Goal: Task Accomplishment & Management: Manage account settings

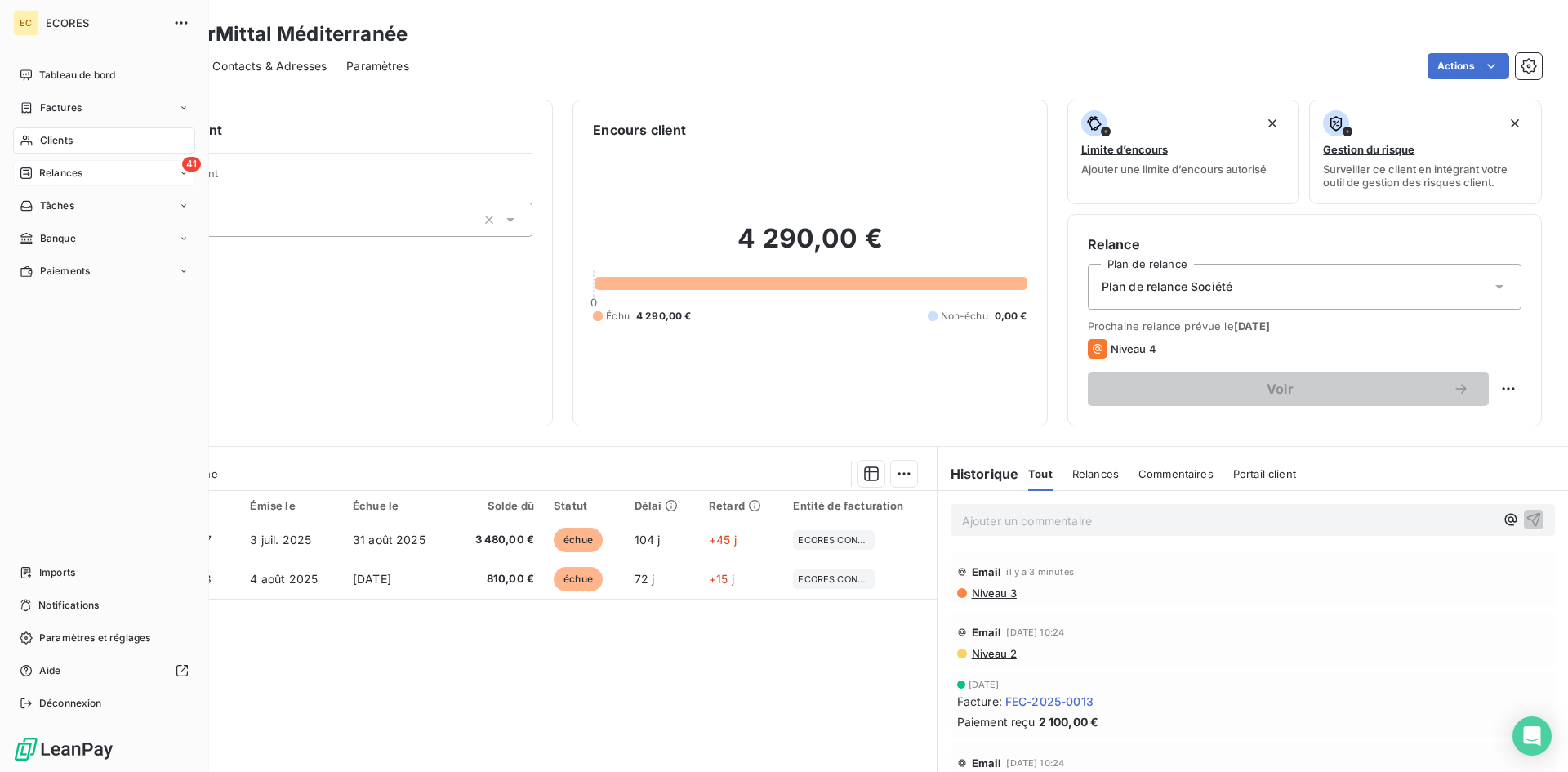
click at [67, 172] on span "Relances" at bounding box center [61, 174] width 43 height 15
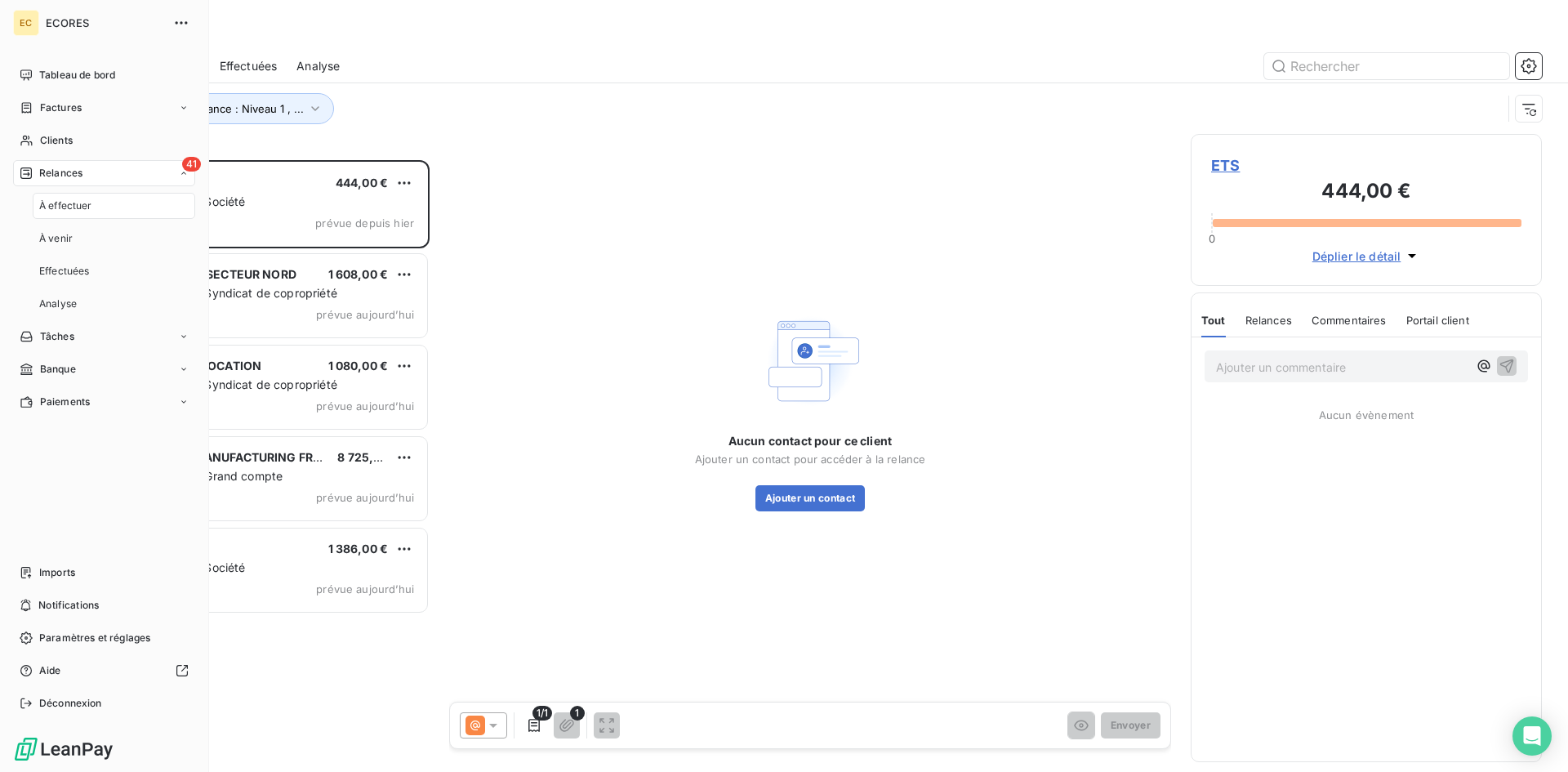
scroll to position [599, 339]
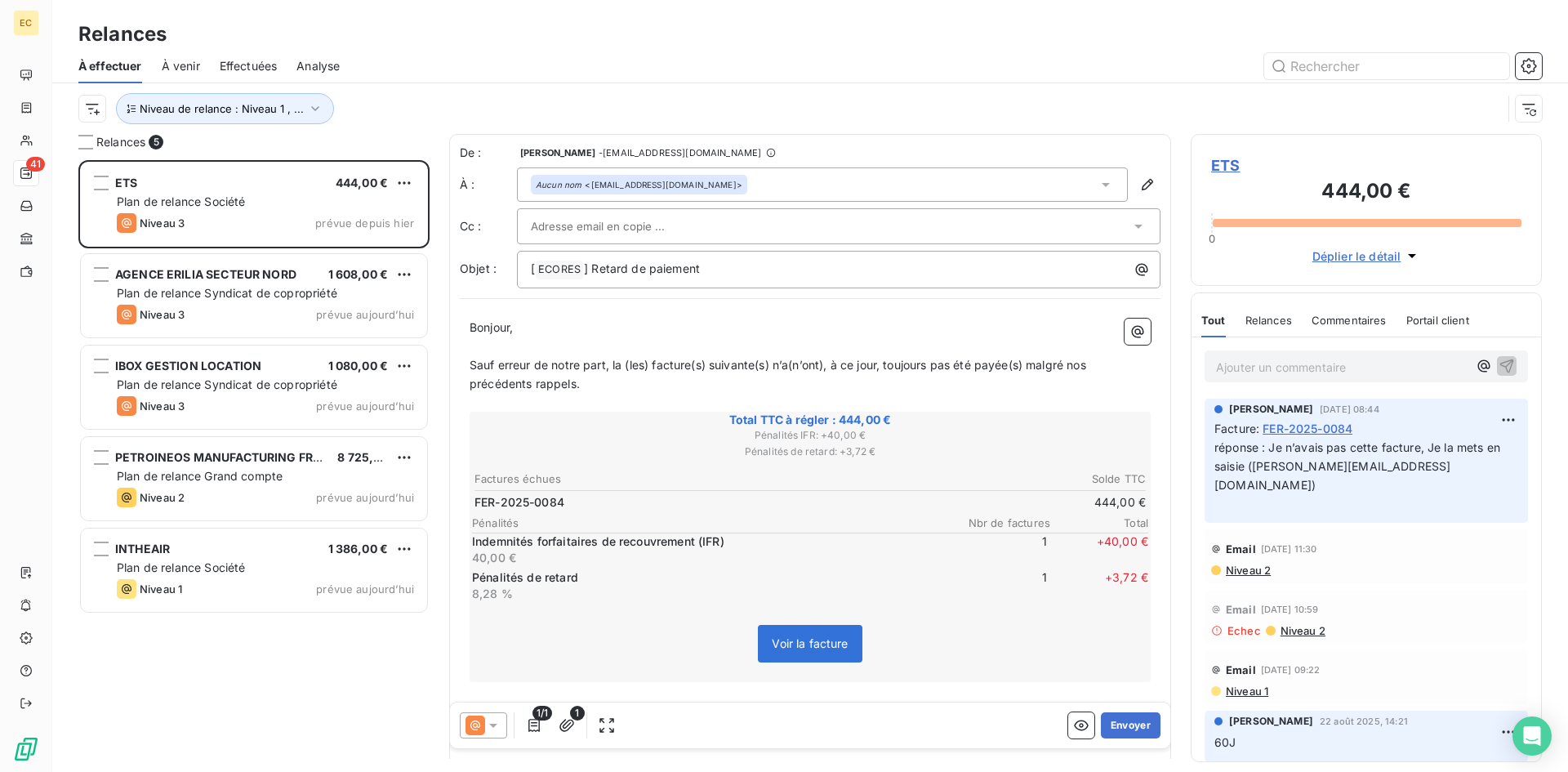
click at [460, 78] on div at bounding box center [950, 67] width 1182 height 26
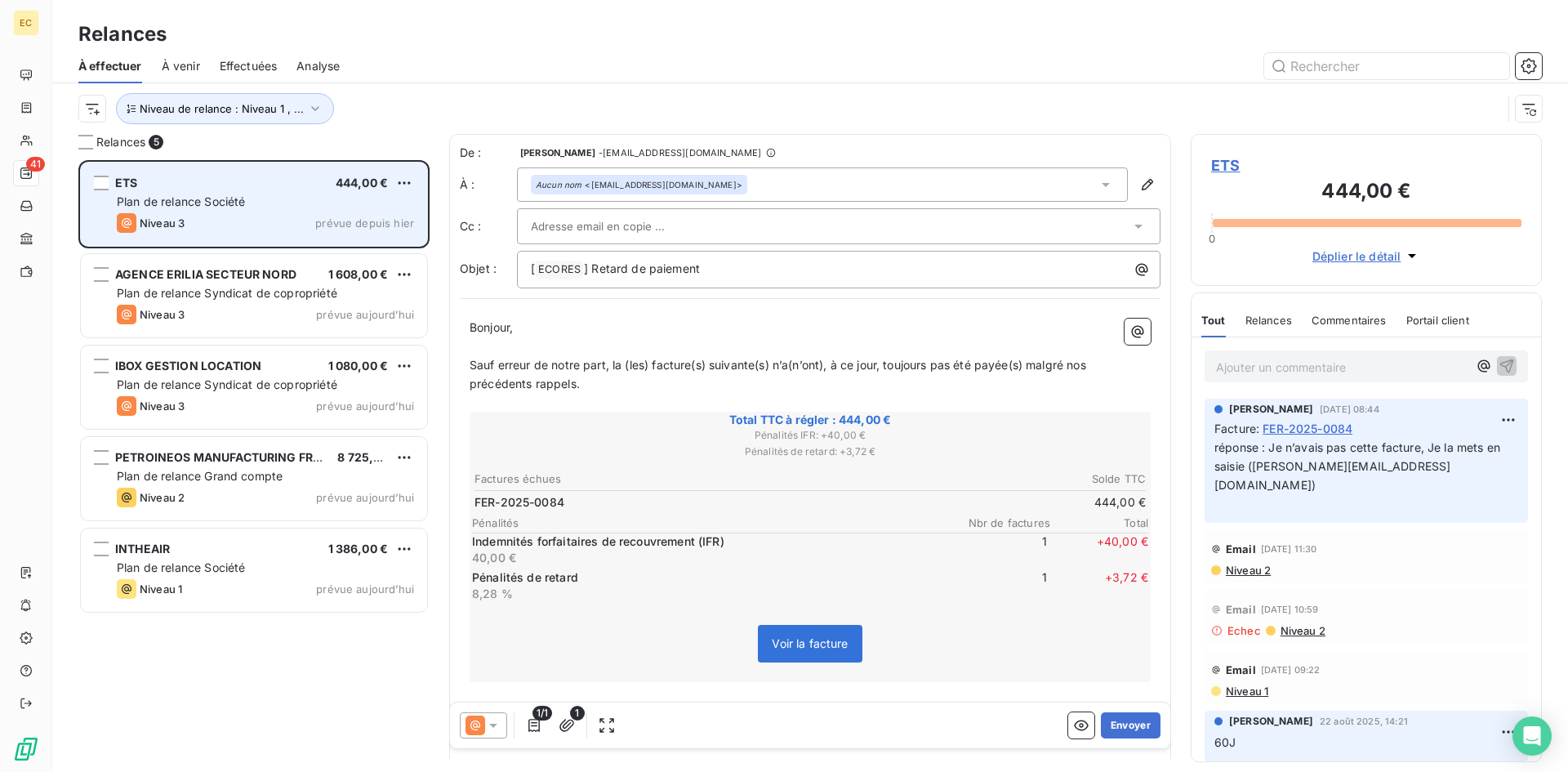
click at [282, 193] on div "ETS 444,00 € Plan de relance Société Niveau 3 prévue depuis [DATE]" at bounding box center [254, 204] width 346 height 84
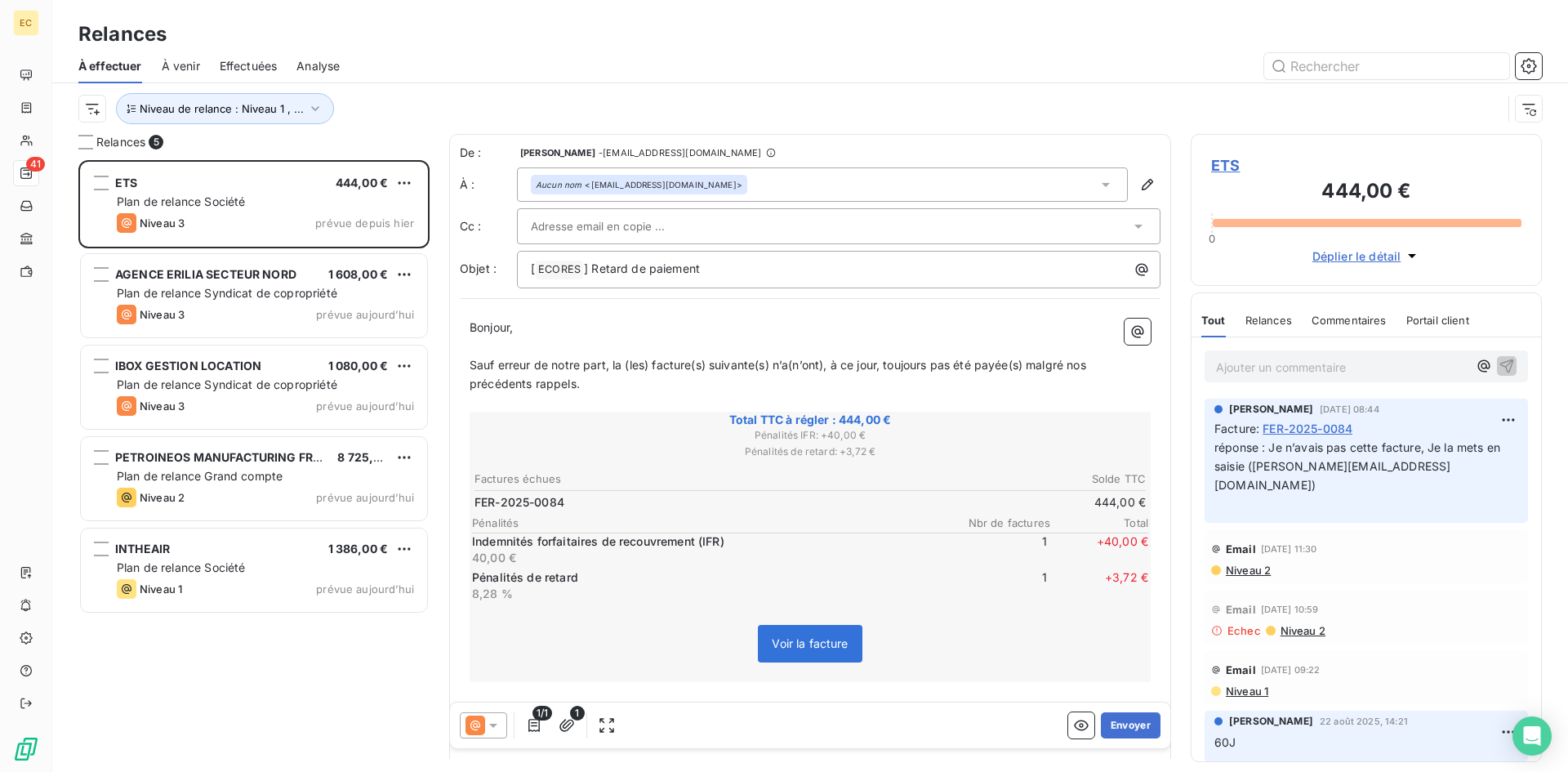
click at [1224, 161] on span "ETS" at bounding box center [1366, 164] width 311 height 22
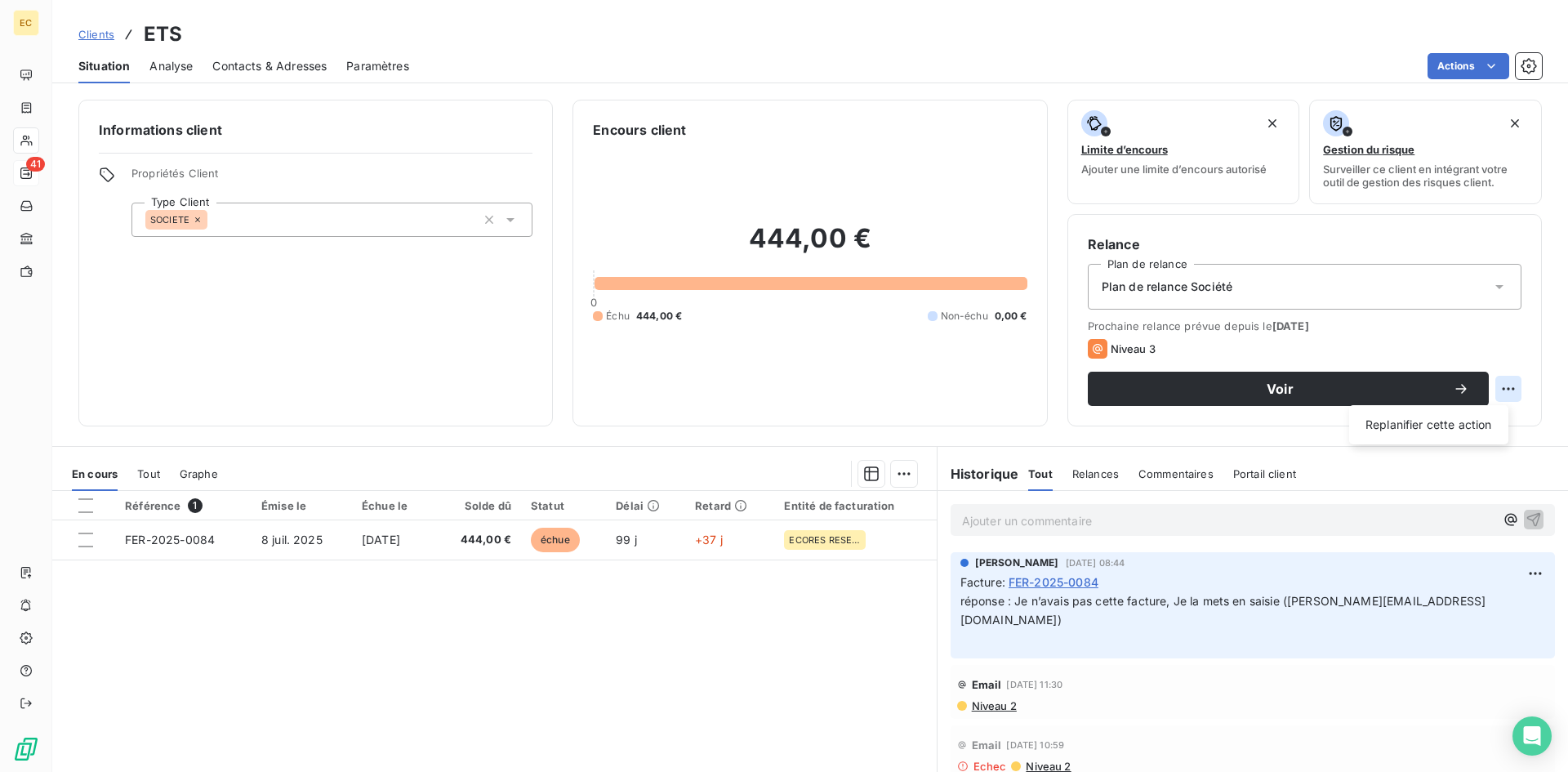
click at [1501, 392] on html "EC 41 Clients ETS Situation Analyse Contacts & Adresses Paramètres Actions Info…" at bounding box center [784, 386] width 1568 height 772
click at [1477, 424] on div "Replanifier cette action" at bounding box center [1429, 425] width 146 height 26
select select "9"
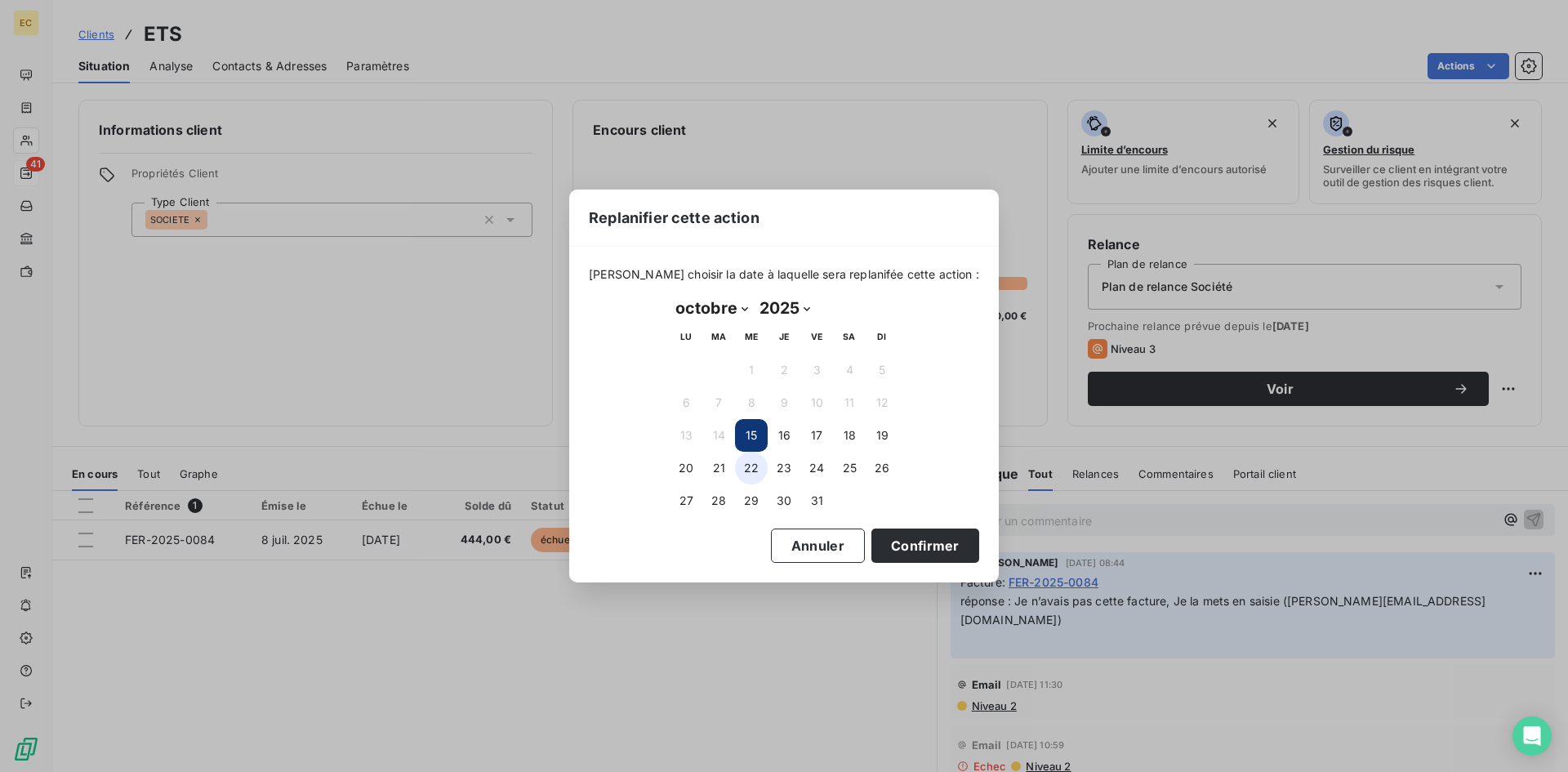
click at [756, 468] on button "22" at bounding box center [751, 468] width 33 height 33
click at [899, 544] on button "Confirmer" at bounding box center [925, 546] width 108 height 35
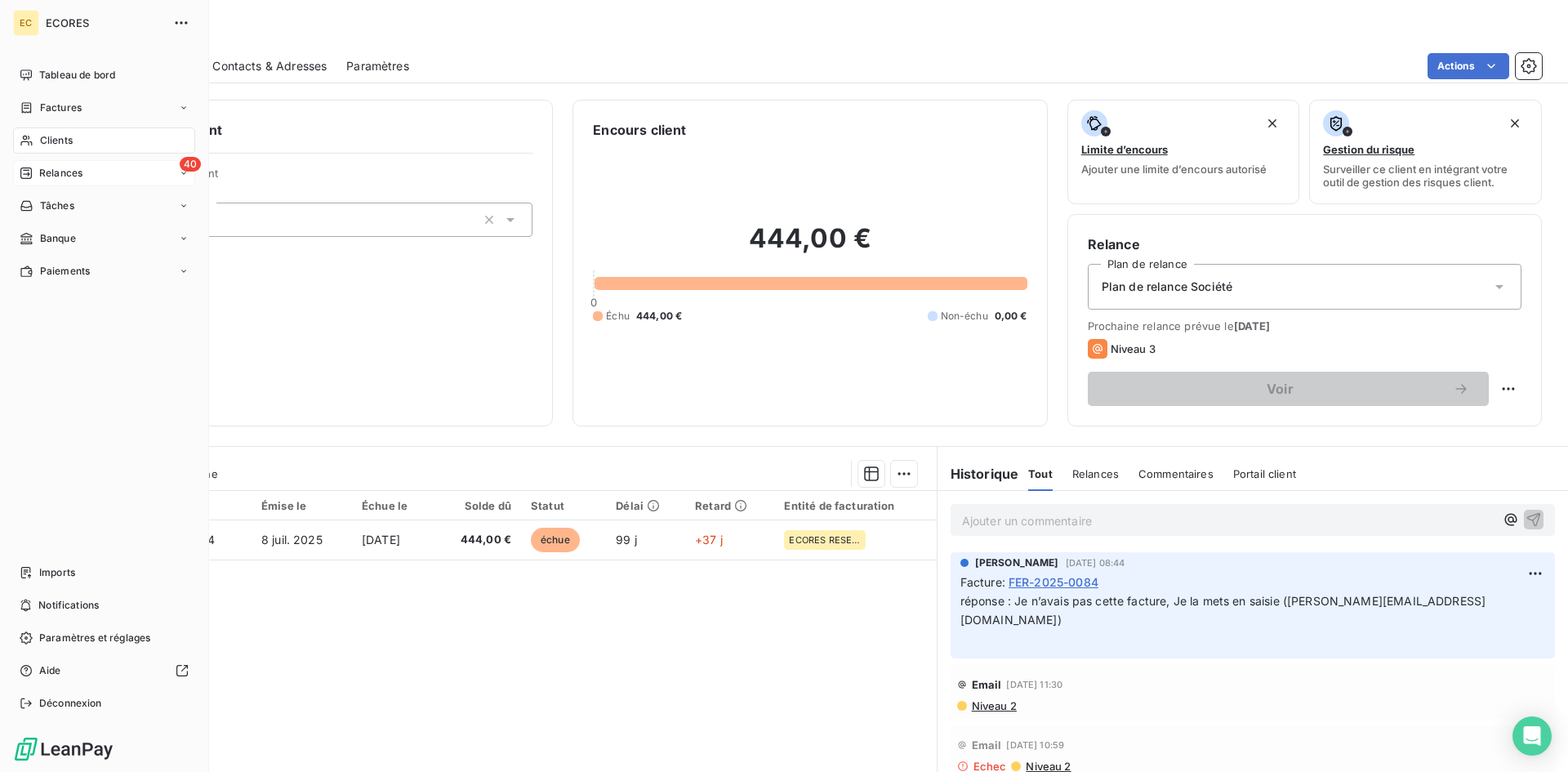
click at [51, 170] on span "Relances" at bounding box center [61, 174] width 43 height 15
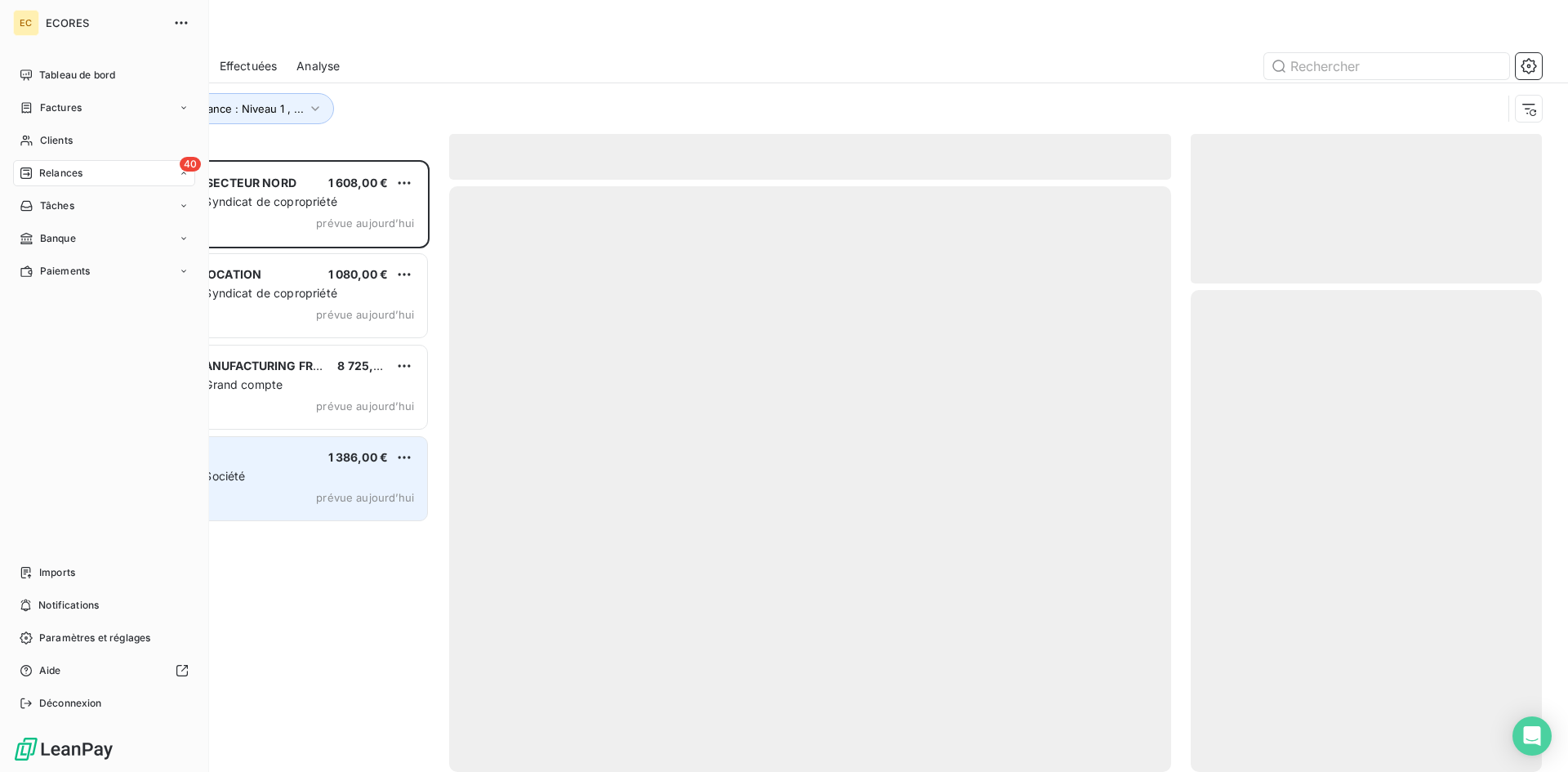
scroll to position [599, 339]
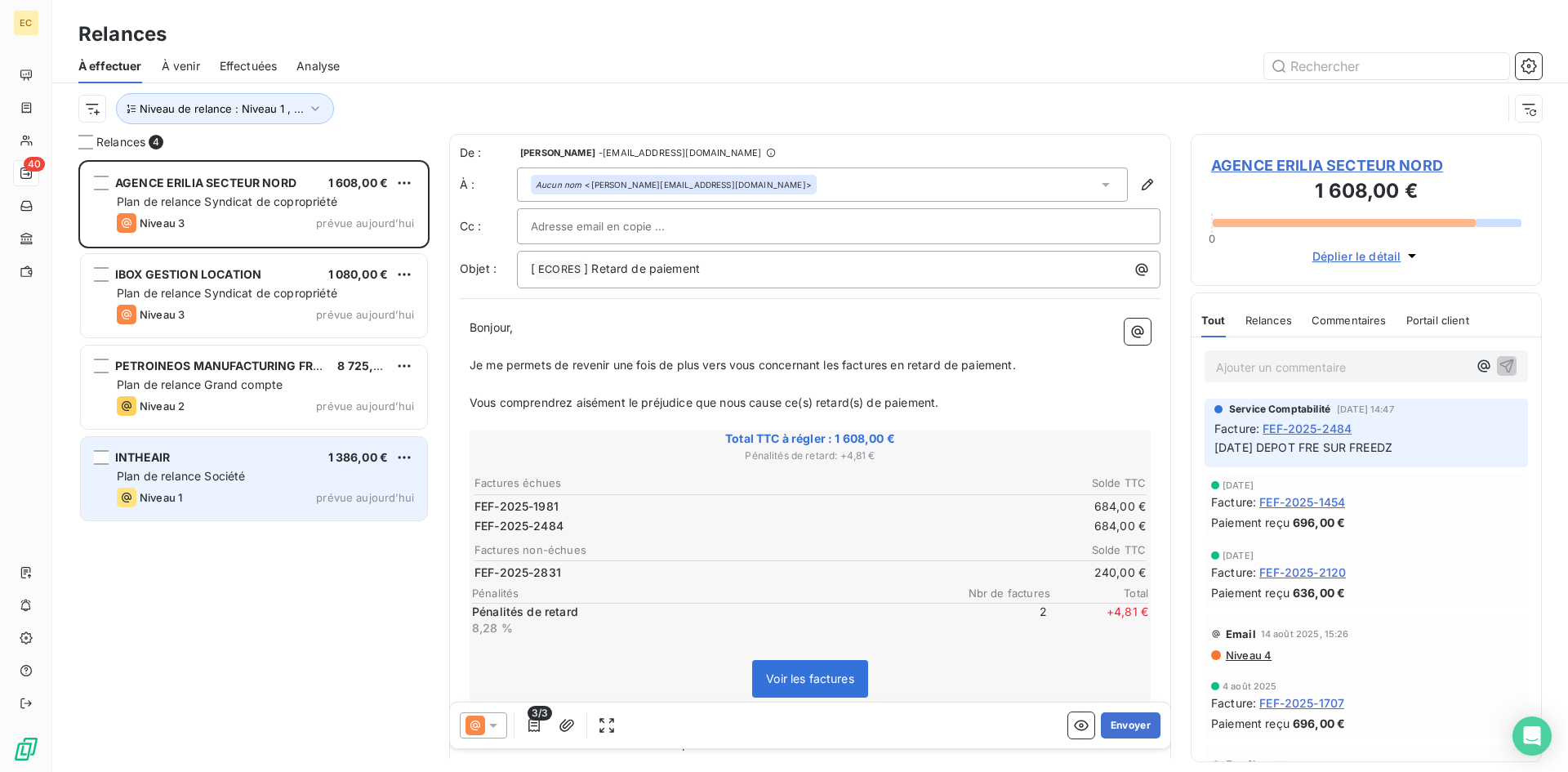
click at [212, 491] on div "Niveau 1 prévue aujourd’hui" at bounding box center [265, 497] width 298 height 20
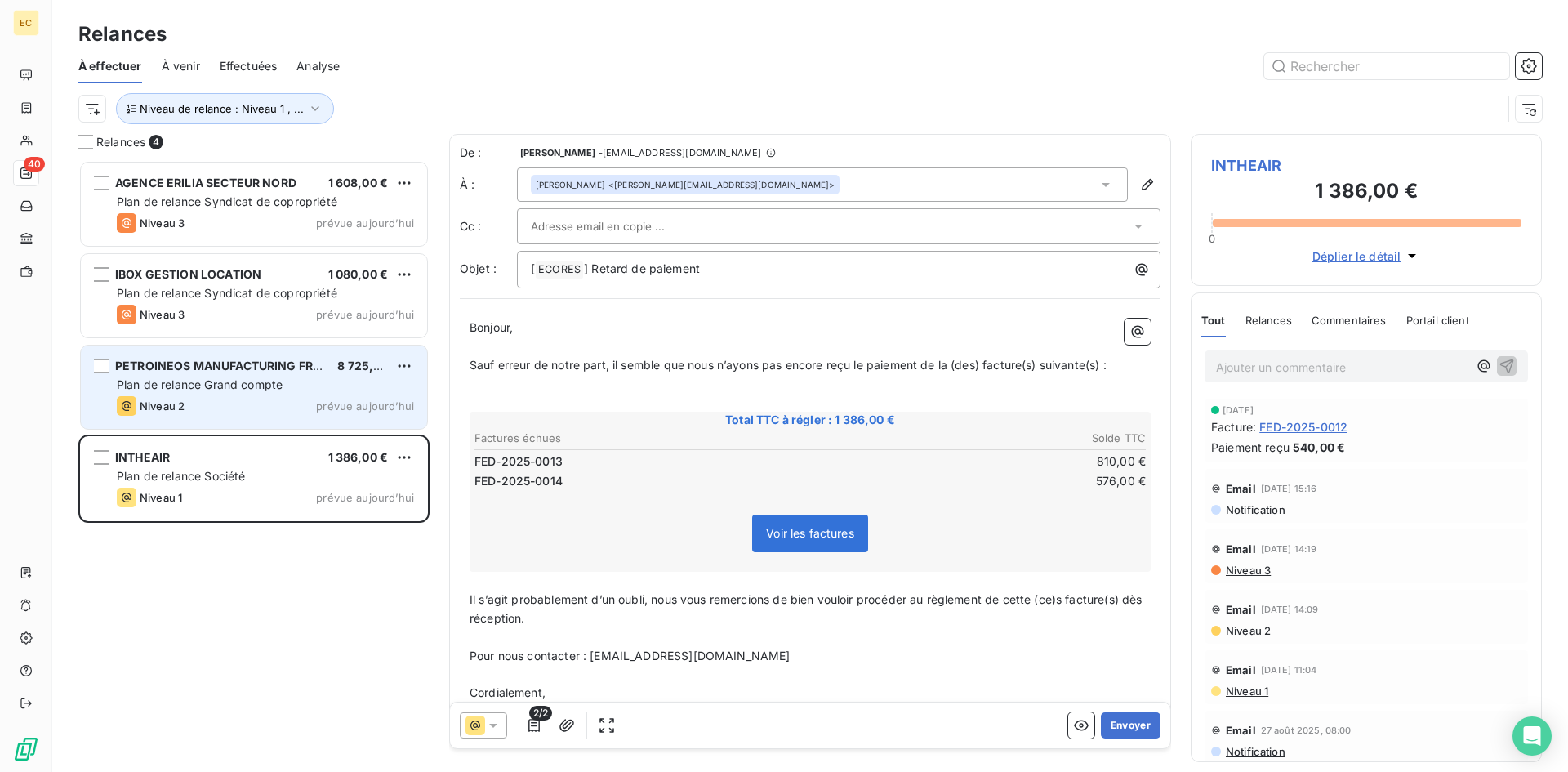
click at [288, 370] on span "PETROINEOS MANUFACTURING FRANCE SAS" at bounding box center [243, 365] width 256 height 14
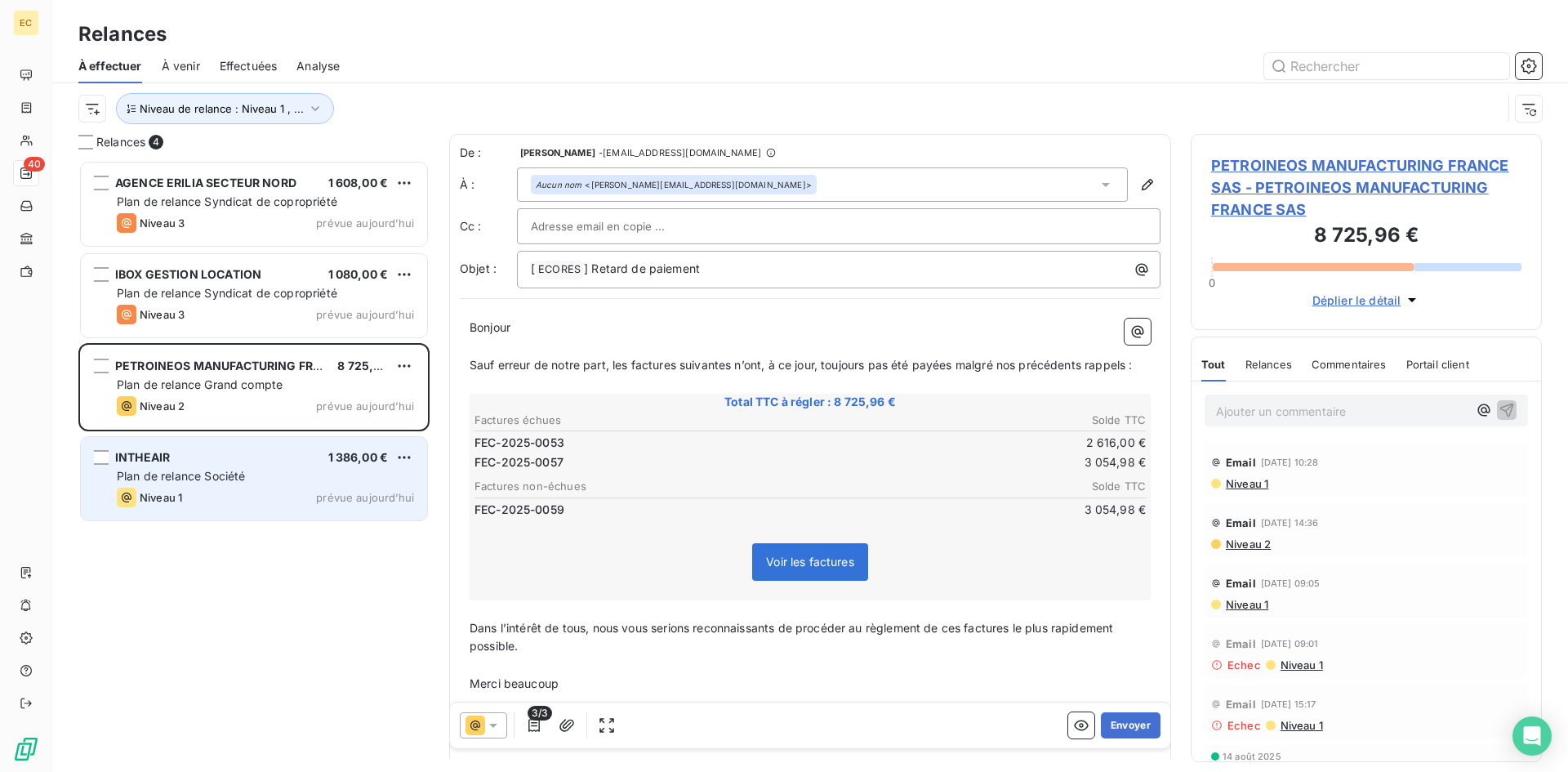
click at [136, 473] on span "Plan de relance Société" at bounding box center [180, 475] width 129 height 14
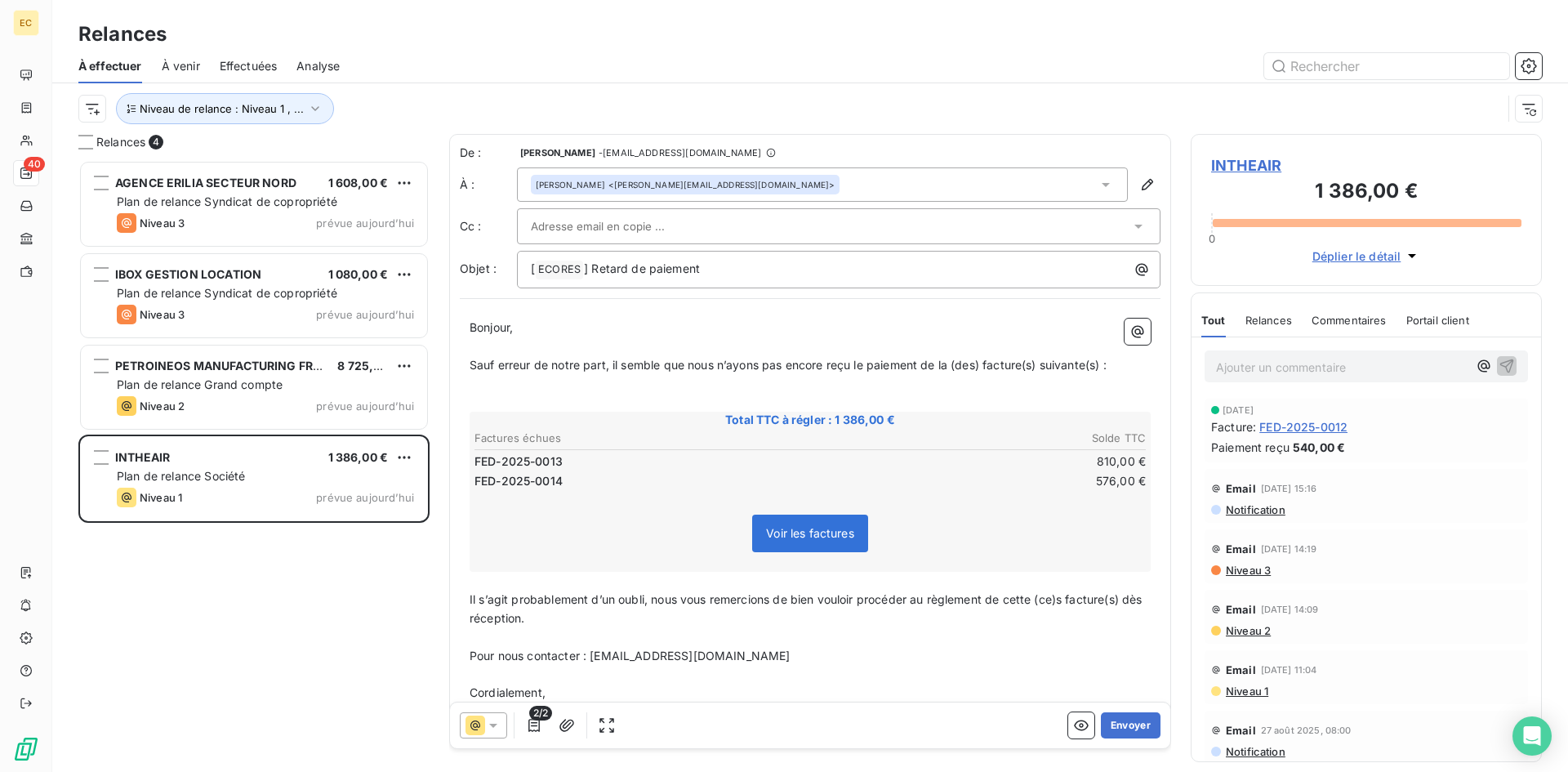
click at [1255, 162] on span "INTHEAIR" at bounding box center [1366, 164] width 311 height 22
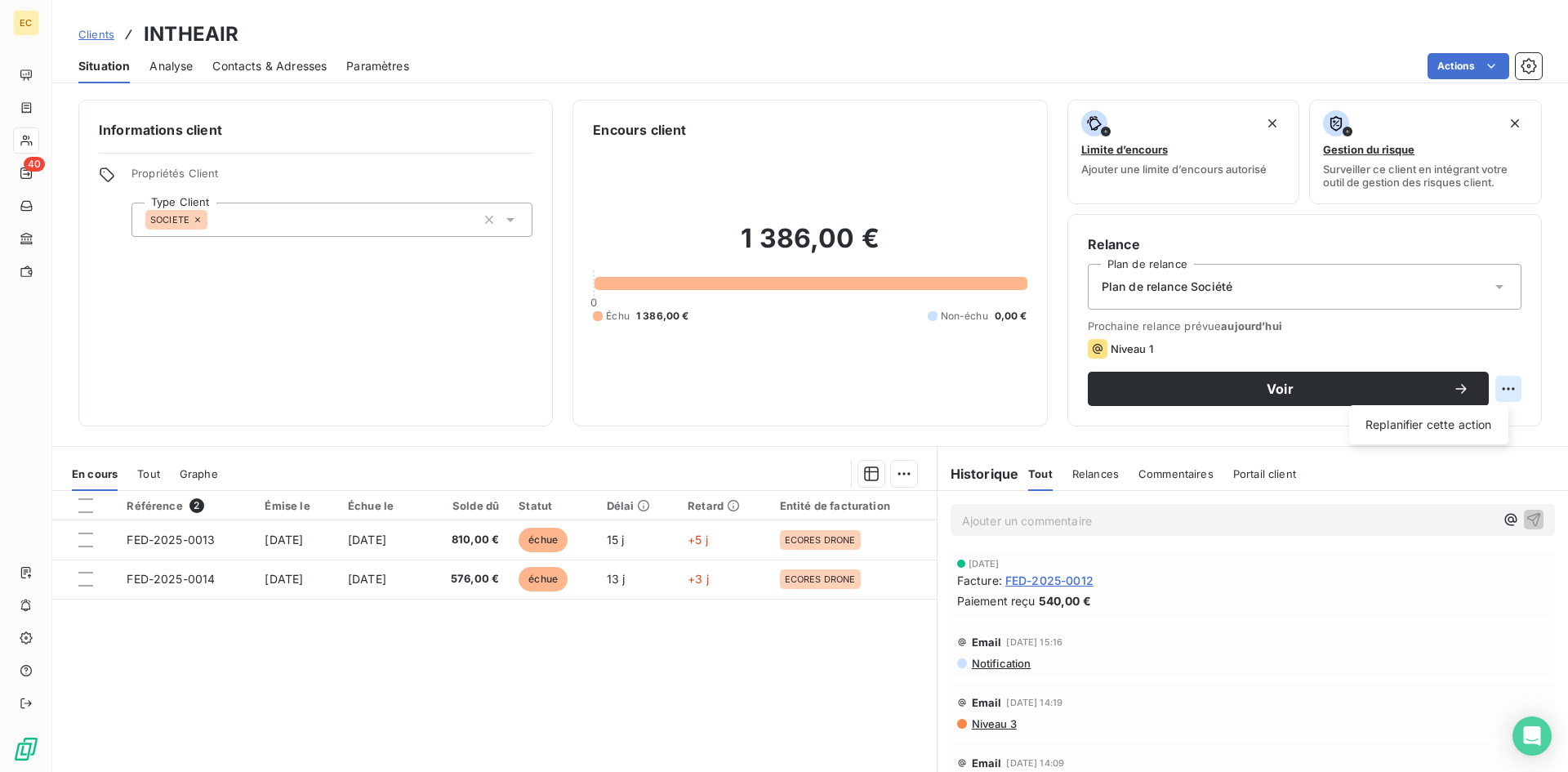
click at [1496, 390] on html "EC 40 Clients INTHEAIR Situation Analyse Contacts & Adresses Paramètres Actions…" at bounding box center [784, 386] width 1568 height 772
click at [1441, 430] on div "Replanifier cette action" at bounding box center [1429, 425] width 146 height 26
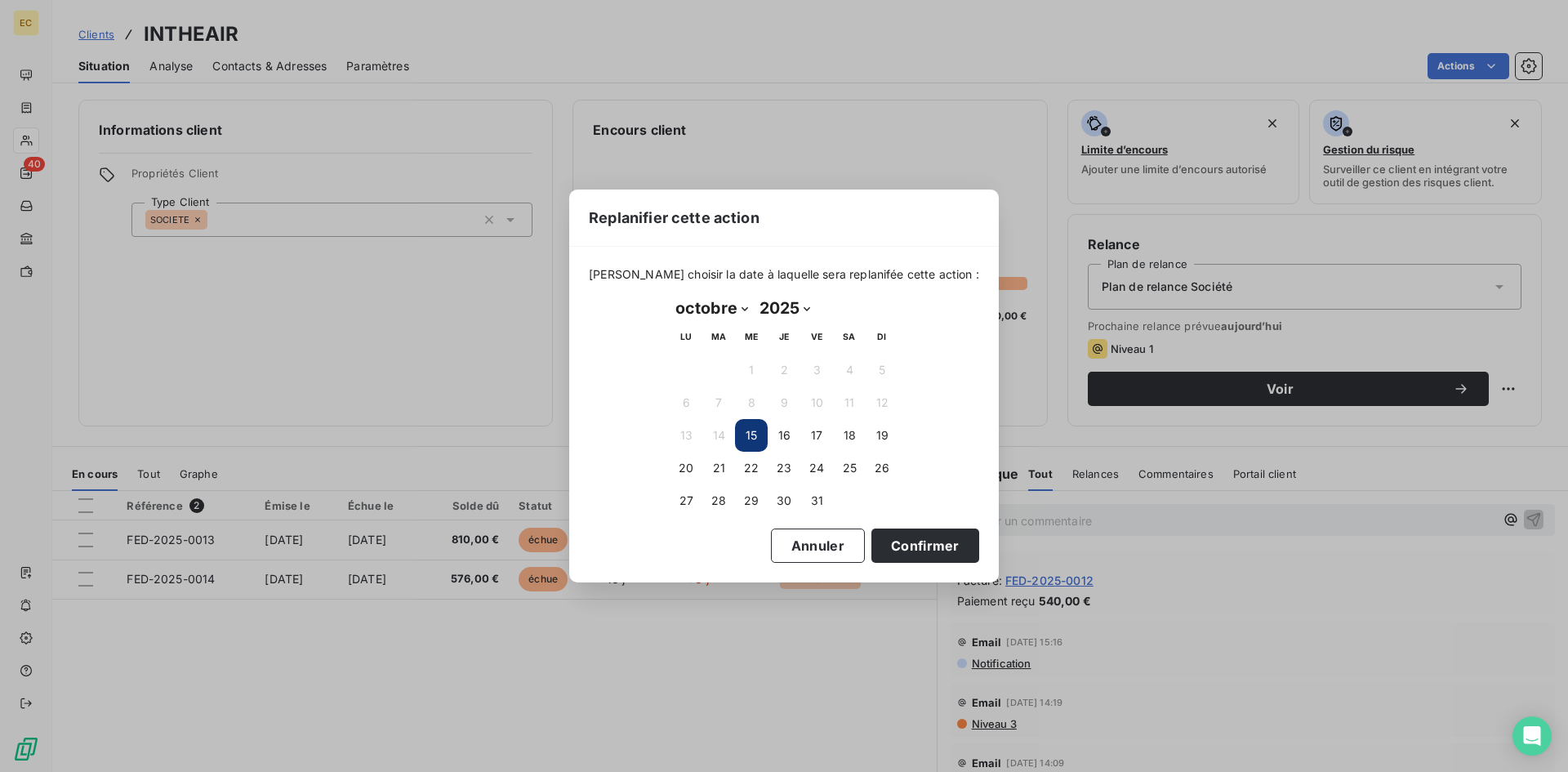
click at [743, 305] on select "janvier février mars avril mai juin juillet août septembre octobre novembre déc…" at bounding box center [712, 308] width 85 height 26
select select "10"
click at [669, 295] on select "janvier février mars avril mai juin juillet août septembre octobre novembre déc…" at bounding box center [712, 308] width 85 height 26
click at [684, 395] on button "3" at bounding box center [685, 402] width 33 height 33
click at [913, 547] on button "Confirmer" at bounding box center [925, 546] width 108 height 35
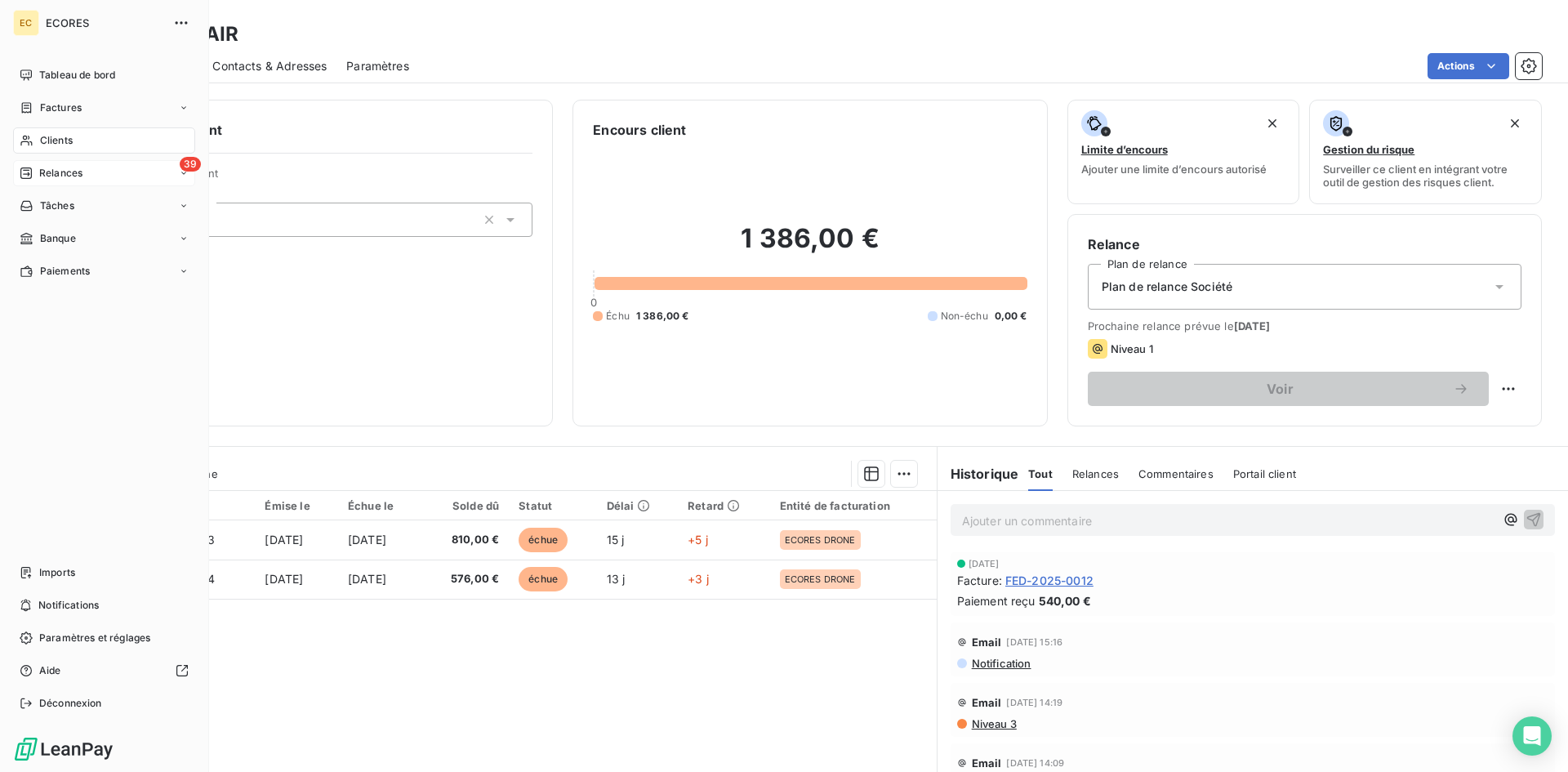
click at [57, 178] on span "Relances" at bounding box center [61, 174] width 43 height 15
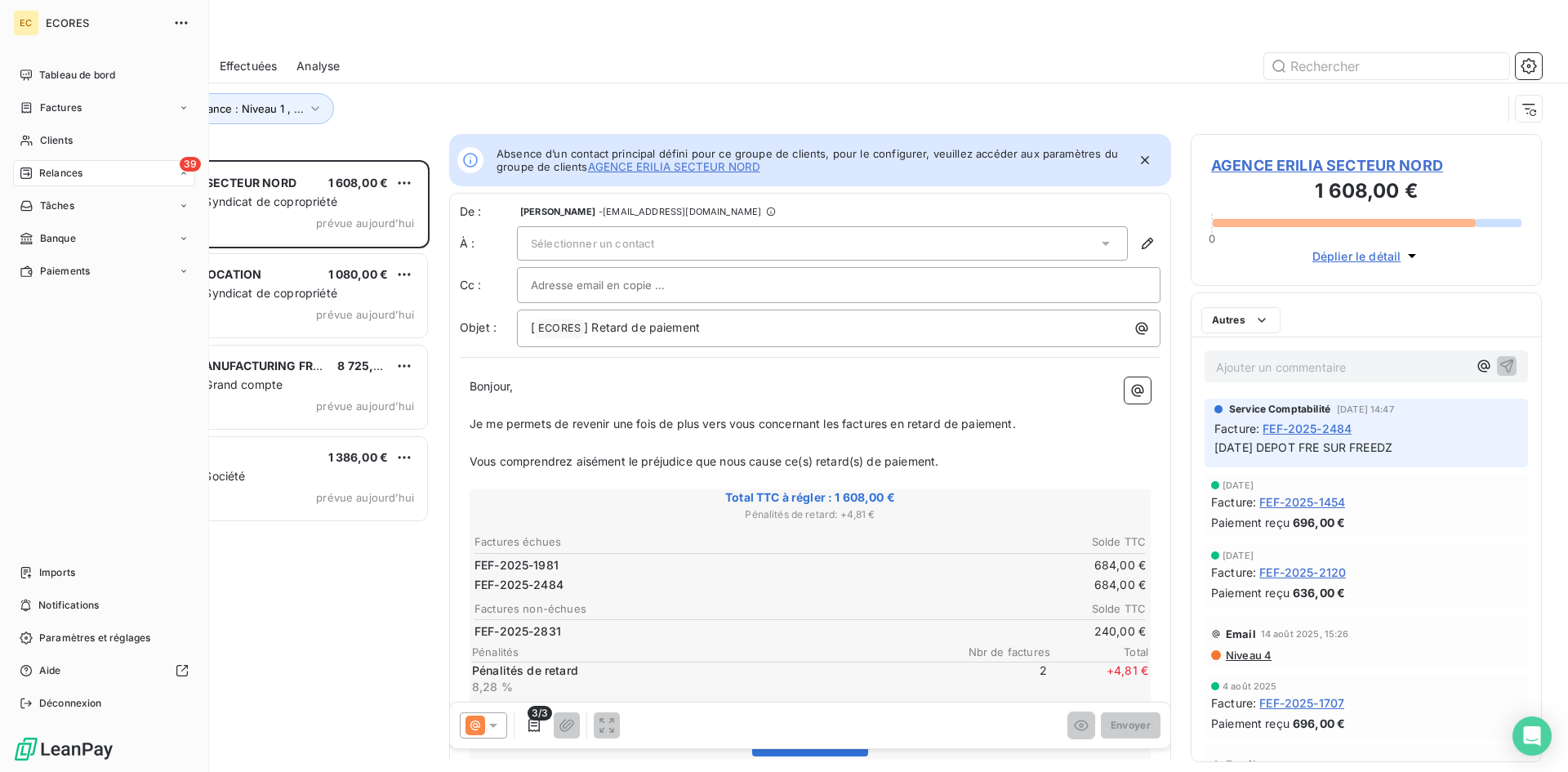
scroll to position [599, 339]
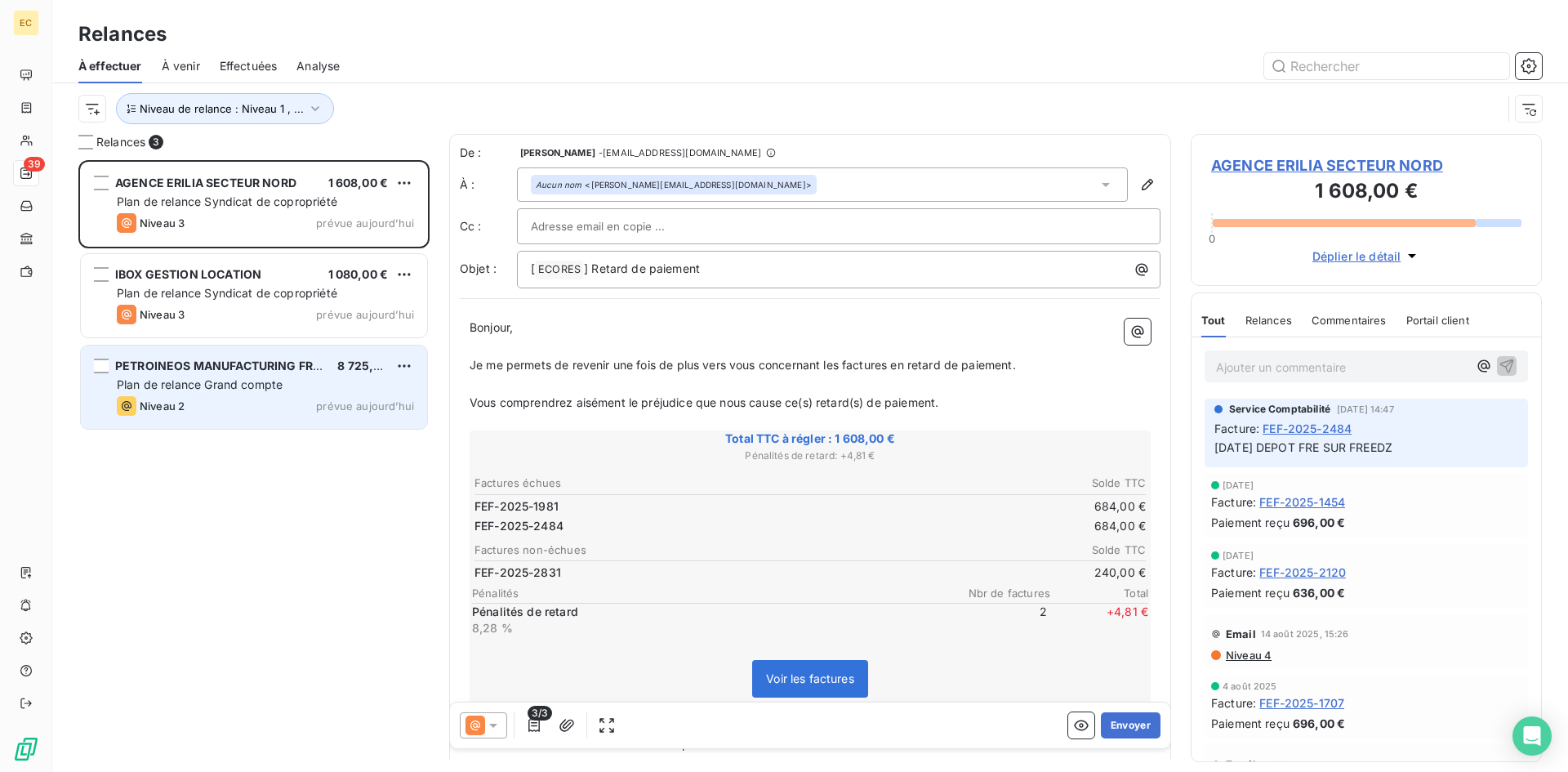
click at [215, 375] on div "PETROINEOS MANUFACTURING FRANCE SAS 8 725,96 € Plan de relance Grand compte Niv…" at bounding box center [254, 387] width 346 height 84
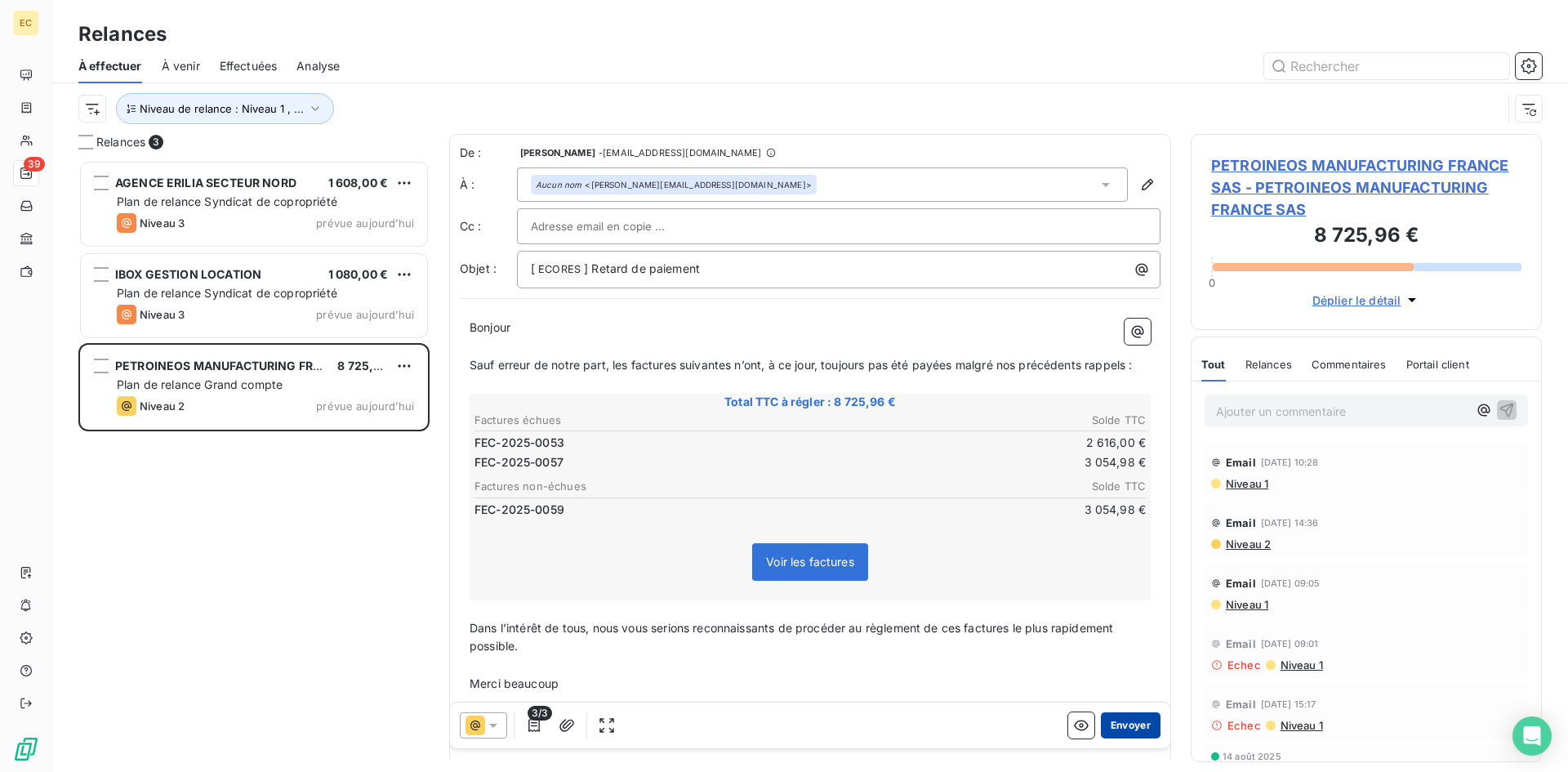
click at [1124, 724] on button "Envoyer" at bounding box center [1130, 725] width 59 height 26
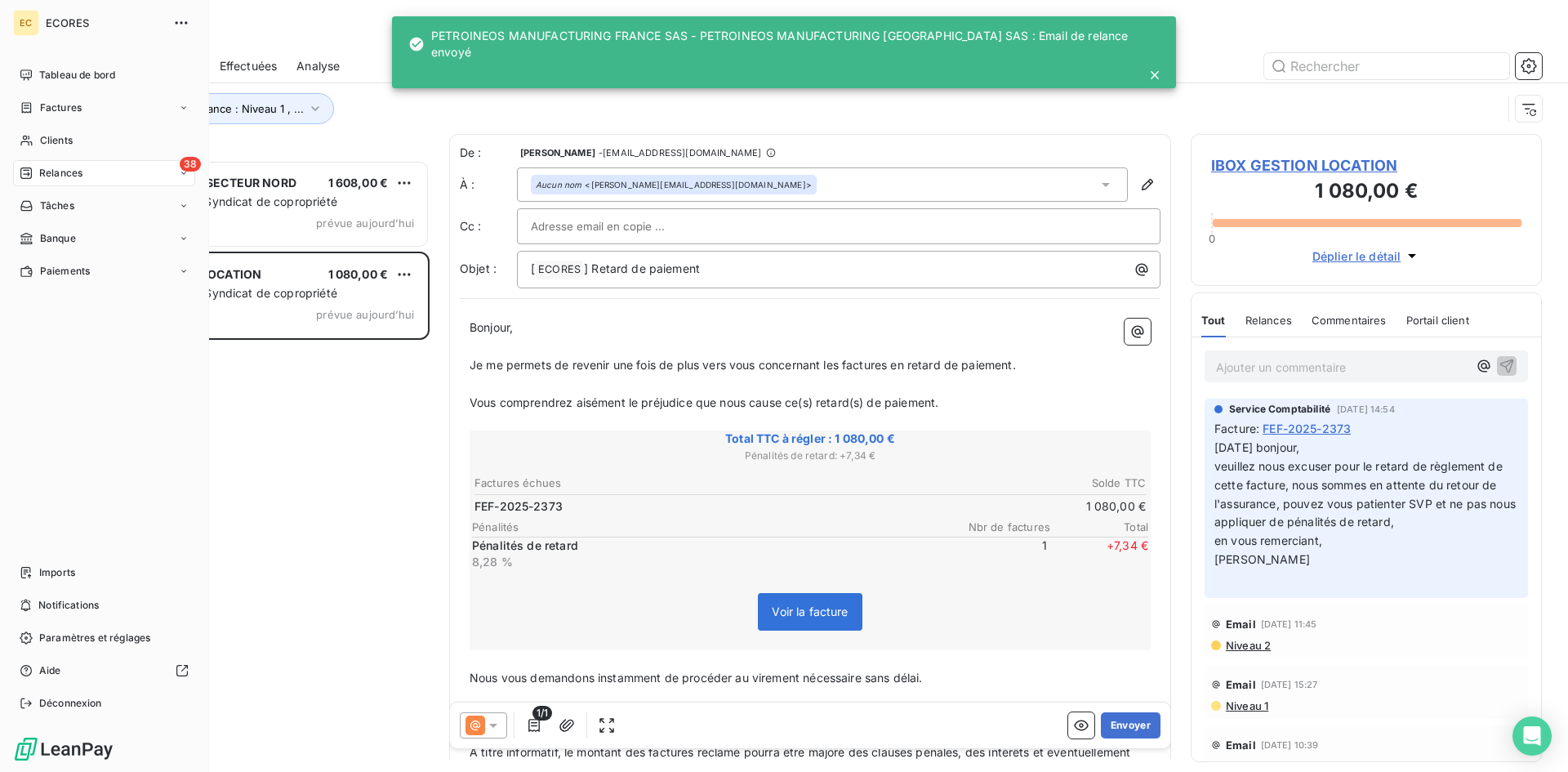
click at [91, 177] on div "38 Relances" at bounding box center [104, 173] width 182 height 26
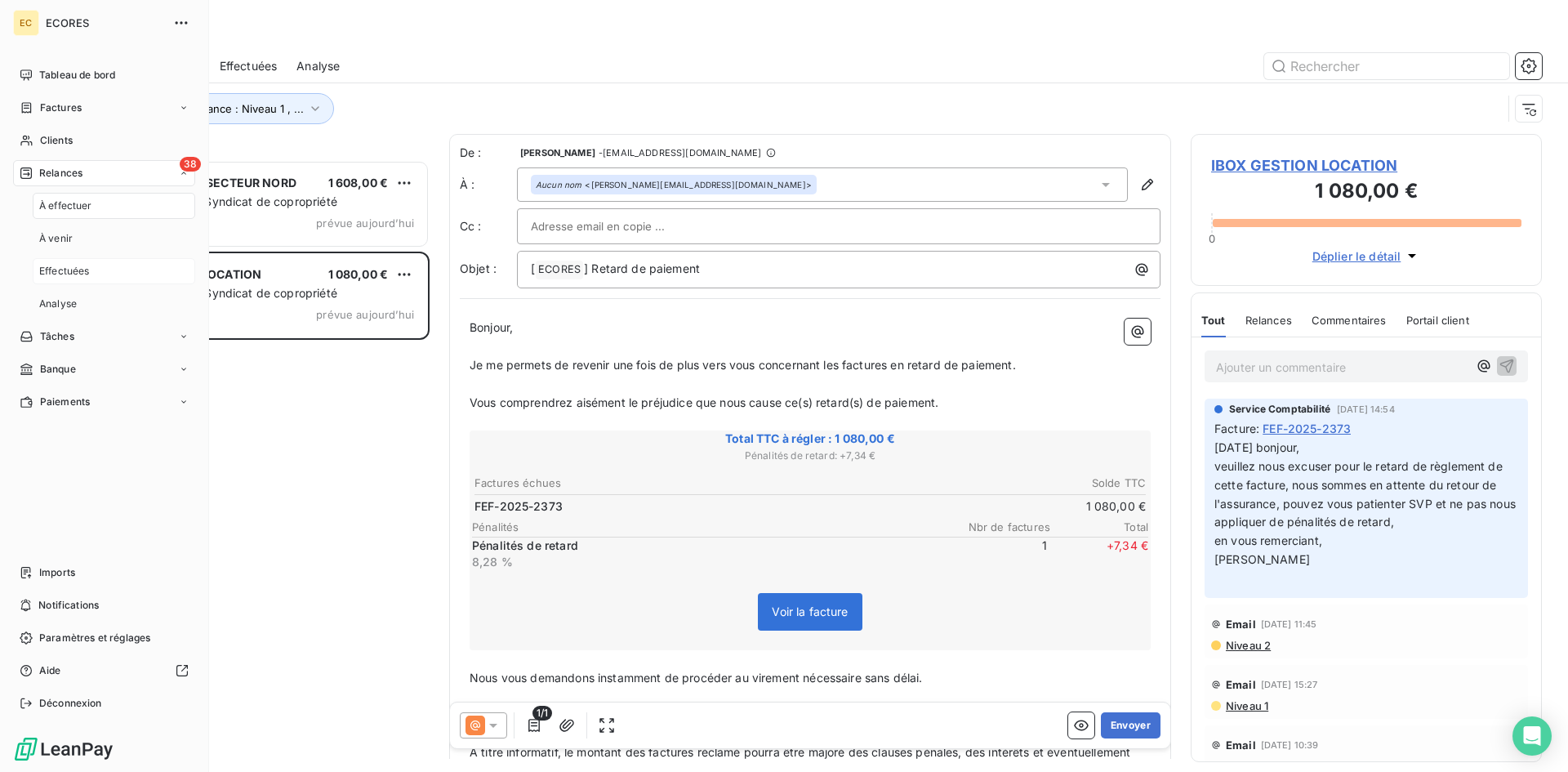
click at [91, 271] on div "Effectuées" at bounding box center [114, 271] width 162 height 26
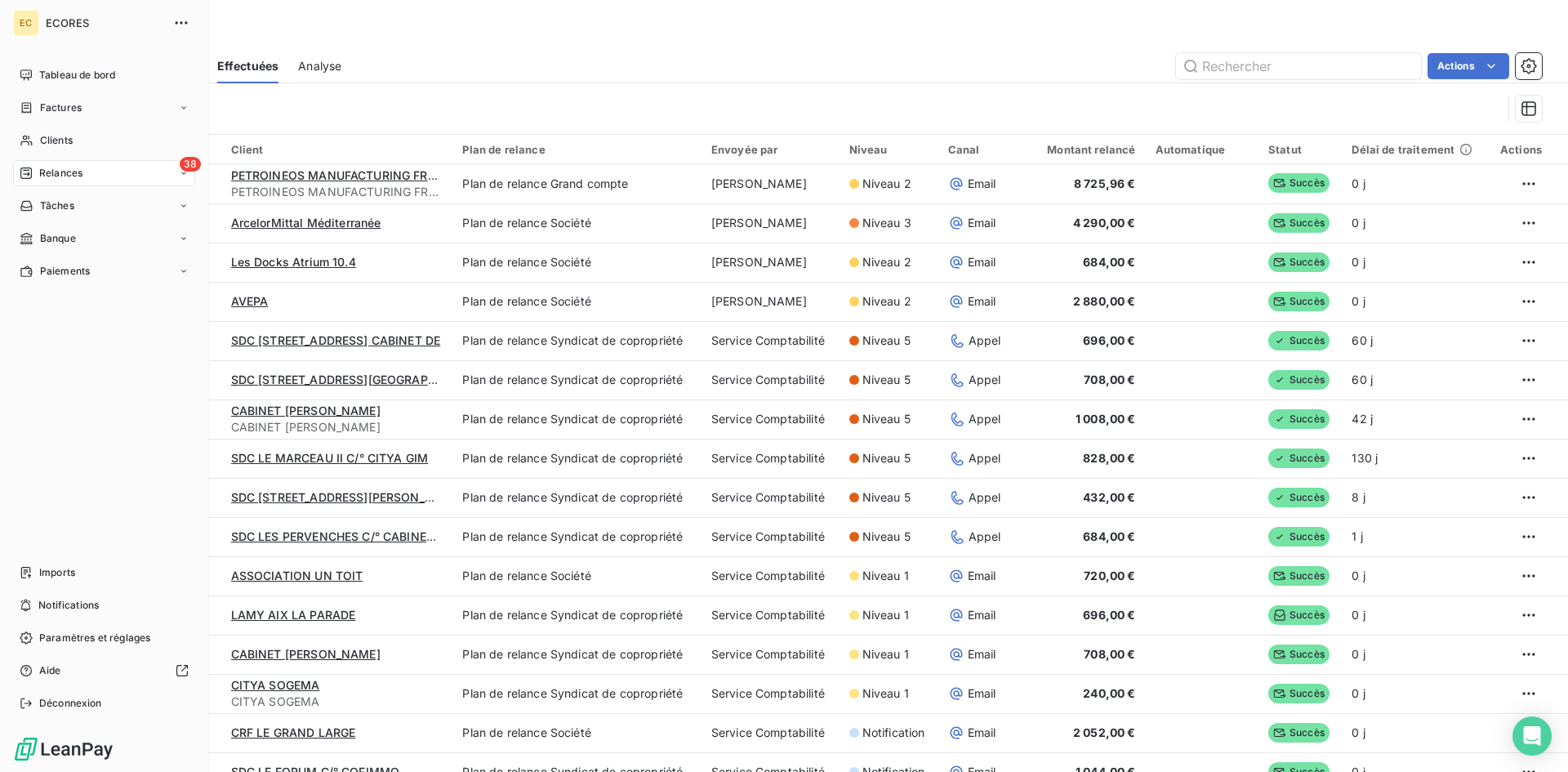
click at [112, 173] on div "38 Relances" at bounding box center [104, 173] width 182 height 26
click at [103, 203] on div "À effectuer" at bounding box center [114, 206] width 162 height 26
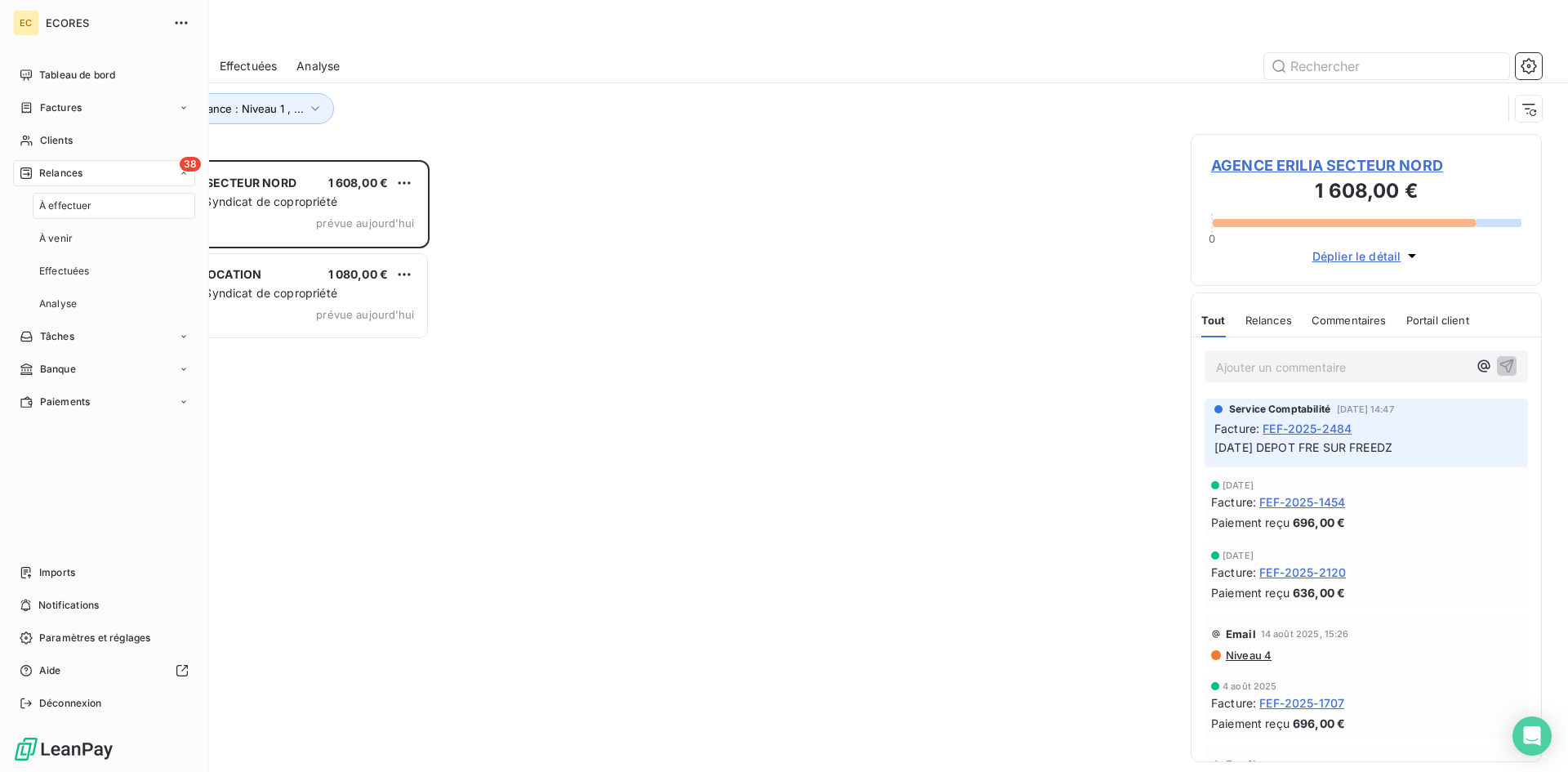
scroll to position [599, 339]
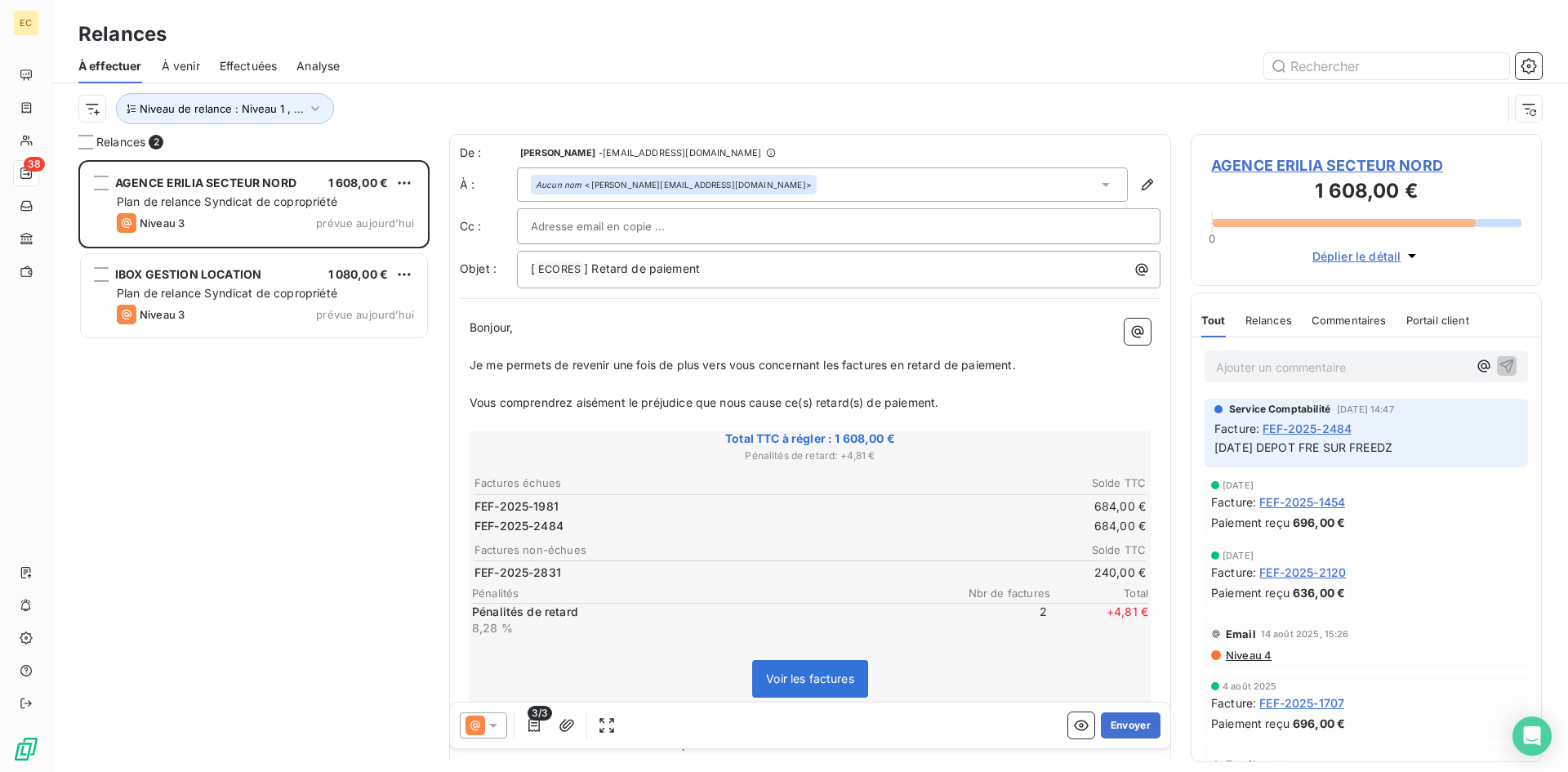
click at [1272, 162] on span "AGENCE ERILIA SECTEUR NORD" at bounding box center [1366, 164] width 311 height 22
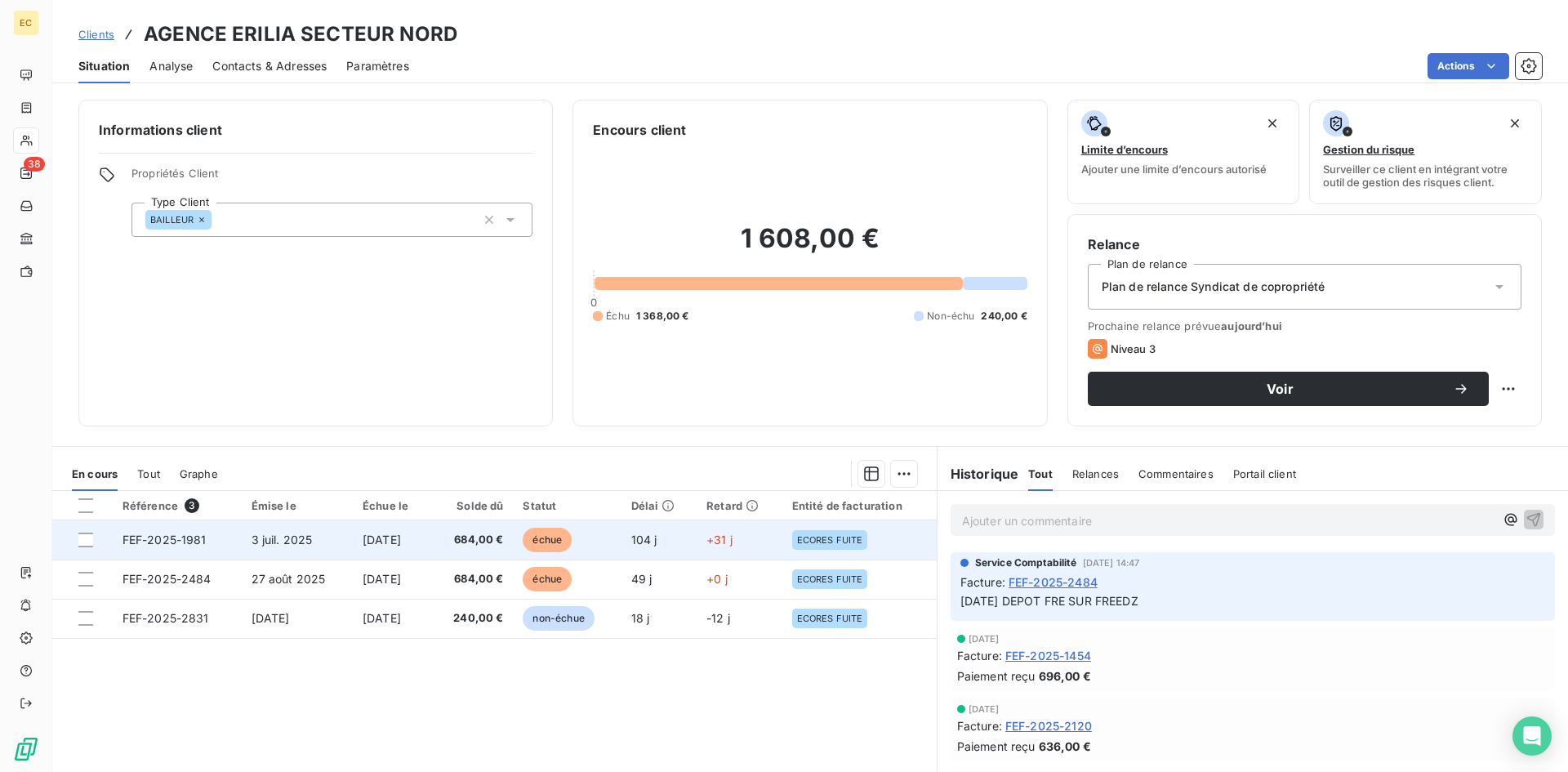
click at [248, 528] on td "3 juil. 2025" at bounding box center [297, 540] width 111 height 39
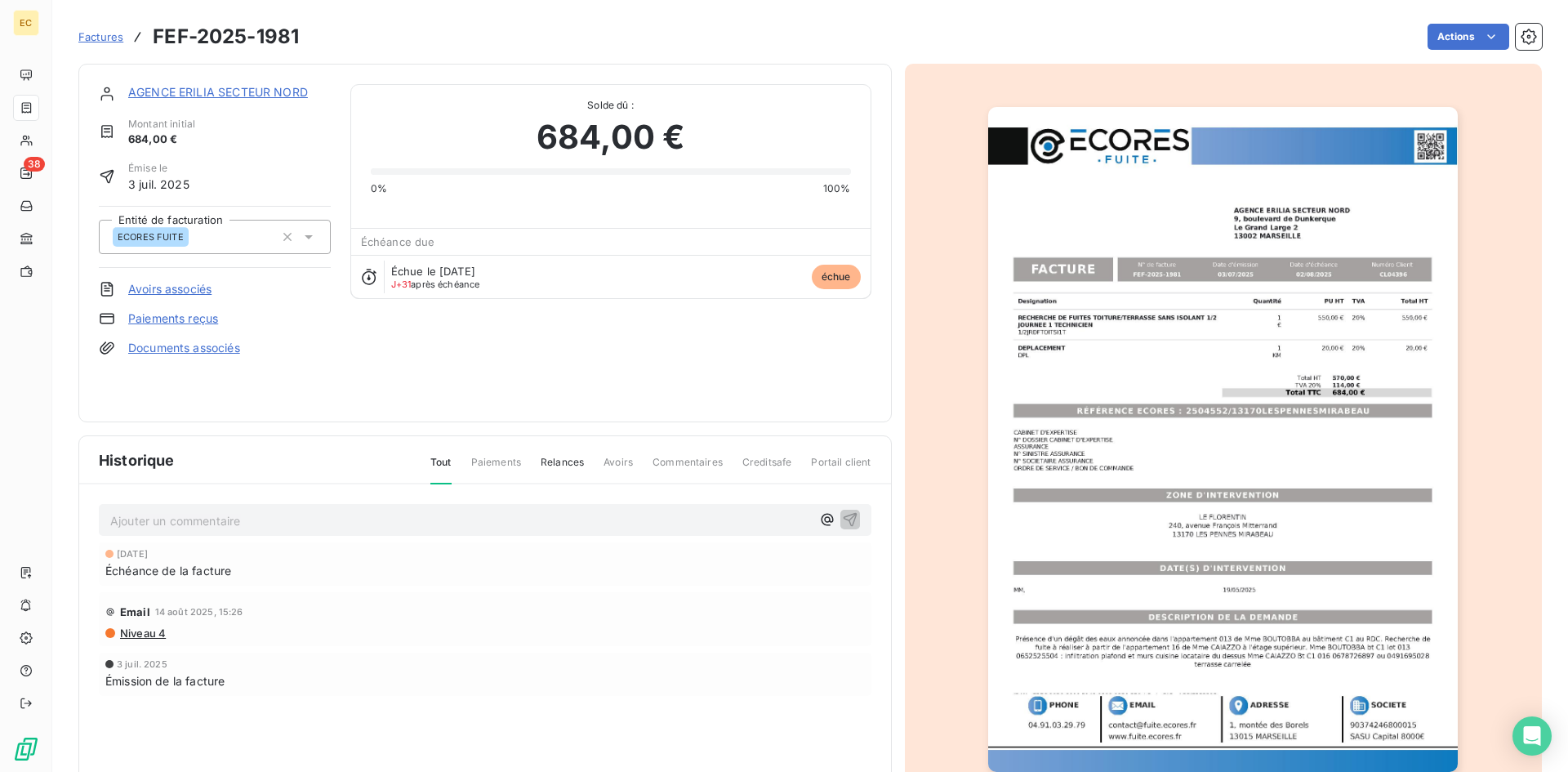
click at [251, 88] on link "AGENCE ERILIA SECTEUR NORD" at bounding box center [218, 91] width 179 height 14
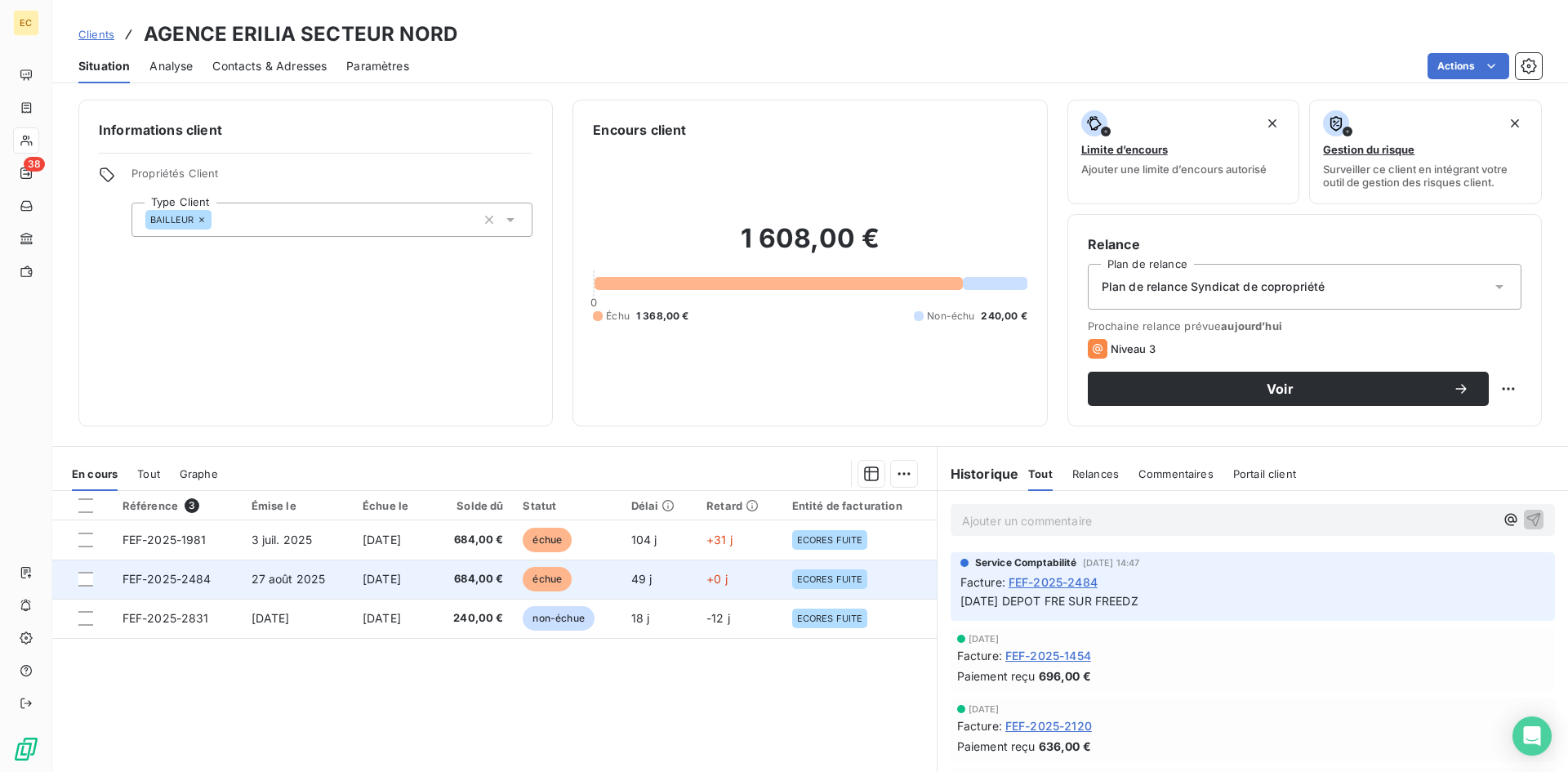
click at [216, 574] on td "FEF-2025-2484" at bounding box center [177, 579] width 129 height 39
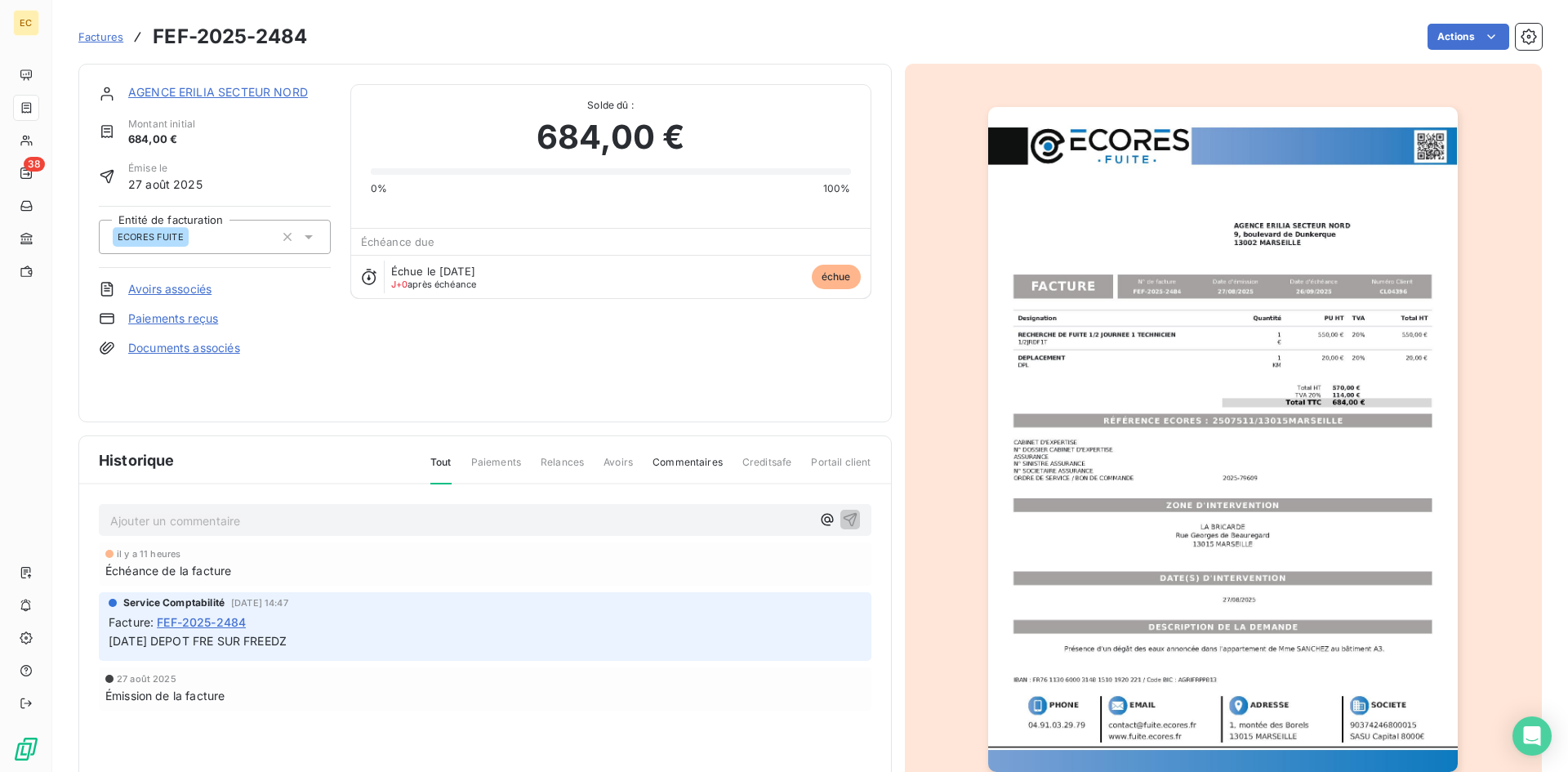
click at [231, 89] on link "AGENCE ERILIA SECTEUR NORD" at bounding box center [218, 91] width 179 height 14
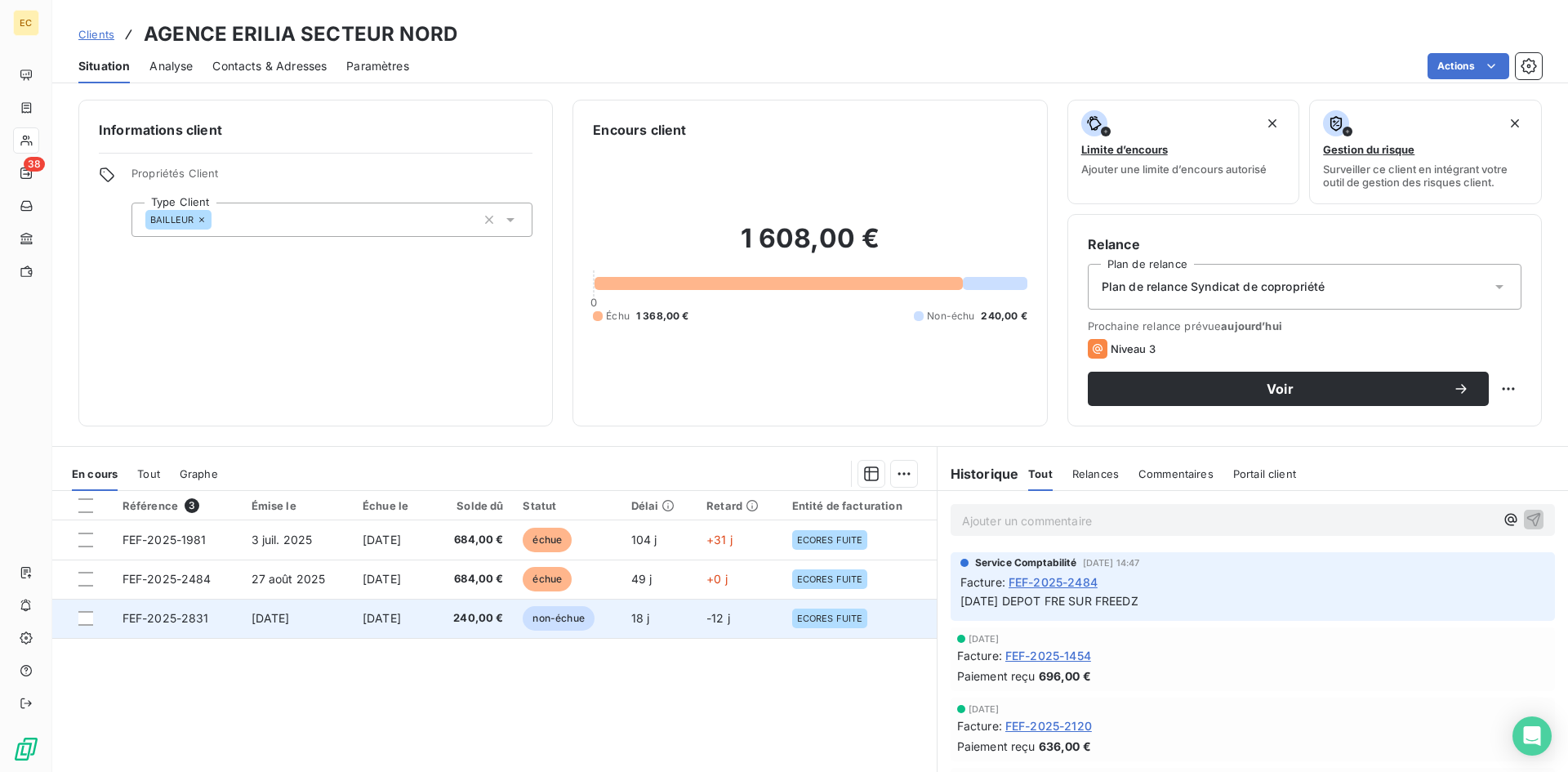
click at [268, 617] on span "[DATE]" at bounding box center [270, 618] width 38 height 14
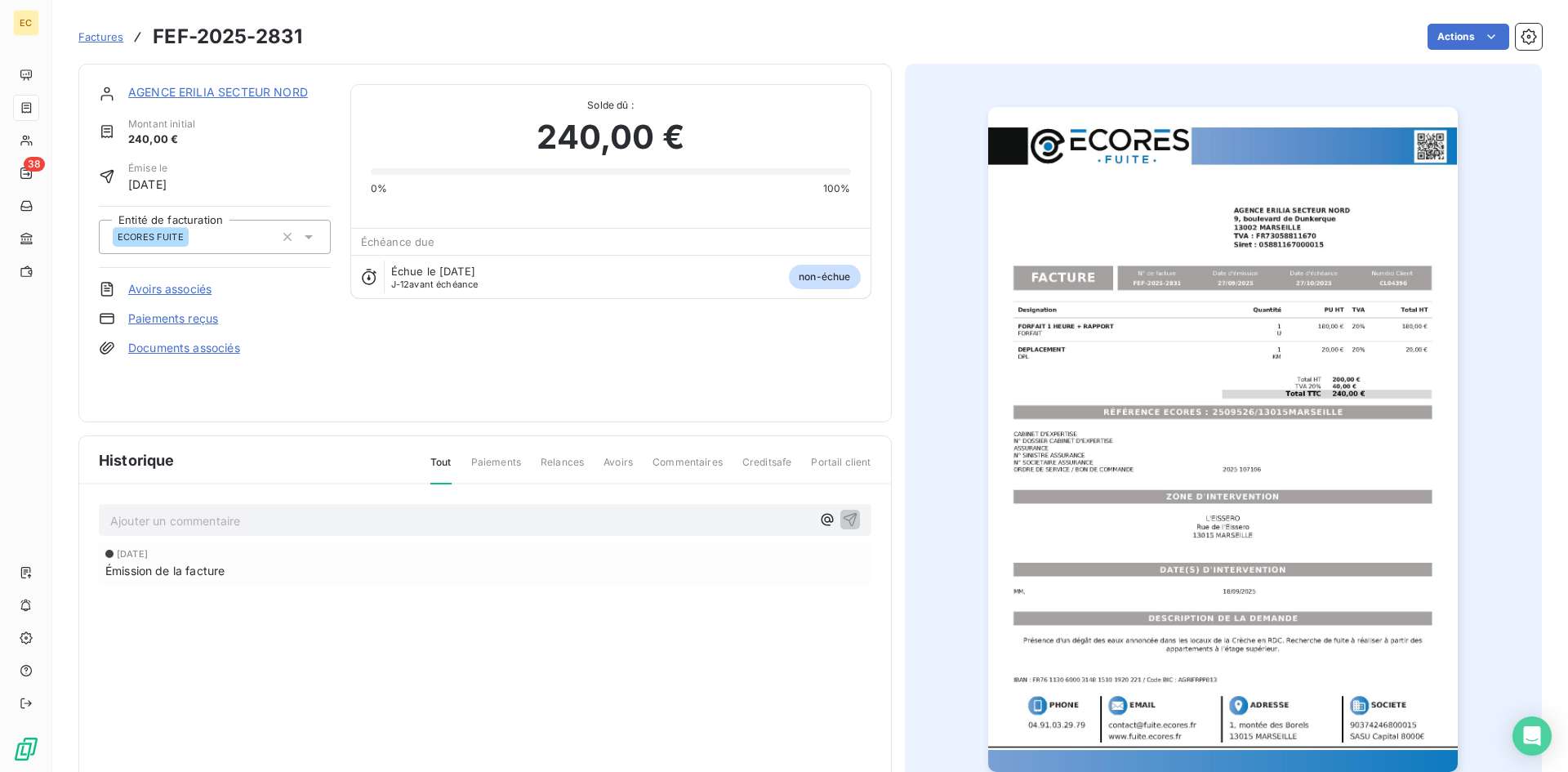
click at [205, 91] on link "AGENCE ERILIA SECTEUR NORD" at bounding box center [218, 91] width 179 height 14
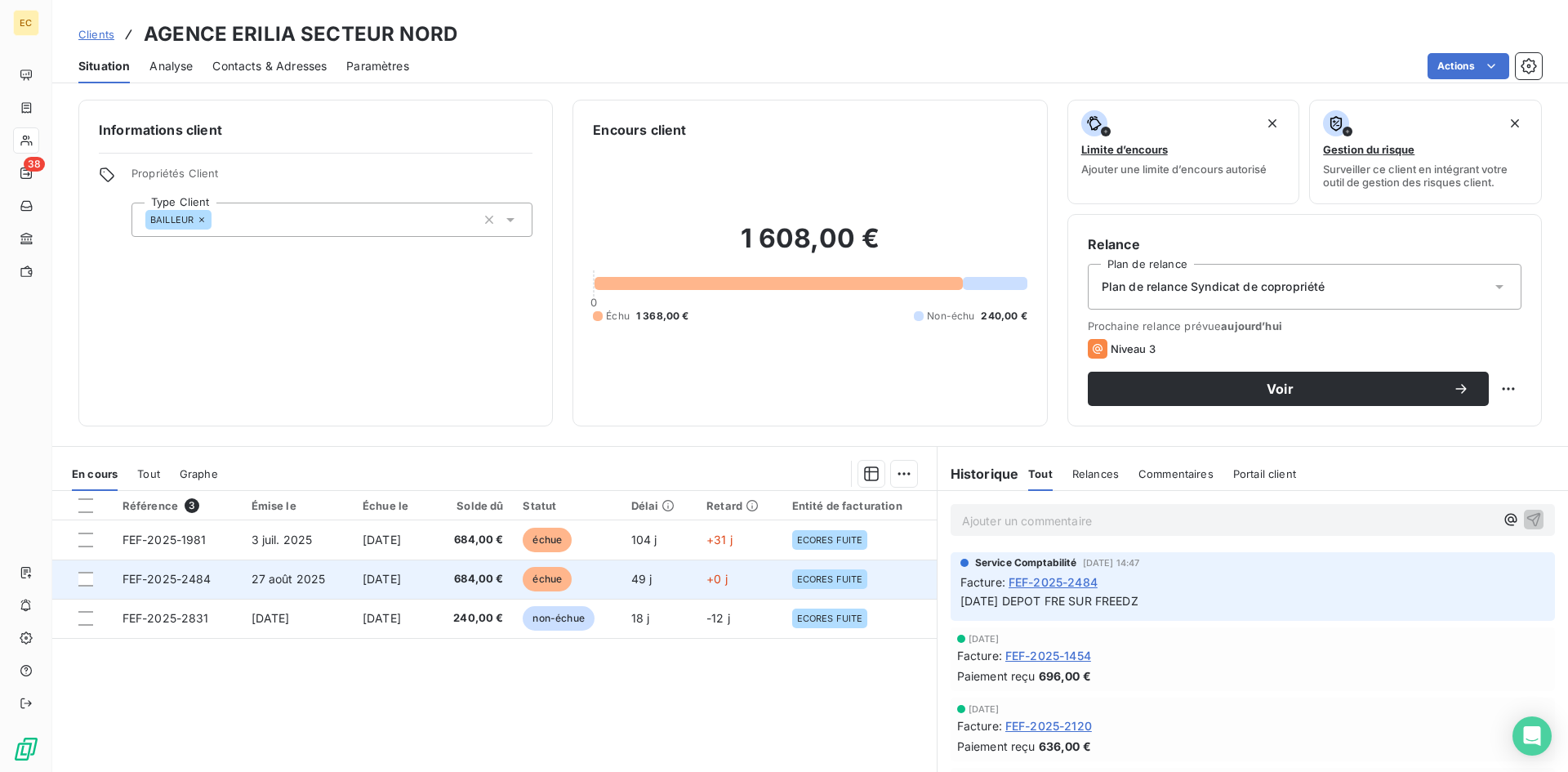
click at [216, 581] on td "FEF-2025-2484" at bounding box center [177, 579] width 129 height 39
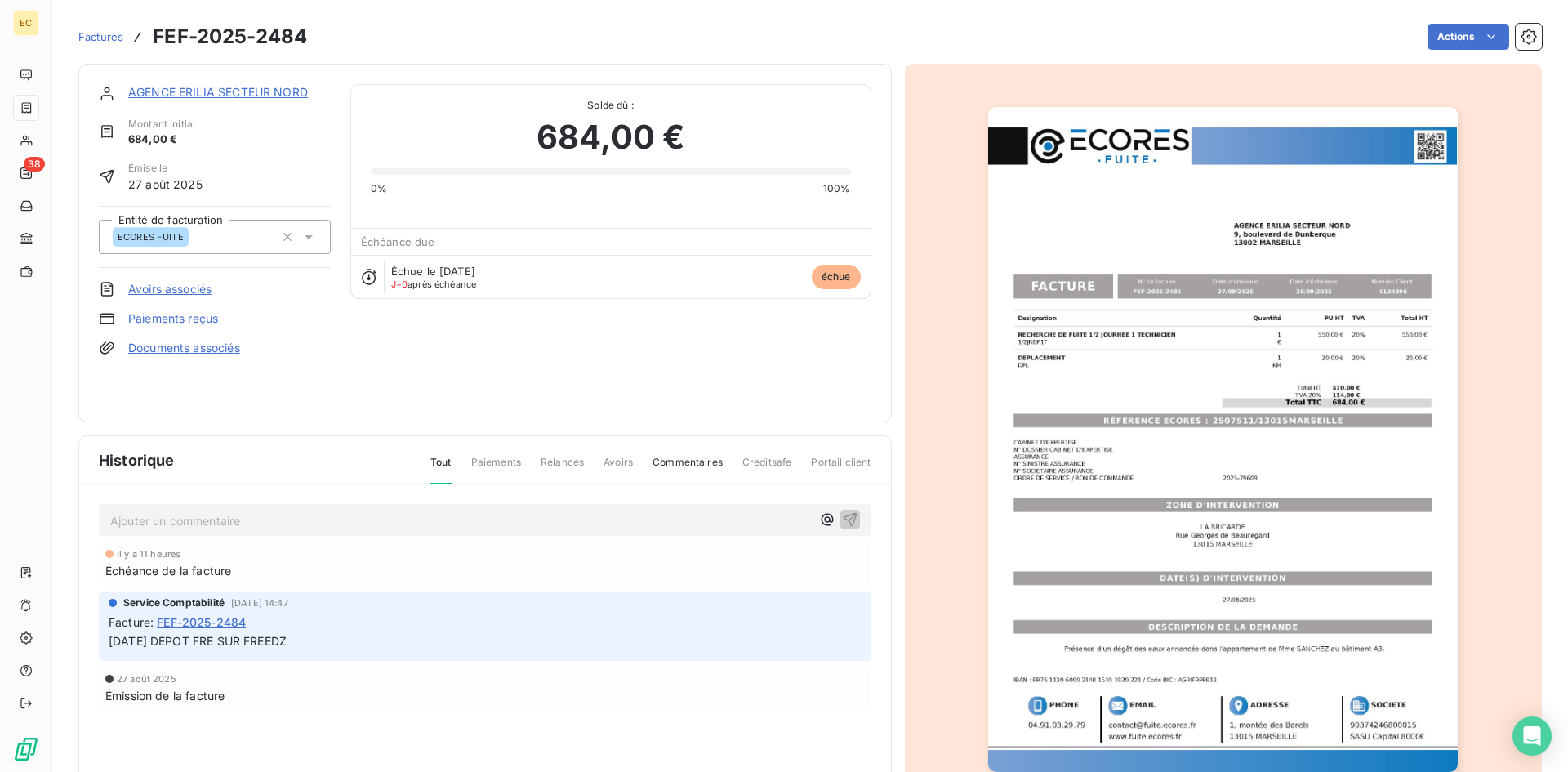
click at [178, 95] on link "AGENCE ERILIA SECTEUR NORD" at bounding box center [218, 91] width 179 height 14
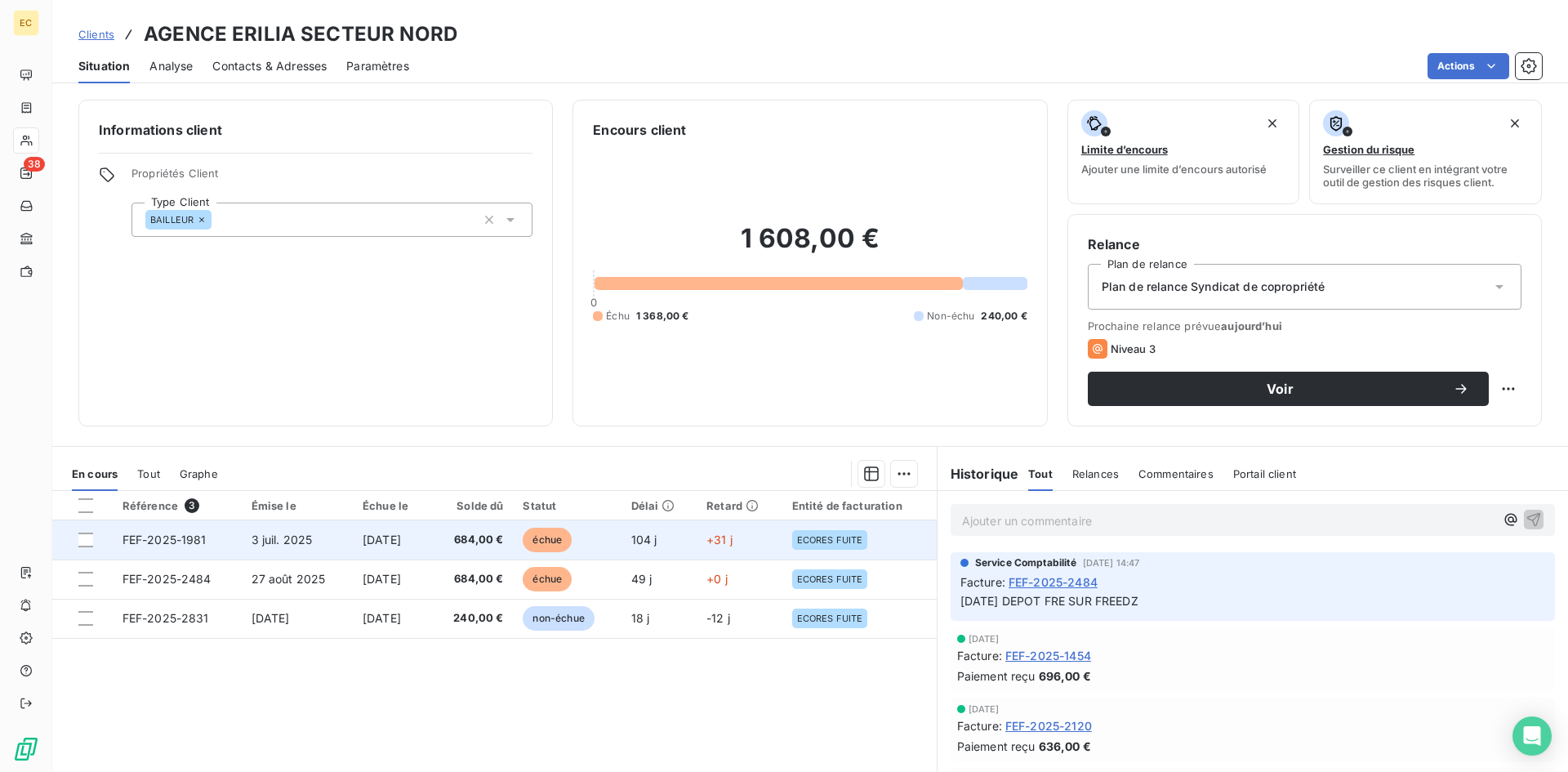
click at [208, 541] on td "FEF-2025-1981" at bounding box center [177, 540] width 129 height 39
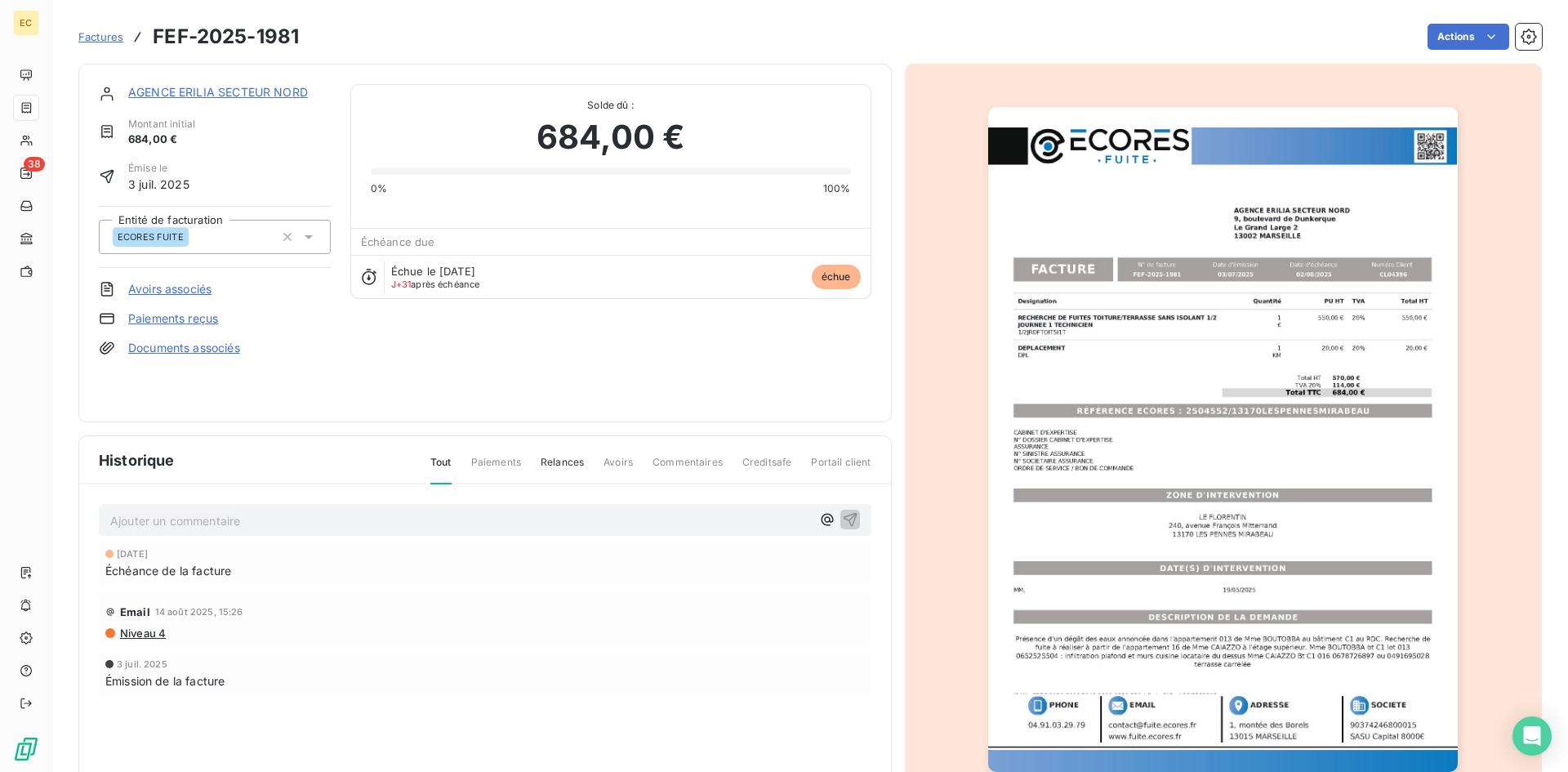
click at [174, 515] on p "Ajouter un commentaire ﻿" at bounding box center [460, 521] width 700 height 21
click at [842, 516] on icon "button" at bounding box center [850, 518] width 16 height 16
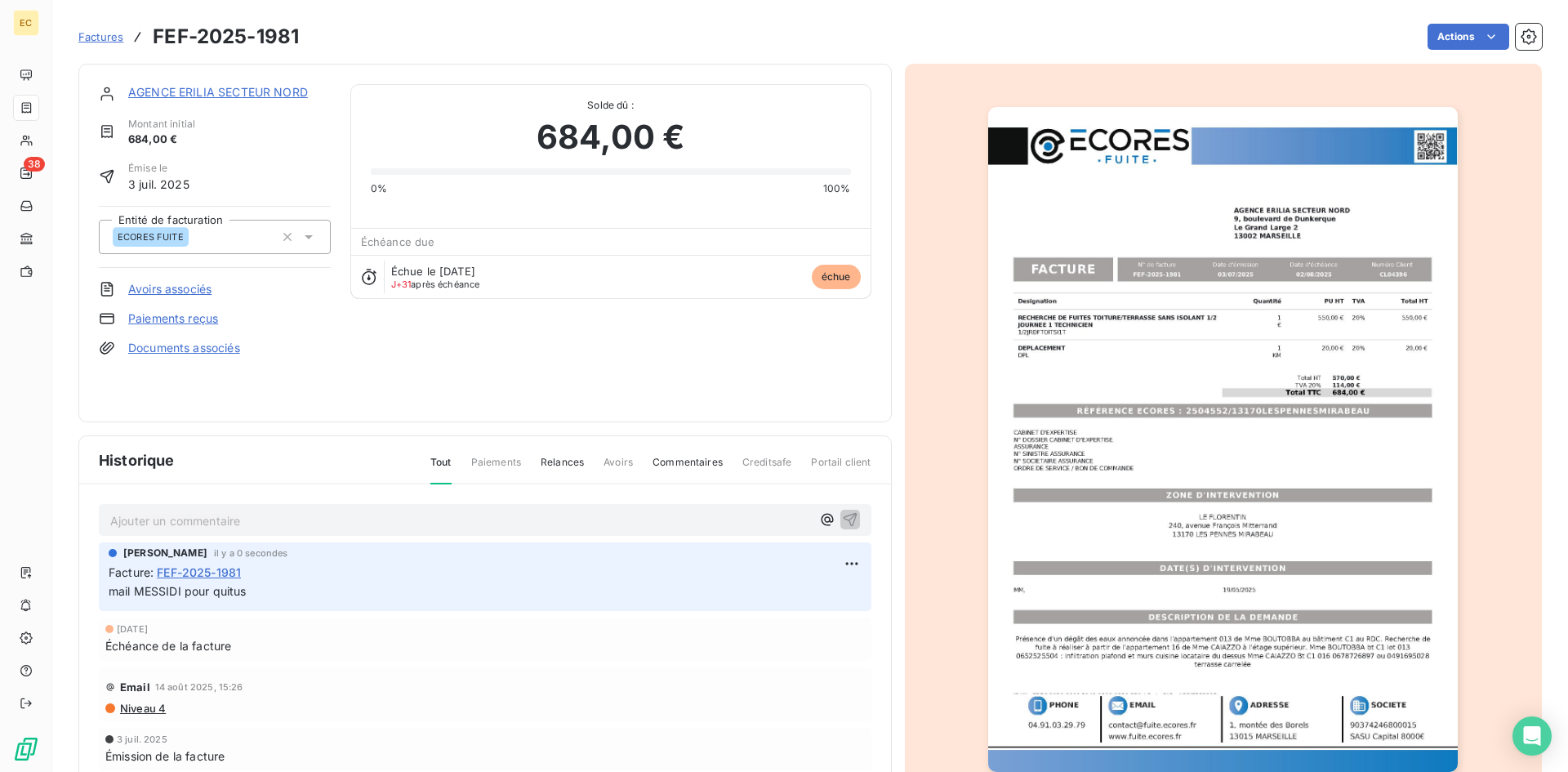
click at [169, 97] on link "AGENCE ERILIA SECTEUR NORD" at bounding box center [218, 91] width 179 height 14
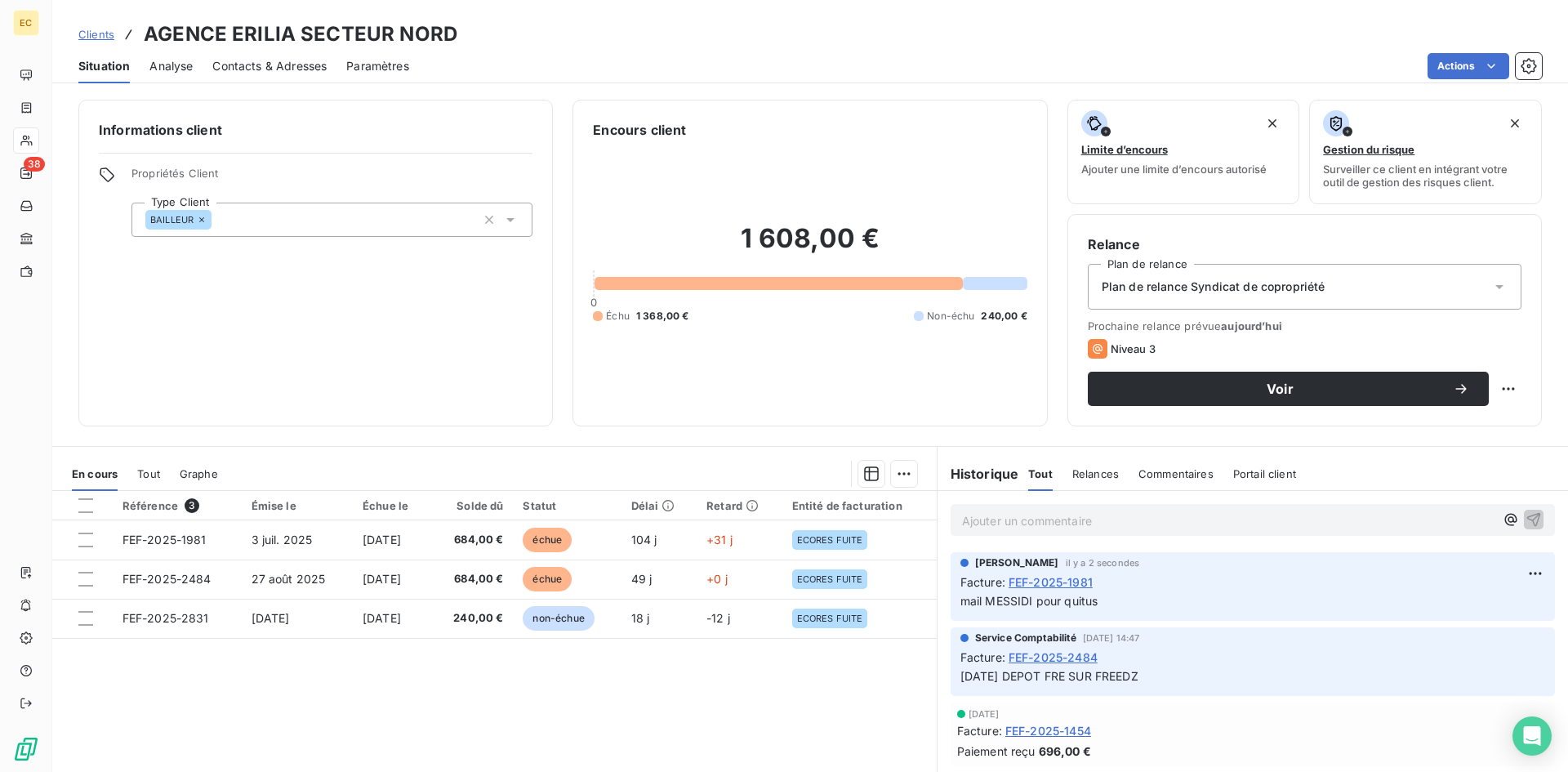
click at [1056, 660] on span "FEF-2025-2484" at bounding box center [1053, 657] width 89 height 17
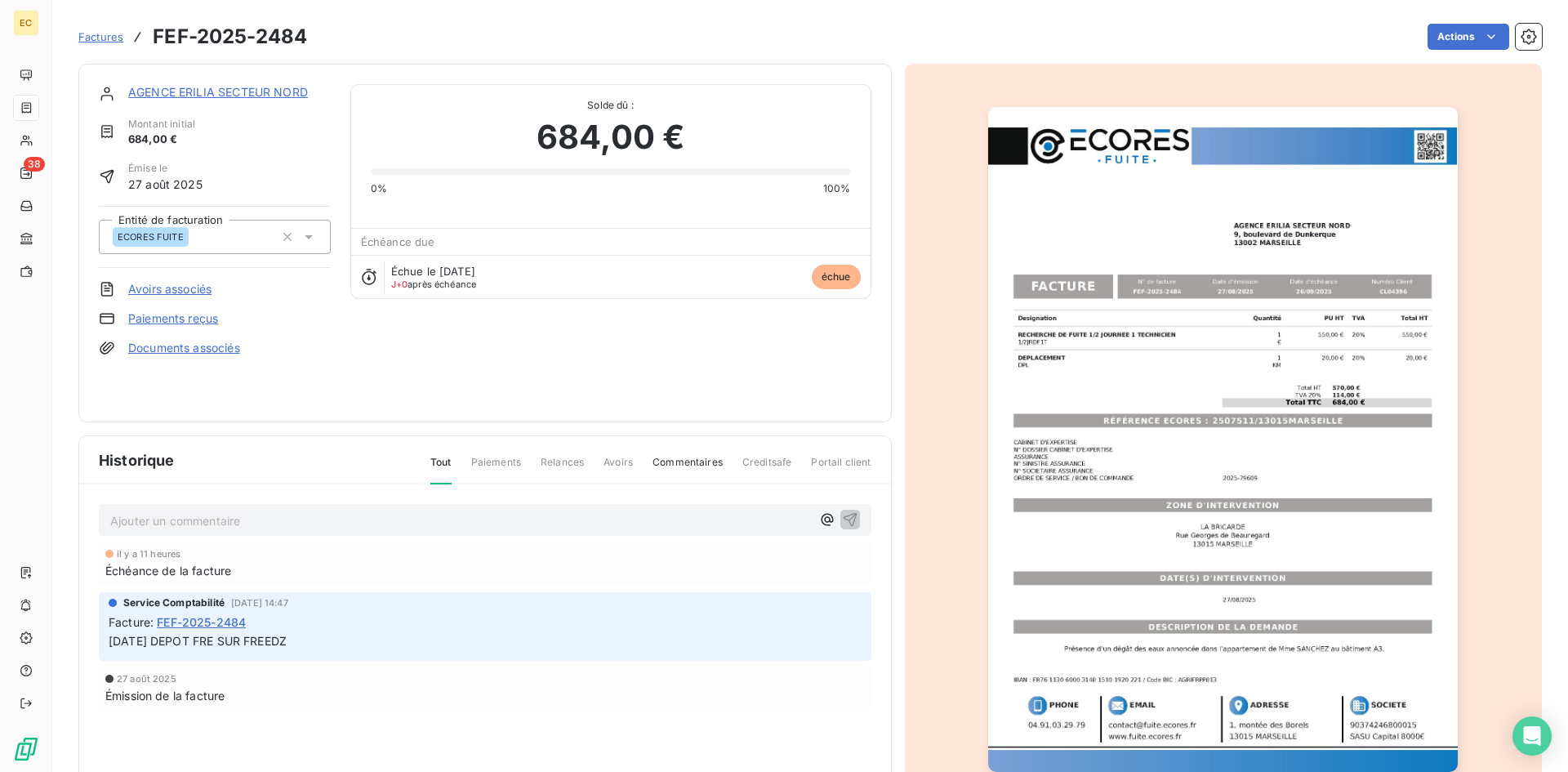
click at [1223, 460] on img "button" at bounding box center [1222, 440] width 469 height 665
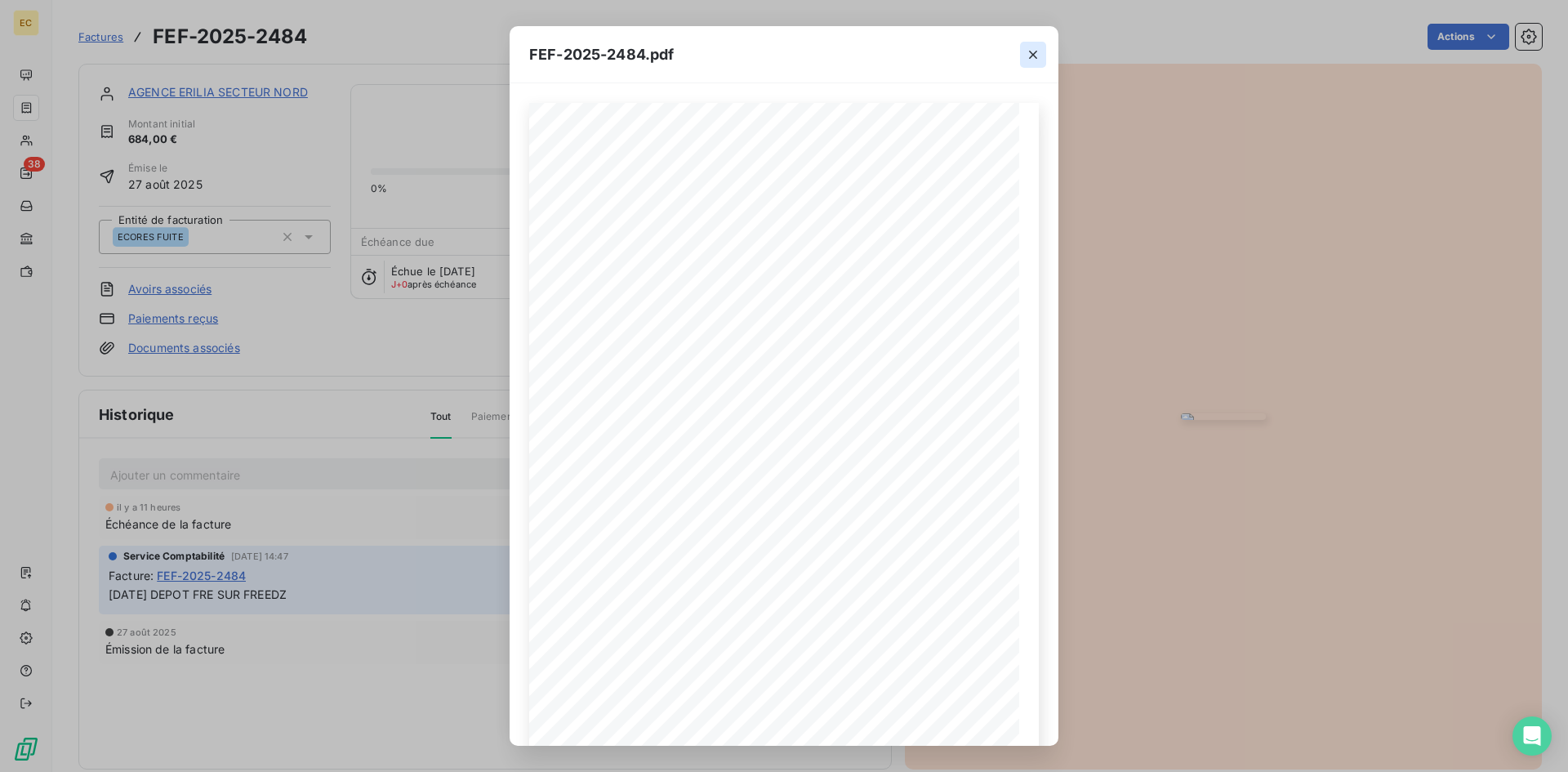
click at [1025, 55] on icon "button" at bounding box center [1033, 54] width 16 height 16
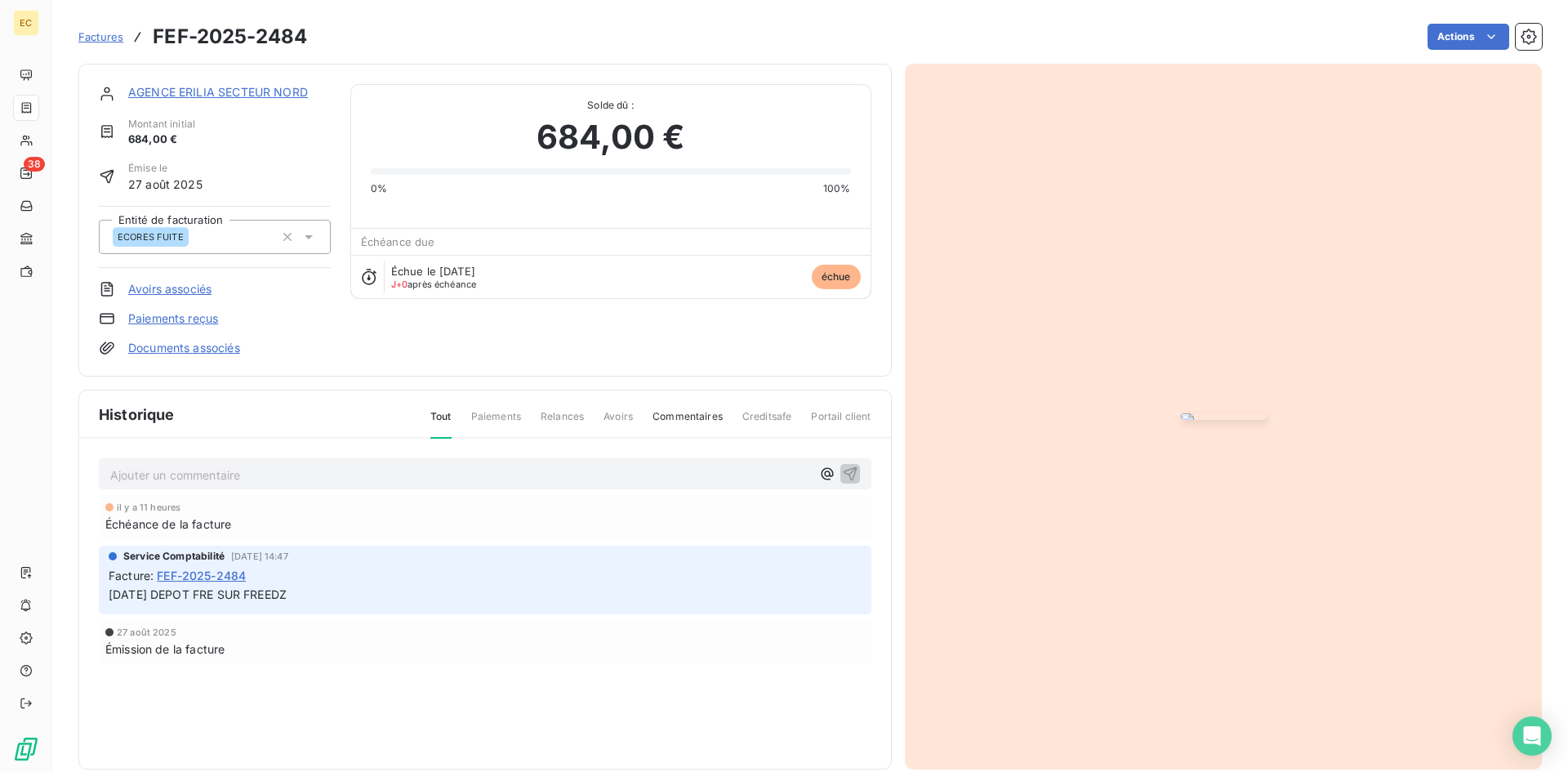
click at [96, 39] on span "Factures" at bounding box center [100, 37] width 45 height 13
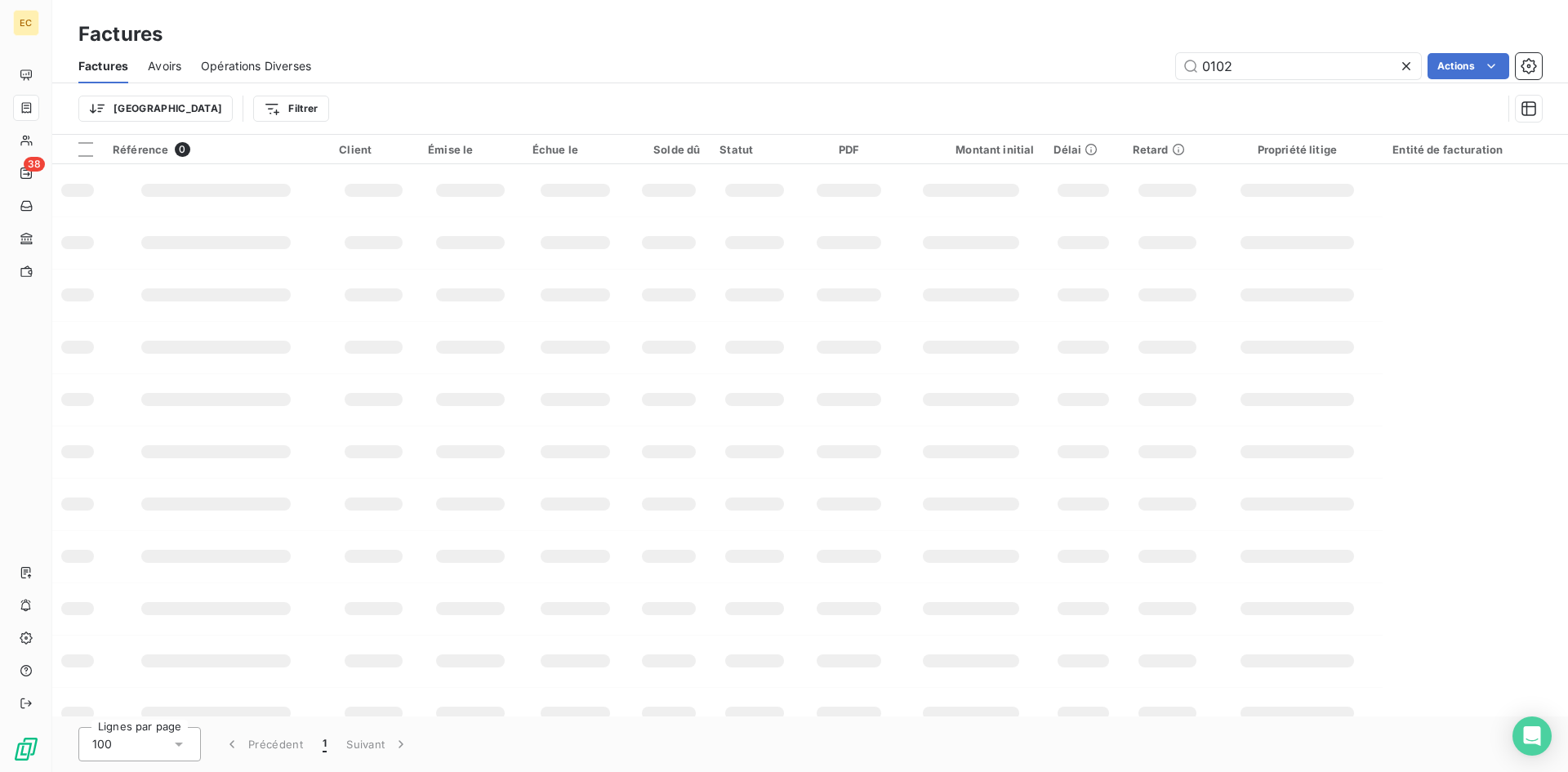
drag, startPoint x: 1241, startPoint y: 64, endPoint x: 1173, endPoint y: 63, distance: 68.0
click at [1173, 63] on div "0102 Actions" at bounding box center [936, 67] width 1211 height 26
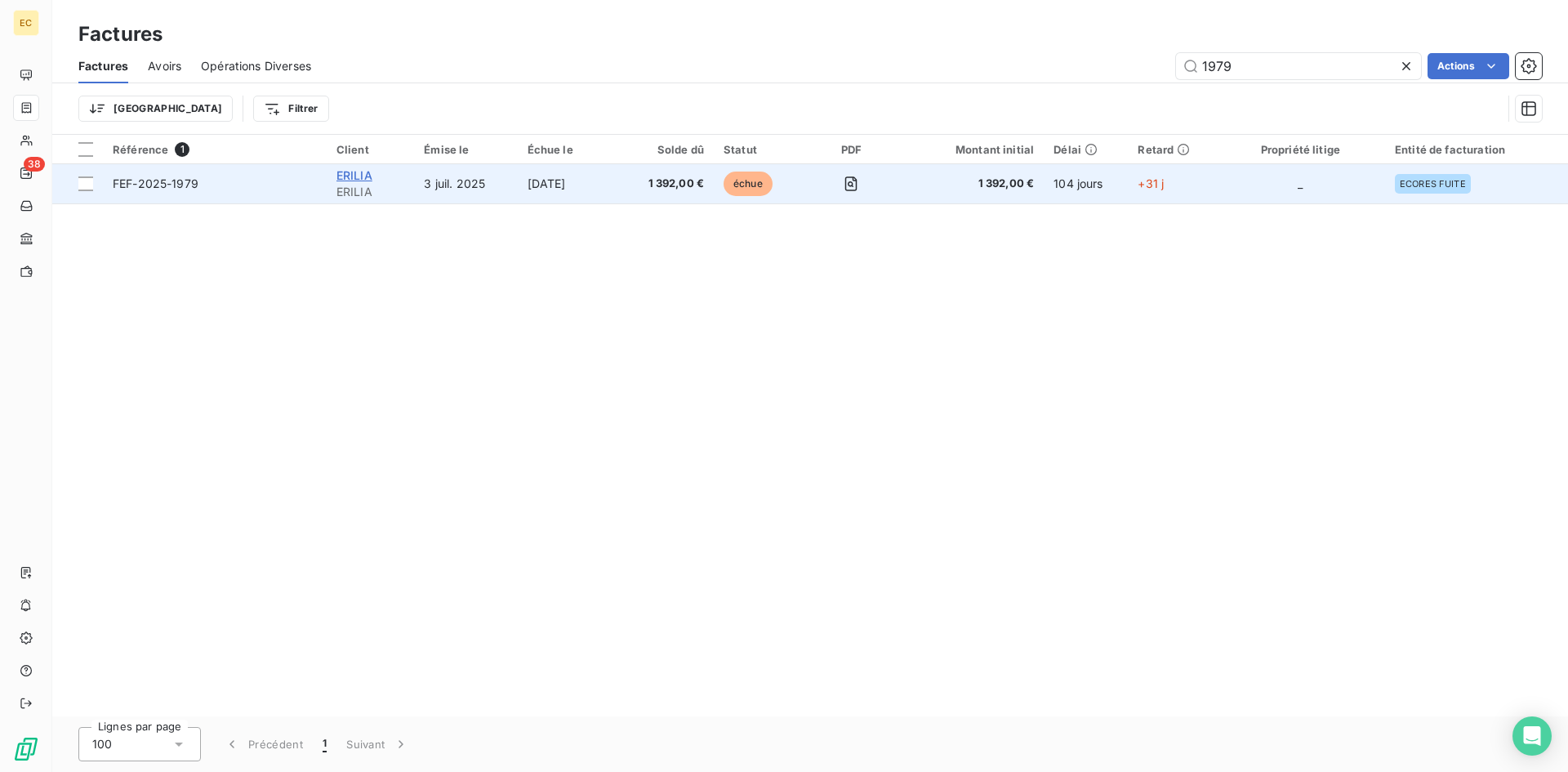
type input "1979"
click at [363, 175] on span "ERILIA" at bounding box center [354, 175] width 36 height 14
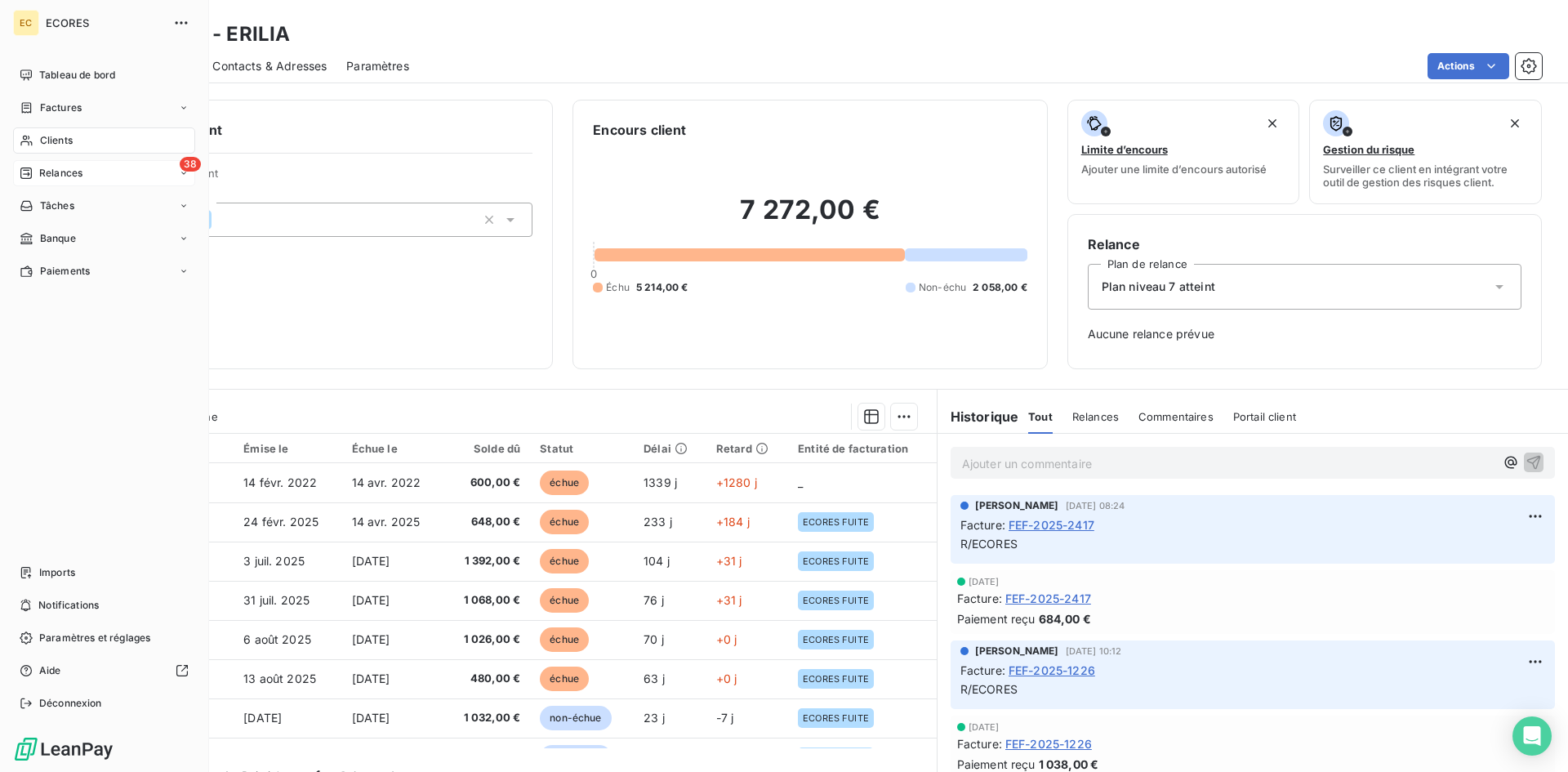
click at [48, 171] on span "Relances" at bounding box center [61, 174] width 43 height 15
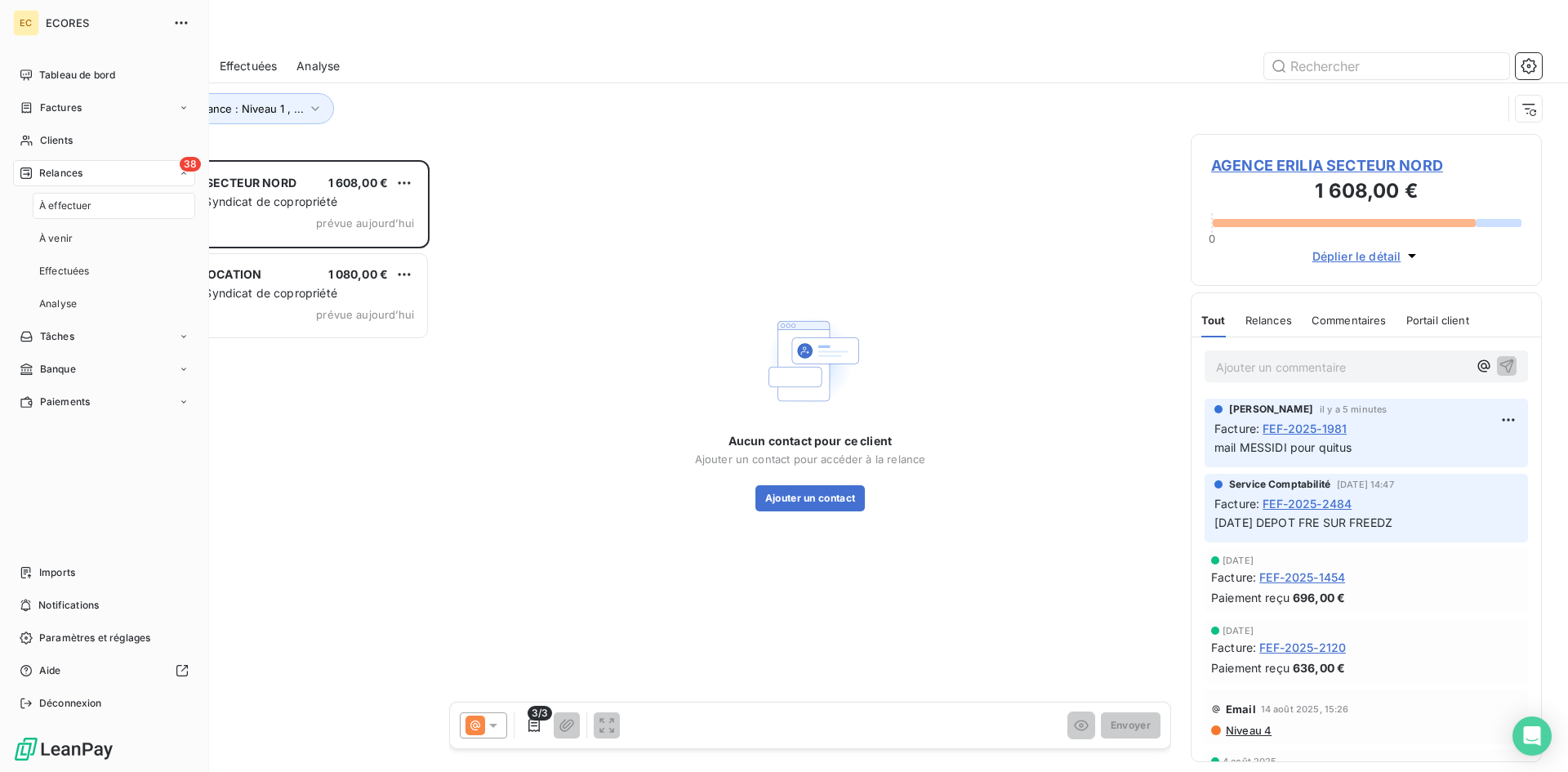
scroll to position [599, 339]
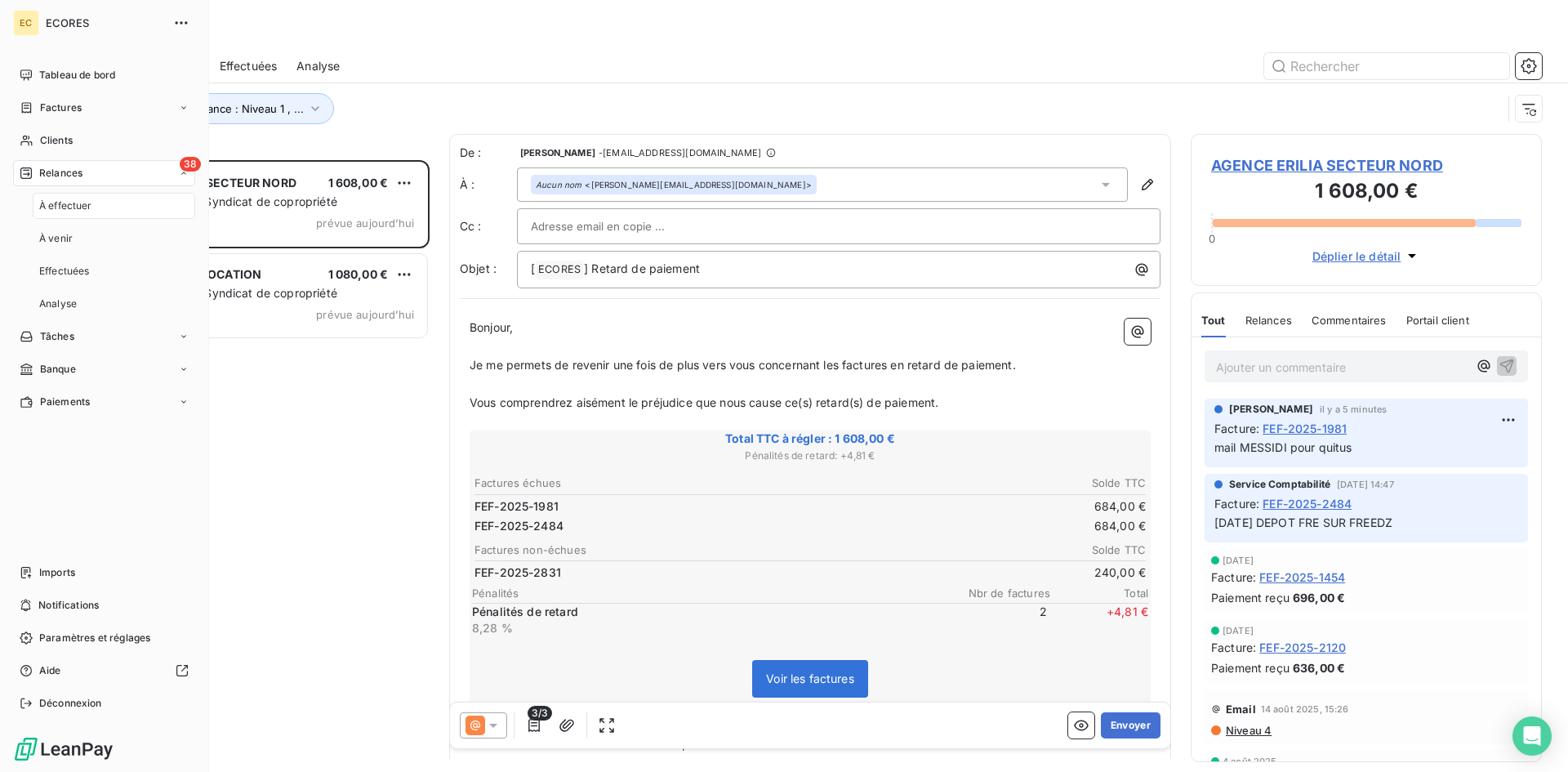
click at [69, 210] on span "À effectuer" at bounding box center [66, 206] width 54 height 15
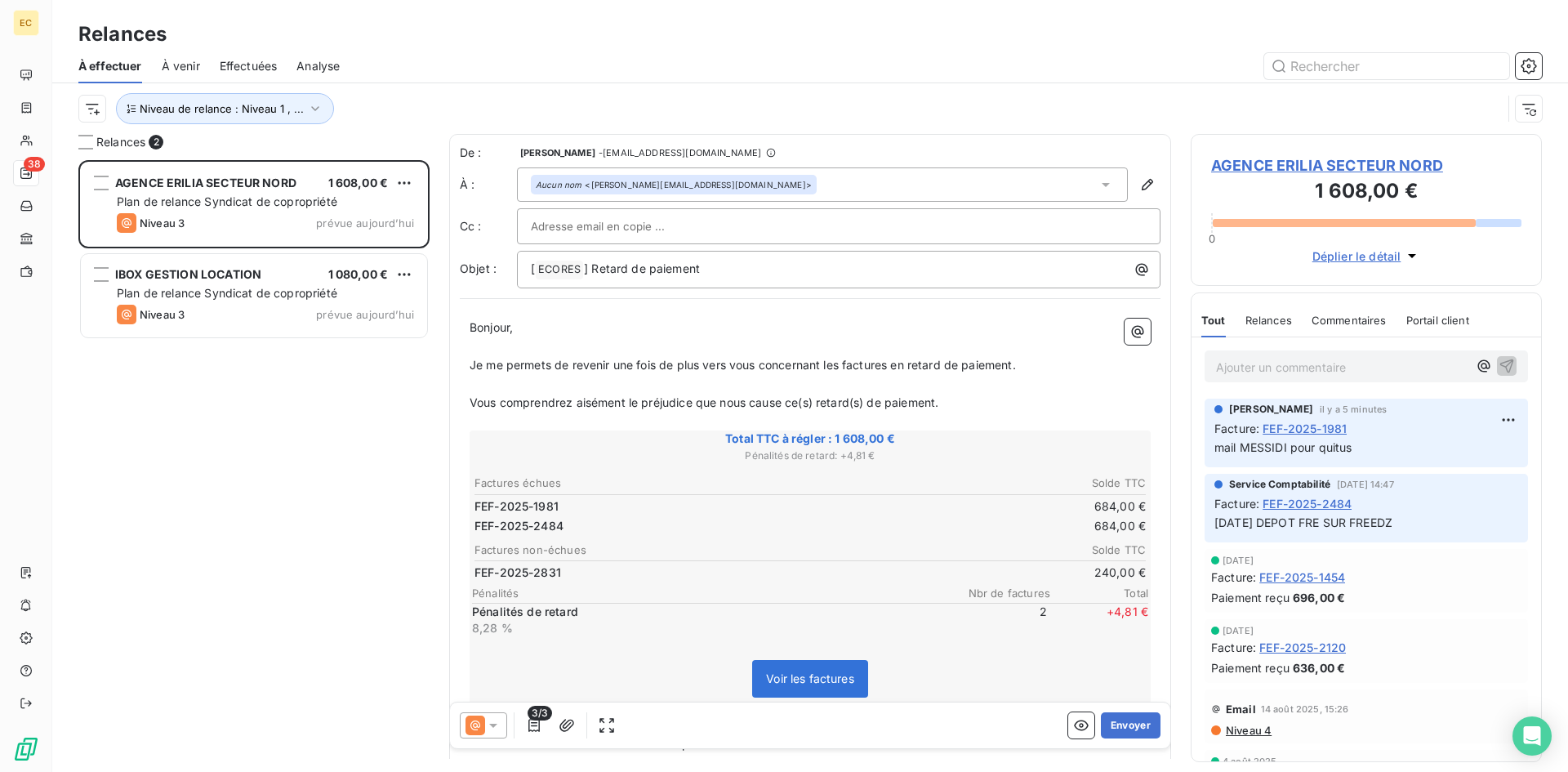
click at [278, 455] on div "AGENCE ERILIA SECTEUR NORD 1 608,00 € Plan de relance Syndicat de copropriété N…" at bounding box center [254, 465] width 351 height 611
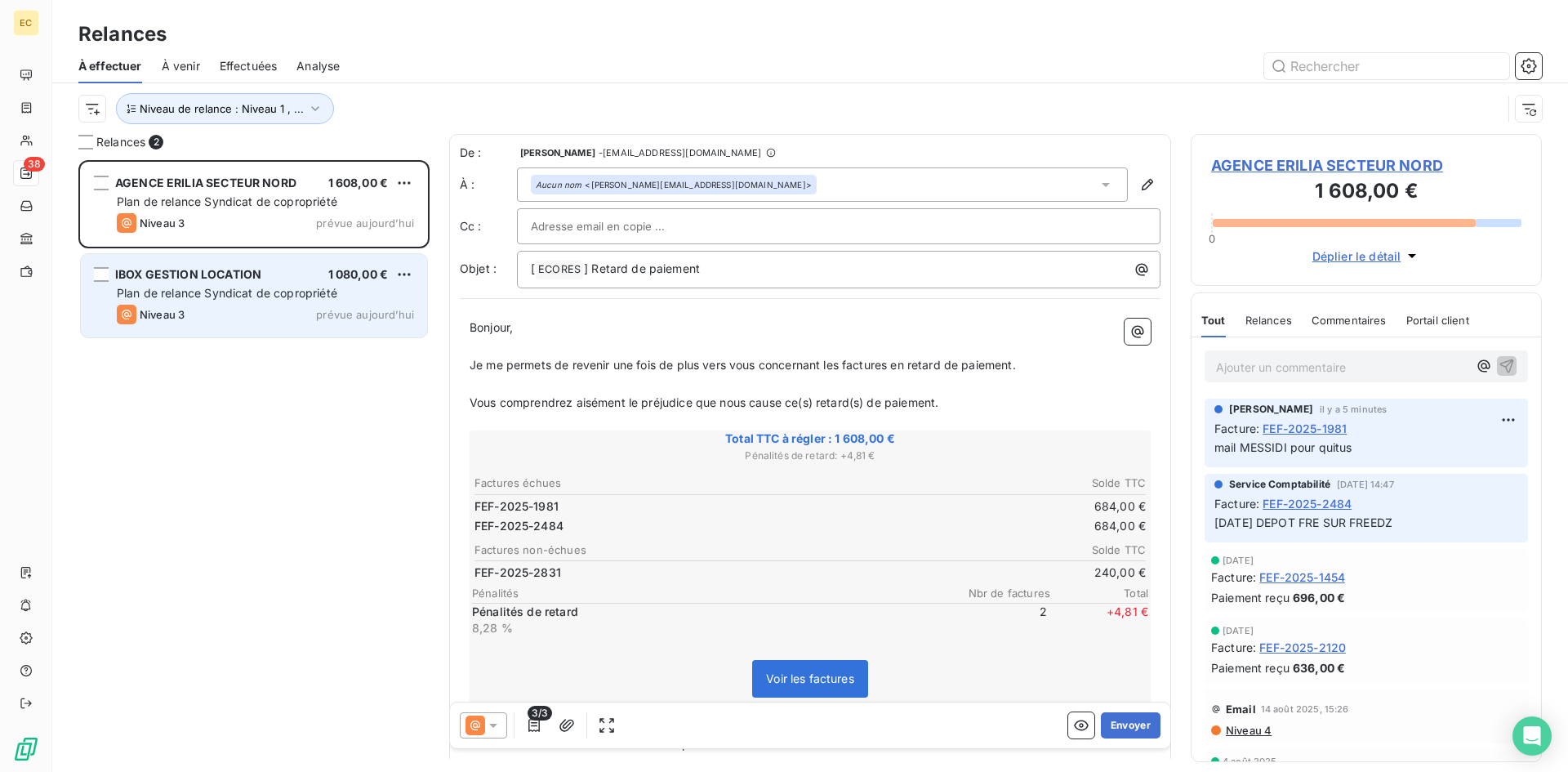
click at [206, 324] on div "IBOX GESTION LOCATION 1 080,00 € Plan de relance Syndicat de copropriété Niveau…" at bounding box center [254, 295] width 346 height 84
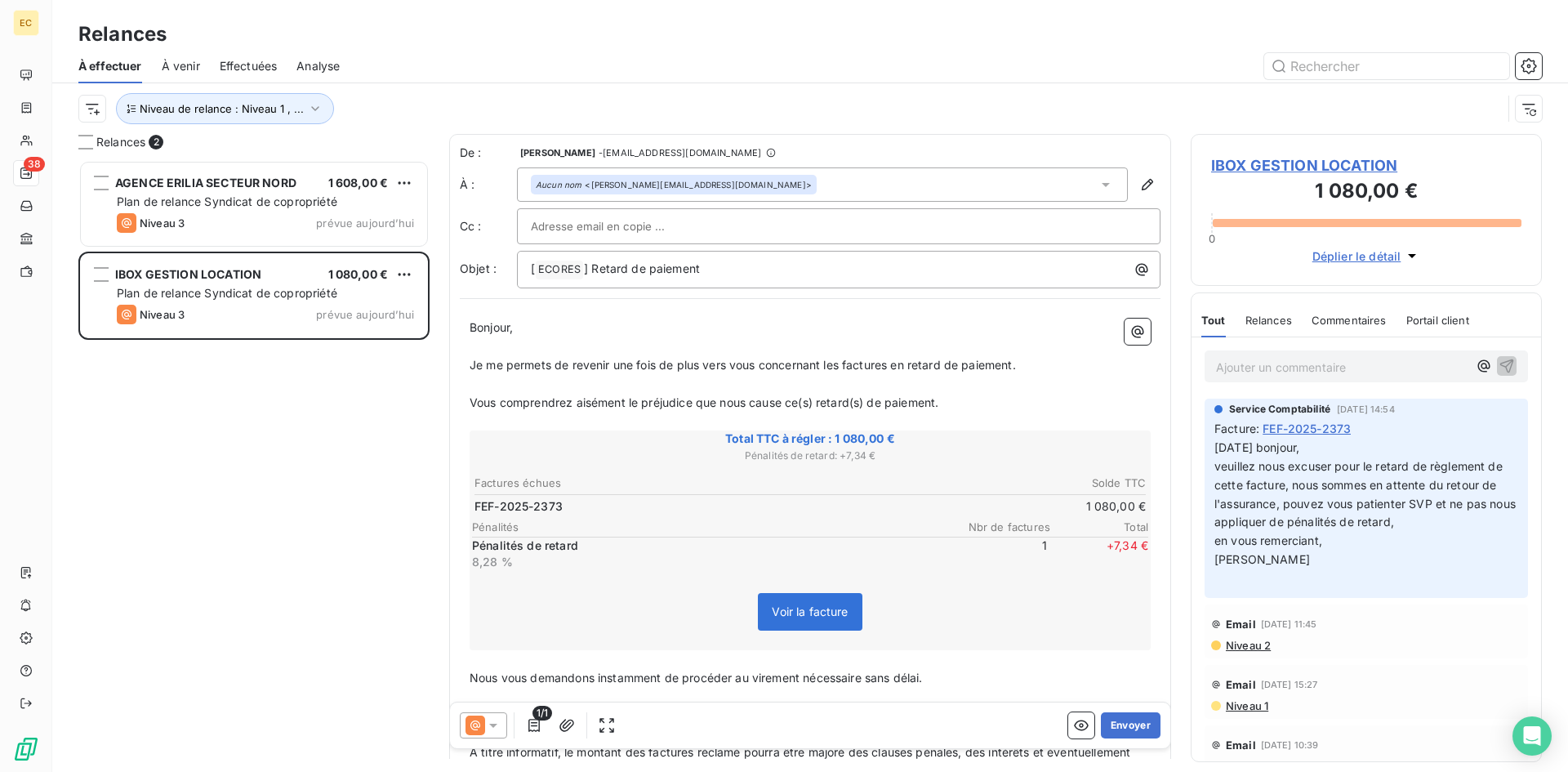
click at [1220, 168] on span "IBOX GESTION LOCATION" at bounding box center [1366, 164] width 311 height 22
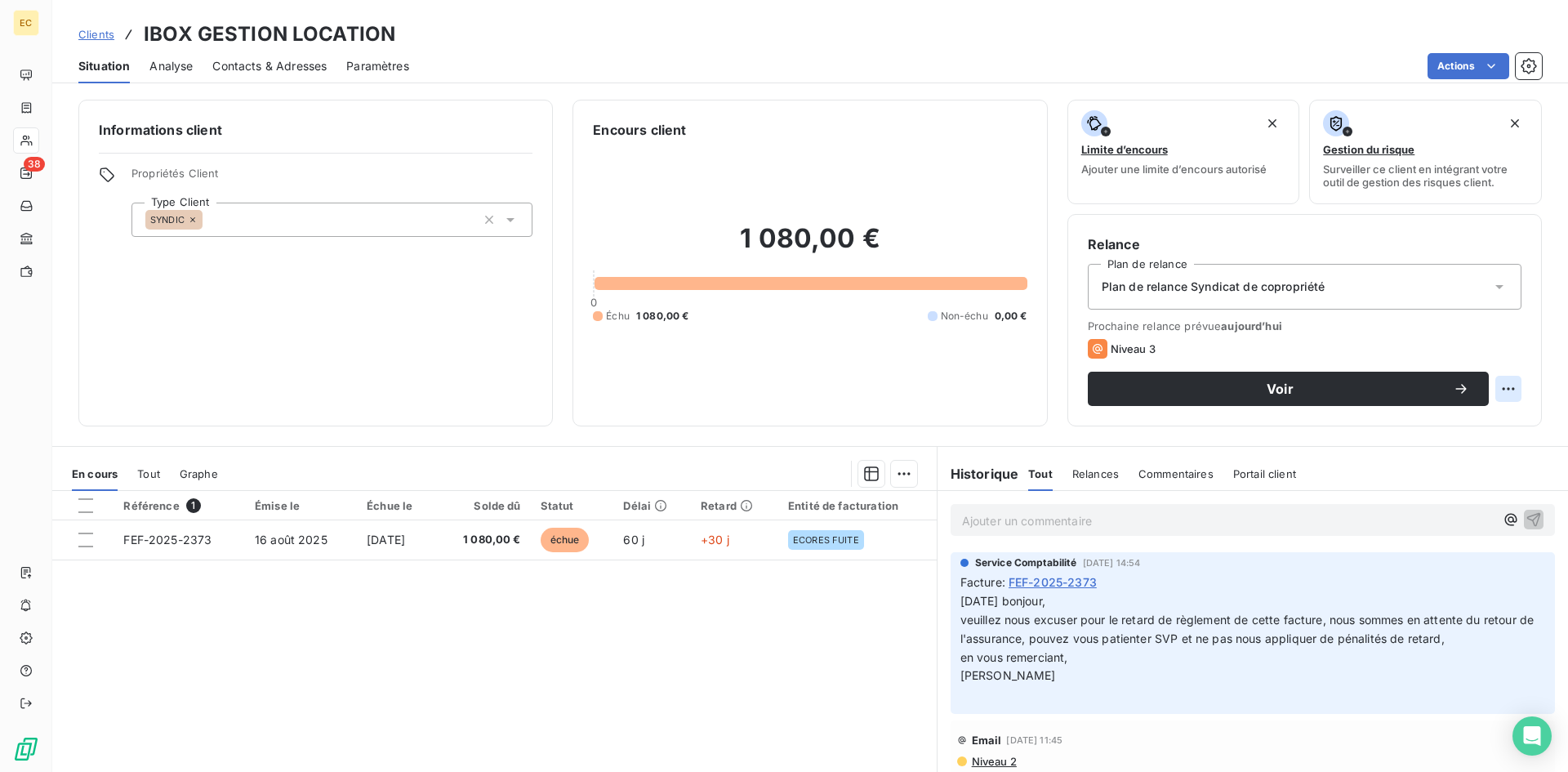
click at [1496, 386] on html "EC 38 Clients IBOX GESTION LOCATION Situation Analyse Contacts & Adresses Param…" at bounding box center [784, 386] width 1568 height 772
click at [1450, 420] on div "Replanifier cette action" at bounding box center [1429, 425] width 146 height 26
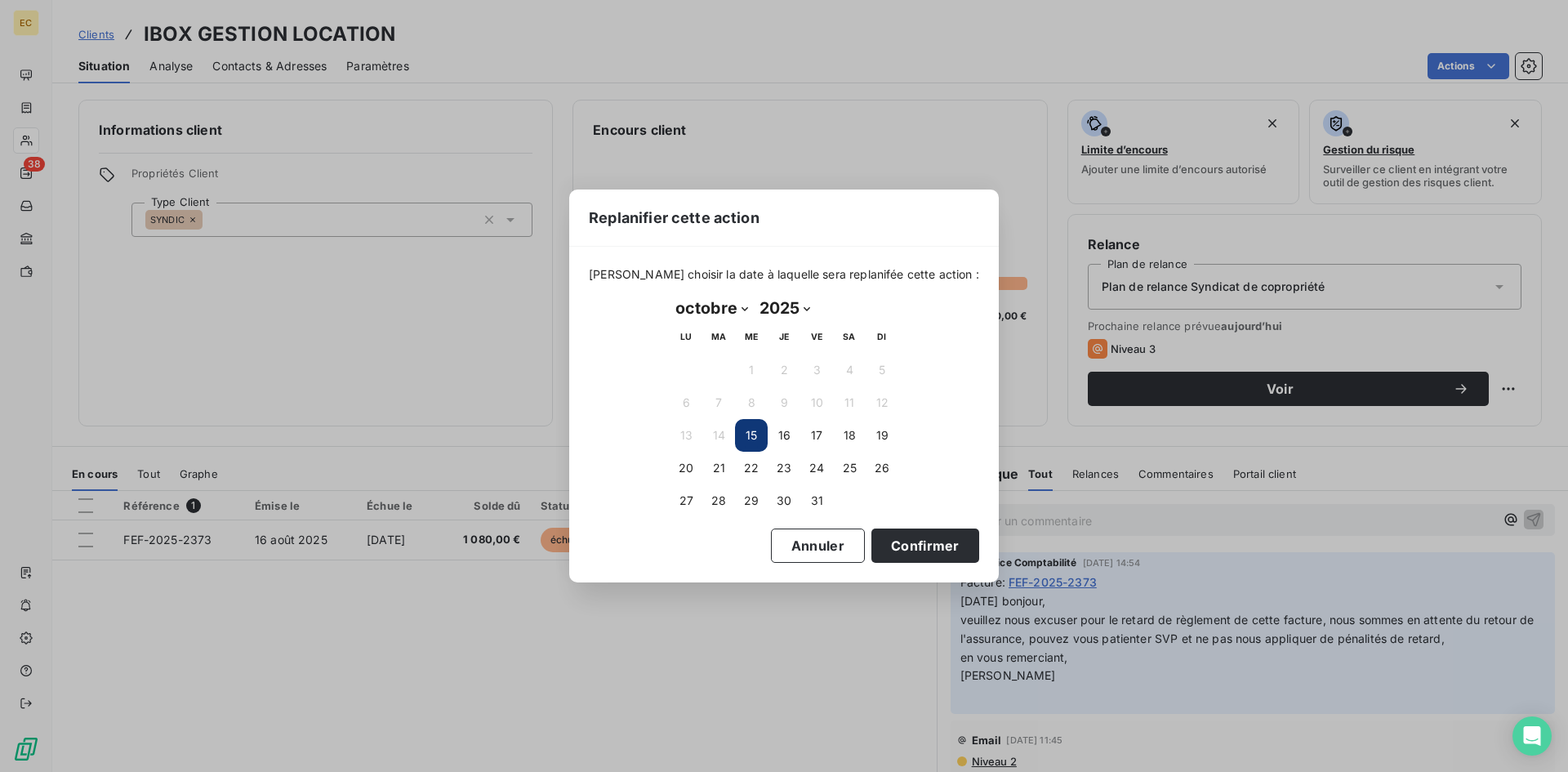
click at [742, 308] on select "janvier février mars avril mai juin juillet août septembre octobre novembre déc…" at bounding box center [712, 308] width 85 height 26
select select "10"
click at [669, 295] on select "janvier février mars avril mai juin juillet août septembre octobre novembre déc…" at bounding box center [712, 308] width 85 height 26
click at [689, 407] on button "3" at bounding box center [685, 402] width 33 height 33
click at [896, 546] on button "Confirmer" at bounding box center [925, 546] width 108 height 35
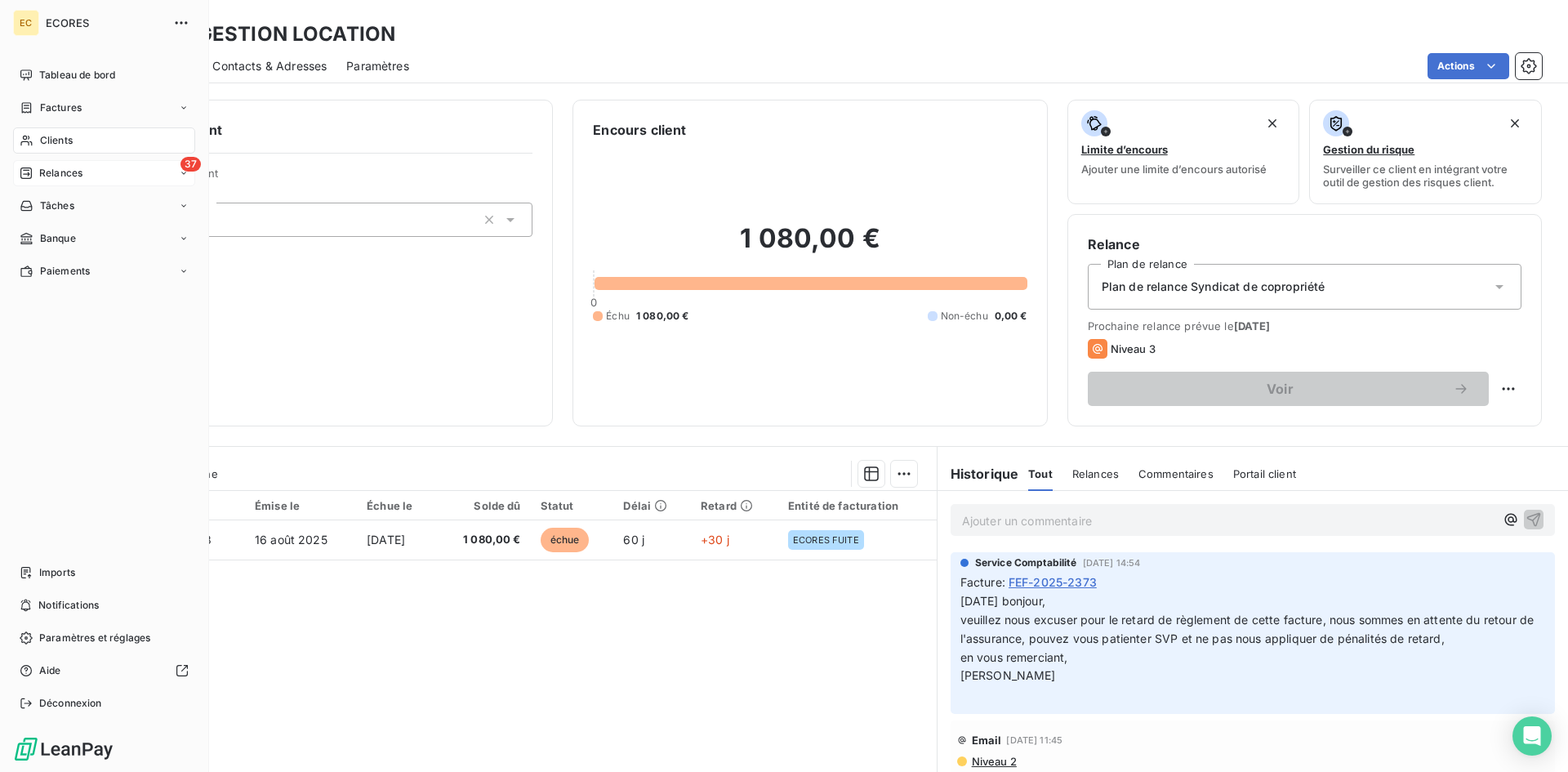
click at [70, 173] on span "Relances" at bounding box center [61, 174] width 43 height 15
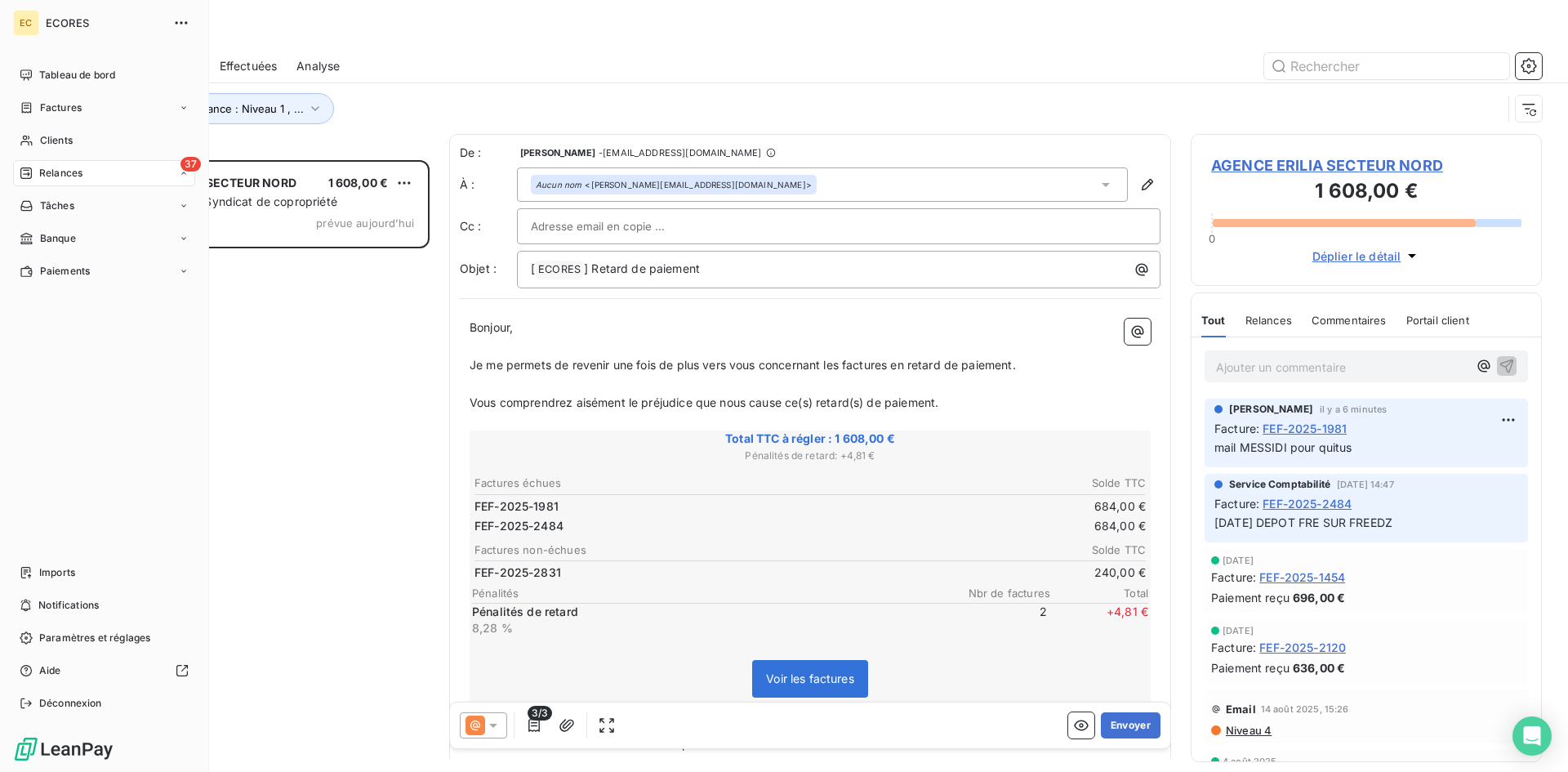
scroll to position [599, 339]
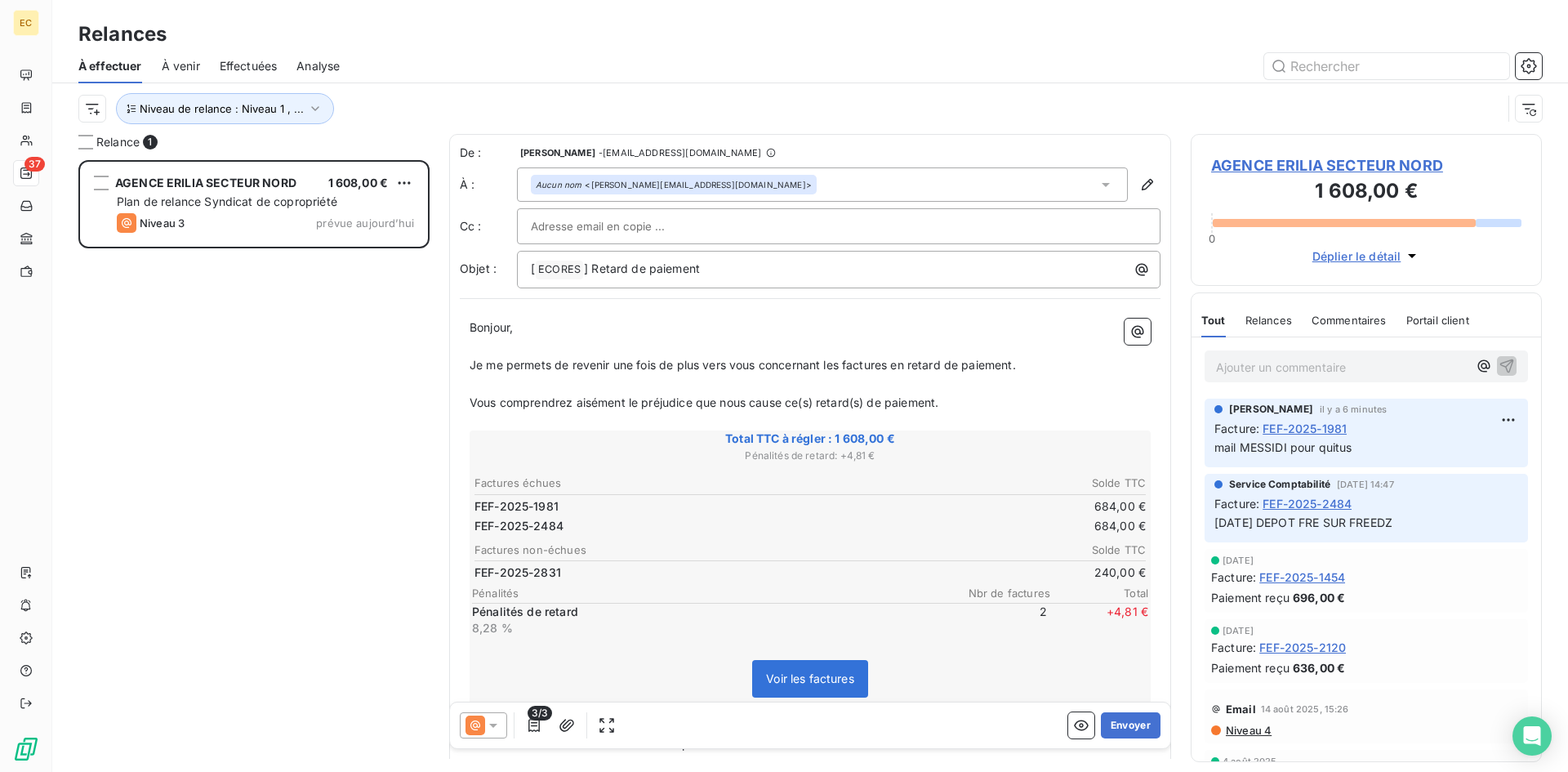
click at [286, 377] on div "AGENCE ERILIA SECTEUR NORD 1 608,00 € Plan de relance Syndicat de copropriété N…" at bounding box center [254, 465] width 351 height 611
click at [1496, 416] on html "EC 37 Relances À effectuer À venir Effectuées Analyse Niveau de relance : Nivea…" at bounding box center [784, 386] width 1568 height 772
click at [1458, 457] on div "Editer" at bounding box center [1456, 455] width 91 height 26
click at [1502, 442] on icon "button" at bounding box center [1509, 447] width 14 height 14
click at [1325, 162] on span "AGENCE ERILIA SECTEUR NORD" at bounding box center [1366, 164] width 311 height 22
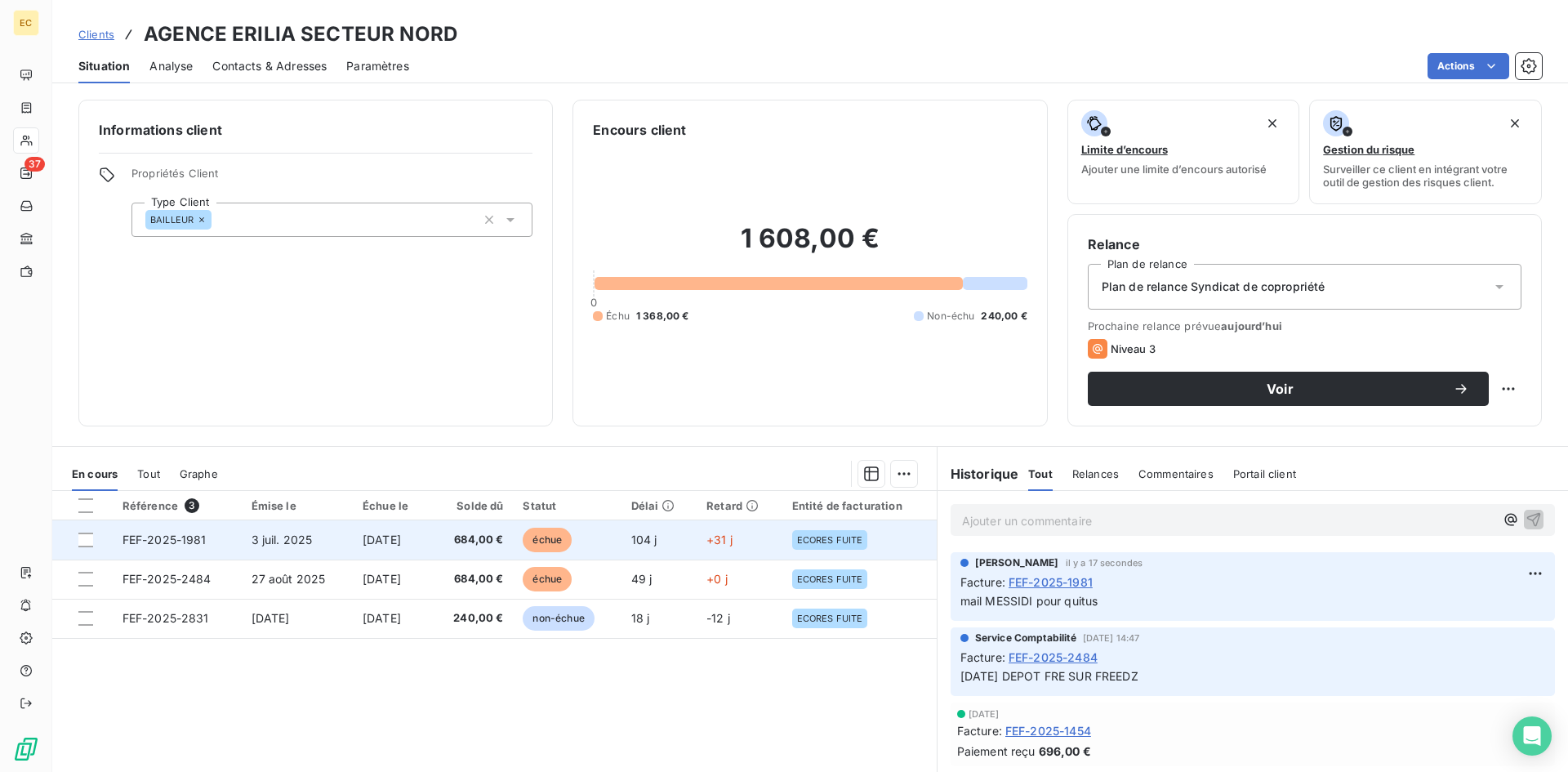
click at [186, 541] on span "FEF-2025-1981" at bounding box center [164, 539] width 85 height 14
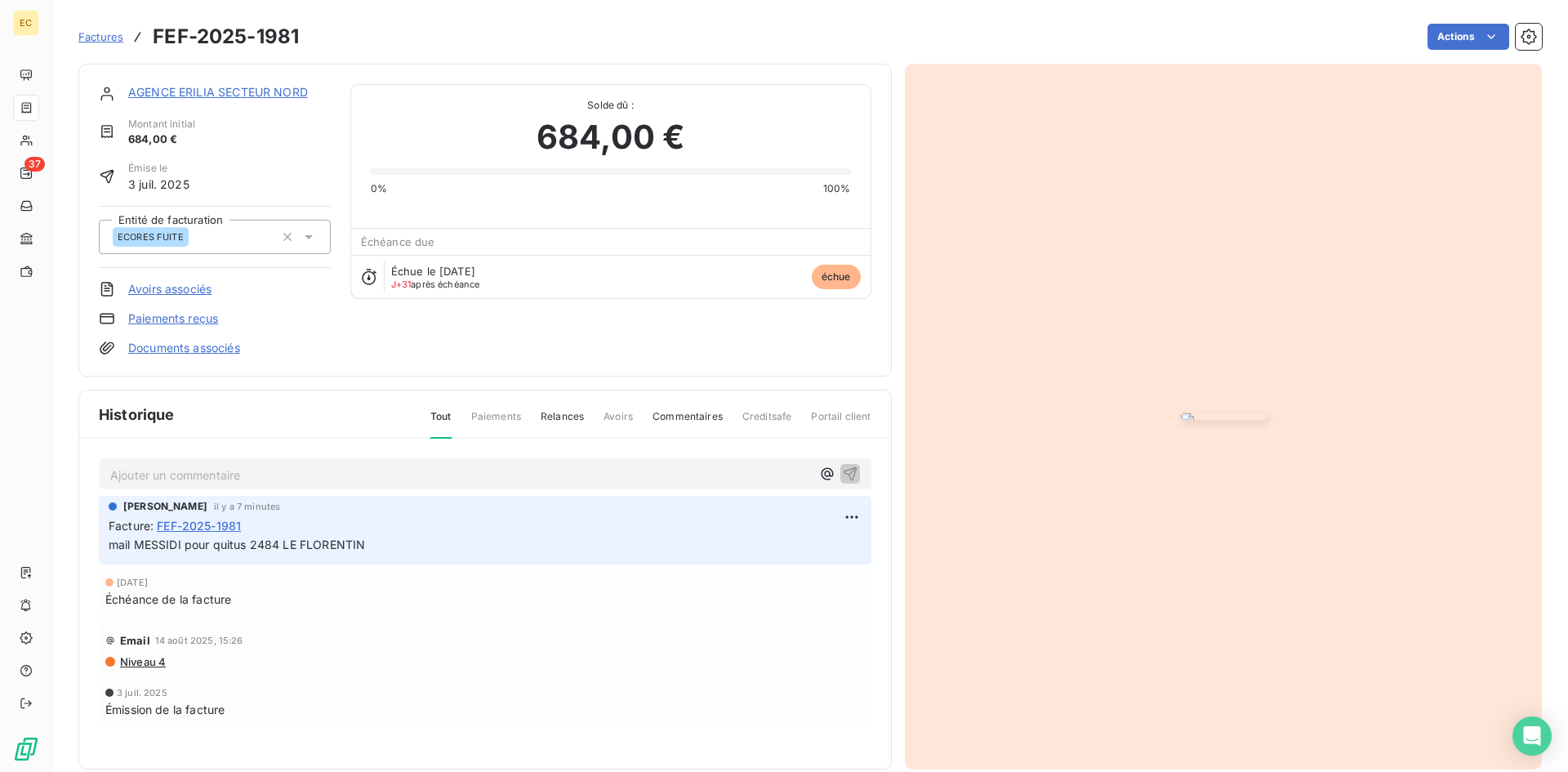
click at [160, 98] on link "AGENCE ERILIA SECTEUR NORD" at bounding box center [218, 91] width 179 height 14
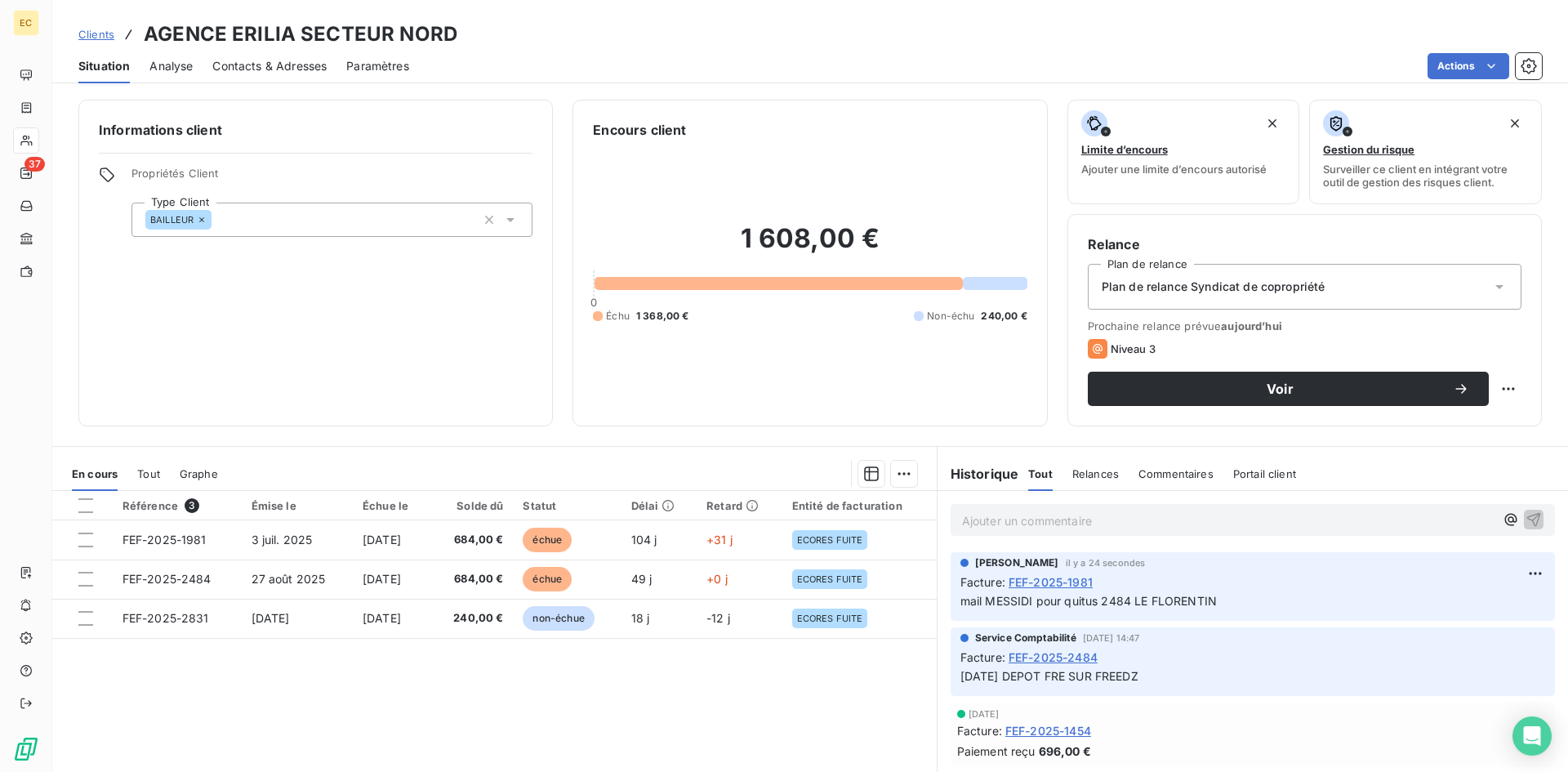
click at [1229, 594] on p "mail MESSIDI pour quitus 2484 LE FLORENTIN" at bounding box center [1253, 602] width 585 height 19
click at [1510, 573] on html "EC 37 Clients AGENCE ERILIA SECTEUR NORD Situation Analyse Contacts & Adresses …" at bounding box center [784, 386] width 1568 height 772
click at [1470, 606] on div "Editer" at bounding box center [1471, 610] width 91 height 26
drag, startPoint x: 1266, startPoint y: 606, endPoint x: 1125, endPoint y: 598, distance: 141.2
click at [1125, 598] on p "mail MESSIDI pour quitus 2484 LE FLORENTIN" at bounding box center [1241, 602] width 561 height 19
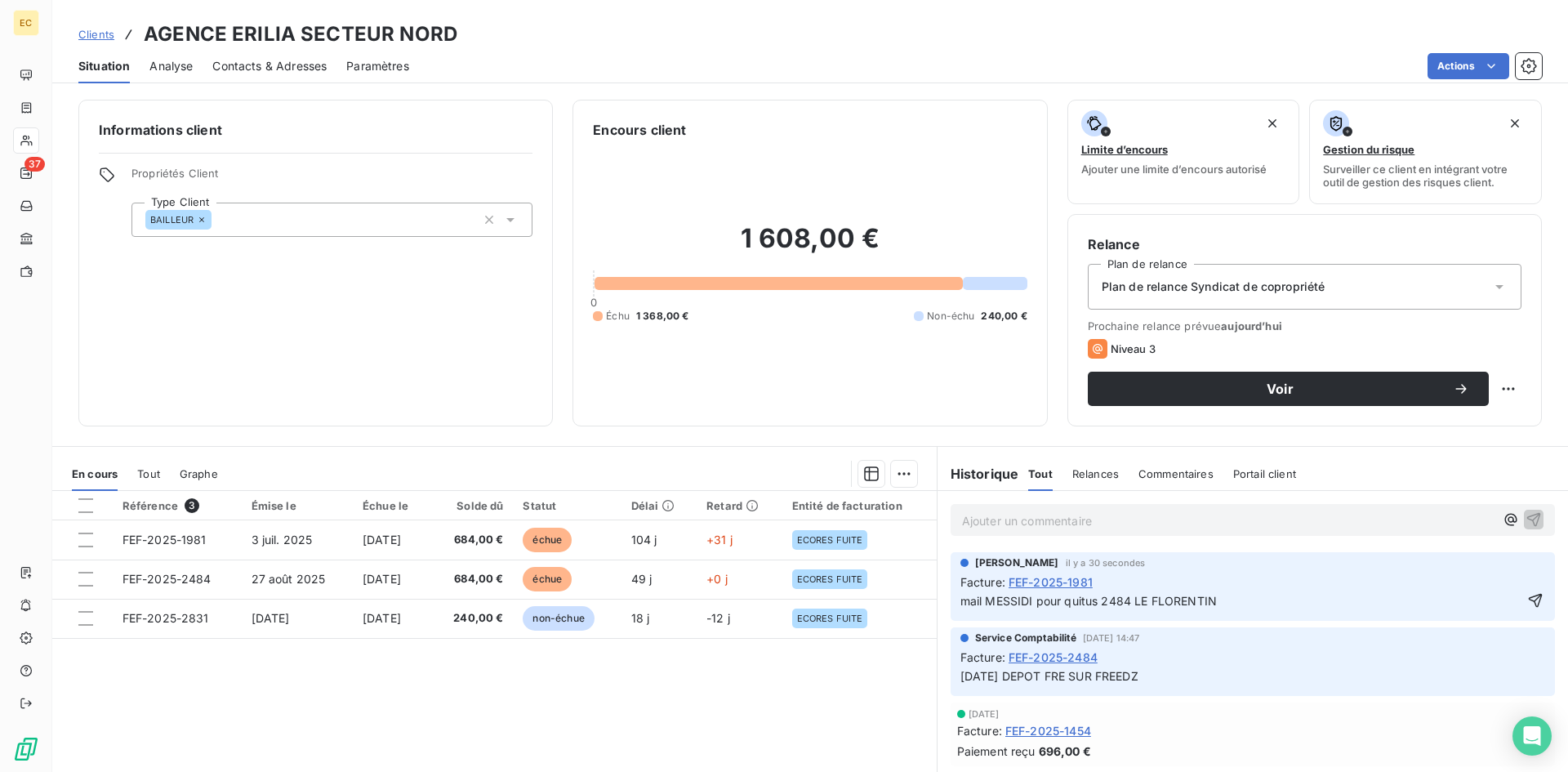
click at [1113, 600] on span "mail MESSIDI pour quitus 2484 LE FLORENTIN" at bounding box center [1088, 600] width 256 height 14
click at [1112, 600] on span "mail MESSIDI pour quitus 2484 LE FLORENTIN" at bounding box center [1088, 600] width 256 height 14
click at [1527, 598] on icon "button" at bounding box center [1534, 600] width 16 height 16
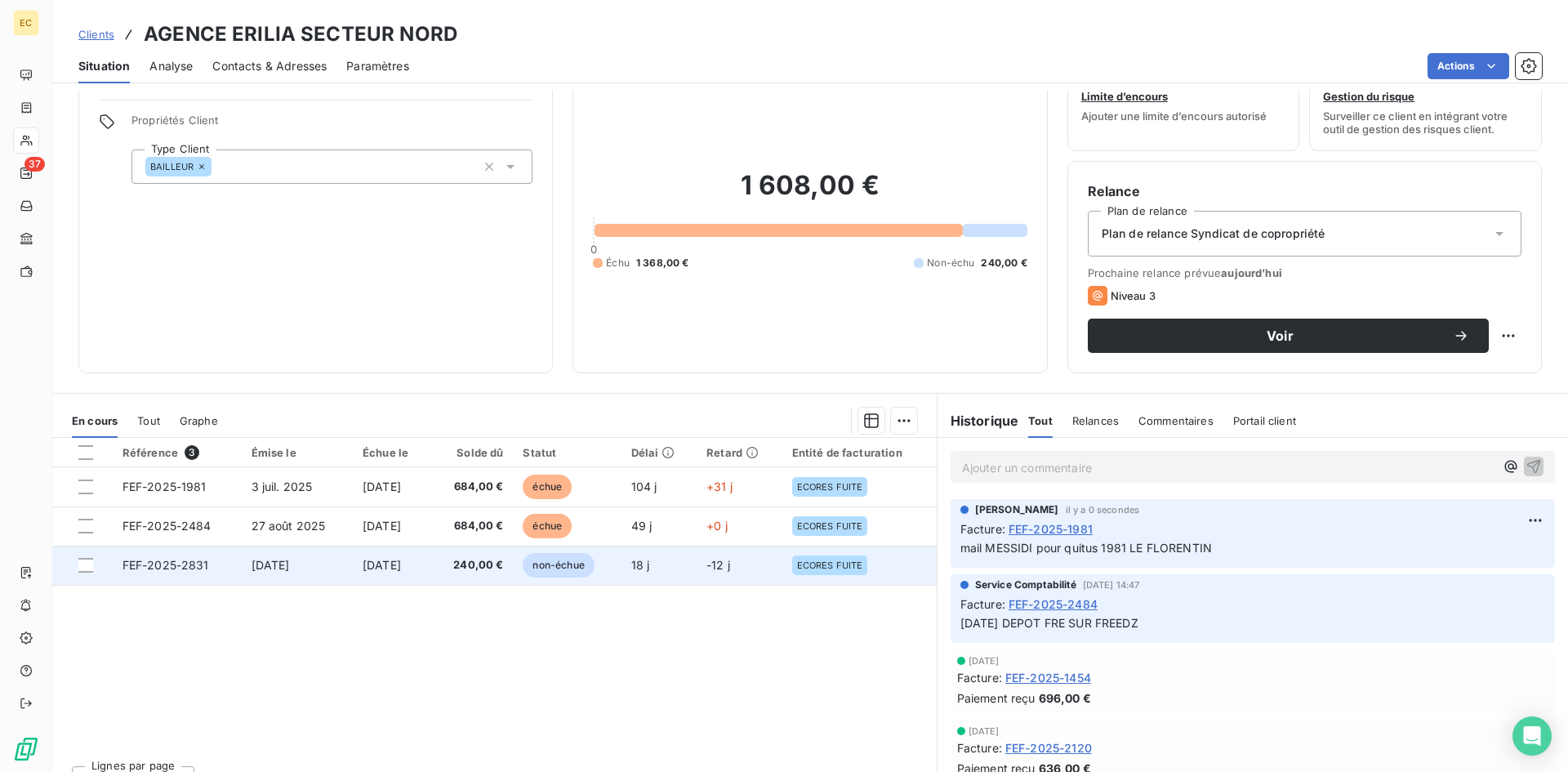
scroll to position [82, 0]
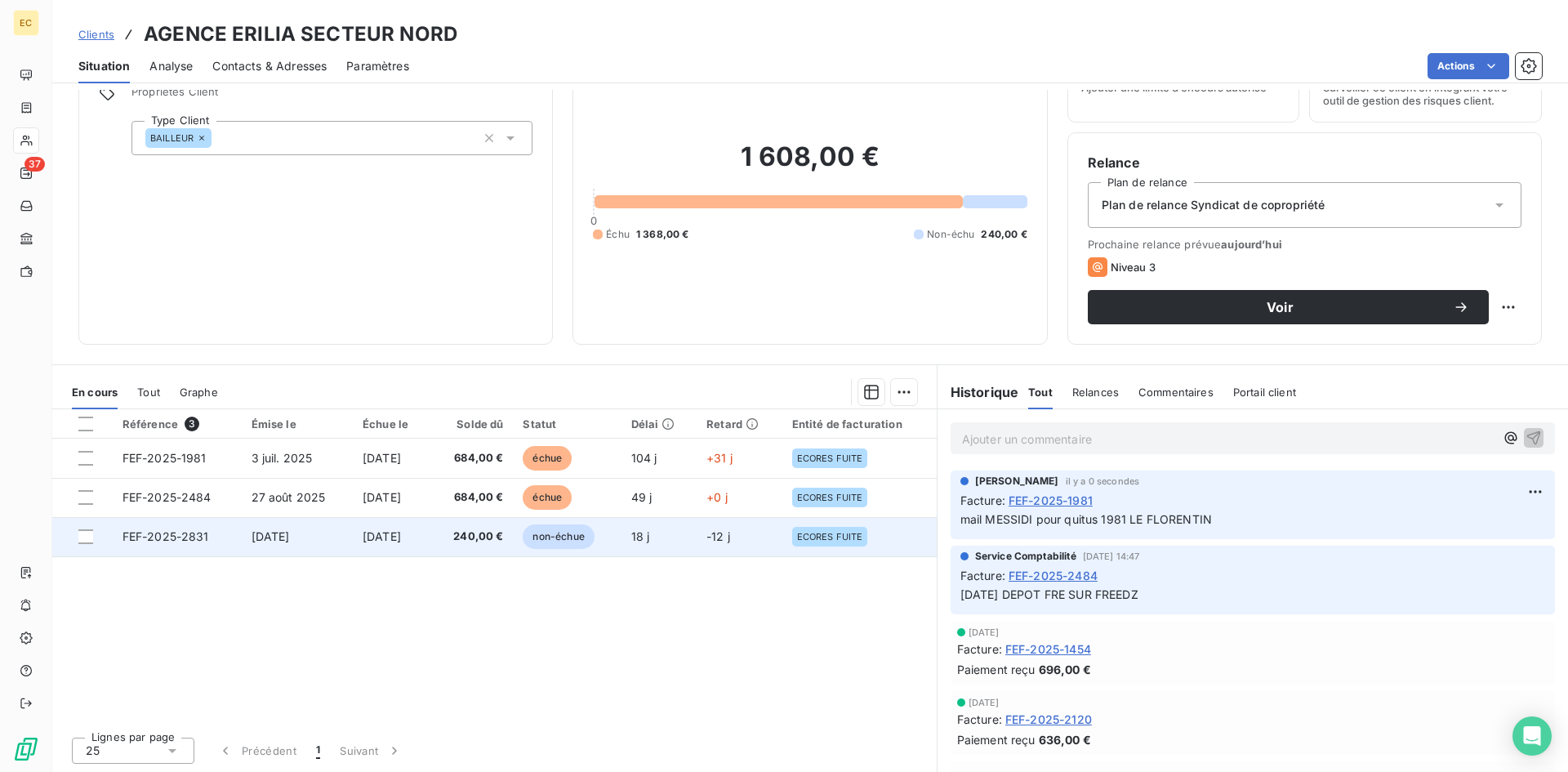
click at [336, 535] on td "[DATE]" at bounding box center [297, 537] width 111 height 39
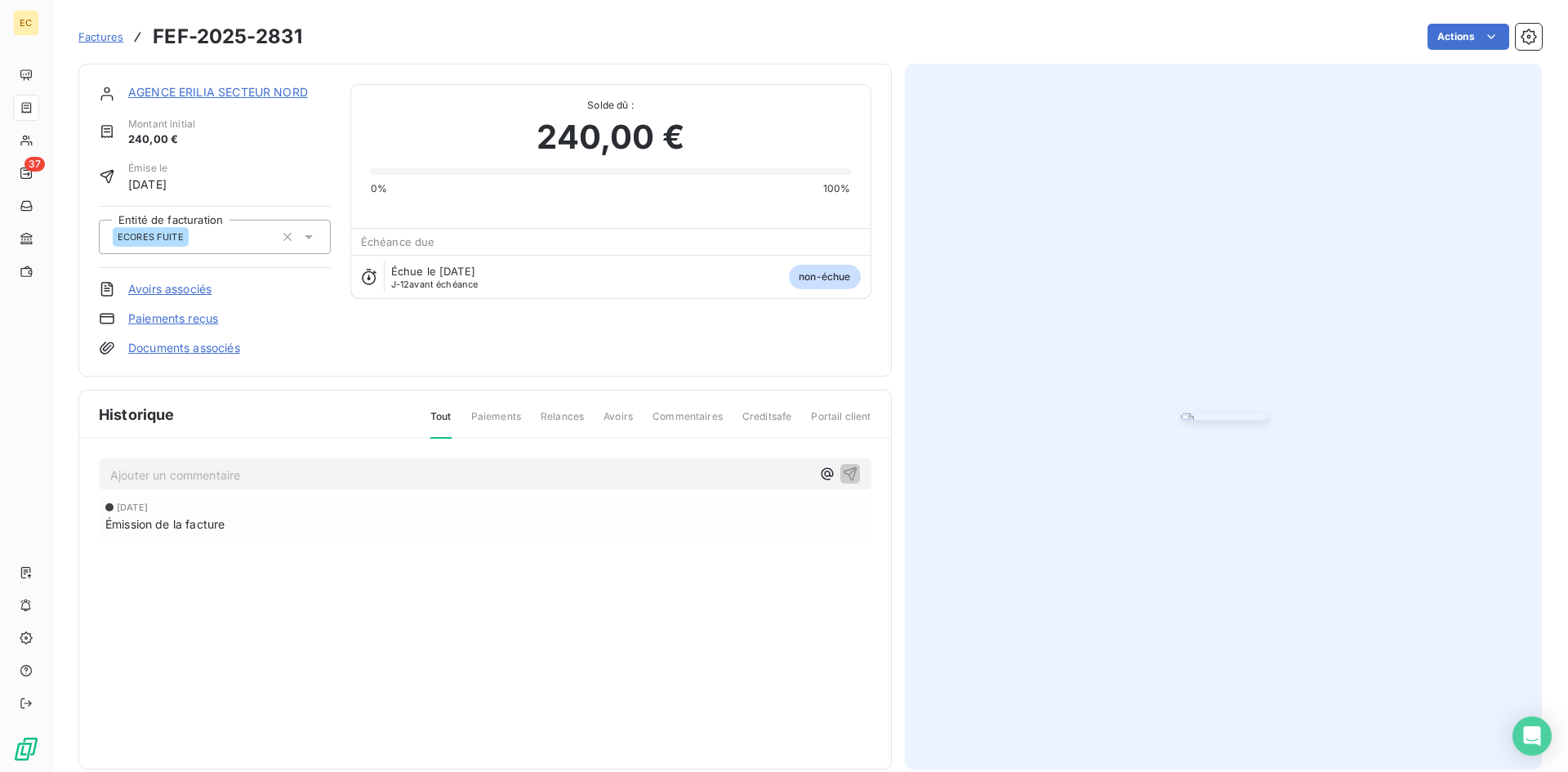
click at [1181, 420] on img "button" at bounding box center [1223, 416] width 85 height 7
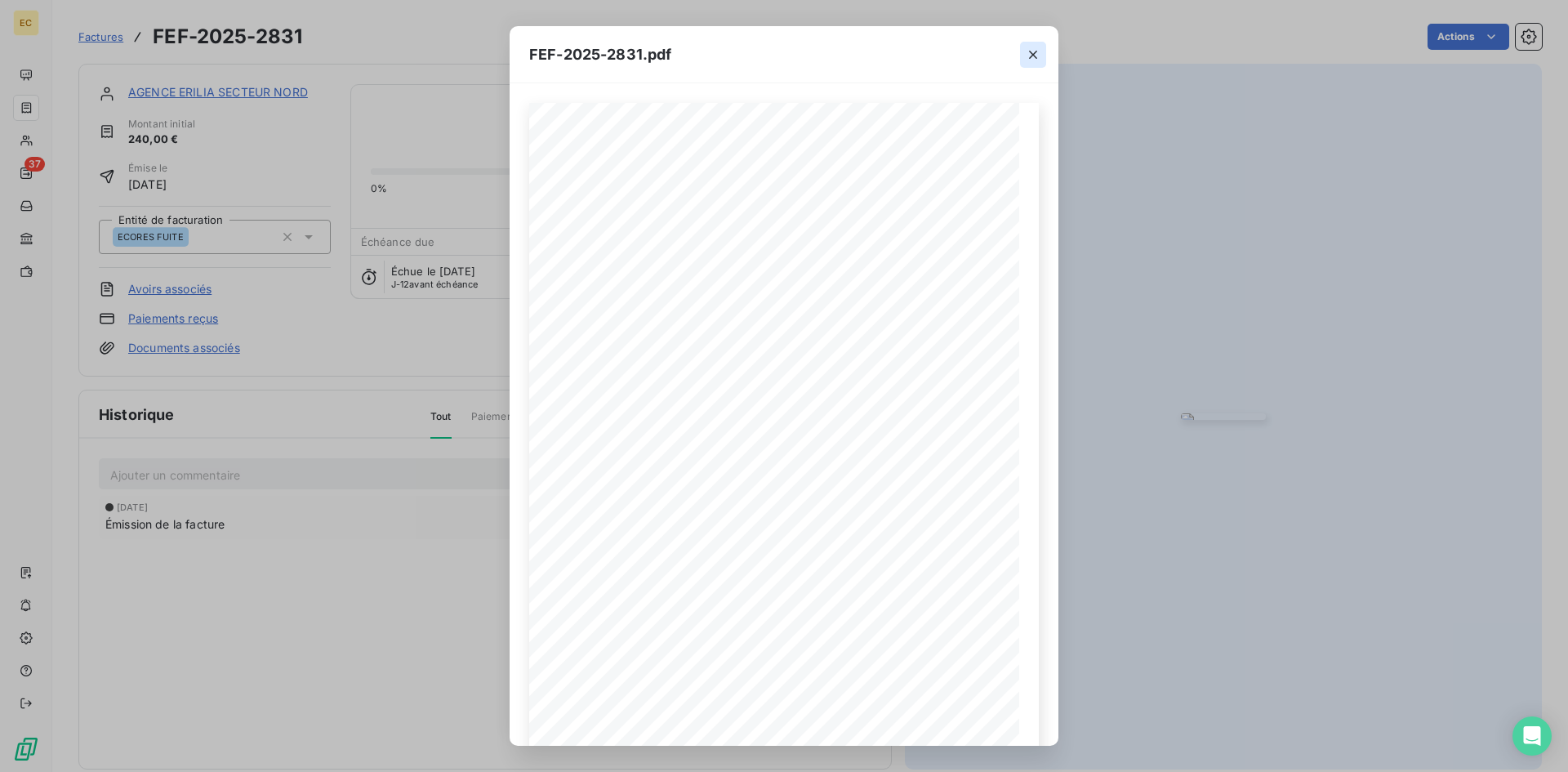
click at [1030, 54] on icon "button" at bounding box center [1033, 54] width 16 height 16
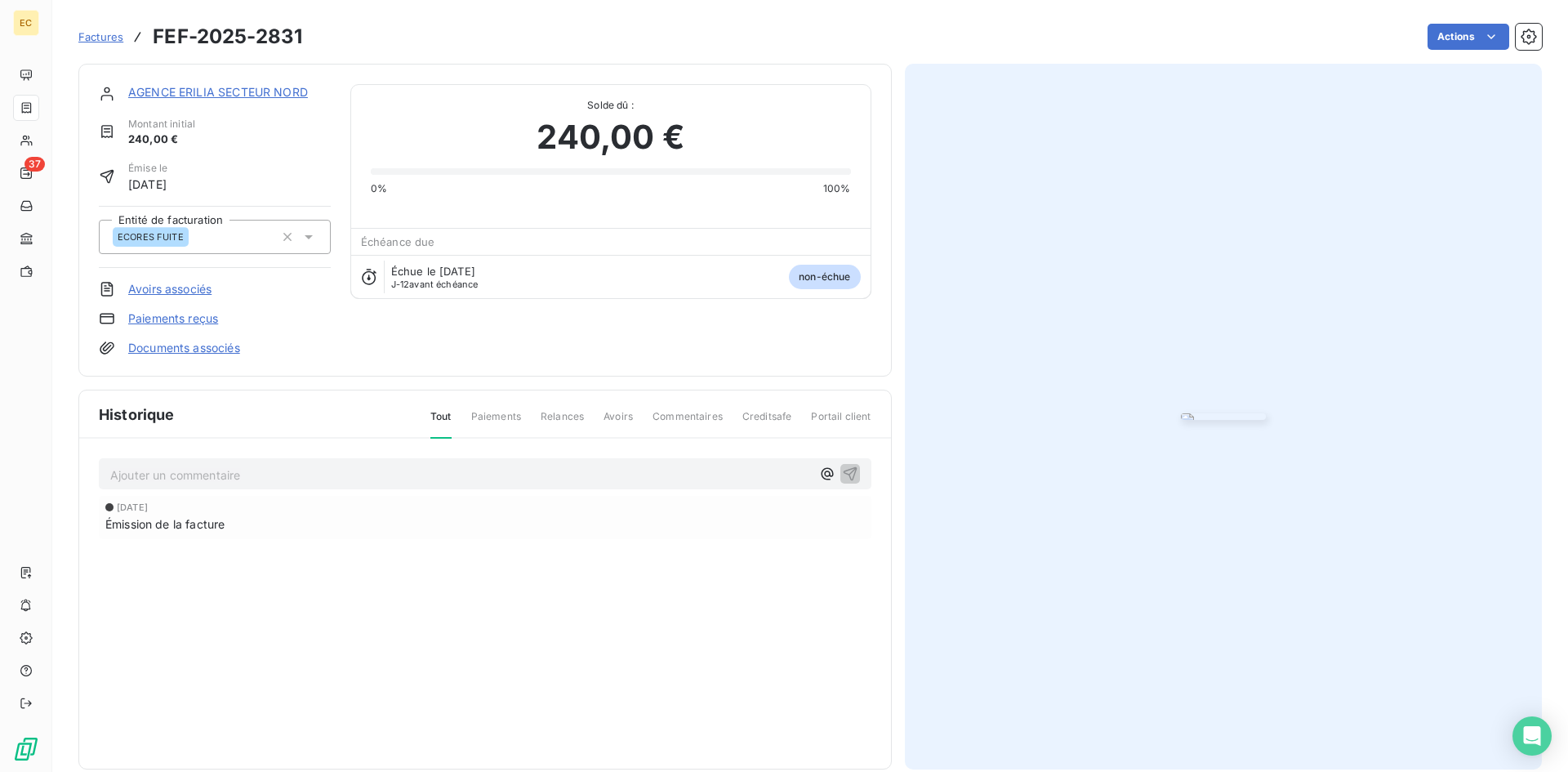
click at [147, 486] on p "Ajouter un commentaire ﻿" at bounding box center [460, 475] width 700 height 21
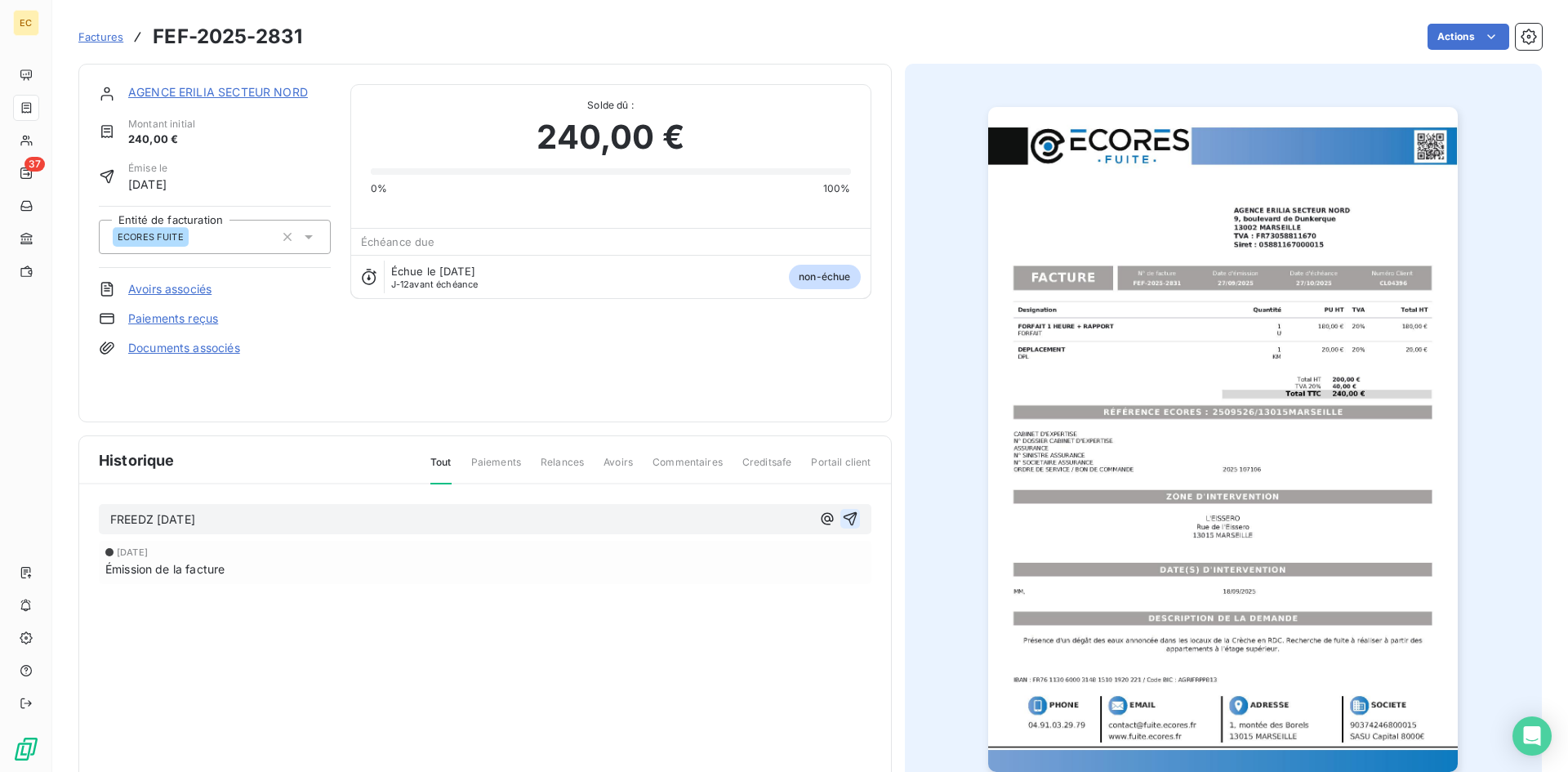
click at [849, 518] on icon "button" at bounding box center [850, 518] width 14 height 14
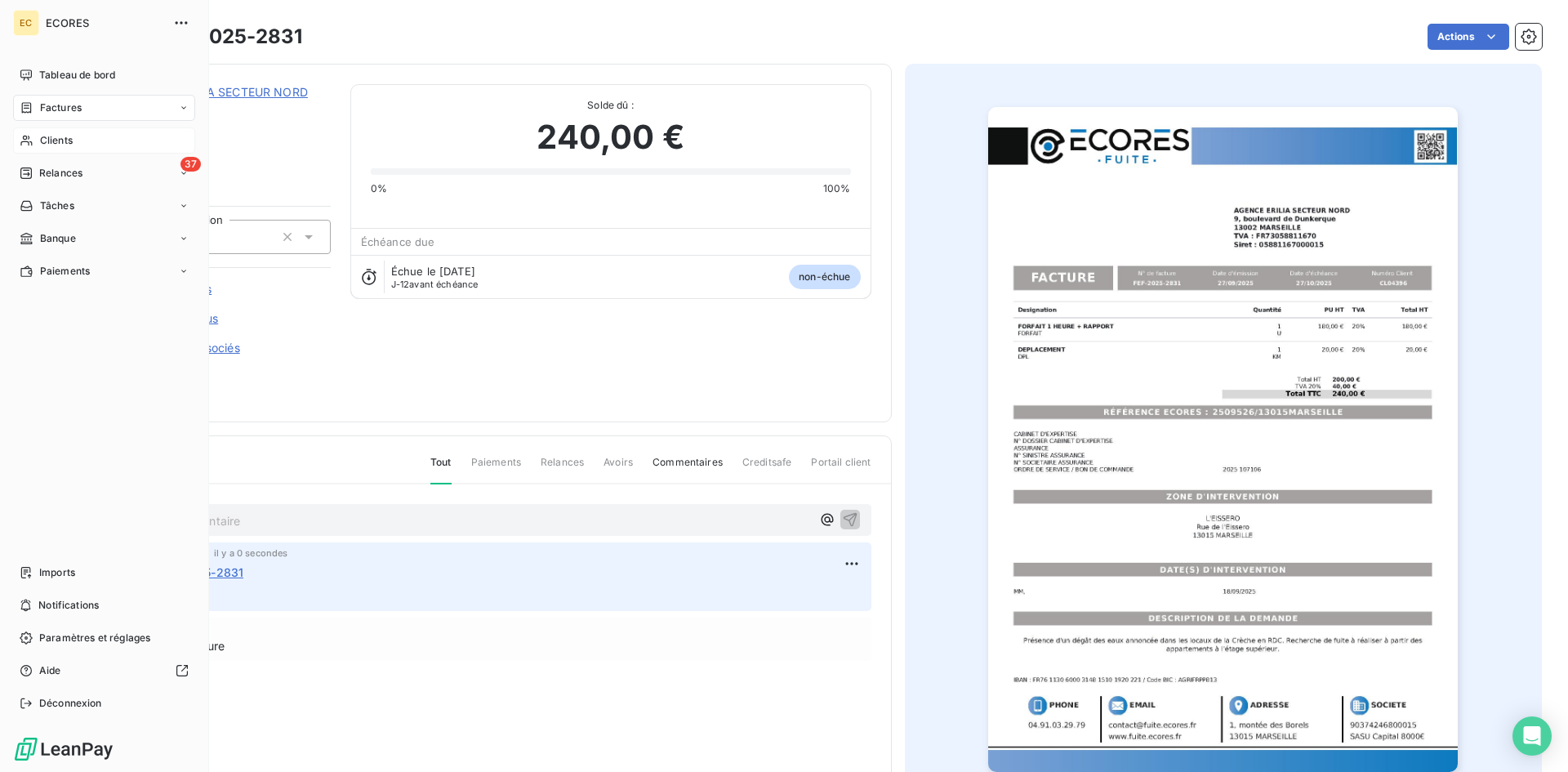
click at [63, 146] on span "Clients" at bounding box center [56, 141] width 33 height 15
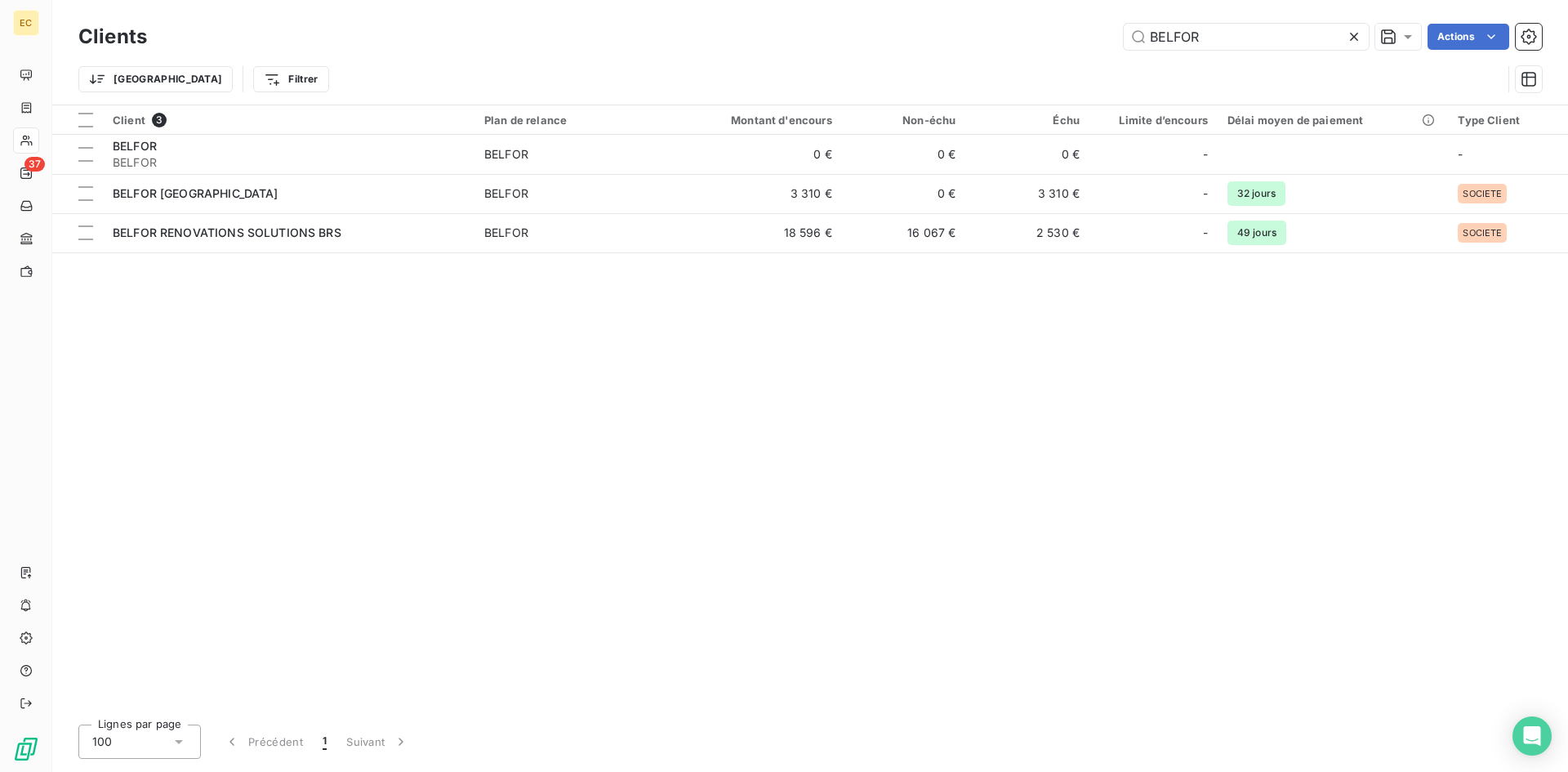
drag, startPoint x: 1217, startPoint y: 35, endPoint x: 1100, endPoint y: 40, distance: 117.1
click at [1100, 40] on div "BELFOR Actions" at bounding box center [853, 37] width 1376 height 26
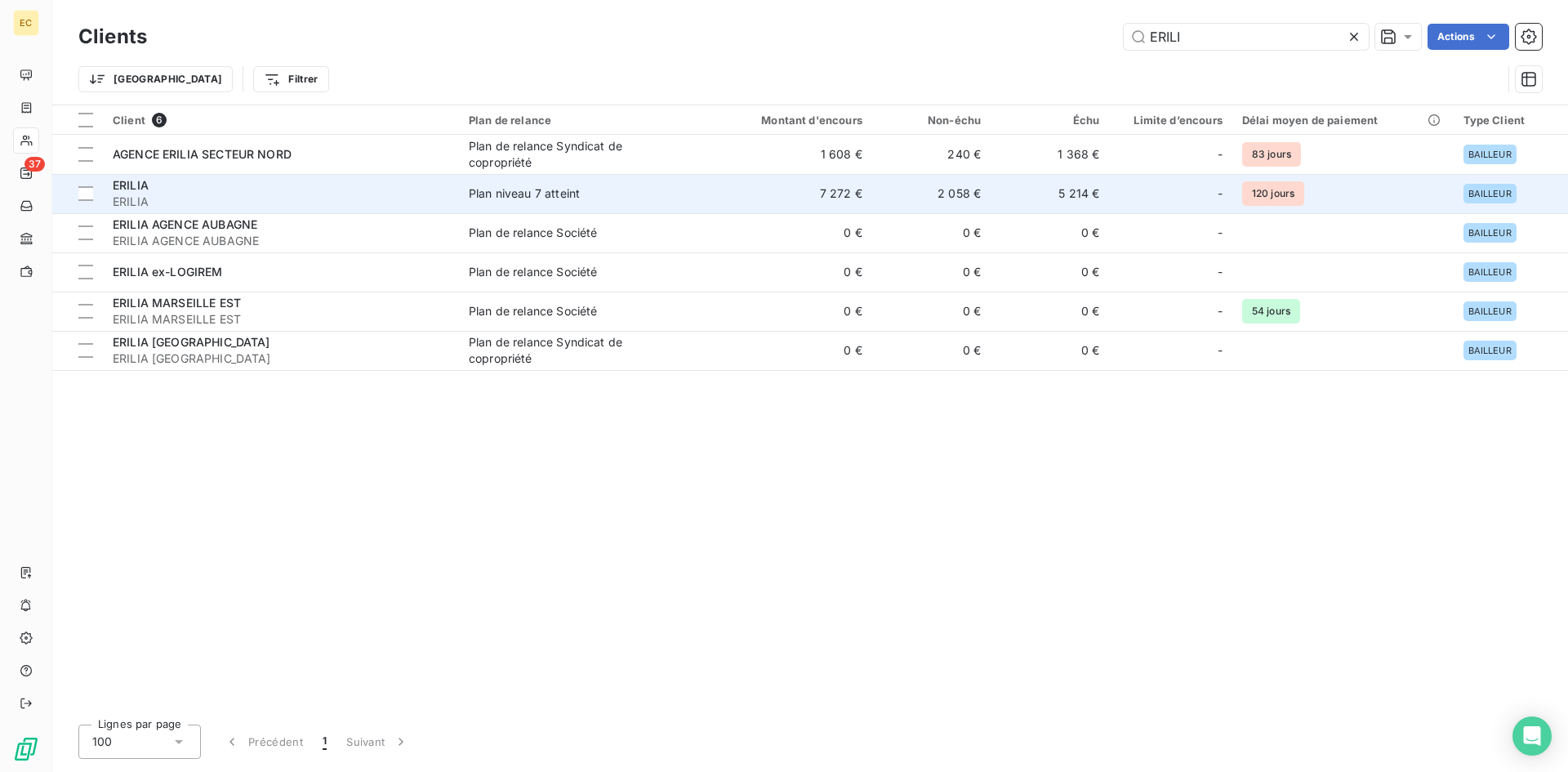
type input "ERILI"
click at [288, 200] on span "ERILIA" at bounding box center [281, 201] width 336 height 16
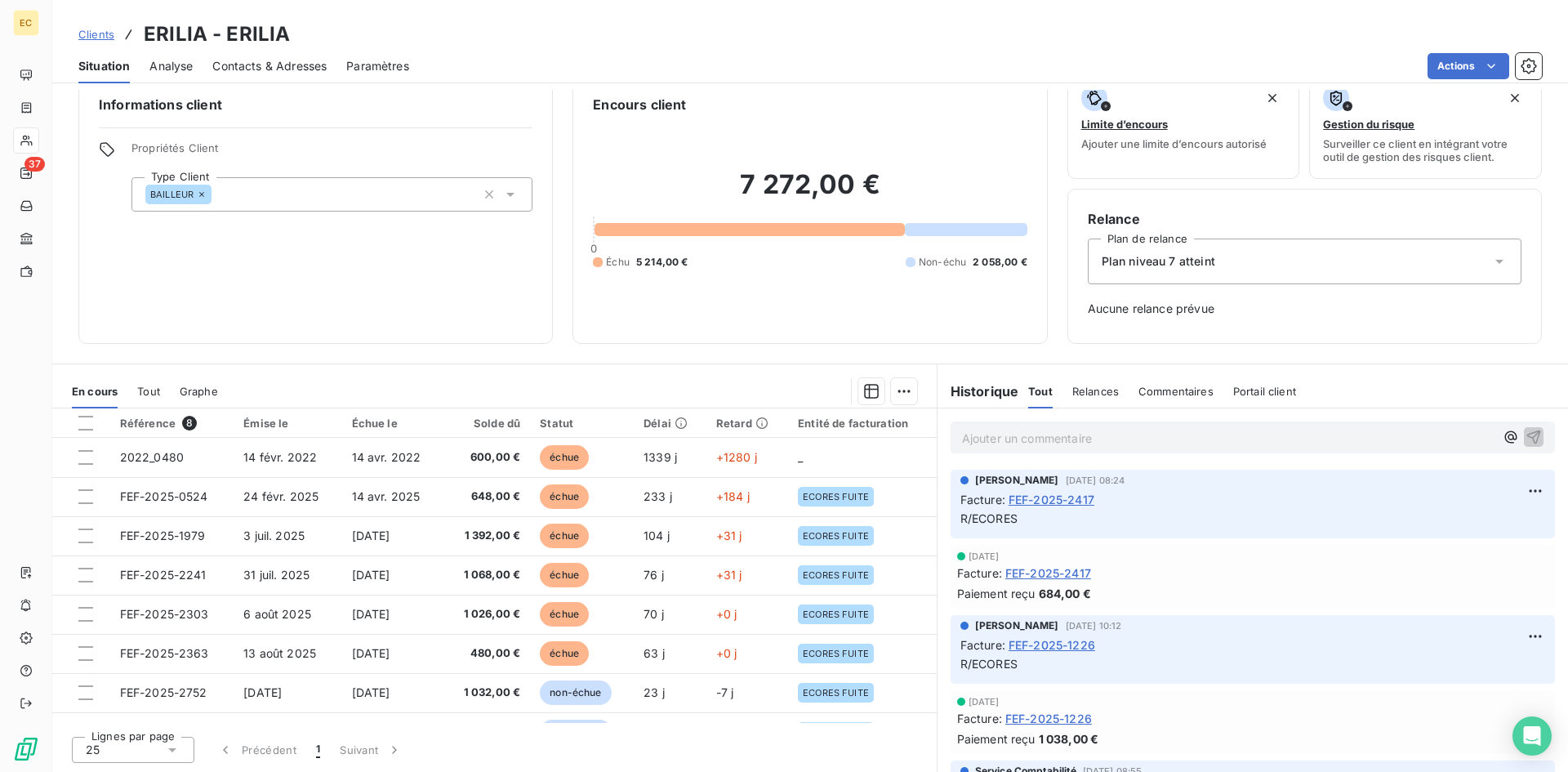
click at [100, 33] on span "Clients" at bounding box center [96, 35] width 36 height 13
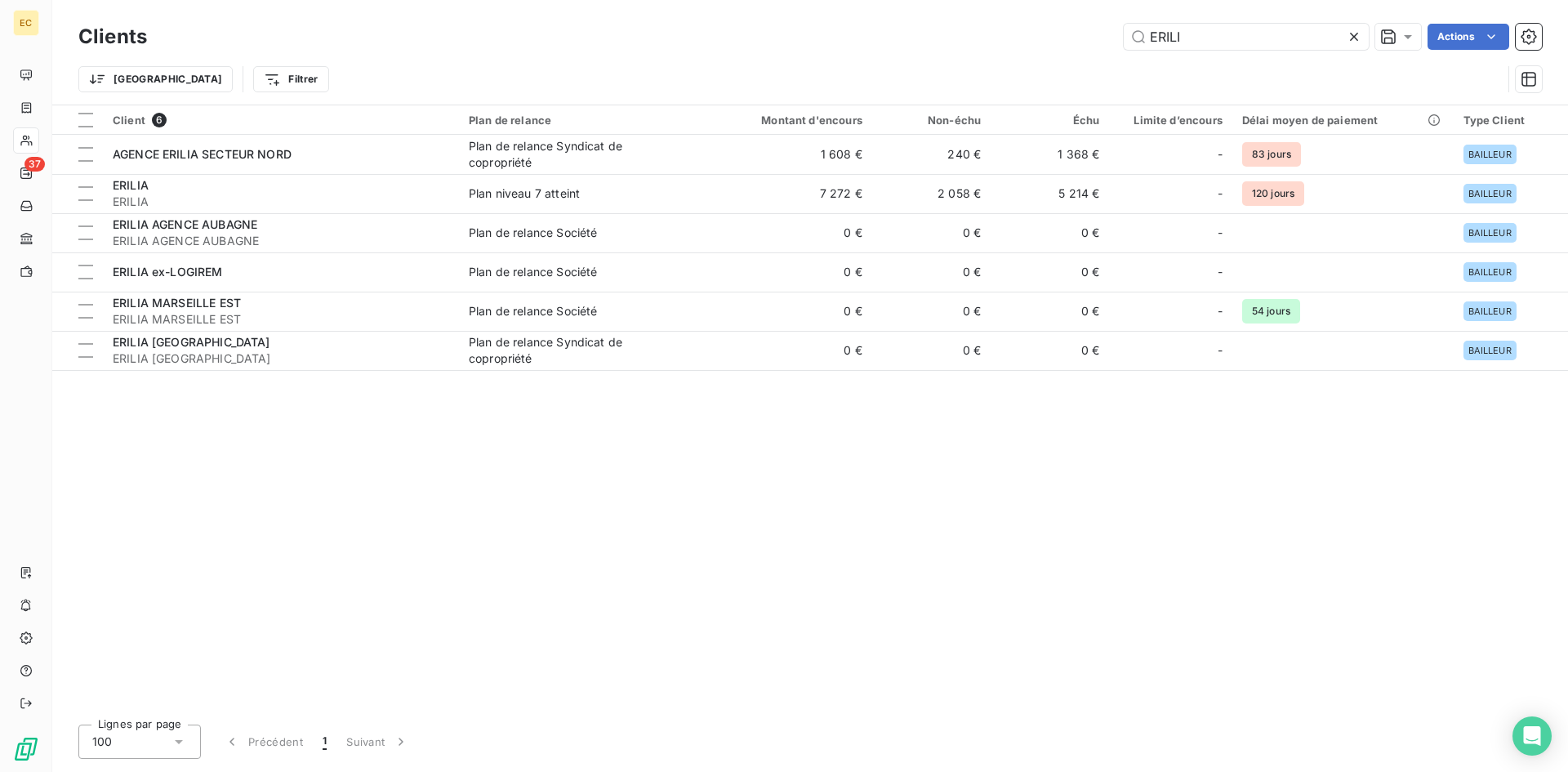
drag, startPoint x: 1195, startPoint y: 35, endPoint x: 1111, endPoint y: 34, distance: 84.0
click at [1111, 34] on div "ERILI Actions" at bounding box center [853, 37] width 1376 height 26
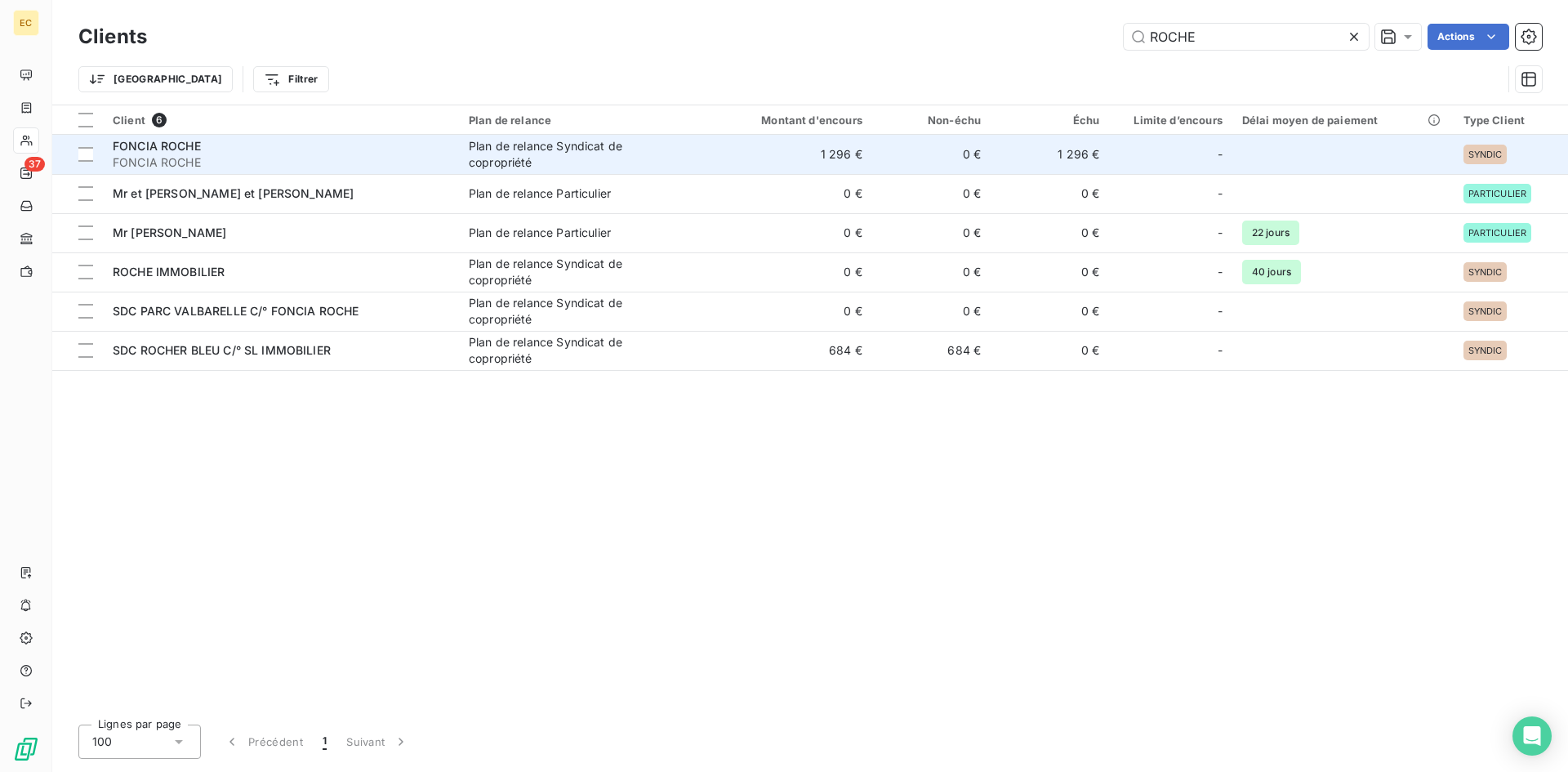
type input "ROCHE"
click at [245, 161] on span "FONCIA ROCHE" at bounding box center [281, 162] width 336 height 16
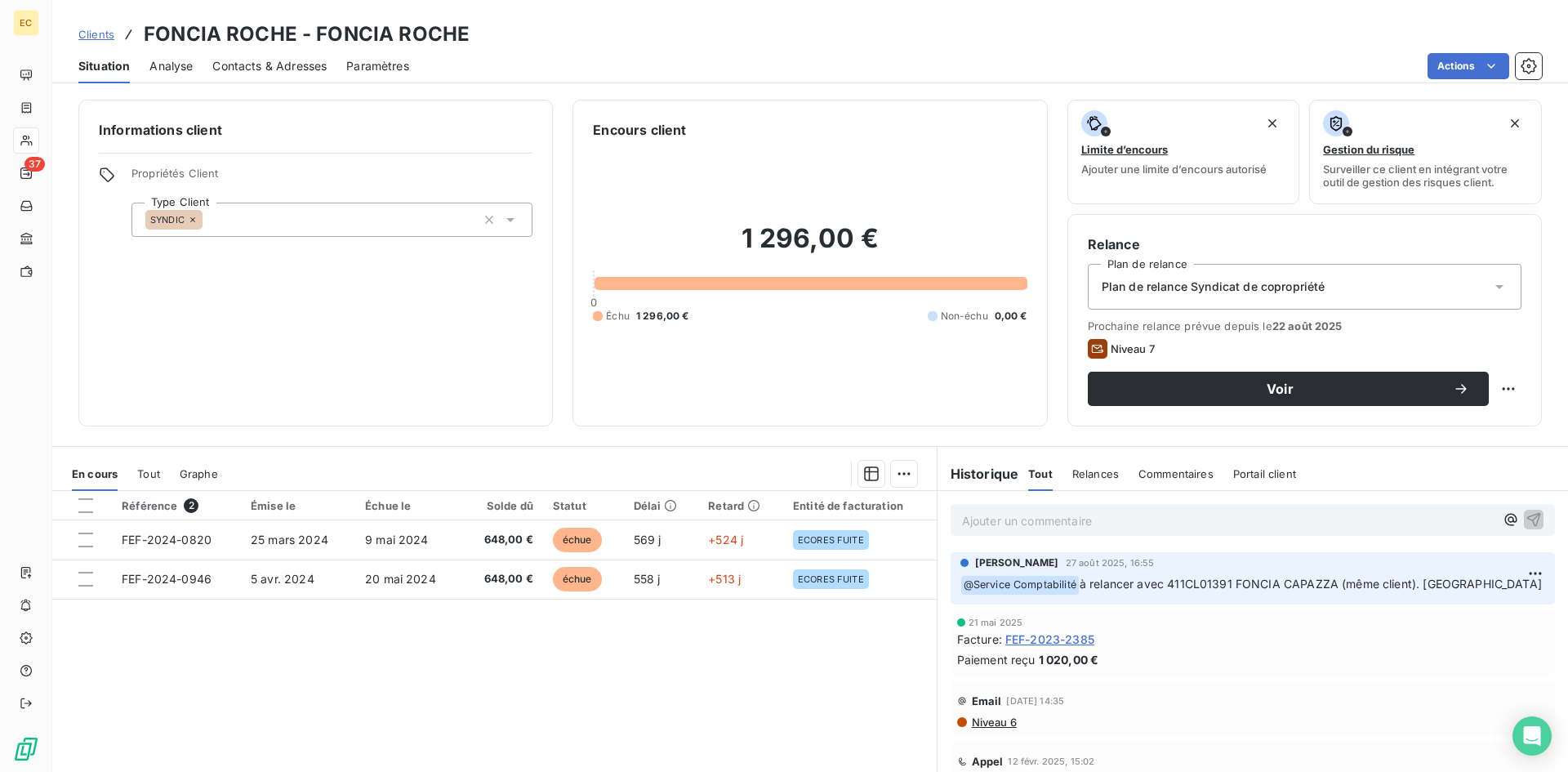
click at [1347, 521] on p "Ajouter un commentaire ﻿" at bounding box center [1228, 521] width 532 height 21
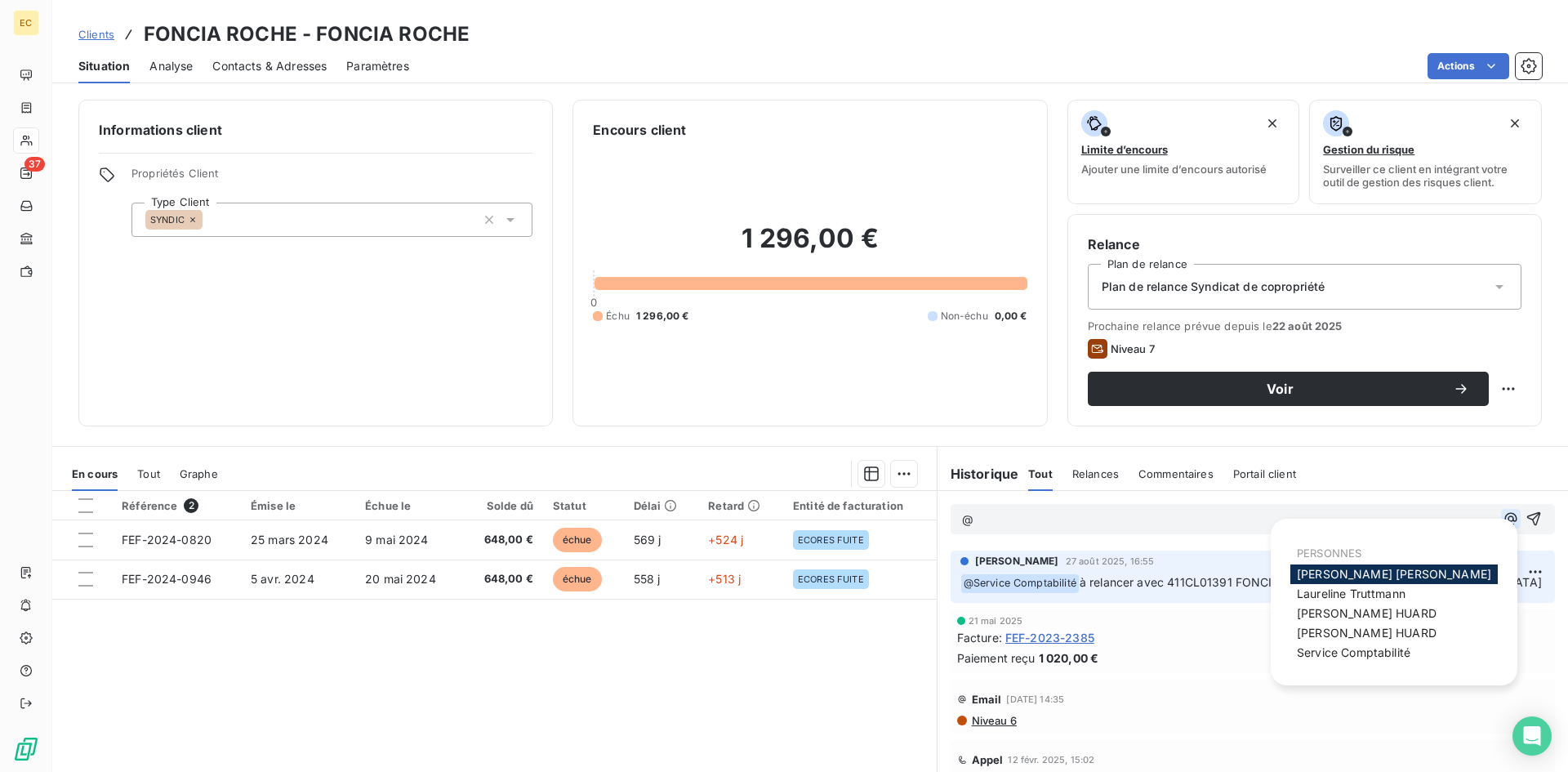
click at [1502, 515] on icon "button" at bounding box center [1510, 518] width 16 height 16
click at [1399, 650] on span "Service Comptabilité" at bounding box center [1353, 652] width 114 height 14
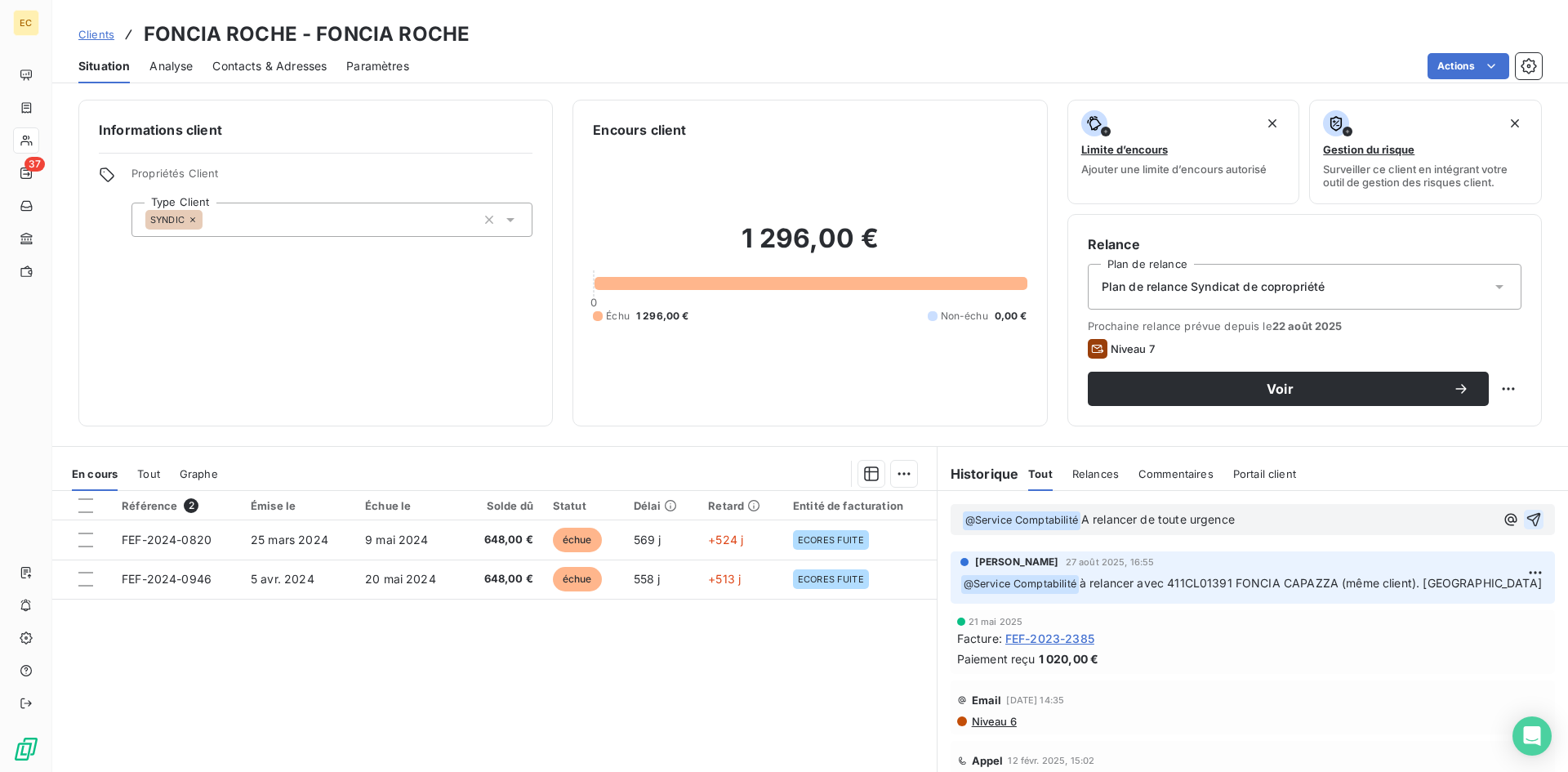
click at [1526, 517] on icon "button" at bounding box center [1533, 518] width 16 height 16
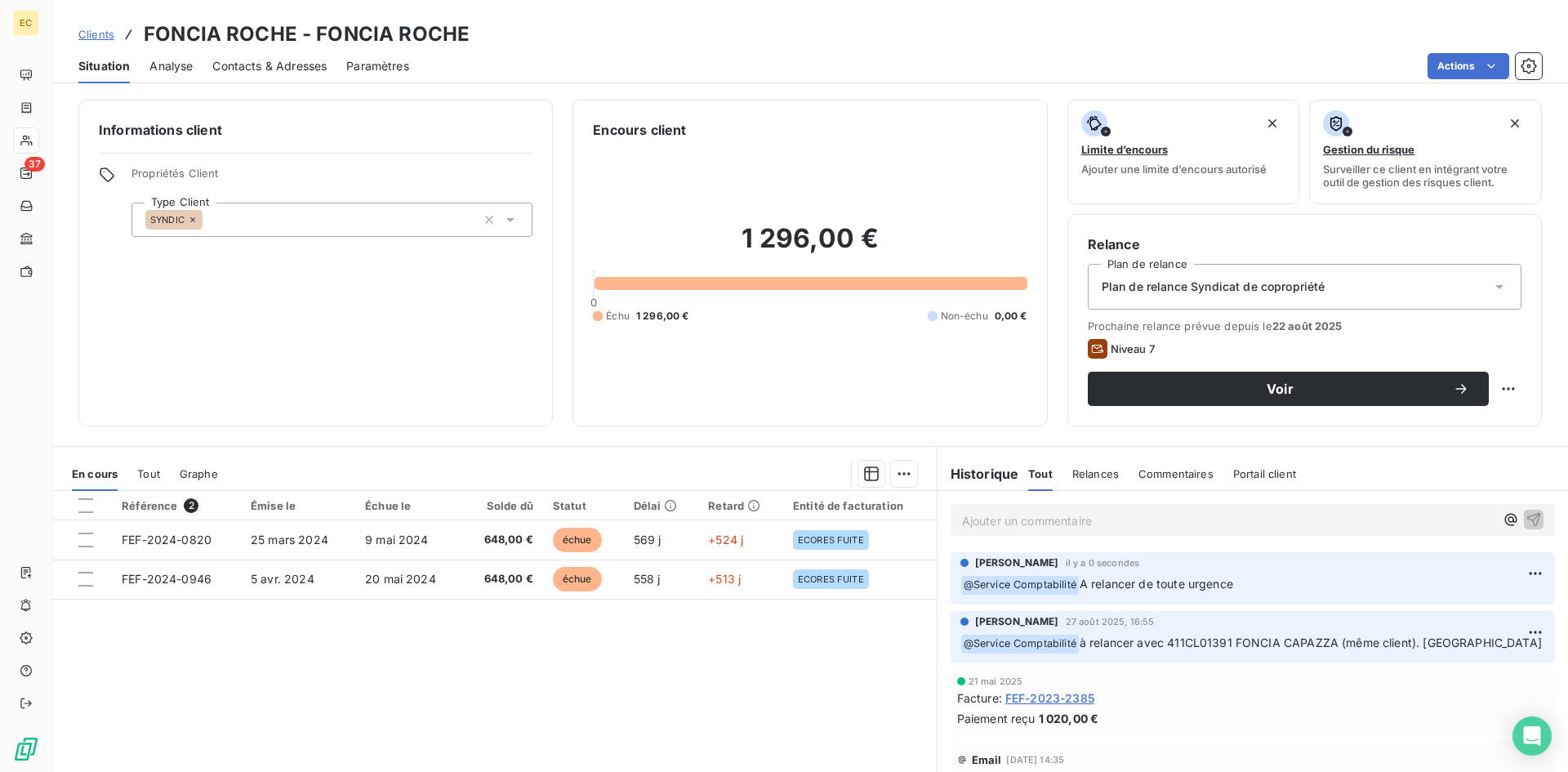
click at [92, 36] on span "Clients" at bounding box center [96, 35] width 36 height 13
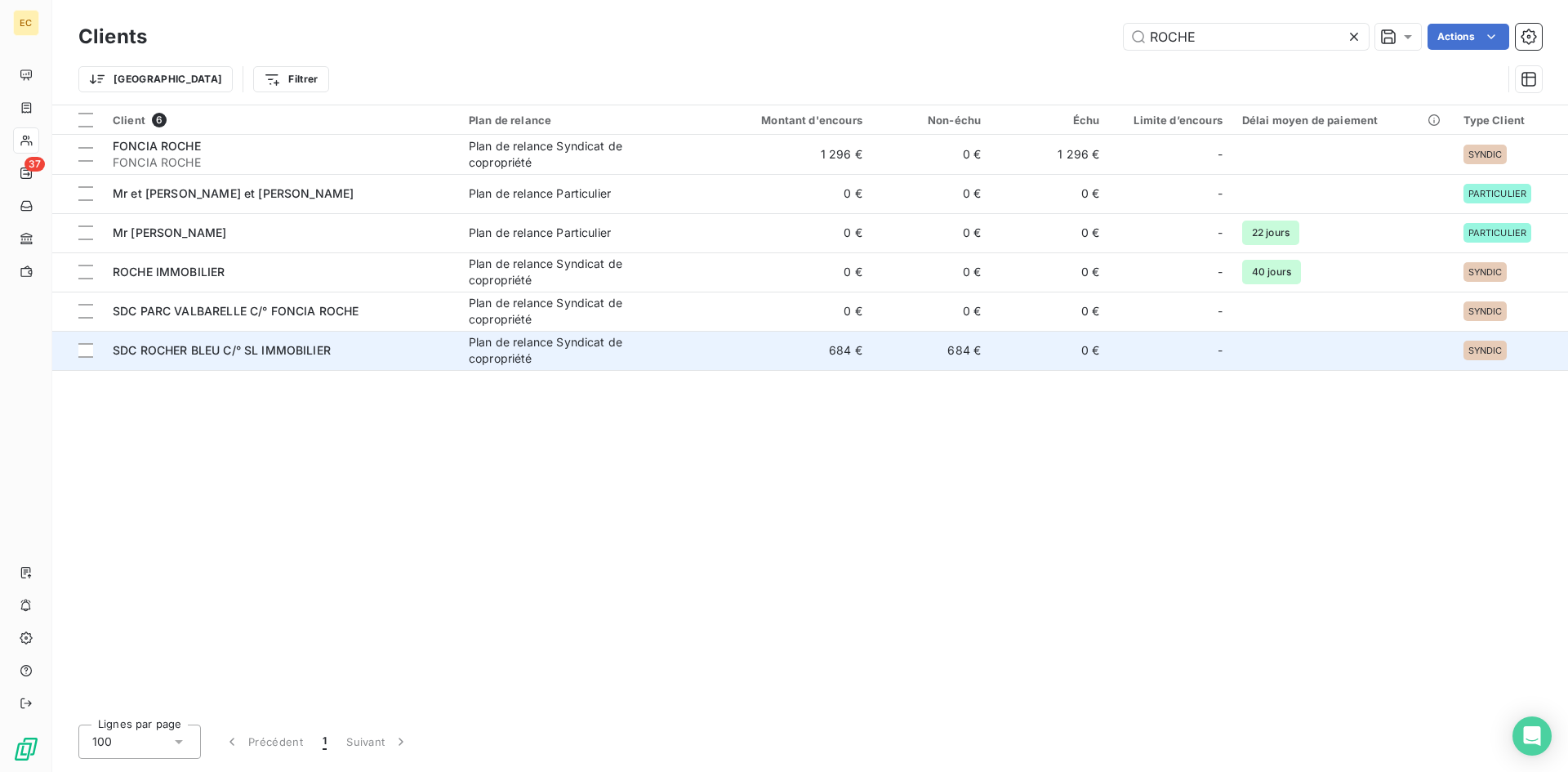
click at [189, 352] on span "SDC ROCHER BLEU C/° SL IMMOBILIER" at bounding box center [222, 349] width 218 height 14
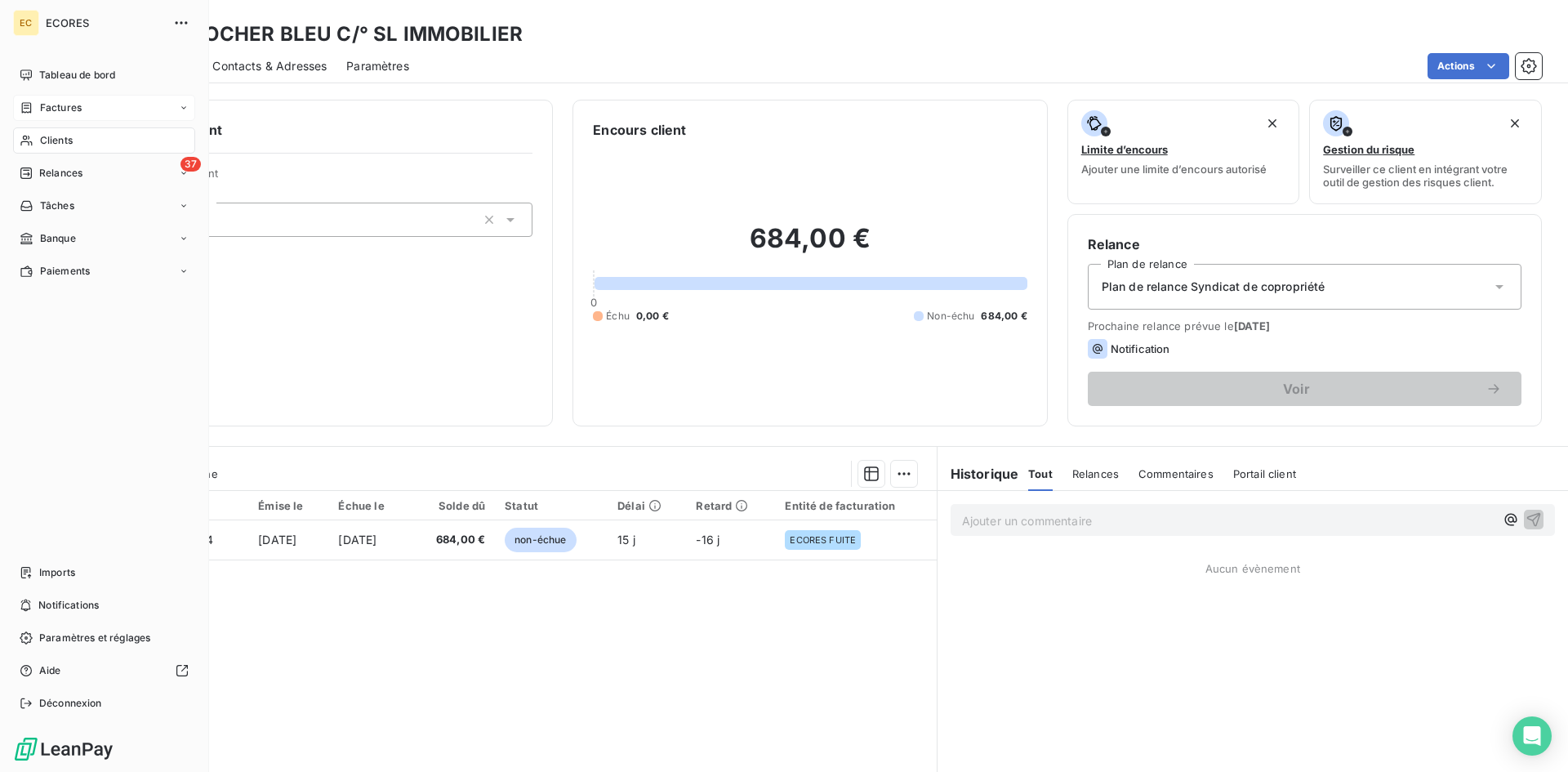
click at [60, 108] on span "Factures" at bounding box center [61, 108] width 41 height 15
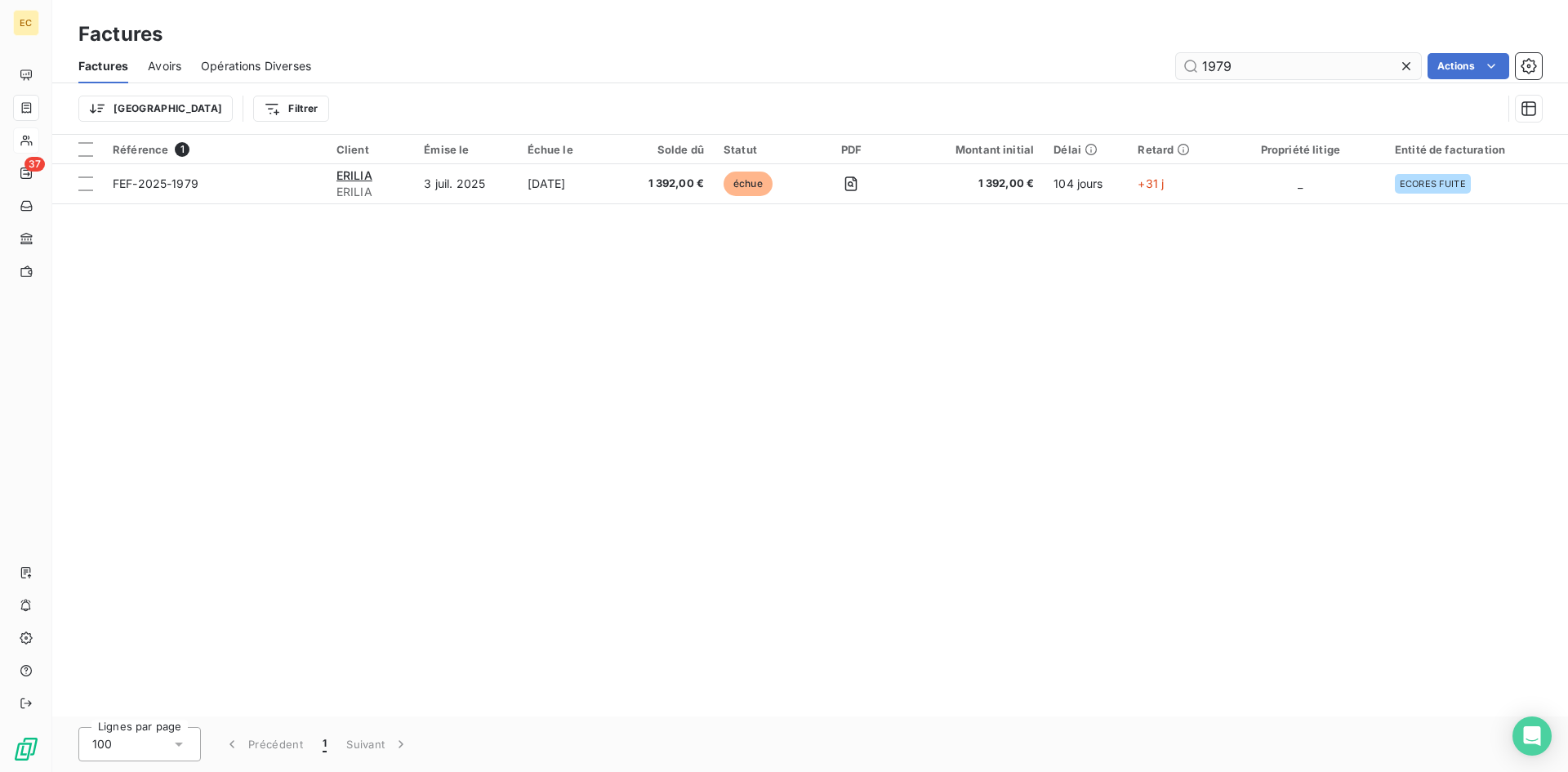
drag, startPoint x: 1243, startPoint y: 68, endPoint x: 1186, endPoint y: 72, distance: 57.1
click at [1186, 72] on input "1979" at bounding box center [1298, 67] width 245 height 26
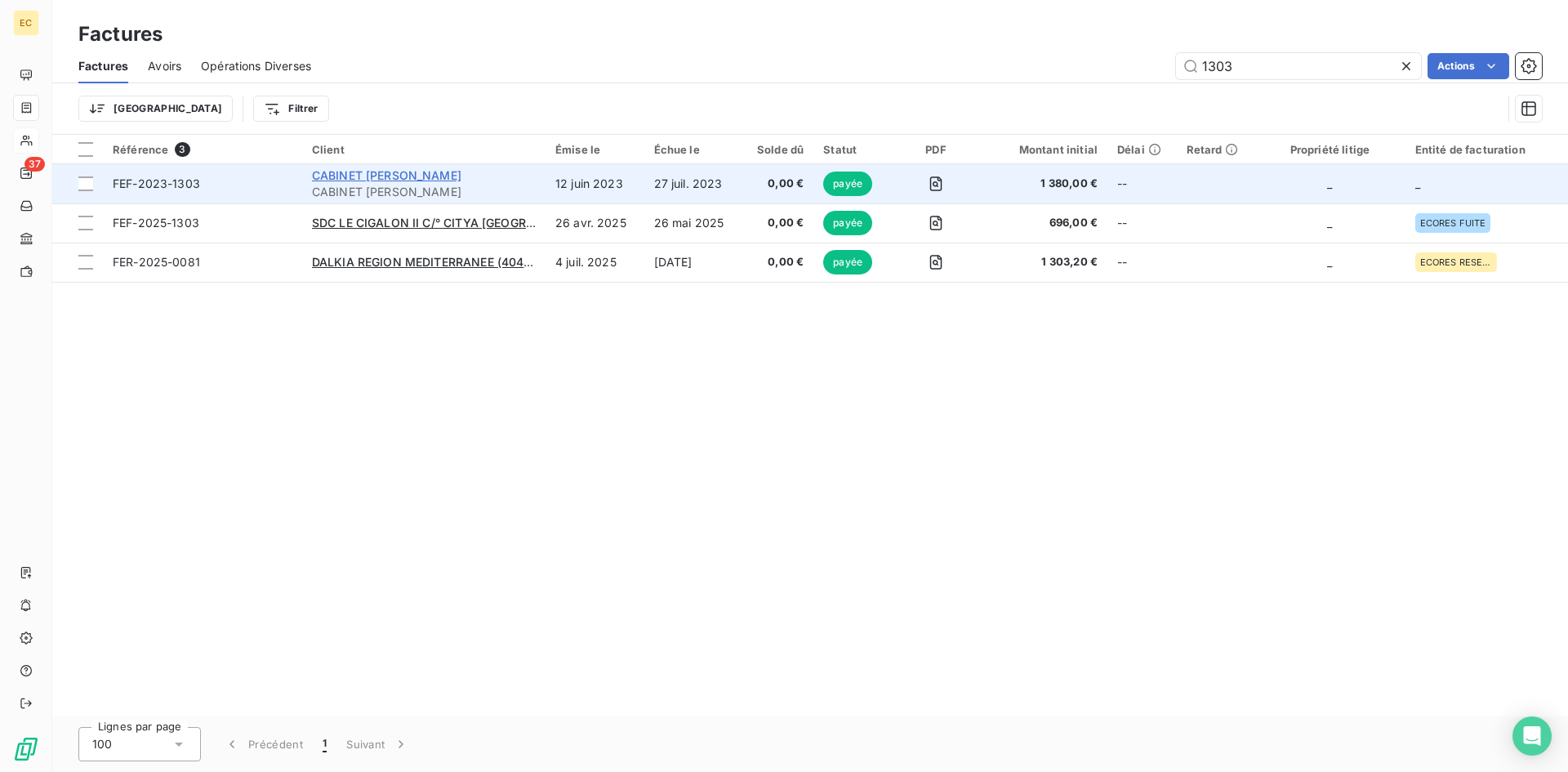
type input "1303"
click at [388, 181] on span "CABINET [PERSON_NAME]" at bounding box center [386, 175] width 149 height 14
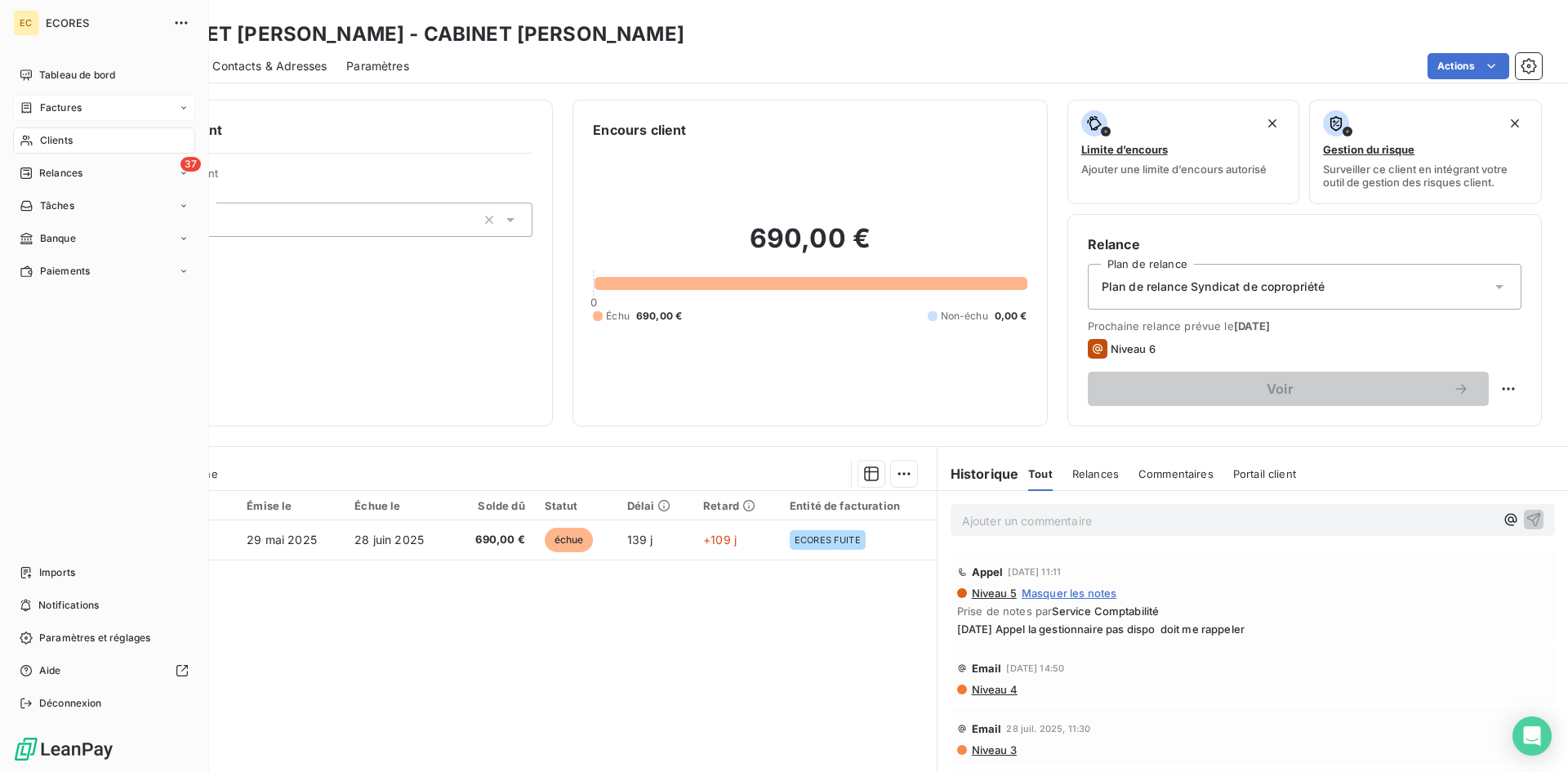
click at [62, 103] on span "Factures" at bounding box center [61, 108] width 41 height 15
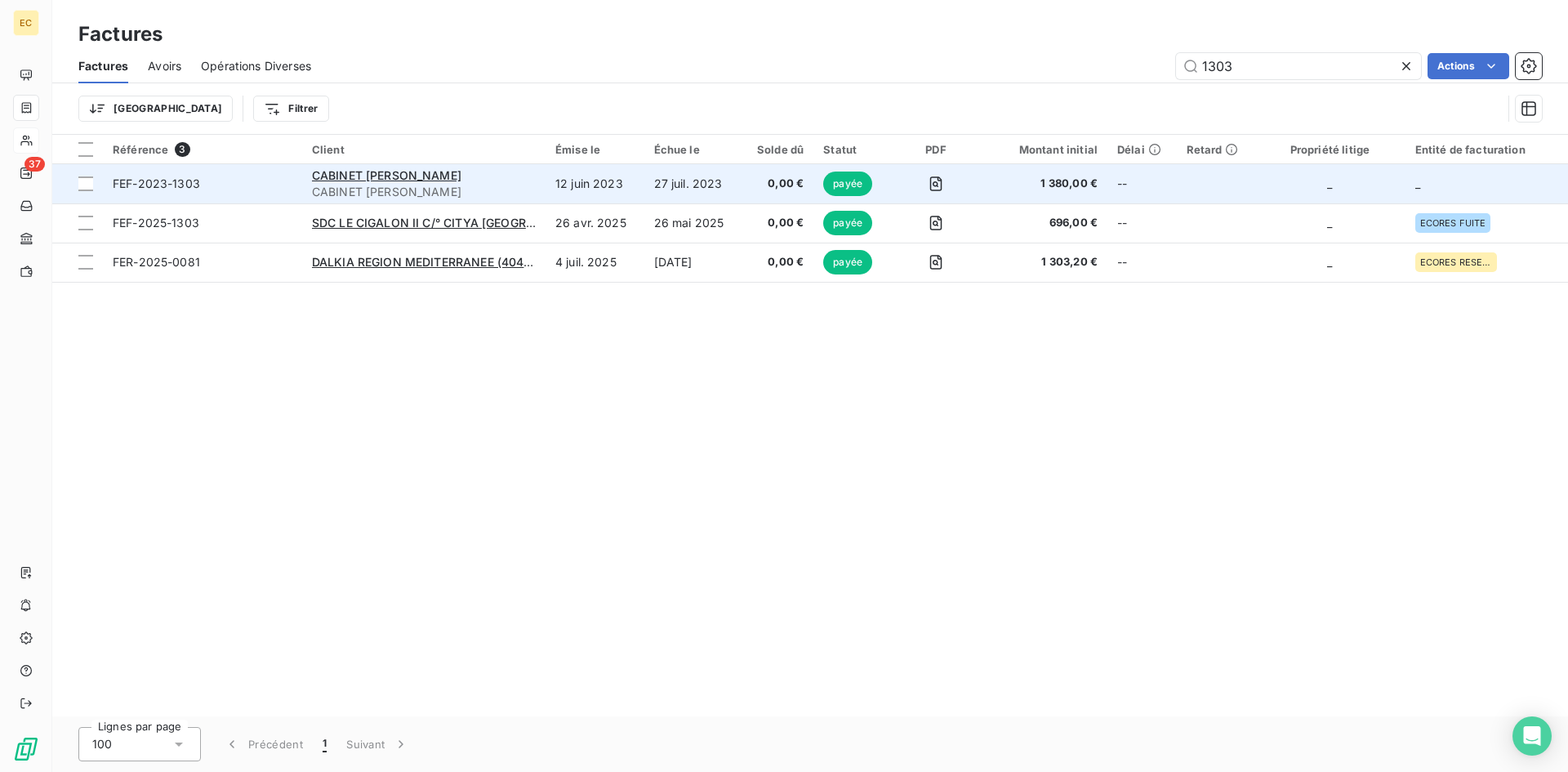
click at [160, 184] on span "FEF-2023-1303" at bounding box center [156, 183] width 87 height 14
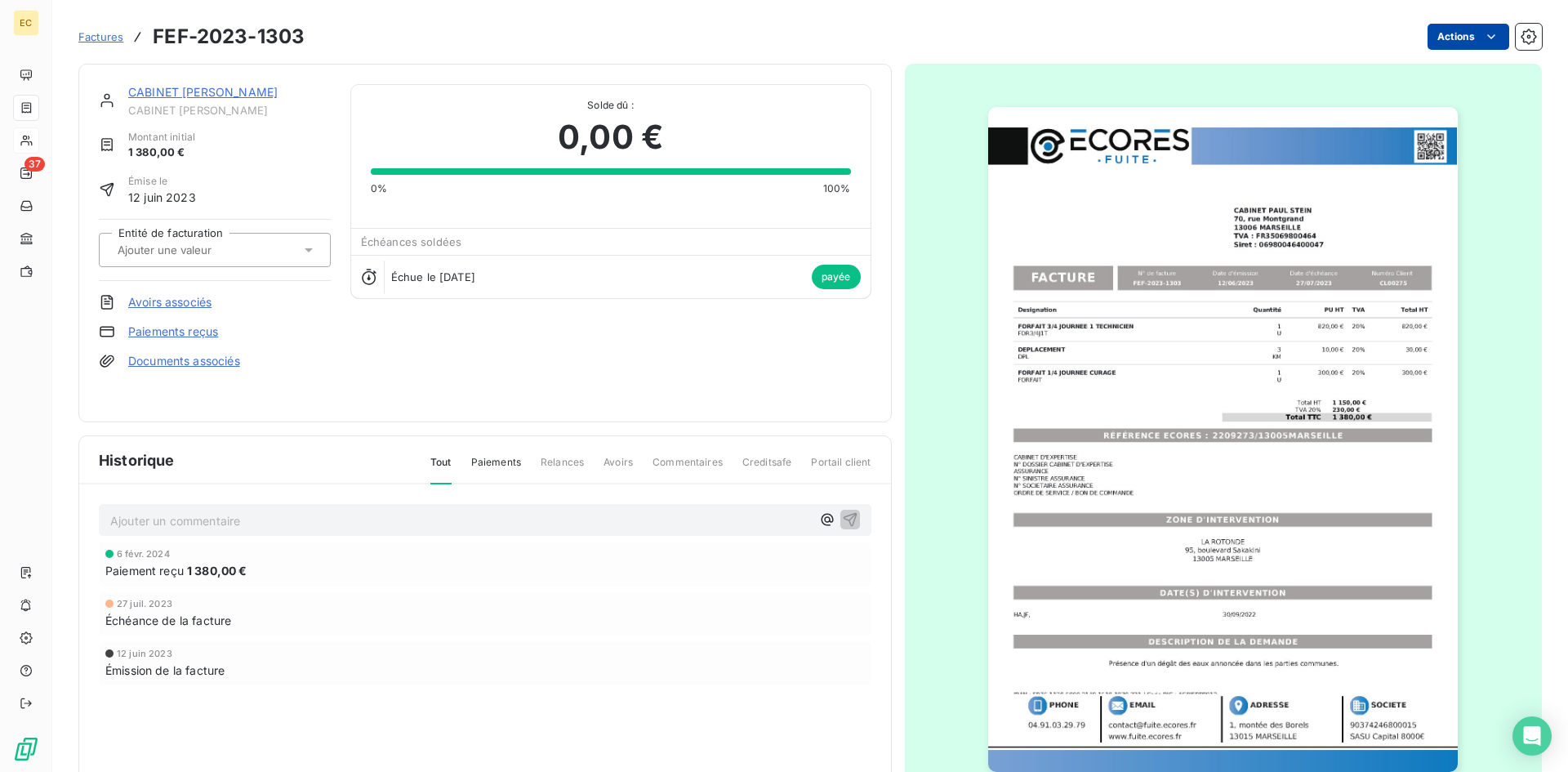
click at [1455, 33] on html "EC 37 Factures FEF-2023-1303 Actions CABINET [PERSON_NAME] CABINET [PERSON_NAME…" at bounding box center [784, 386] width 1568 height 772
click at [1450, 35] on html "EC 37 Factures FEF-2023-1303 Actions CABINET [PERSON_NAME] CABINET [PERSON_NAME…" at bounding box center [784, 386] width 1568 height 772
click at [168, 331] on link "Paiements reçus" at bounding box center [174, 331] width 90 height 16
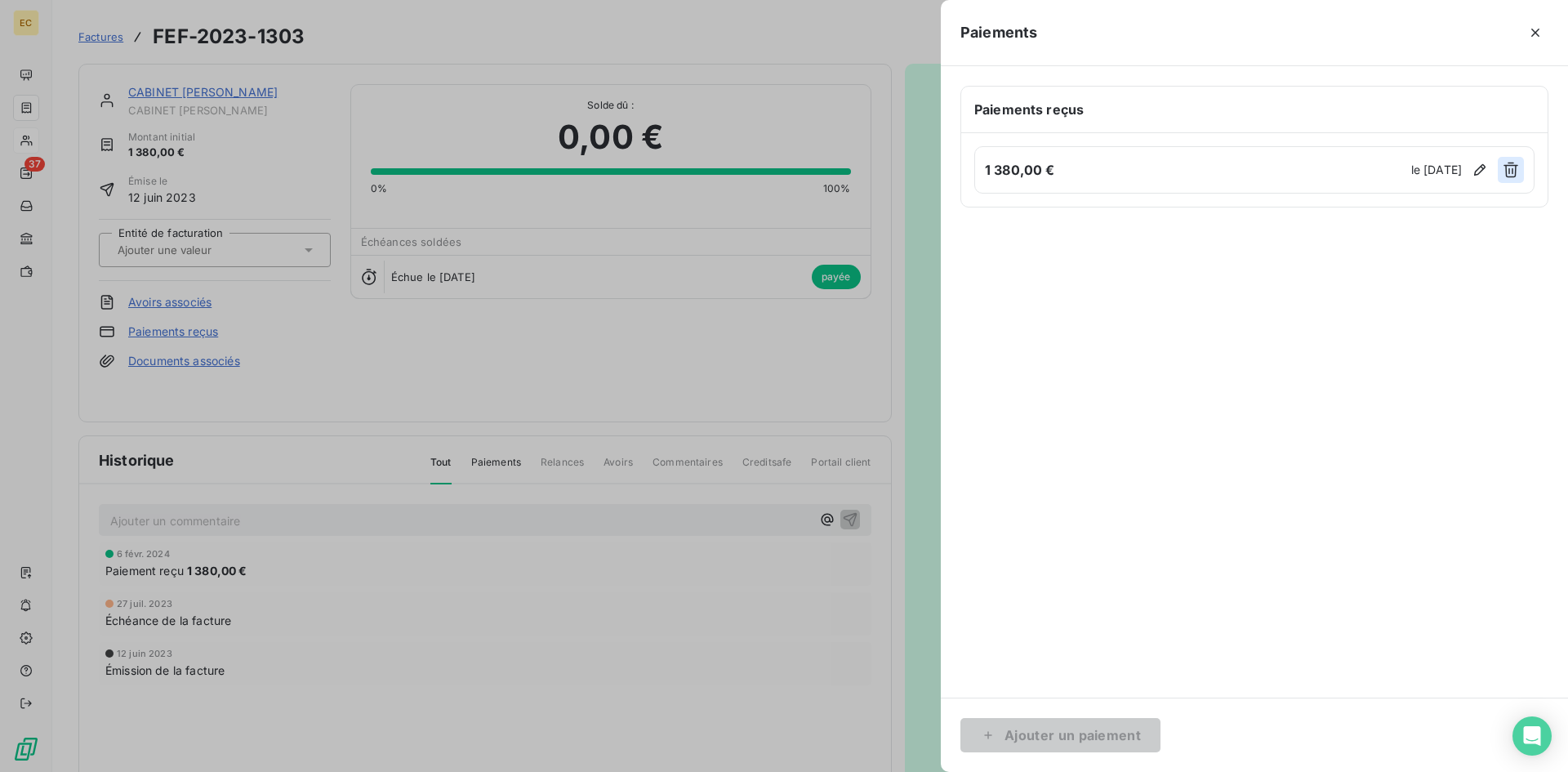
click at [1512, 170] on icon "button" at bounding box center [1510, 169] width 16 height 16
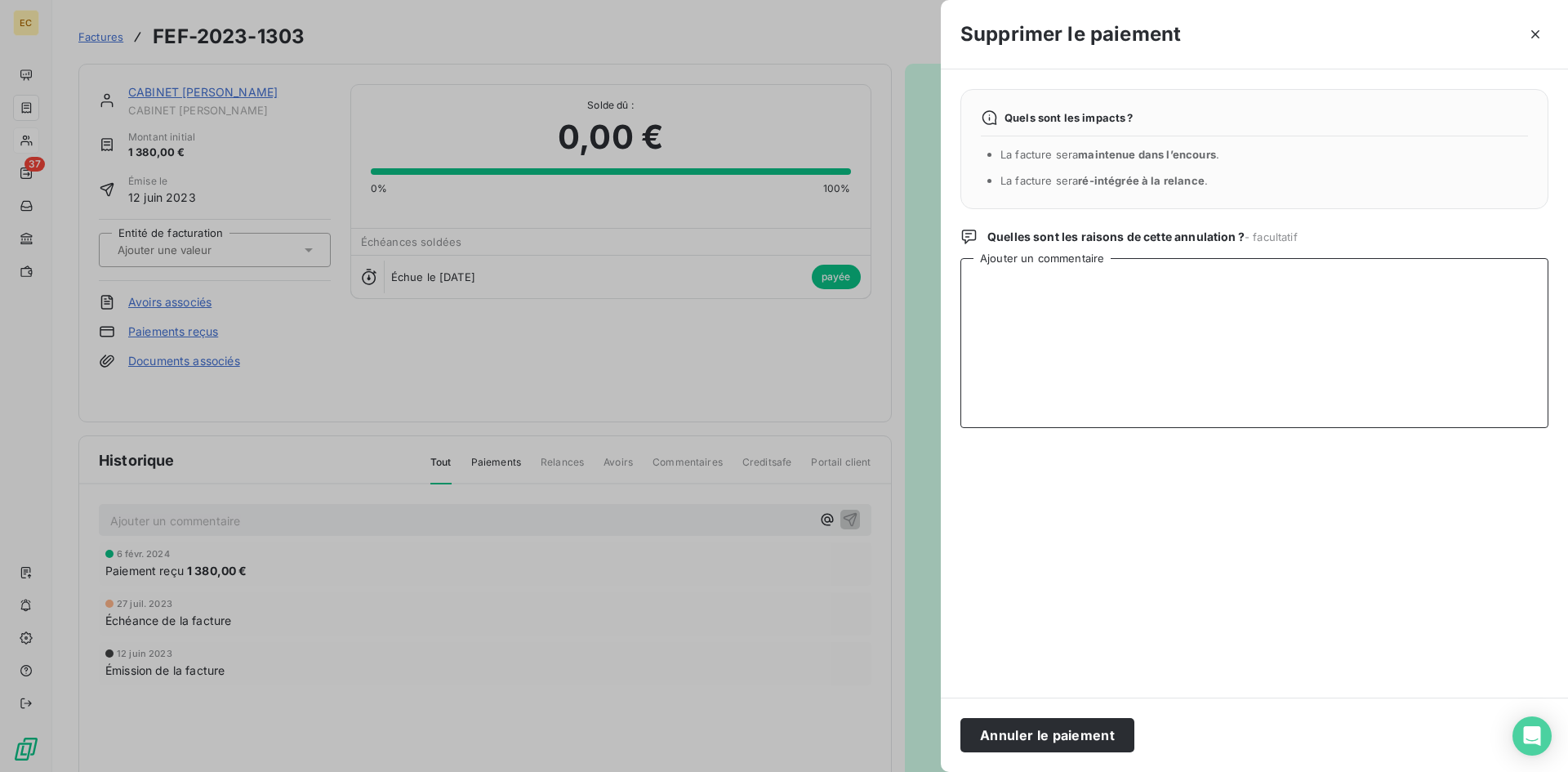
click at [1035, 282] on textarea "Ajouter un commentaire" at bounding box center [1254, 343] width 588 height 170
drag, startPoint x: 1420, startPoint y: 282, endPoint x: 1006, endPoint y: 284, distance: 414.0
click at [976, 284] on textarea "pas payée ... changement de syndic : voir ROCHE IMMOBILIER 411EF00347" at bounding box center [1254, 343] width 588 height 170
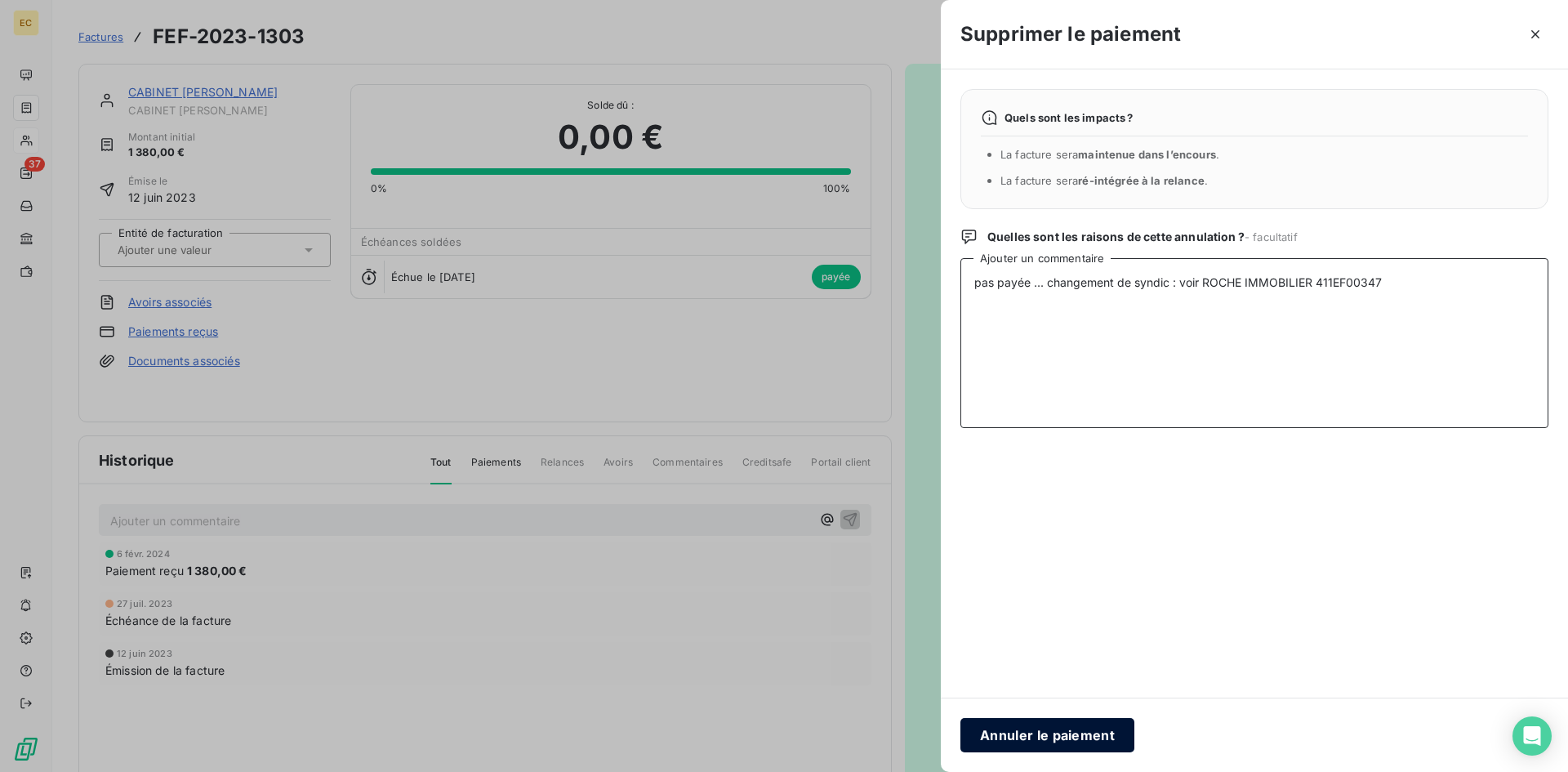
type textarea "pas payée ... changement de syndic : voir ROCHE IMMOBILIER 411EF00347"
click at [1093, 737] on button "Annuler le paiement" at bounding box center [1047, 735] width 174 height 35
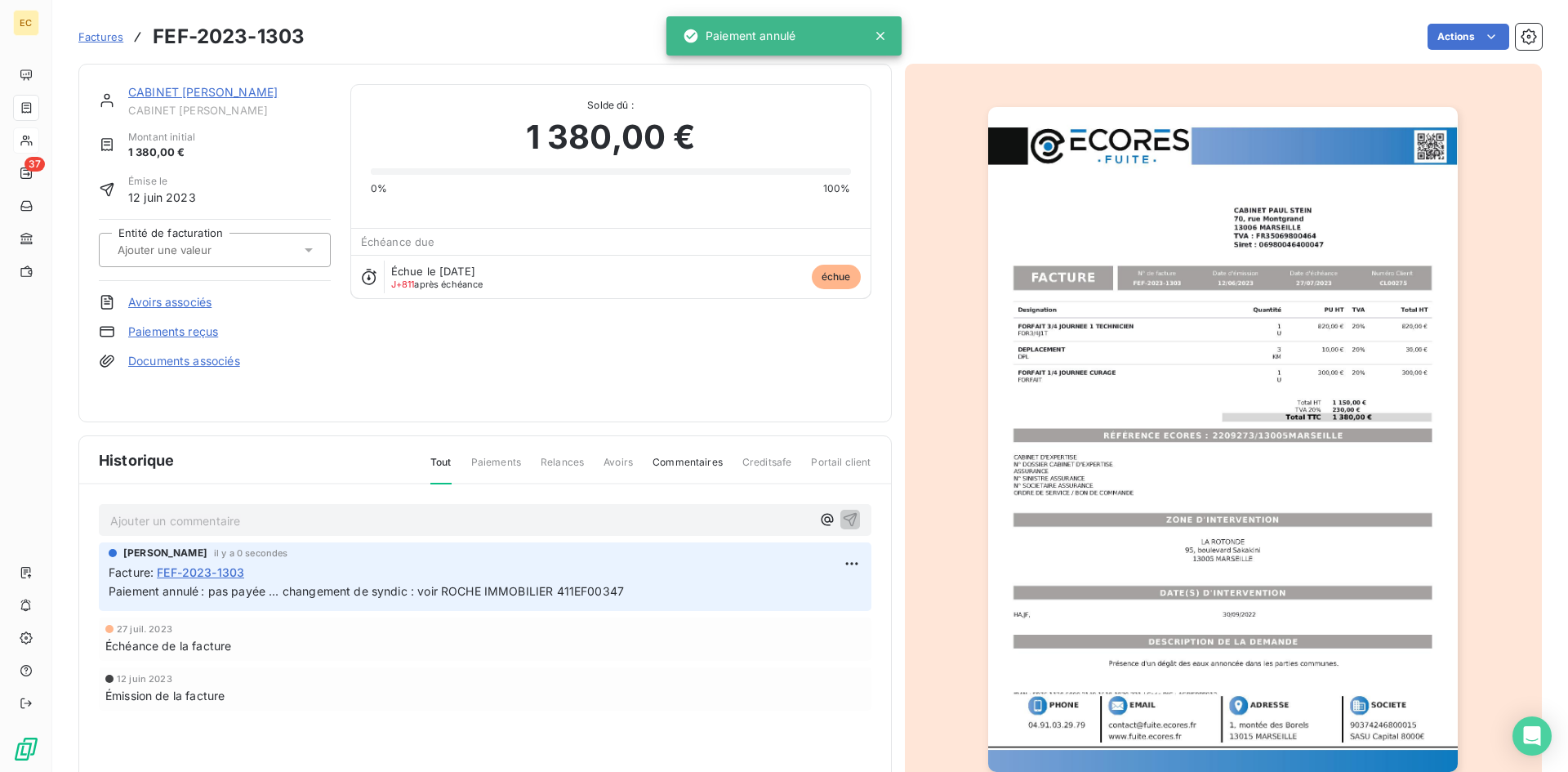
click at [102, 35] on span "Factures" at bounding box center [100, 37] width 45 height 13
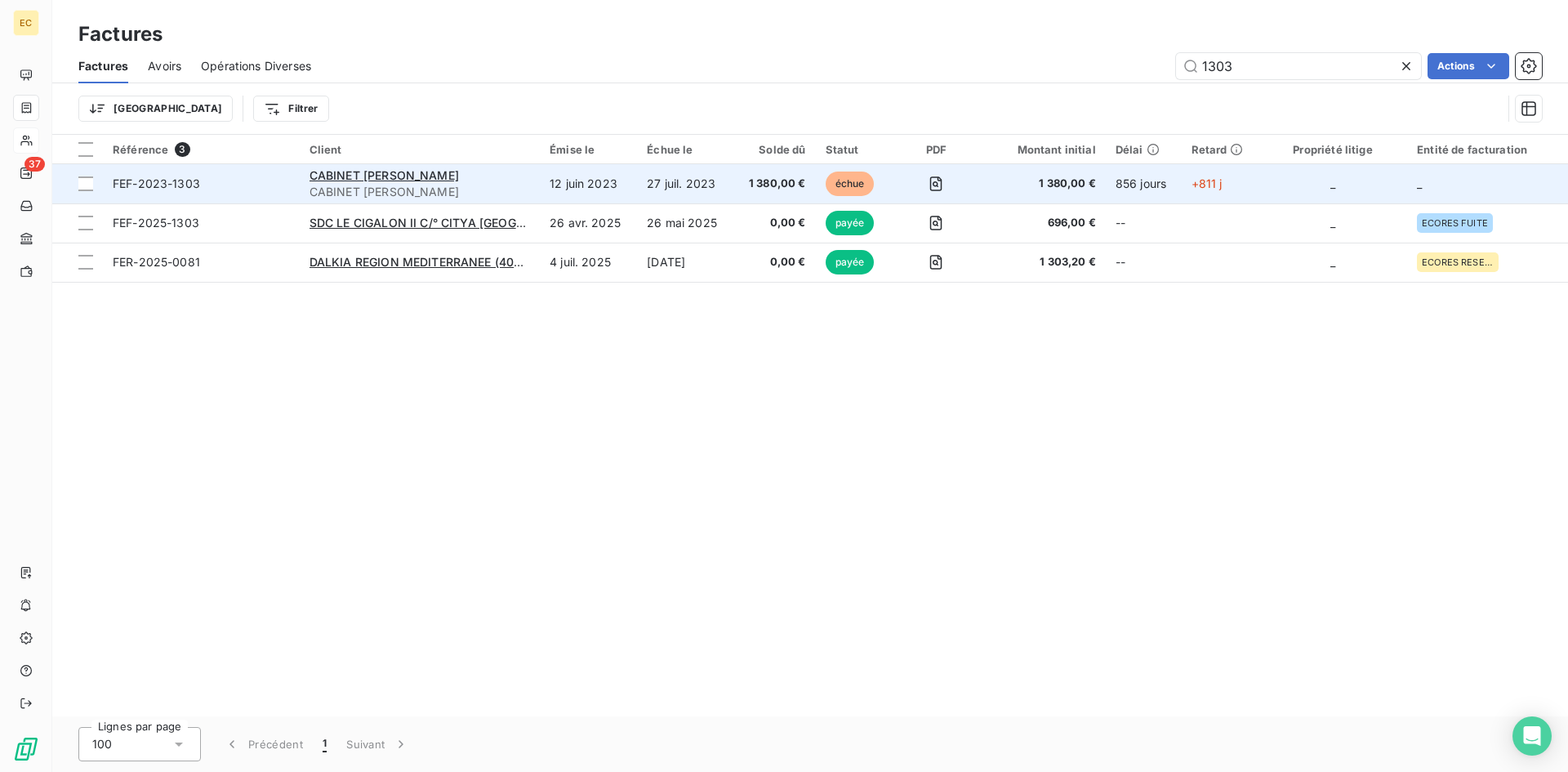
click at [167, 182] on span "FEF-2023-1303" at bounding box center [156, 183] width 87 height 14
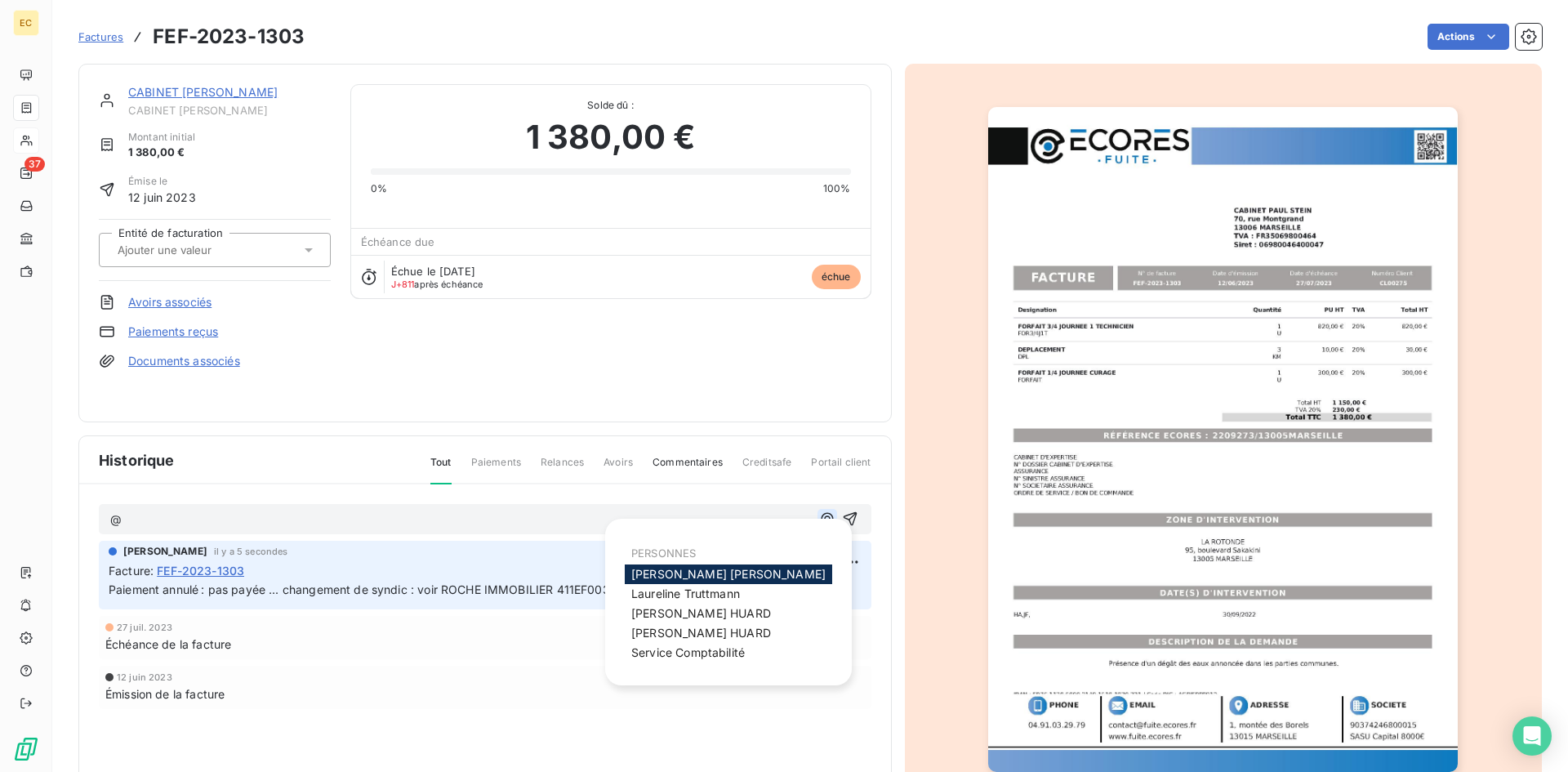
click at [822, 517] on icon "button" at bounding box center [826, 518] width 16 height 16
click at [730, 651] on span "Service Comptabilité" at bounding box center [687, 652] width 114 height 14
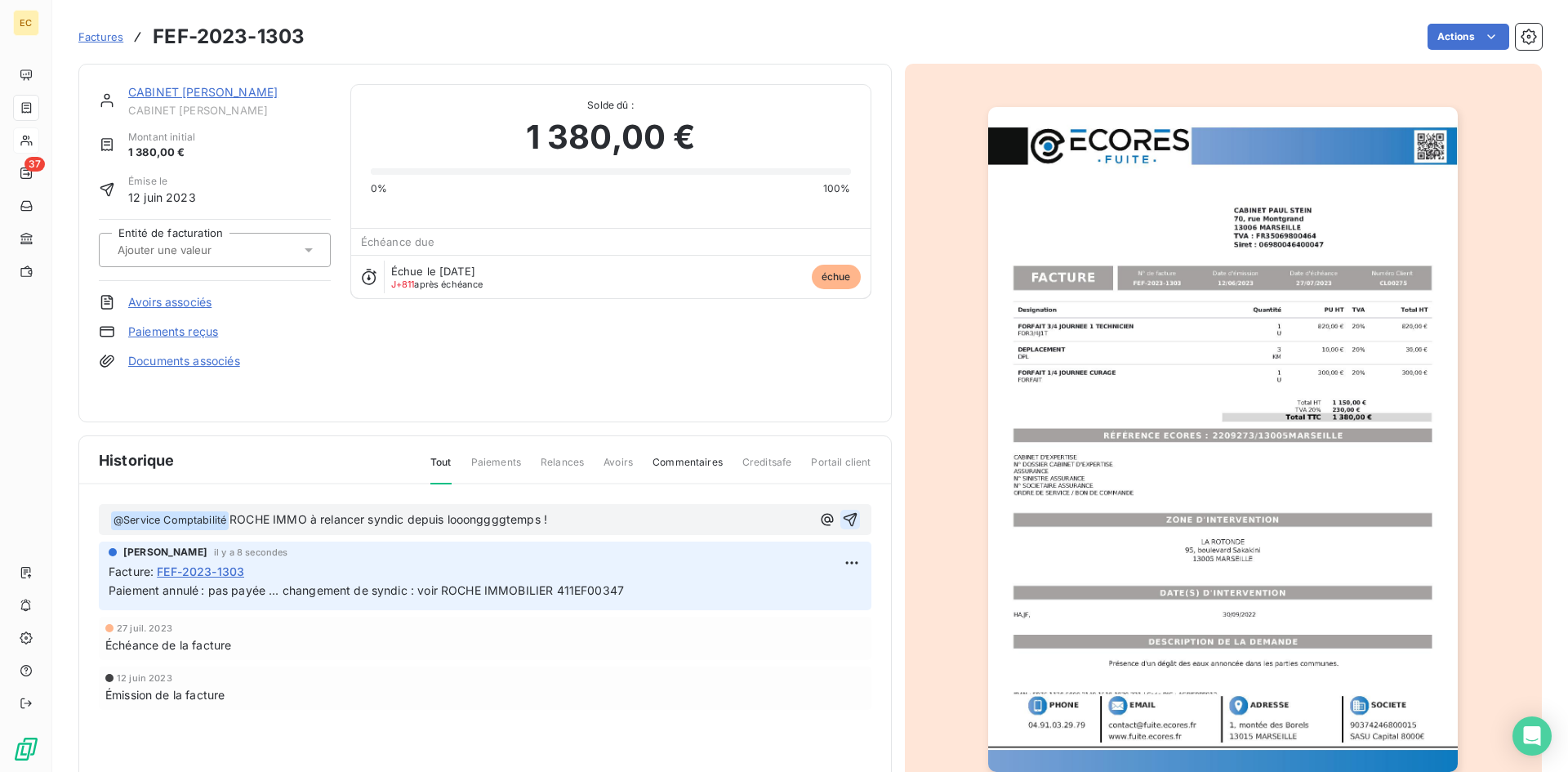
click at [843, 515] on icon "button" at bounding box center [850, 519] width 14 height 14
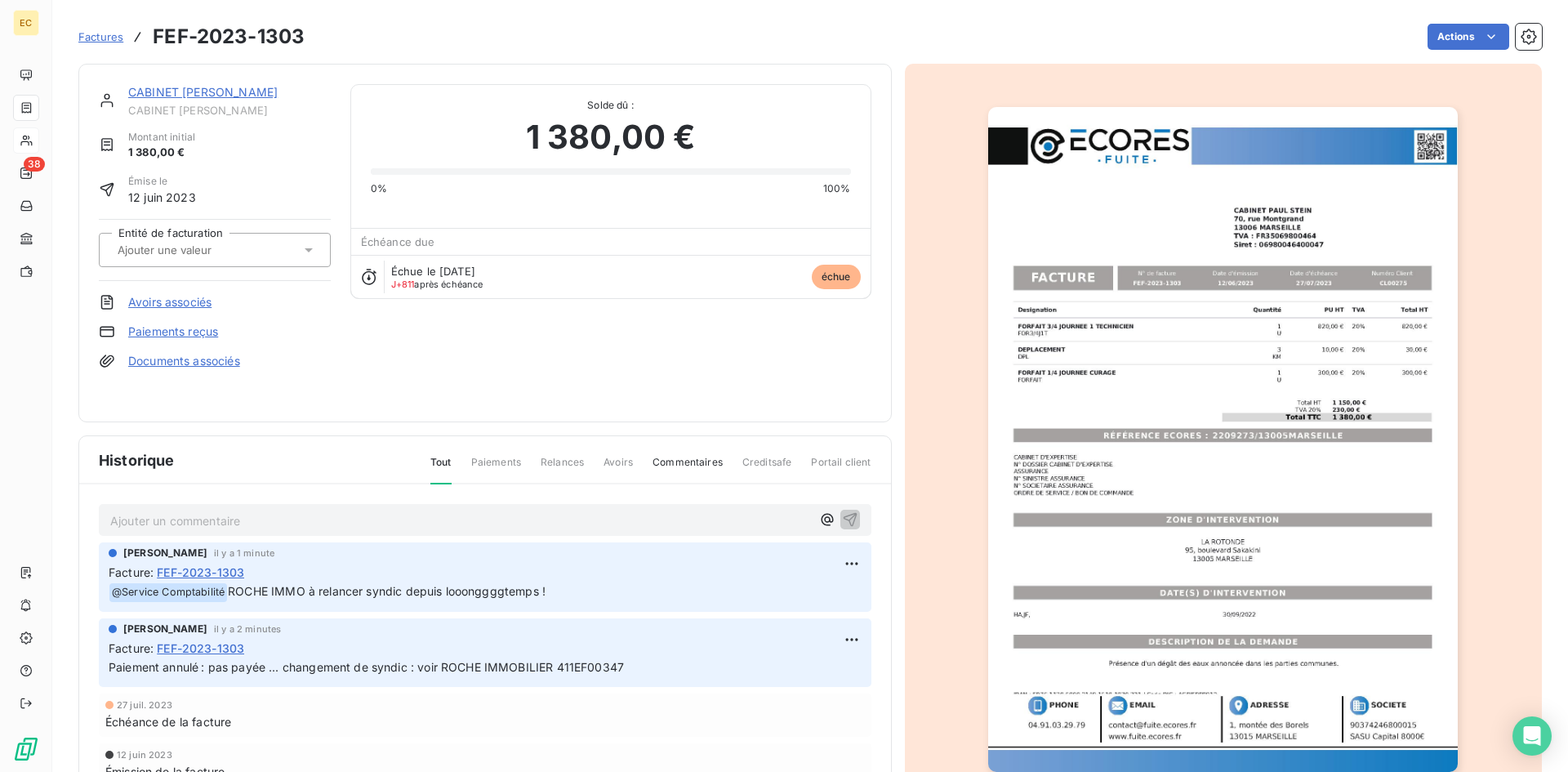
click at [103, 39] on span "Factures" at bounding box center [100, 37] width 45 height 13
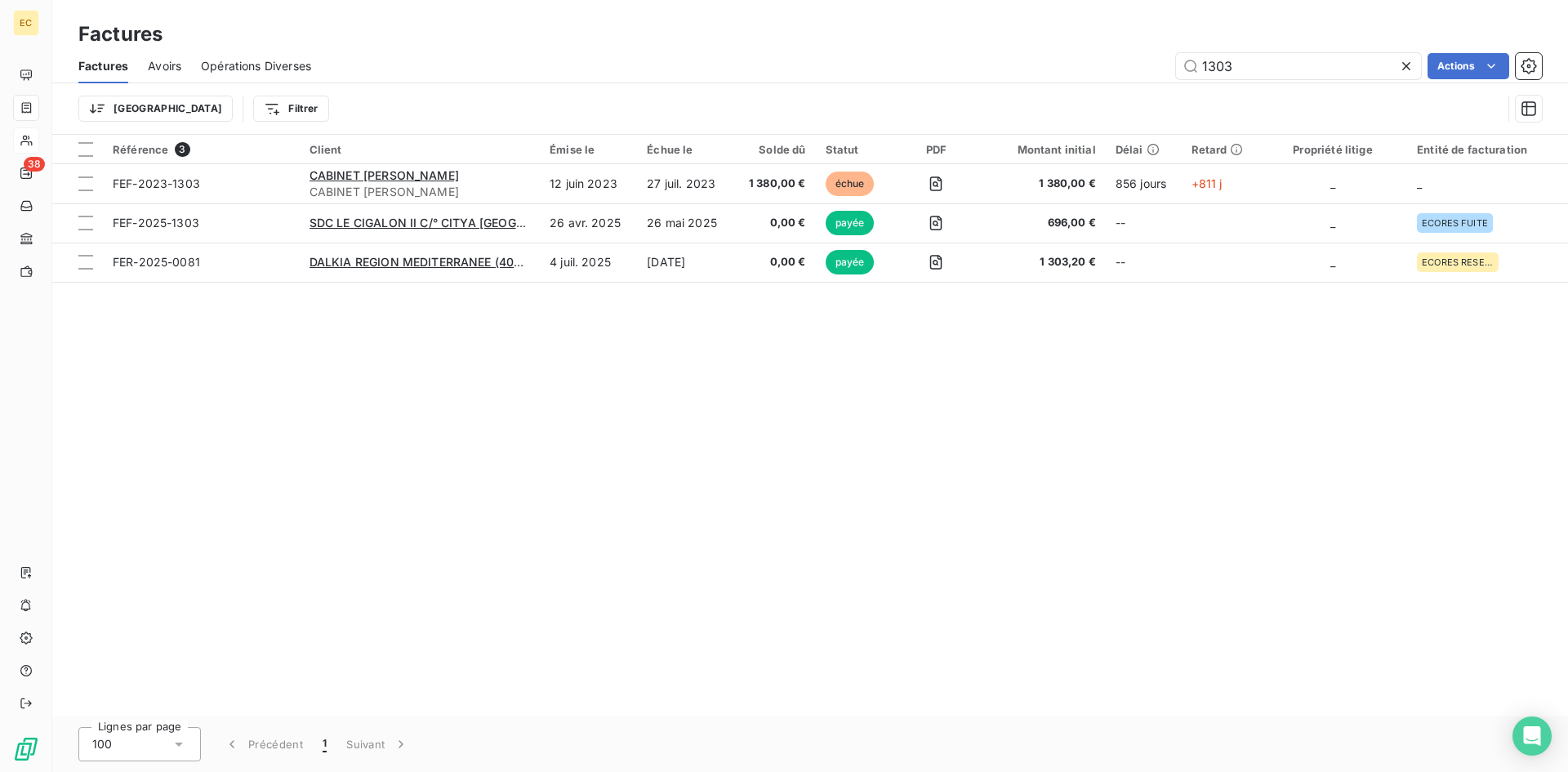
drag, startPoint x: 1244, startPoint y: 67, endPoint x: 1163, endPoint y: 68, distance: 81.0
click at [1163, 68] on div "1303 Actions" at bounding box center [936, 67] width 1211 height 26
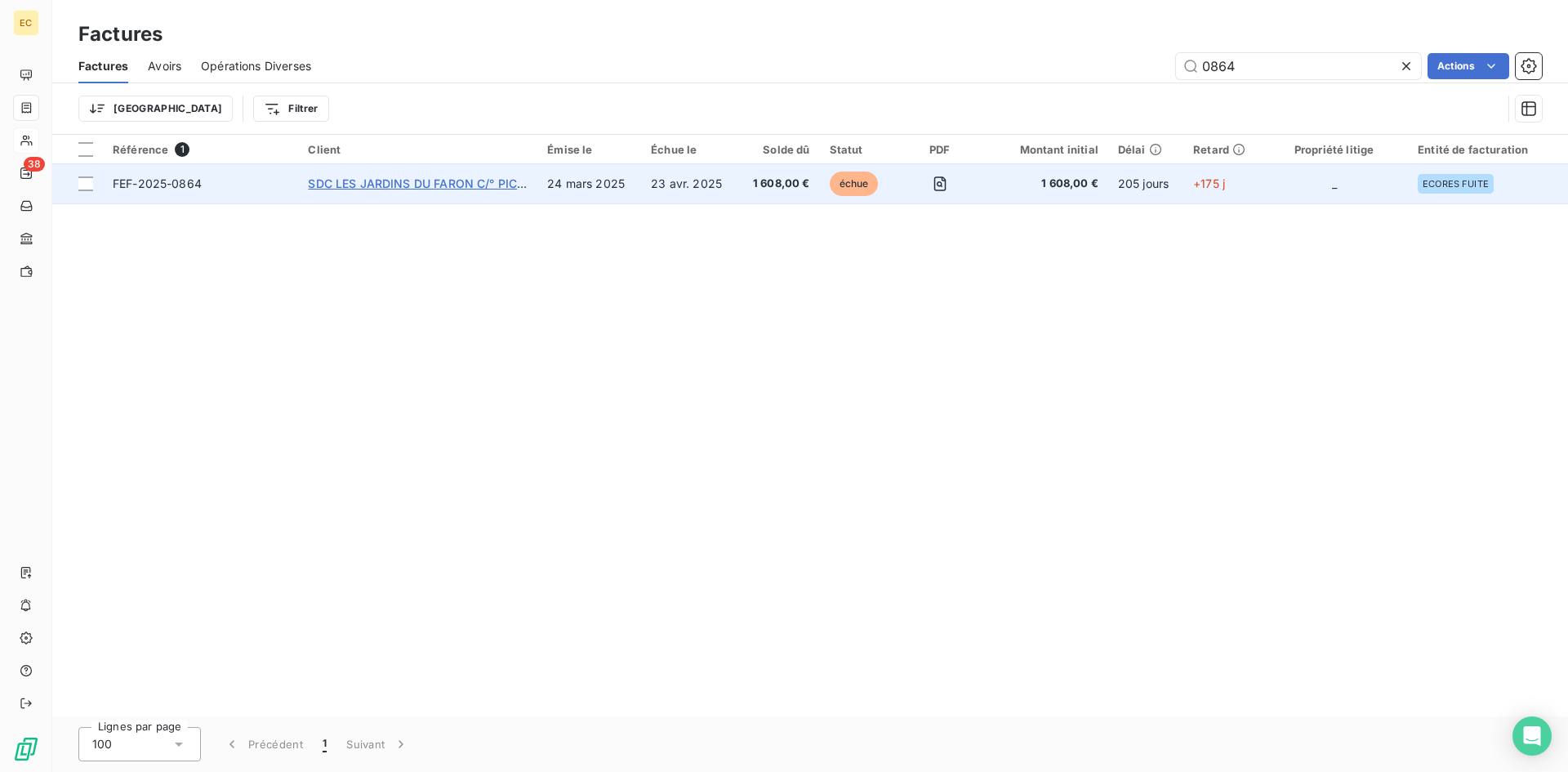
type input "0864"
click at [408, 177] on span "SDC LES JARDINS DU FARON C/° PICHET IMMOBILIER" at bounding box center [460, 183] width 304 height 14
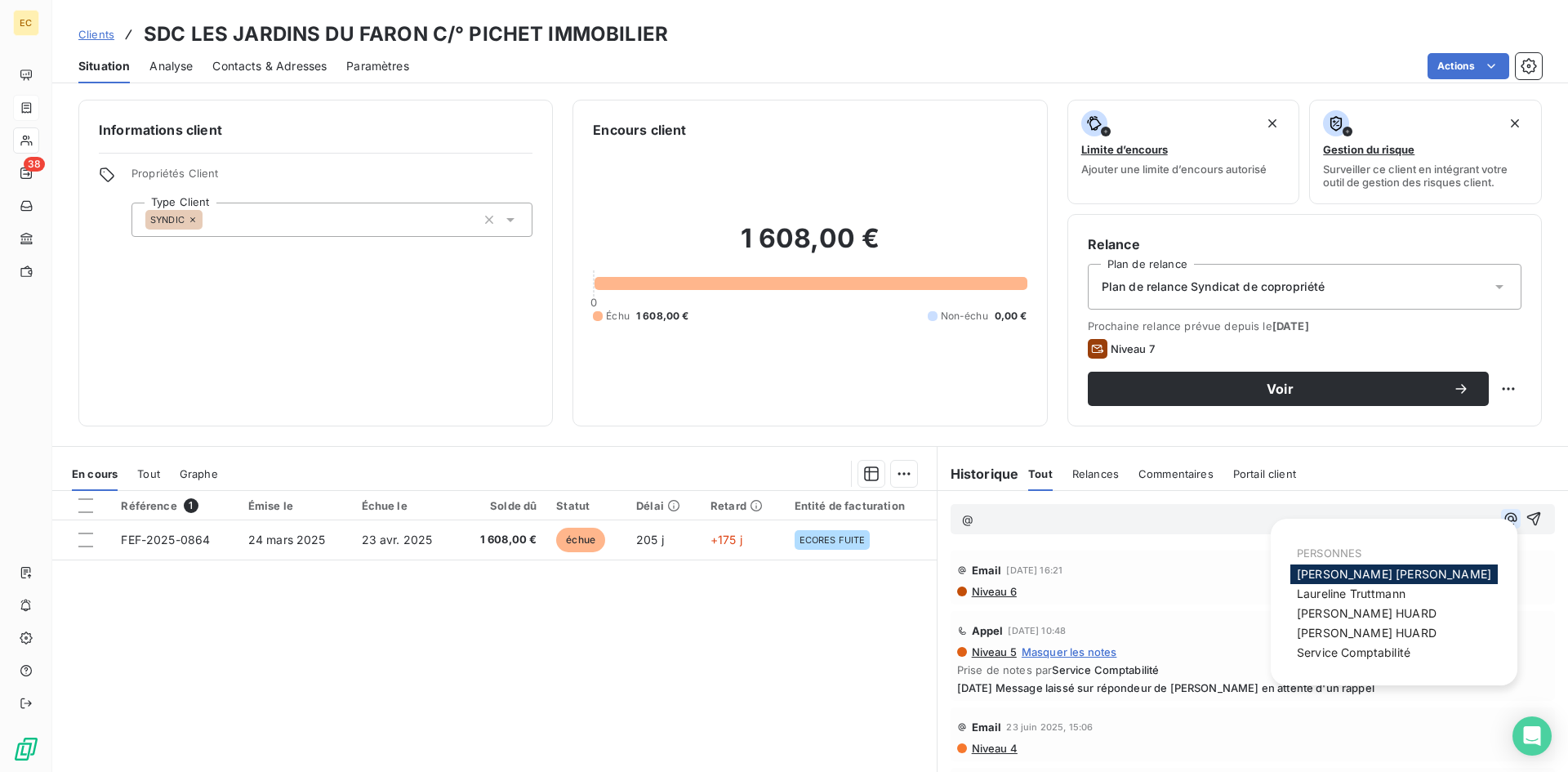
click at [1502, 516] on icon "button" at bounding box center [1510, 518] width 16 height 16
click at [1376, 647] on span "Service Comptabilité" at bounding box center [1353, 652] width 114 height 14
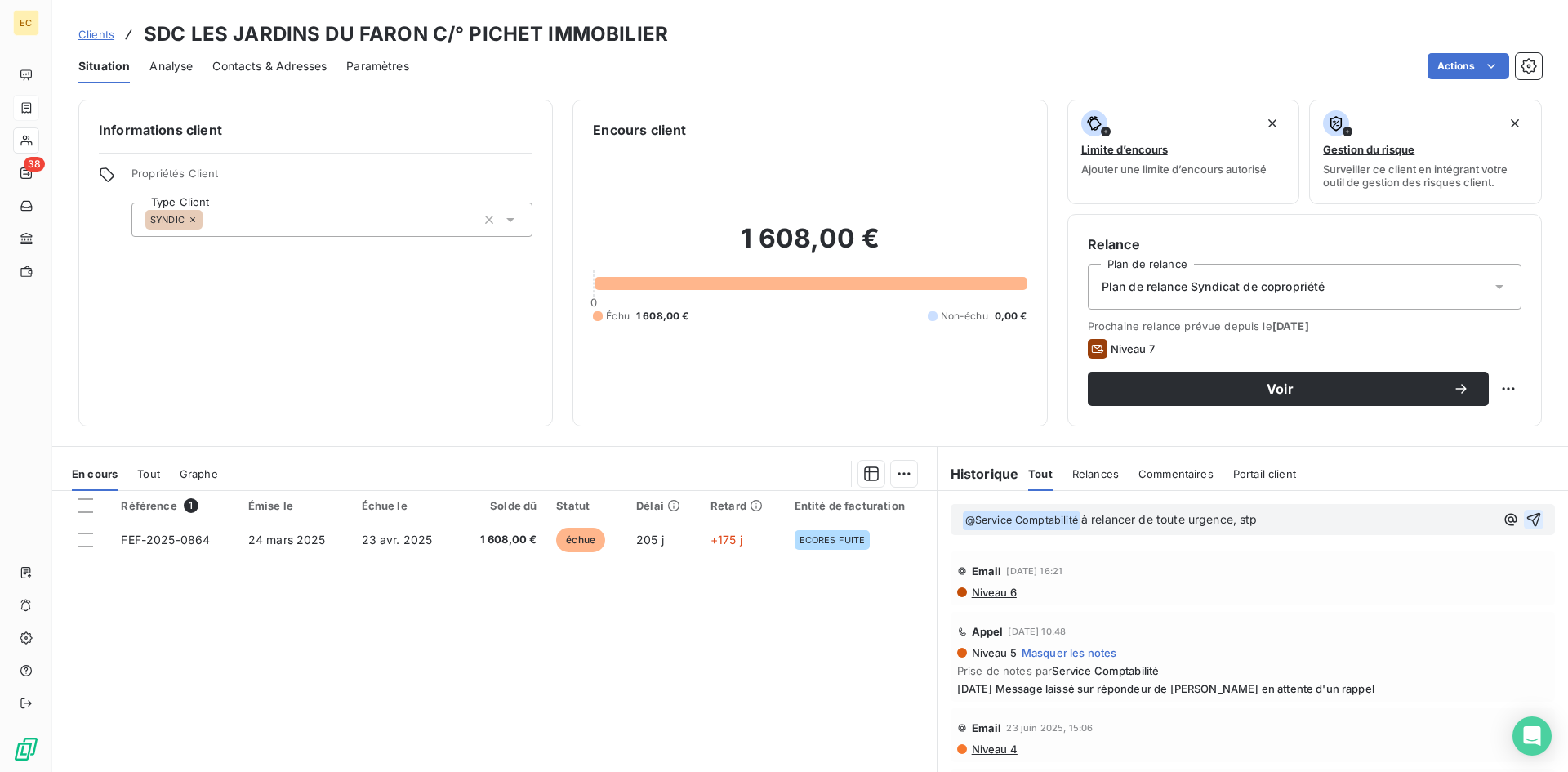
click at [1527, 517] on icon "button" at bounding box center [1533, 519] width 14 height 14
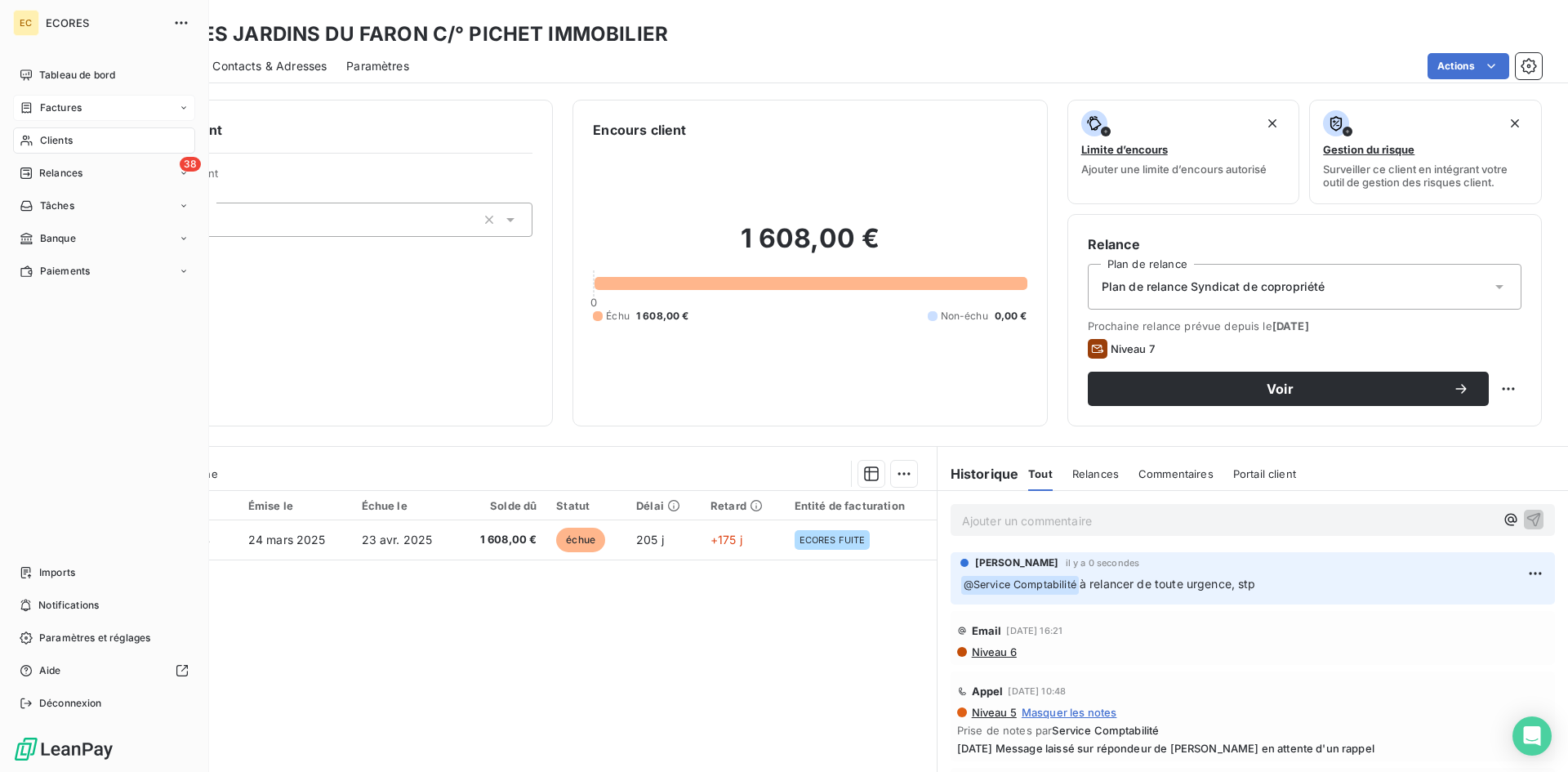
click at [66, 112] on span "Factures" at bounding box center [61, 108] width 41 height 15
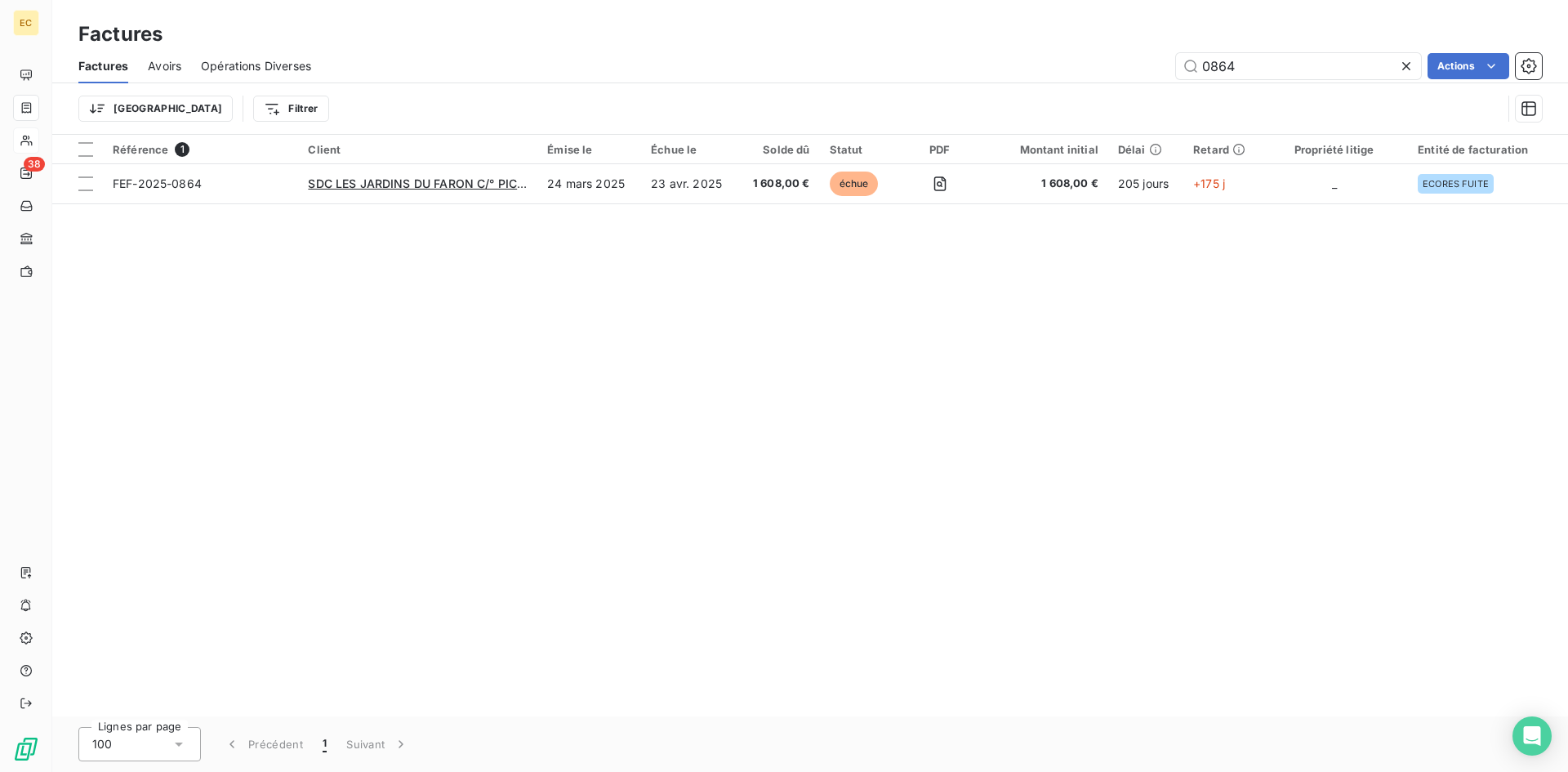
drag, startPoint x: 1254, startPoint y: 70, endPoint x: 1141, endPoint y: 66, distance: 113.1
click at [1141, 66] on div "0864 Actions" at bounding box center [936, 67] width 1211 height 26
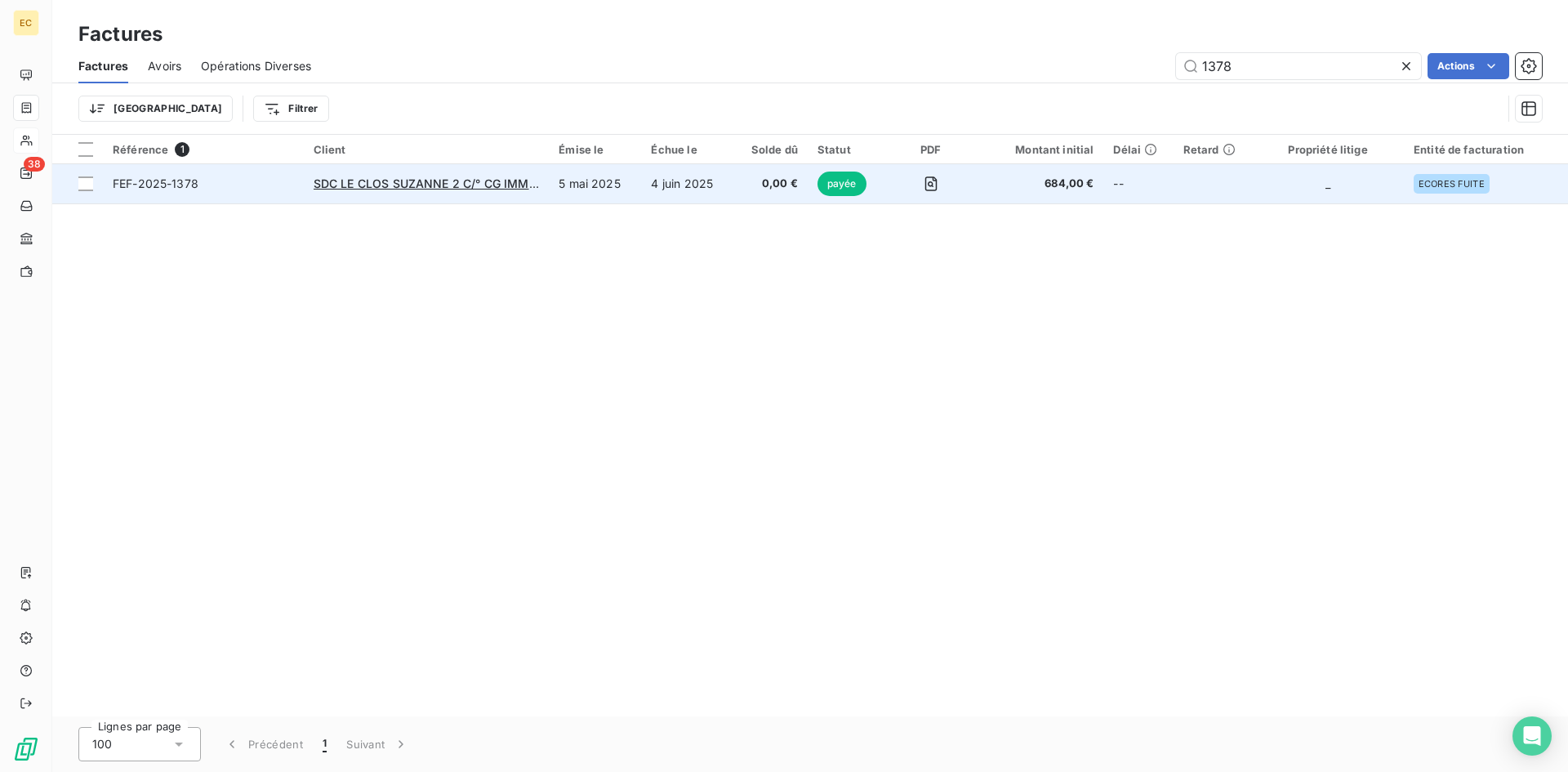
type input "1378"
click at [440, 191] on div "SDC LE CLOS SUZANNE 2 C/° CG IMMOBILIER" at bounding box center [426, 183] width 226 height 16
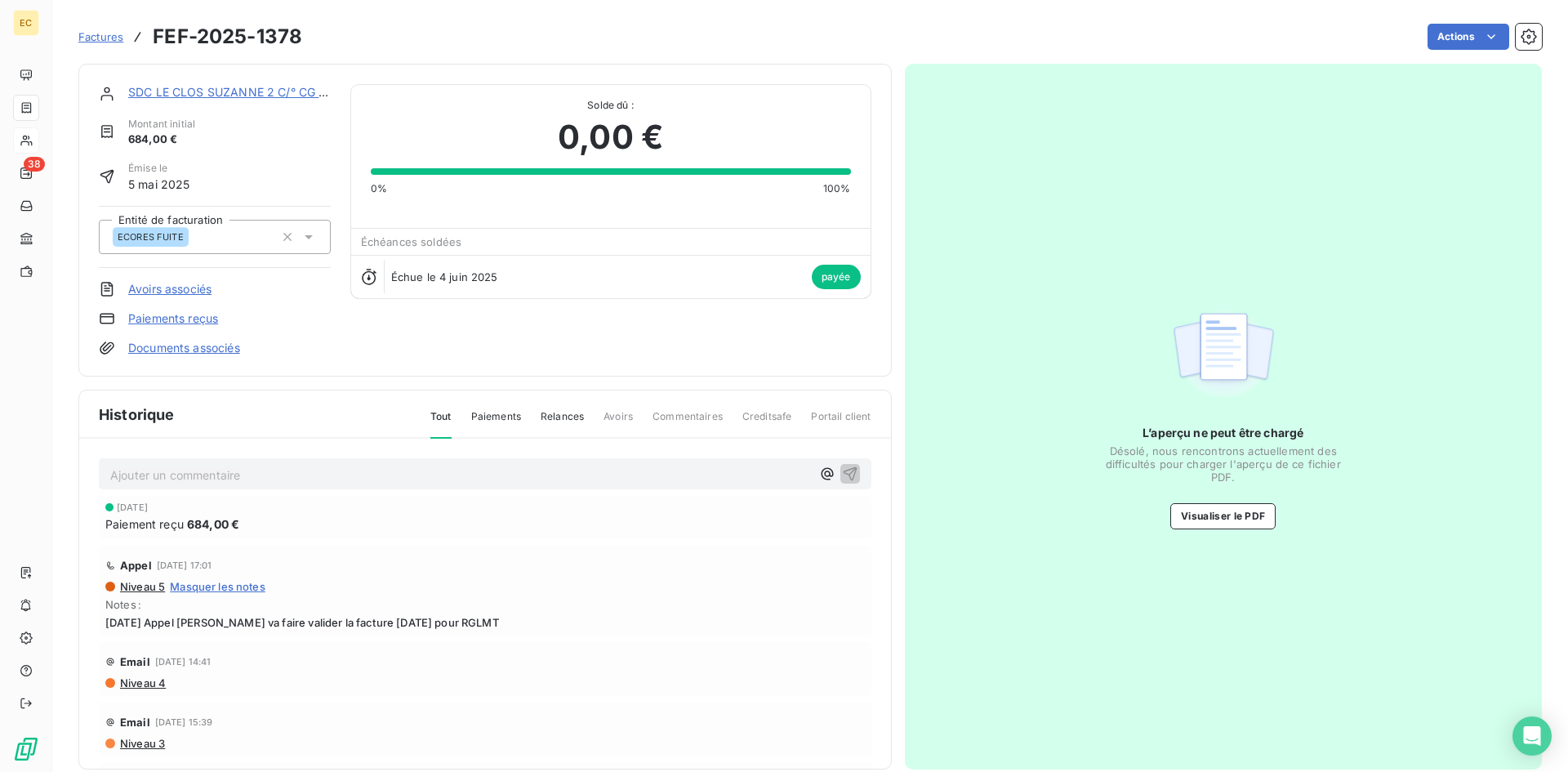
click at [92, 40] on span "Factures" at bounding box center [100, 37] width 45 height 13
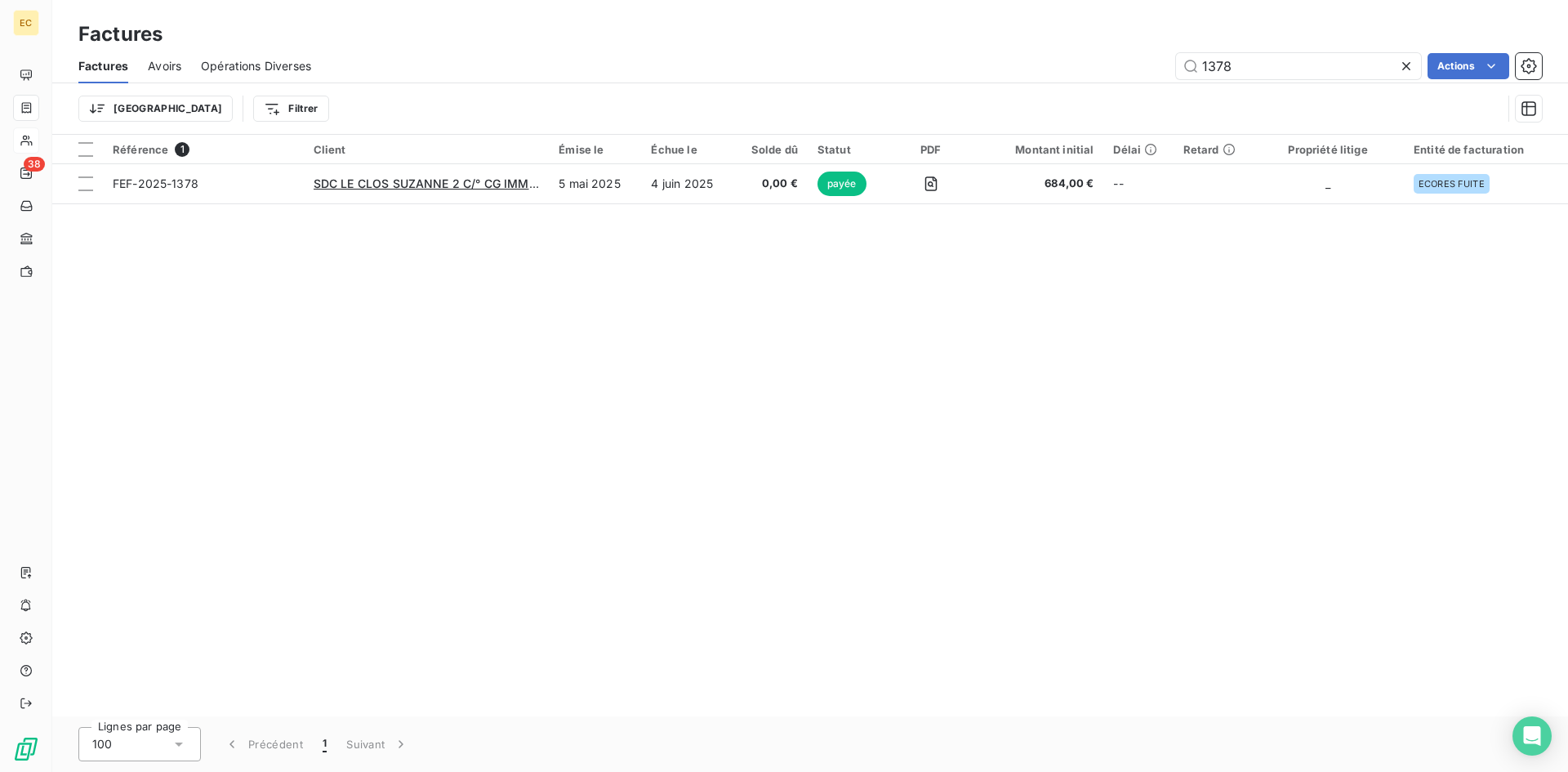
drag, startPoint x: 1264, startPoint y: 66, endPoint x: 1114, endPoint y: 64, distance: 150.0
click at [1114, 64] on div "1378 Actions" at bounding box center [936, 67] width 1211 height 26
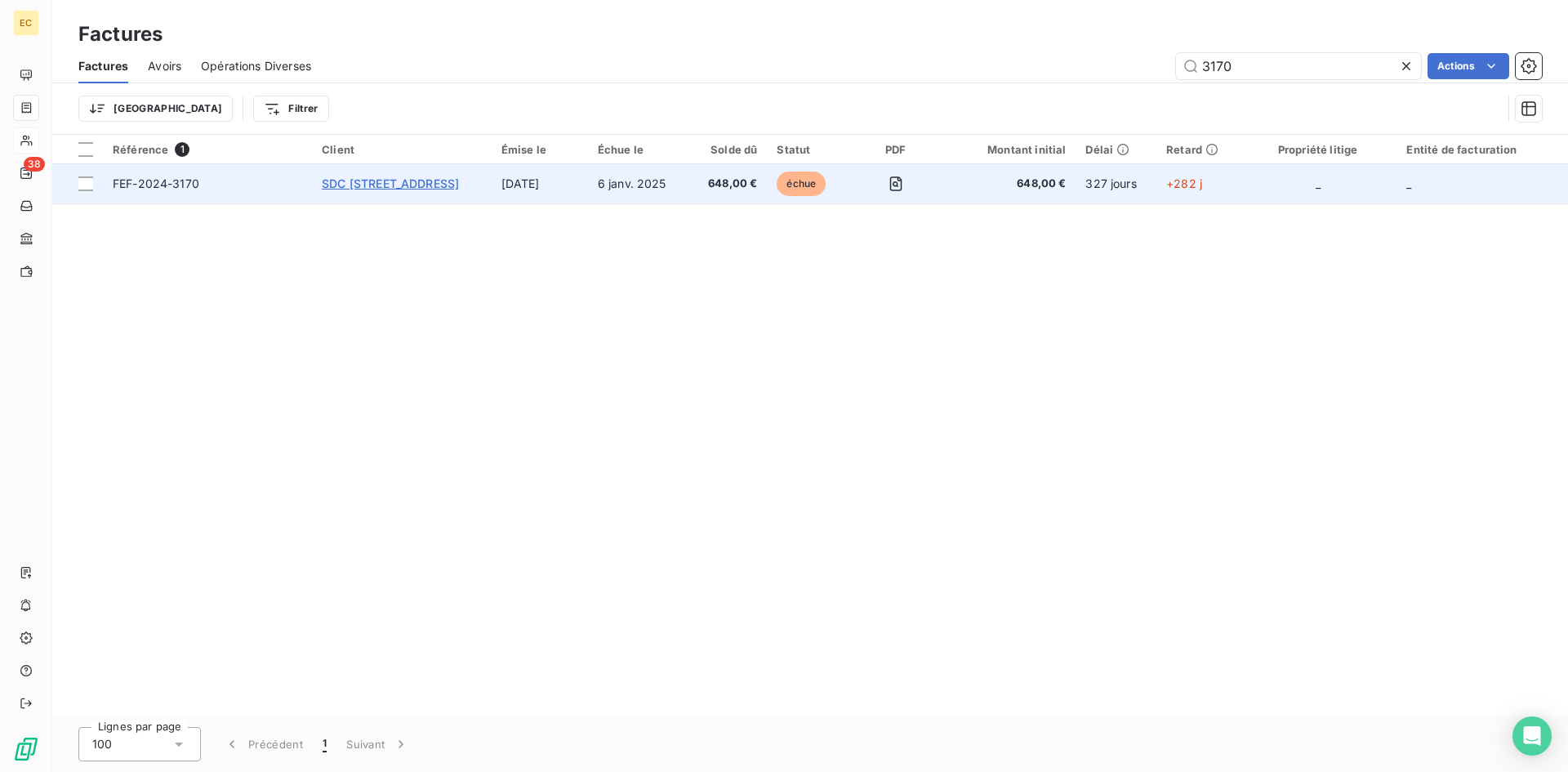
type input "3170"
click at [430, 189] on span "SDC [STREET_ADDRESS]" at bounding box center [391, 183] width 137 height 14
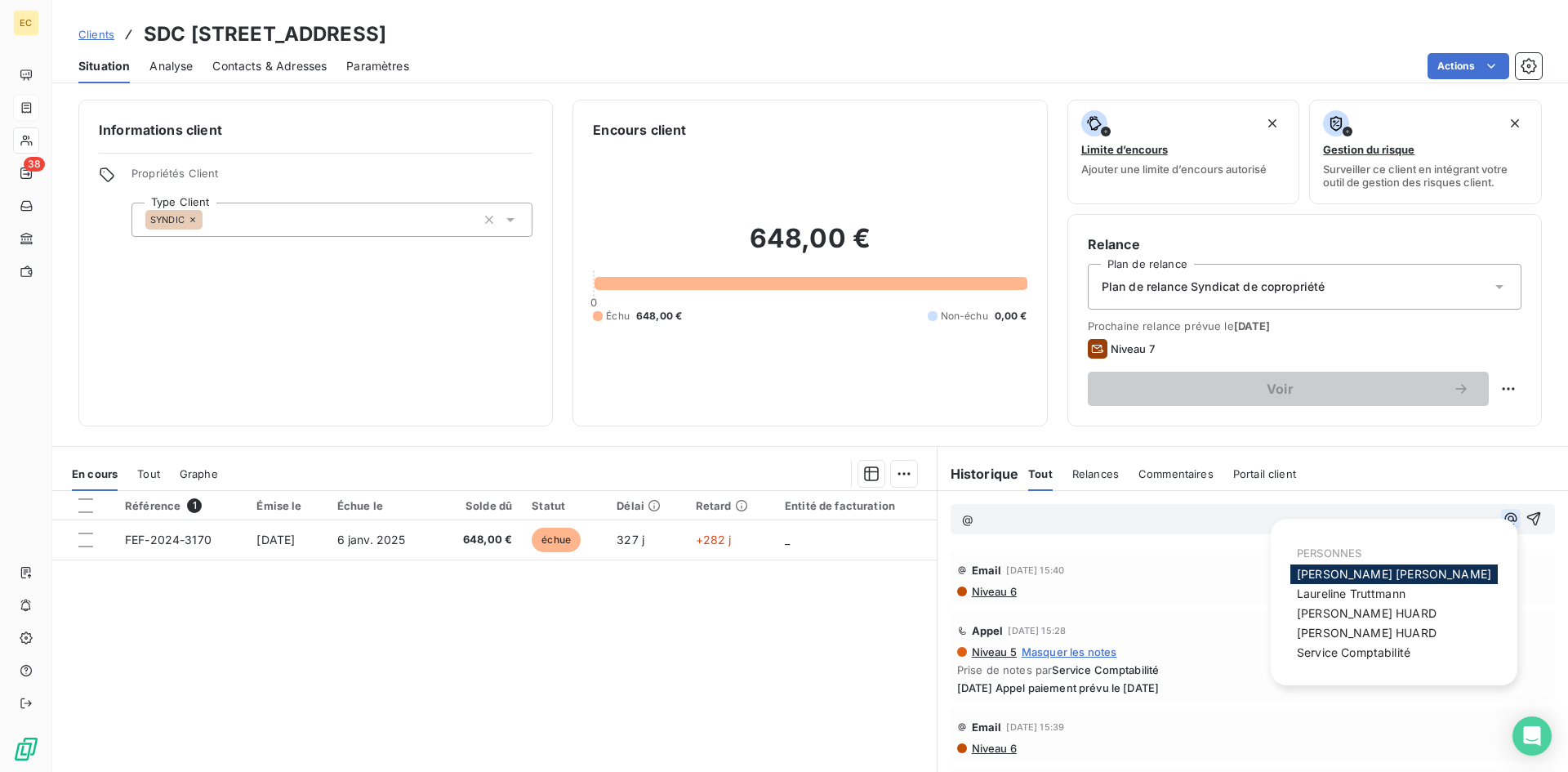
click at [1502, 515] on icon "button" at bounding box center [1510, 518] width 16 height 16
click at [1376, 652] on span "Service Comptabilité" at bounding box center [1353, 652] width 114 height 14
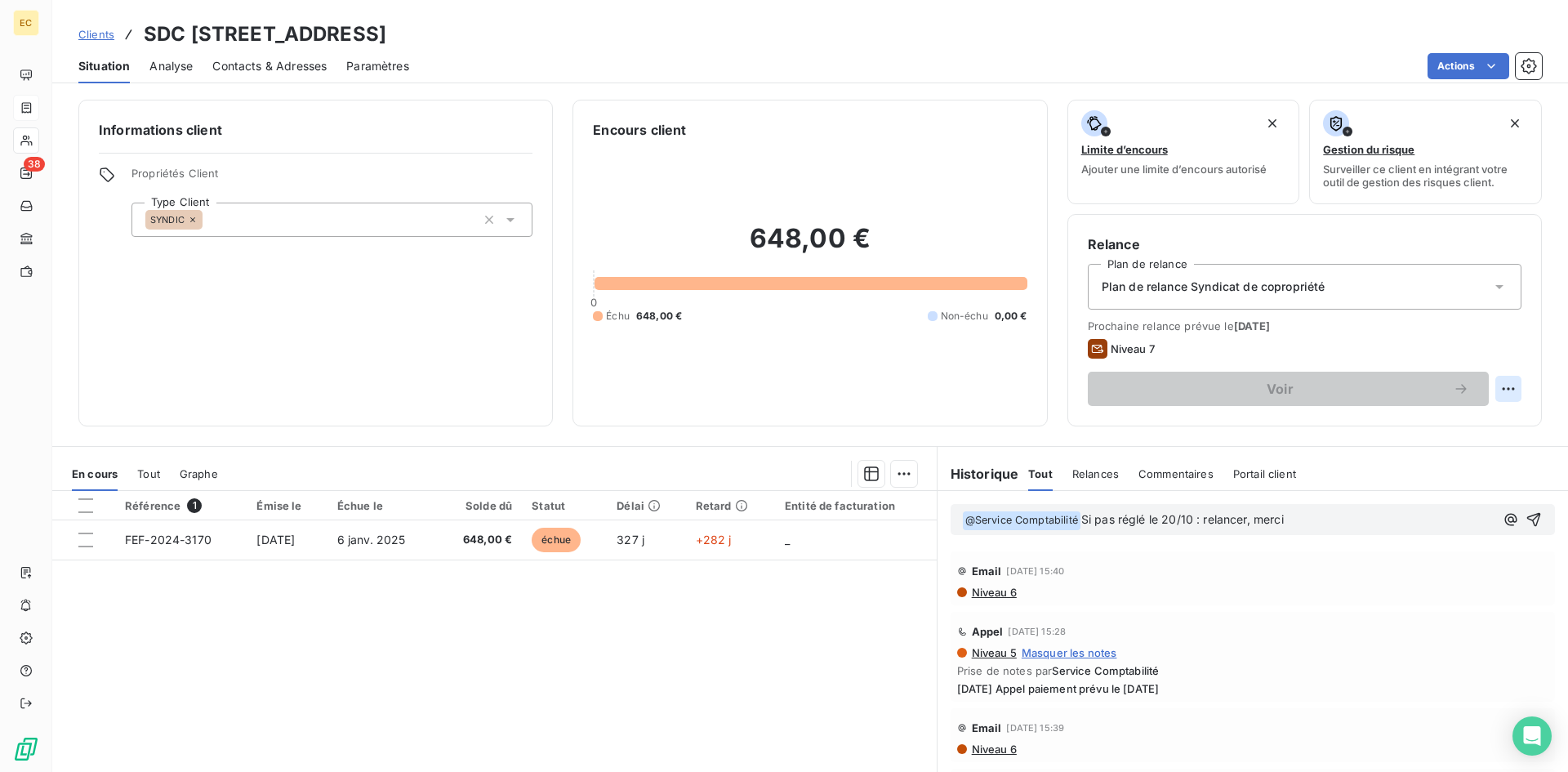
click at [1494, 385] on html "EC 38 Clients SDC [STREET_ADDRESS] Contacts & Adresses Paramètres Actions Infor…" at bounding box center [784, 386] width 1568 height 772
click at [1482, 425] on div "Replanifier cette action" at bounding box center [1429, 425] width 146 height 26
select select "9"
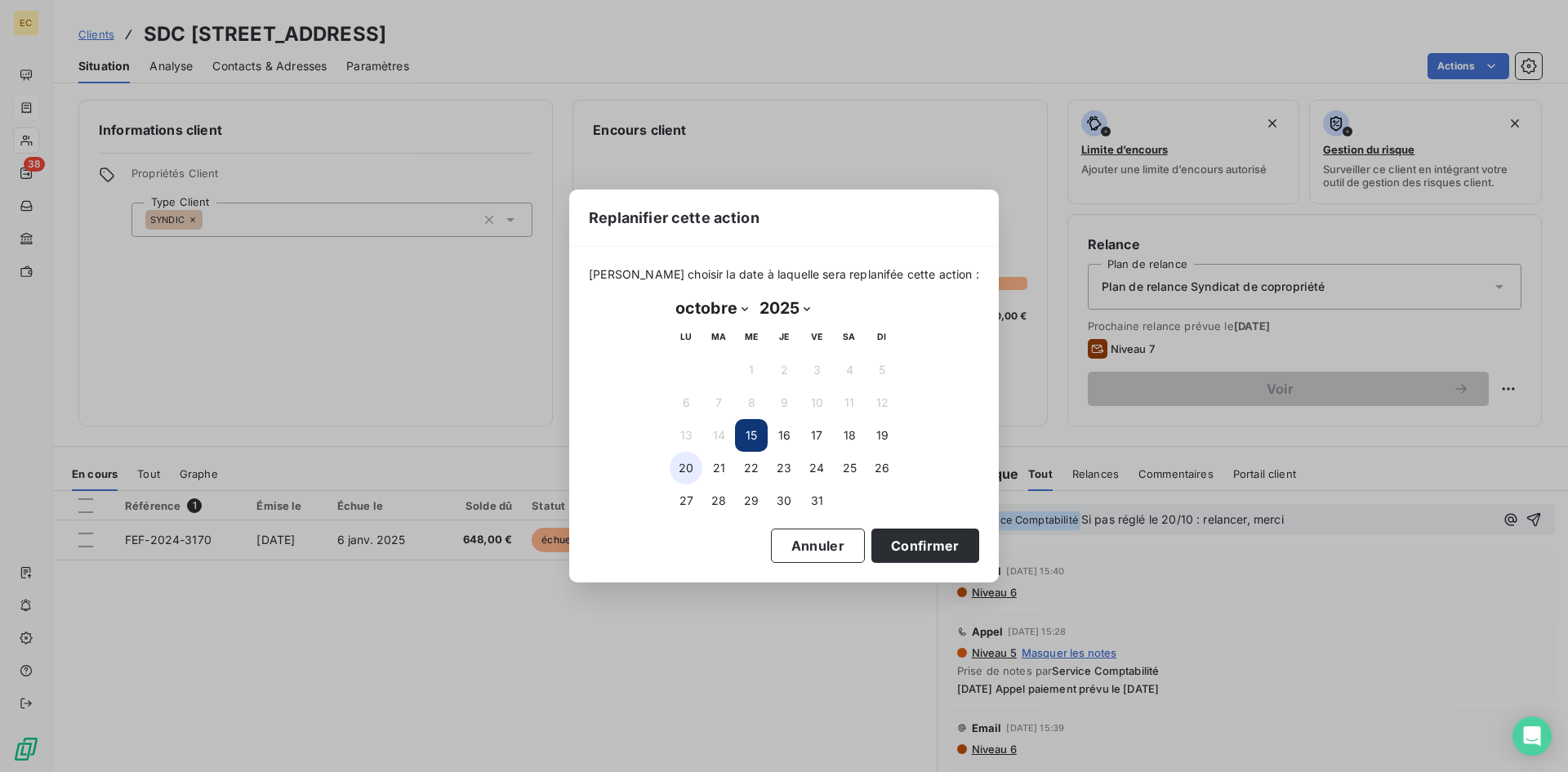
click at [684, 473] on button "20" at bounding box center [685, 468] width 33 height 33
click at [897, 546] on button "Confirmer" at bounding box center [925, 546] width 108 height 35
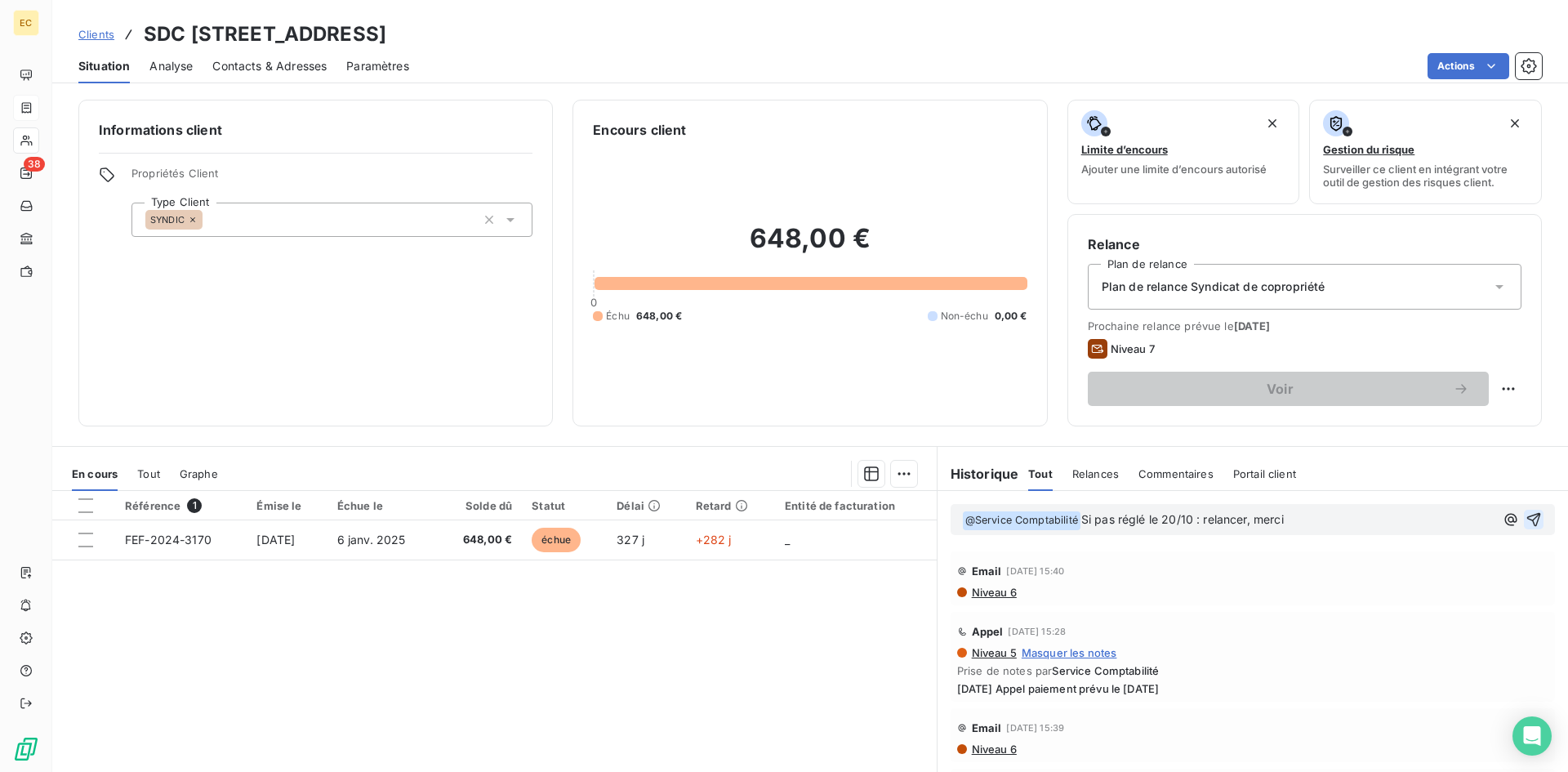
click at [1526, 516] on icon "button" at bounding box center [1533, 518] width 16 height 16
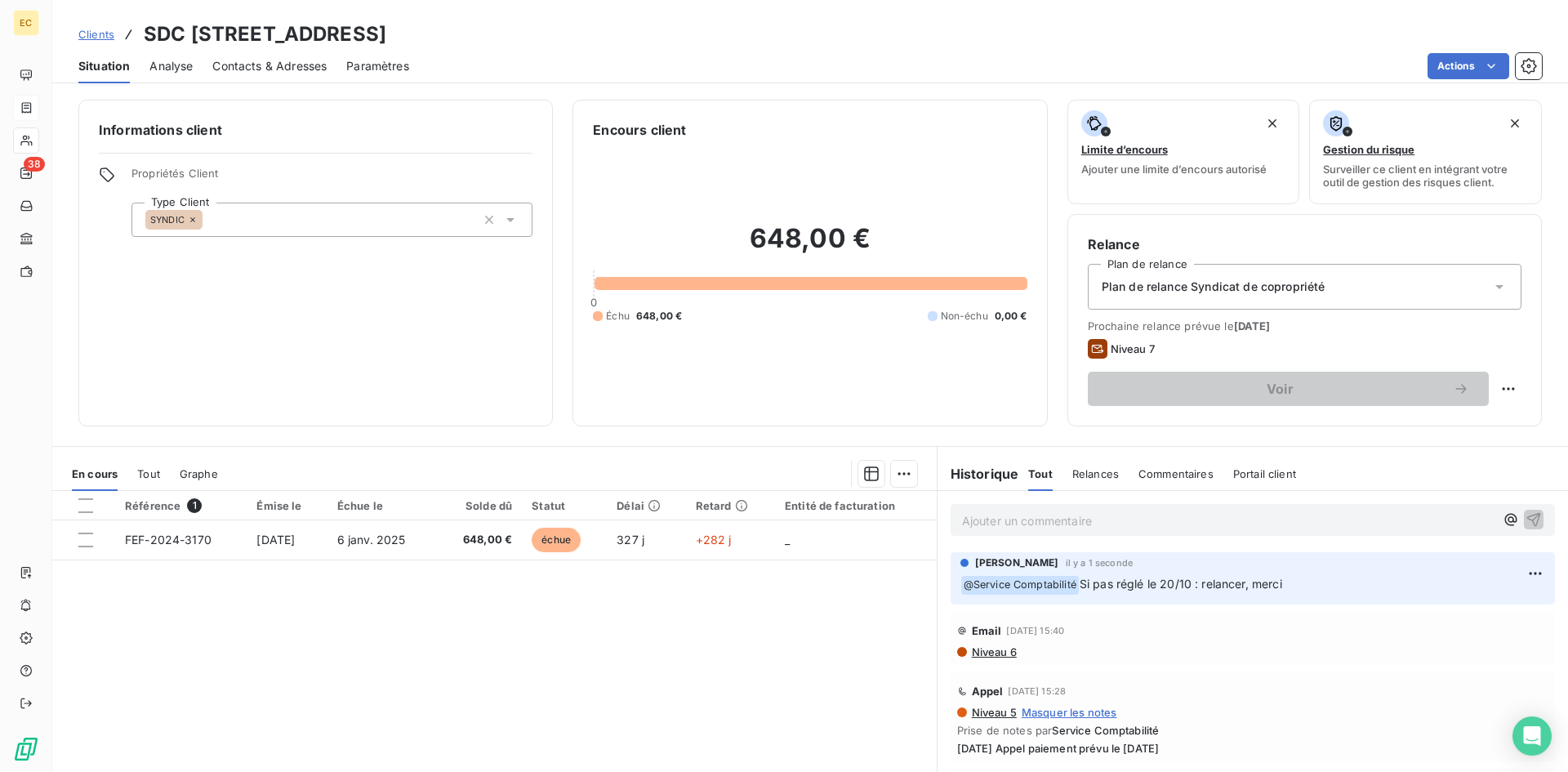
click at [89, 35] on span "Clients" at bounding box center [96, 35] width 36 height 13
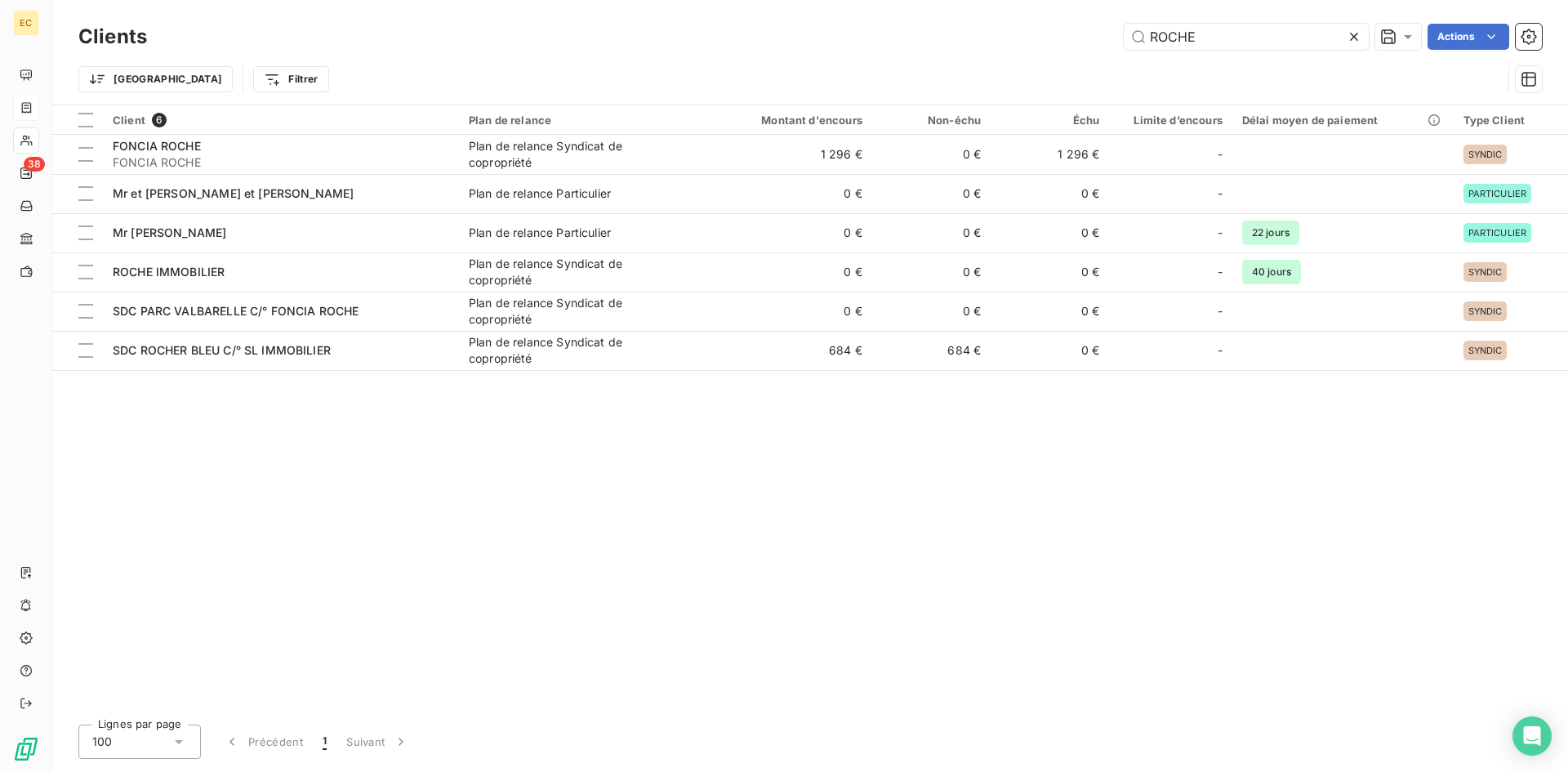
drag, startPoint x: 1228, startPoint y: 32, endPoint x: 1085, endPoint y: 36, distance: 143.1
click at [1085, 36] on div "ROCHE Actions" at bounding box center [853, 37] width 1376 height 26
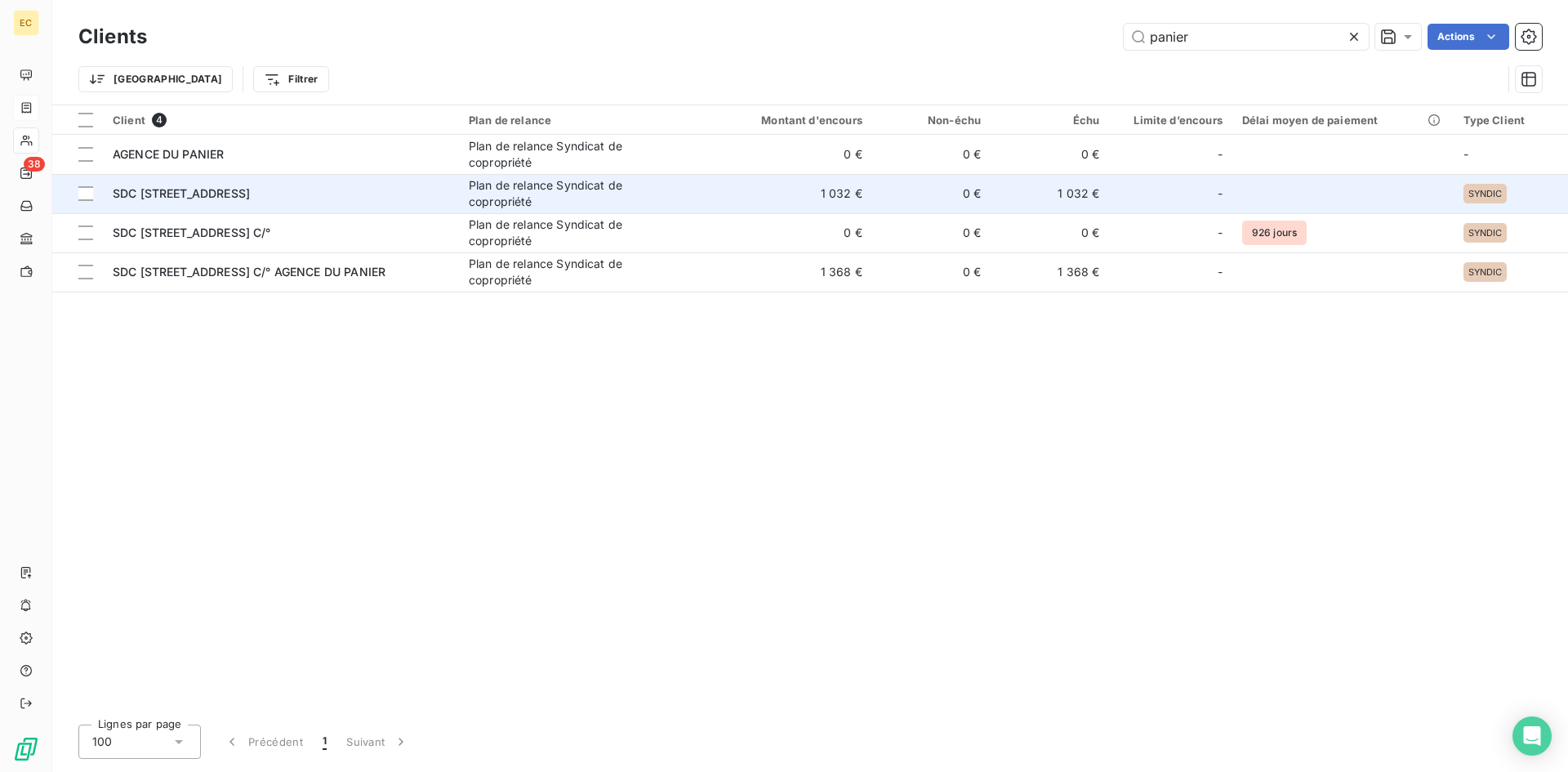
type input "panier"
click at [219, 197] on span "SDC [STREET_ADDRESS]" at bounding box center [181, 193] width 137 height 14
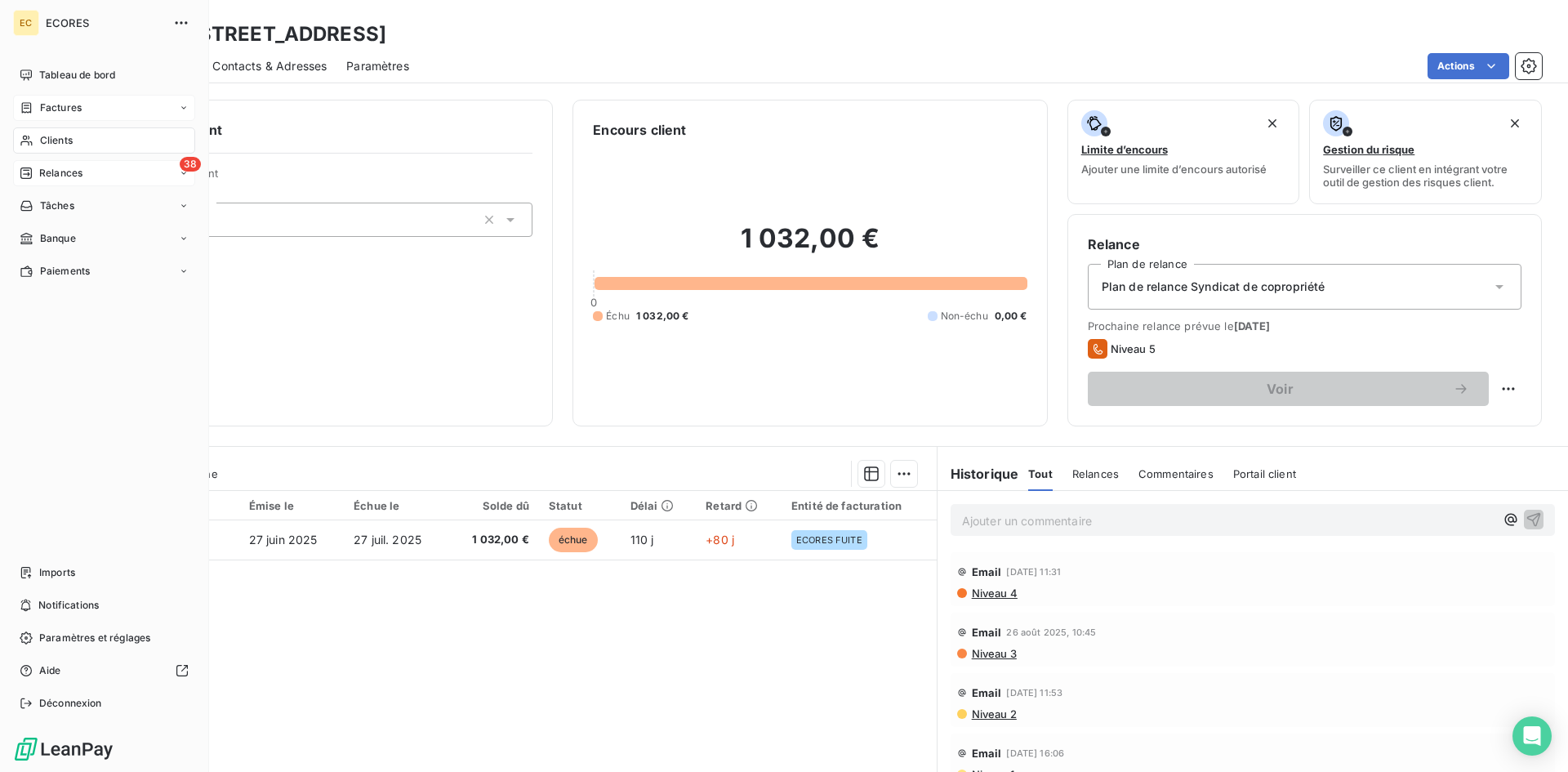
click at [64, 168] on span "Relances" at bounding box center [61, 174] width 43 height 15
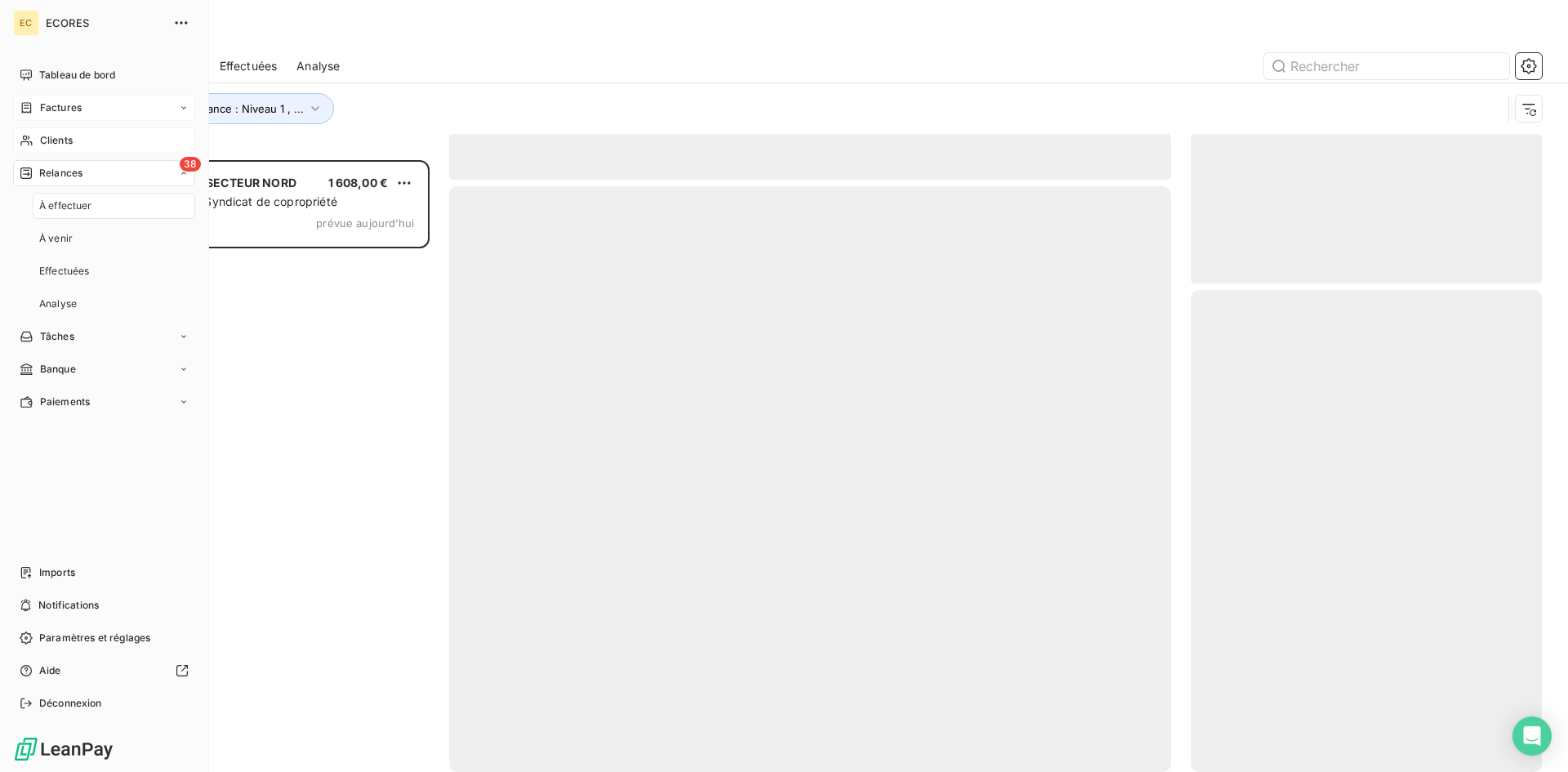
scroll to position [599, 339]
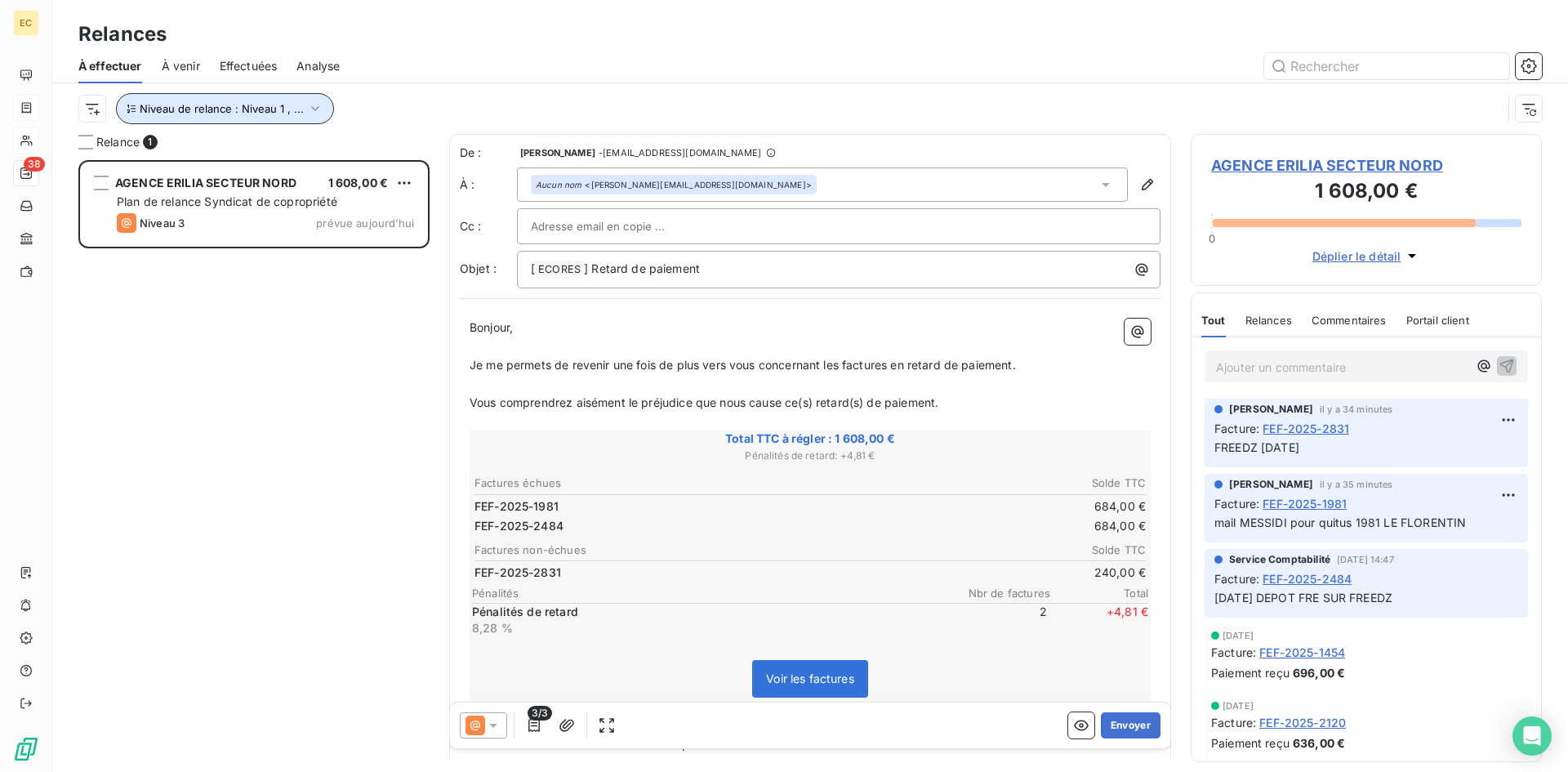
click at [311, 104] on icon "button" at bounding box center [315, 108] width 16 height 16
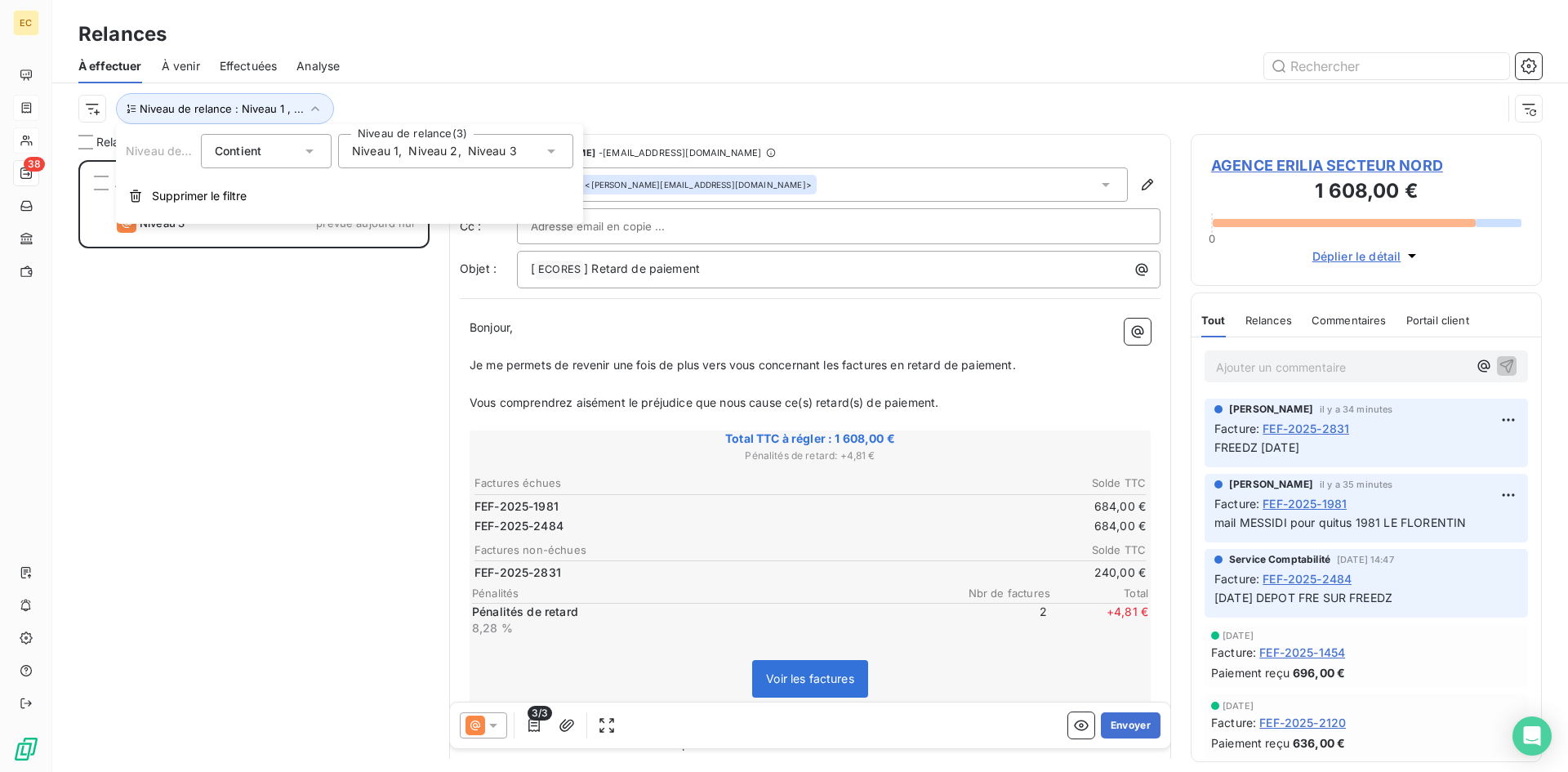
click at [553, 153] on icon at bounding box center [550, 150] width 16 height 16
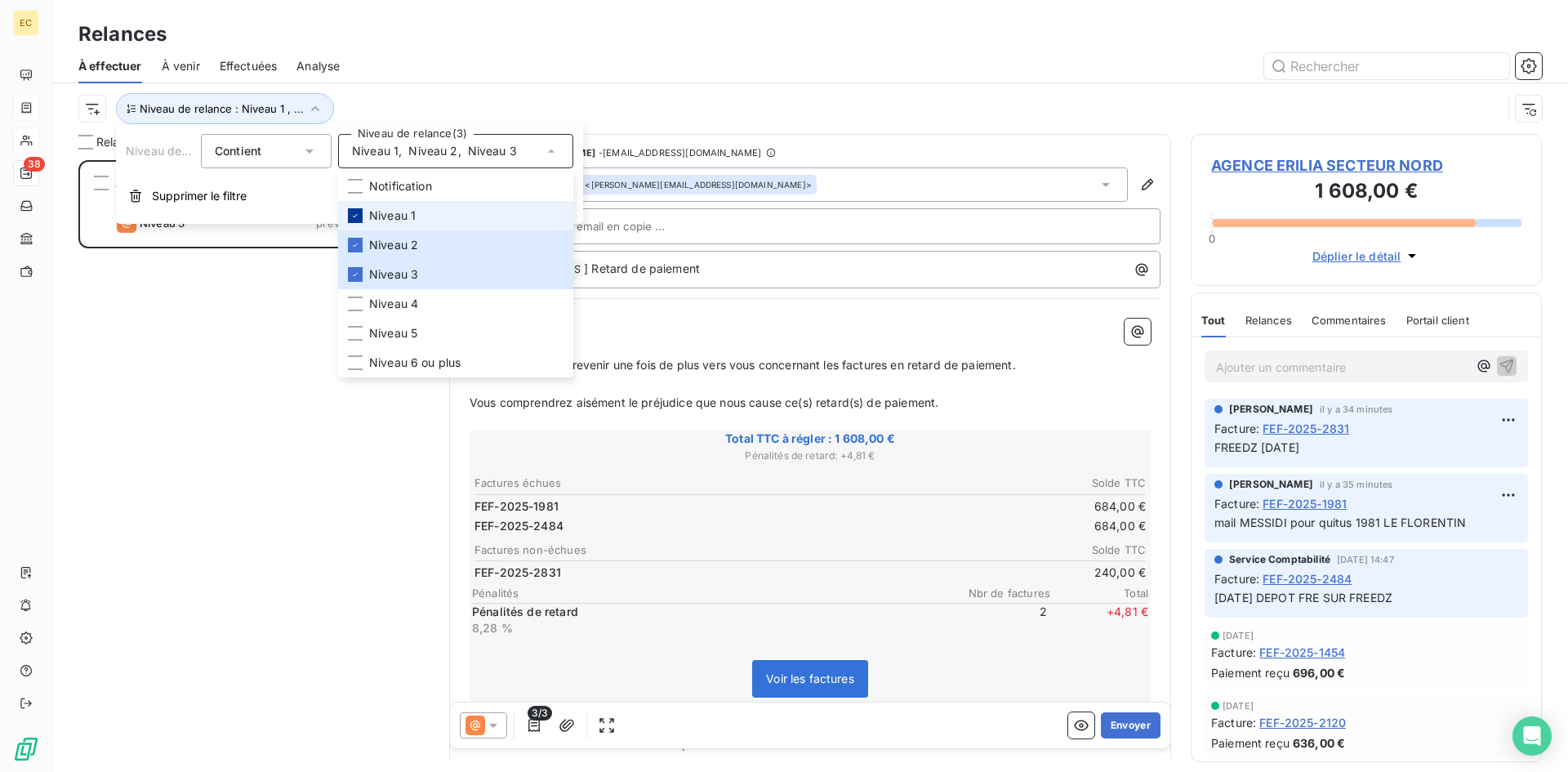
click at [355, 217] on icon at bounding box center [355, 215] width 9 height 9
click at [354, 239] on div at bounding box center [356, 245] width 15 height 15
click at [354, 270] on icon at bounding box center [355, 274] width 9 height 9
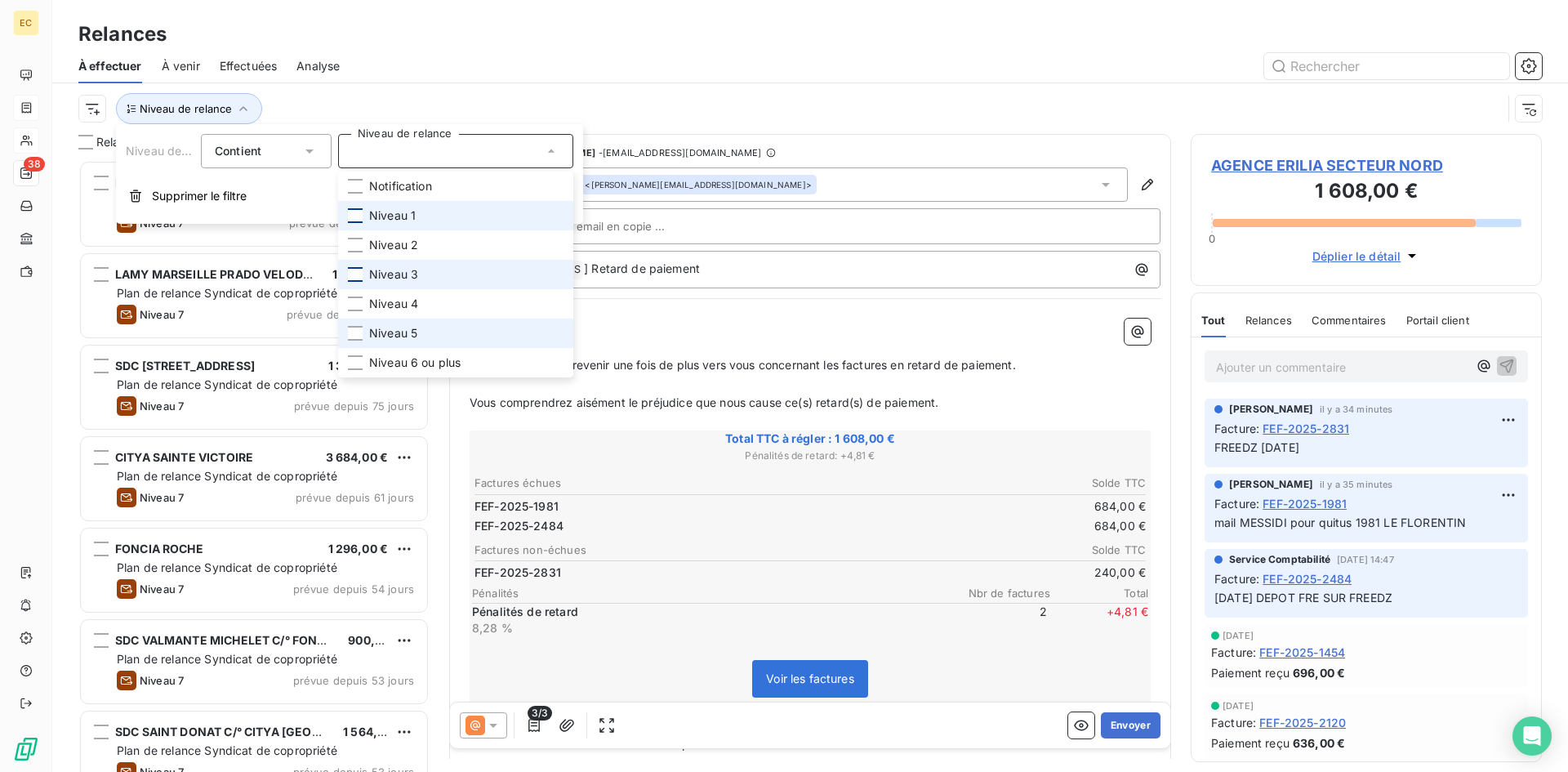
click at [356, 325] on li "Niveau 5" at bounding box center [455, 332] width 235 height 29
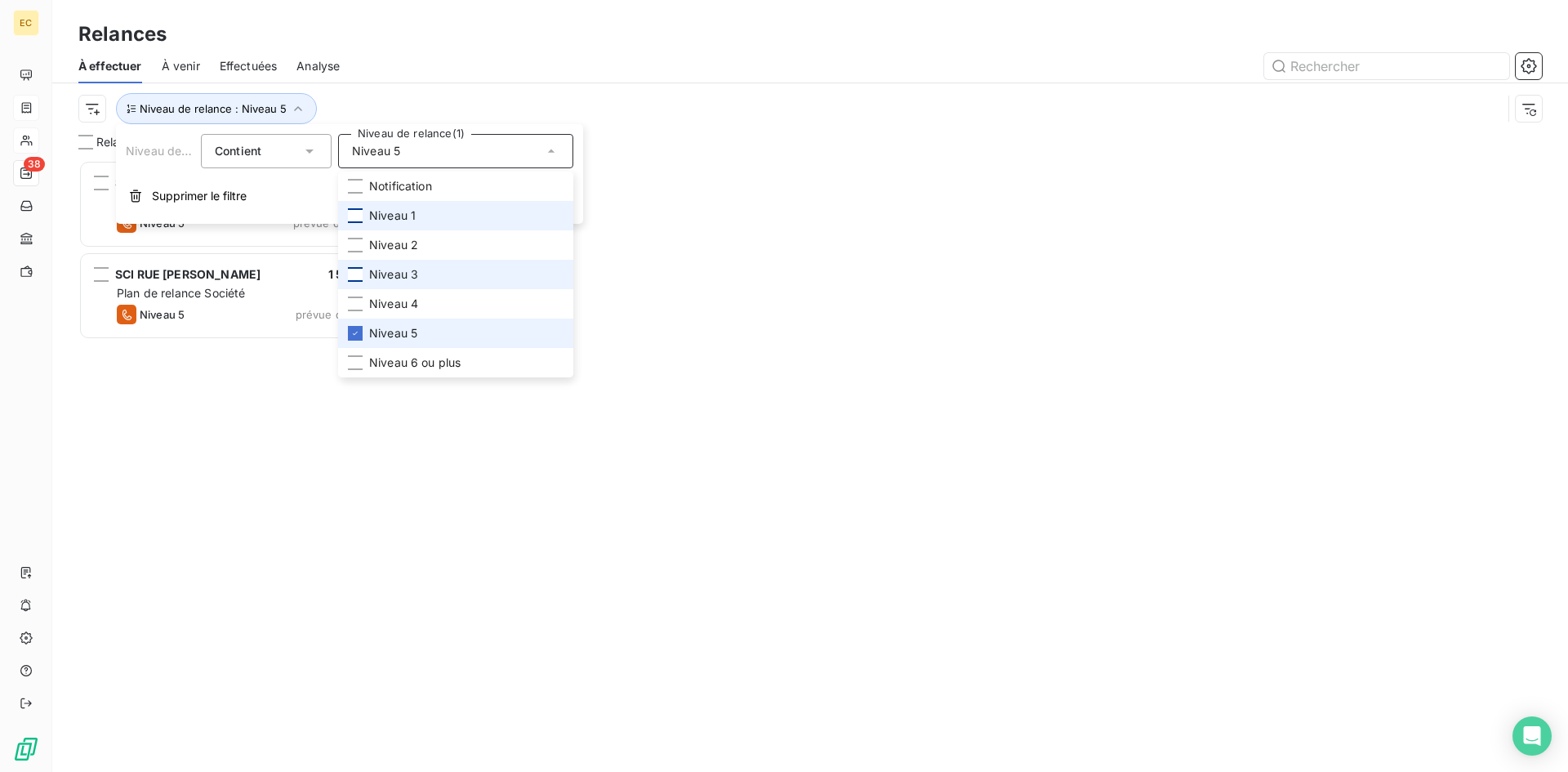
scroll to position [599, 339]
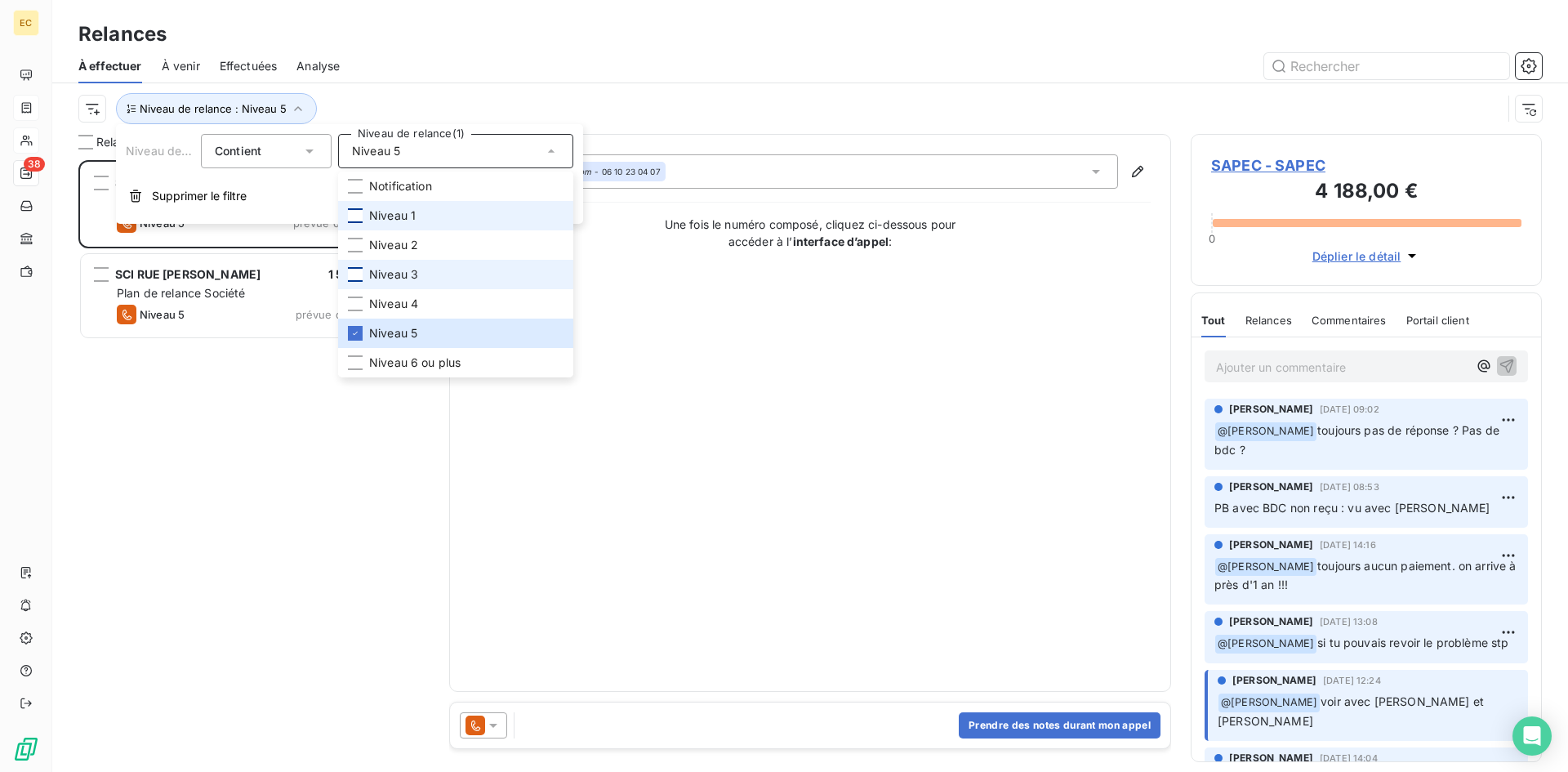
click at [220, 577] on div "SAPEC 4 188,00 € Plan de relance Société Niveau 5 prévue depuis 43 jours SCI RU…" at bounding box center [254, 465] width 351 height 611
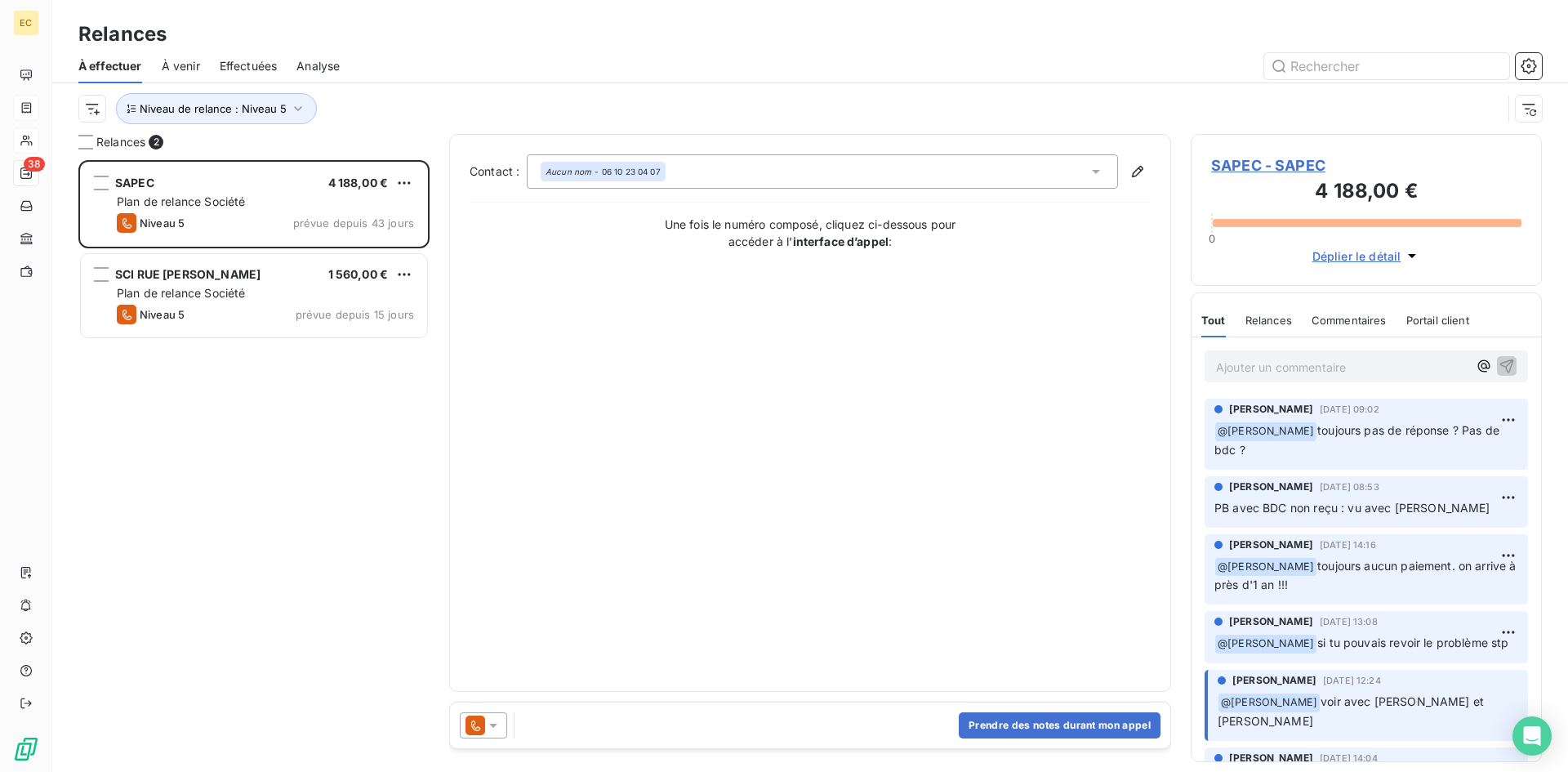
click at [1283, 169] on span "SAPEC - SAPEC" at bounding box center [1366, 164] width 311 height 22
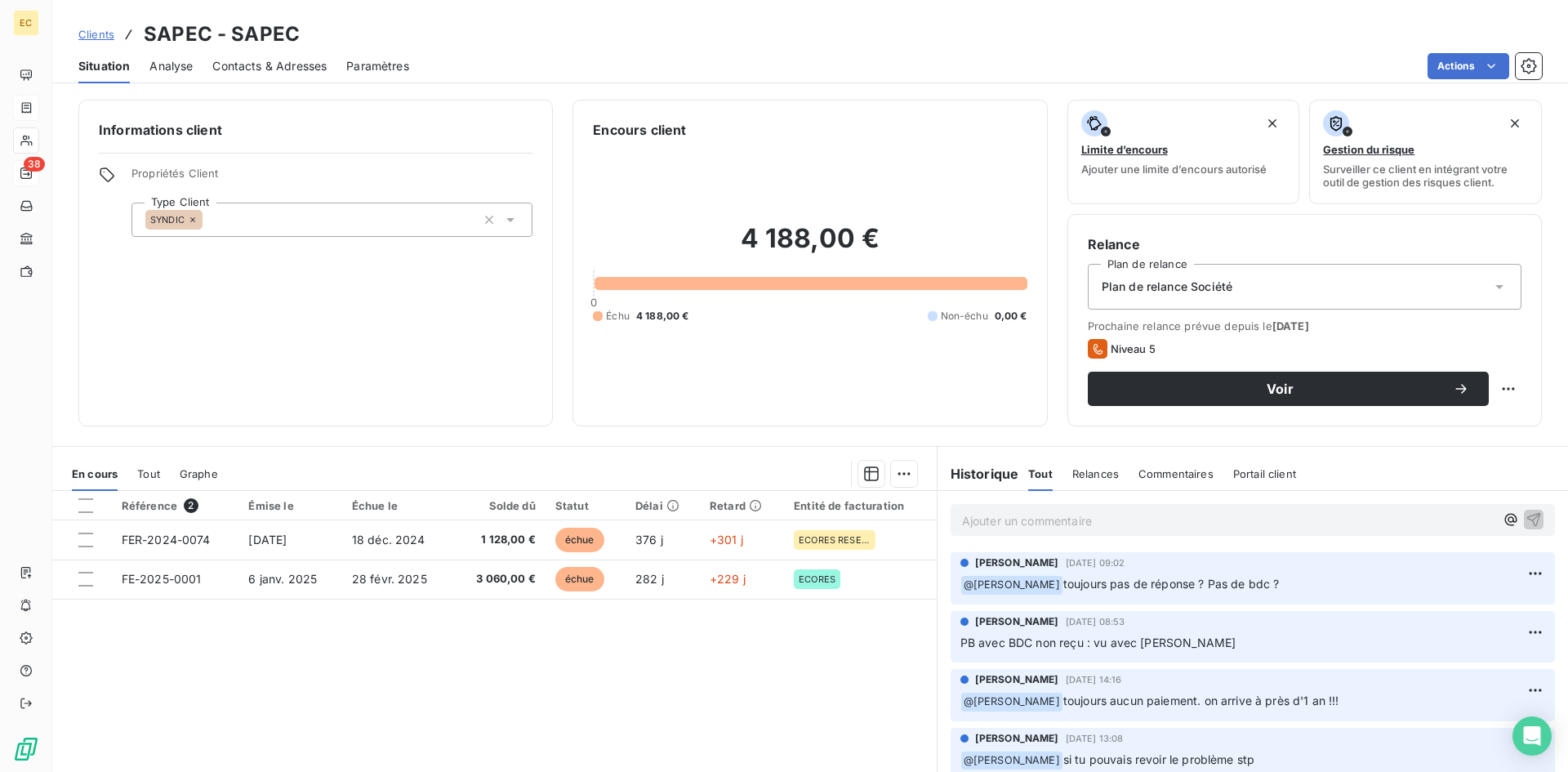
click at [278, 67] on span "Contacts & Adresses" at bounding box center [269, 66] width 115 height 16
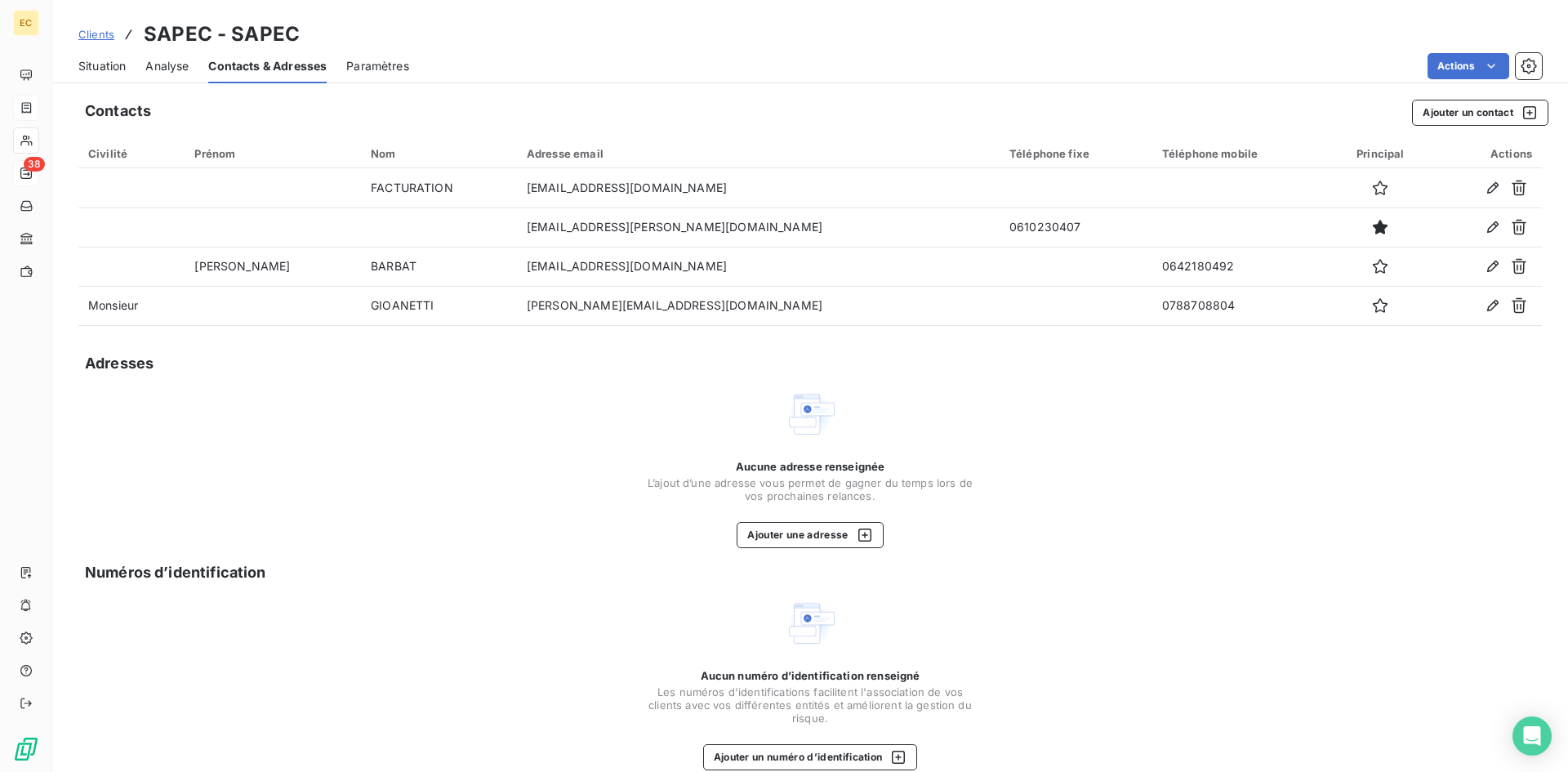
click at [103, 59] on span "Situation" at bounding box center [101, 66] width 47 height 16
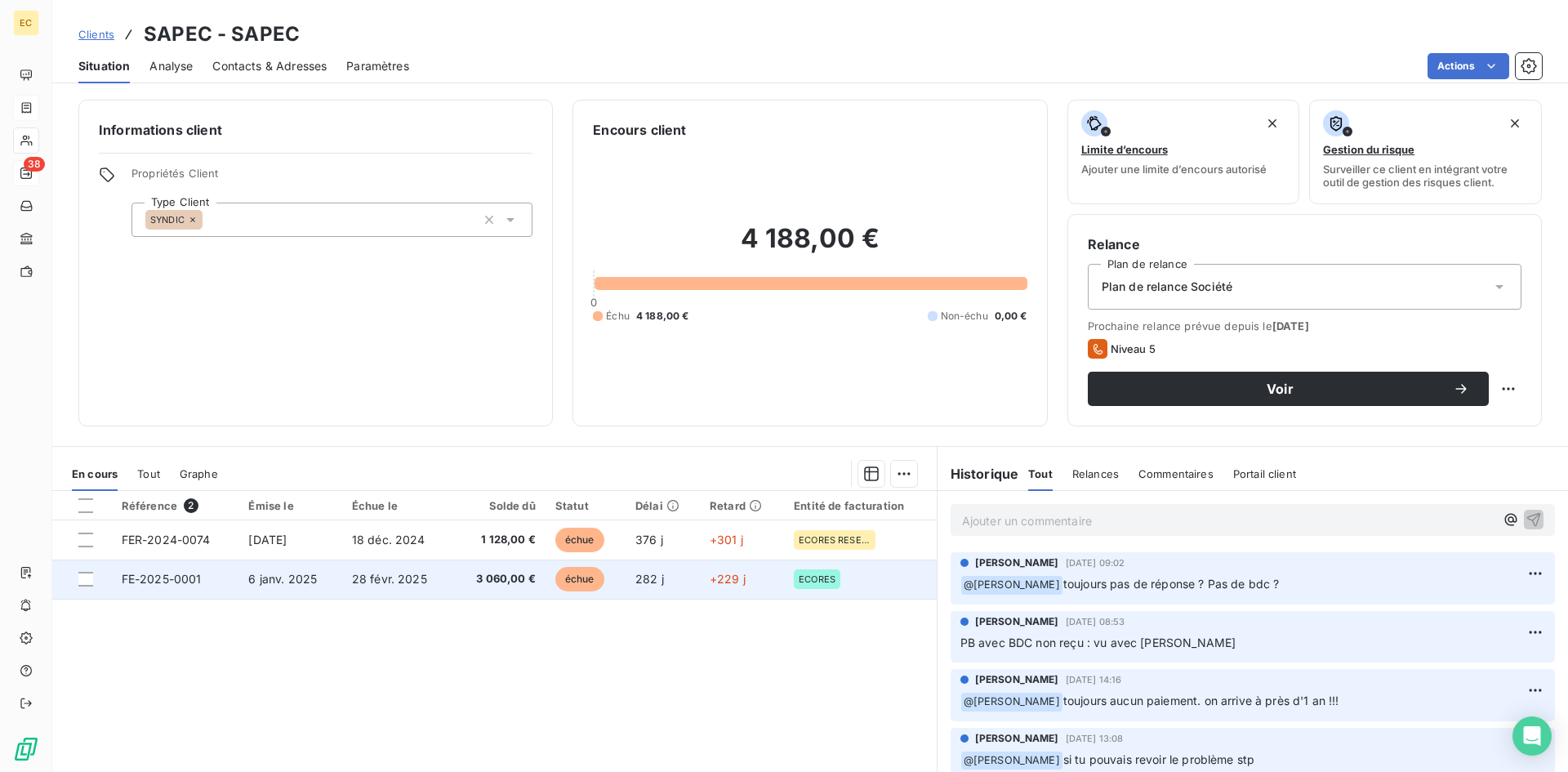
click at [323, 578] on td "6 janv. 2025" at bounding box center [290, 579] width 103 height 39
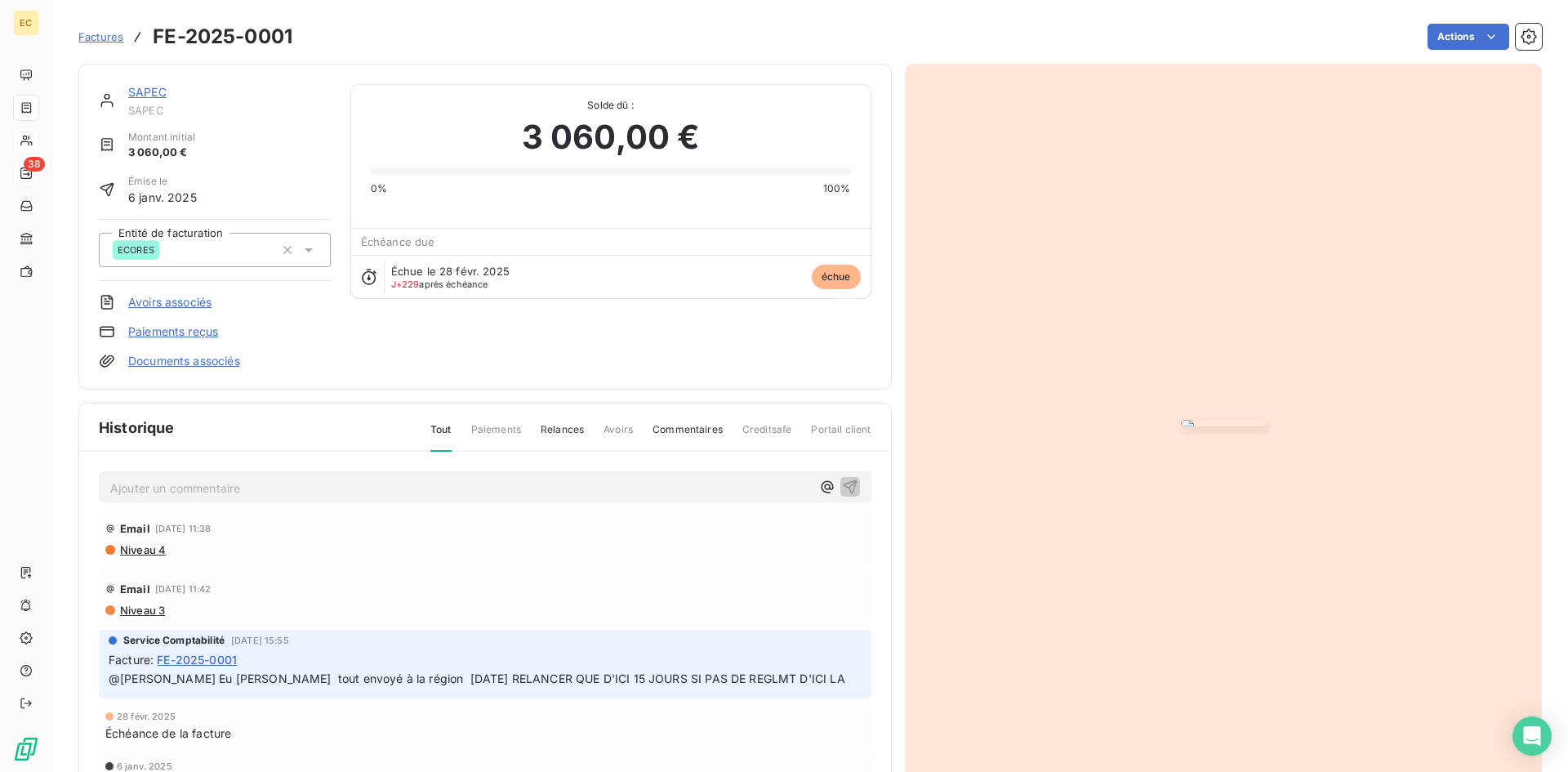
click at [145, 89] on link "SAPEC" at bounding box center [147, 91] width 38 height 14
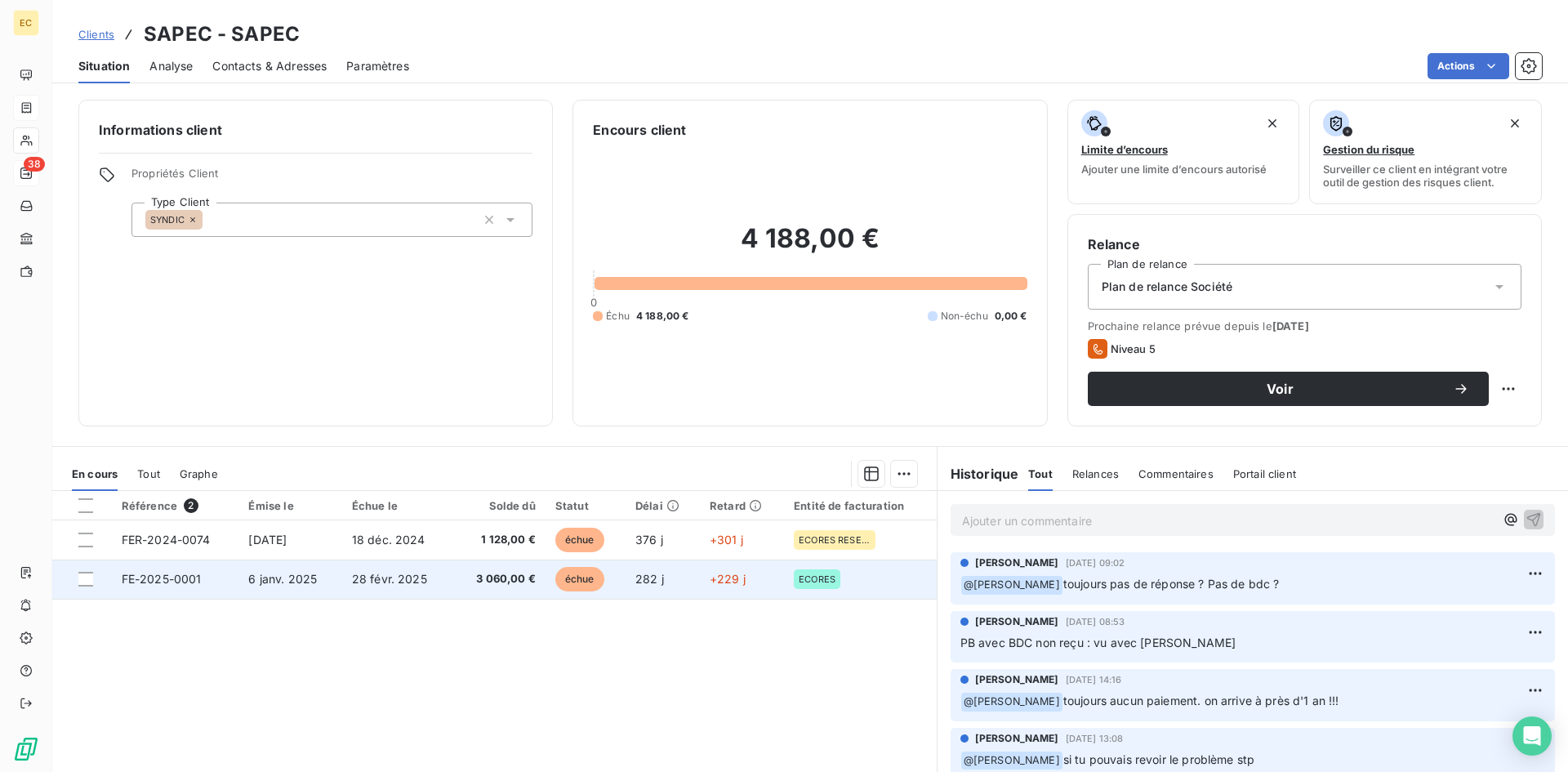
click at [204, 587] on td "FE-2025-0001" at bounding box center [176, 579] width 128 height 39
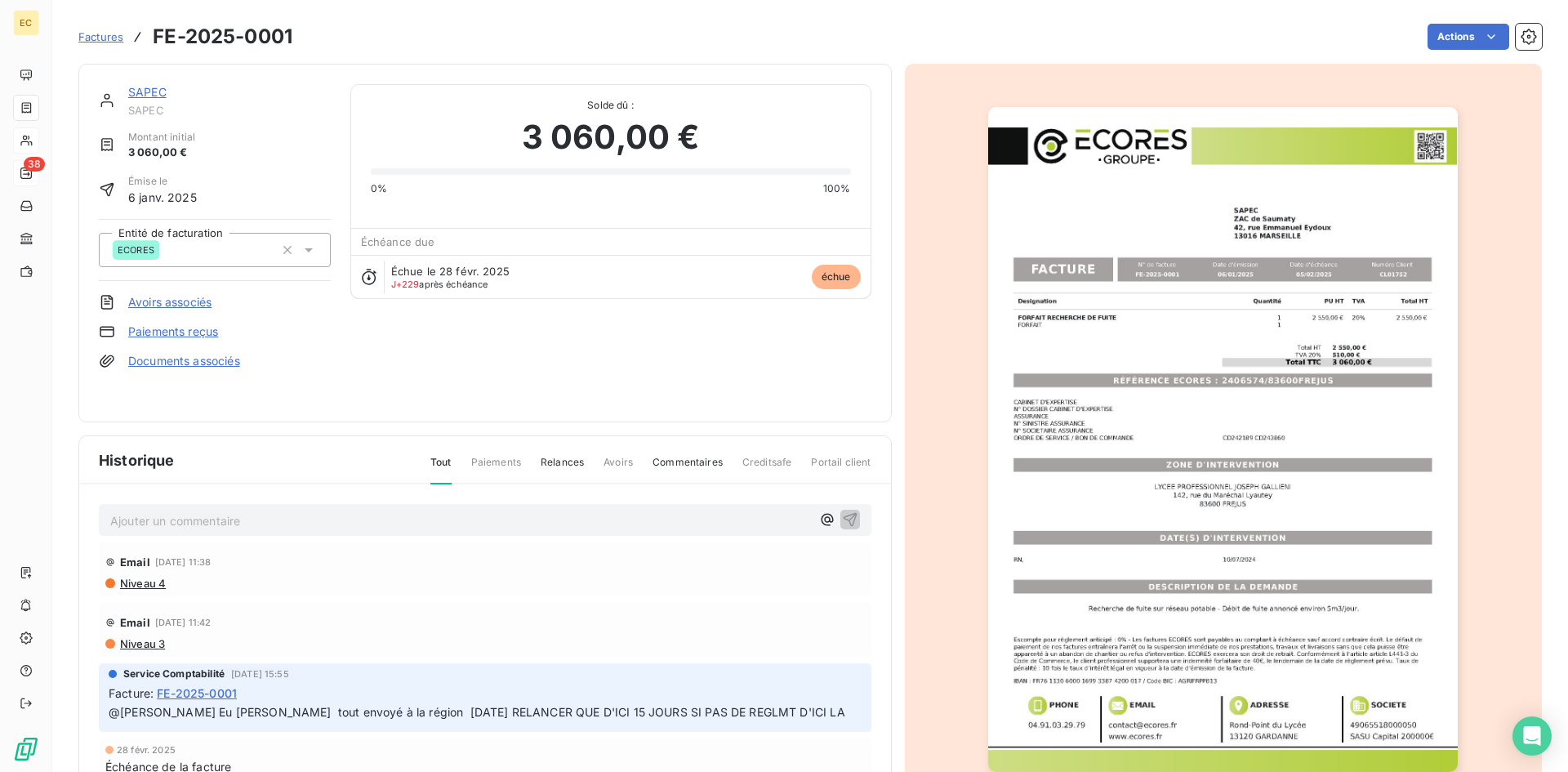
click at [156, 91] on link "SAPEC" at bounding box center [147, 91] width 38 height 14
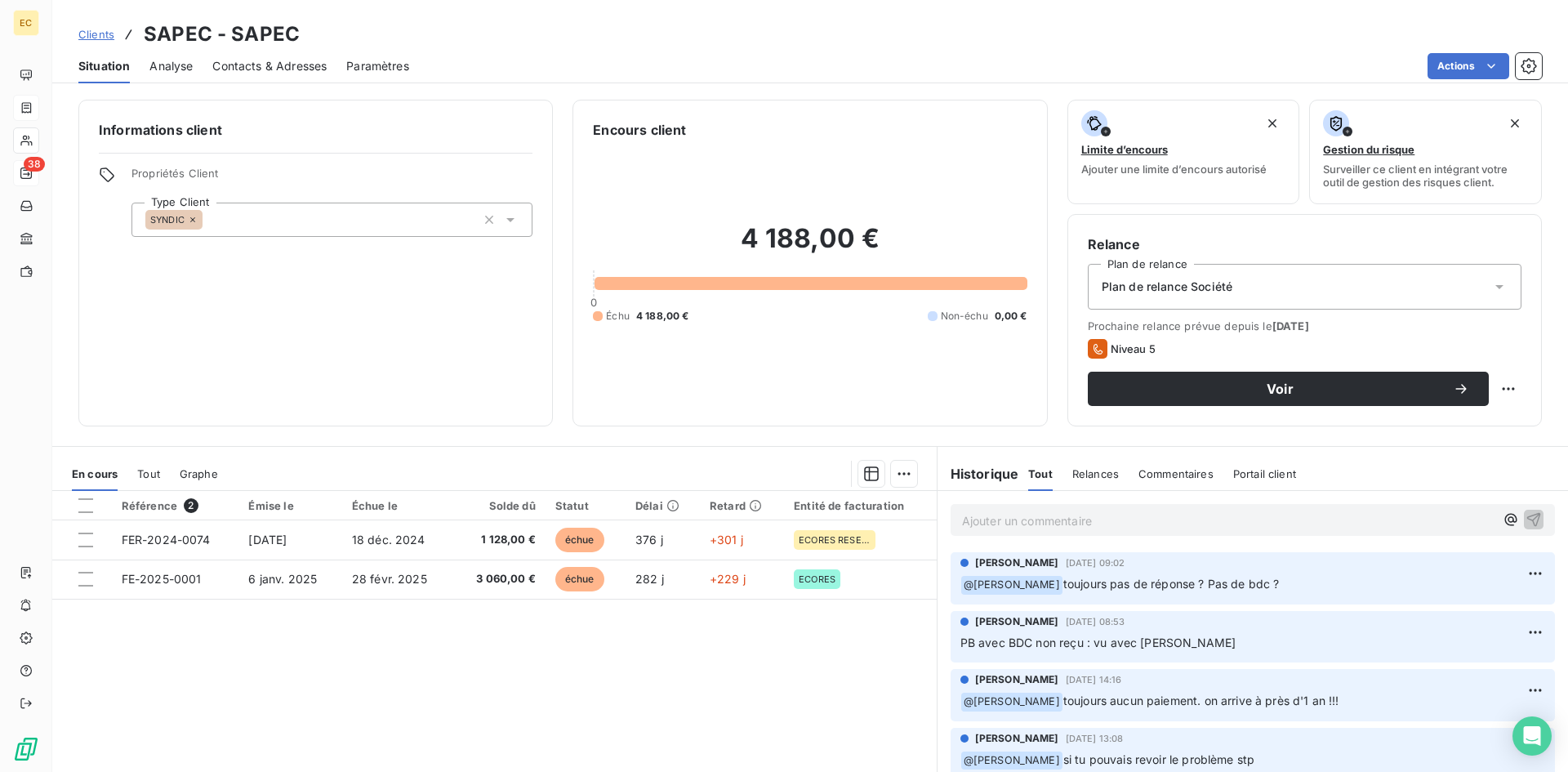
click at [1059, 517] on p "Ajouter un commentaire ﻿" at bounding box center [1228, 521] width 532 height 21
click at [1526, 518] on icon "button" at bounding box center [1533, 518] width 16 height 16
click at [78, 36] on span "Clients" at bounding box center [96, 35] width 36 height 13
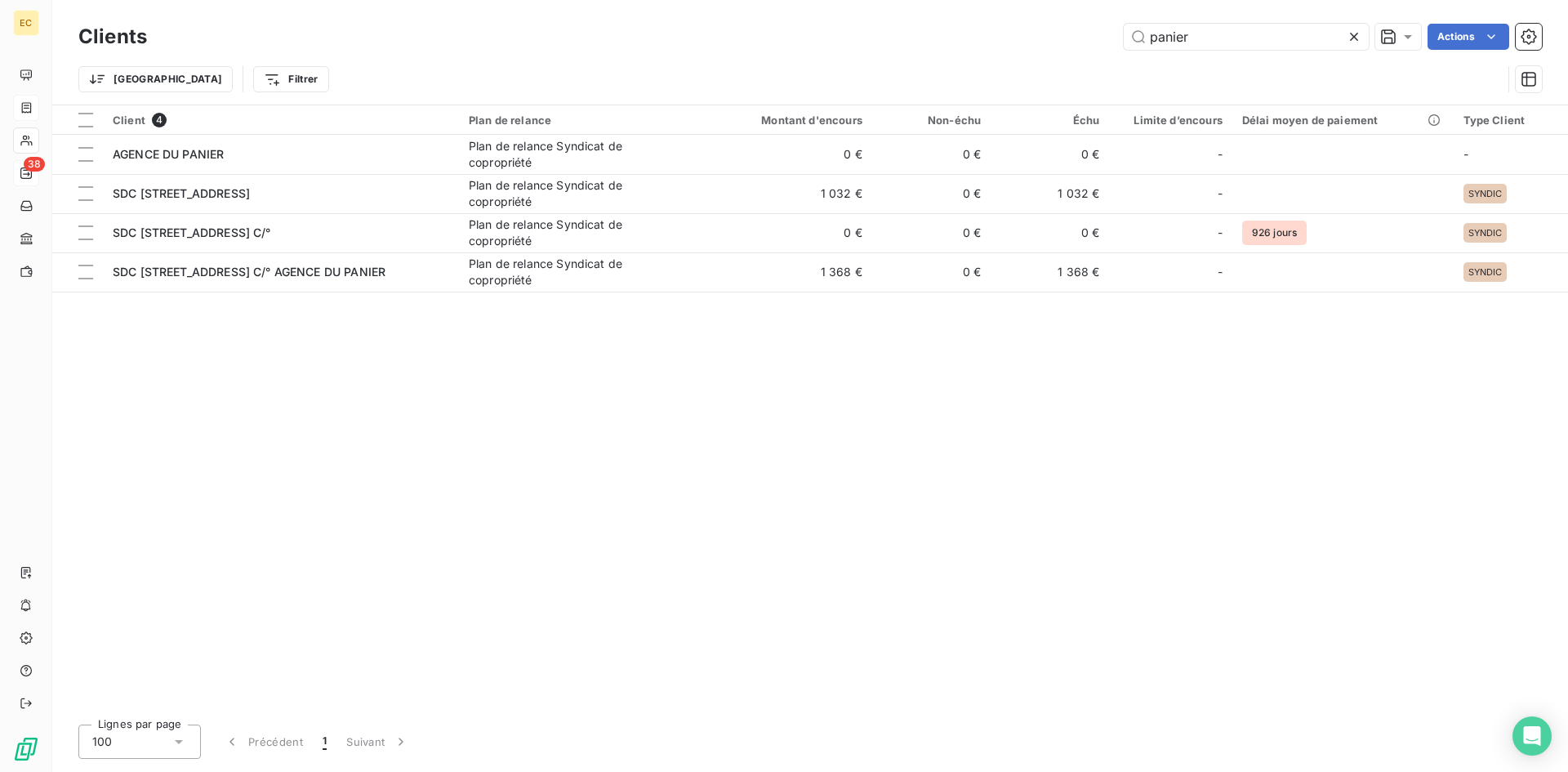
drag, startPoint x: 1244, startPoint y: 43, endPoint x: 1056, endPoint y: 48, distance: 188.1
click at [1056, 48] on div "panier Actions" at bounding box center [853, 37] width 1376 height 26
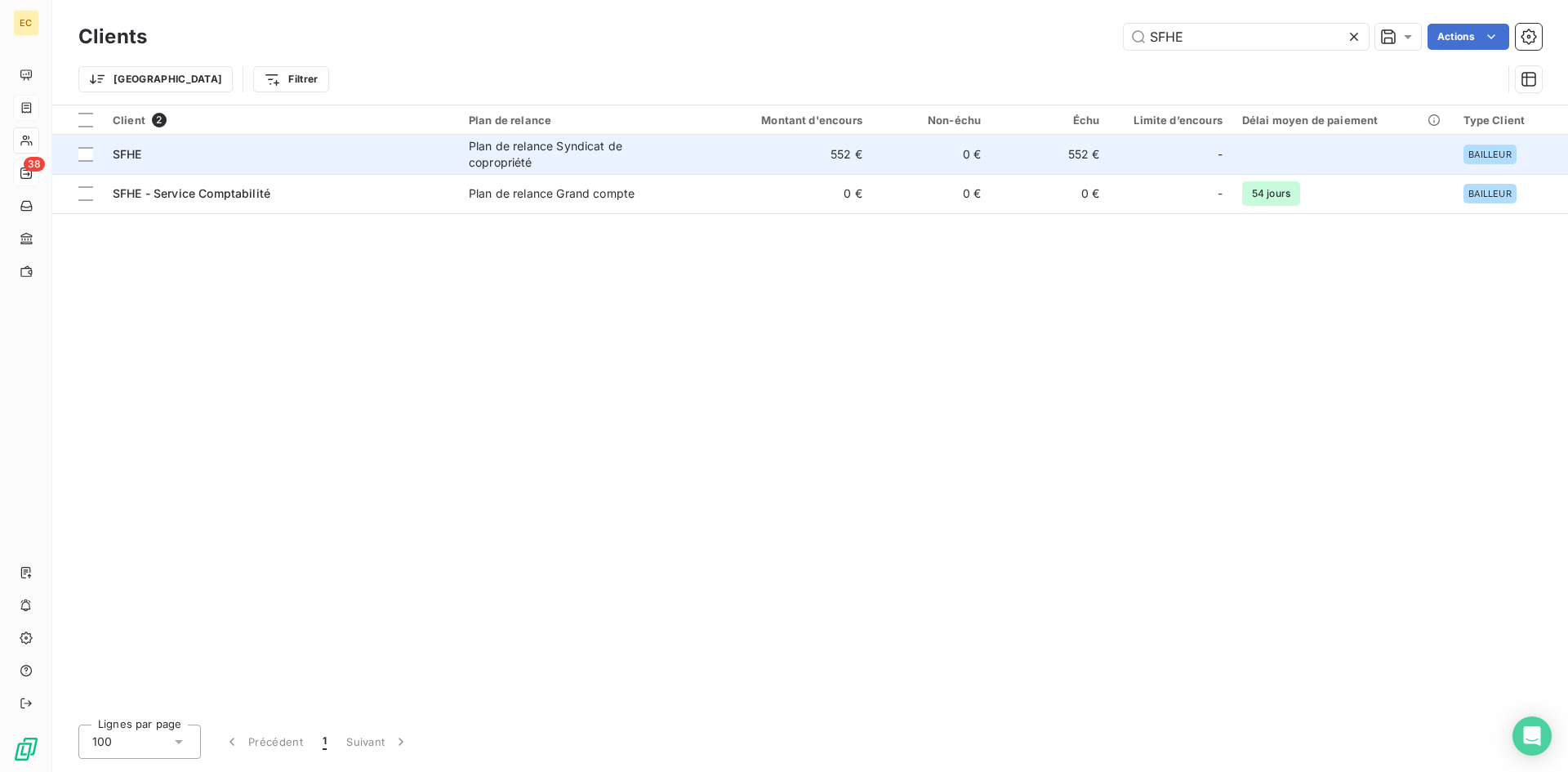
type input "SFHE"
click at [238, 162] on div "SFHE" at bounding box center [281, 154] width 336 height 16
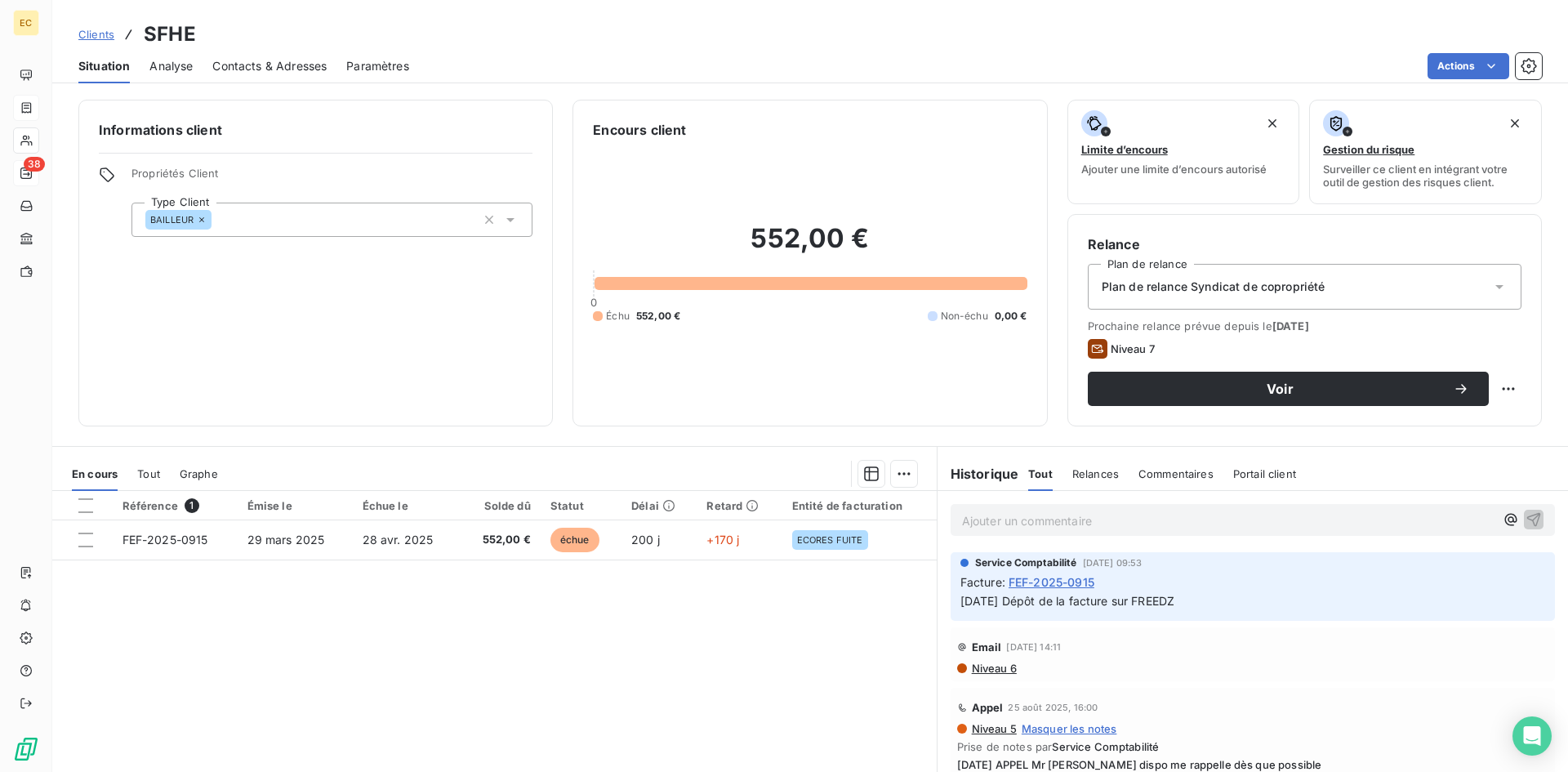
click at [982, 520] on p "Ajouter un commentaire ﻿" at bounding box center [1228, 521] width 532 height 21
click at [90, 38] on span "Clients" at bounding box center [96, 35] width 36 height 13
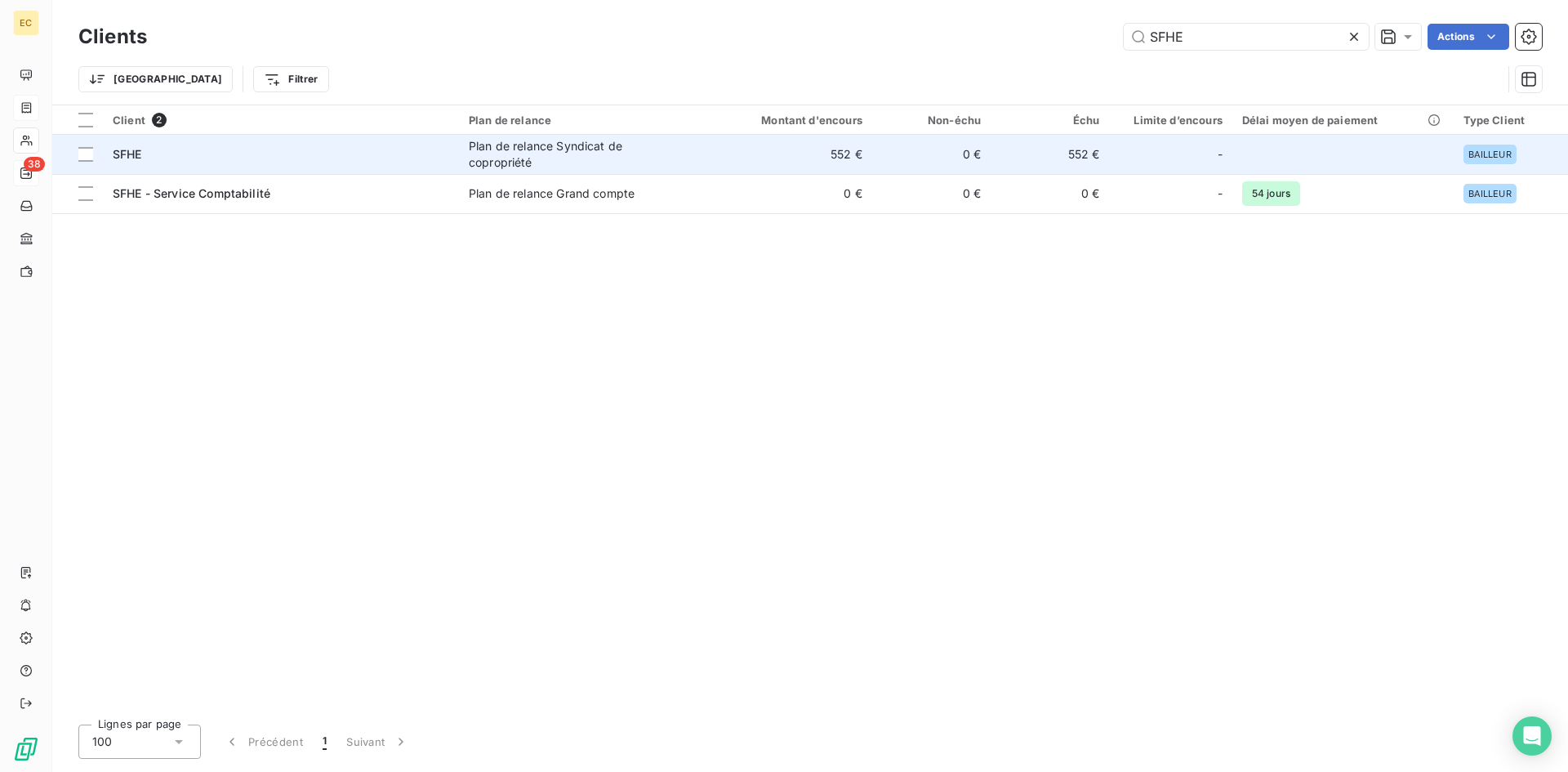
click at [210, 151] on div "SFHE" at bounding box center [281, 154] width 336 height 16
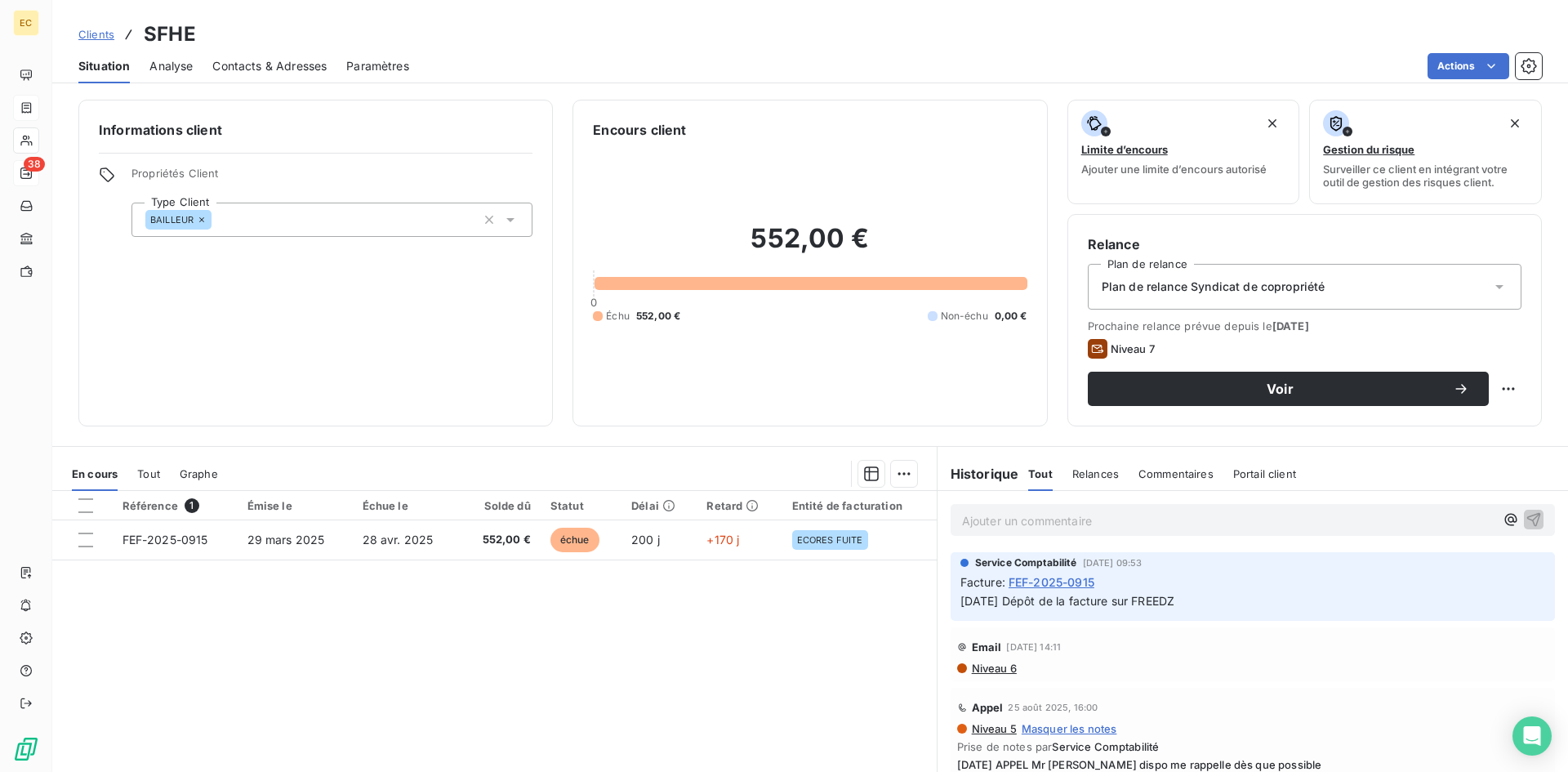
click at [84, 32] on span "Clients" at bounding box center [96, 35] width 36 height 13
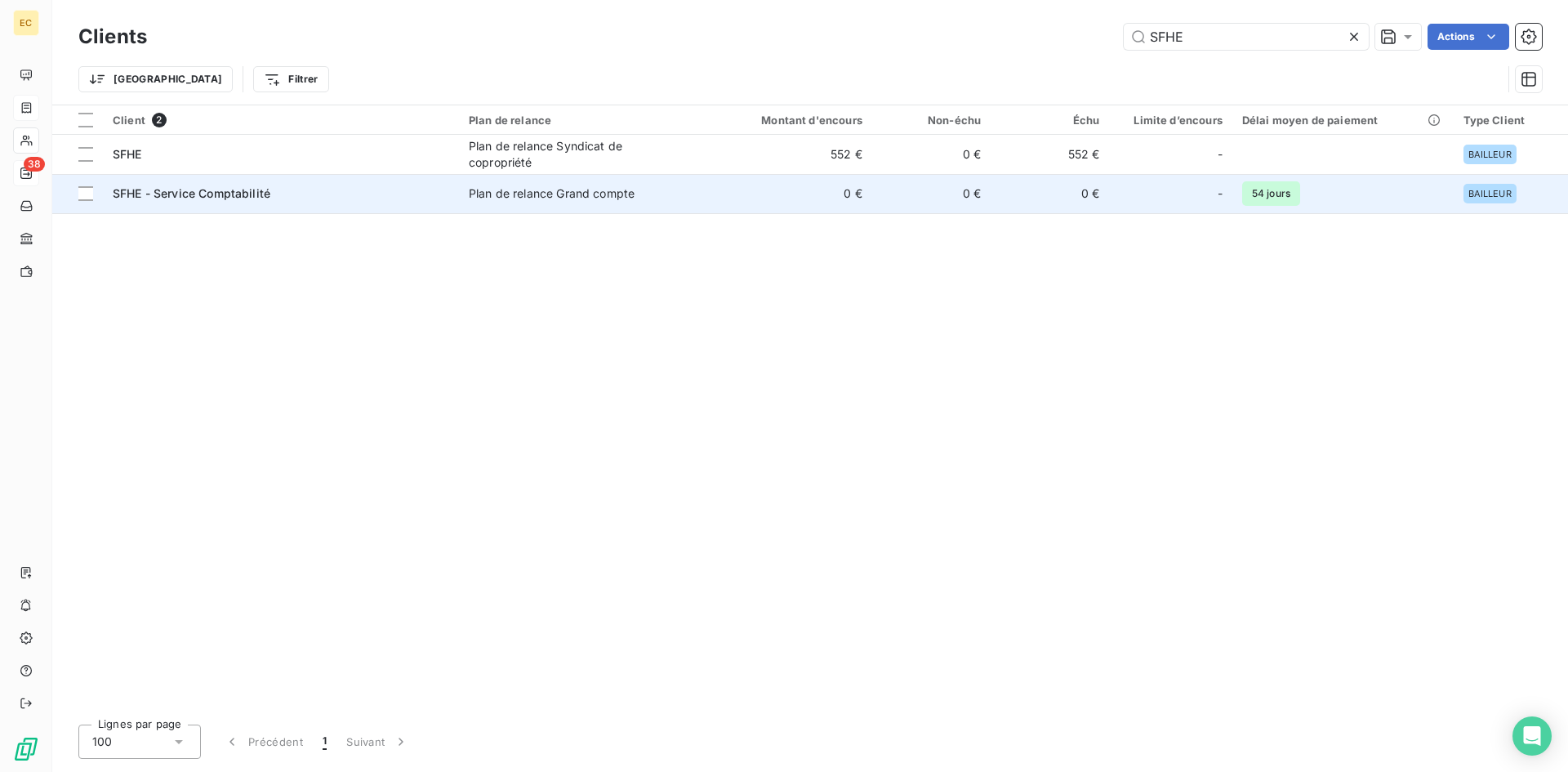
click at [178, 198] on span "SFHE - Service Comptabilité" at bounding box center [192, 193] width 158 height 14
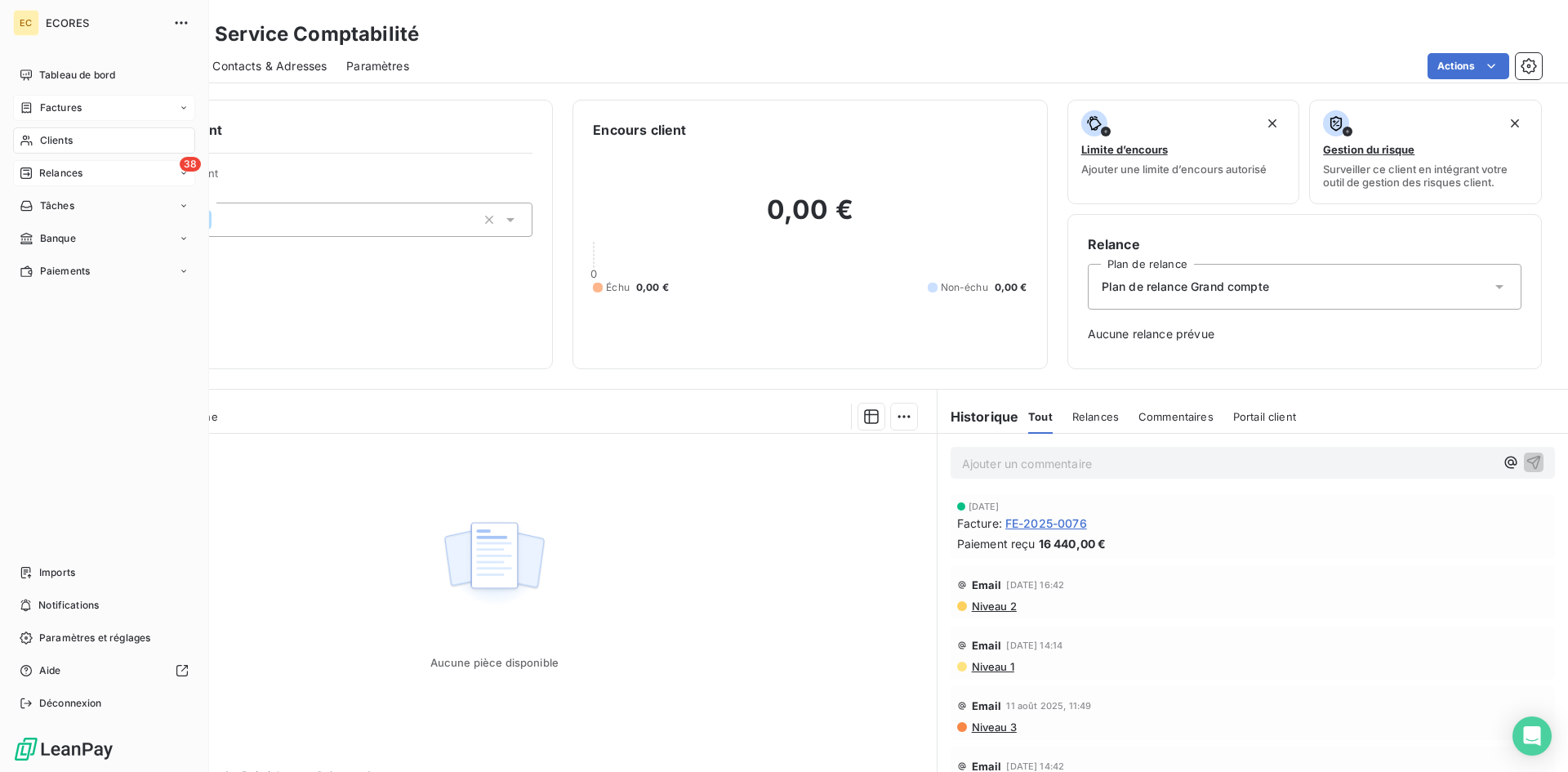
click at [66, 110] on span "Factures" at bounding box center [61, 108] width 41 height 15
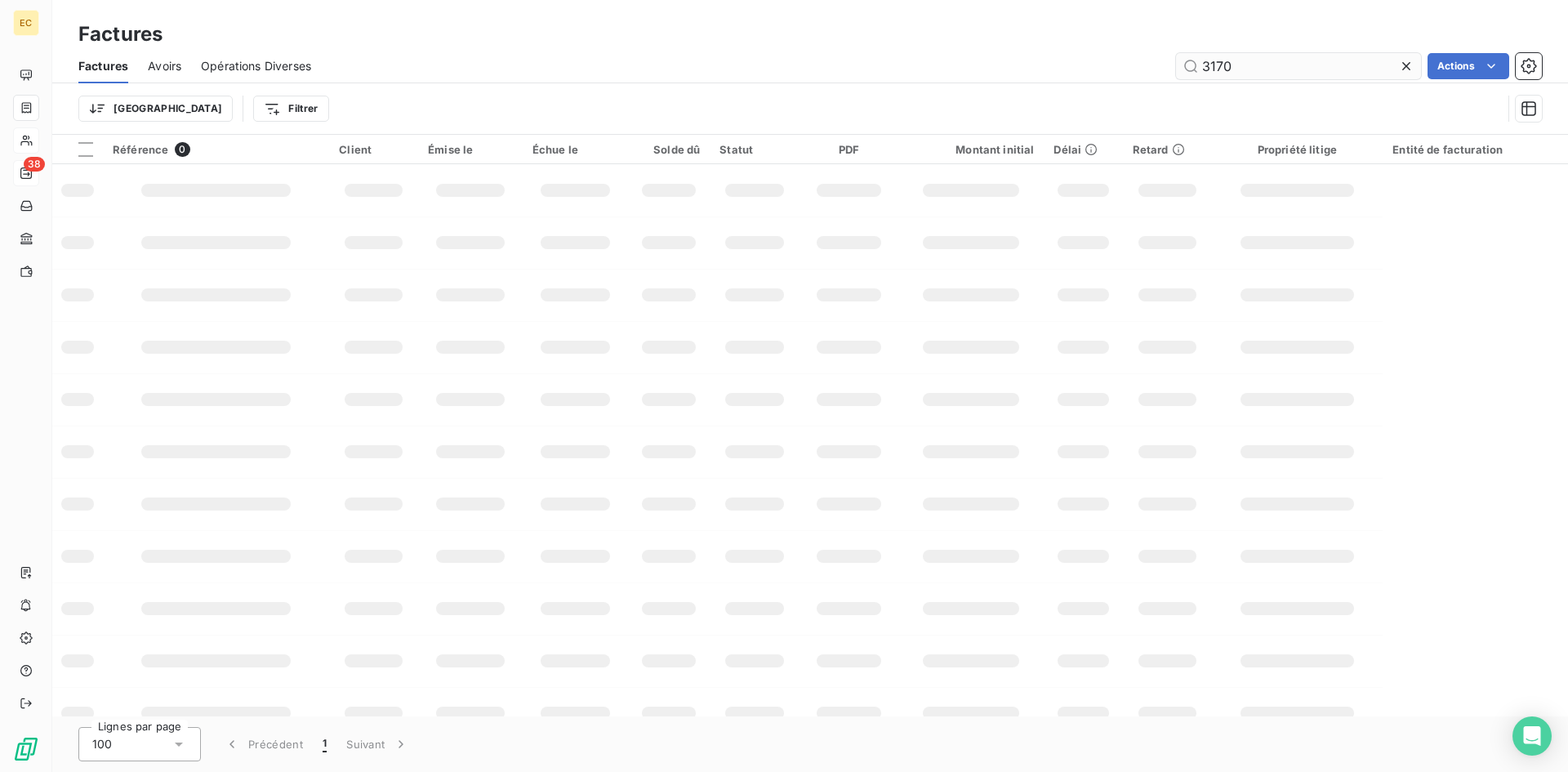
drag, startPoint x: 1241, startPoint y: 62, endPoint x: 1182, endPoint y: 62, distance: 59.0
click at [1182, 62] on input "3170" at bounding box center [1298, 67] width 245 height 26
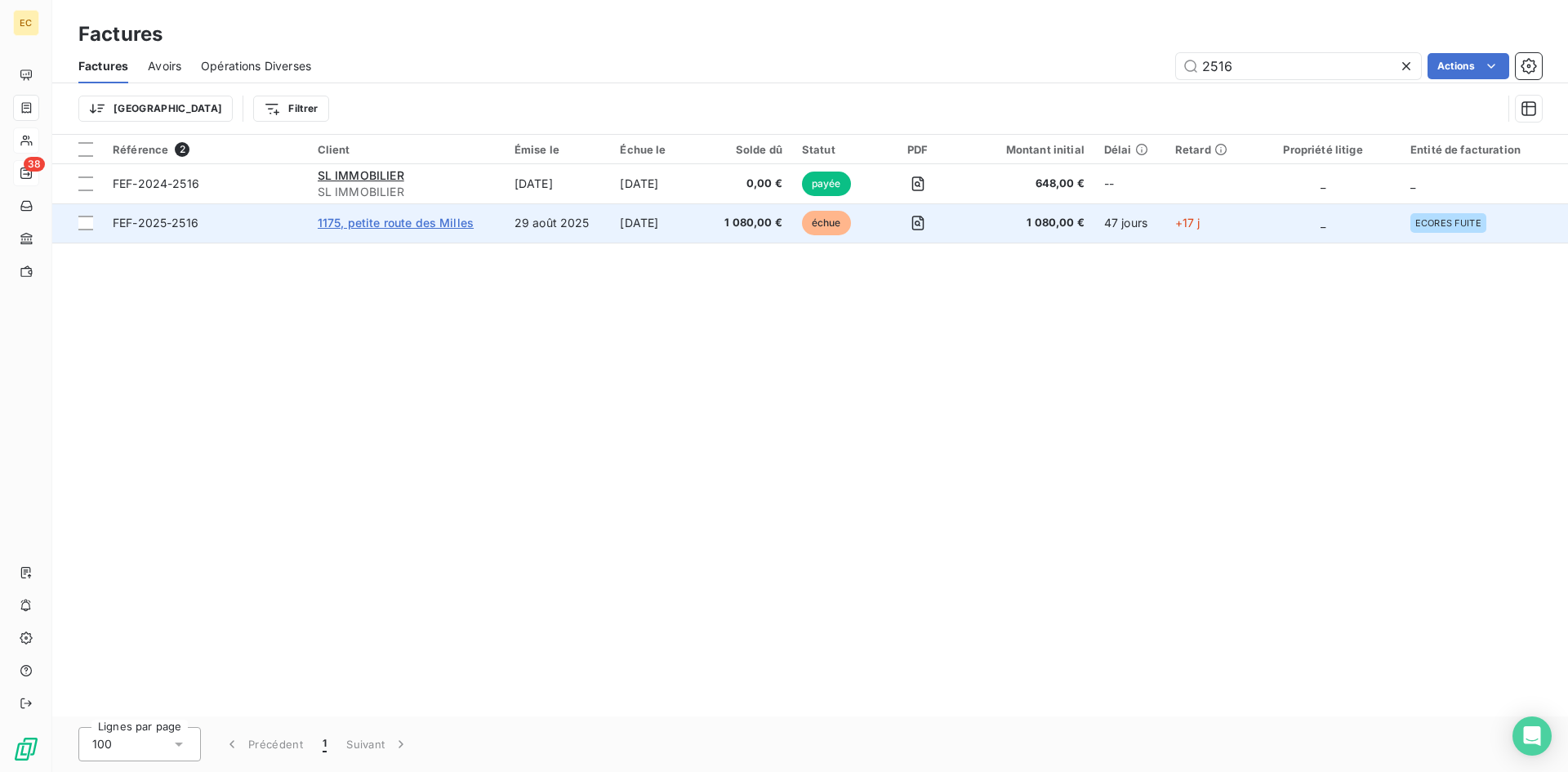
type input "2516"
click at [323, 225] on span "1175, petite route des Milles" at bounding box center [395, 223] width 156 height 14
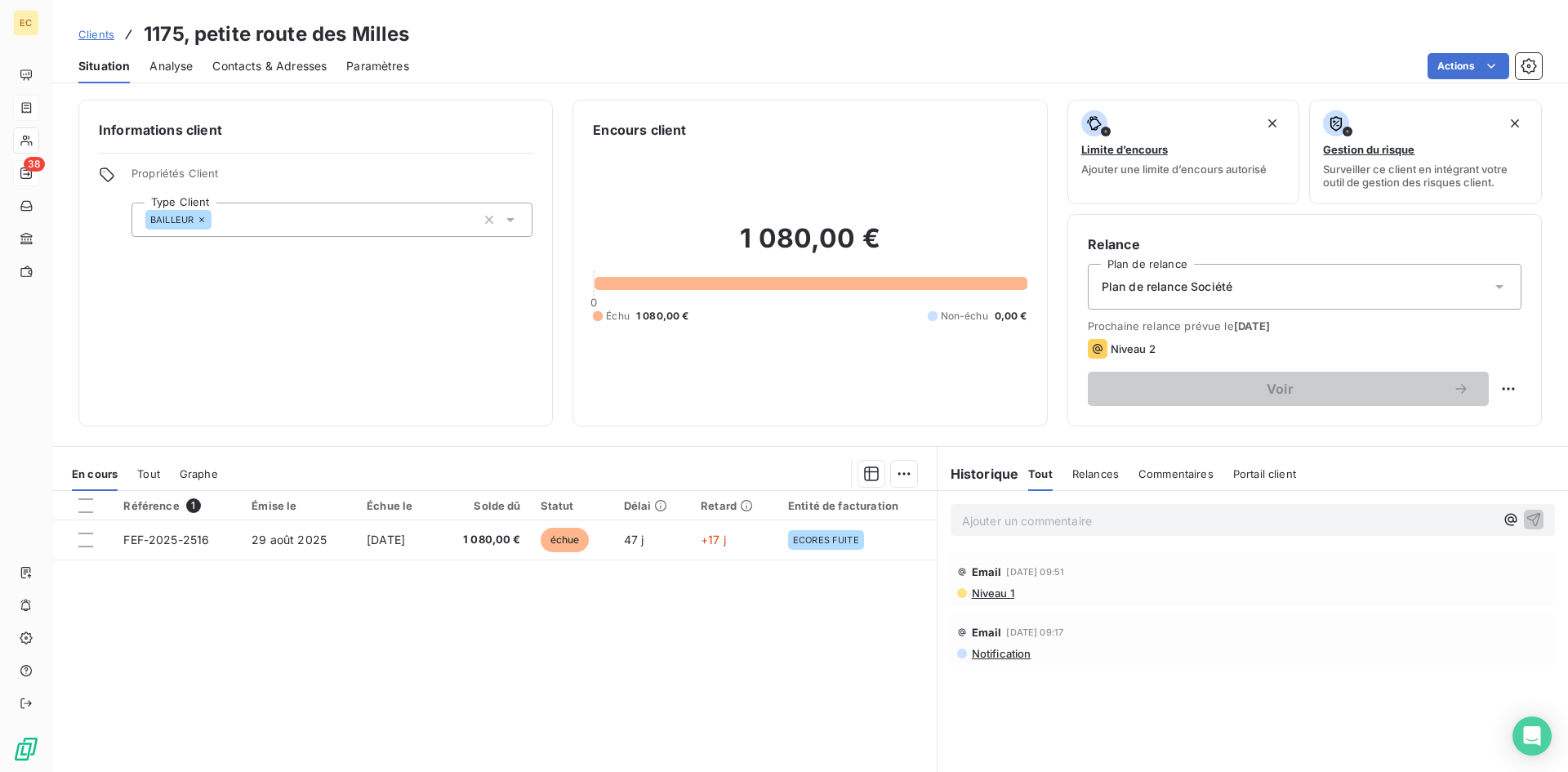
click at [1003, 517] on p "Ajouter un commentaire ﻿" at bounding box center [1228, 521] width 532 height 21
click at [276, 60] on span "Contacts & Adresses" at bounding box center [269, 66] width 115 height 16
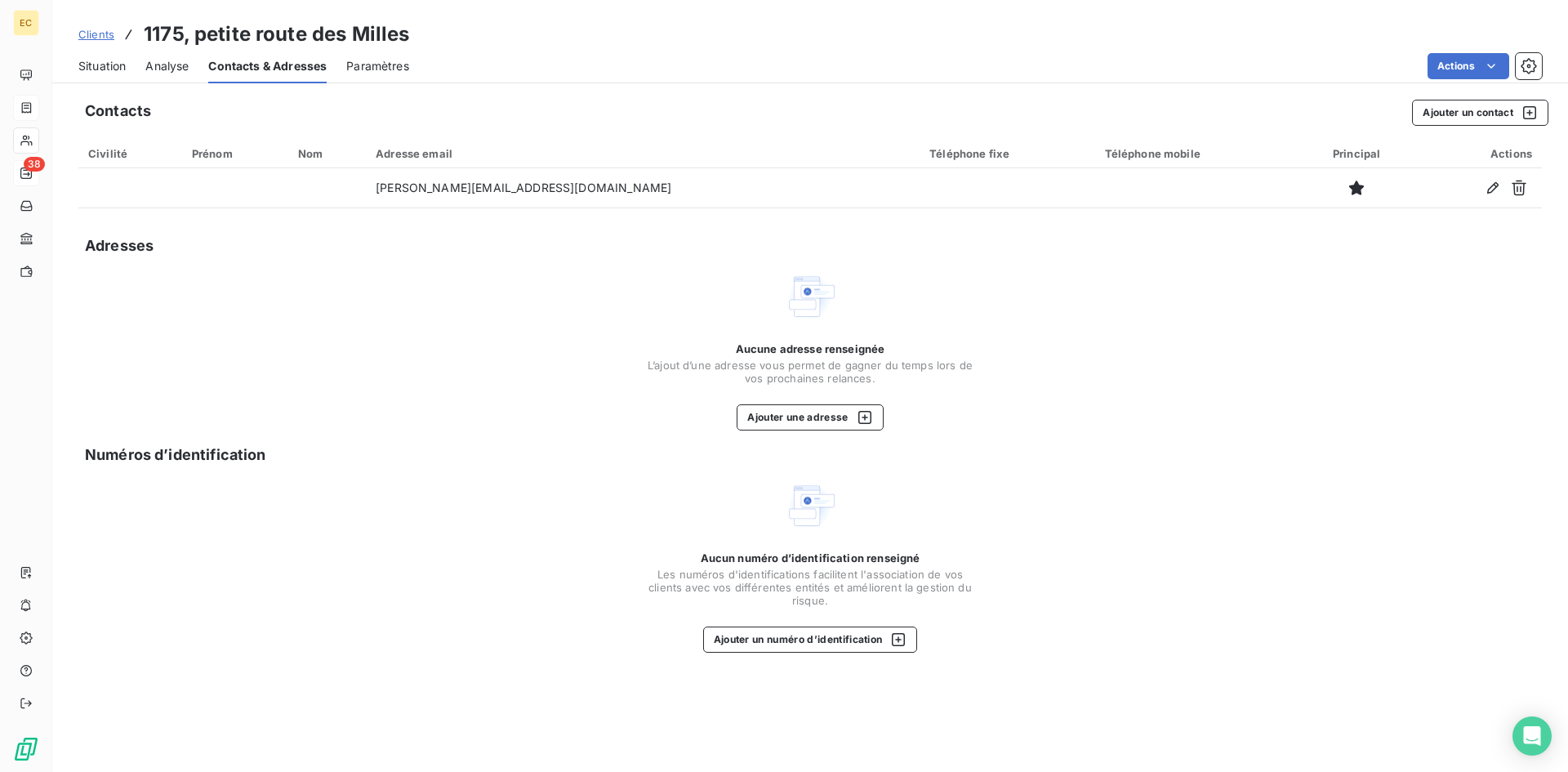
click at [98, 72] on span "Situation" at bounding box center [101, 66] width 47 height 16
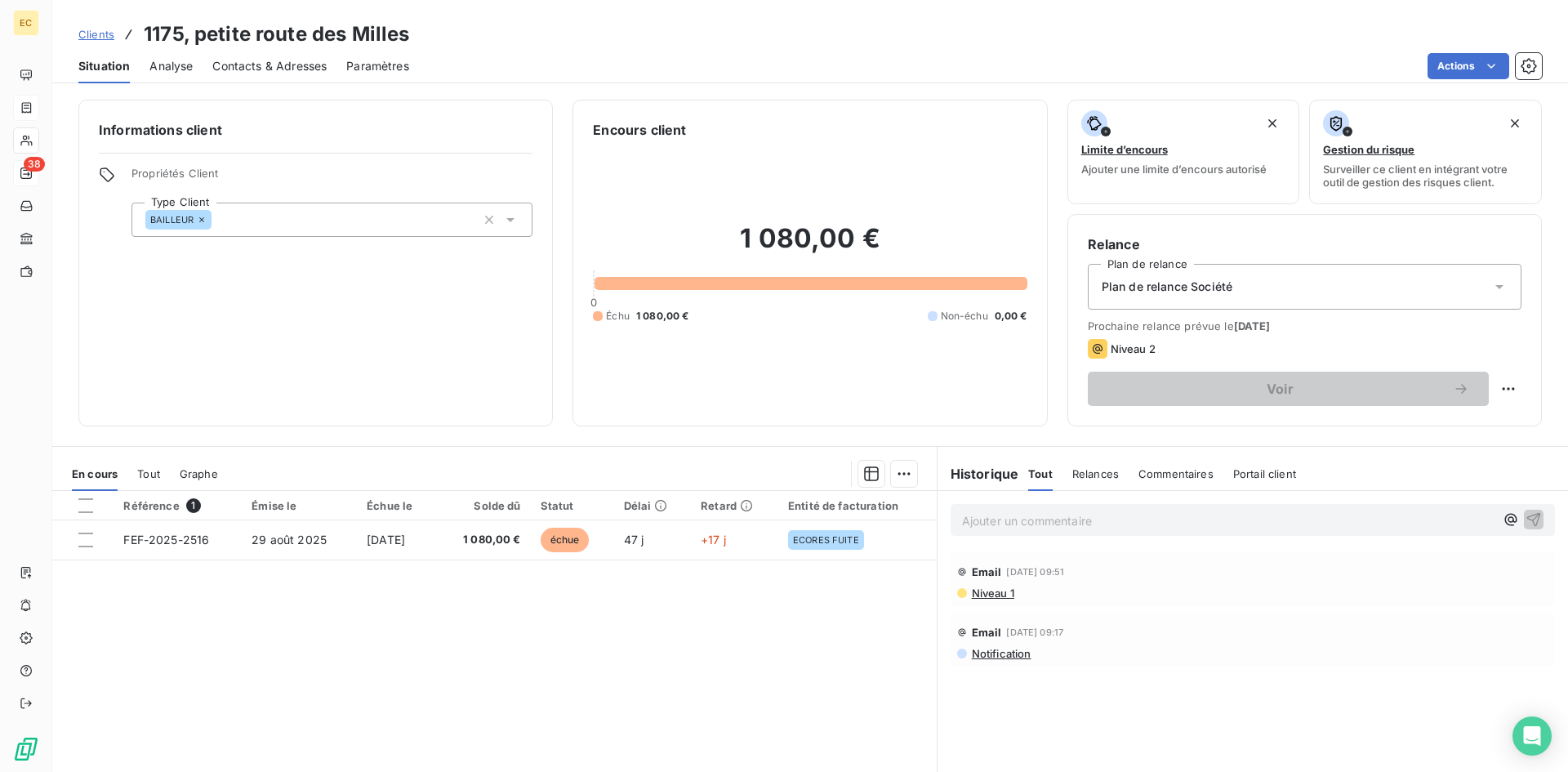
click at [1038, 517] on p "Ajouter un commentaire ﻿" at bounding box center [1228, 521] width 532 height 21
click at [1526, 517] on icon "button" at bounding box center [1533, 518] width 16 height 16
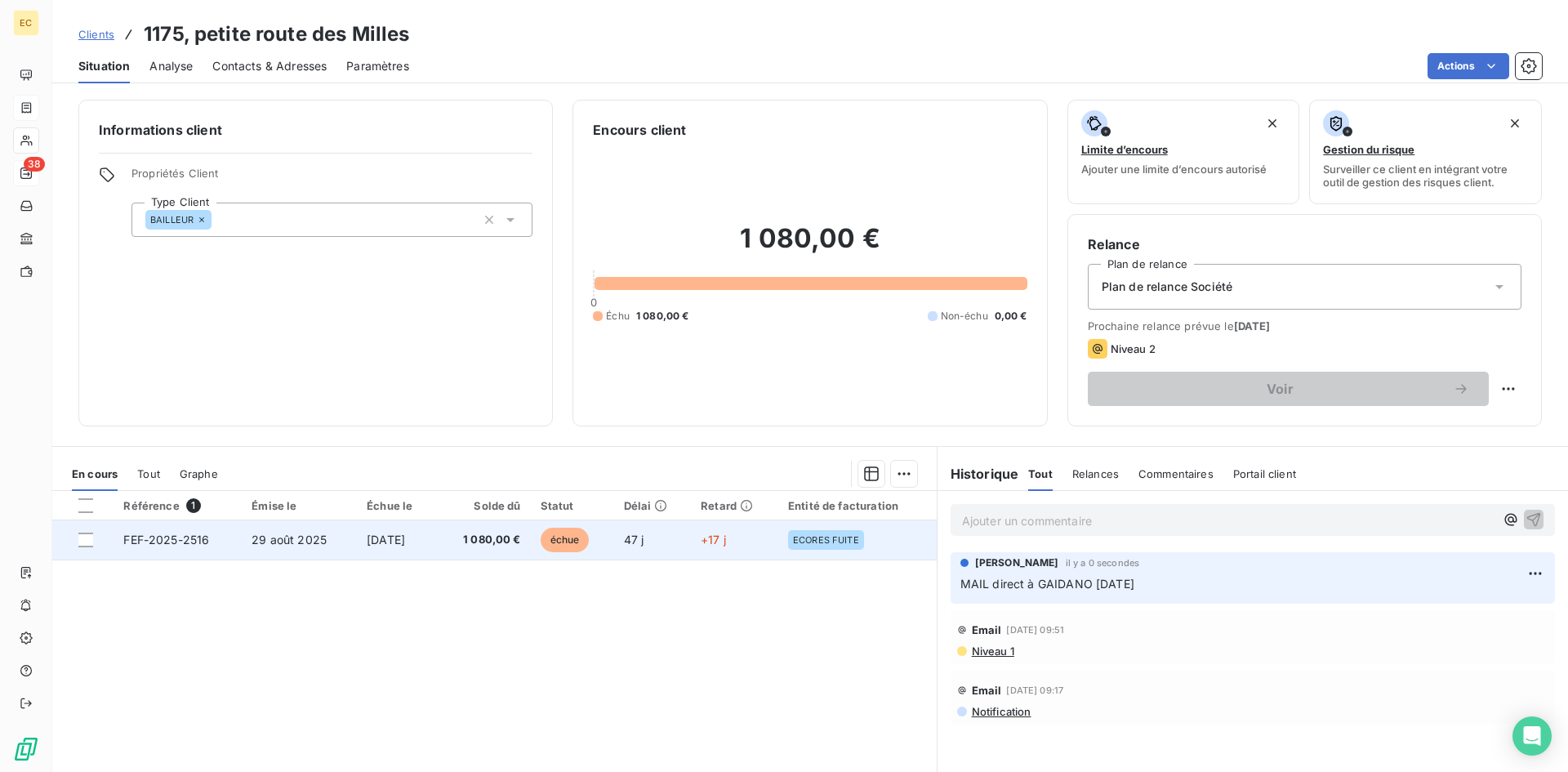
click at [230, 536] on td "FEF-2025-2516" at bounding box center [177, 540] width 129 height 39
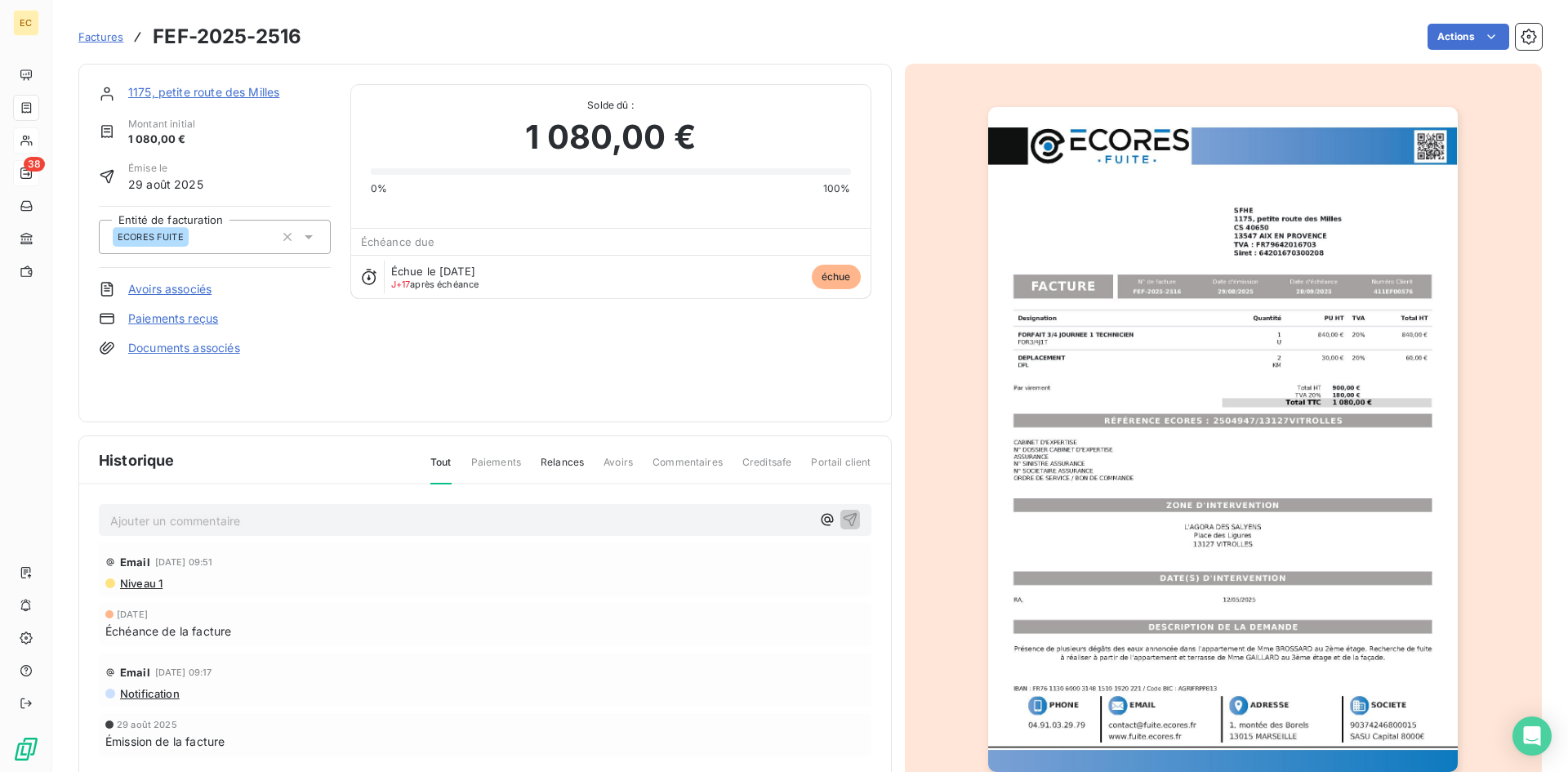
click at [110, 40] on span "Factures" at bounding box center [100, 37] width 45 height 13
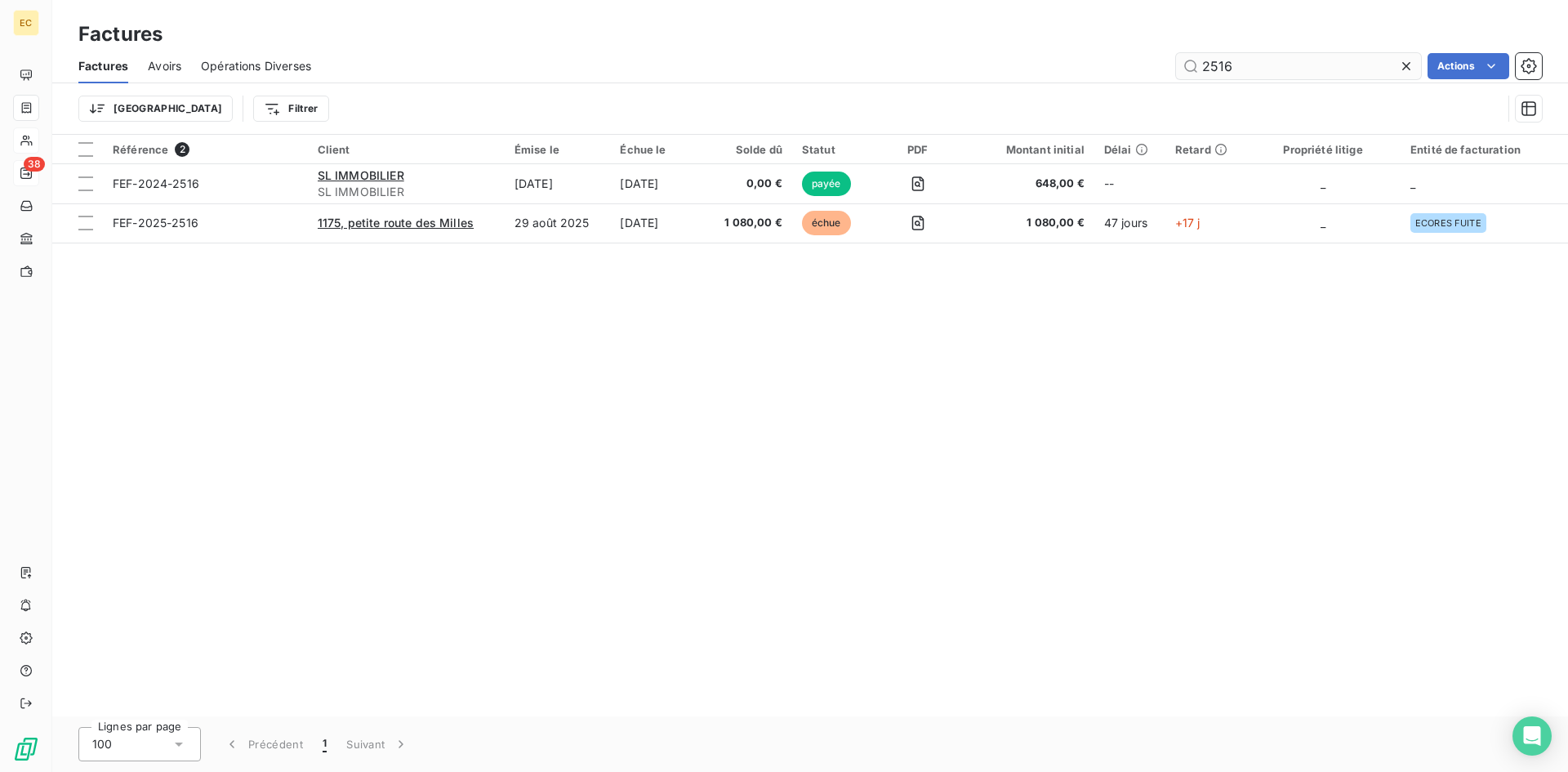
drag, startPoint x: 1231, startPoint y: 71, endPoint x: 1180, endPoint y: 69, distance: 51.0
click at [1180, 69] on input "2516" at bounding box center [1298, 67] width 245 height 26
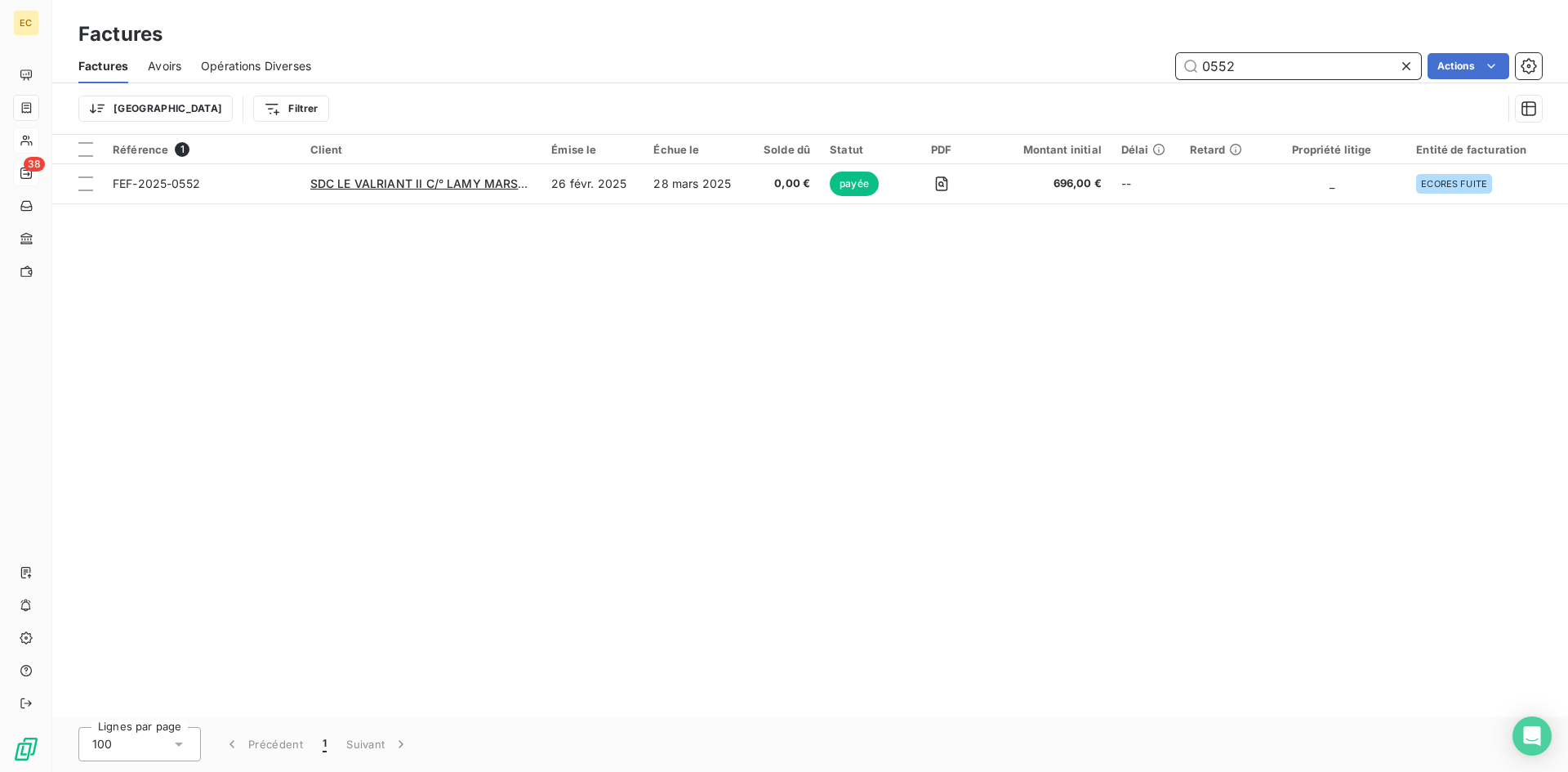
drag, startPoint x: 1260, startPoint y: 71, endPoint x: 1146, endPoint y: 69, distance: 114.0
click at [1146, 69] on div "0552 Actions" at bounding box center [936, 67] width 1211 height 26
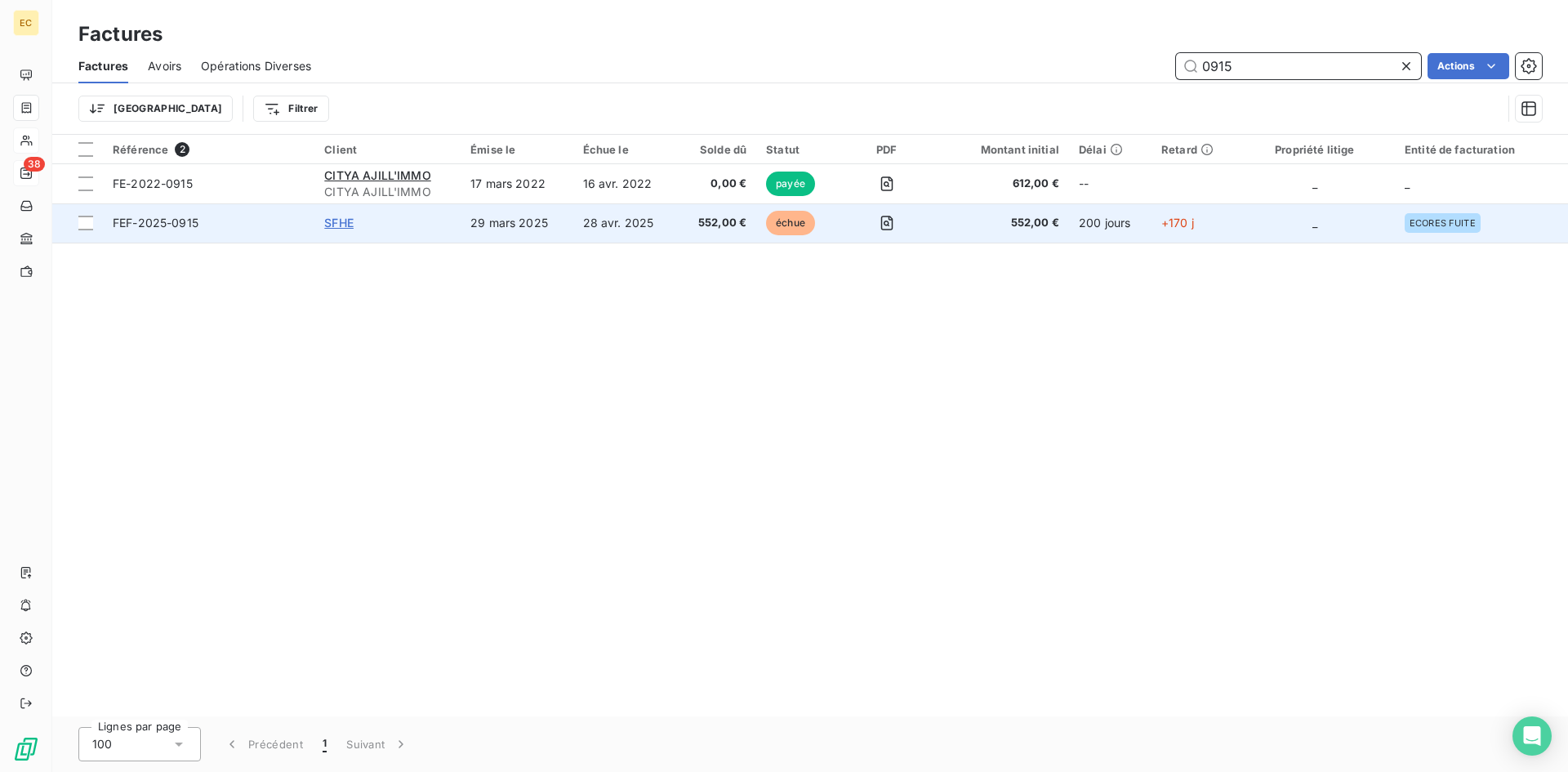
type input "0915"
click at [337, 223] on span "SFHE" at bounding box center [338, 223] width 29 height 14
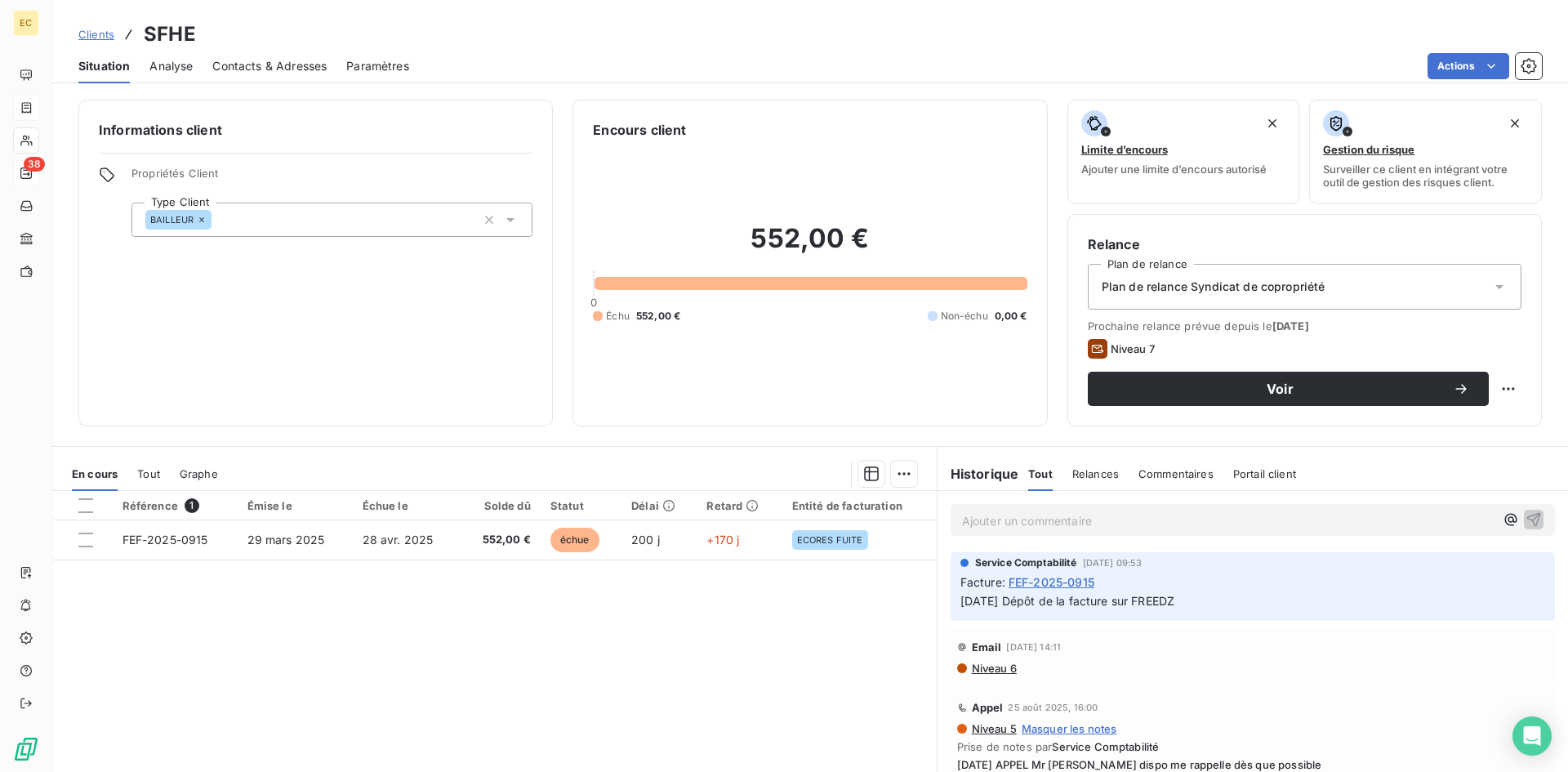
click at [267, 66] on span "Contacts & Adresses" at bounding box center [269, 66] width 115 height 16
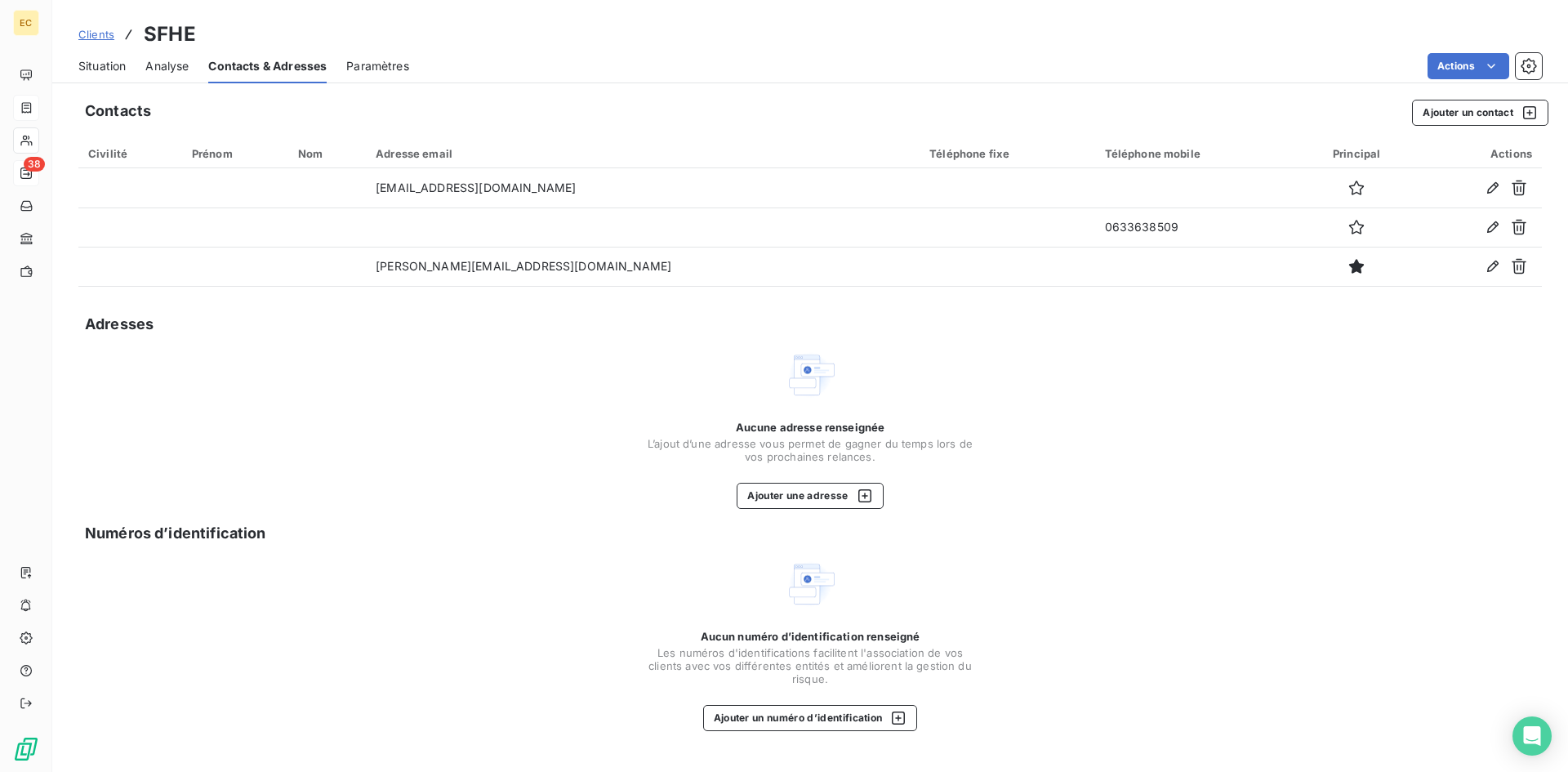
click at [94, 71] on span "Situation" at bounding box center [101, 66] width 47 height 16
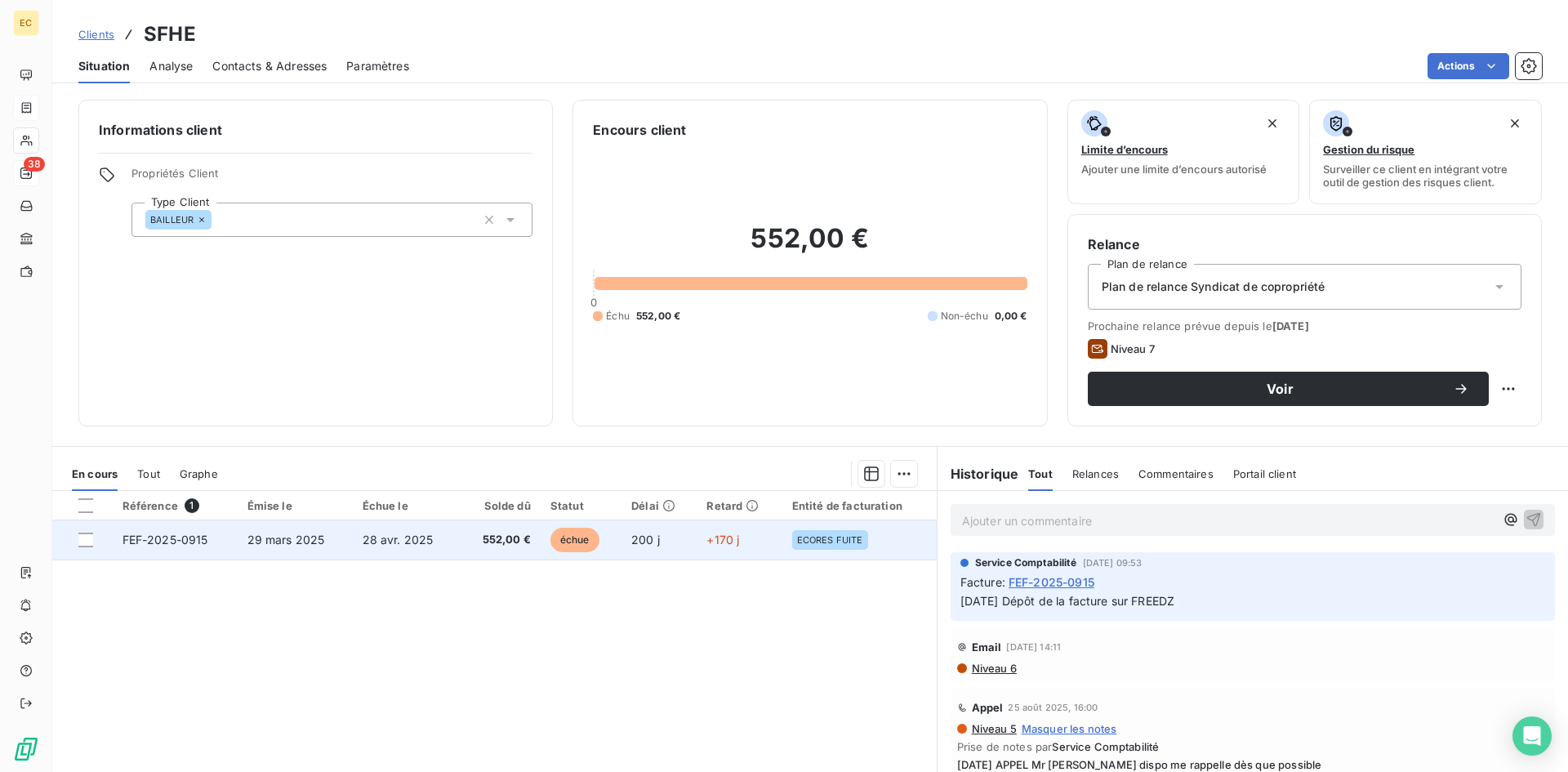
click at [373, 543] on span "28 avr. 2025" at bounding box center [398, 539] width 71 height 14
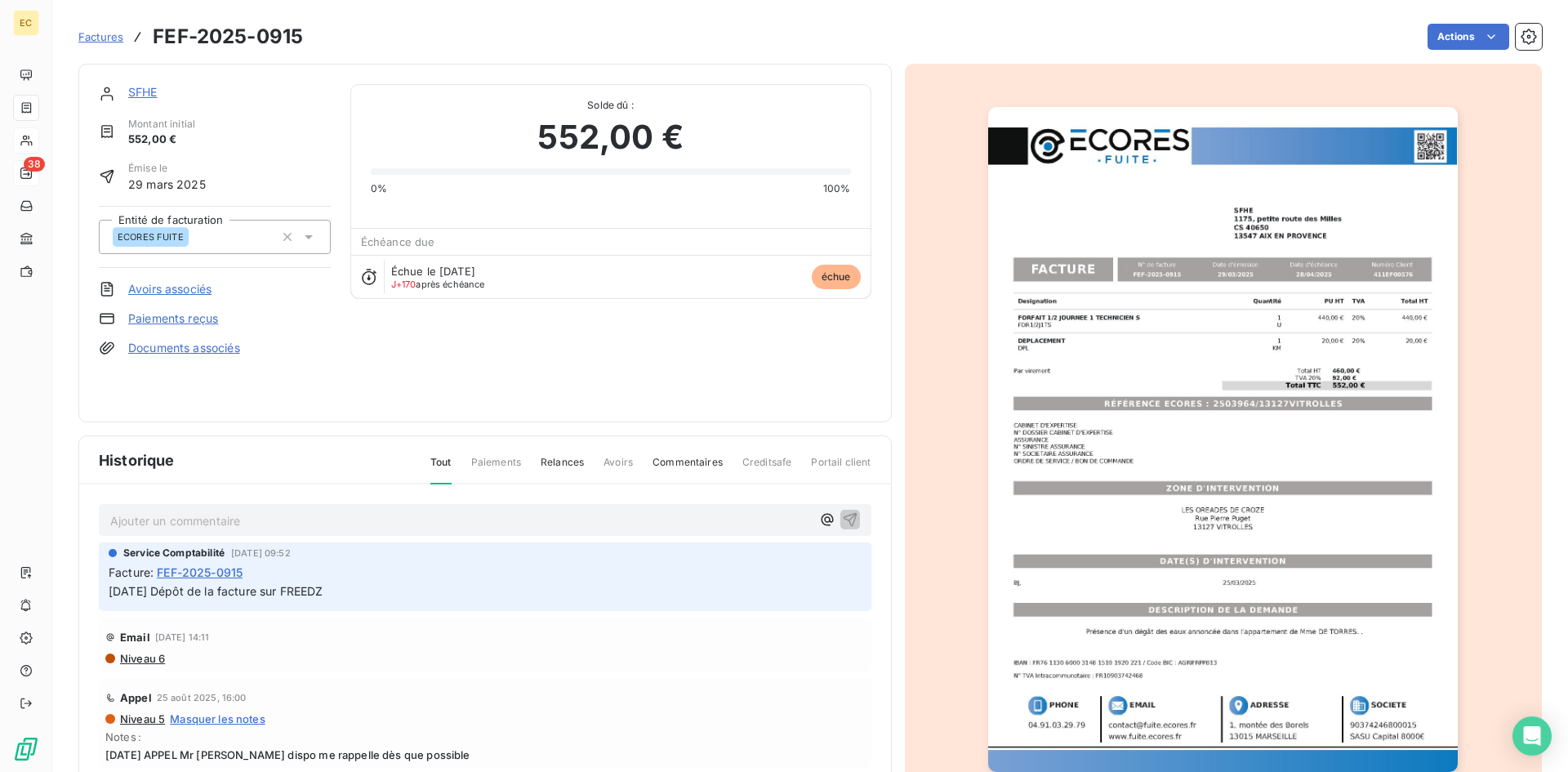
click at [138, 89] on link "SFHE" at bounding box center [143, 91] width 29 height 14
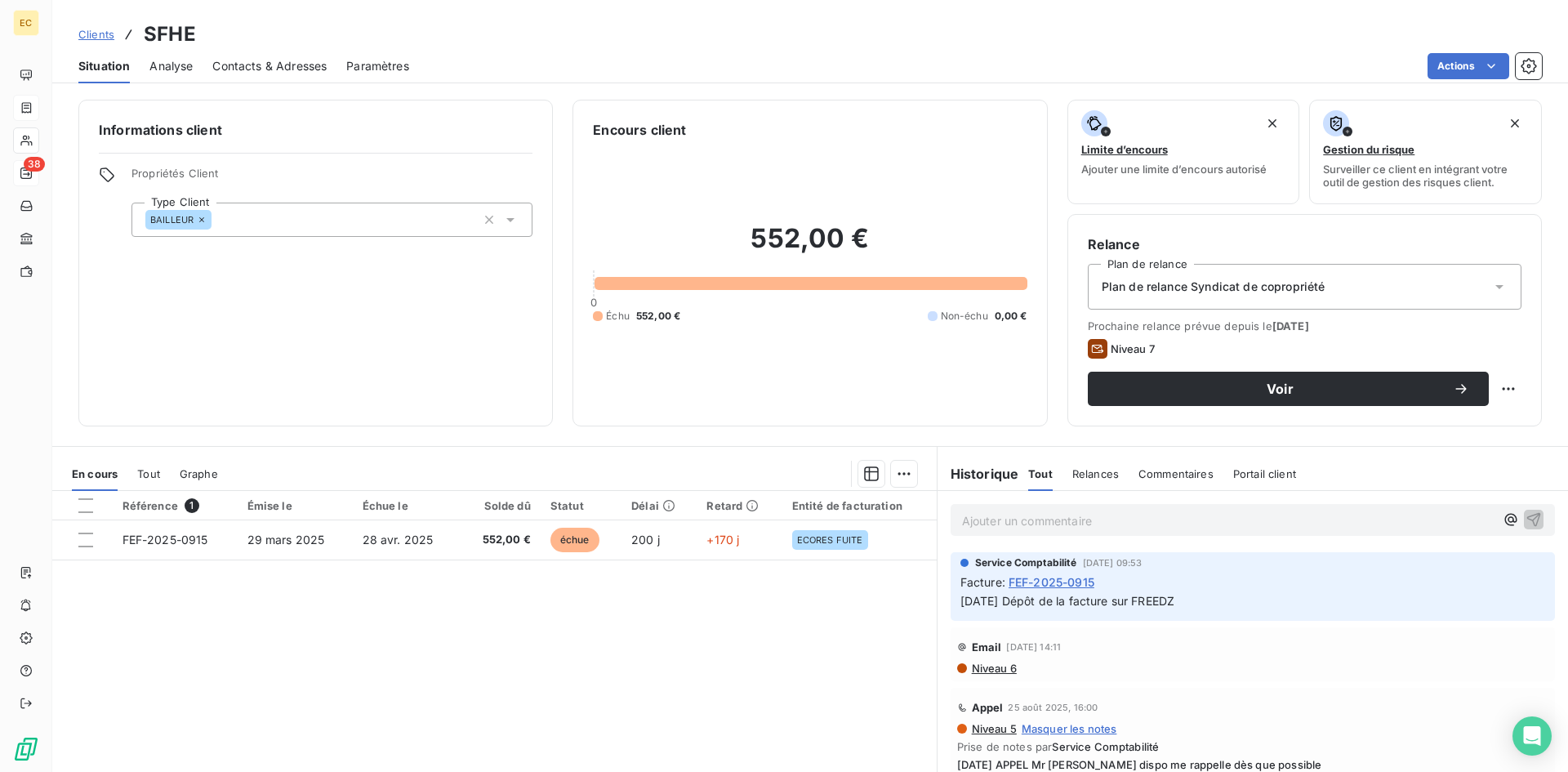
click at [304, 67] on span "Contacts & Adresses" at bounding box center [269, 66] width 115 height 16
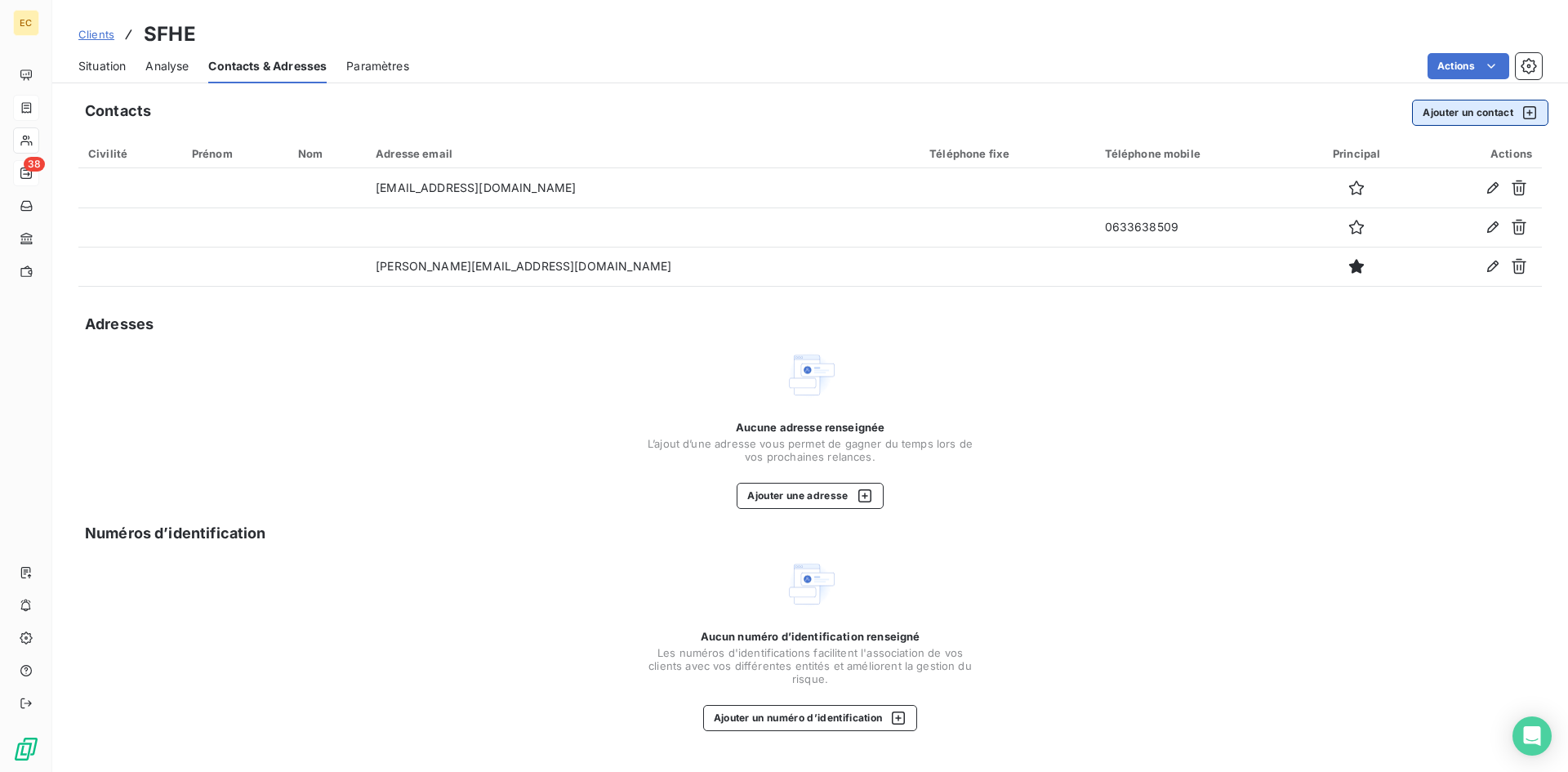
click at [1456, 108] on button "Ajouter un contact" at bounding box center [1480, 113] width 136 height 26
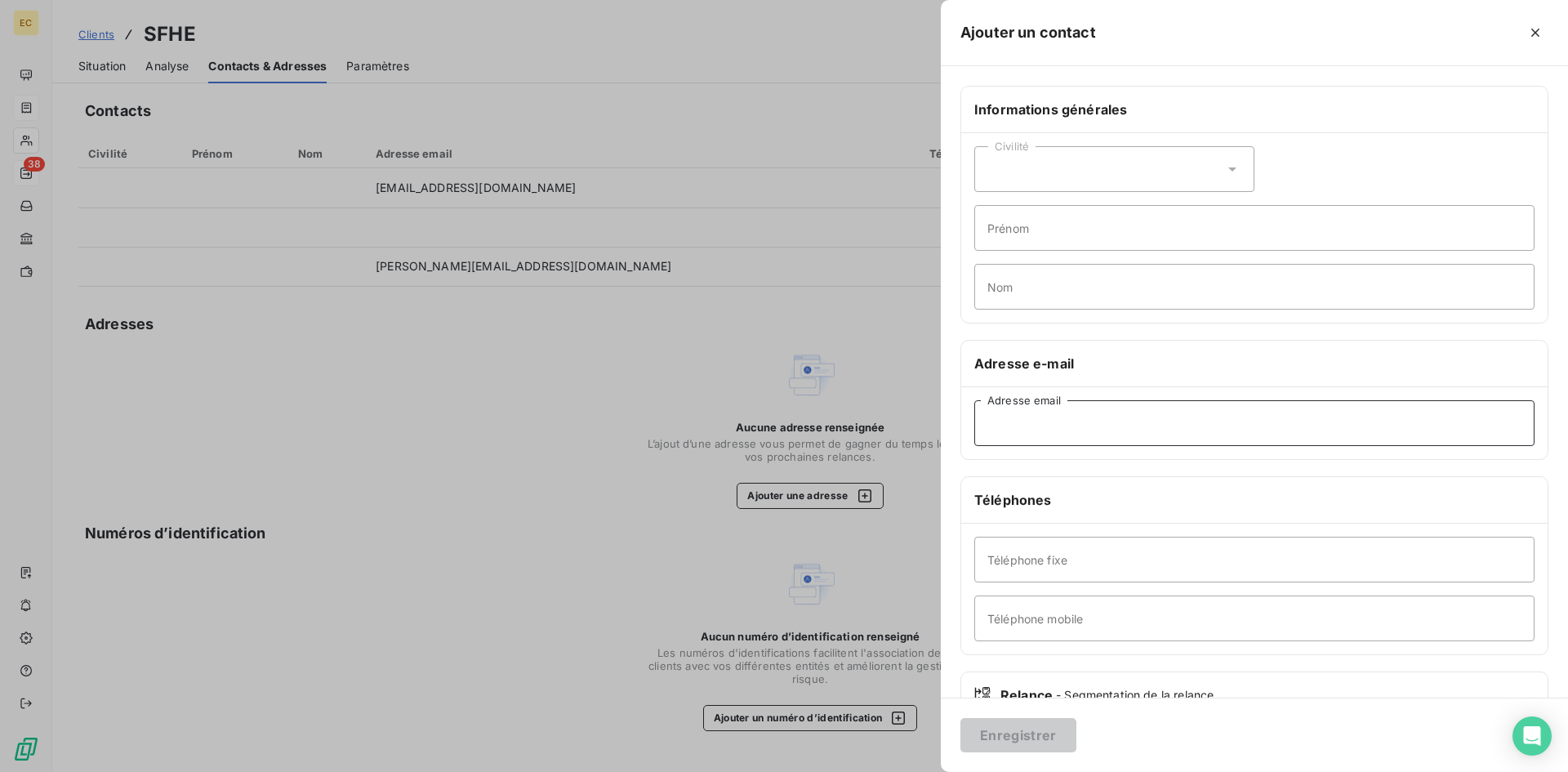
paste input "[PERSON_NAME][EMAIL_ADDRESS][DOMAIN_NAME]"
type input "[PERSON_NAME][EMAIL_ADDRESS][DOMAIN_NAME]"
click at [1033, 283] on input "Nom" at bounding box center [1254, 286] width 561 height 46
click at [1033, 284] on input "EXPOSTITO" at bounding box center [1254, 286] width 561 height 46
click at [1053, 276] on input "EXPOSITO" at bounding box center [1254, 286] width 561 height 46
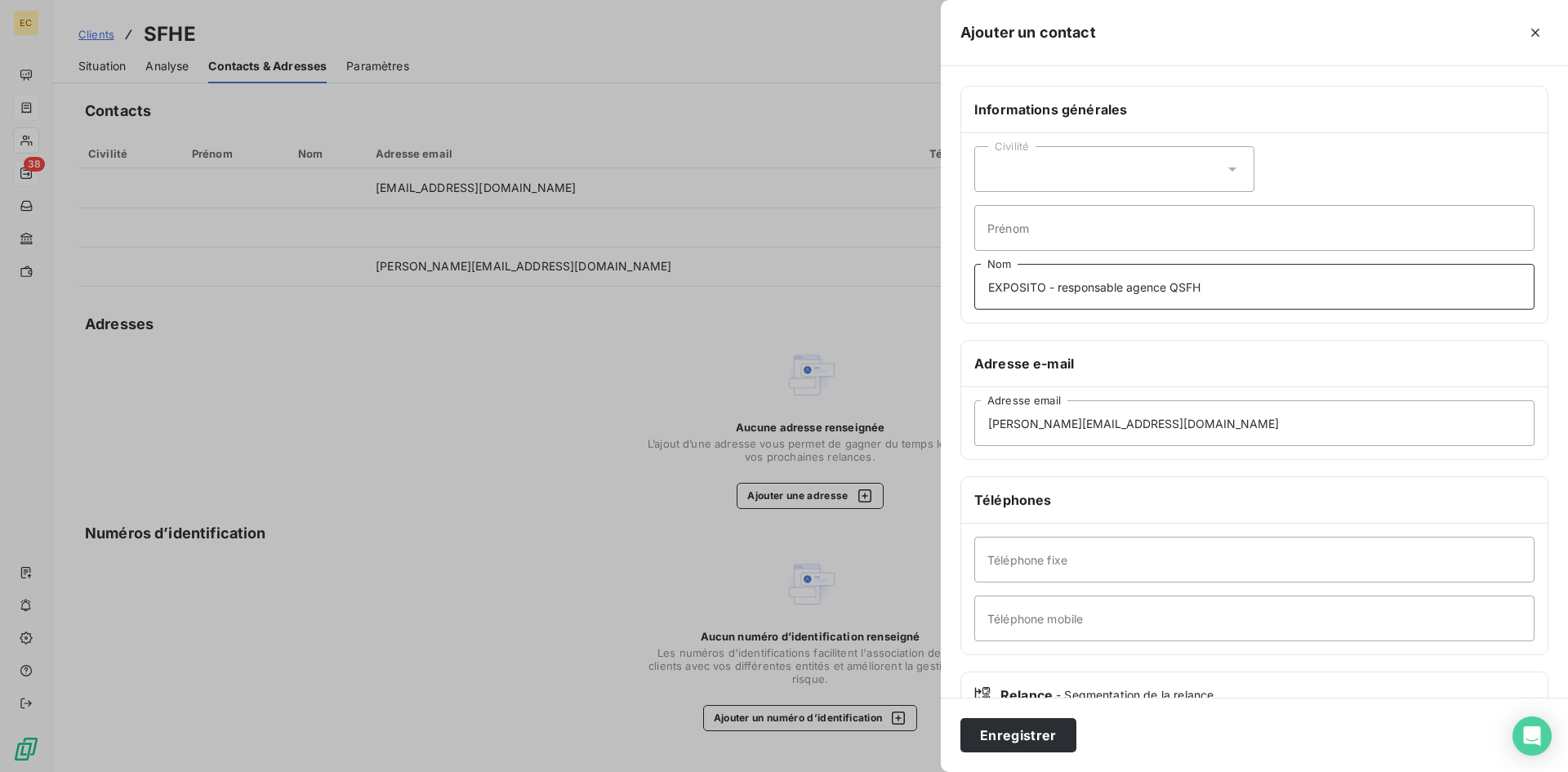
drag, startPoint x: 1201, startPoint y: 286, endPoint x: 1169, endPoint y: 286, distance: 32.0
click at [1169, 286] on input "EXPOSITO - responsable agence QSFH" at bounding box center [1254, 286] width 561 height 46
type input "EXPOSITO - responsable agence SFHE"
click at [1037, 554] on input "Téléphone fixe" at bounding box center [1254, 559] width 561 height 46
click at [1018, 618] on input "Téléphone mobile" at bounding box center [1254, 618] width 561 height 46
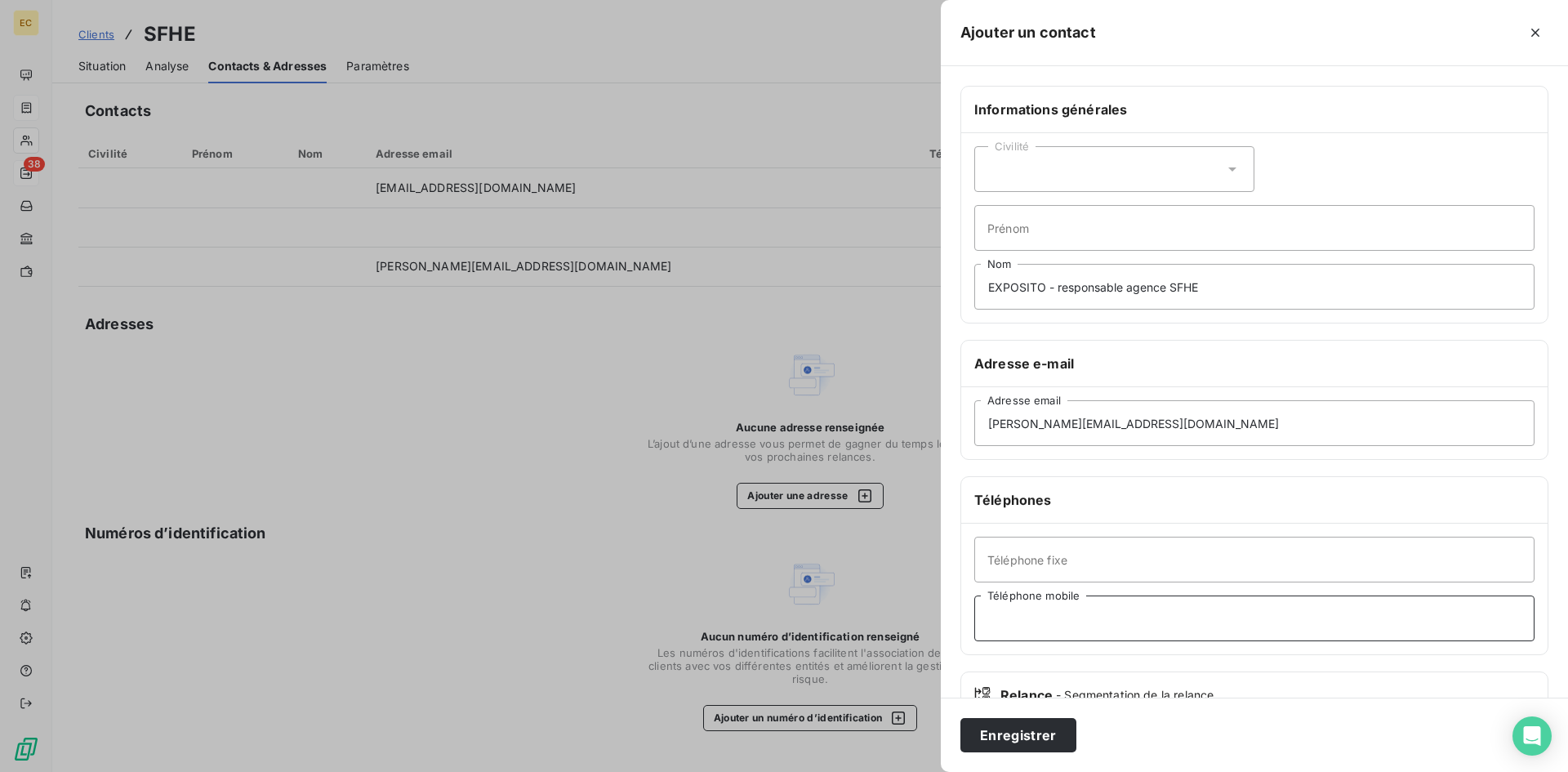
paste input "07 86 60 99 16"
type input "07 86 60 99 16"
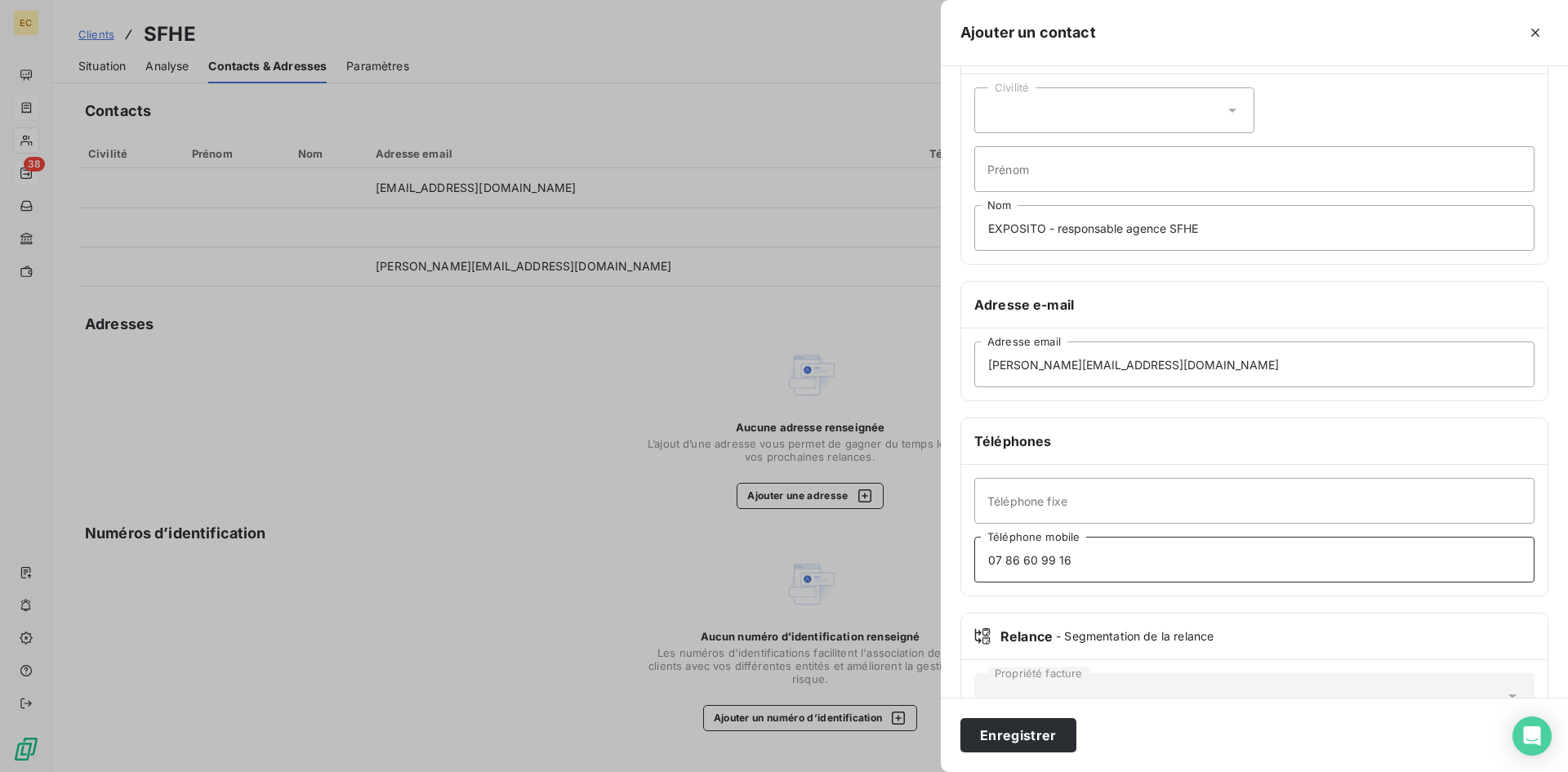
scroll to position [114, 0]
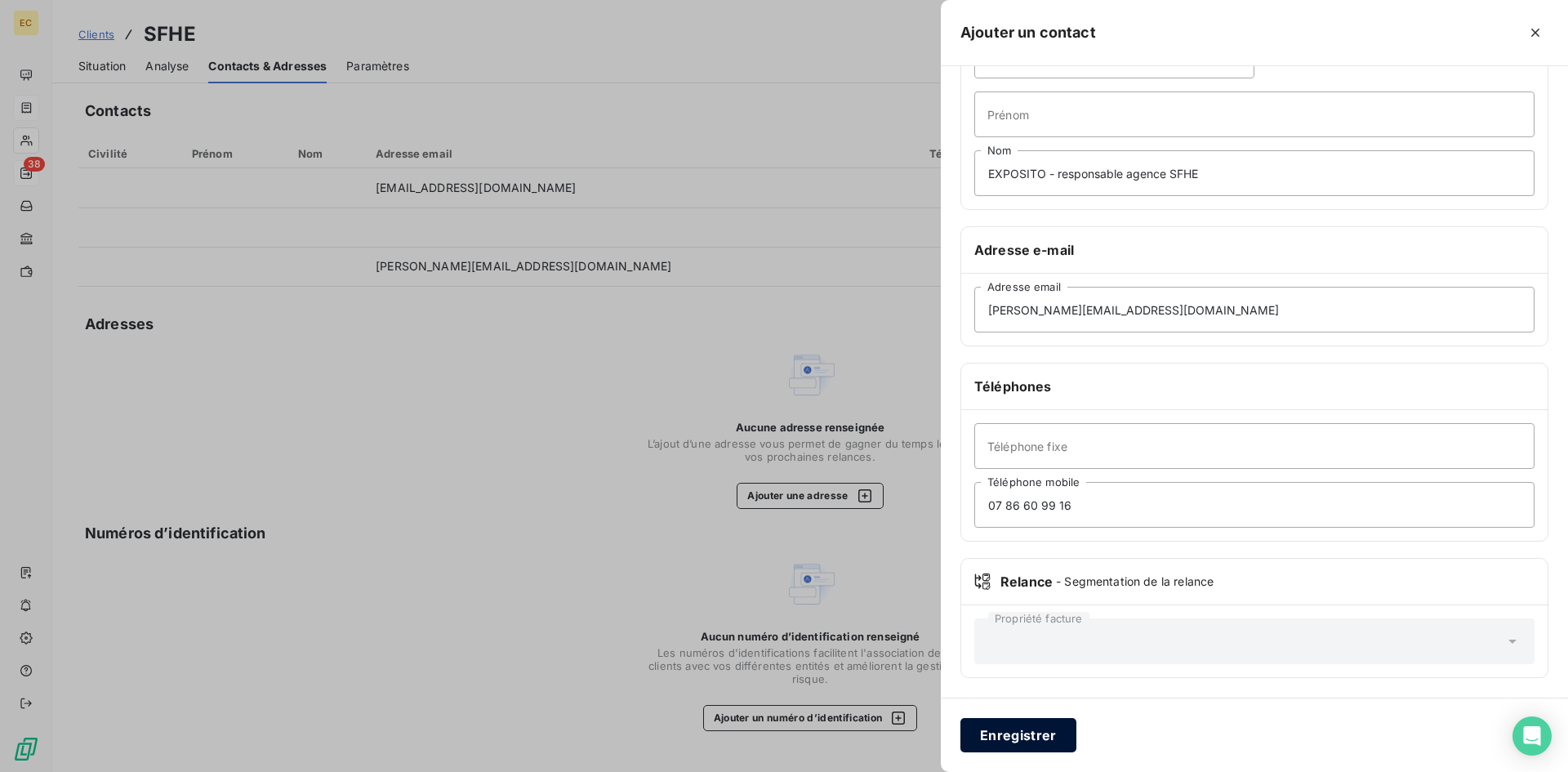
click at [1033, 731] on button "Enregistrer" at bounding box center [1019, 735] width 116 height 35
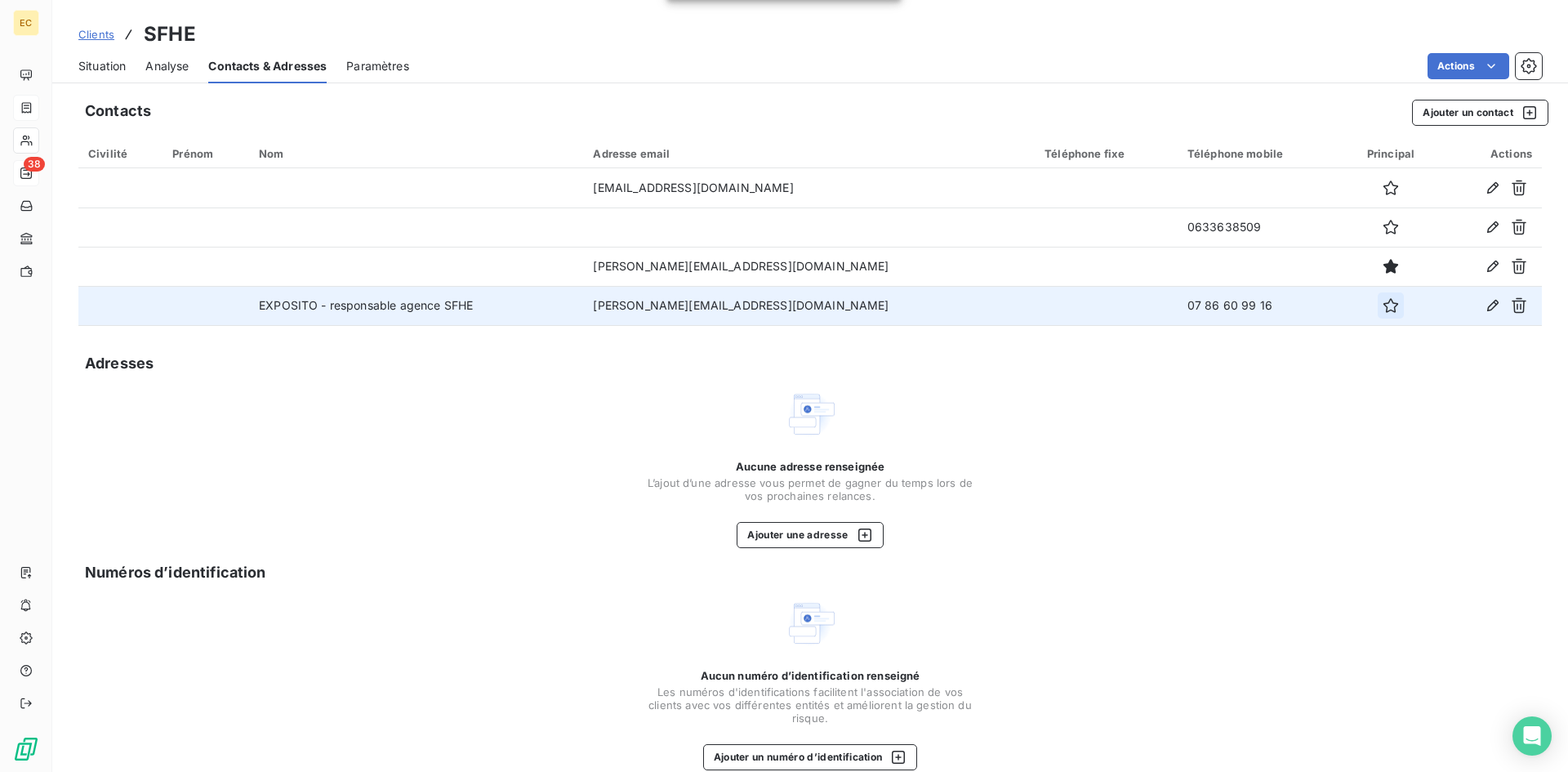
click at [1383, 306] on icon "button" at bounding box center [1391, 305] width 16 height 16
click at [100, 68] on span "Situation" at bounding box center [101, 66] width 47 height 16
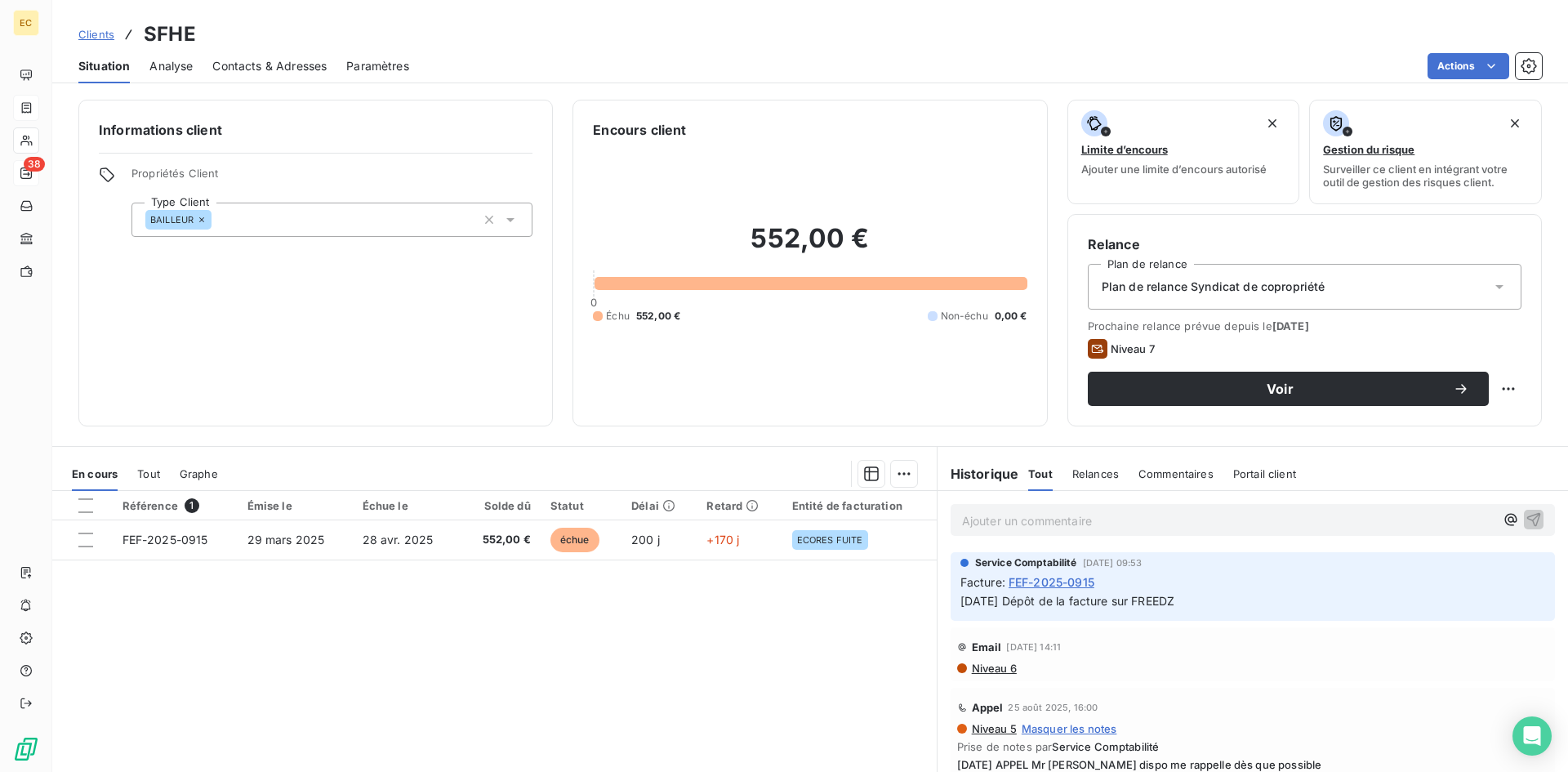
click at [1094, 525] on p "Ajouter un commentaire ﻿" at bounding box center [1228, 521] width 532 height 21
drag, startPoint x: 1168, startPoint y: 522, endPoint x: 1061, endPoint y: 513, distance: 107.4
click at [1061, 513] on p "Appeler EXPOSITO [CREDIT_CARD_NUMBER]" at bounding box center [1228, 520] width 532 height 19
click at [1208, 515] on p "Appeler EXPOSITO responsable agence" at bounding box center [1228, 520] width 532 height 19
click at [1526, 517] on icon "button" at bounding box center [1533, 518] width 16 height 16
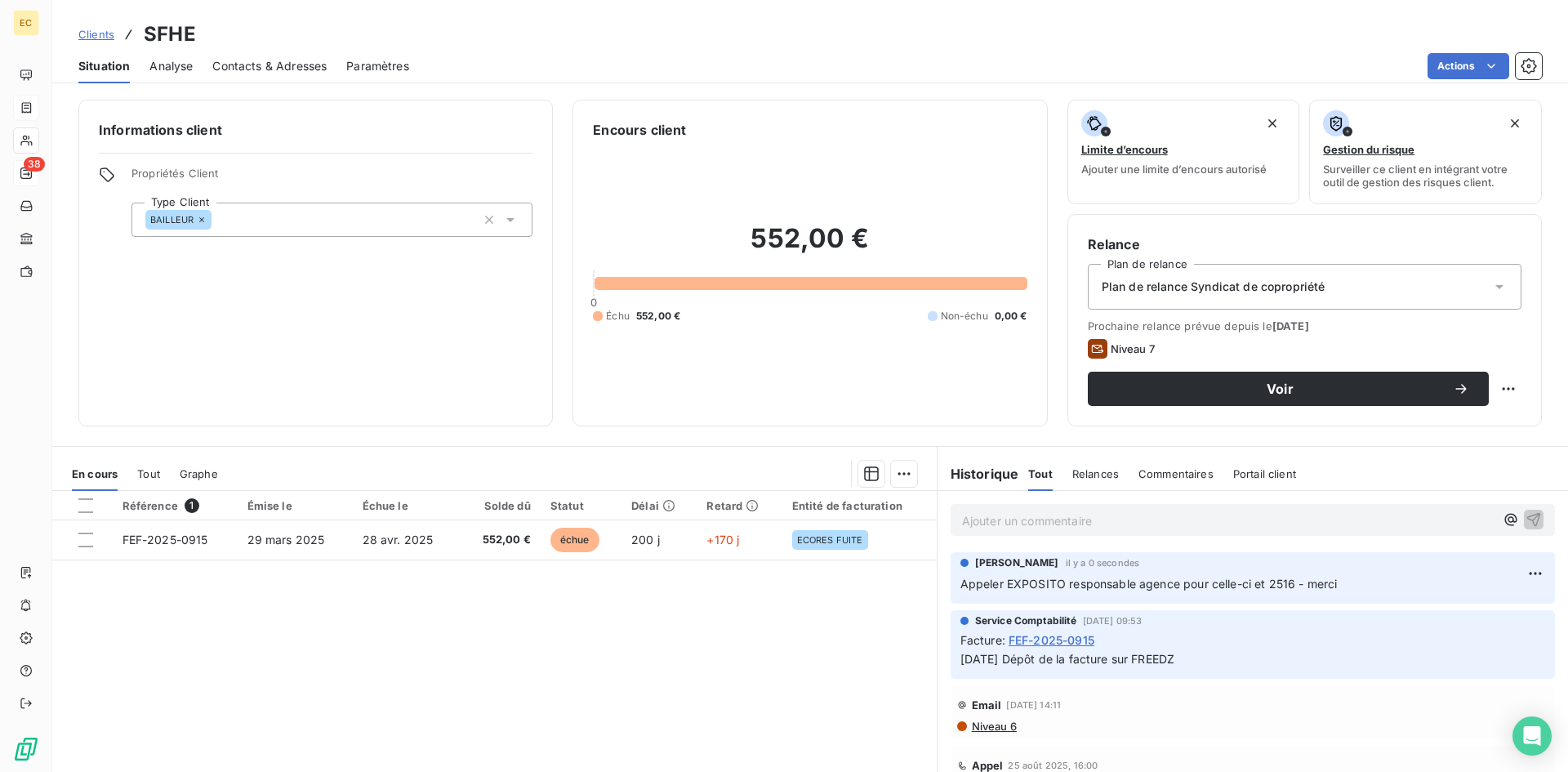
click at [101, 38] on span "Clients" at bounding box center [96, 35] width 36 height 13
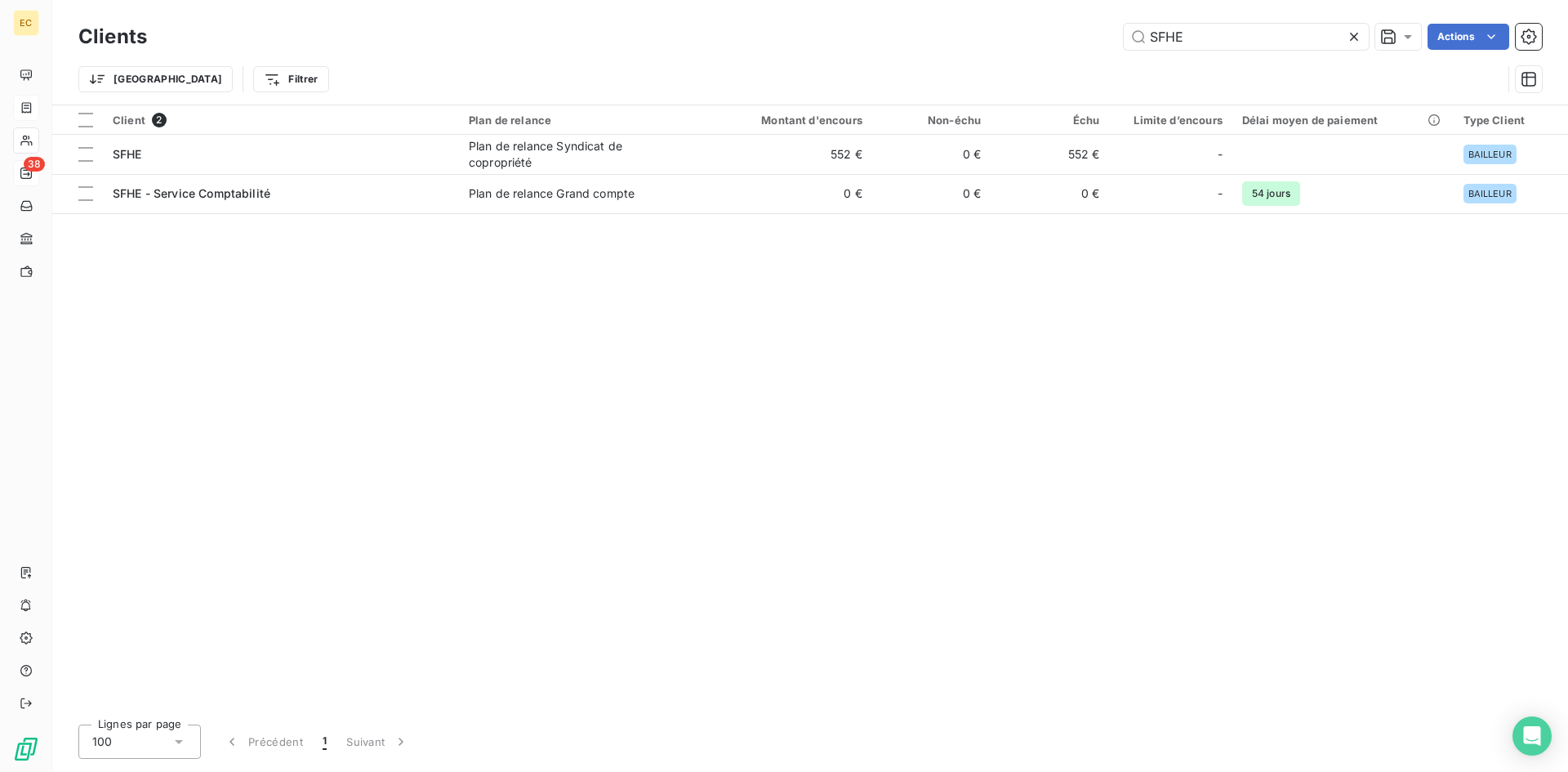
drag, startPoint x: 1222, startPoint y: 36, endPoint x: 1092, endPoint y: 43, distance: 130.2
click at [1092, 43] on div "SFHE Actions" at bounding box center [853, 37] width 1376 height 26
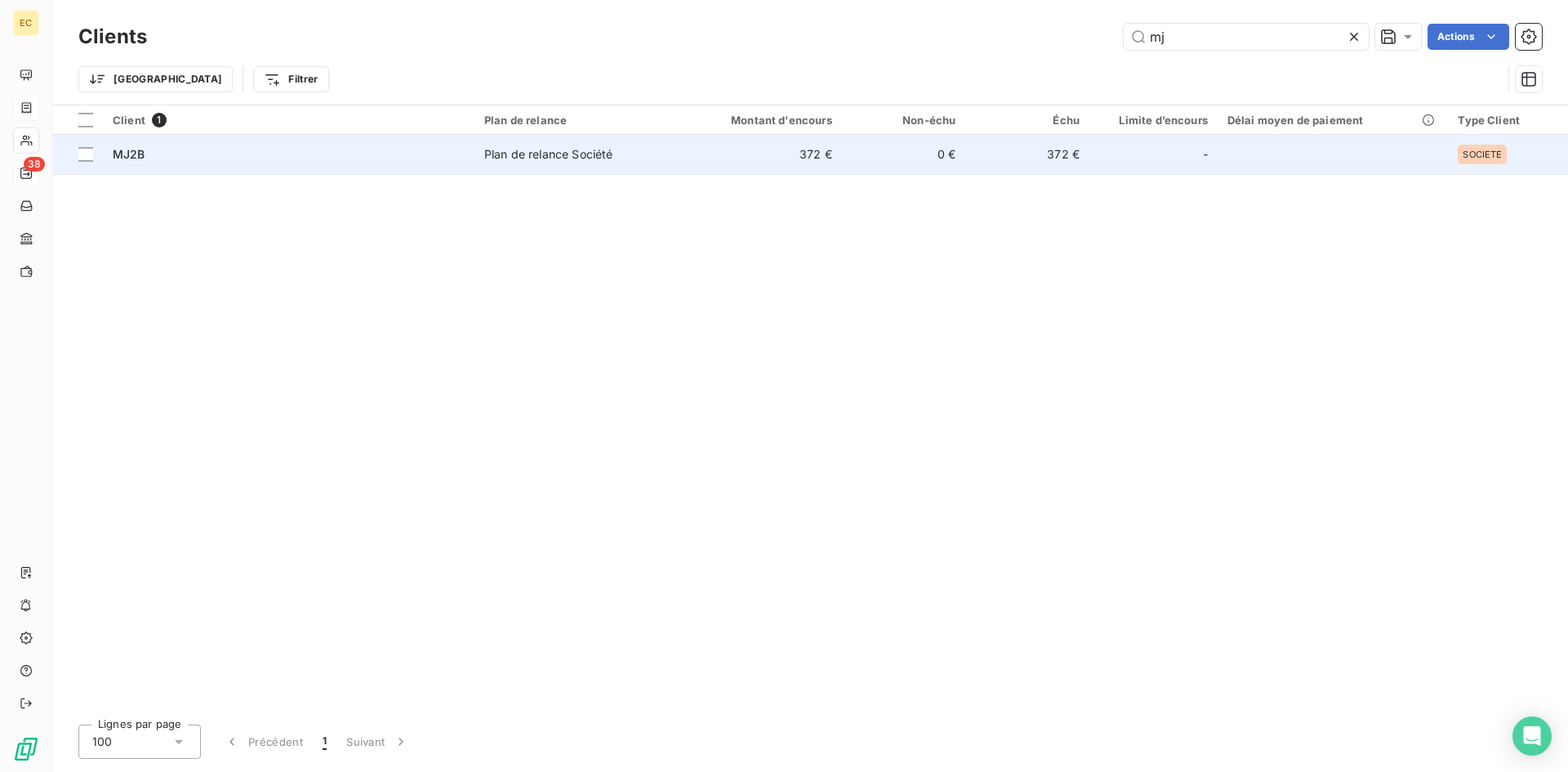
type input "mj"
click at [205, 160] on div "MJ2B" at bounding box center [288, 154] width 352 height 16
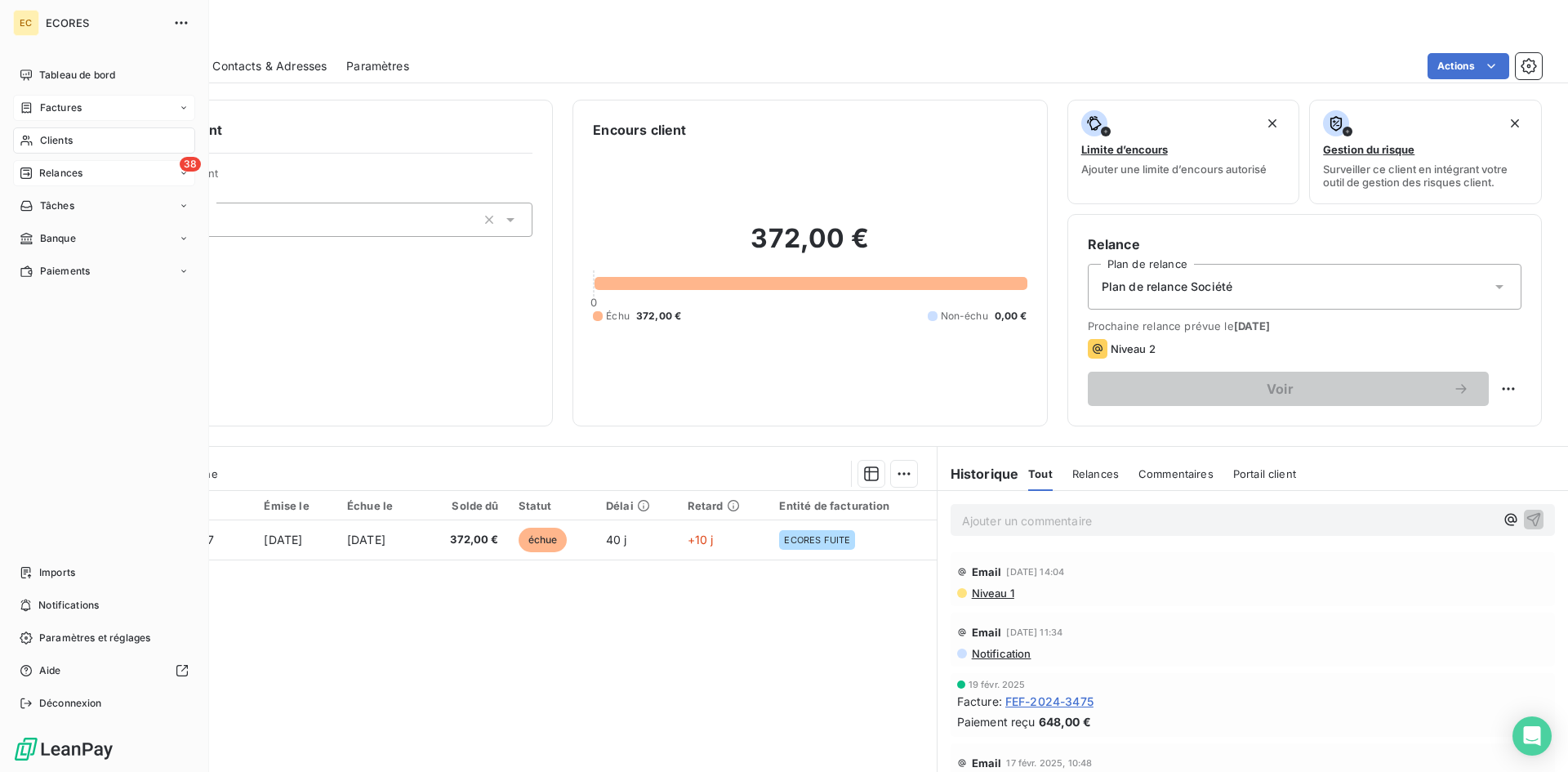
click at [45, 107] on span "Factures" at bounding box center [61, 108] width 41 height 15
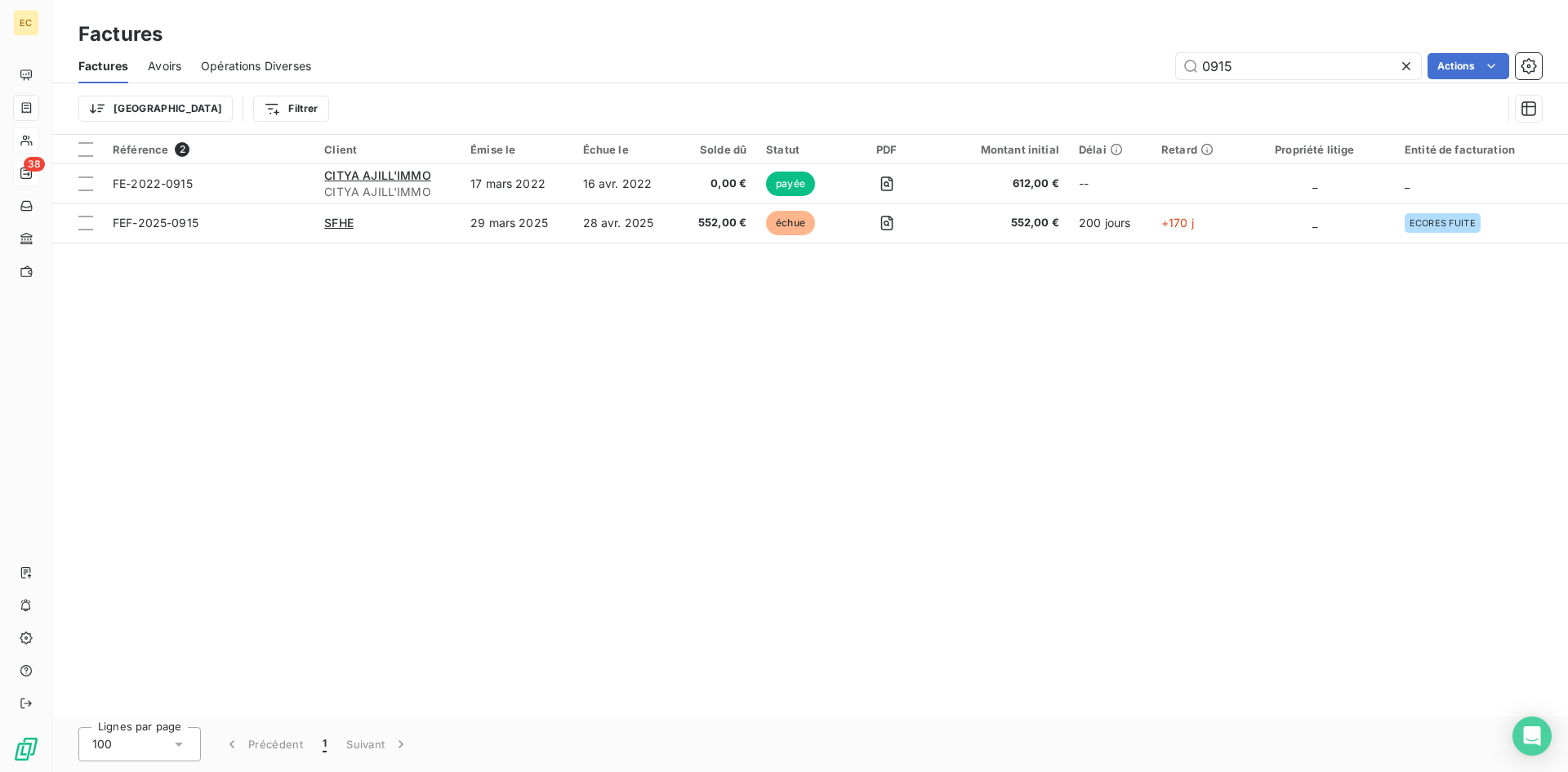
drag, startPoint x: 1259, startPoint y: 69, endPoint x: 1161, endPoint y: 67, distance: 98.0
click at [1161, 67] on div "0915 Actions" at bounding box center [936, 67] width 1211 height 26
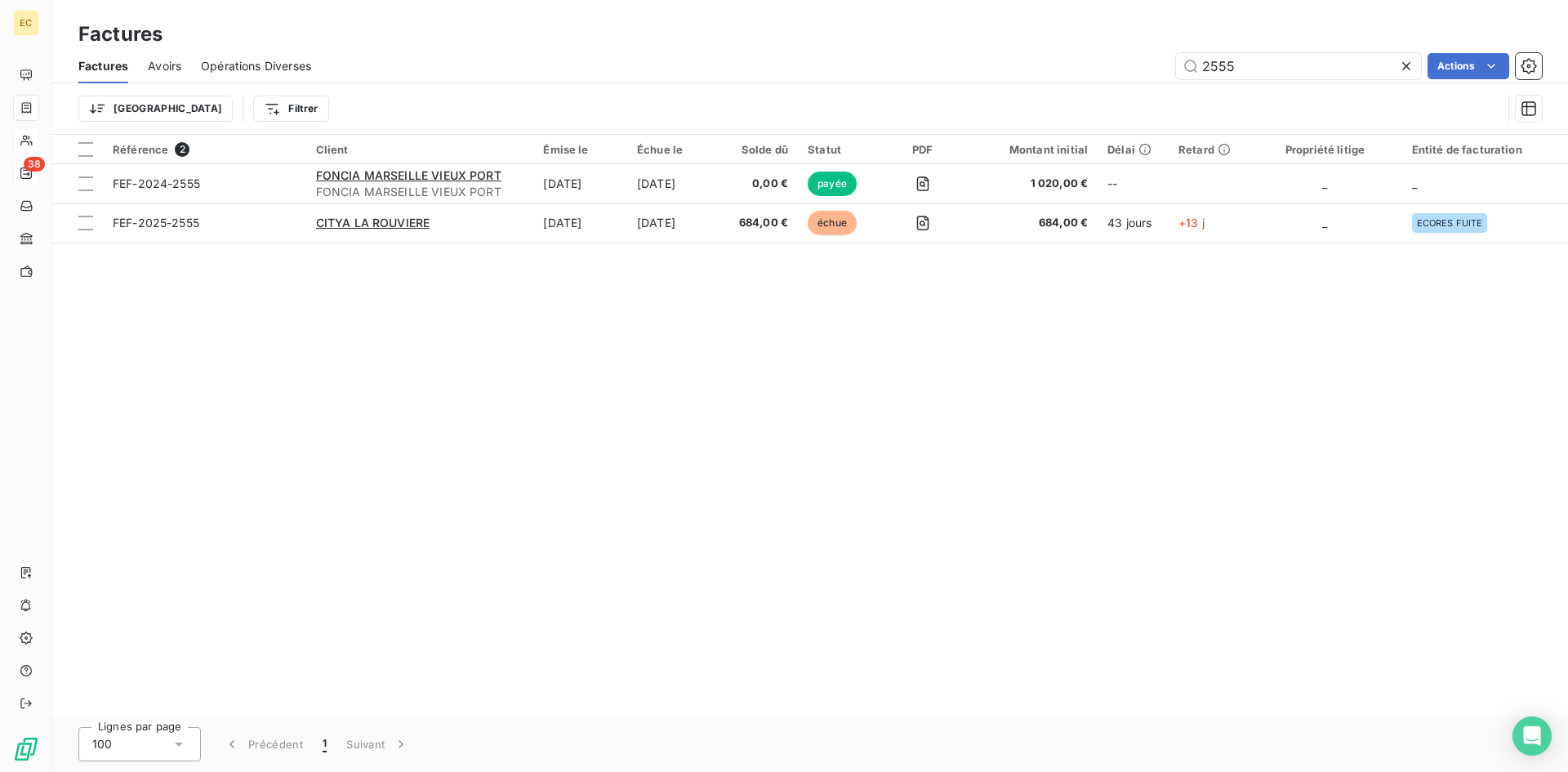
type input "2555"
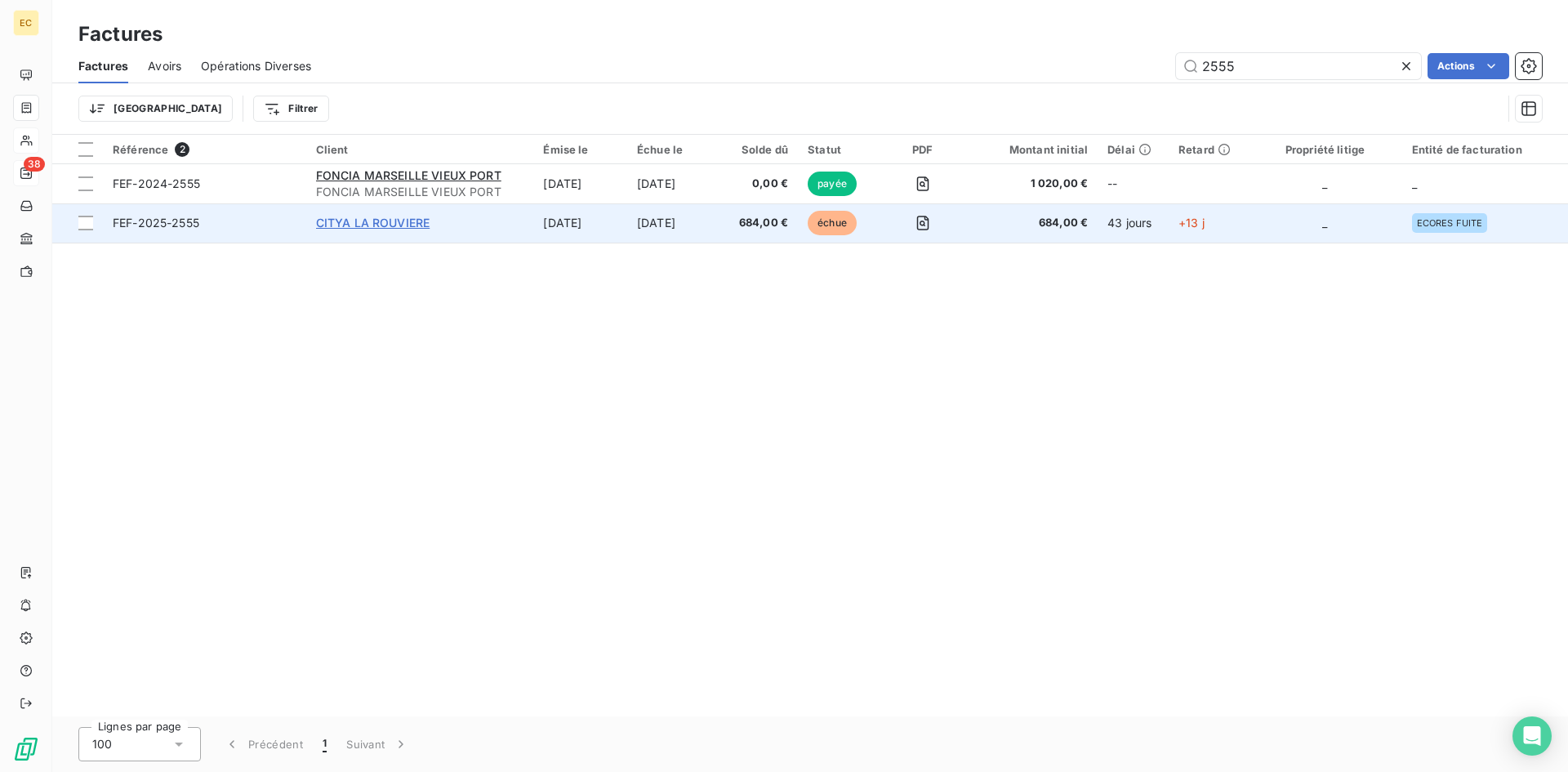
click at [378, 219] on span "CITYA LA ROUVIERE" at bounding box center [374, 223] width 115 height 14
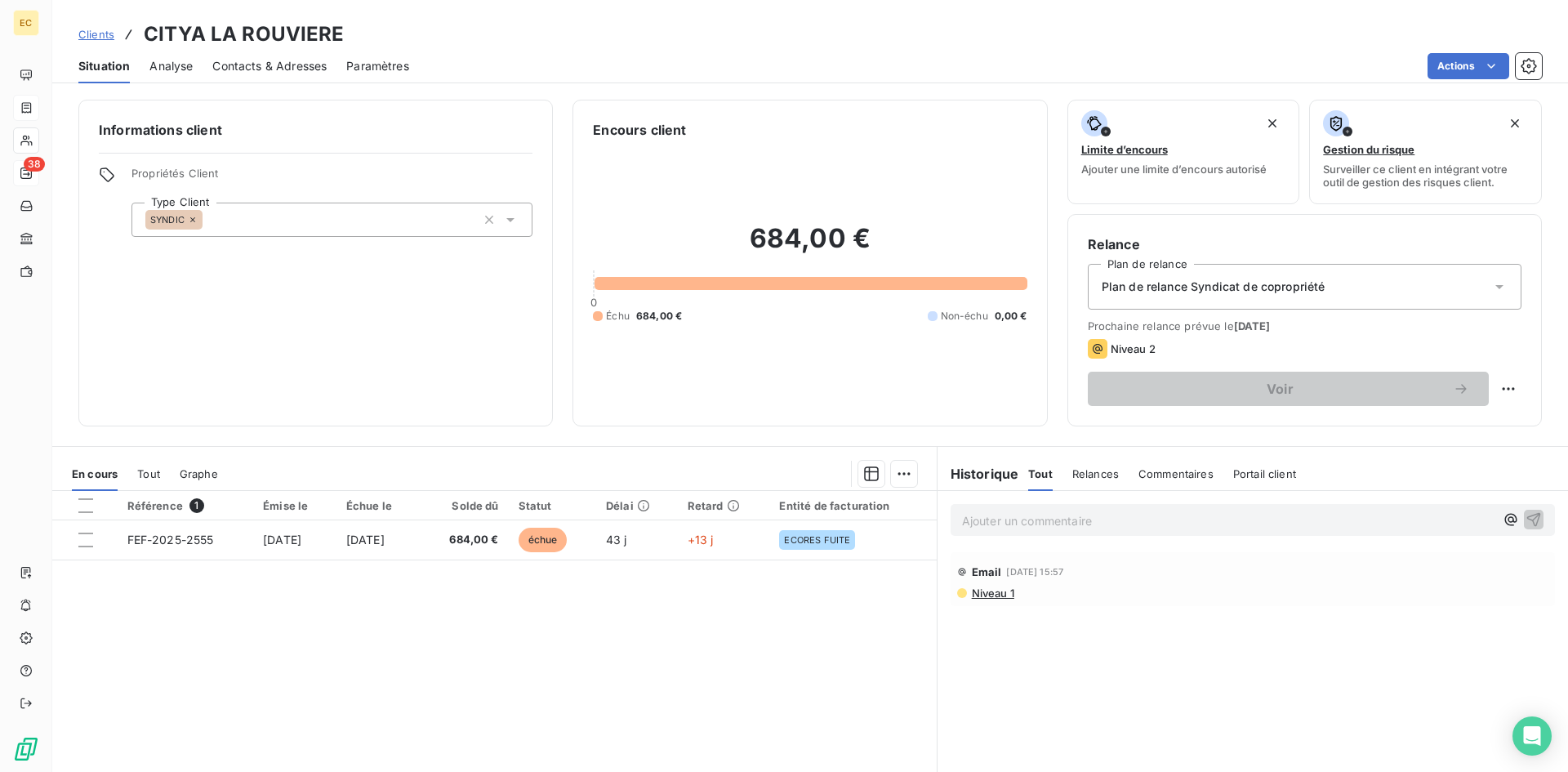
click at [102, 29] on span "Clients" at bounding box center [96, 35] width 36 height 13
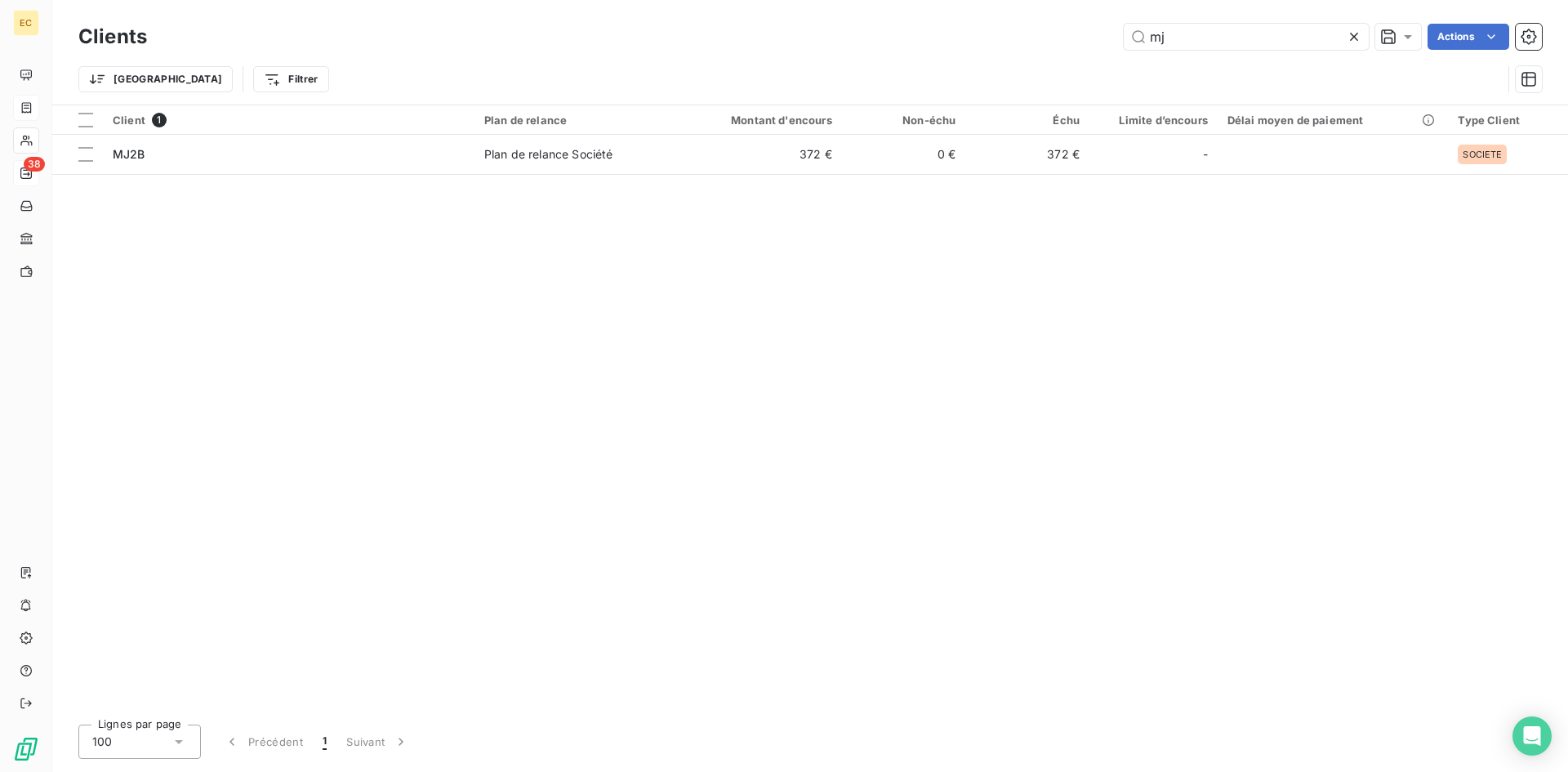
drag, startPoint x: 1182, startPoint y: 33, endPoint x: 1100, endPoint y: 39, distance: 82.2
click at [1100, 39] on div "mj Actions" at bounding box center [853, 37] width 1376 height 26
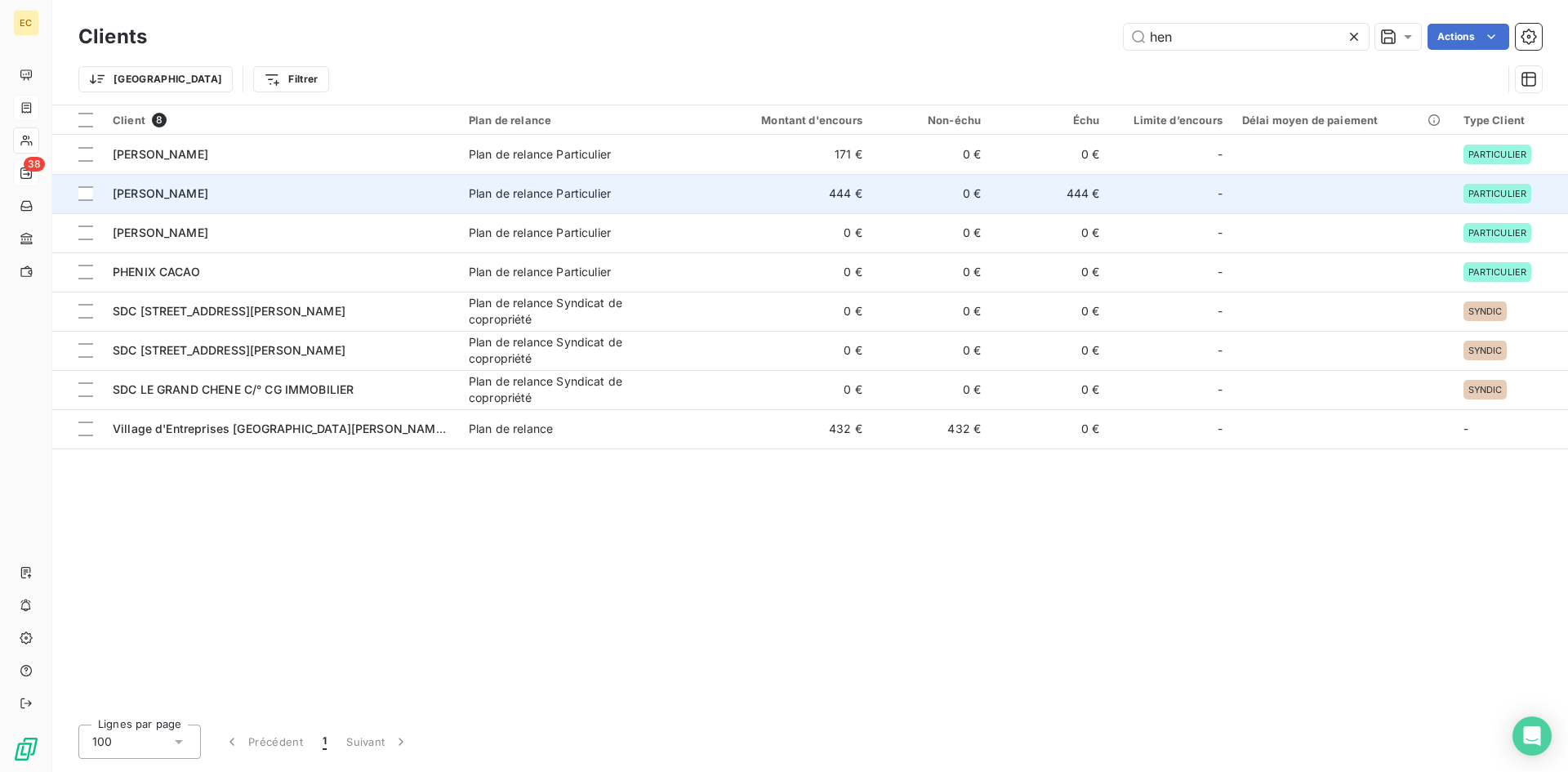
type input "hen"
click at [208, 194] on span "[PERSON_NAME]" at bounding box center [161, 193] width 96 height 14
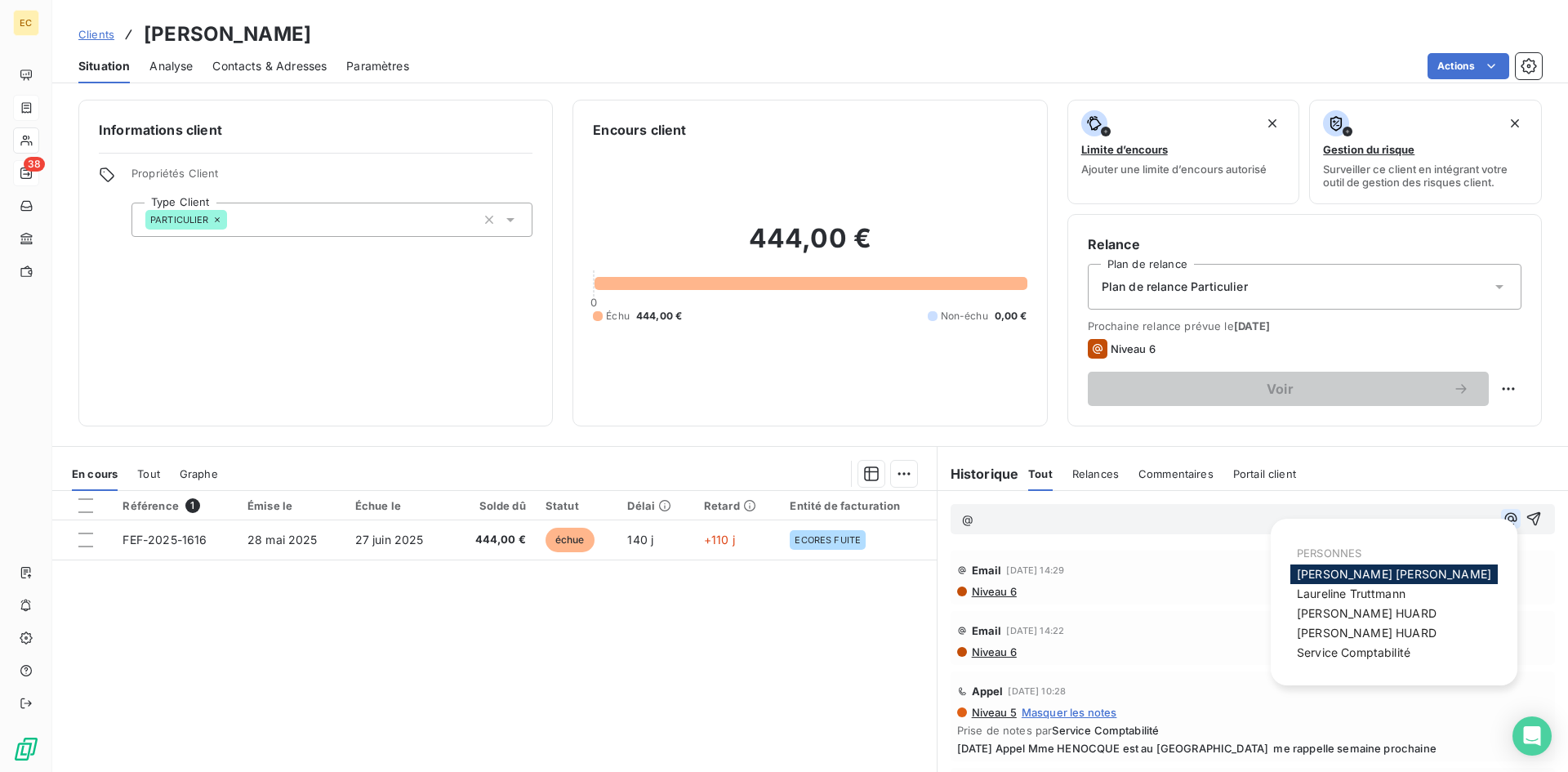
click at [1504, 523] on icon "button" at bounding box center [1510, 518] width 12 height 12
click at [1335, 653] on span "Service Comptabilité" at bounding box center [1353, 652] width 114 height 14
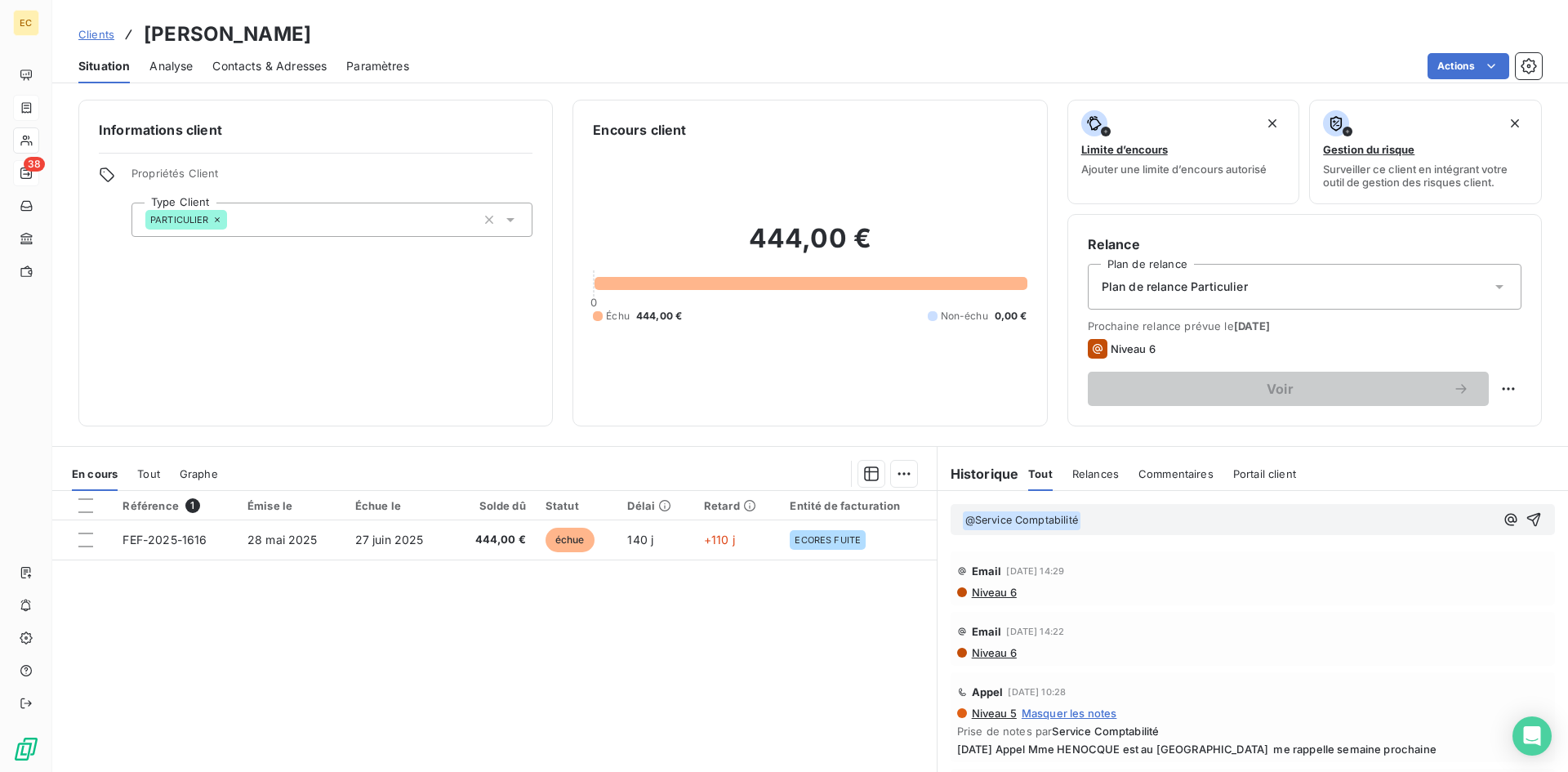
click at [1110, 522] on p "﻿ @ Service Comptabilité ﻿ ﻿" at bounding box center [1228, 520] width 532 height 20
click at [1526, 517] on icon "button" at bounding box center [1533, 518] width 16 height 16
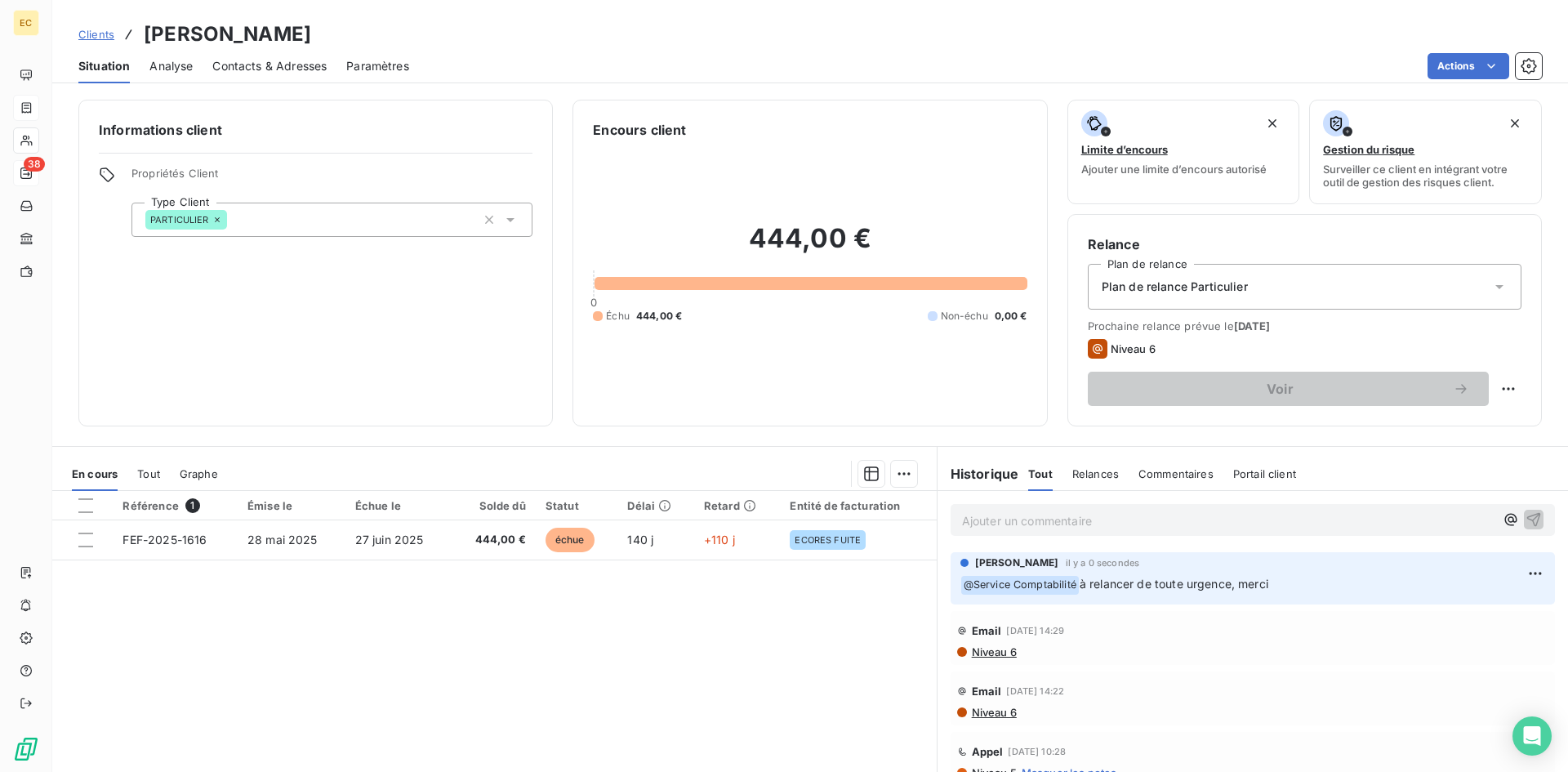
click at [88, 32] on span "Clients" at bounding box center [96, 35] width 36 height 13
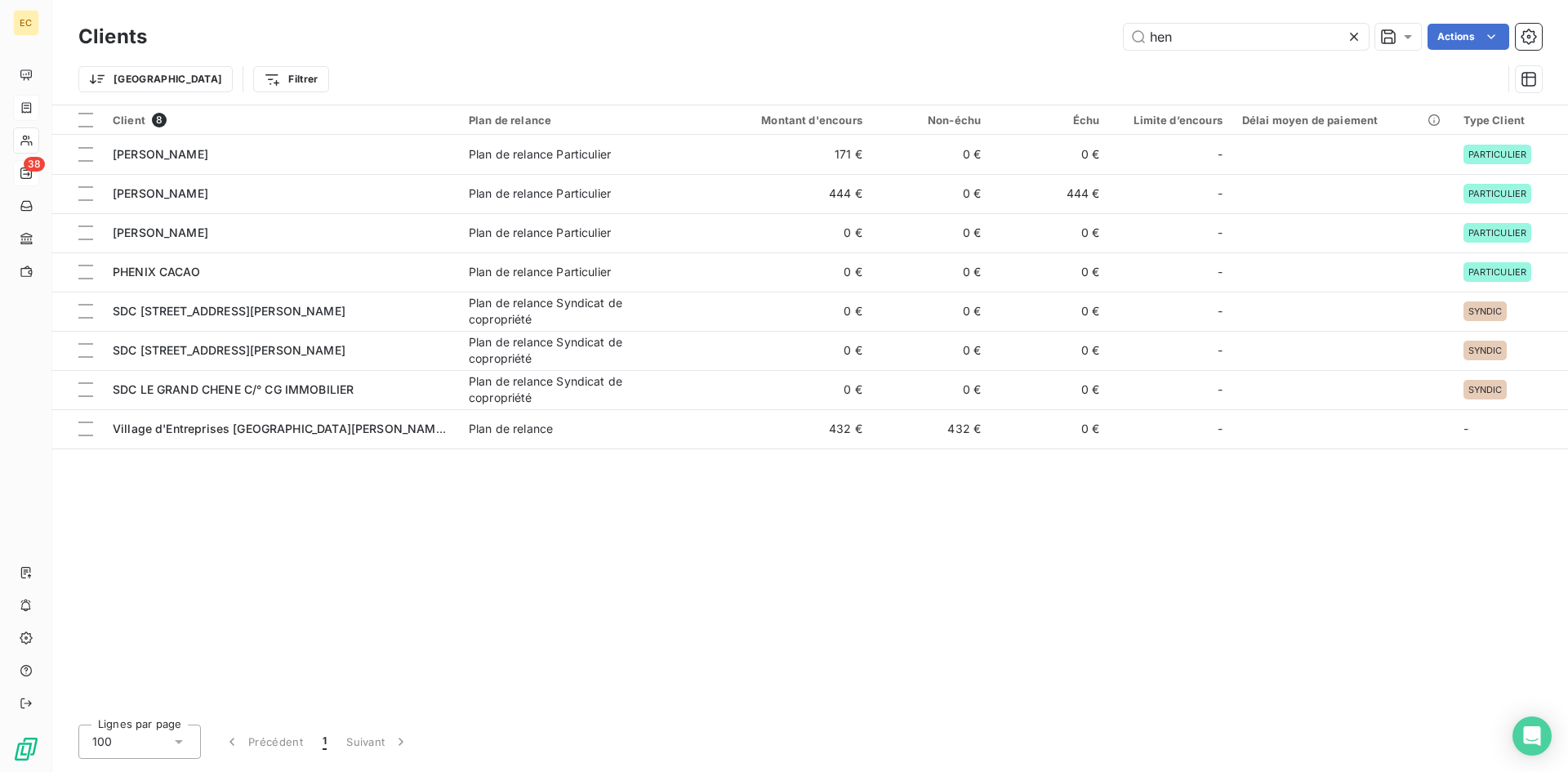
drag, startPoint x: 1194, startPoint y: 42, endPoint x: 1102, endPoint y: 37, distance: 92.1
click at [1102, 37] on div "hen Actions" at bounding box center [853, 37] width 1376 height 26
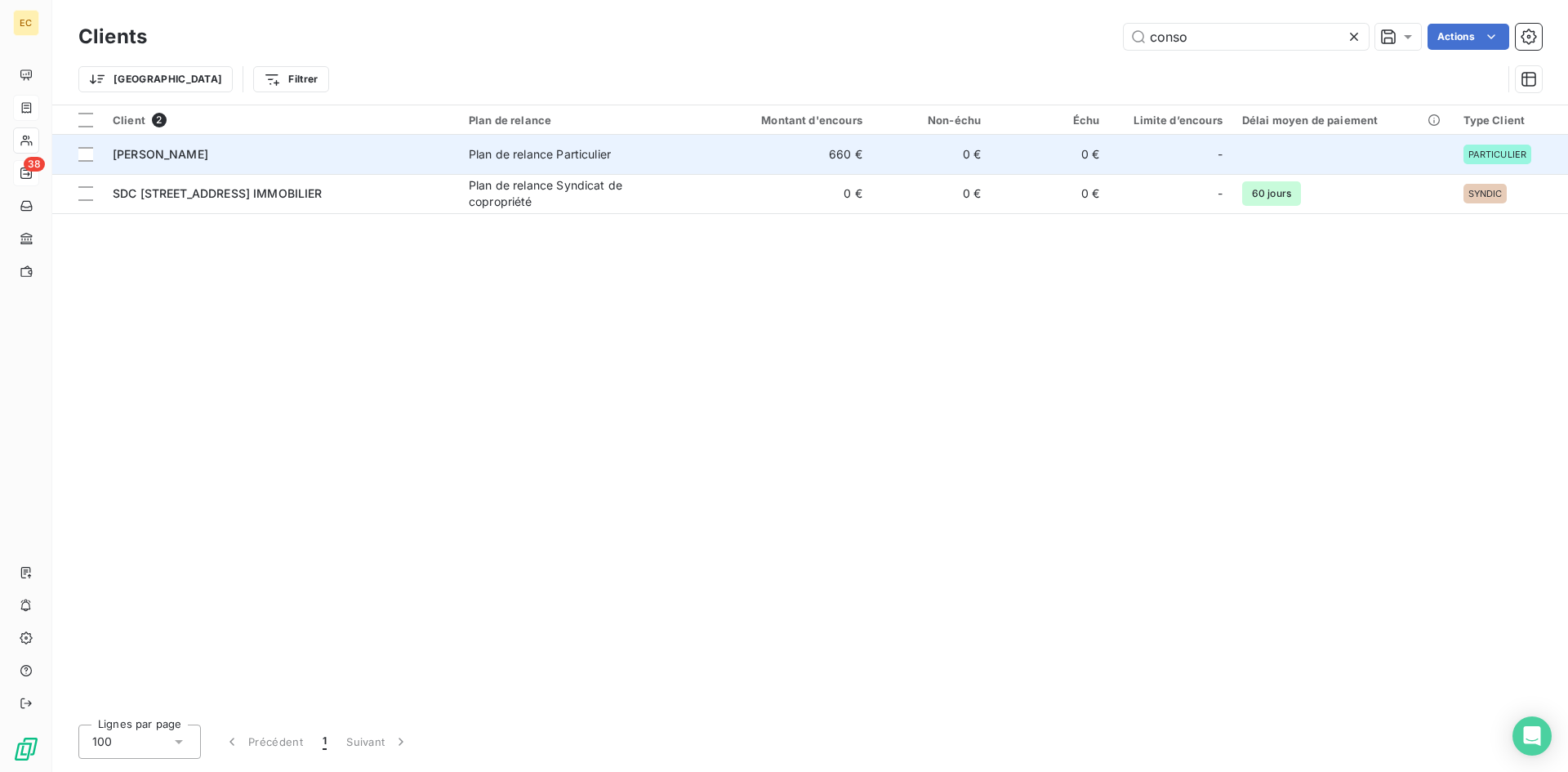
type input "conso"
click at [208, 148] on span "[PERSON_NAME]" at bounding box center [161, 154] width 96 height 14
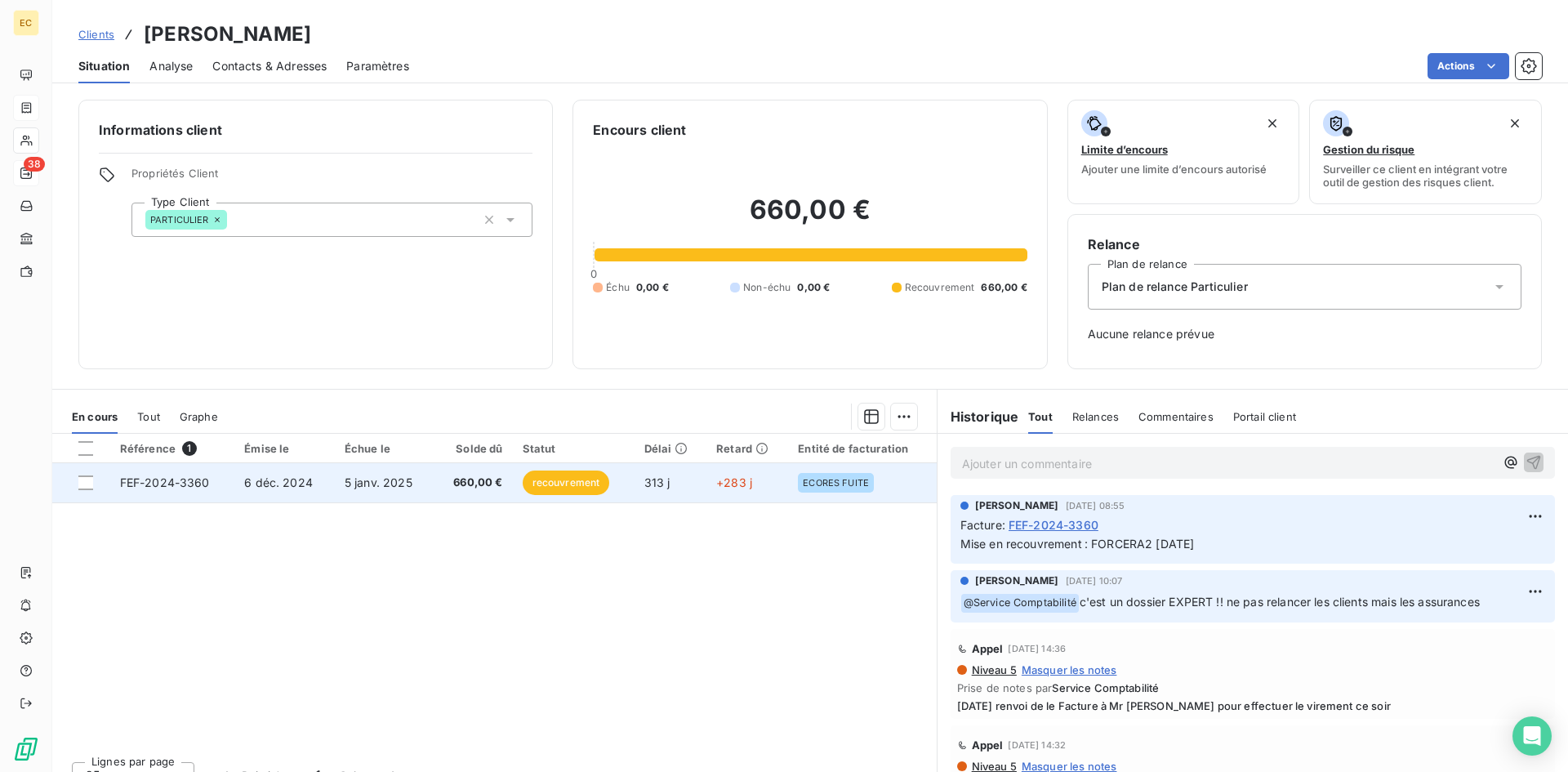
click at [345, 486] on span "5 janv. 2025" at bounding box center [378, 482] width 68 height 14
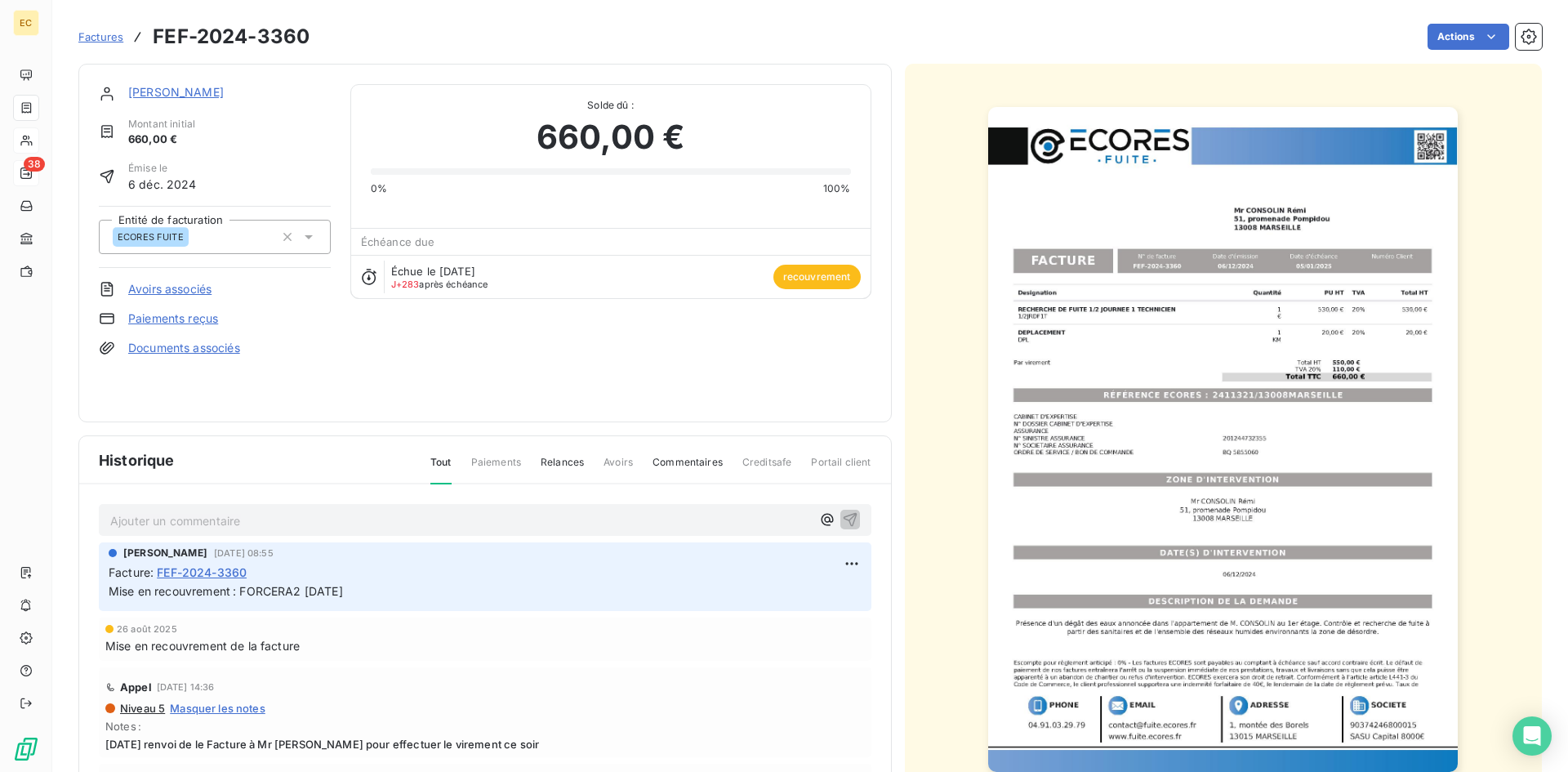
click at [1139, 502] on img "button" at bounding box center [1222, 440] width 469 height 665
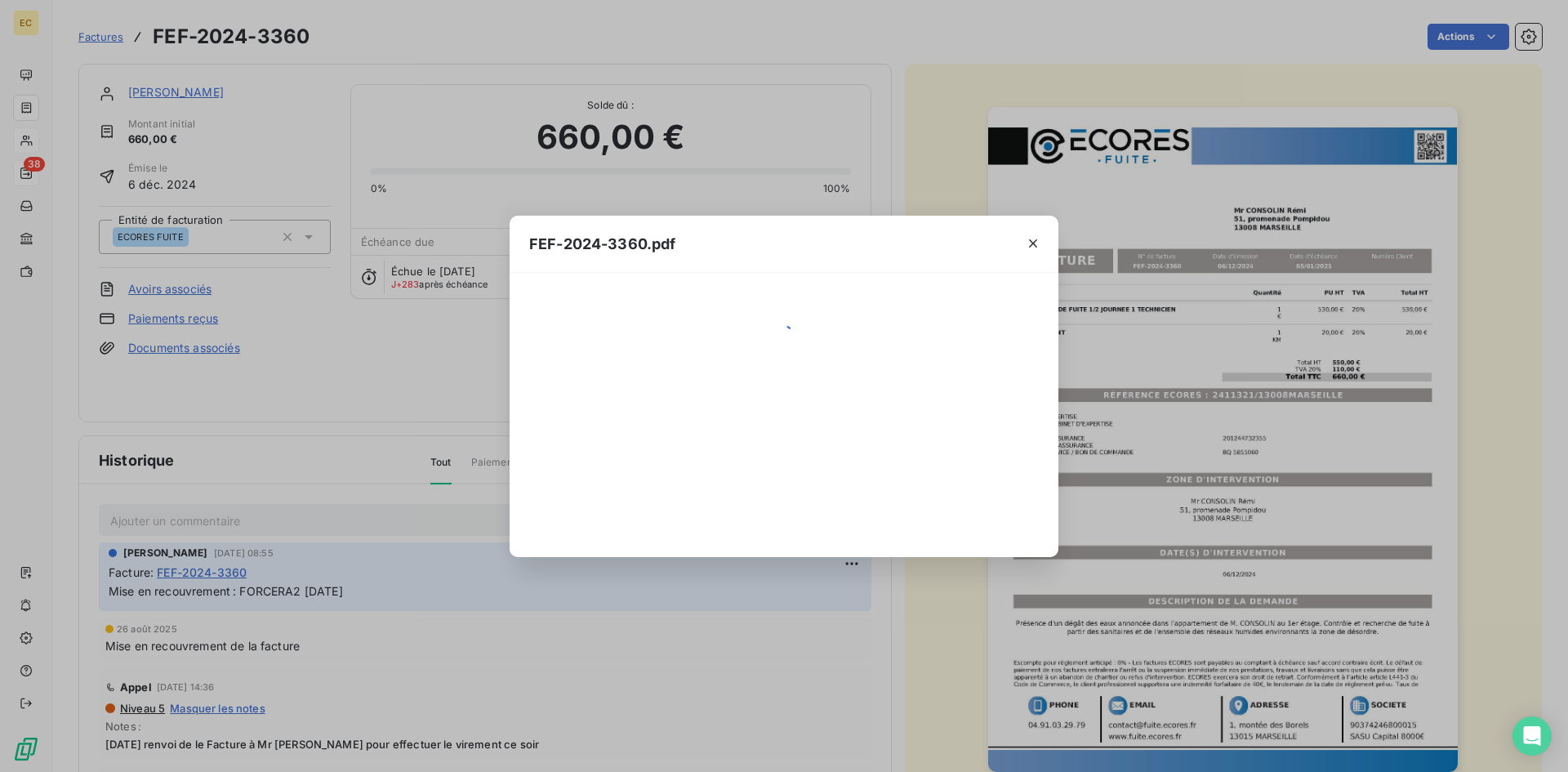
click at [1139, 502] on div "FEF-2024-3360.pdf" at bounding box center [784, 386] width 1568 height 772
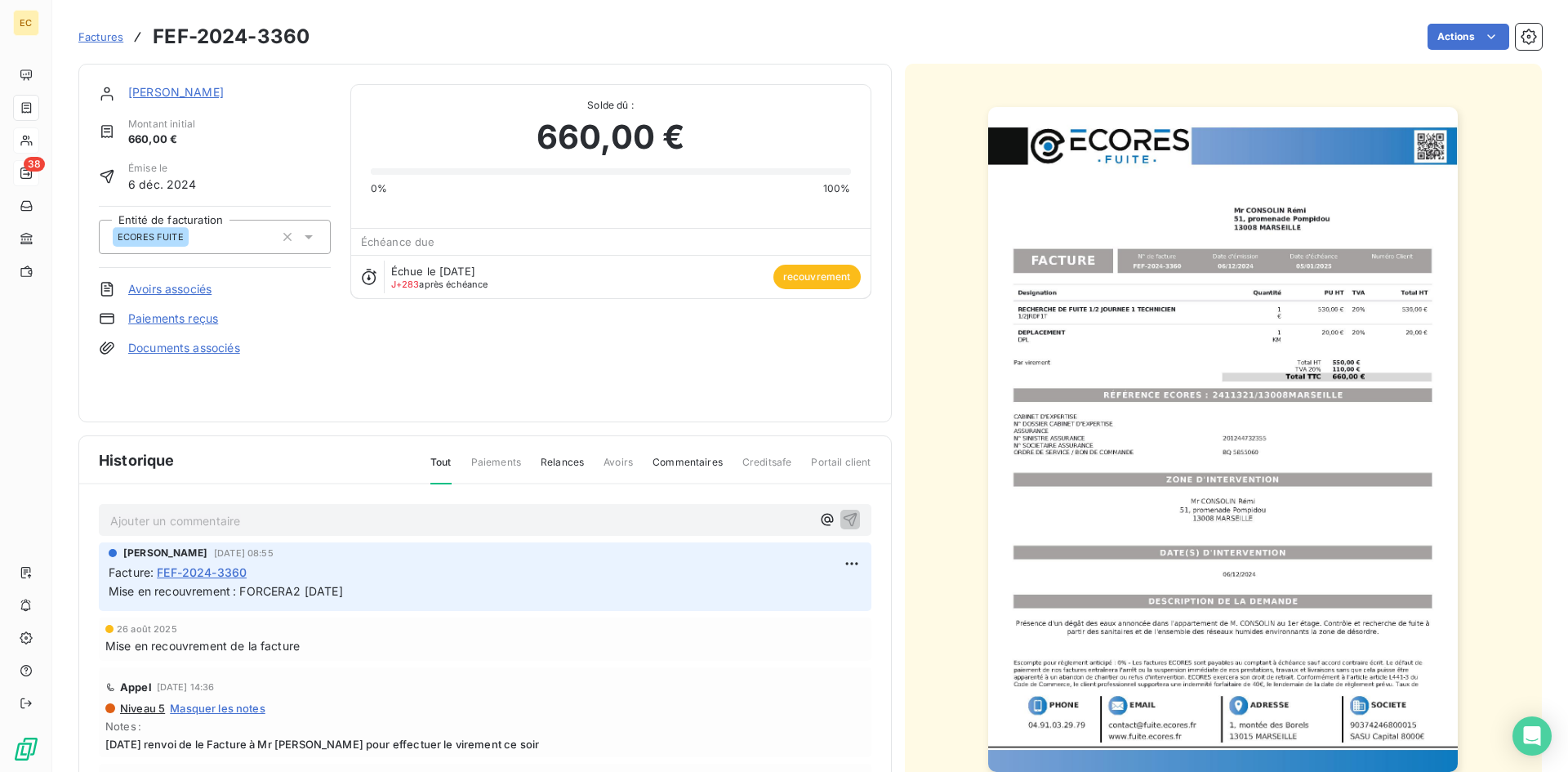
click at [1139, 502] on img "button" at bounding box center [1222, 440] width 469 height 665
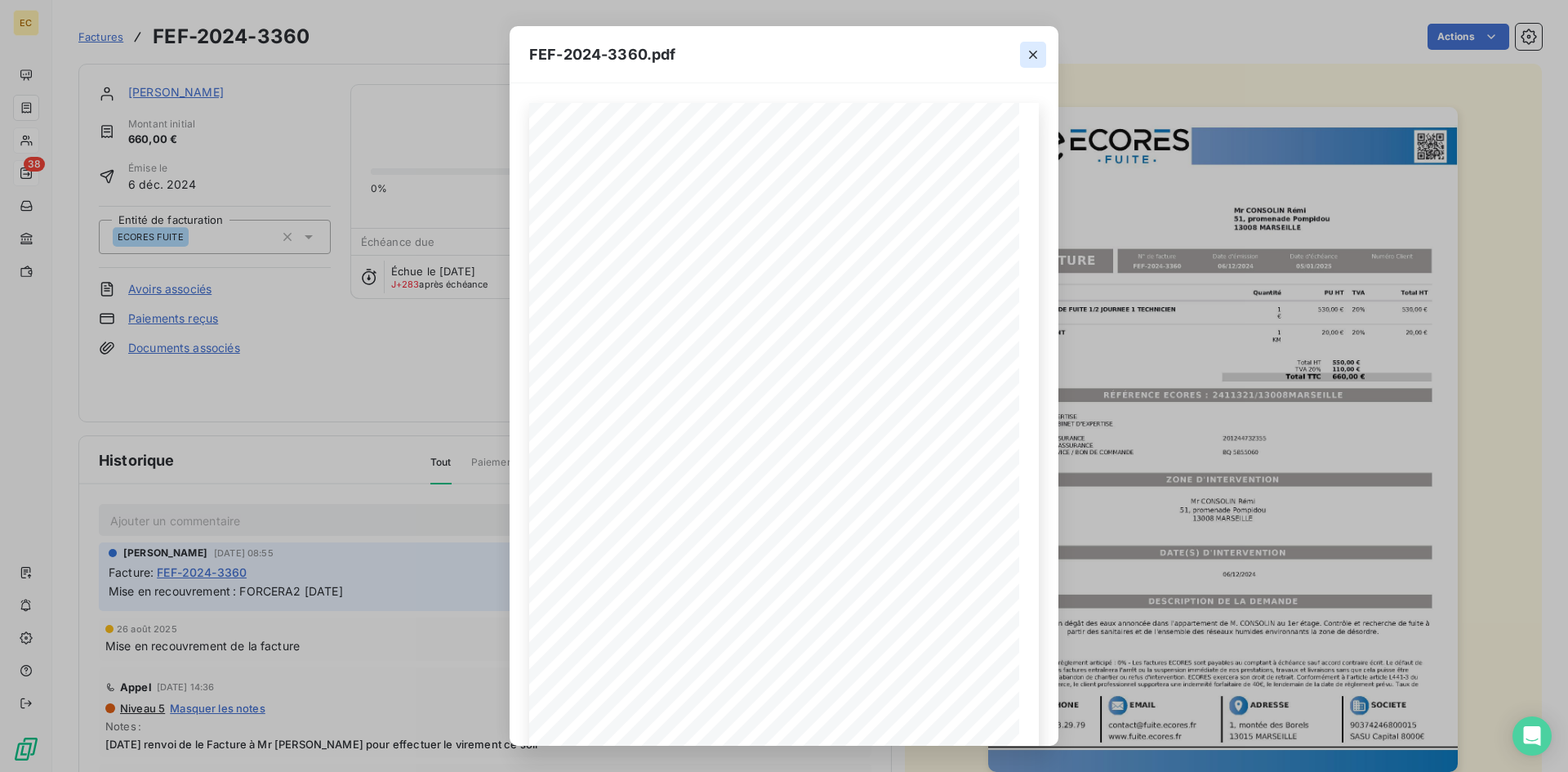
click at [1036, 50] on icon "button" at bounding box center [1033, 54] width 16 height 16
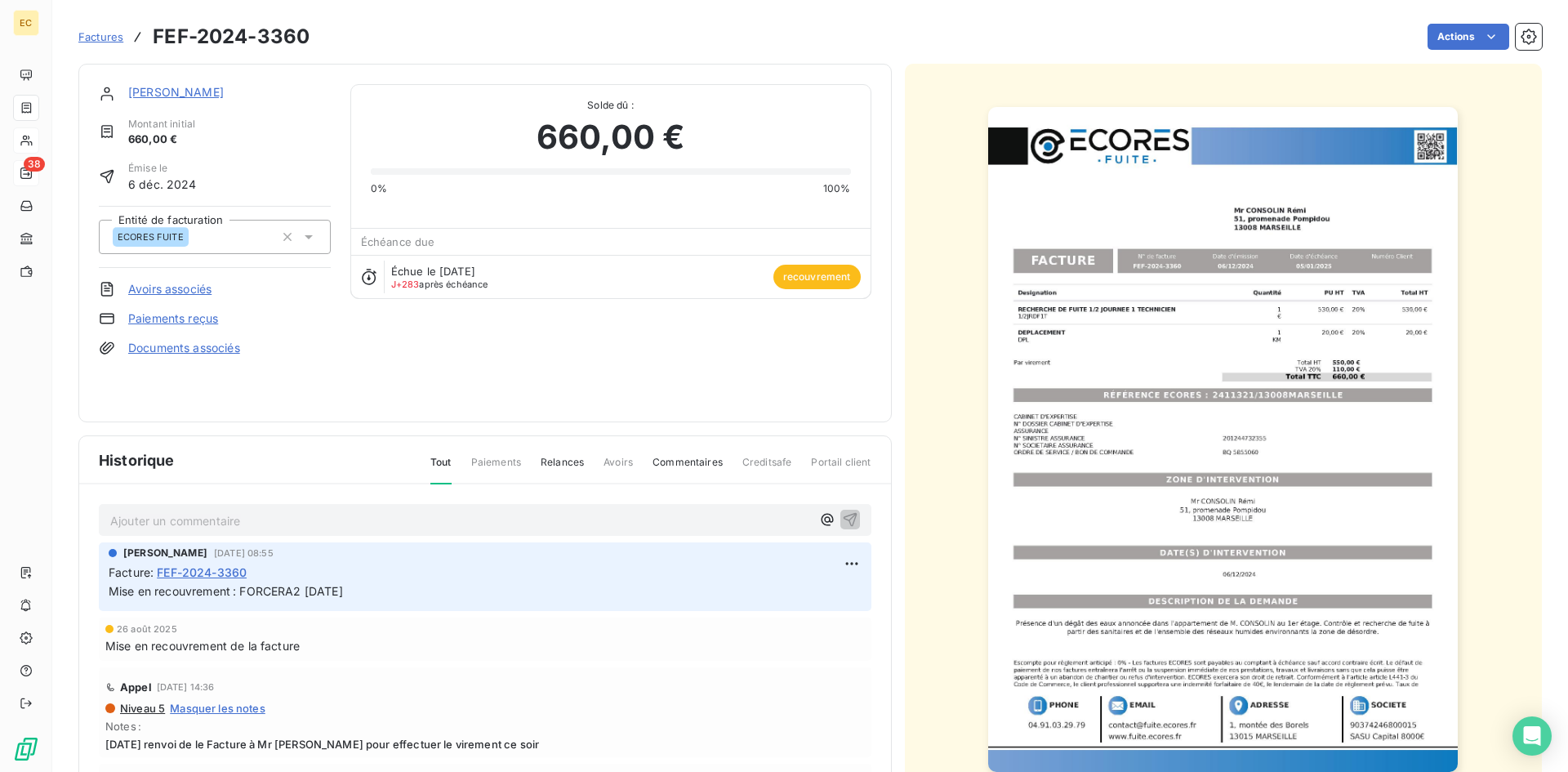
click at [129, 515] on p "Ajouter un commentaire ﻿" at bounding box center [460, 521] width 700 height 21
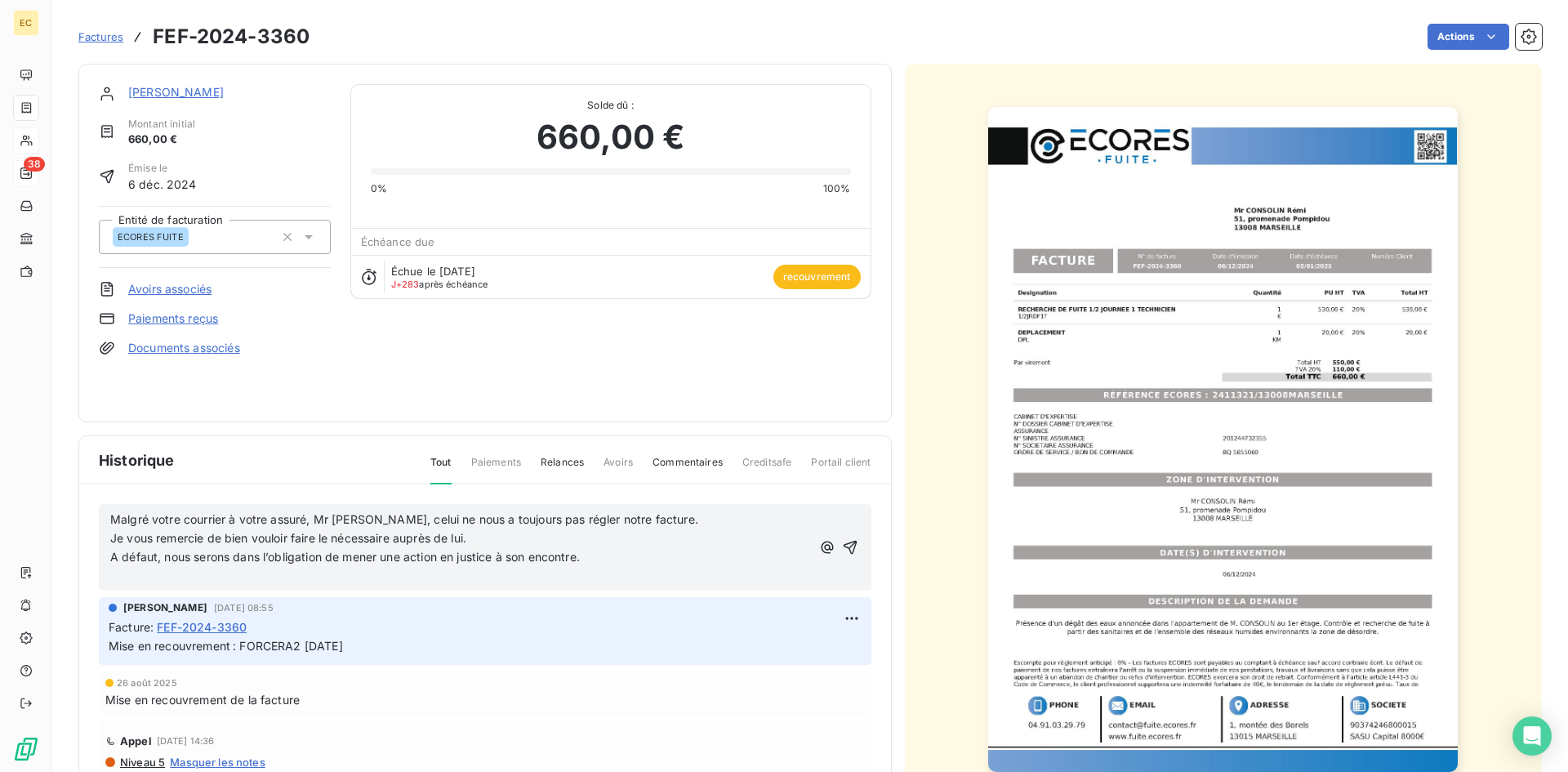
click at [109, 517] on div "Malgré votre courrier à votre assuré, Mr [PERSON_NAME], celui ne nous a toujour…" at bounding box center [484, 548] width 773 height 86
click at [111, 521] on span "Malgré votre courrier à votre assuré, Mr [PERSON_NAME], celui ne nous a toujour…" at bounding box center [404, 518] width 588 height 14
click at [120, 517] on span "à Malgré votre courrier à votre assuré, Mr [PERSON_NAME], celui ne nous a toujo…" at bounding box center [408, 518] width 598 height 14
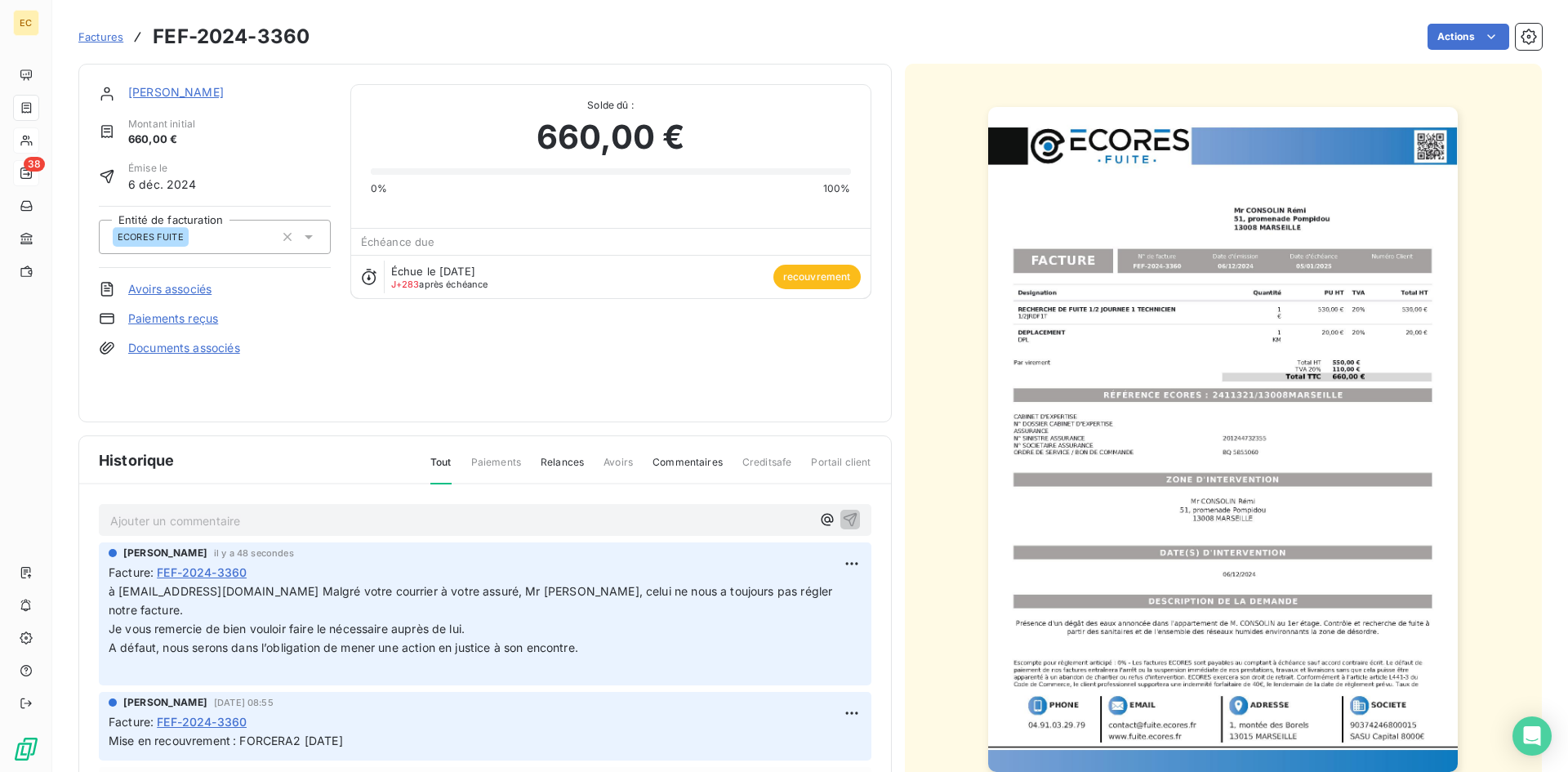
click at [99, 41] on span "Factures" at bounding box center [100, 37] width 45 height 13
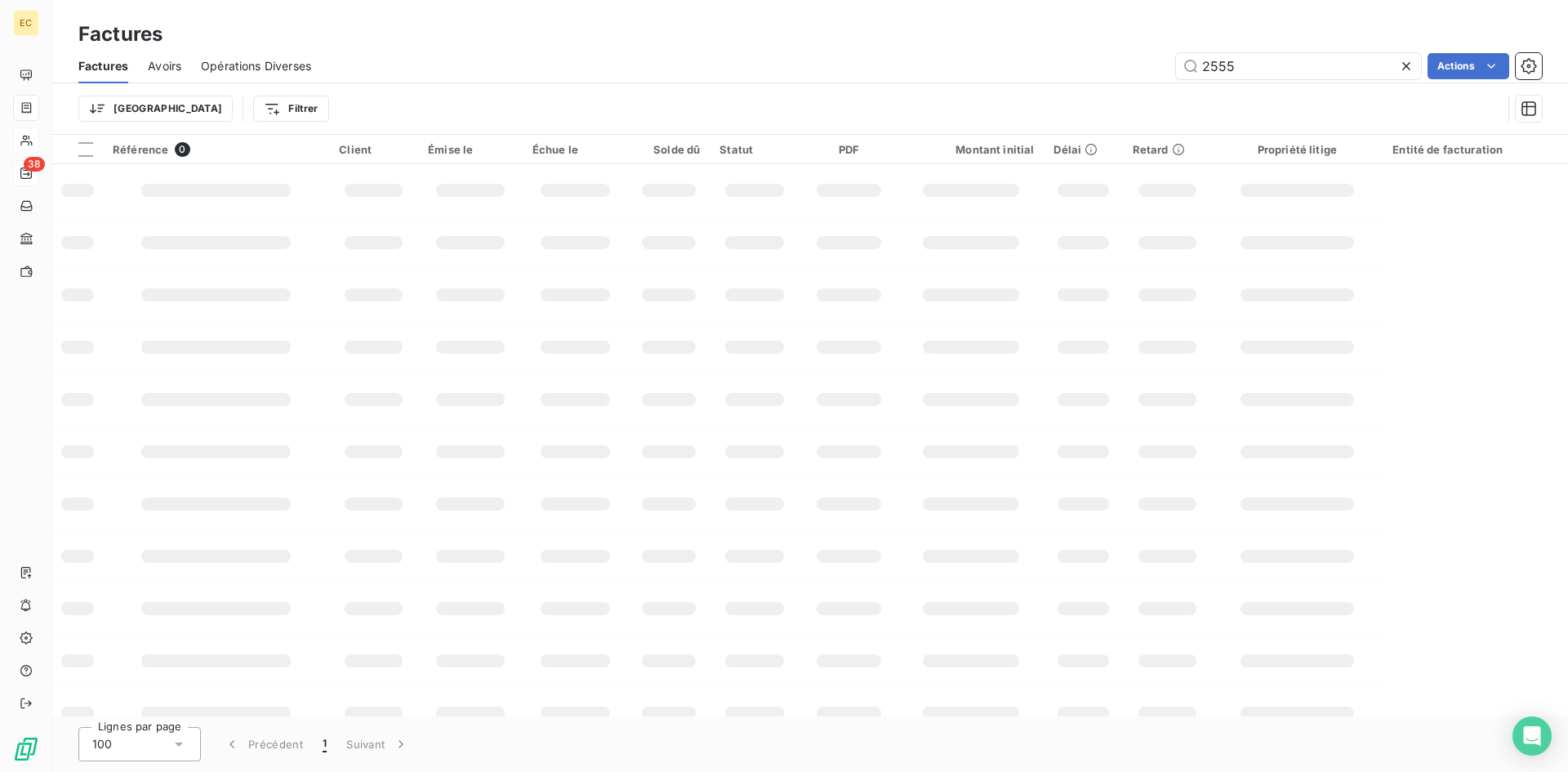
drag, startPoint x: 1286, startPoint y: 76, endPoint x: 1146, endPoint y: 85, distance: 140.3
click at [1146, 85] on div "Factures Avoirs Opérations Diverses 2555 Actions Trier Filtrer" at bounding box center [810, 91] width 1515 height 85
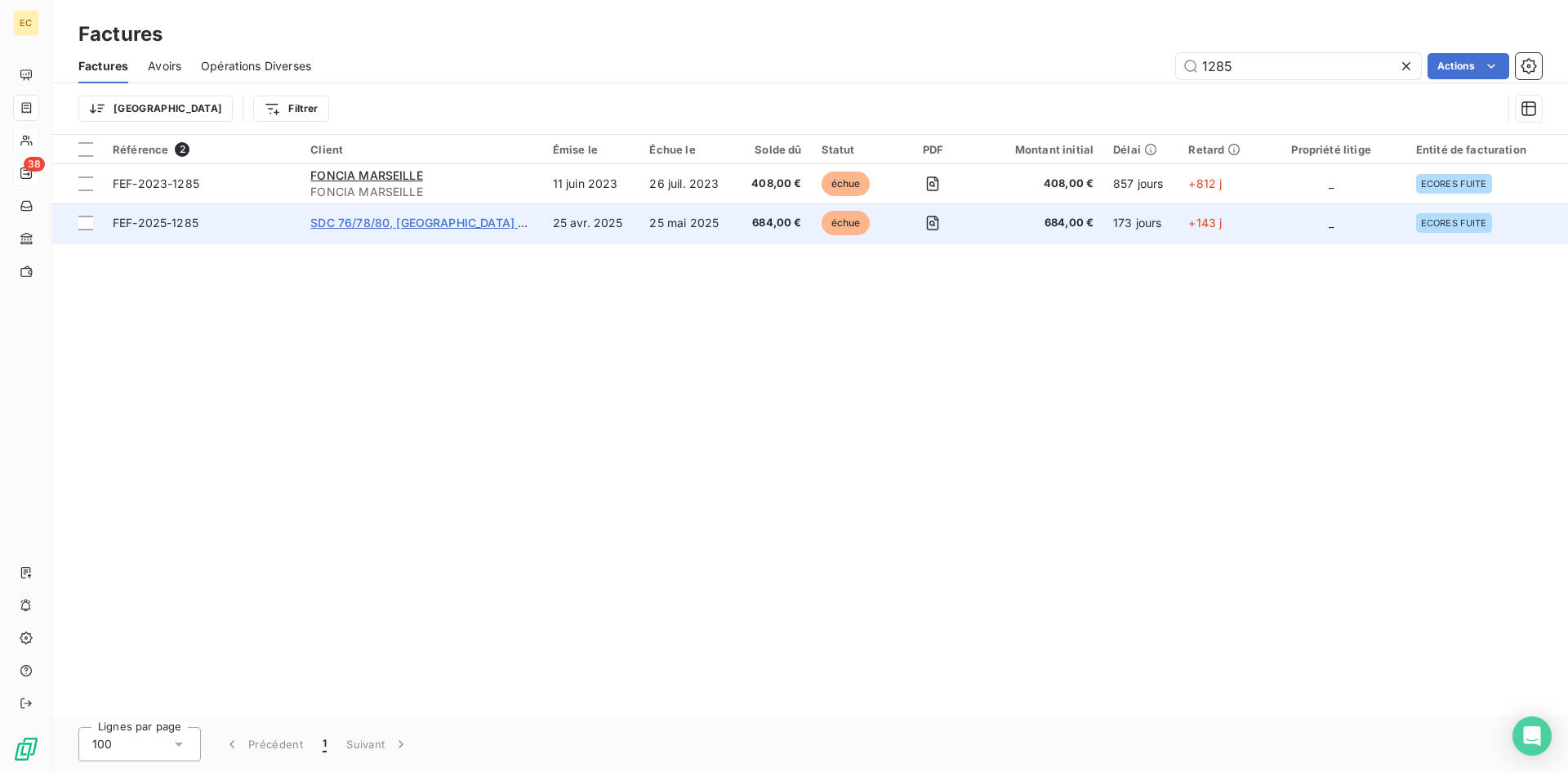
type input "1285"
click at [368, 218] on span "SDC 76/78/80, [GEOGRAPHIC_DATA] C/°" at bounding box center [423, 223] width 224 height 14
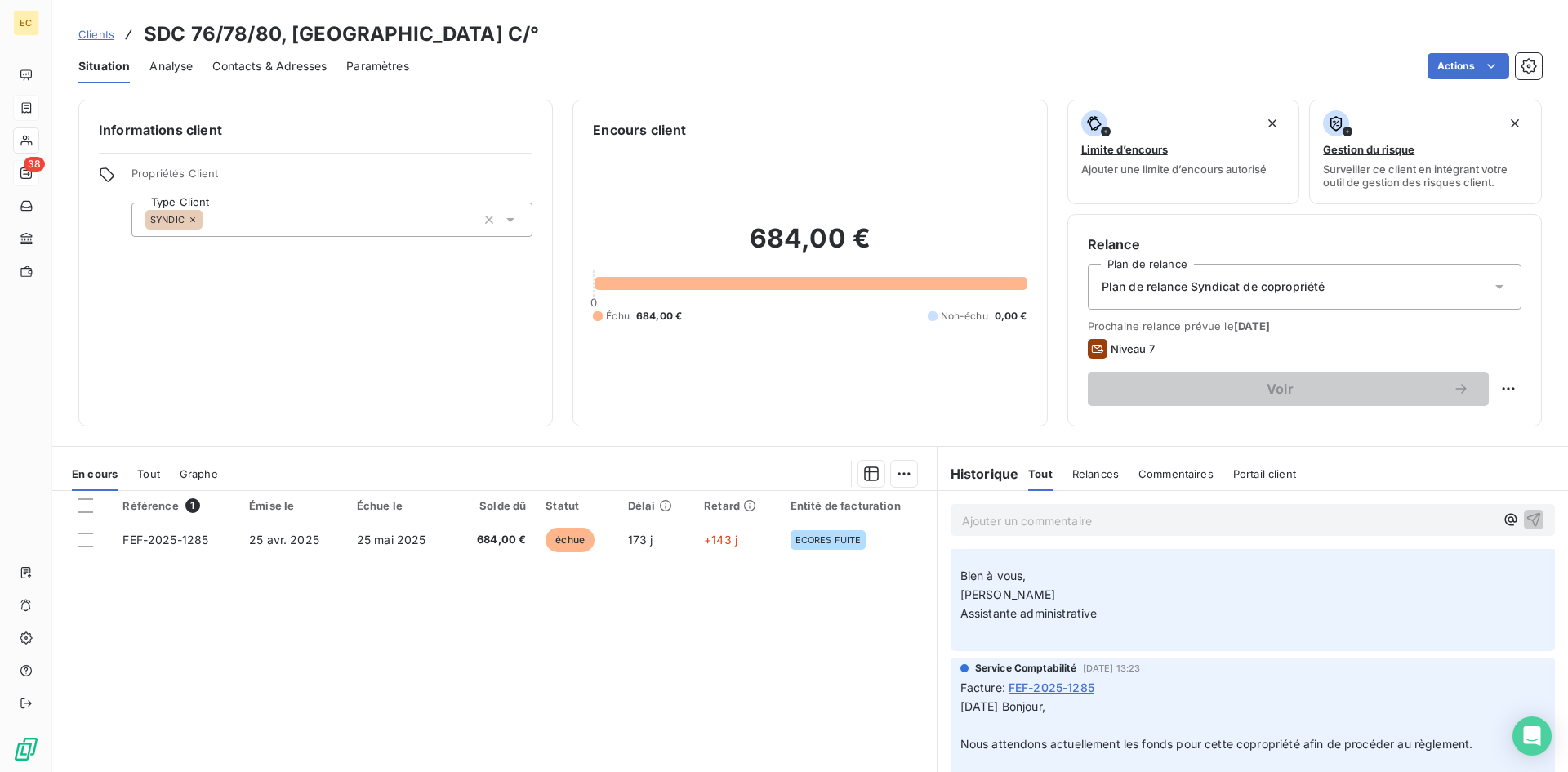
scroll to position [327, 0]
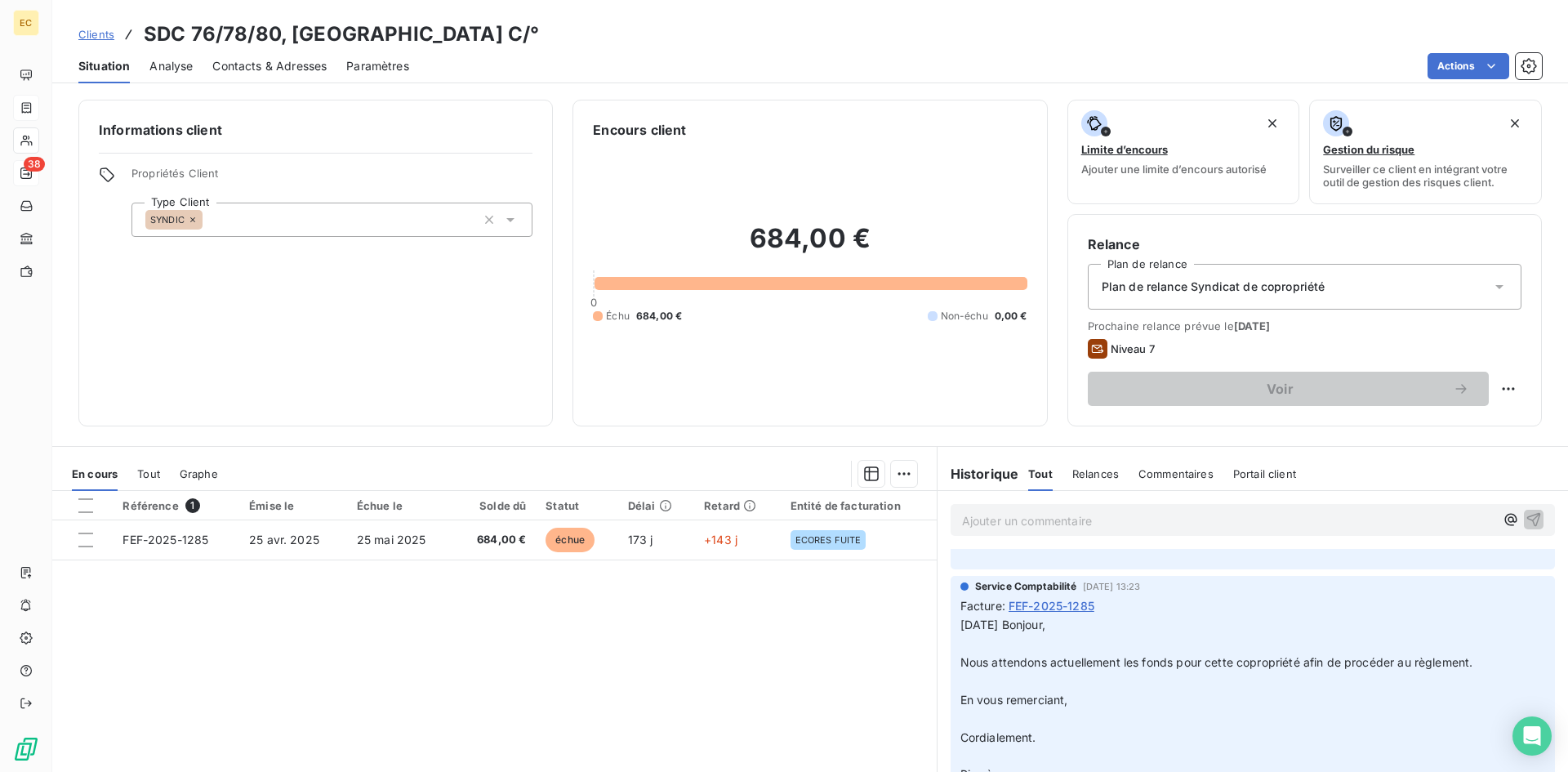
click at [97, 36] on span "Clients" at bounding box center [96, 35] width 36 height 13
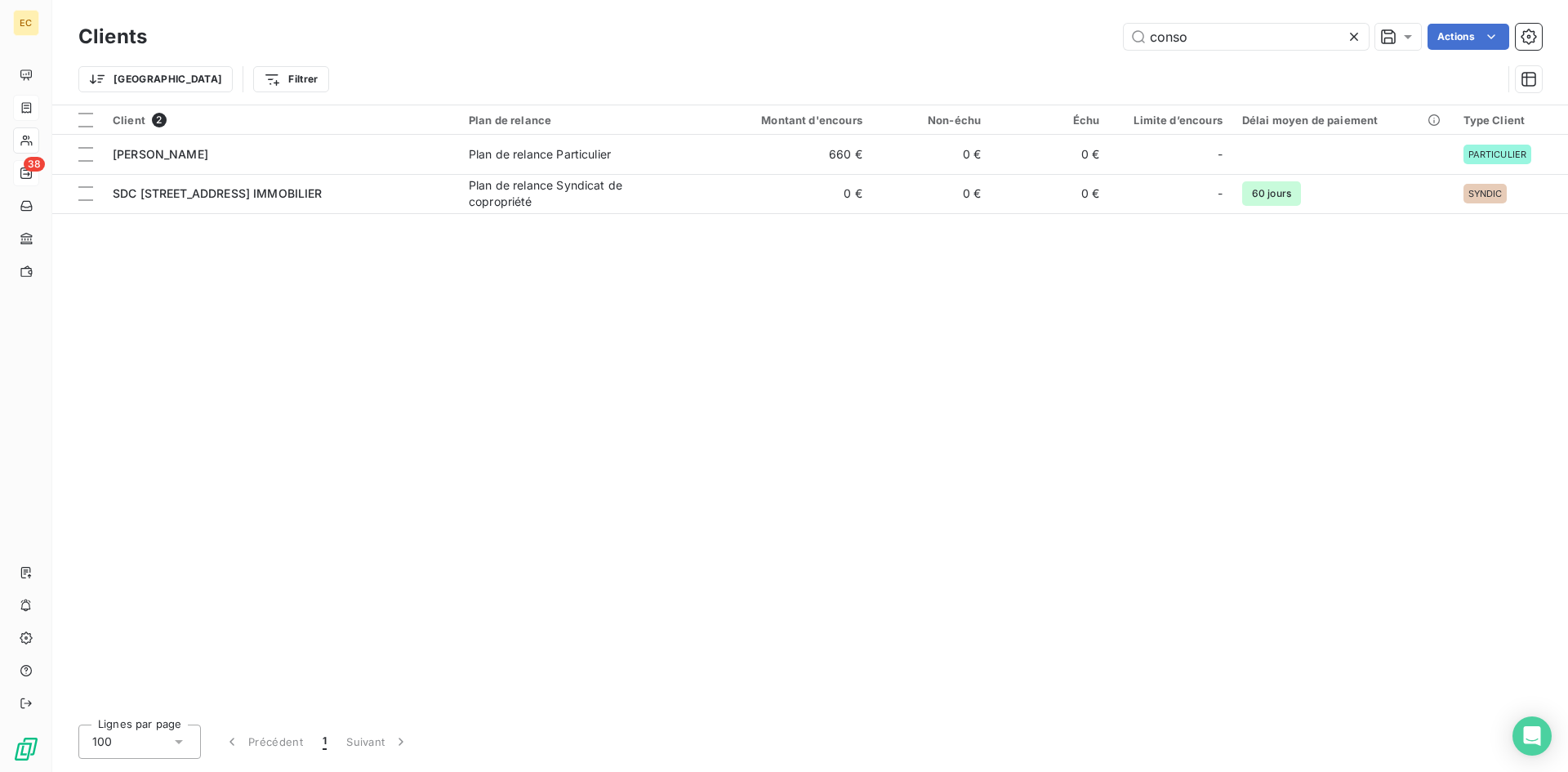
drag, startPoint x: 1237, startPoint y: 45, endPoint x: 1085, endPoint y: 35, distance: 152.3
click at [1085, 35] on div "conso Actions" at bounding box center [853, 37] width 1376 height 26
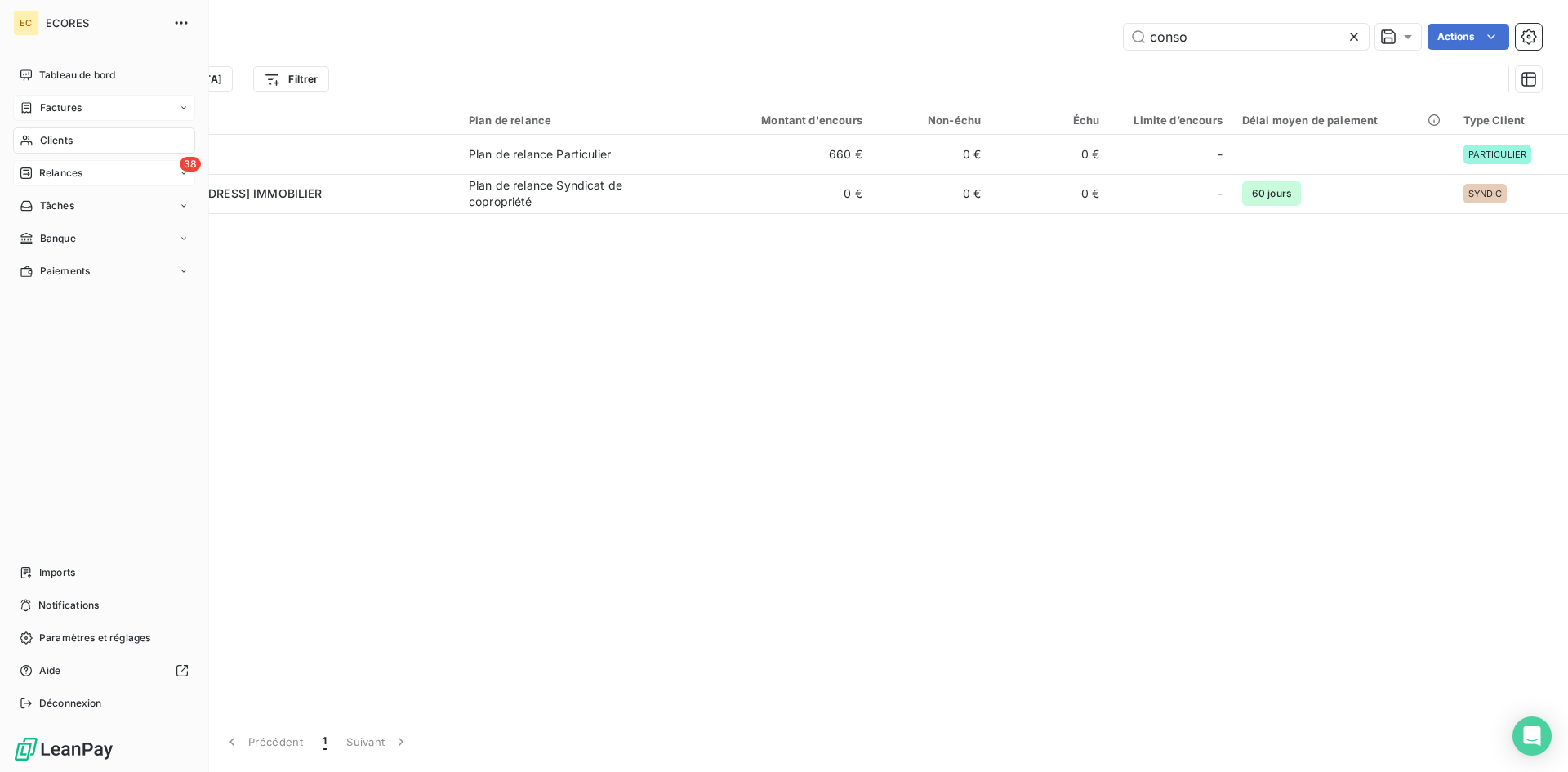
click at [65, 108] on span "Factures" at bounding box center [61, 108] width 41 height 15
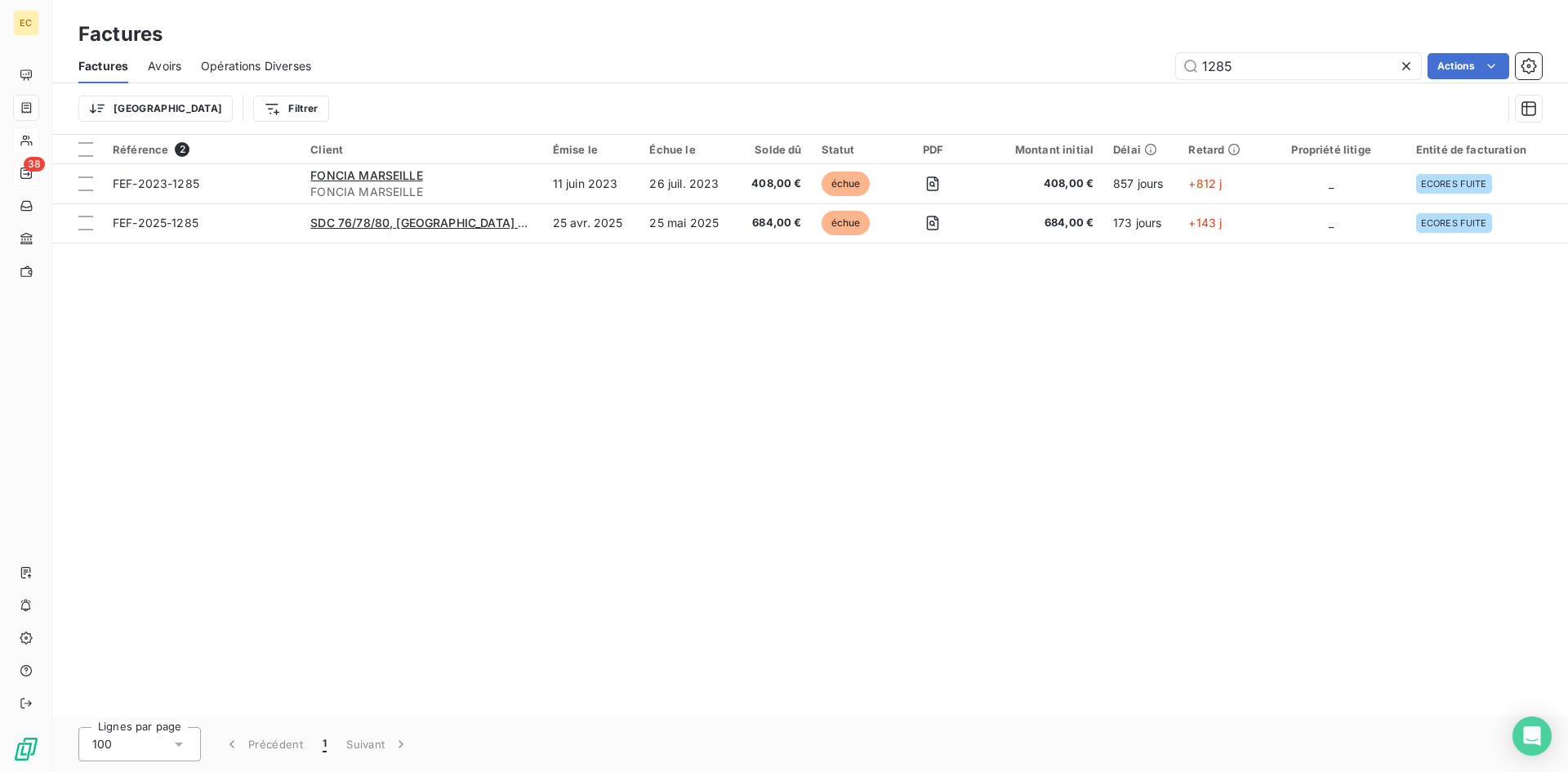
drag, startPoint x: 1263, startPoint y: 62, endPoint x: 1152, endPoint y: 65, distance: 111.0
click at [1152, 65] on div "1285 Actions" at bounding box center [936, 67] width 1211 height 26
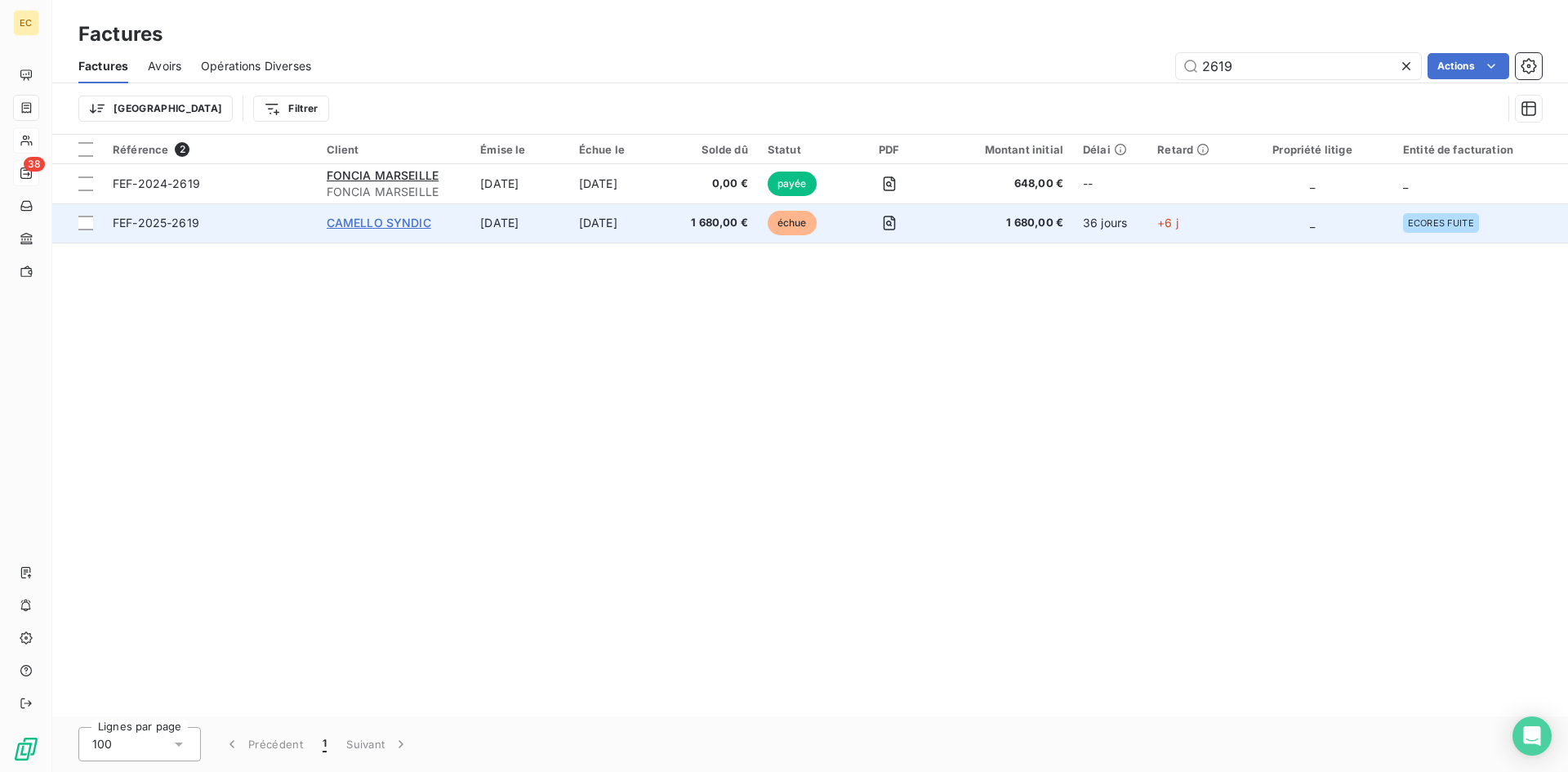
type input "2619"
click at [355, 224] on span "CAMELLO SYNDIC" at bounding box center [378, 223] width 104 height 14
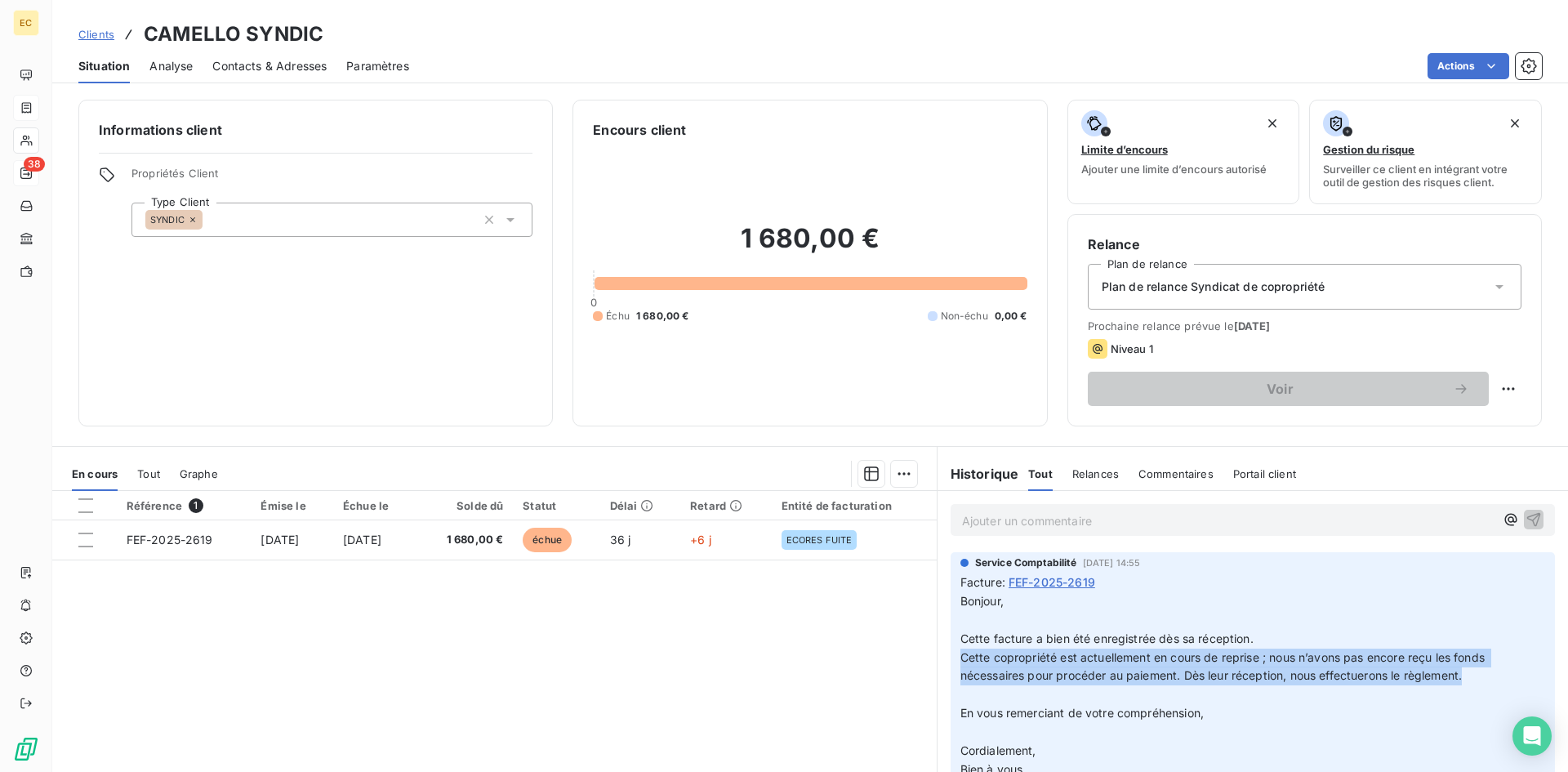
drag, startPoint x: 956, startPoint y: 658, endPoint x: 1475, endPoint y: 672, distance: 519.2
click at [1475, 672] on p "Bonjour, ﻿ Cette facture a bien été enregistrée dès sa réception. Cette copropr…" at bounding box center [1253, 723] width 585 height 261
copy span "Cette copropriété est actuellement en cours de reprise ; nous n’avons pas encor…"
click at [93, 29] on span "Clients" at bounding box center [96, 35] width 36 height 13
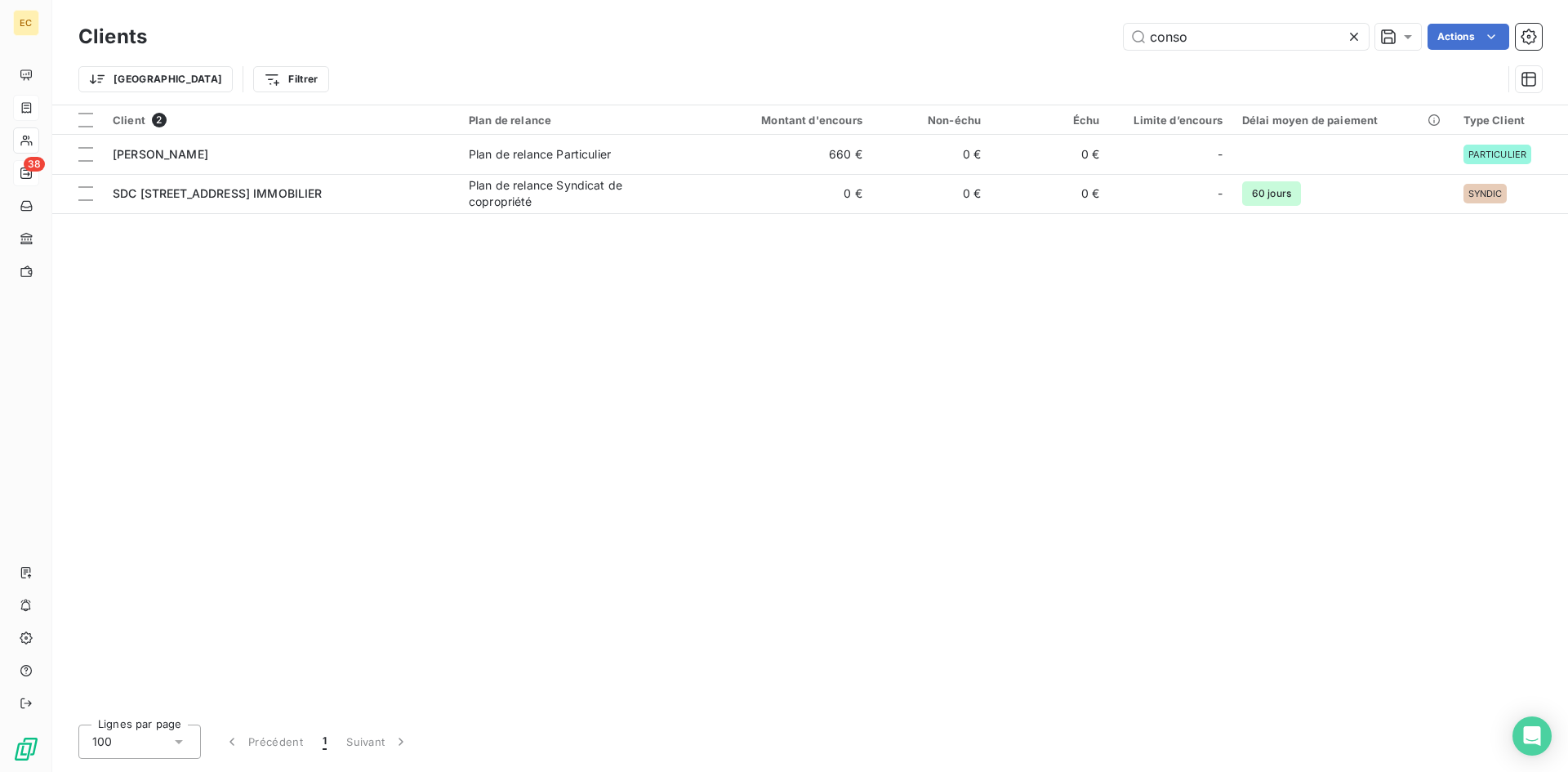
drag, startPoint x: 1197, startPoint y: 38, endPoint x: 1092, endPoint y: 39, distance: 105.0
click at [1092, 39] on div "conso Actions" at bounding box center [853, 37] width 1376 height 26
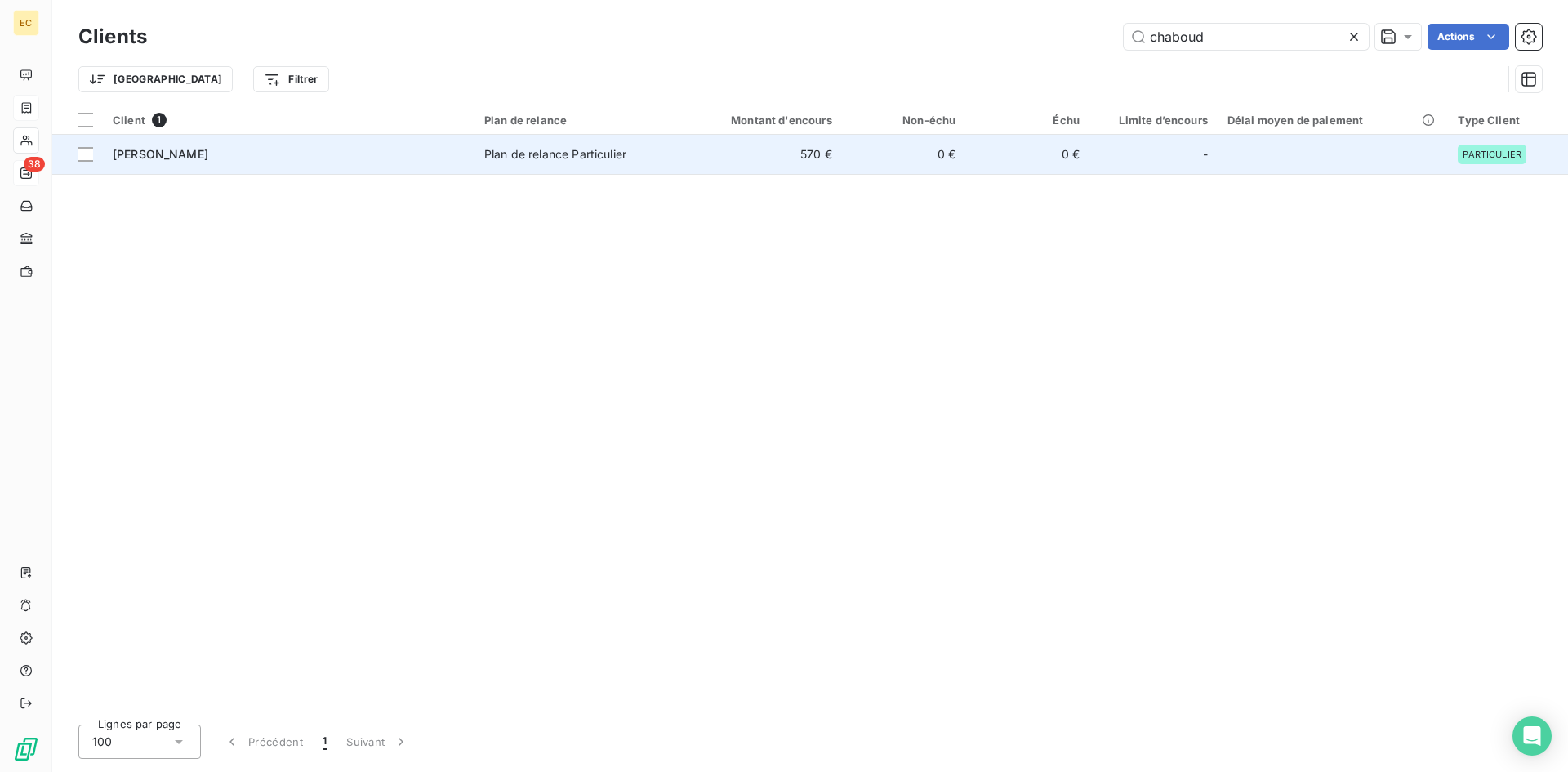
type input "chaboud"
click at [208, 159] on span "[PERSON_NAME]" at bounding box center [161, 154] width 96 height 14
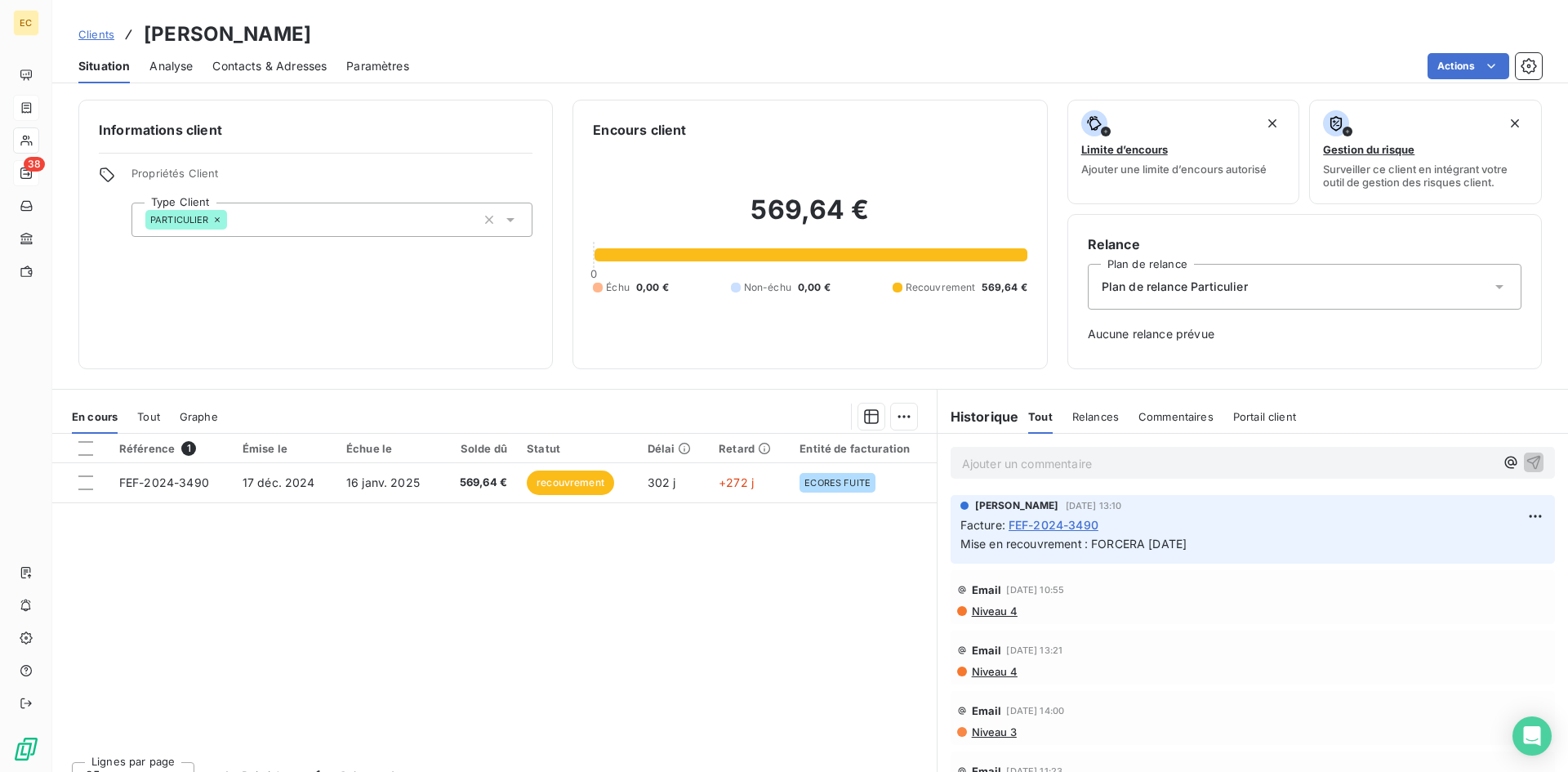
click at [98, 31] on span "Clients" at bounding box center [96, 35] width 36 height 13
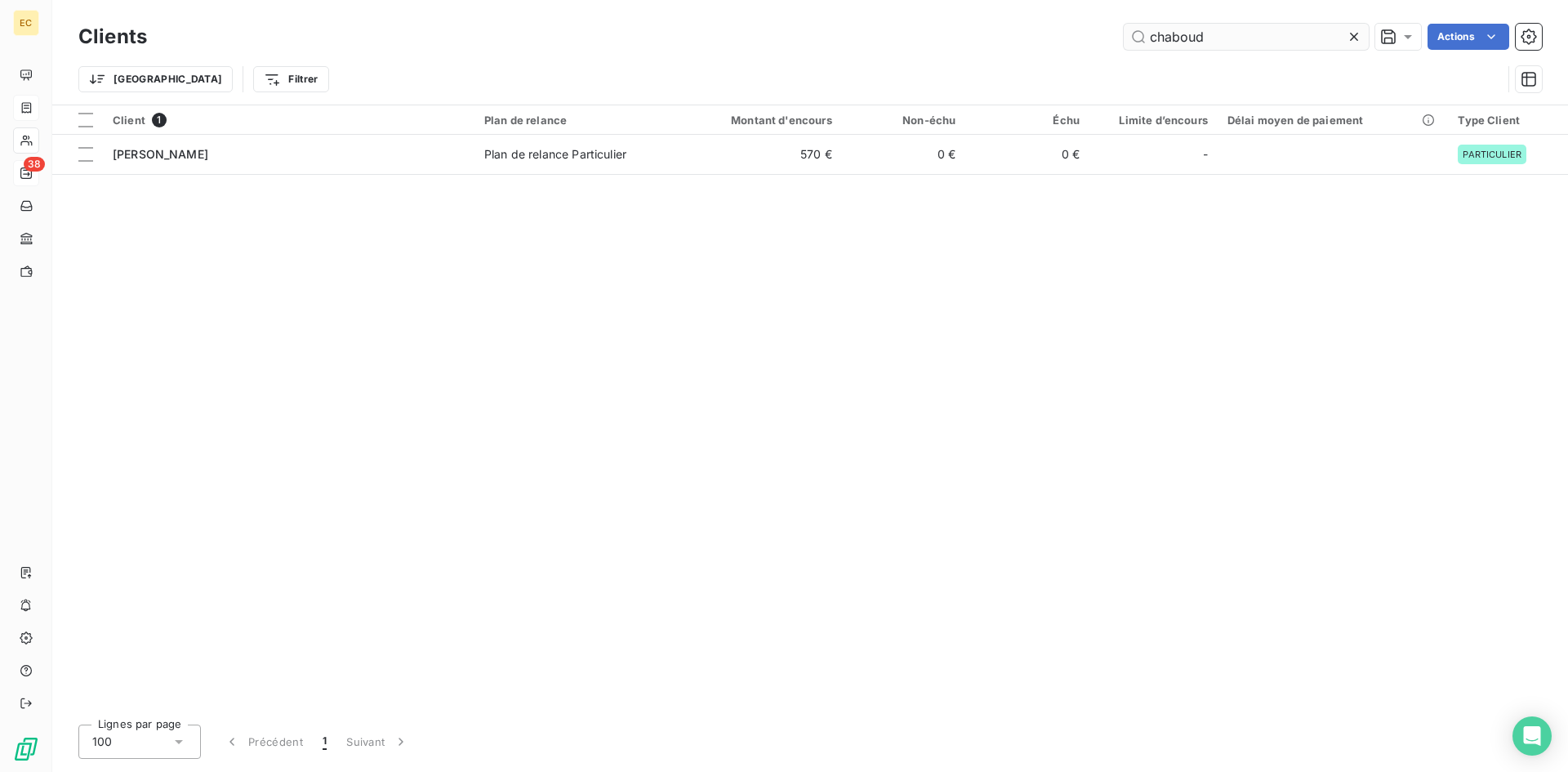
drag, startPoint x: 1212, startPoint y: 39, endPoint x: 1123, endPoint y: 37, distance: 89.0
click at [1124, 37] on input "chaboud" at bounding box center [1246, 37] width 245 height 26
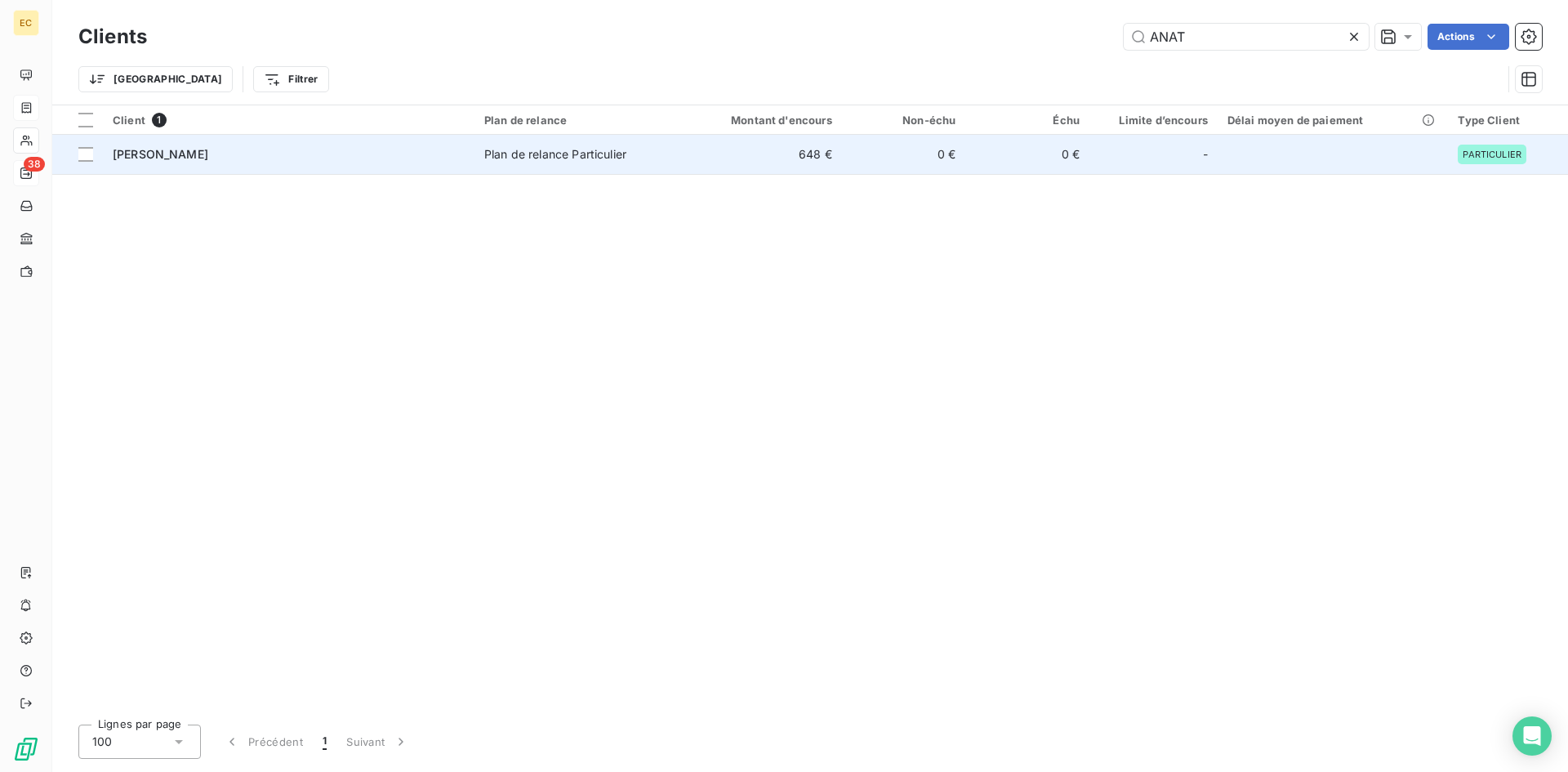
type input "ANAT"
click at [225, 156] on div "[PERSON_NAME]" at bounding box center [288, 154] width 352 height 16
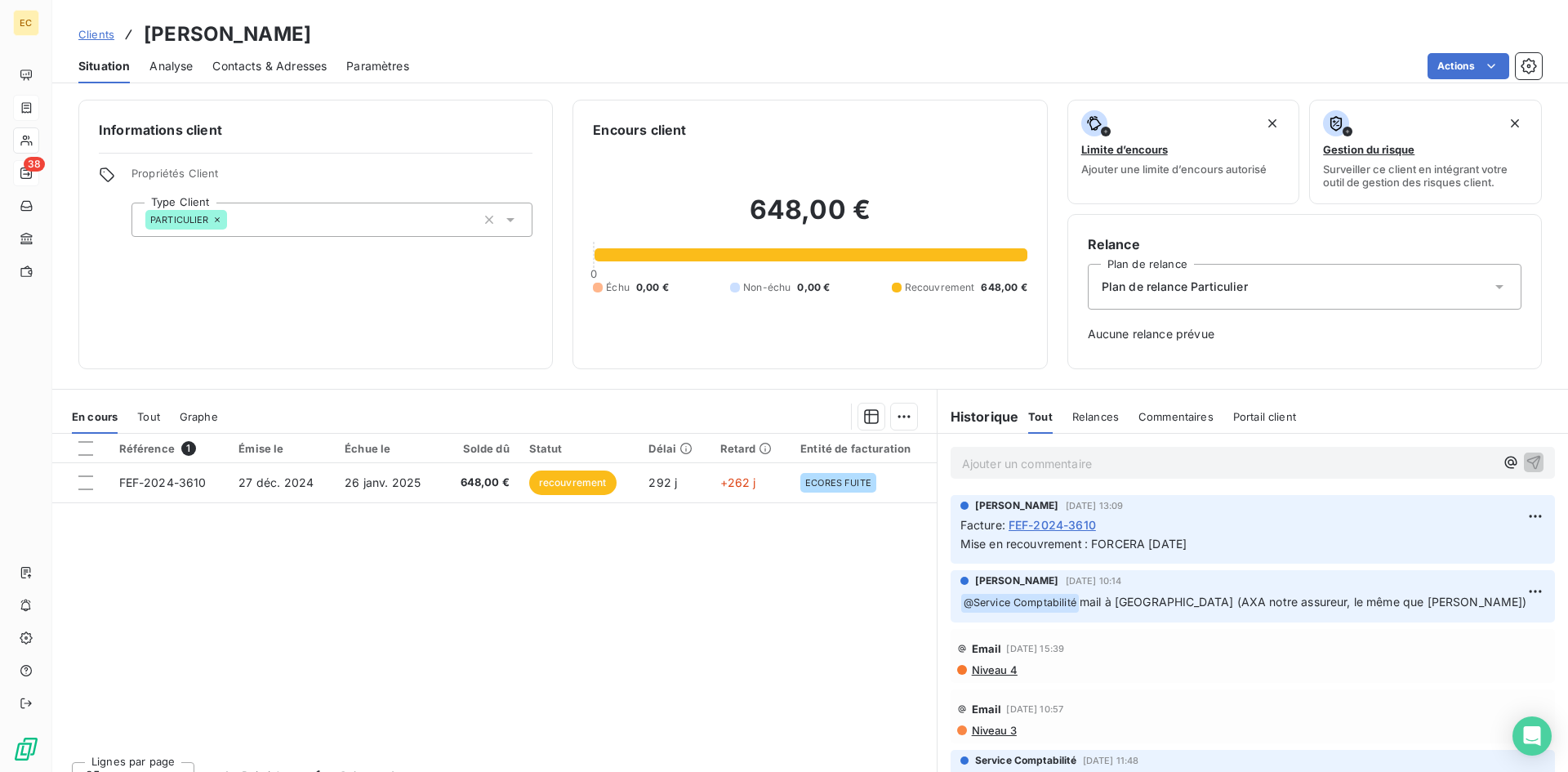
click at [974, 456] on p "Ajouter un commentaire ﻿" at bounding box center [1228, 464] width 532 height 21
click at [91, 35] on span "Clients" at bounding box center [96, 35] width 36 height 13
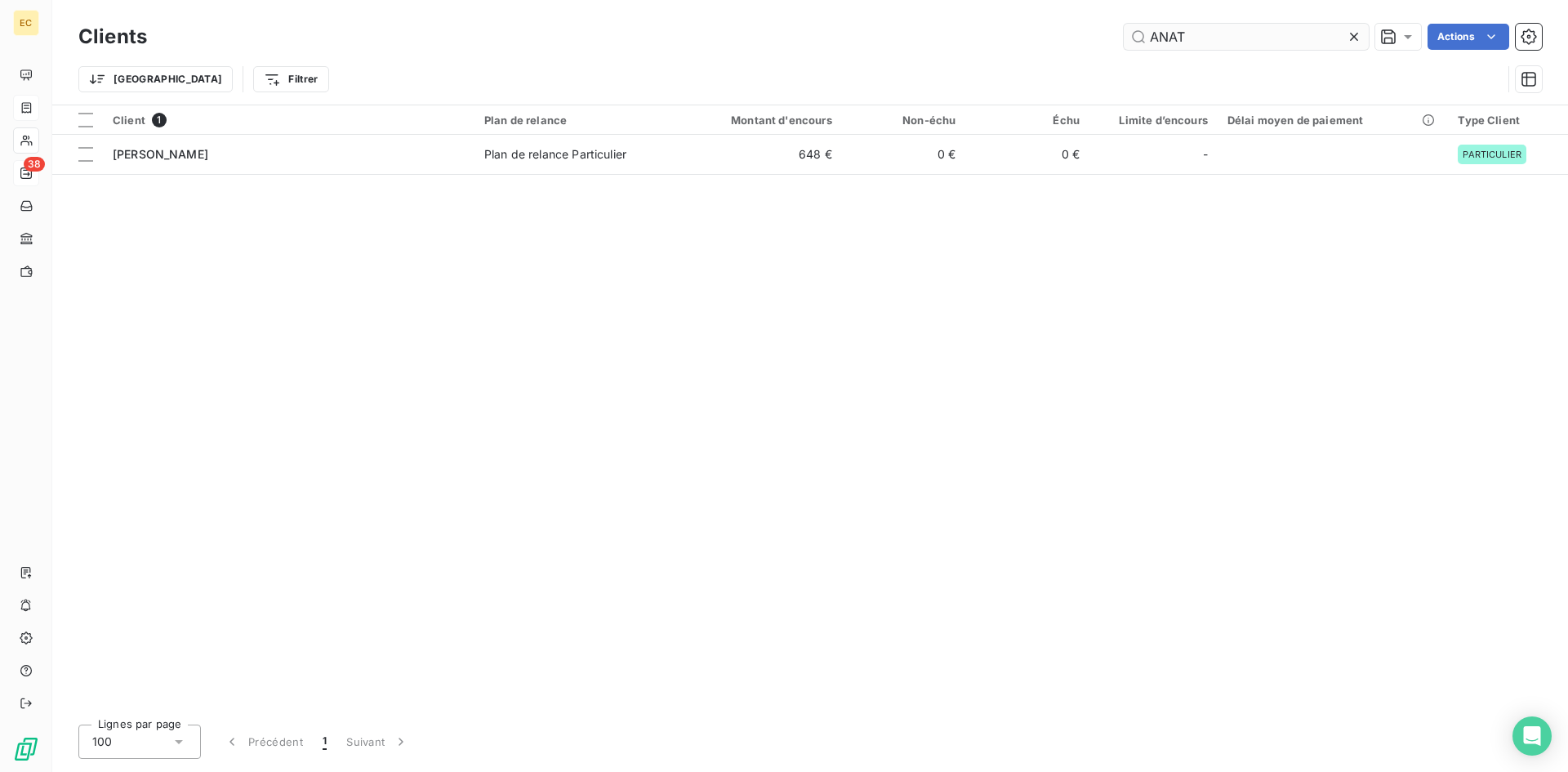
drag, startPoint x: 1182, startPoint y: 39, endPoint x: 1132, endPoint y: 41, distance: 50.0
click at [1132, 41] on input "ANAT" at bounding box center [1246, 37] width 245 height 26
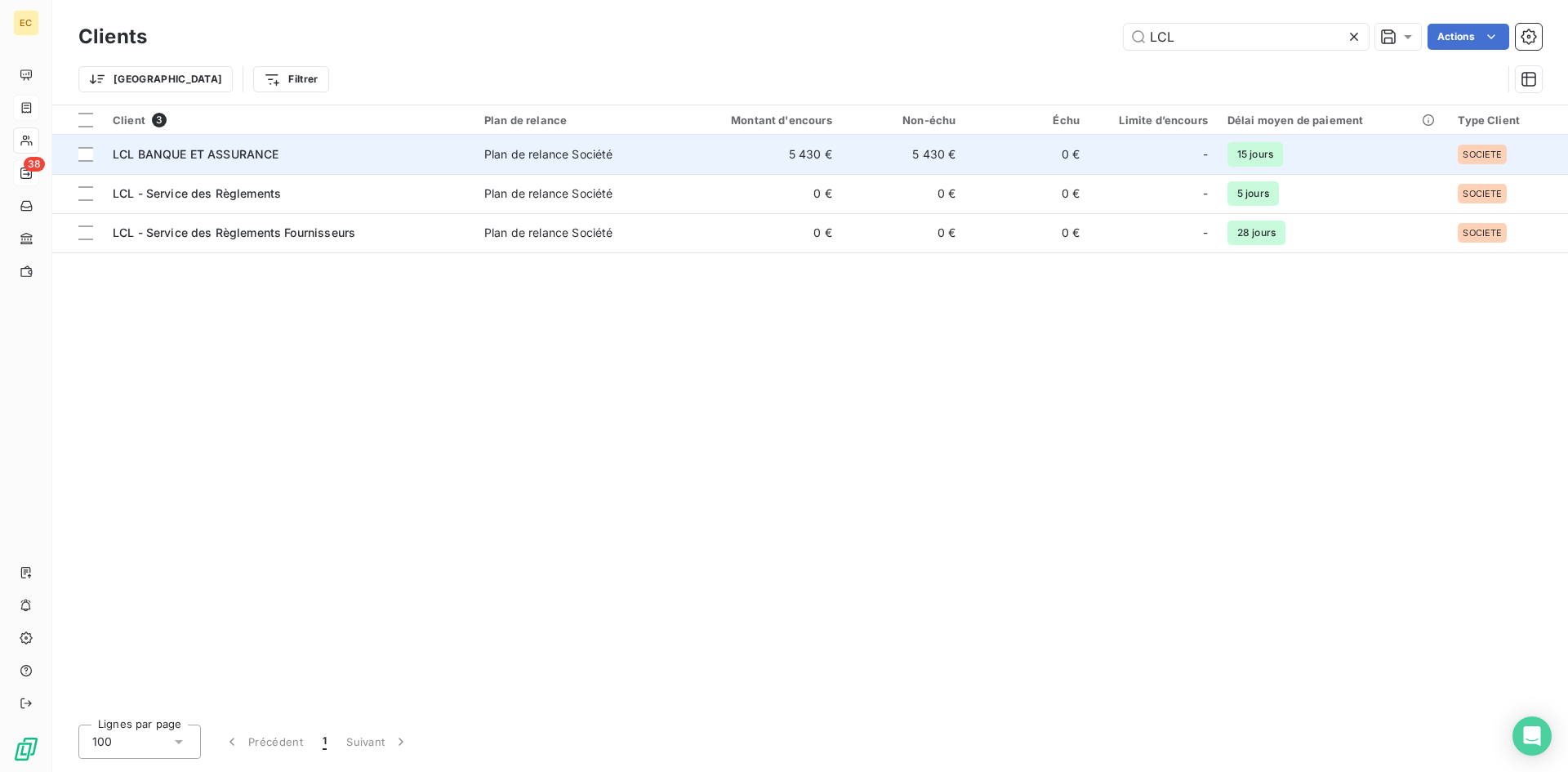
type input "LCL"
click at [323, 158] on div "LCL BANQUE ET ASSURANCE" at bounding box center [288, 154] width 352 height 16
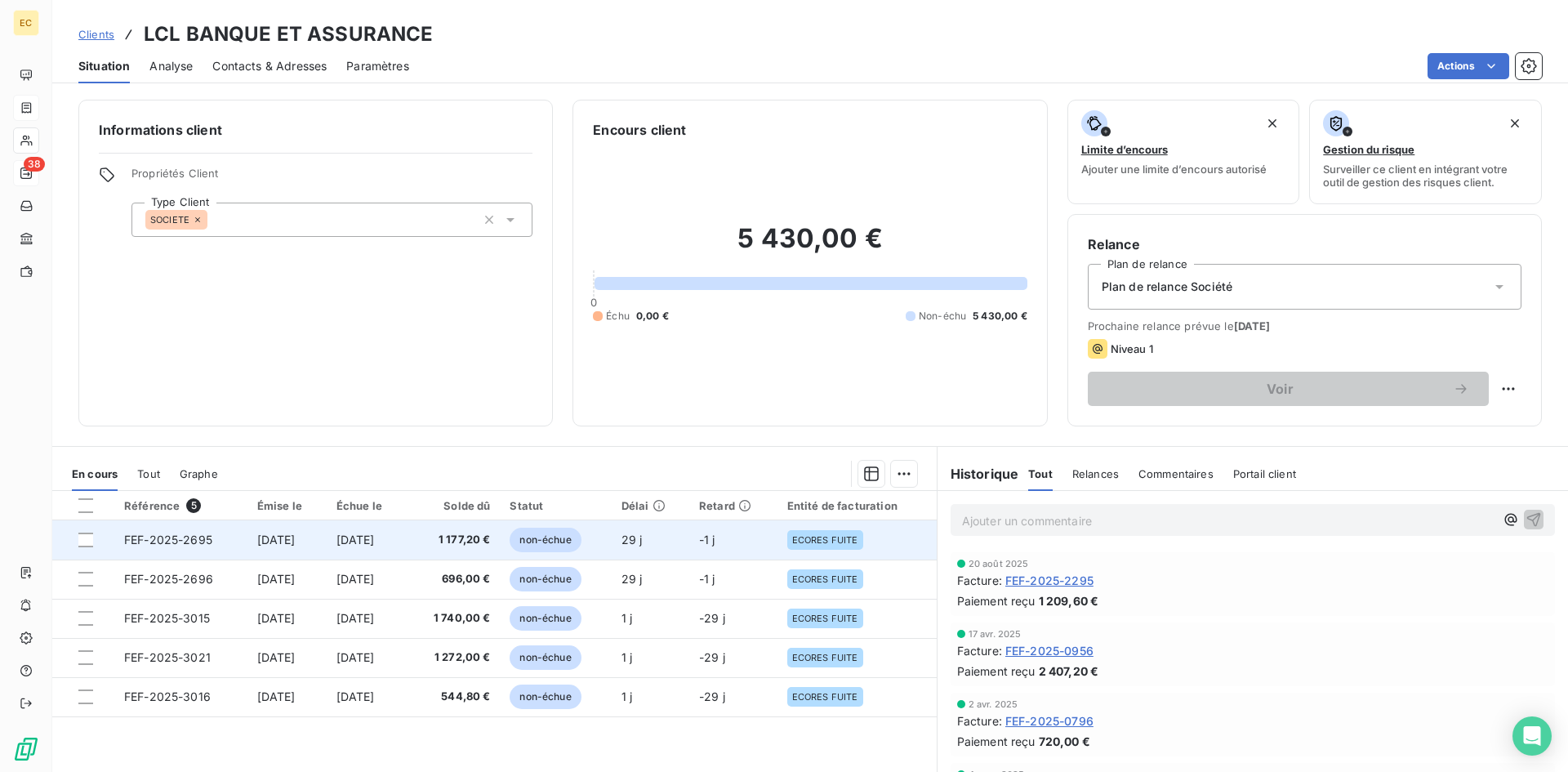
click at [325, 543] on td "[DATE]" at bounding box center [287, 540] width 79 height 39
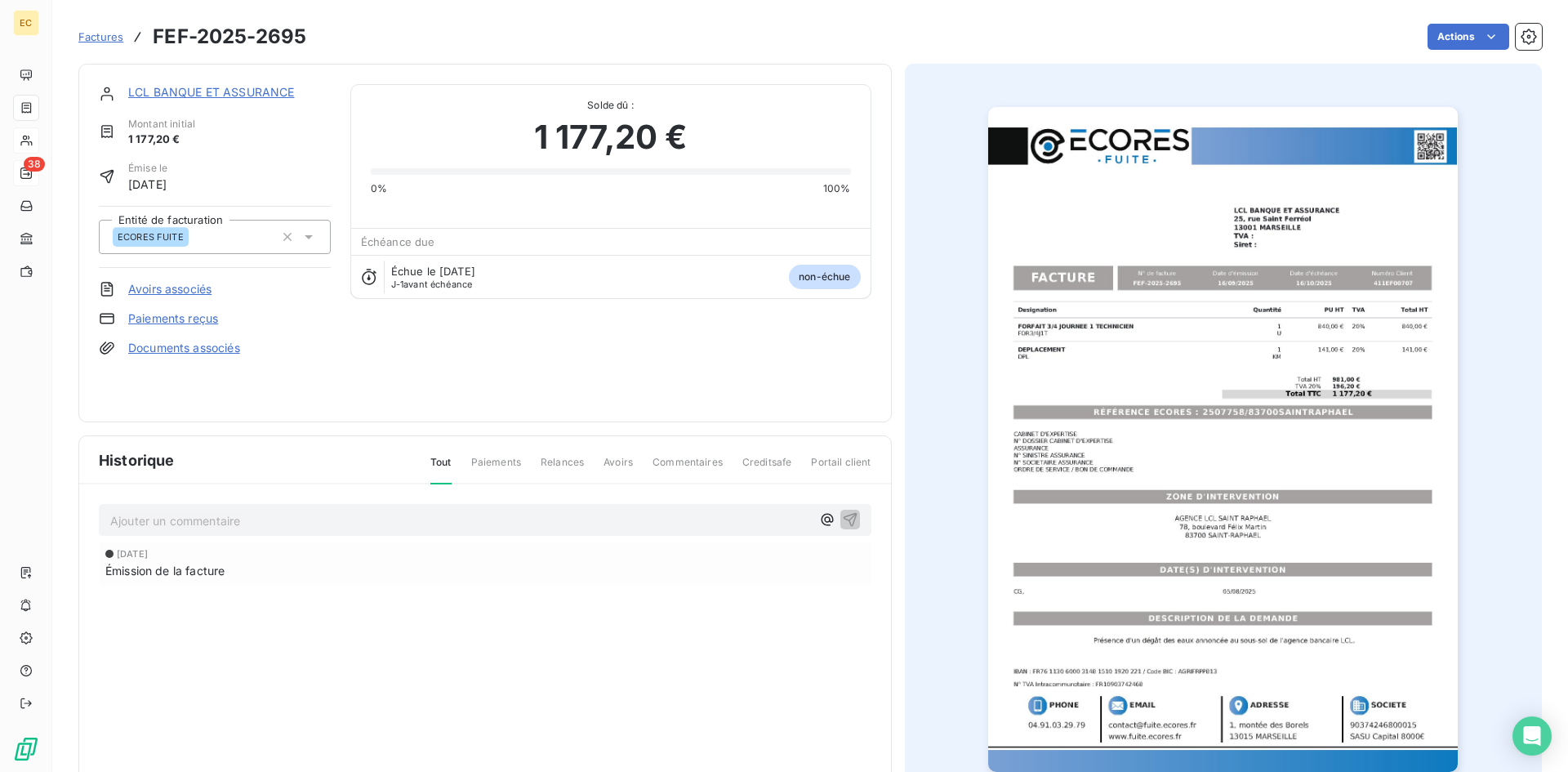
click at [105, 40] on span "Factures" at bounding box center [100, 37] width 45 height 13
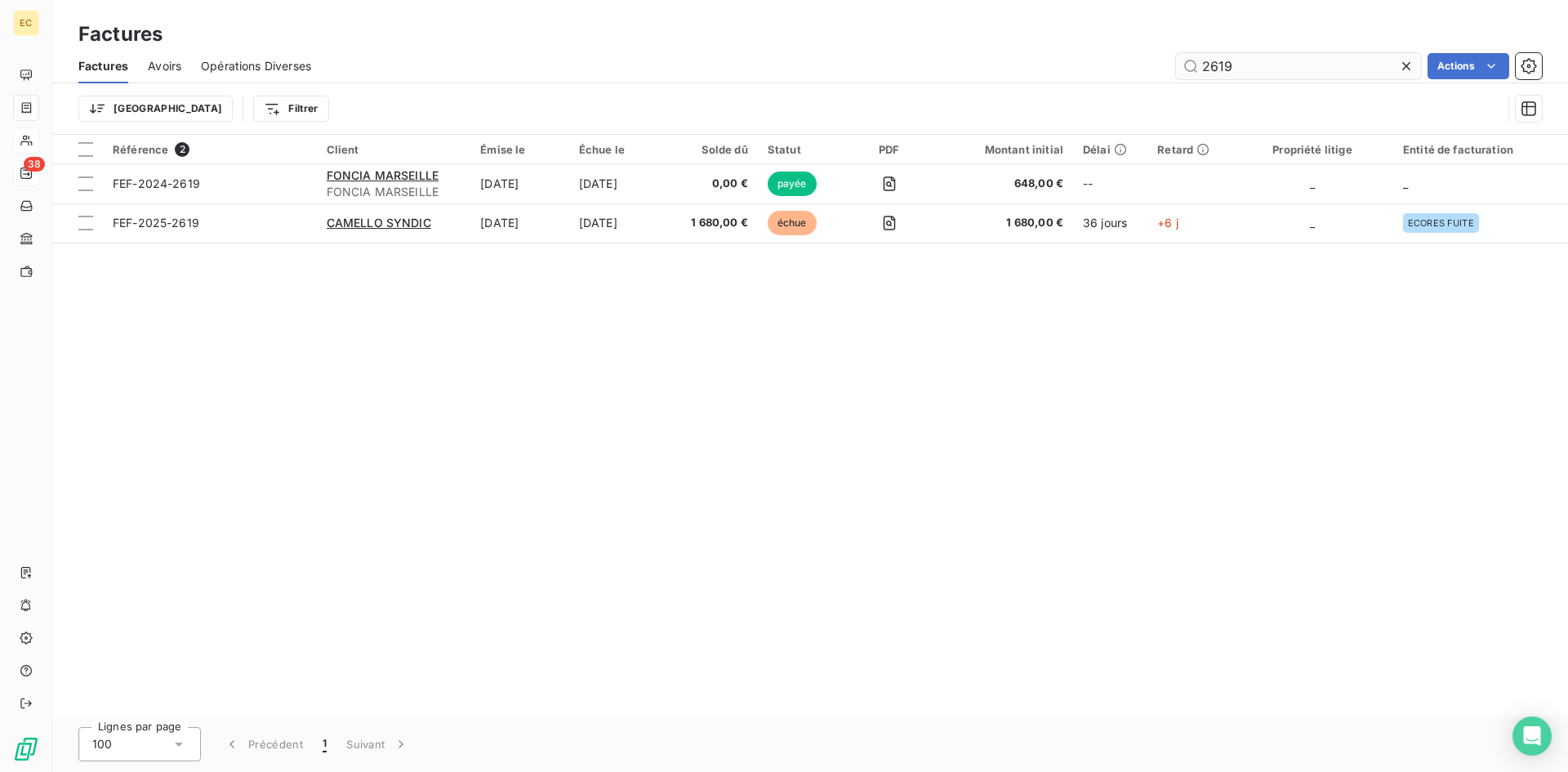
drag, startPoint x: 1254, startPoint y: 61, endPoint x: 1177, endPoint y: 60, distance: 77.0
click at [1177, 60] on input "2619" at bounding box center [1298, 67] width 245 height 26
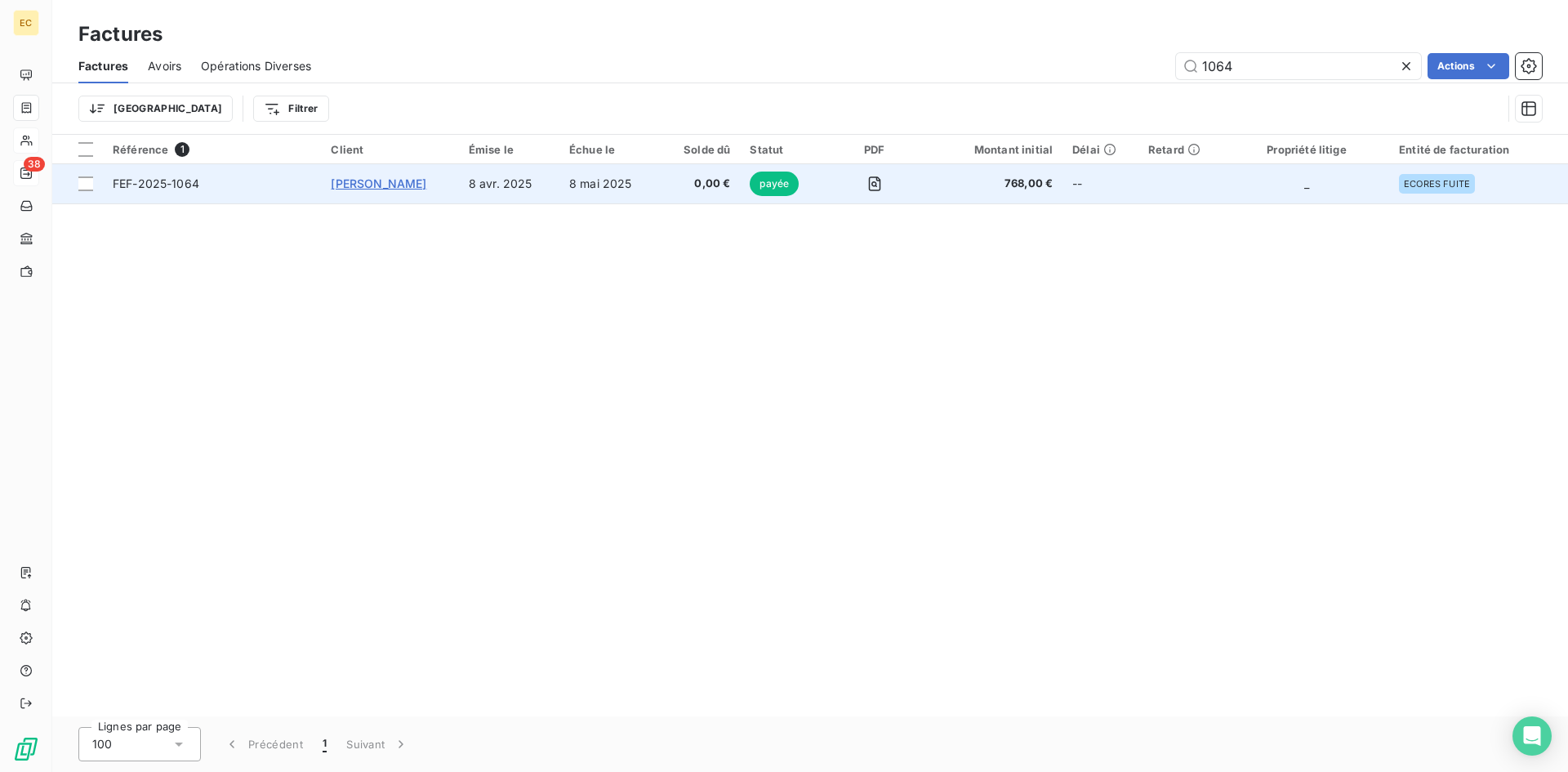
type input "1064"
click at [361, 186] on span "[PERSON_NAME]" at bounding box center [378, 183] width 96 height 14
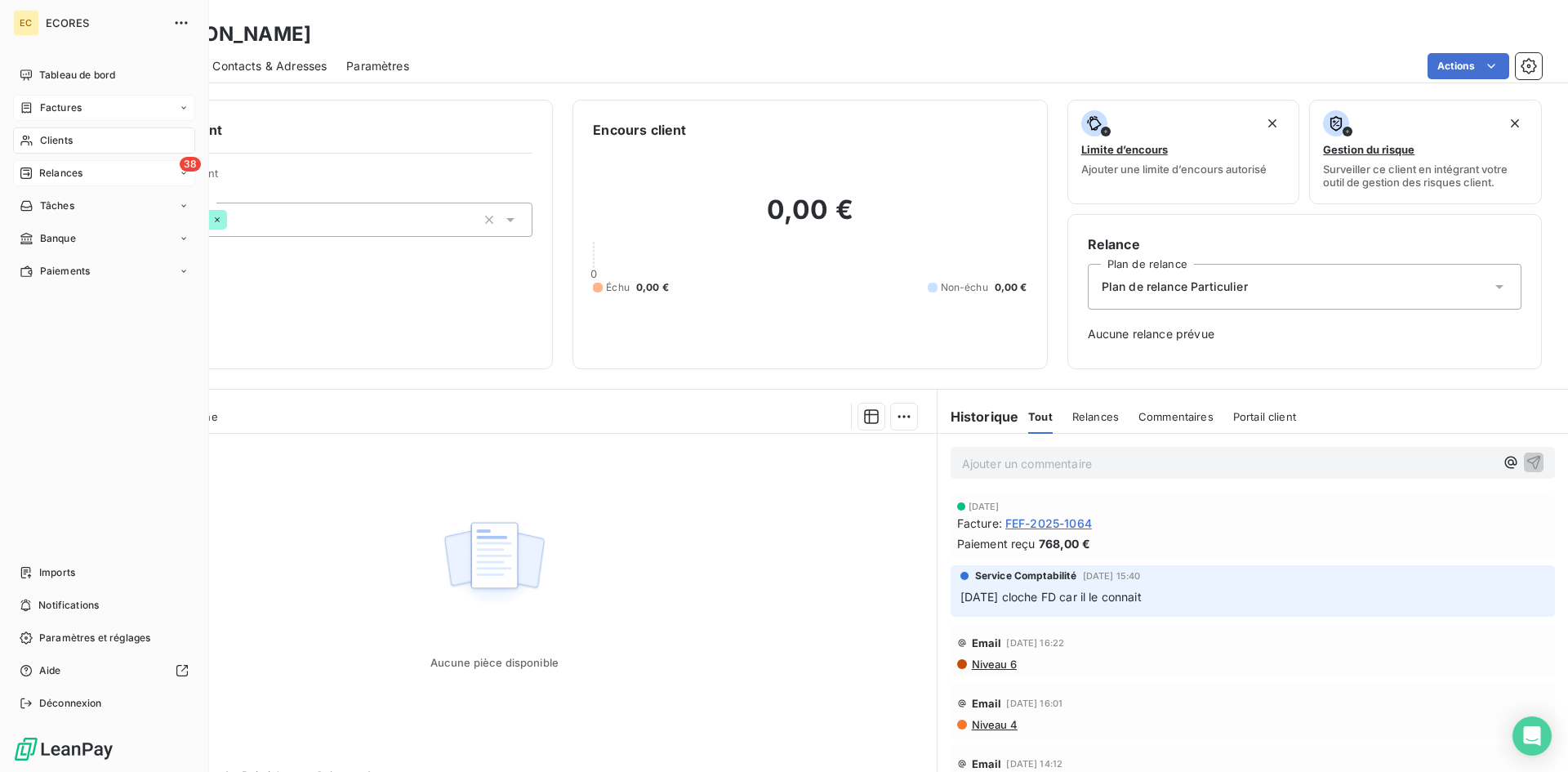
click at [51, 113] on span "Factures" at bounding box center [61, 108] width 41 height 15
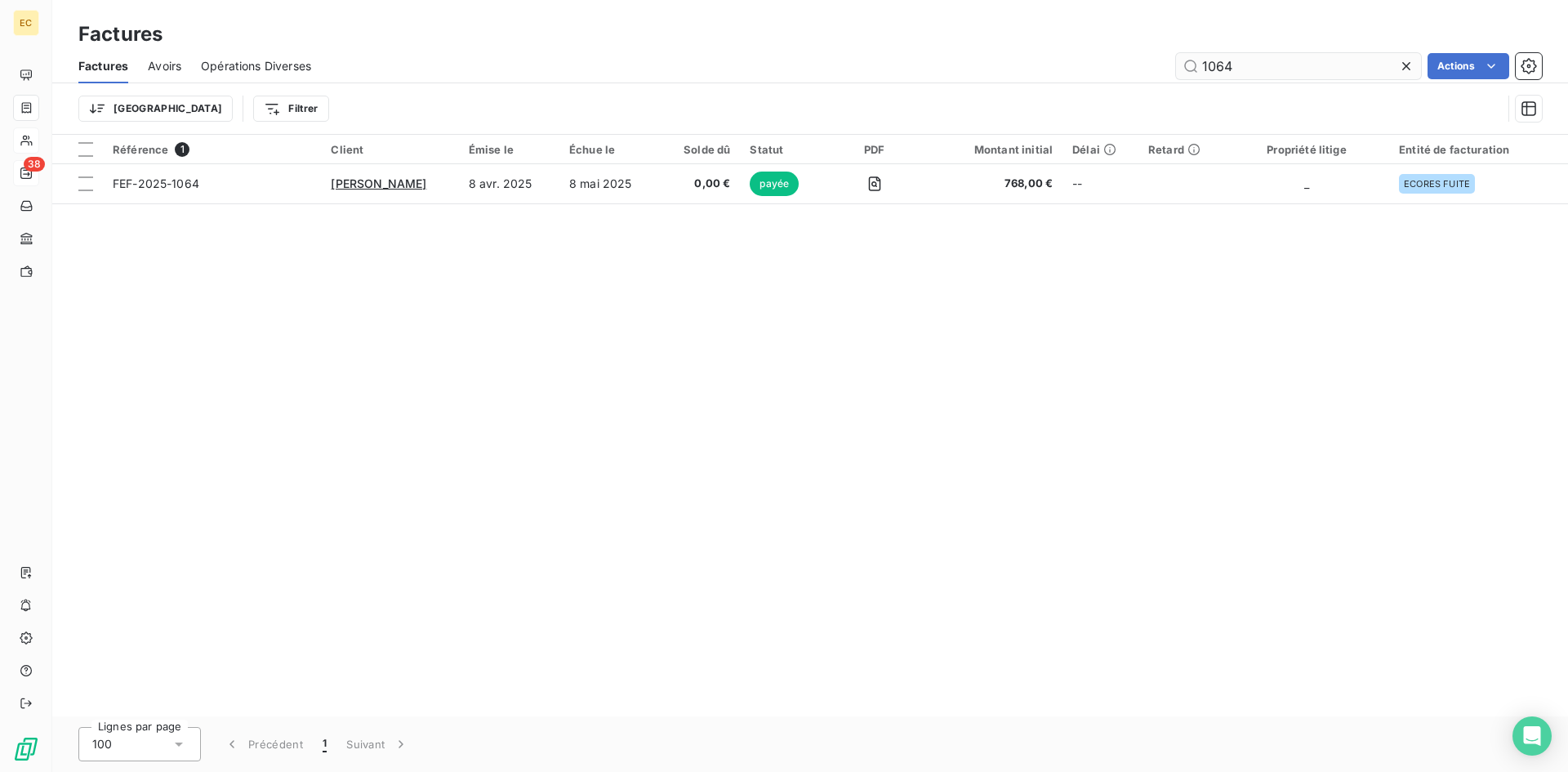
drag, startPoint x: 1257, startPoint y: 63, endPoint x: 1179, endPoint y: 72, distance: 78.5
click at [1179, 72] on input "1064" at bounding box center [1298, 67] width 245 height 26
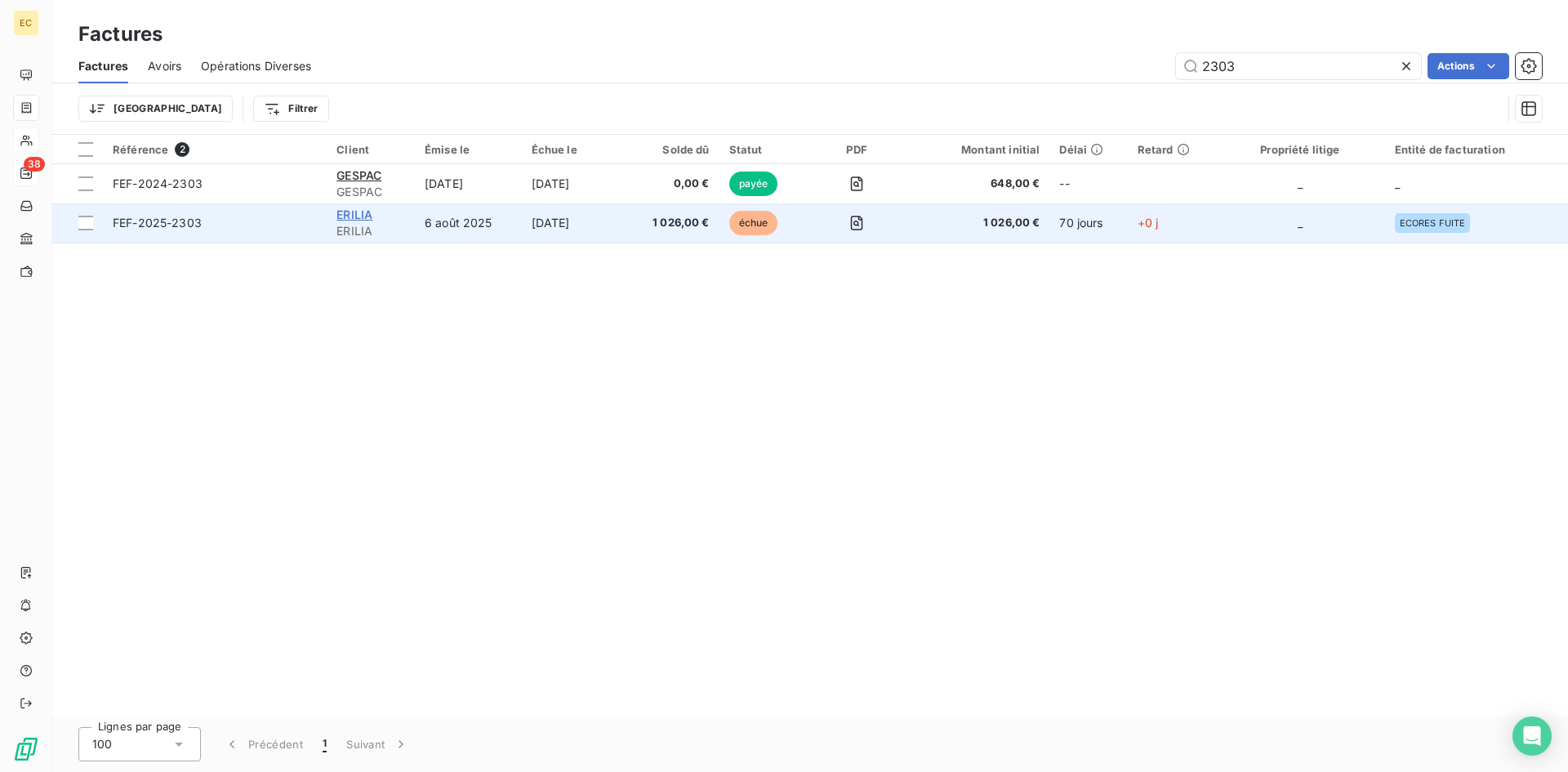
type input "2303"
click at [357, 210] on span "ERILIA" at bounding box center [354, 214] width 36 height 14
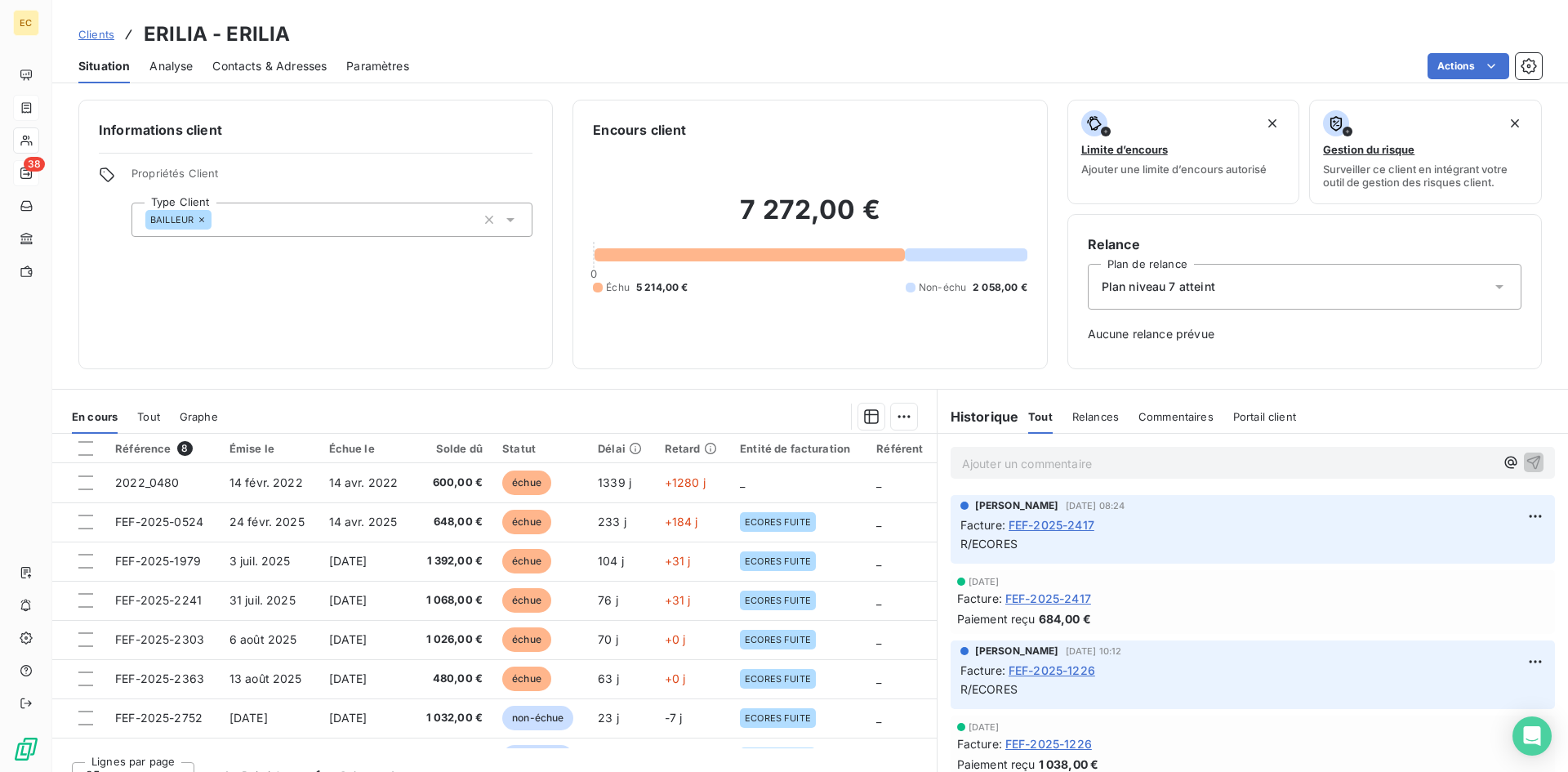
click at [100, 35] on span "Clients" at bounding box center [96, 35] width 36 height 13
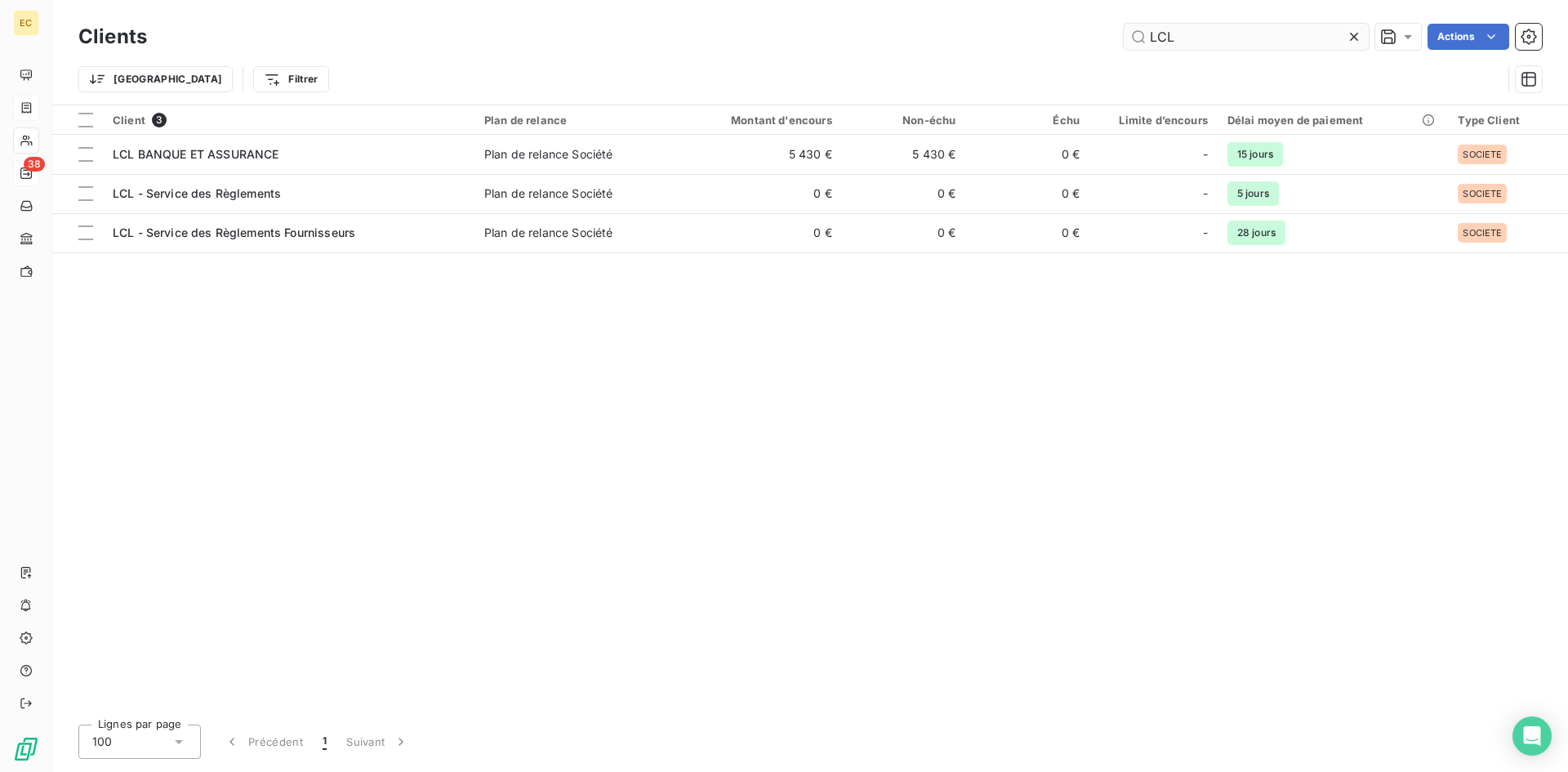
drag, startPoint x: 1189, startPoint y: 39, endPoint x: 1148, endPoint y: 35, distance: 41.2
click at [1148, 35] on input "LCL" at bounding box center [1246, 37] width 245 height 26
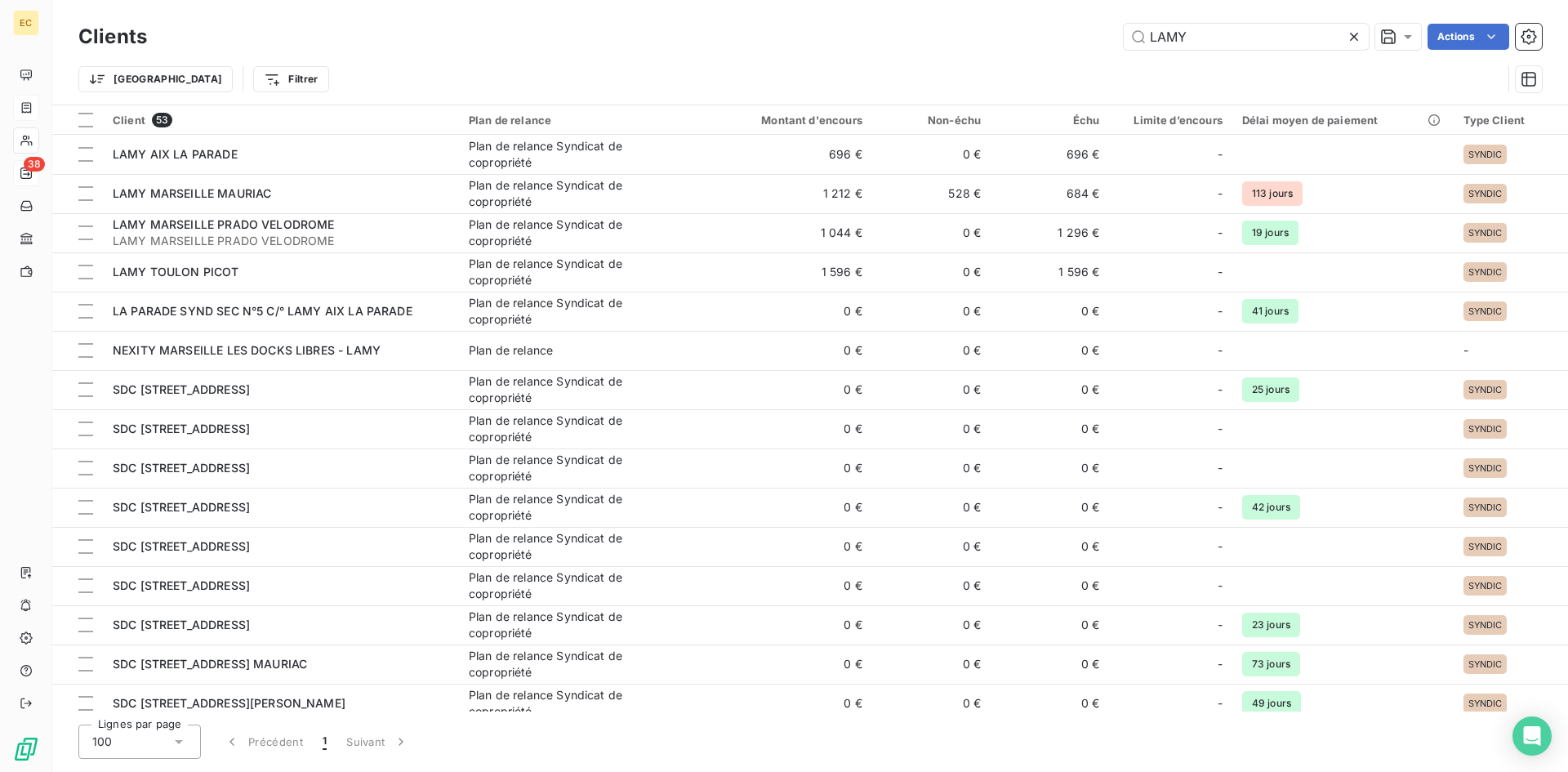
type input "LAMY"
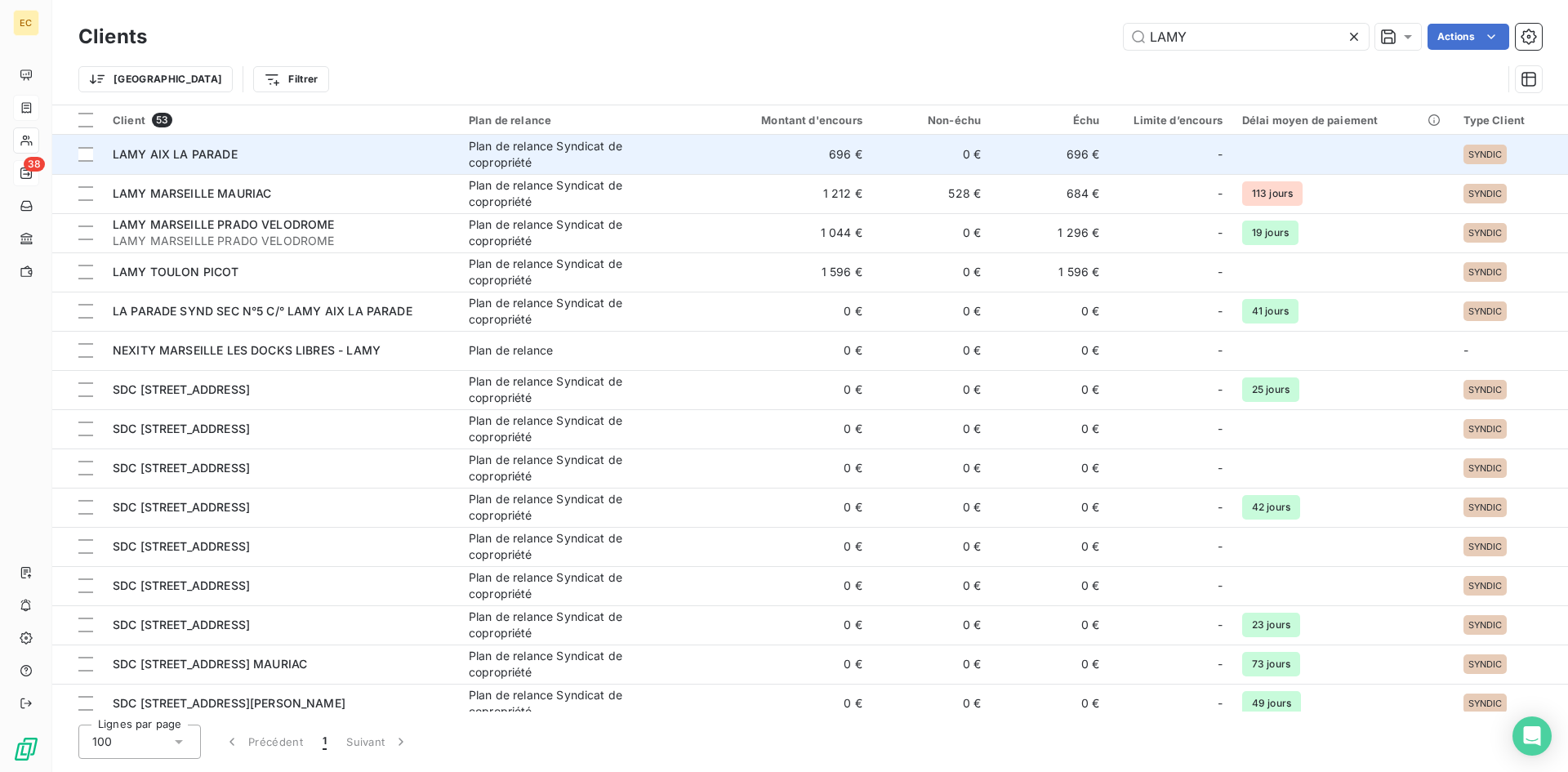
click at [238, 160] on div "LAMY AIX LA PARADE" at bounding box center [281, 154] width 336 height 16
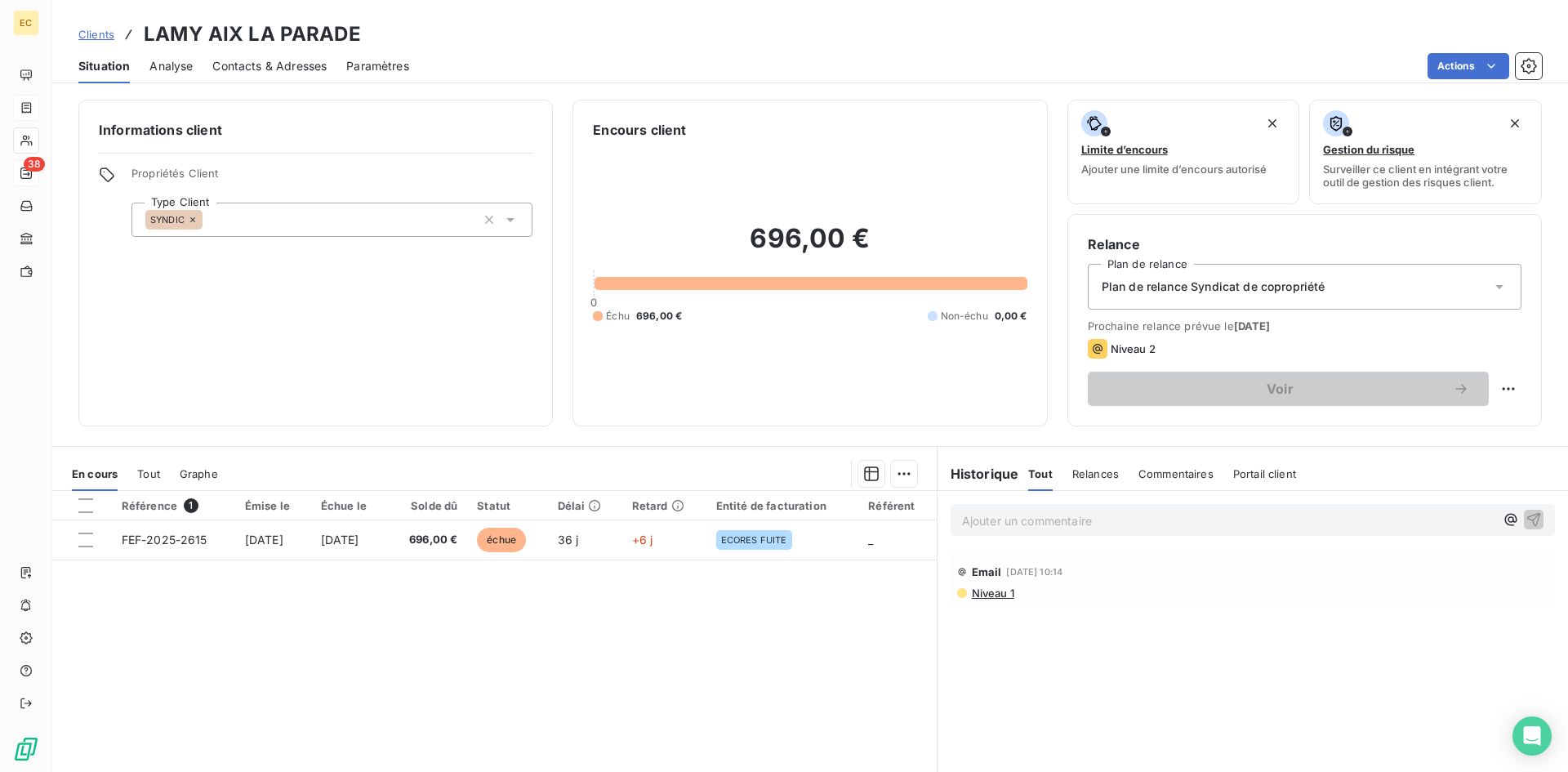
click at [95, 34] on span "Clients" at bounding box center [96, 35] width 36 height 13
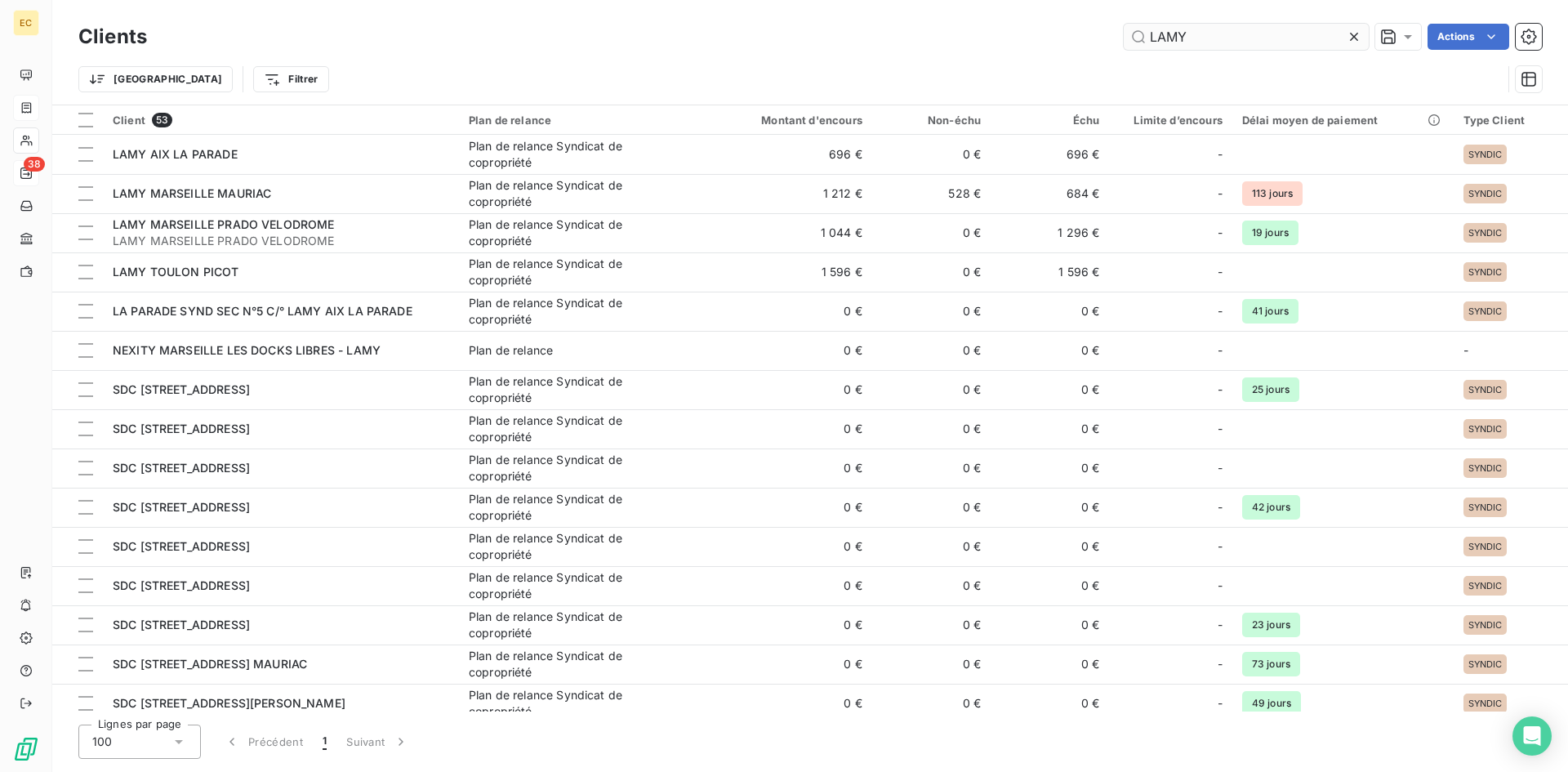
drag, startPoint x: 1206, startPoint y: 39, endPoint x: 1142, endPoint y: 30, distance: 64.6
click at [1142, 30] on input "LAMY" at bounding box center [1246, 37] width 245 height 26
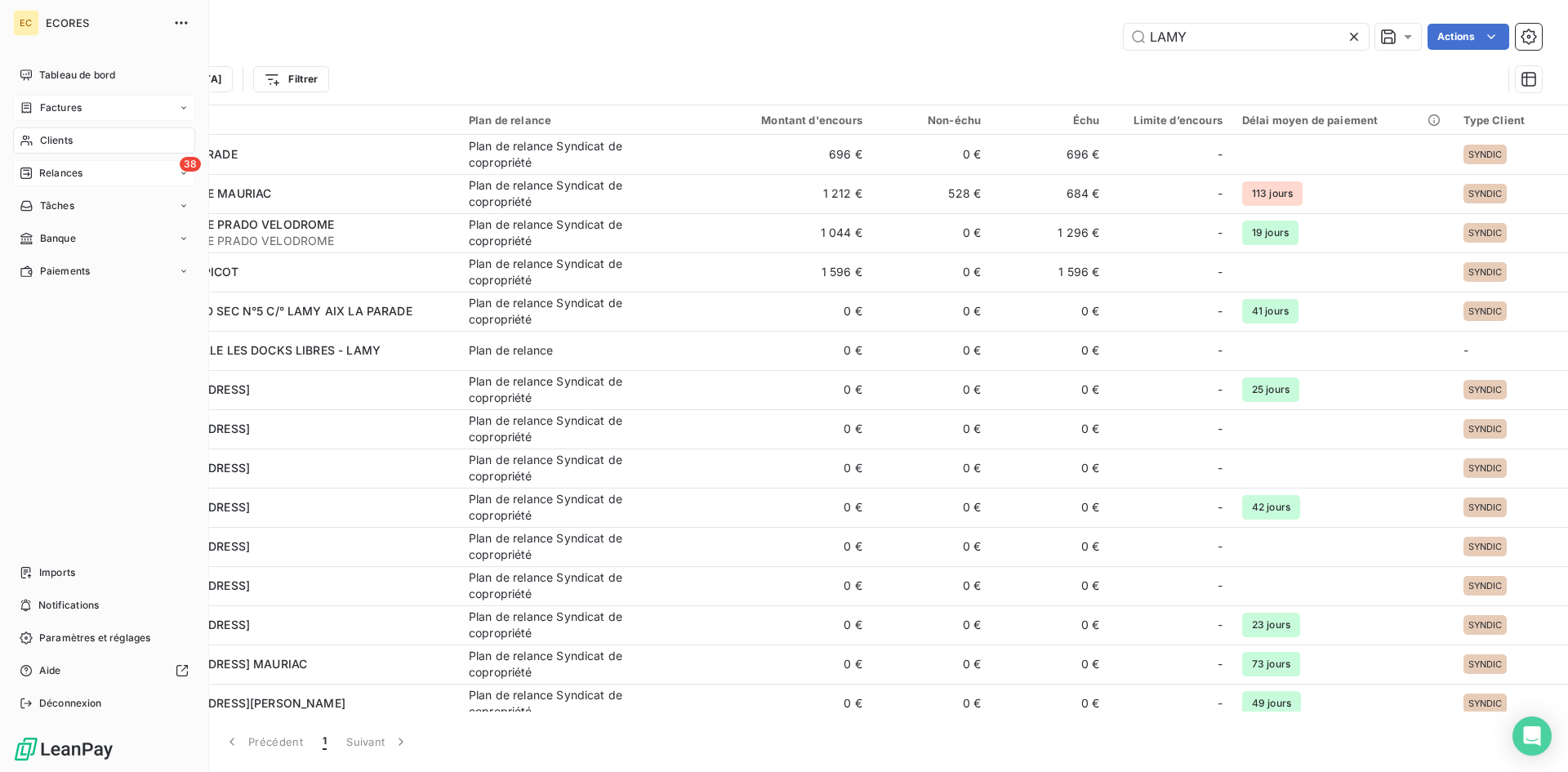
click at [65, 114] on span "Factures" at bounding box center [61, 108] width 41 height 15
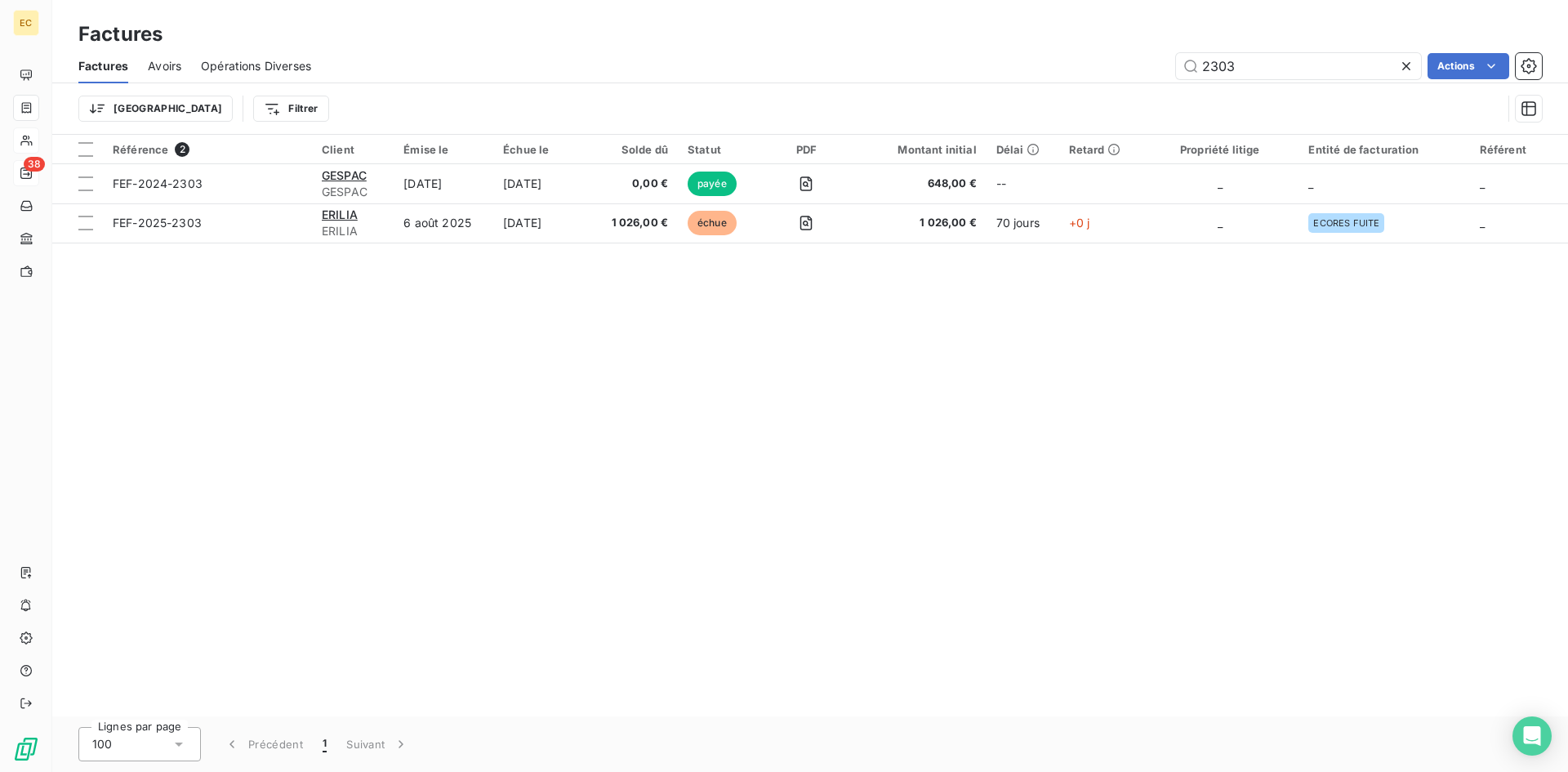
drag, startPoint x: 1269, startPoint y: 67, endPoint x: 1153, endPoint y: 69, distance: 116.0
click at [1153, 69] on div "2303 Actions" at bounding box center [936, 67] width 1211 height 26
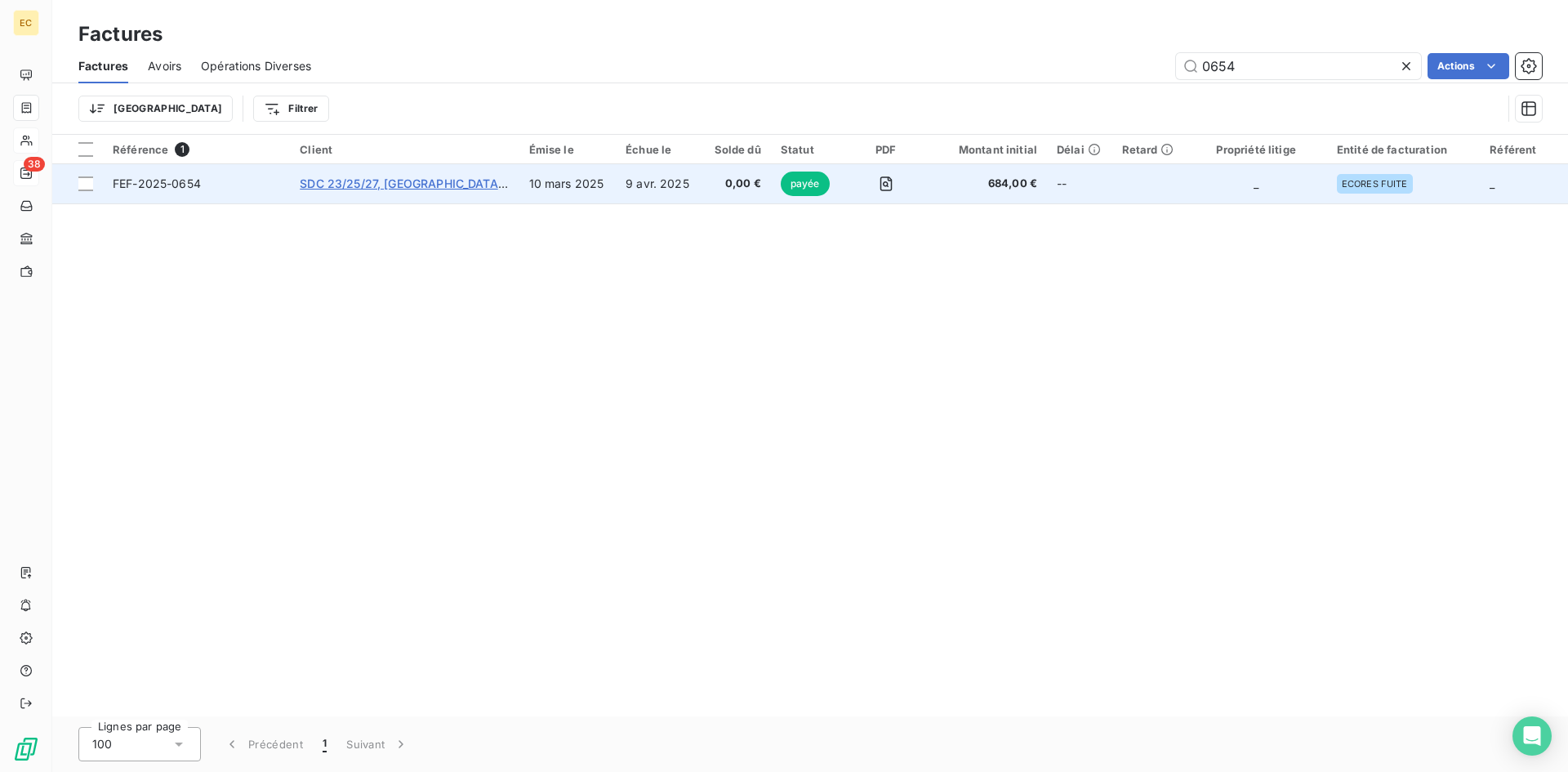
type input "0654"
click at [326, 183] on span "SDC 23/25/27, [GEOGRAPHIC_DATA] C/° FONCIA [GEOGRAPHIC_DATA]" at bounding box center [496, 183] width 392 height 14
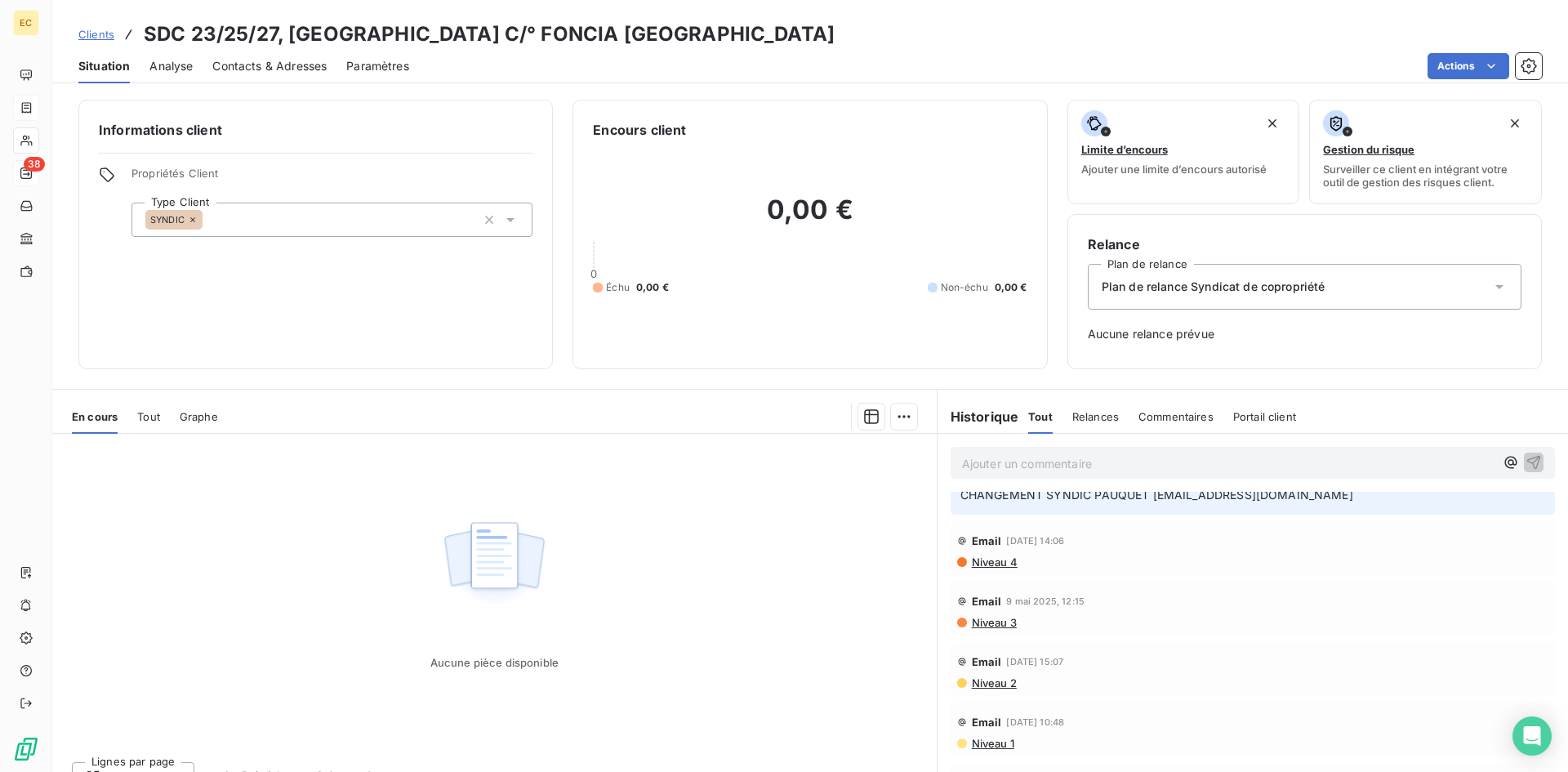
scroll to position [245, 0]
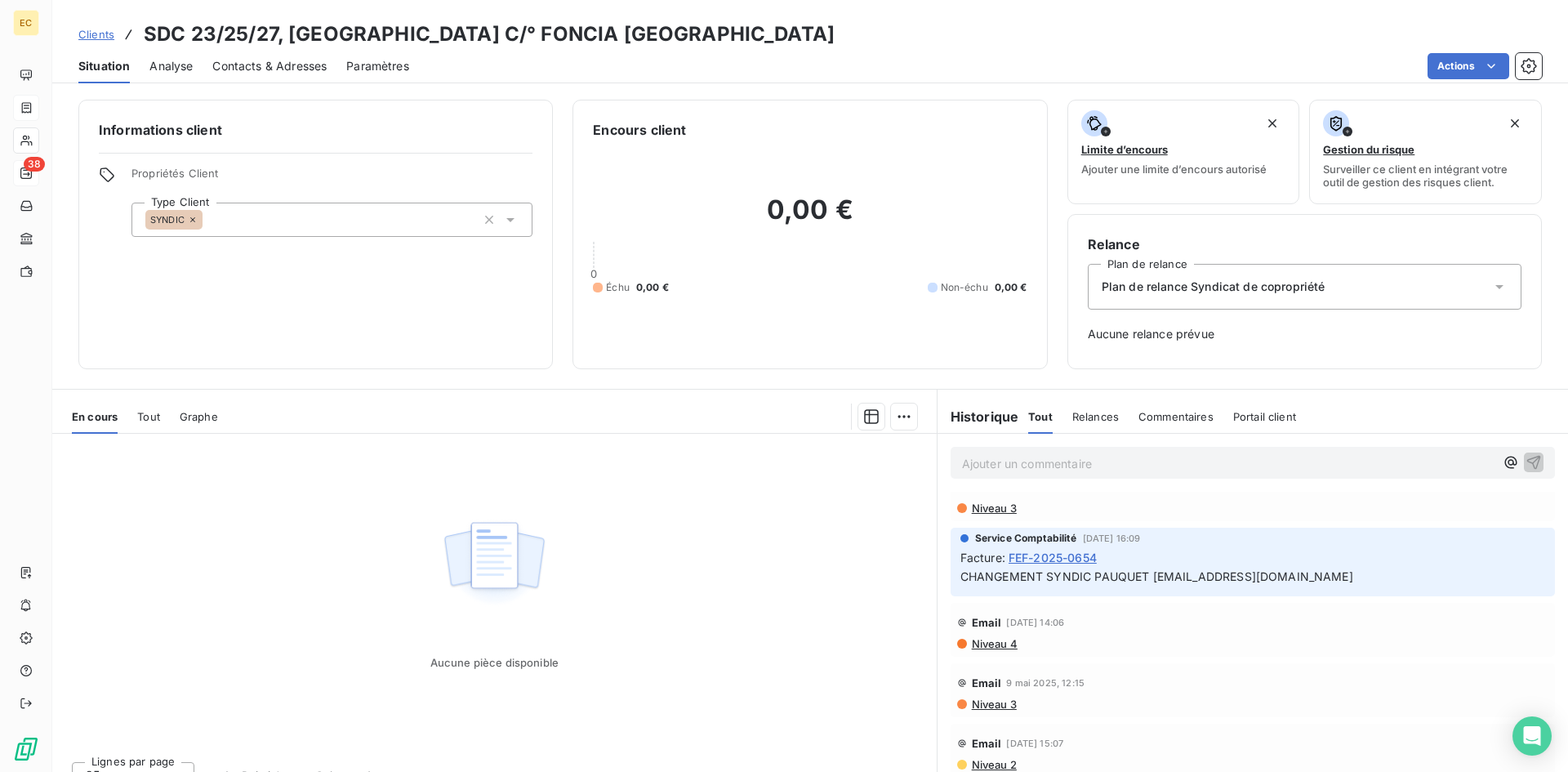
click at [1061, 554] on span "FEF-2025-0654" at bounding box center [1053, 557] width 88 height 17
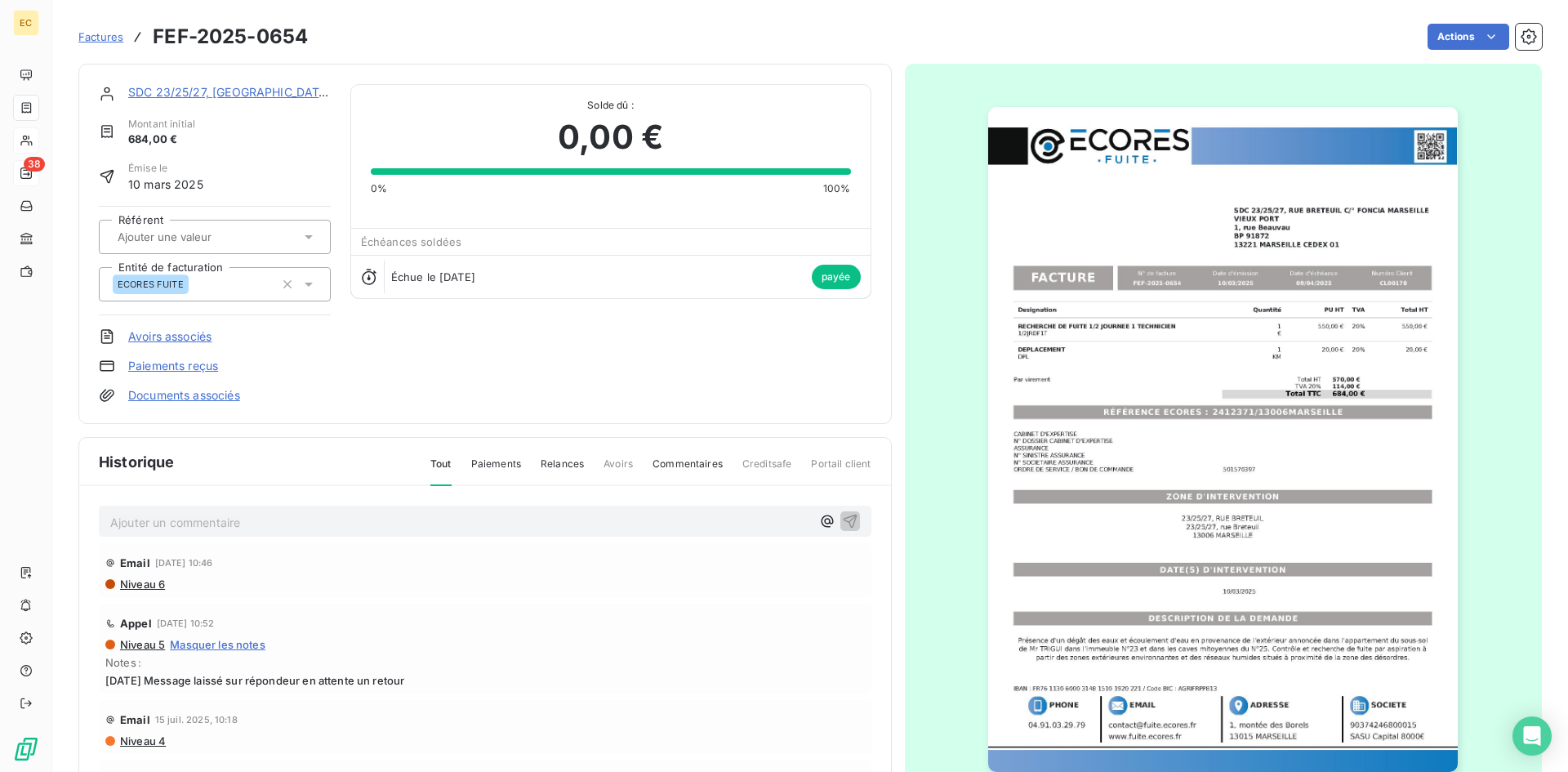
click at [168, 367] on link "Paiements reçus" at bounding box center [174, 365] width 90 height 16
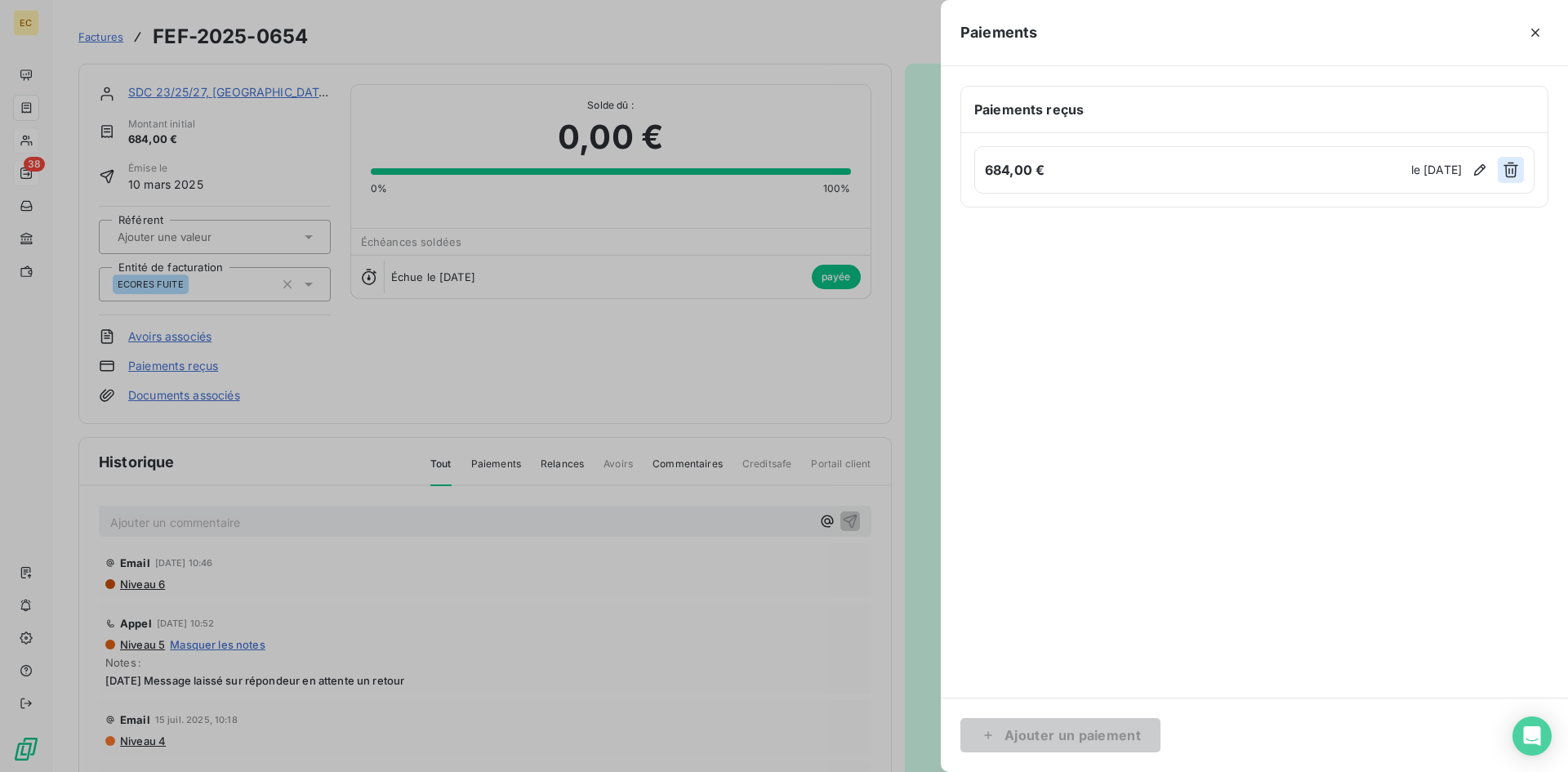
click at [1508, 165] on icon "button" at bounding box center [1511, 170] width 15 height 16
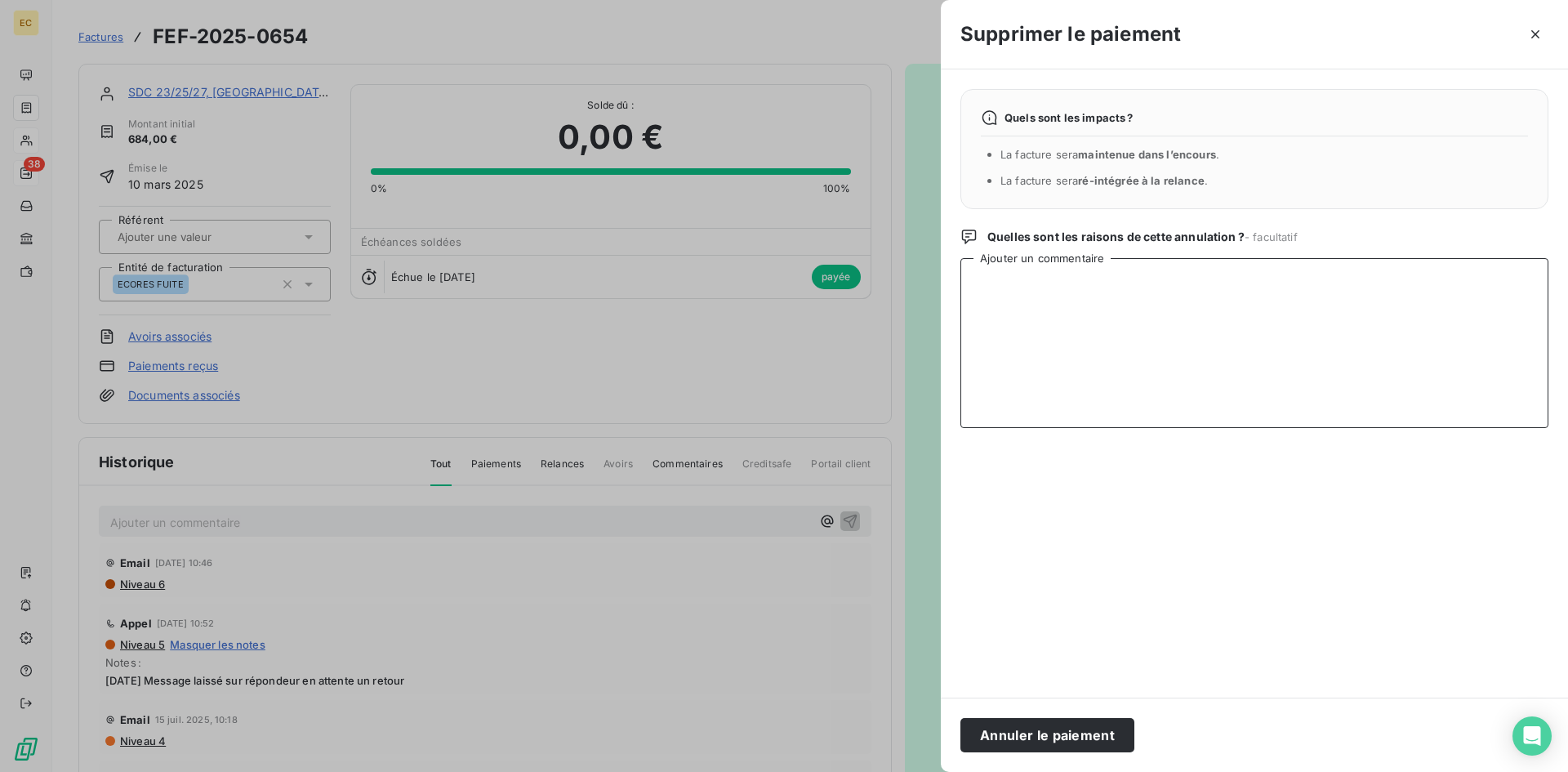
click at [1018, 273] on textarea "Ajouter un commentaire" at bounding box center [1254, 343] width 588 height 170
drag, startPoint x: 1193, startPoint y: 286, endPoint x: 959, endPoint y: 275, distance: 234.3
click at [959, 275] on div "Quels sont les impacts ? La facture sera maintenue dans l’encours . La facture …" at bounding box center [1254, 383] width 627 height 628
type textarea "PAS PAYEE - CHANGEMENT DE SYNDIC"
click at [1082, 727] on button "Annuler le paiement" at bounding box center [1047, 735] width 174 height 35
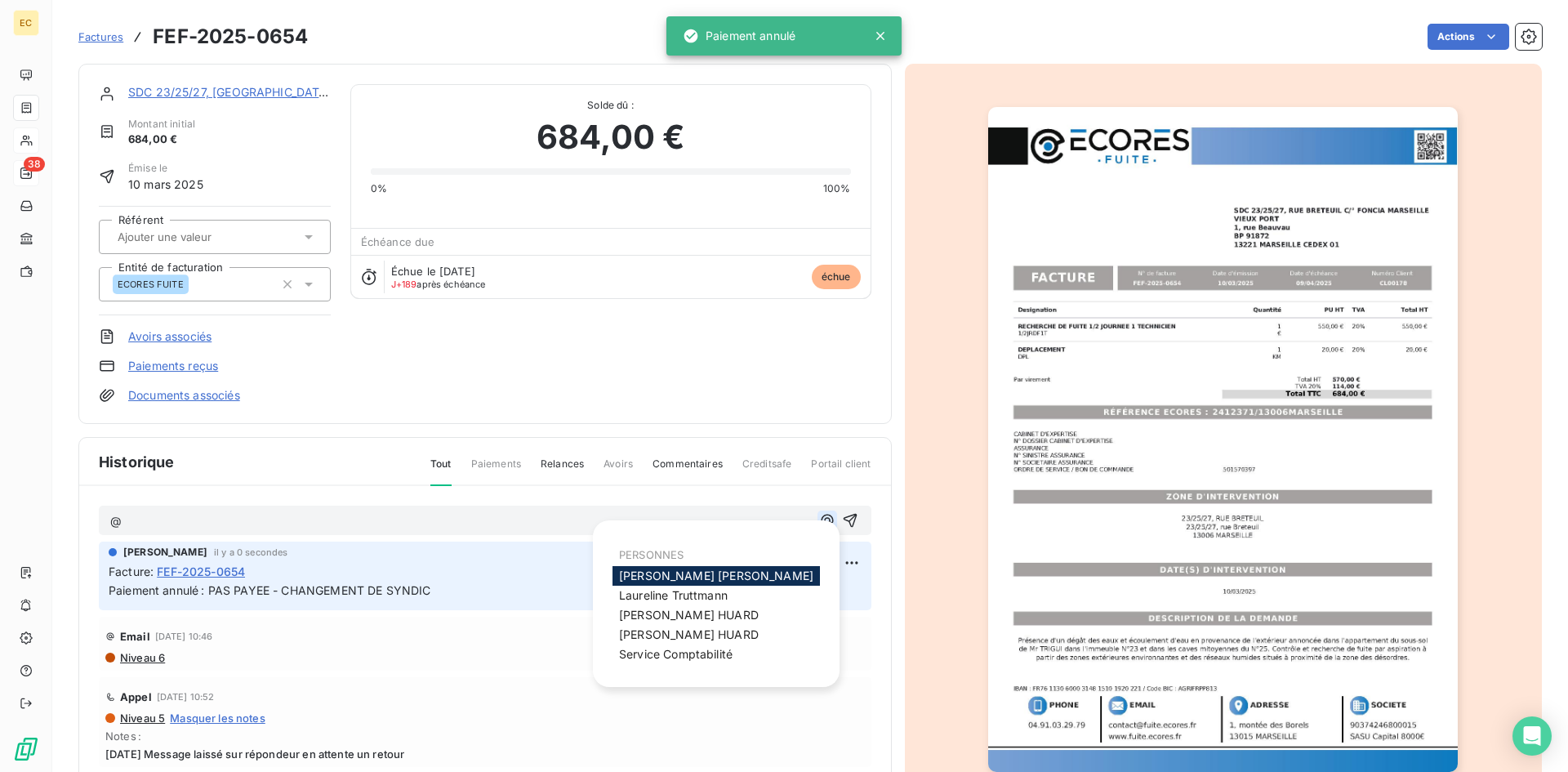
click at [819, 522] on icon "button" at bounding box center [826, 519] width 16 height 16
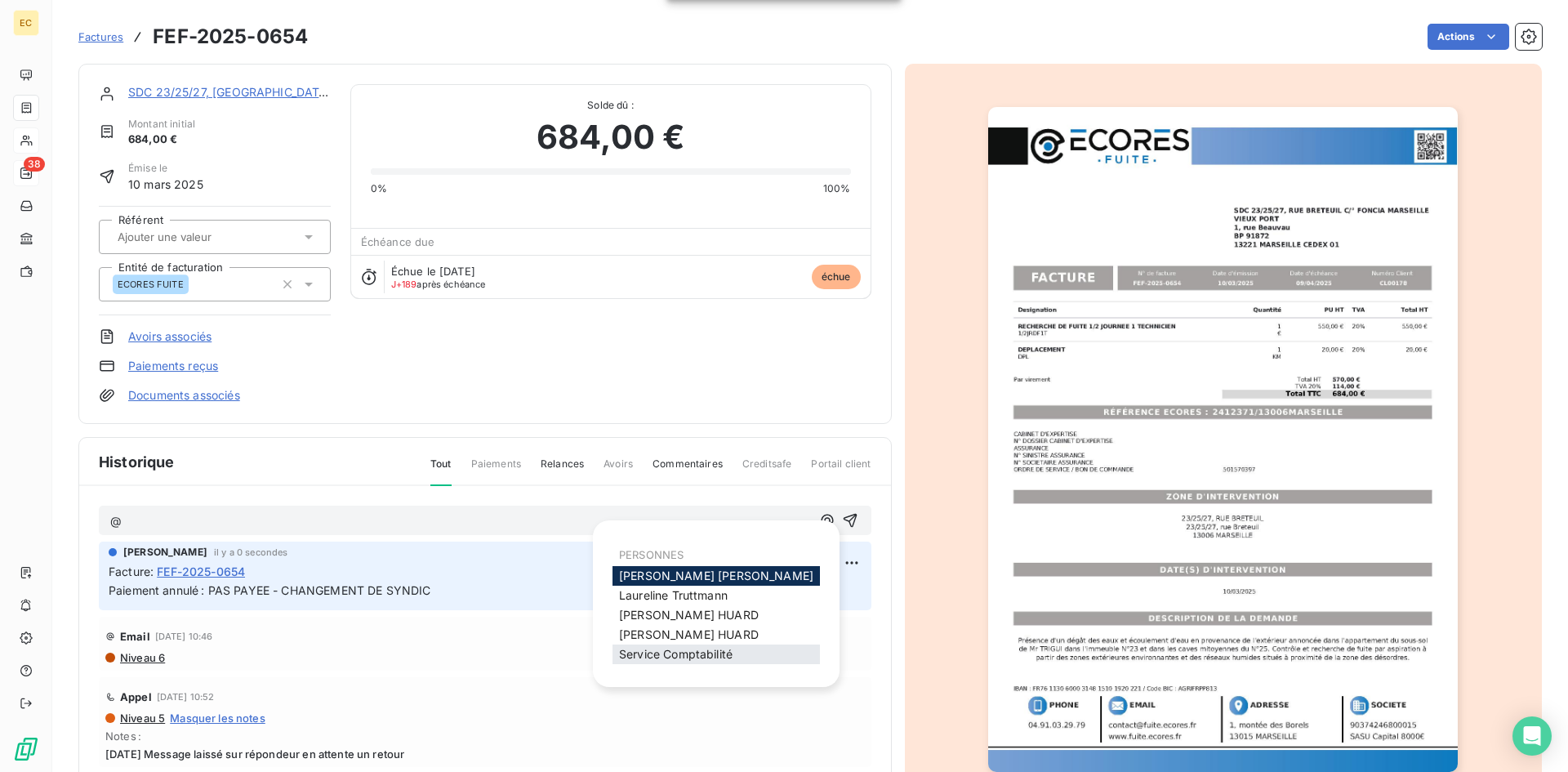
click at [702, 649] on span "Service Comptabilité" at bounding box center [675, 654] width 114 height 14
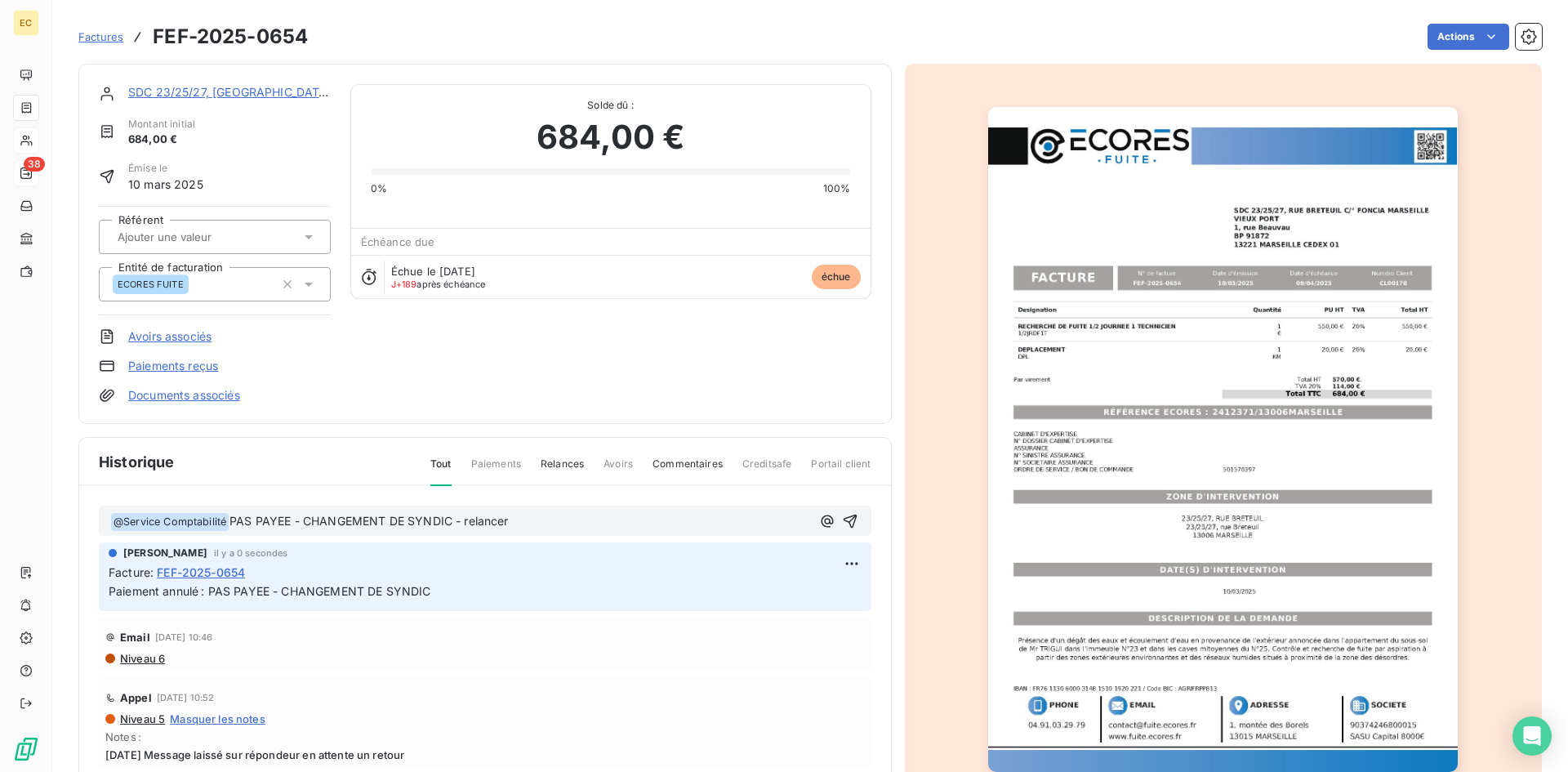
click at [555, 529] on p "﻿ @ Service Comptabilité ﻿ PAS PAYEE - CHANGEMENT DE SYNDIC - relancer" at bounding box center [460, 521] width 700 height 20
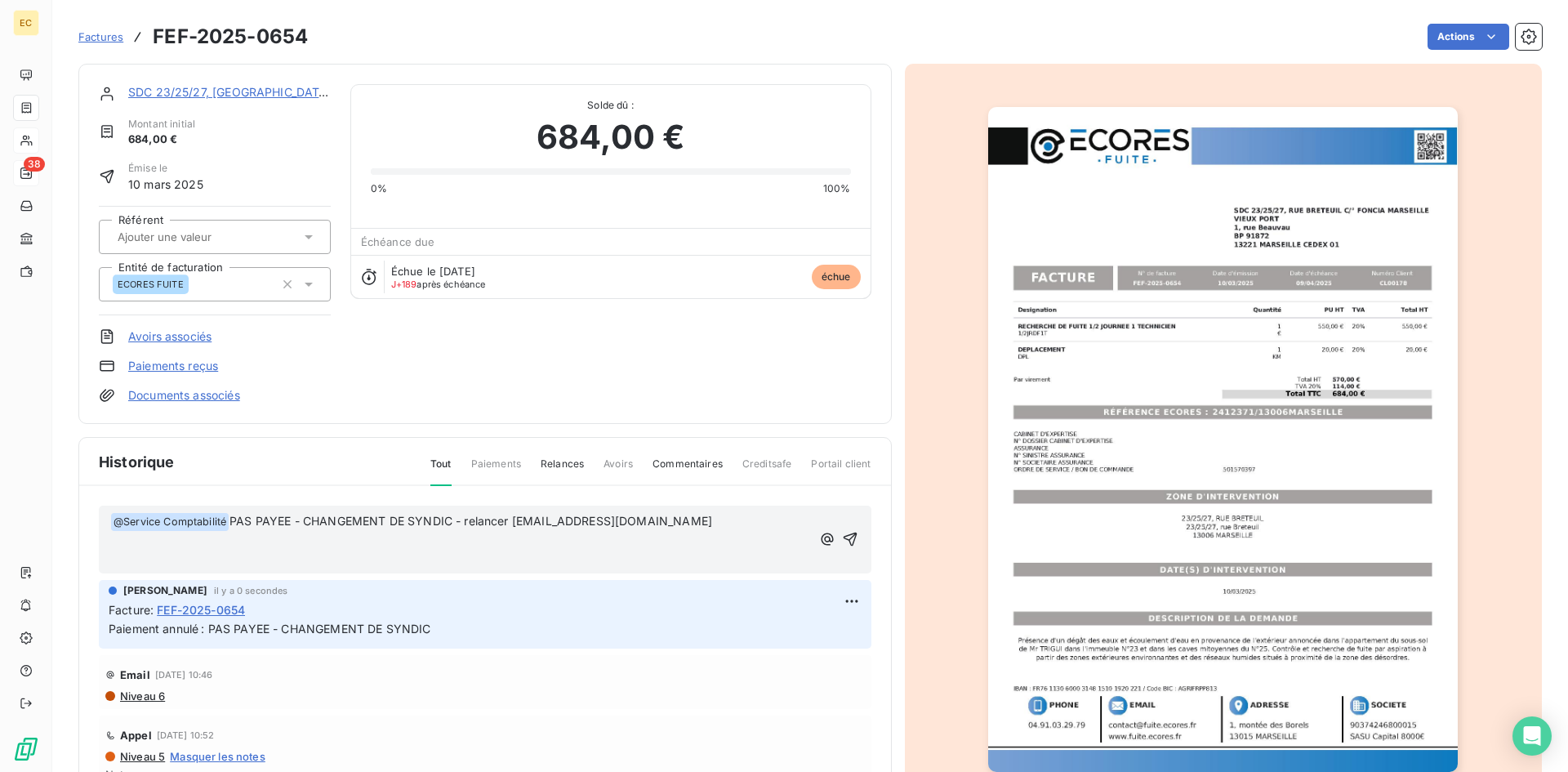
click at [116, 545] on p "﻿" at bounding box center [460, 540] width 700 height 19
click at [842, 534] on icon "button" at bounding box center [850, 538] width 16 height 16
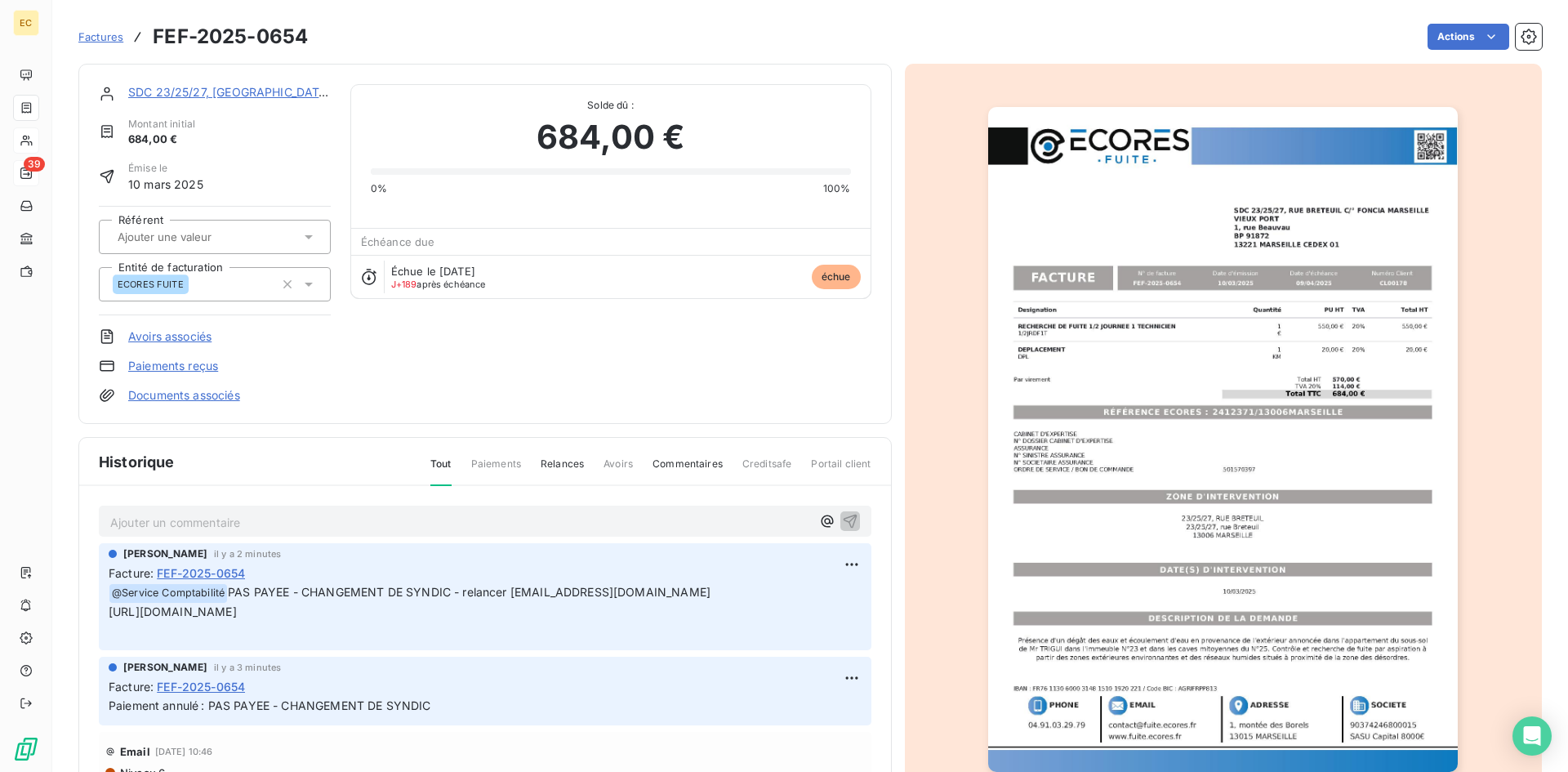
click at [98, 37] on span "Factures" at bounding box center [100, 37] width 45 height 13
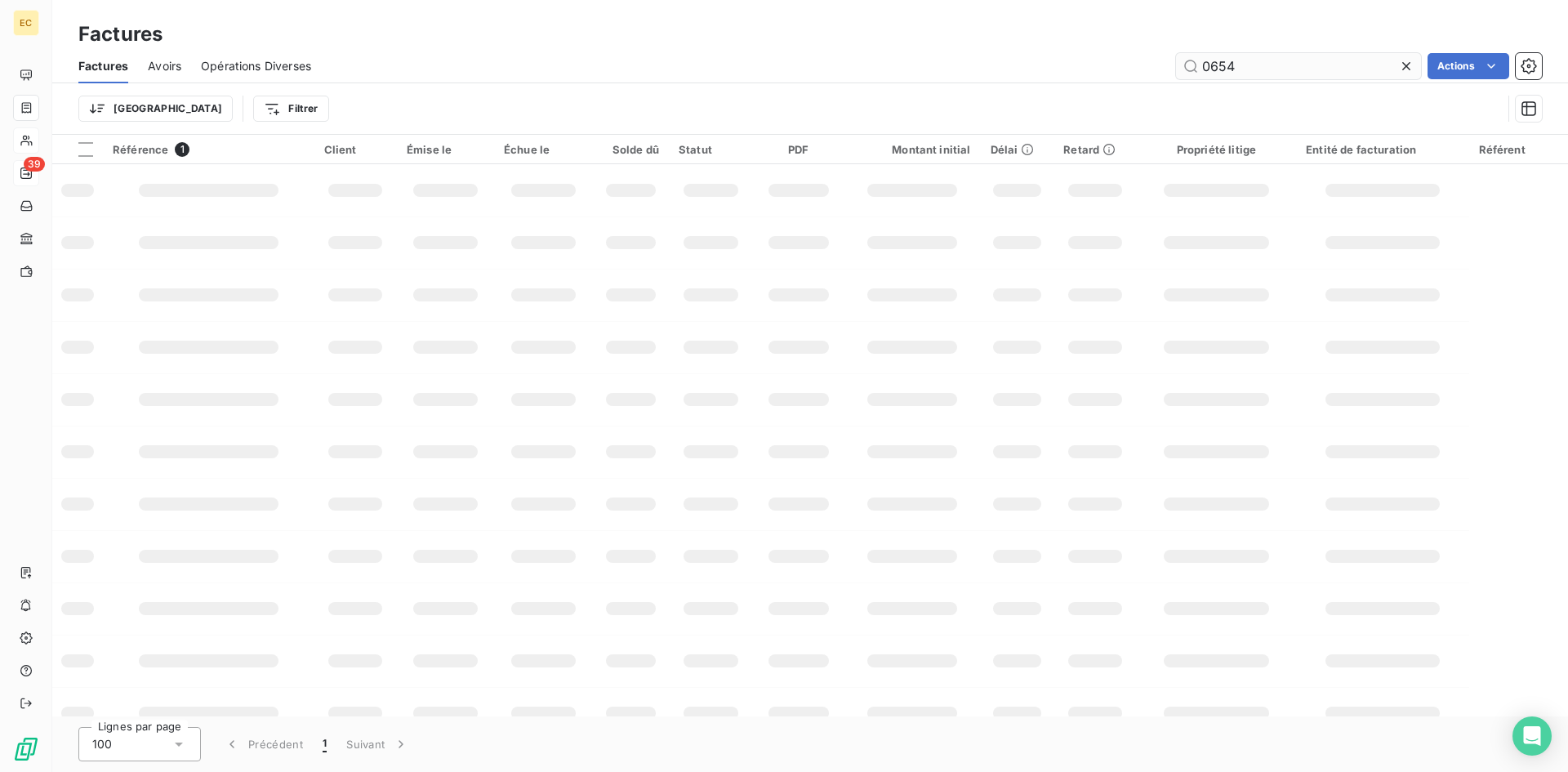
drag, startPoint x: 1252, startPoint y: 69, endPoint x: 1202, endPoint y: 65, distance: 50.2
click at [1202, 65] on input "0654" at bounding box center [1298, 67] width 245 height 26
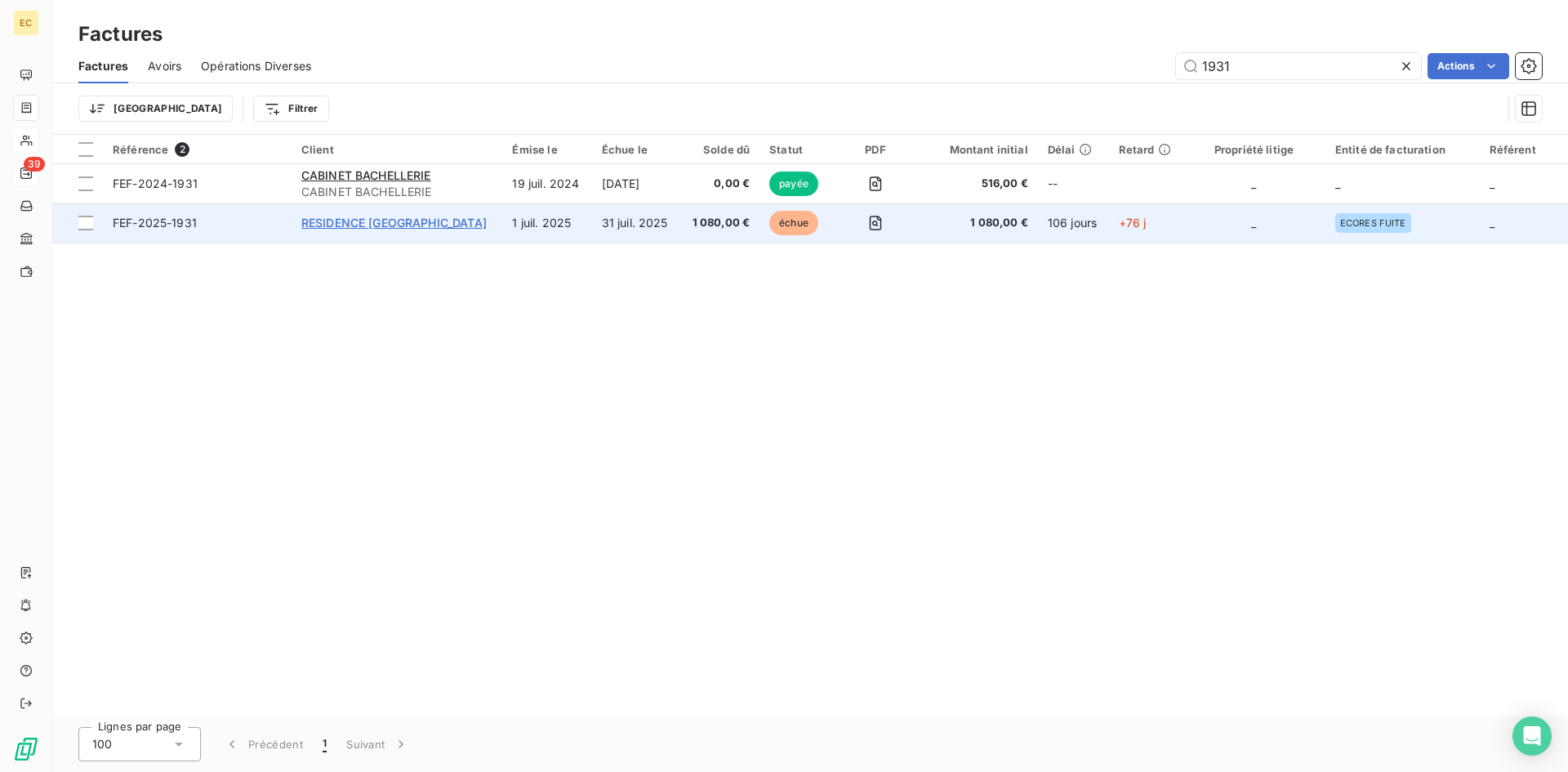
type input "1931"
click at [362, 218] on span "RESIDENCE [GEOGRAPHIC_DATA]" at bounding box center [393, 223] width 185 height 14
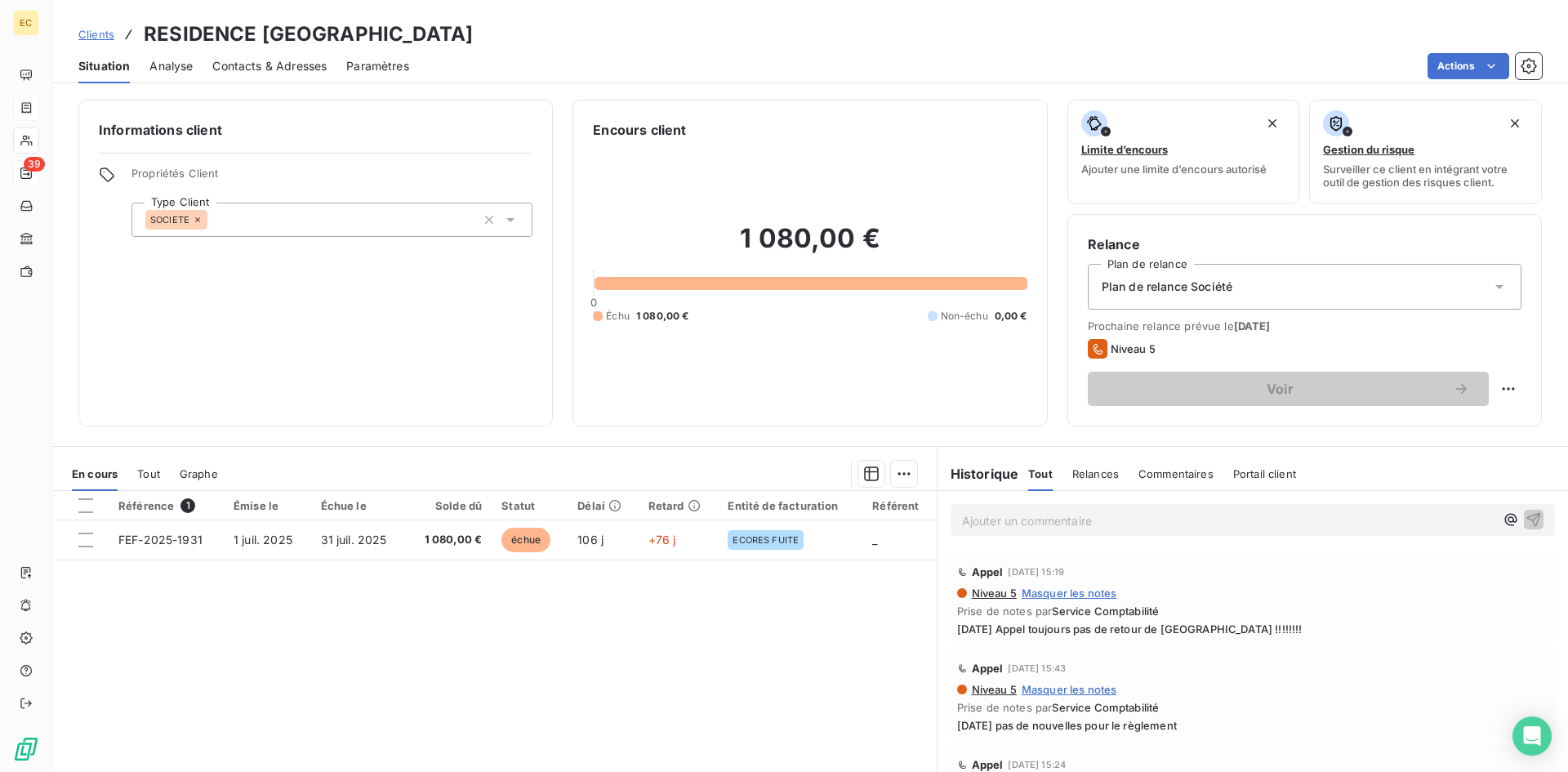
click at [308, 60] on span "Contacts & Adresses" at bounding box center [269, 66] width 115 height 16
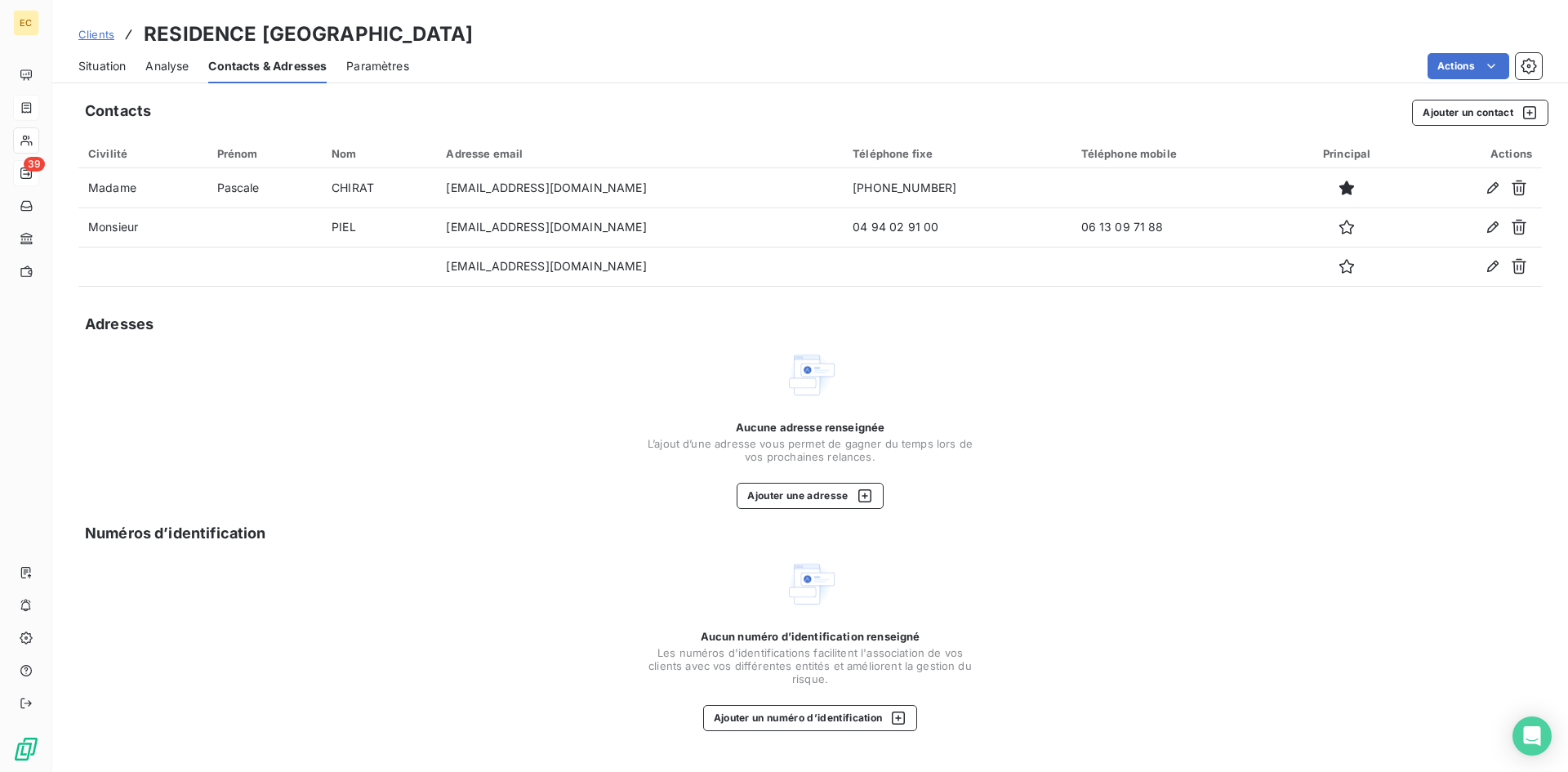
click at [91, 61] on span "Situation" at bounding box center [101, 66] width 47 height 16
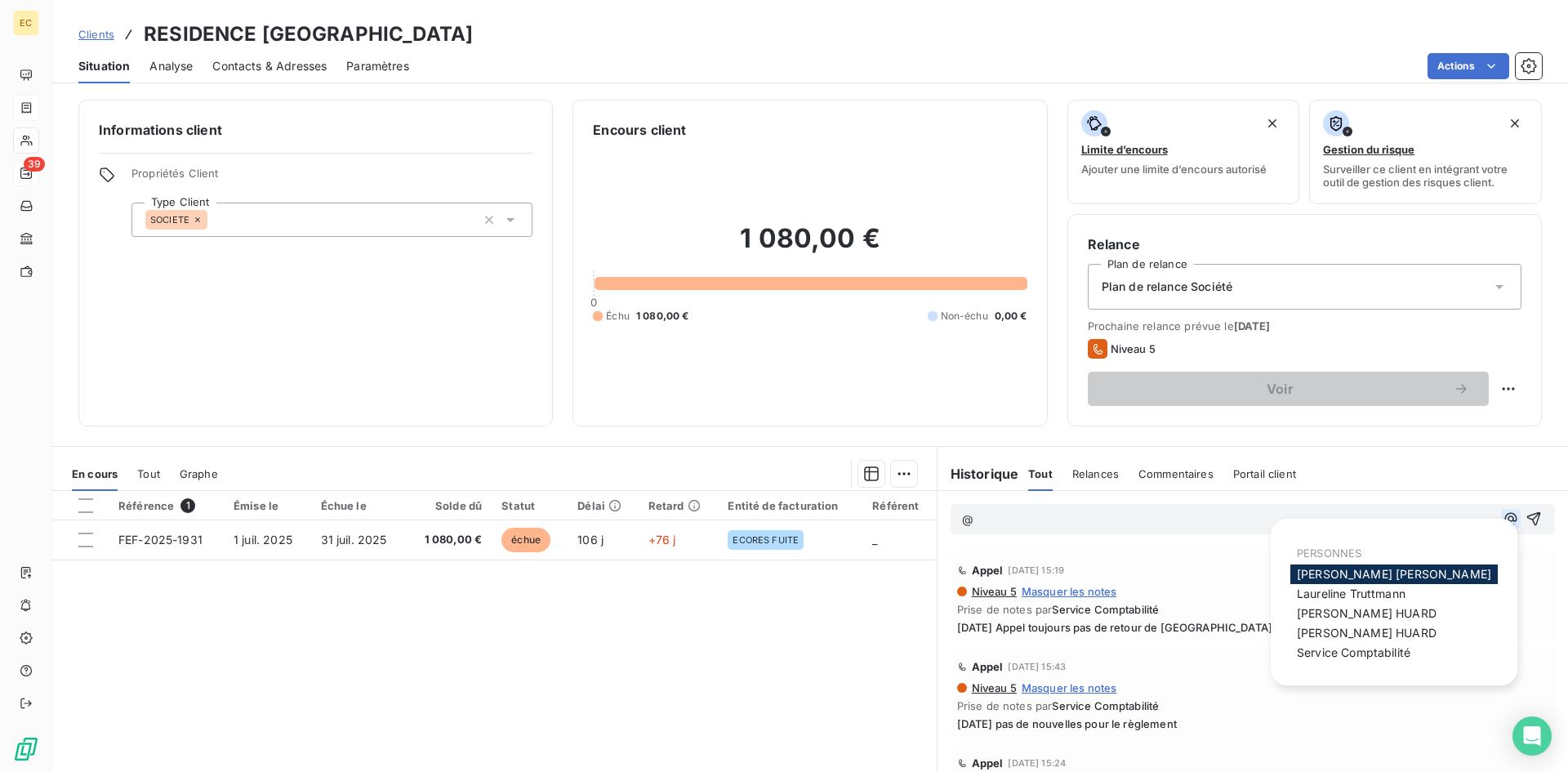
click at [1504, 517] on icon "button" at bounding box center [1510, 518] width 12 height 12
click at [1412, 650] on div "Service Comptabilité" at bounding box center [1393, 653] width 208 height 20
click at [1329, 646] on span "Service Comptabilité" at bounding box center [1353, 652] width 114 height 14
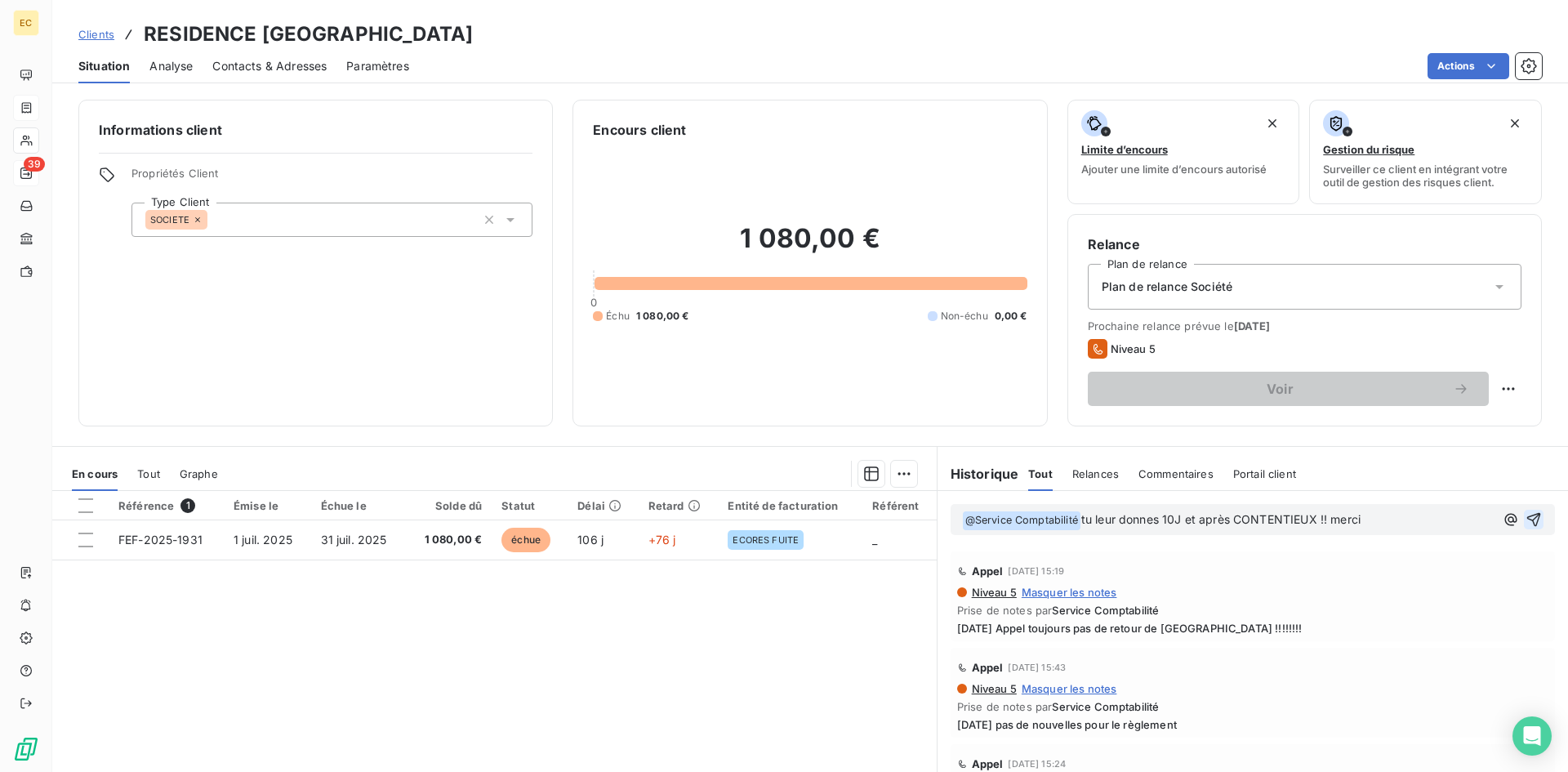
click at [1526, 514] on icon "button" at bounding box center [1533, 518] width 16 height 16
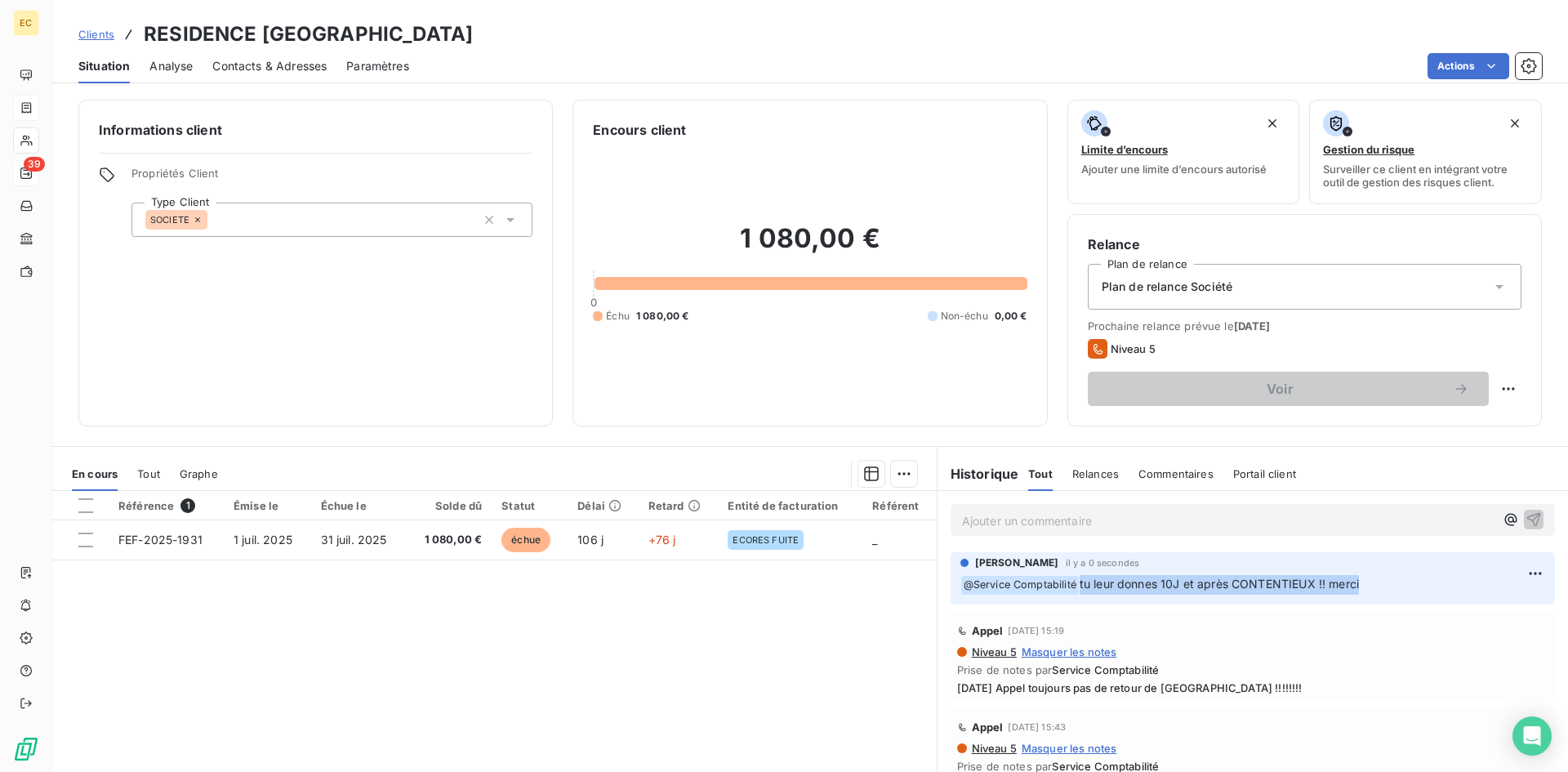
drag, startPoint x: 1396, startPoint y: 580, endPoint x: 1074, endPoint y: 575, distance: 322.0
click at [1074, 575] on p "﻿ @ Service Comptabilité tu leur donnes 10J et après CONTENTIEUX !! merci" at bounding box center [1253, 584] width 585 height 20
copy span "tu leur donnes 10J et après CONTENTIEUX !! merci"
click at [99, 35] on span "Clients" at bounding box center [96, 35] width 36 height 13
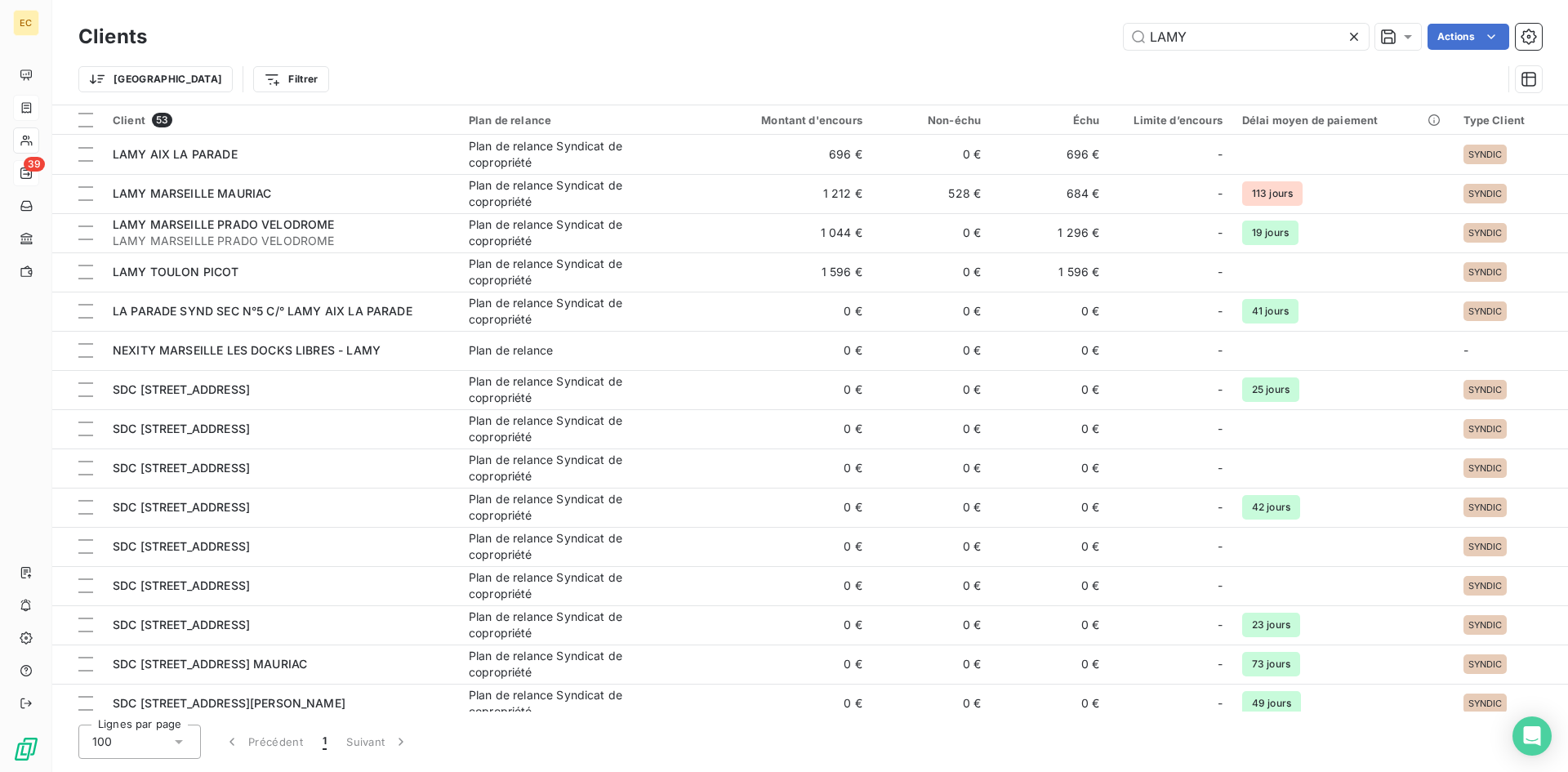
drag, startPoint x: 1191, startPoint y: 39, endPoint x: 1110, endPoint y: 39, distance: 81.0
click at [1110, 39] on div "LAMY Actions" at bounding box center [853, 37] width 1376 height 26
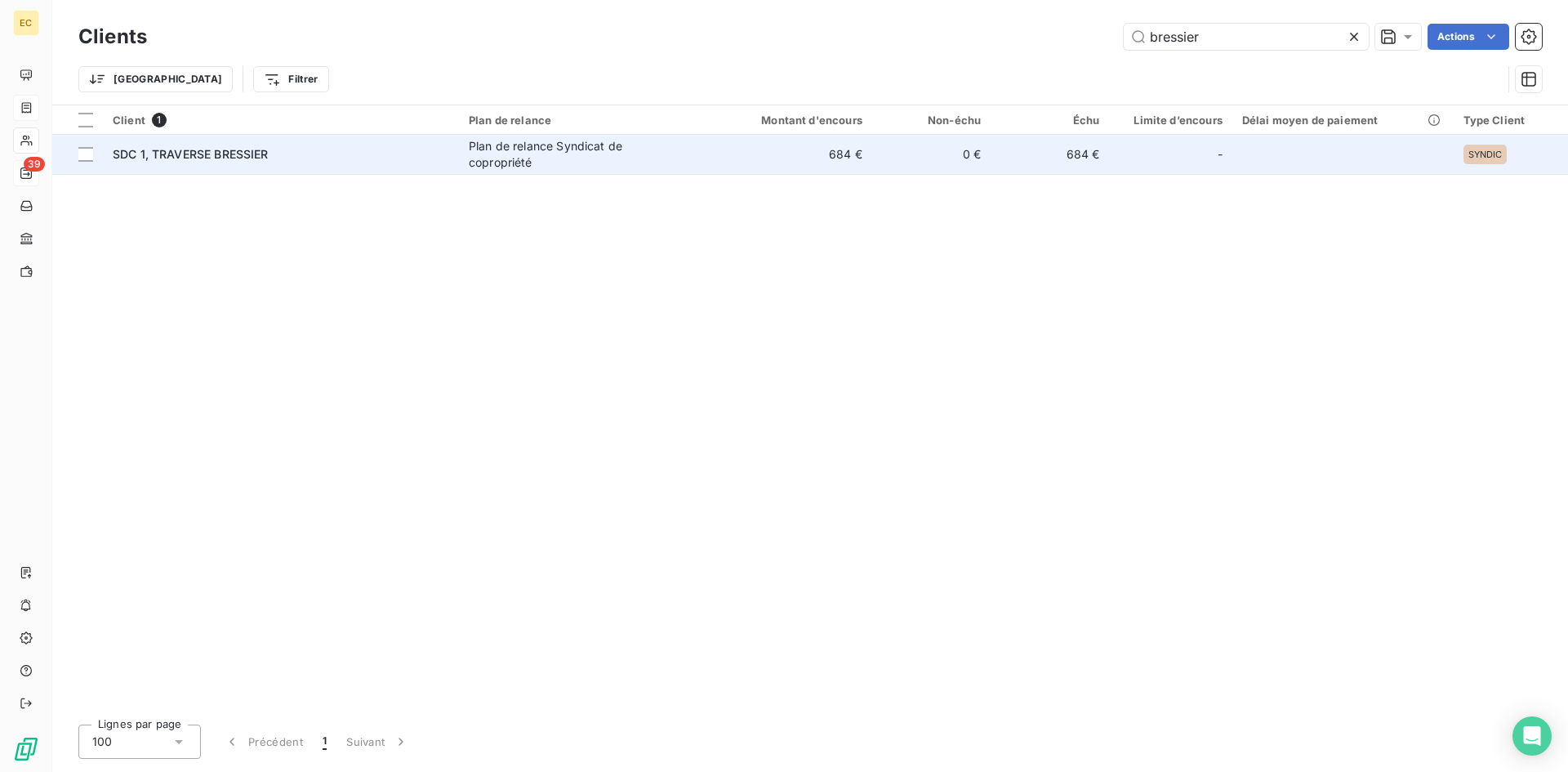
type input "bressier"
click at [241, 164] on td "SDC 1, TRAVERSE BRESSIER" at bounding box center [281, 155] width 356 height 39
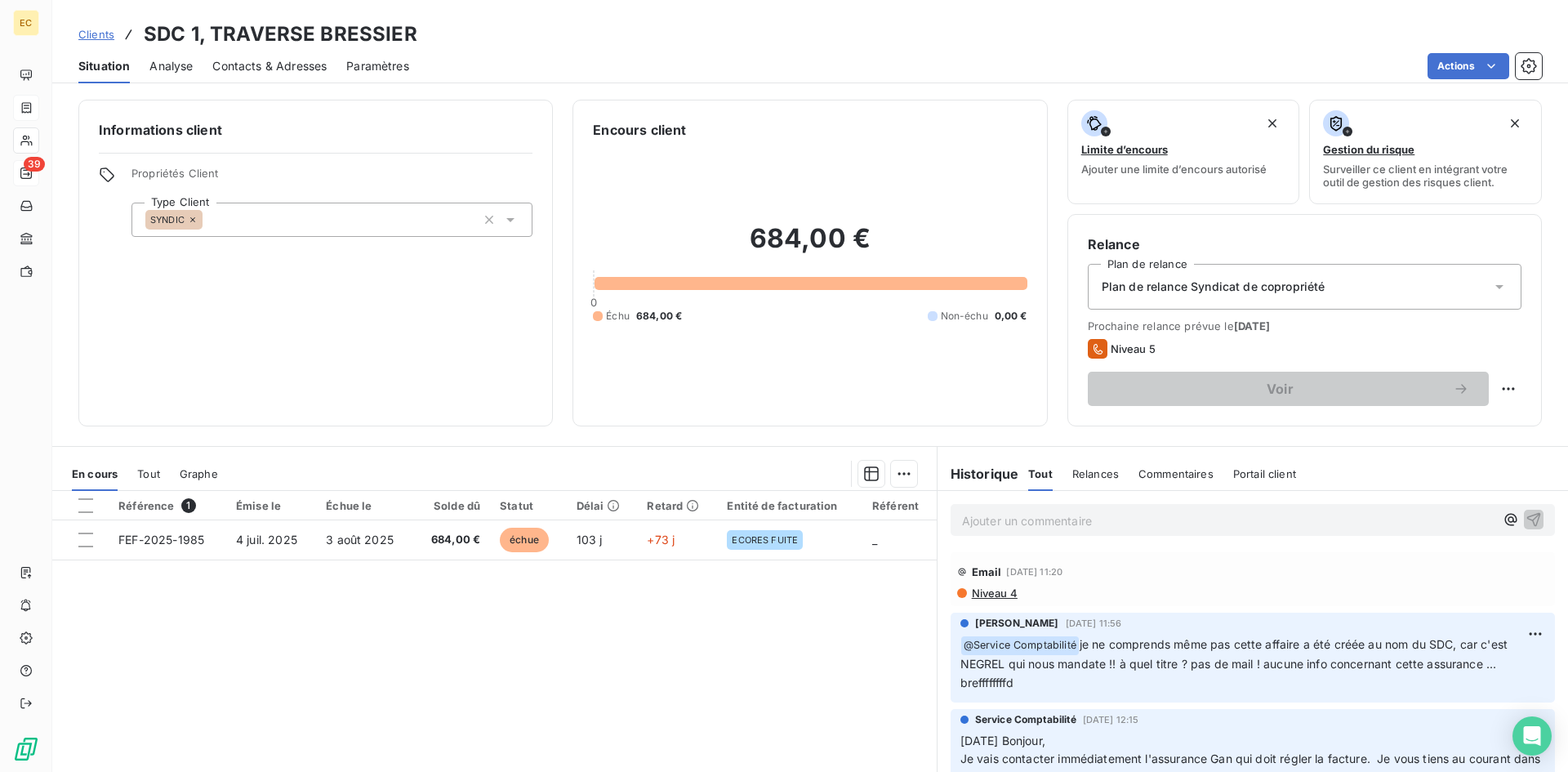
click at [271, 69] on span "Contacts & Adresses" at bounding box center [269, 66] width 115 height 16
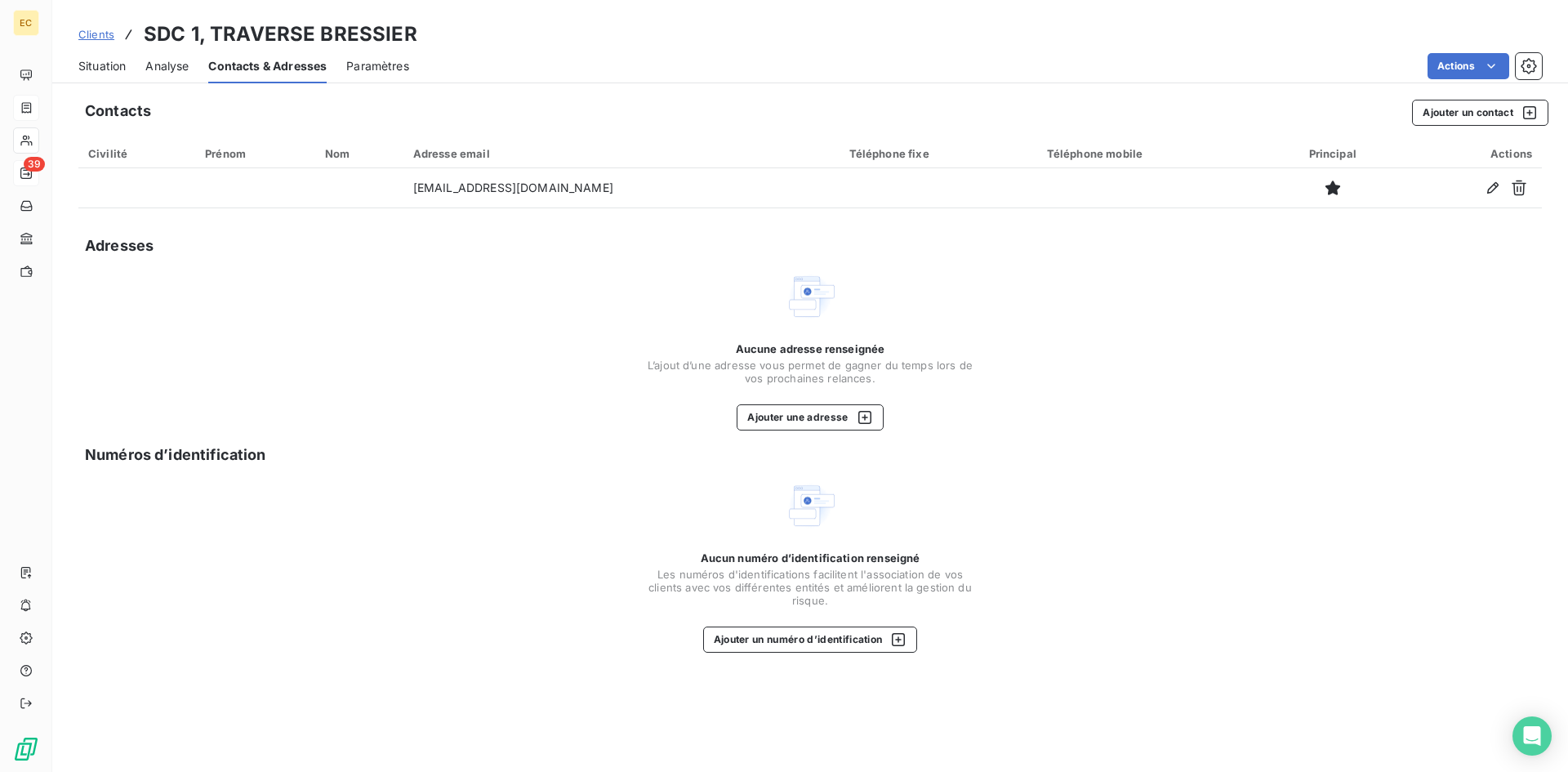
click at [100, 64] on span "Situation" at bounding box center [101, 66] width 47 height 16
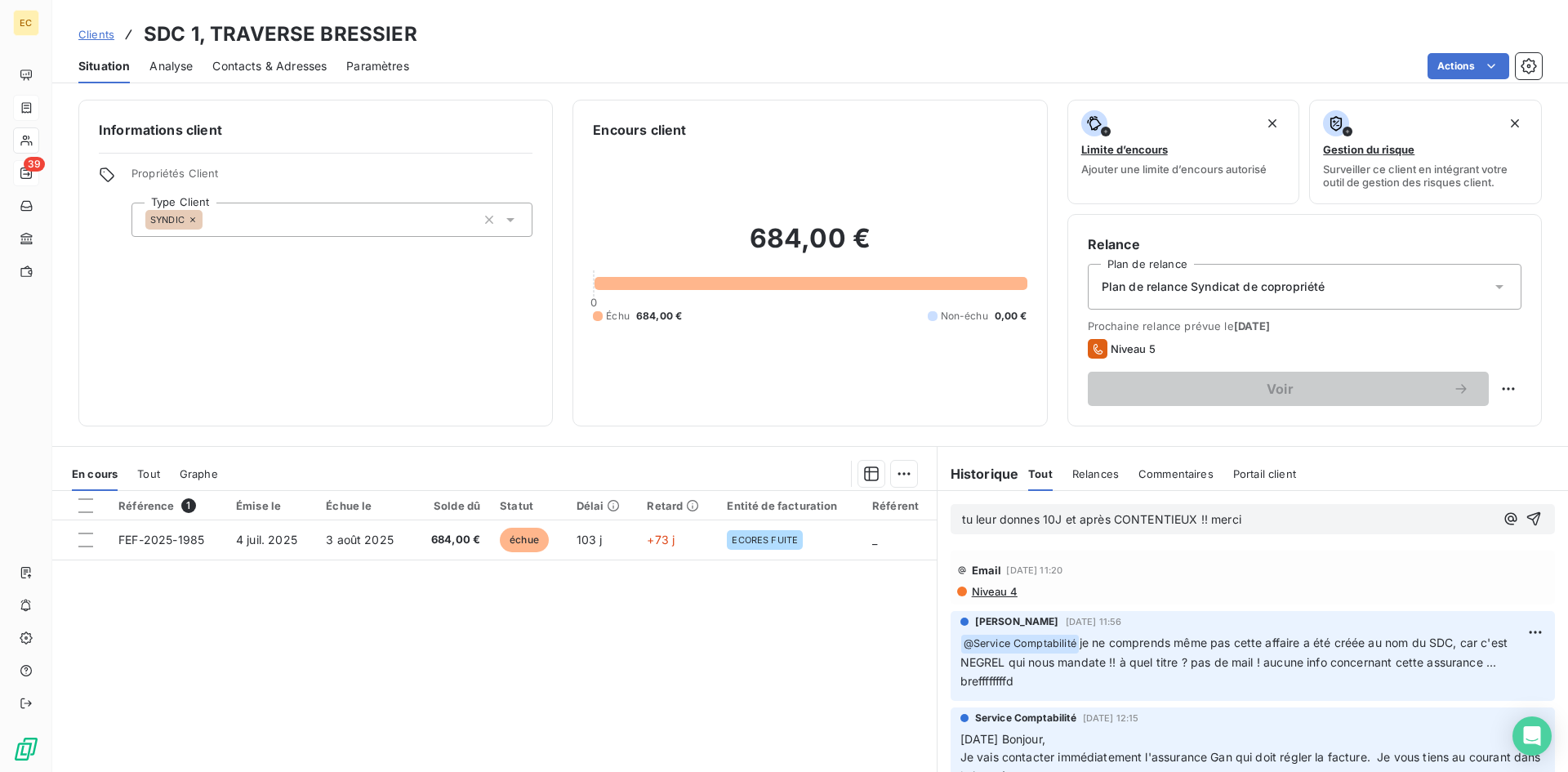
click at [951, 517] on div "tu leur donnes 10J et après CONTENTIEUX !! merci" at bounding box center [1253, 519] width 605 height 30
click at [962, 517] on span "tu leur donnes 10J et après CONTENTIEUX !! merci" at bounding box center [1101, 518] width 279 height 14
click at [1005, 518] on span "@serevice tu leur donnes 10J et après CONTENTIEUX !! merci" at bounding box center [1132, 518] width 341 height 14
drag, startPoint x: 1012, startPoint y: 518, endPoint x: 965, endPoint y: 519, distance: 47.0
click at [965, 519] on span "@serevice tu leur donnes 10J et après CONTENTIEUX !! merci" at bounding box center [1132, 518] width 341 height 14
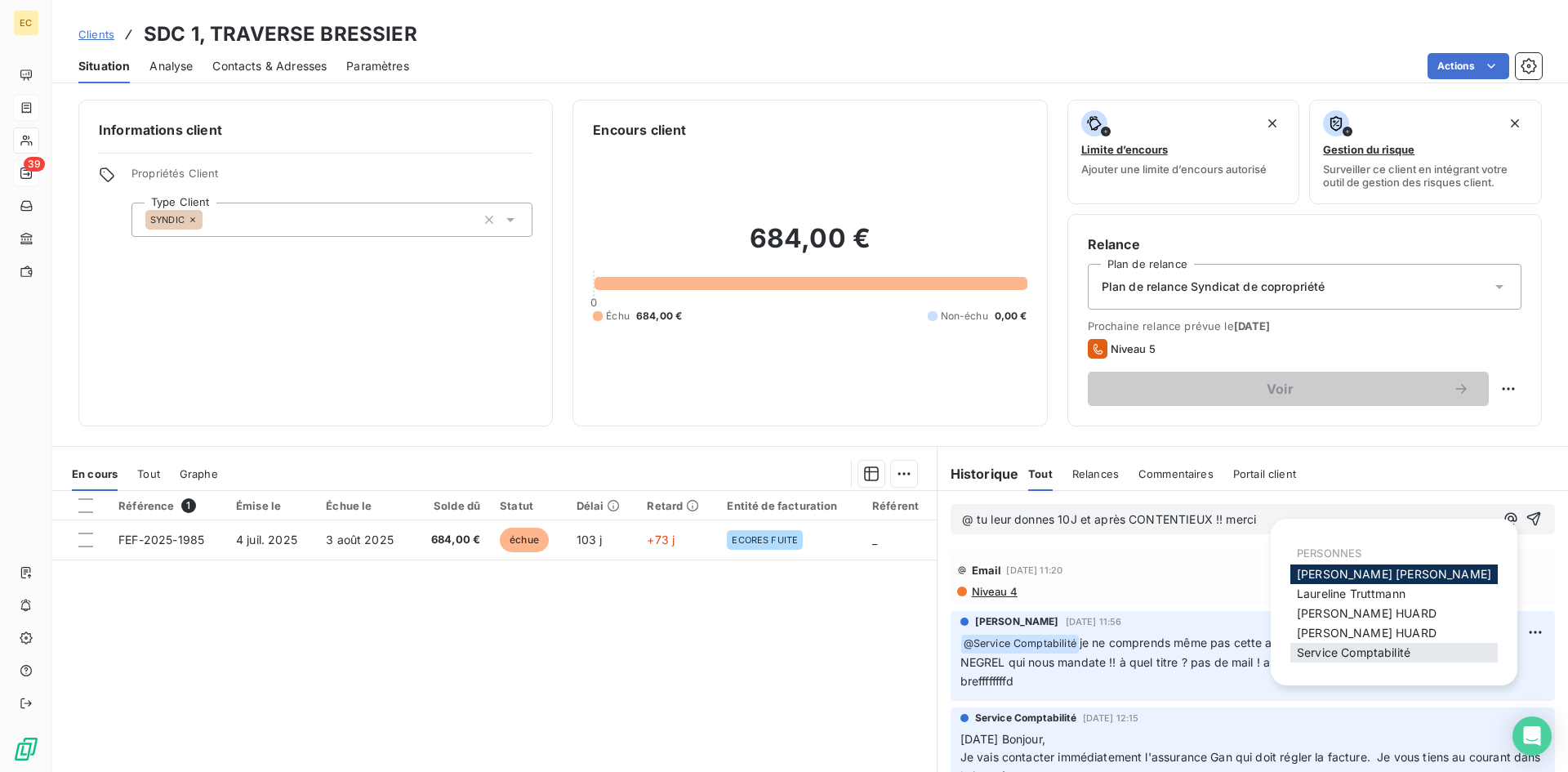
click at [1358, 656] on span "Service Comptabilité" at bounding box center [1353, 652] width 114 height 14
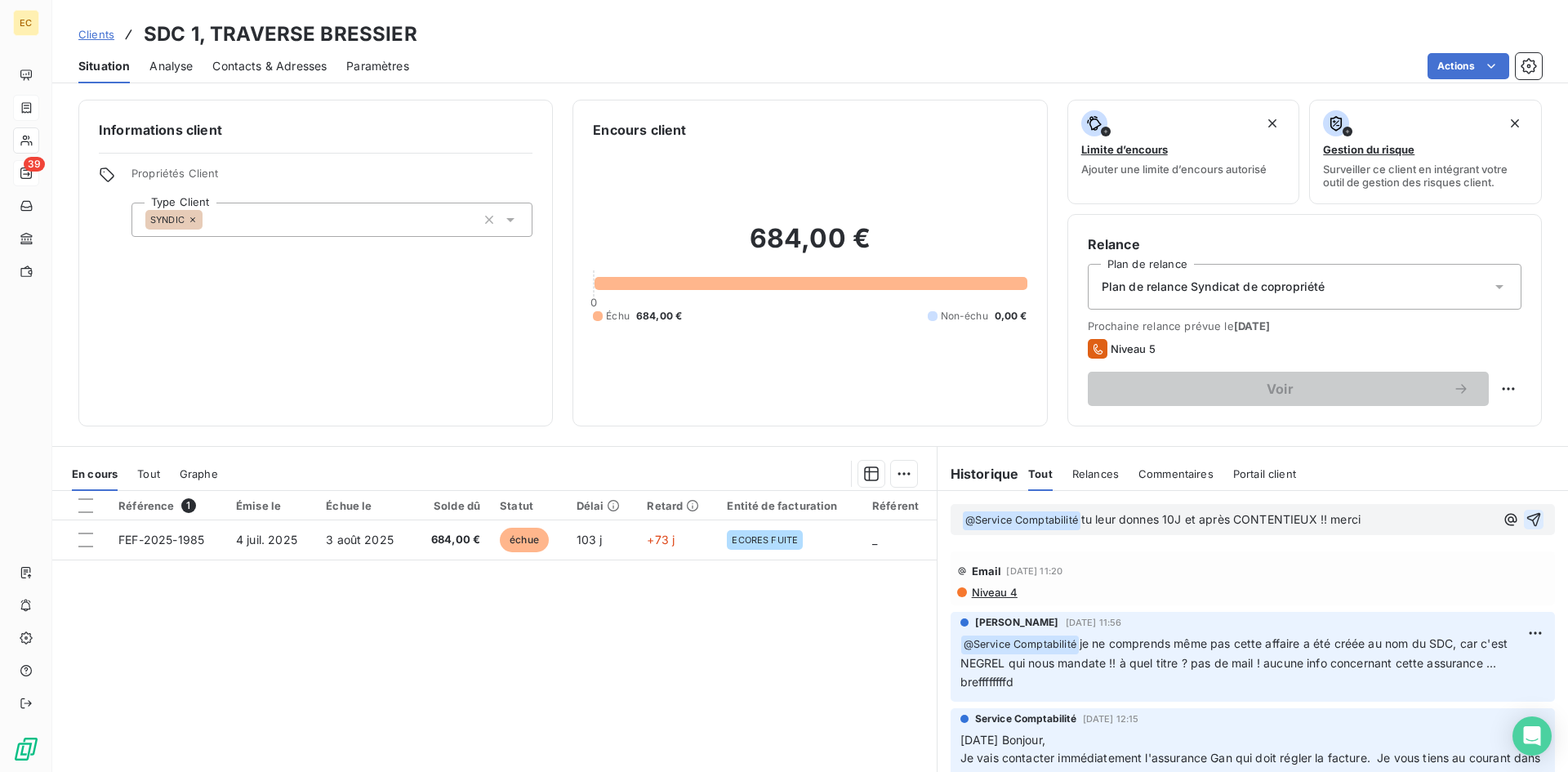
click at [1527, 515] on icon "button" at bounding box center [1533, 519] width 14 height 14
